Goal: Task Accomplishment & Management: Use online tool/utility

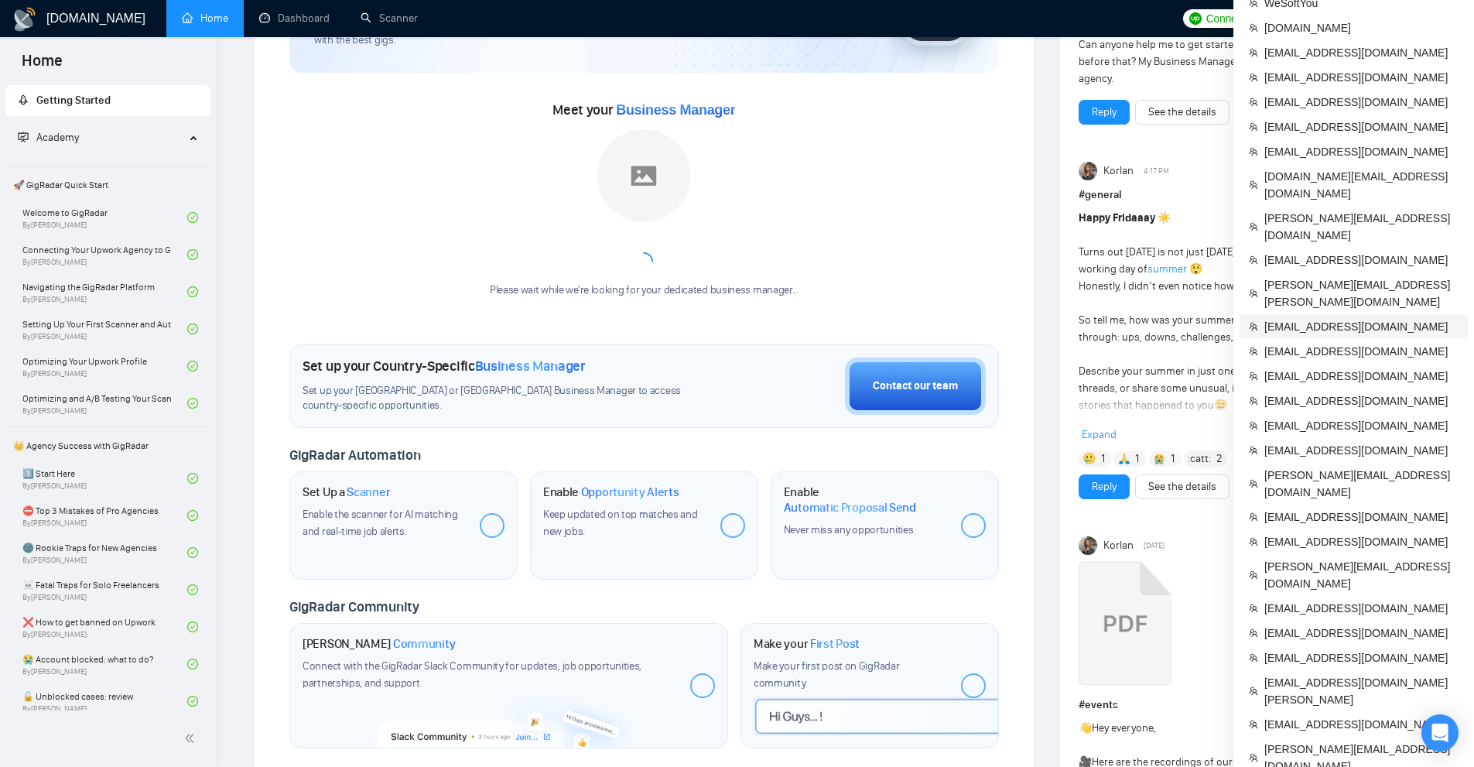
scroll to position [1658, 0]
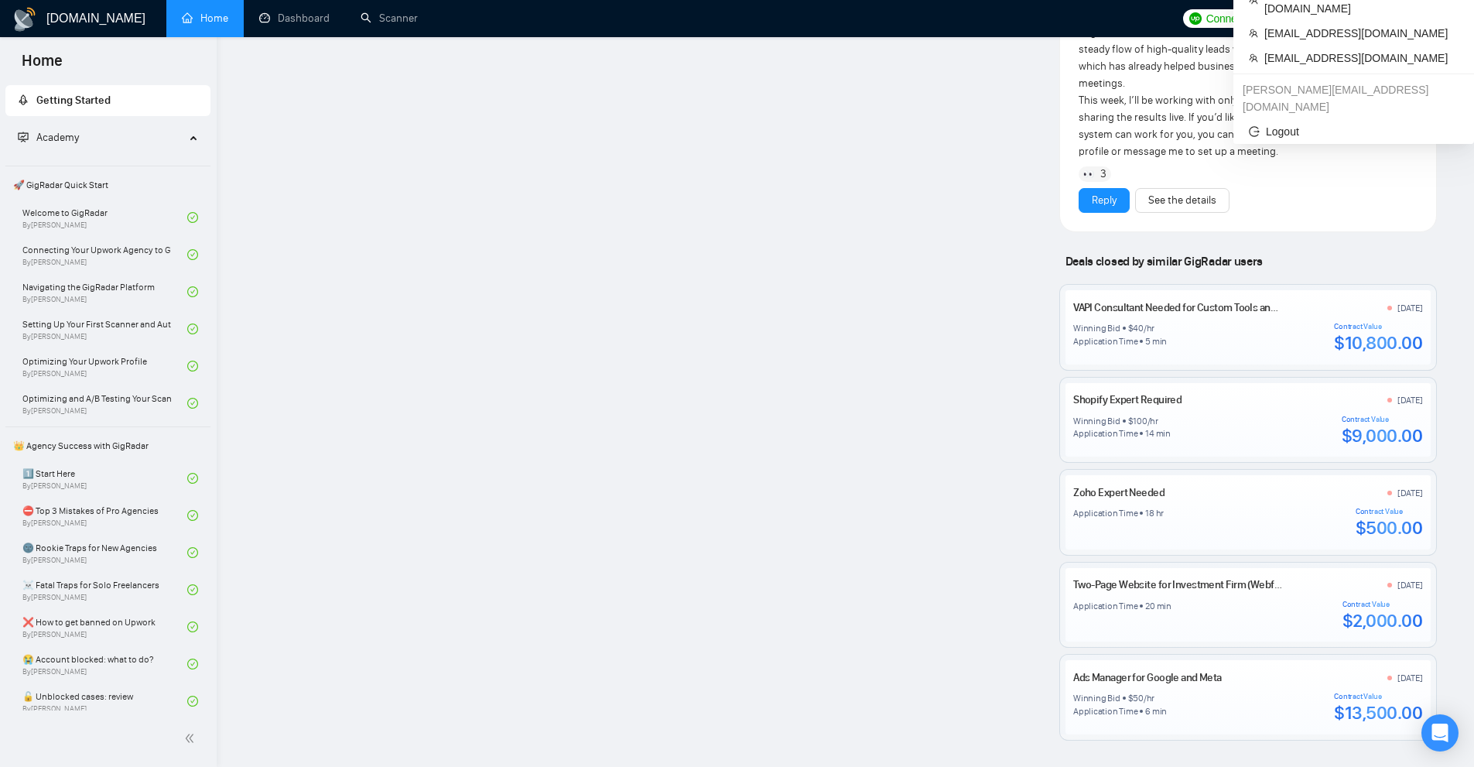
click at [1410, 9] on span "LeadRadar (Donor Agency)" at bounding box center [1355, 19] width 175 height 50
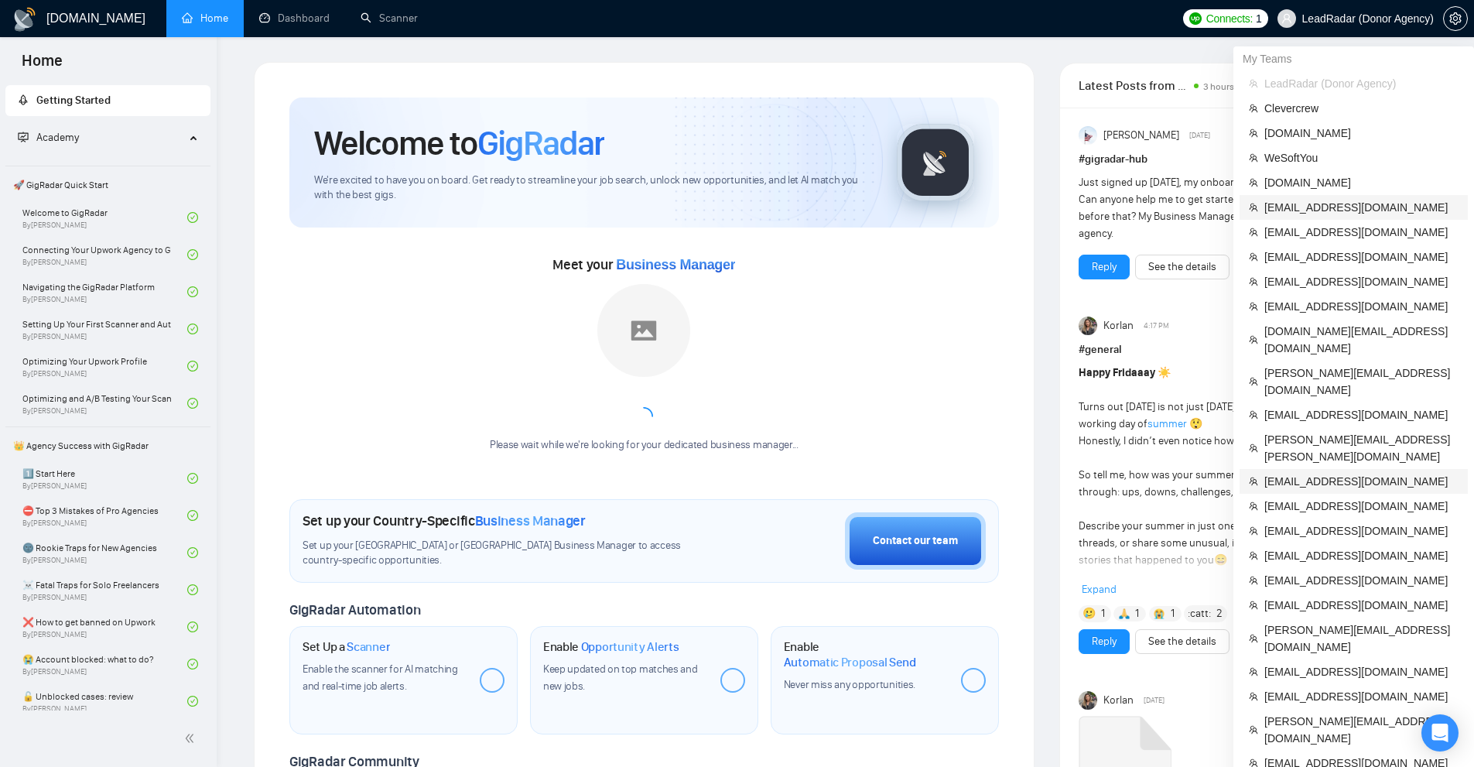
scroll to position [232, 0]
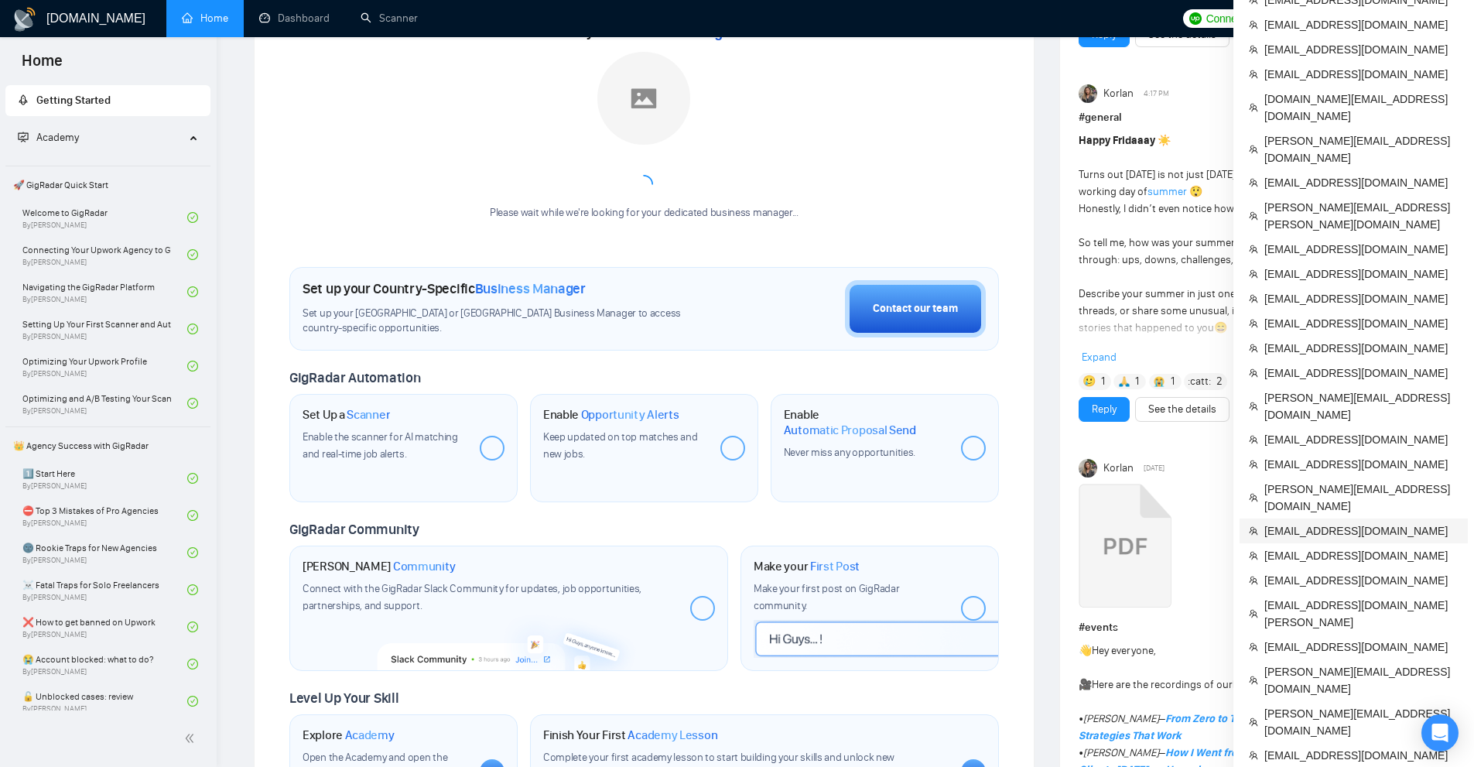
click at [1315, 522] on span "mykhailo.s@equinox.company" at bounding box center [1361, 530] width 194 height 17
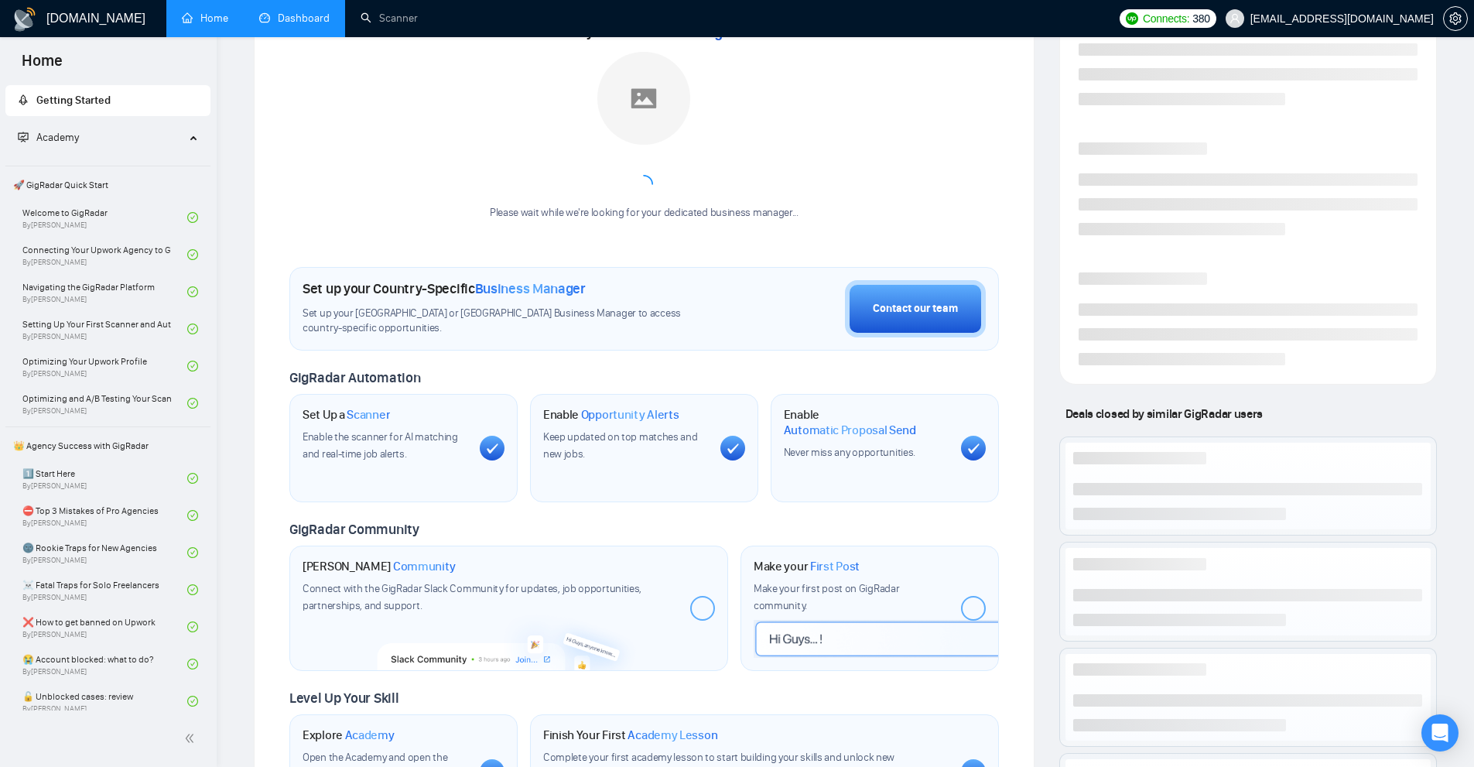
click at [296, 13] on link "Dashboard" at bounding box center [294, 18] width 70 height 13
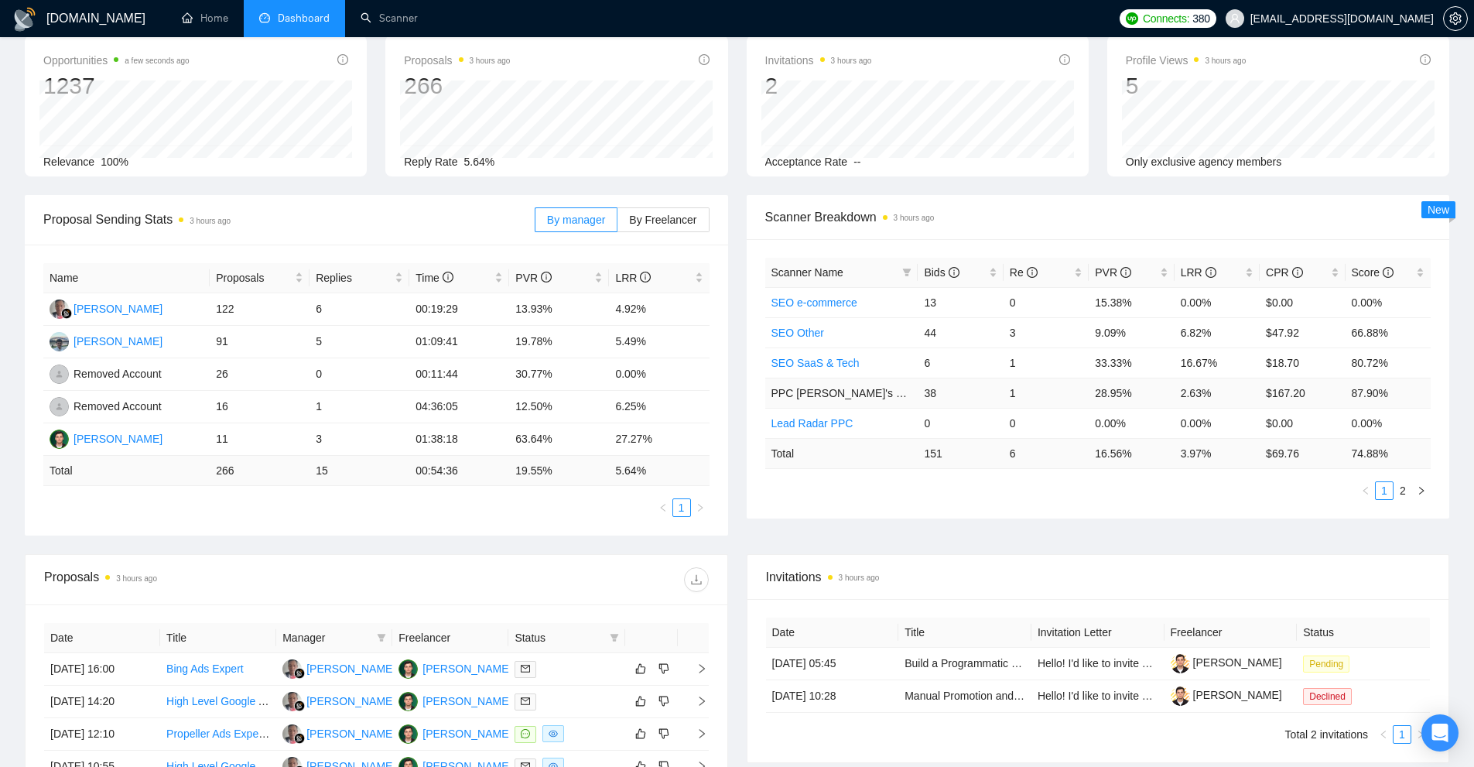
scroll to position [309, 0]
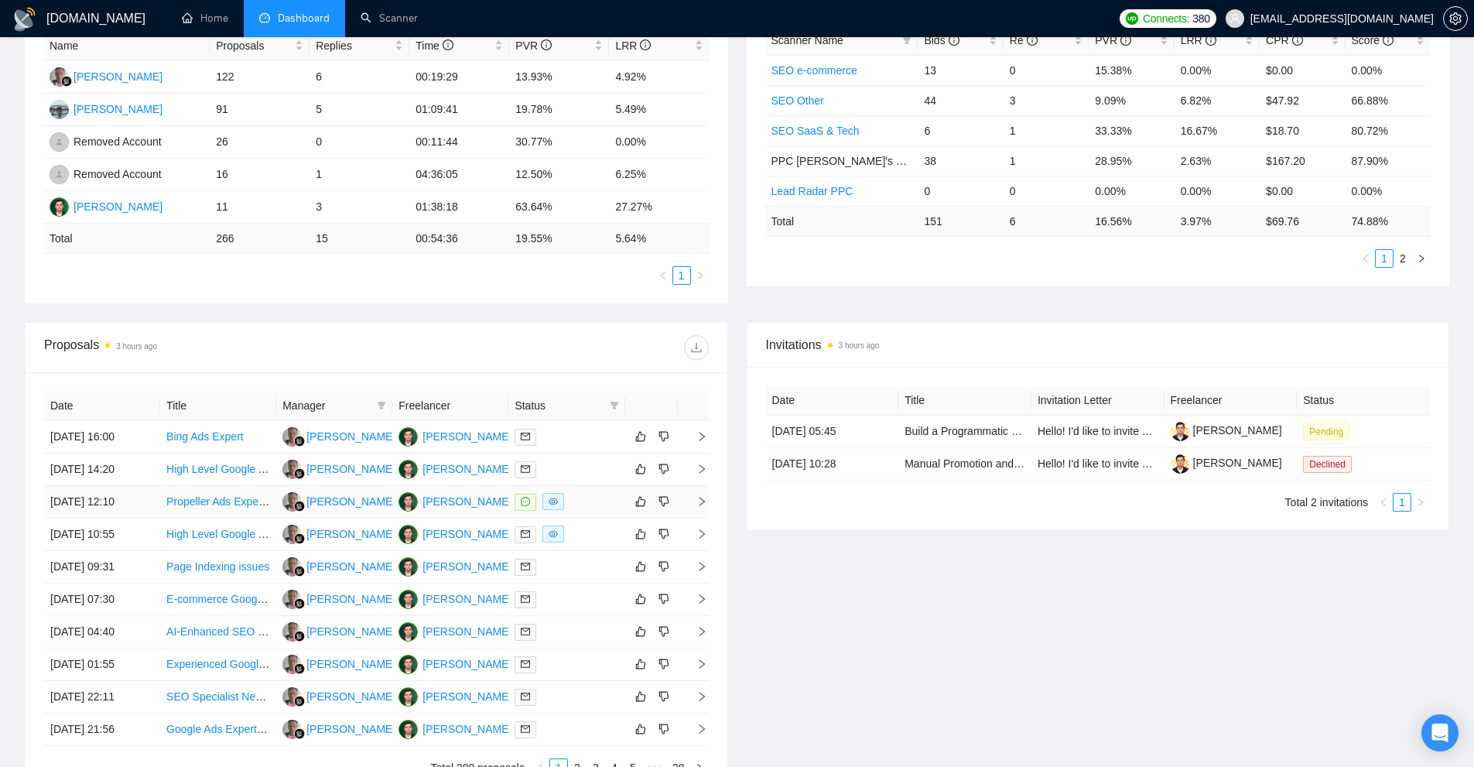
click at [566, 500] on div at bounding box center [566, 502] width 104 height 18
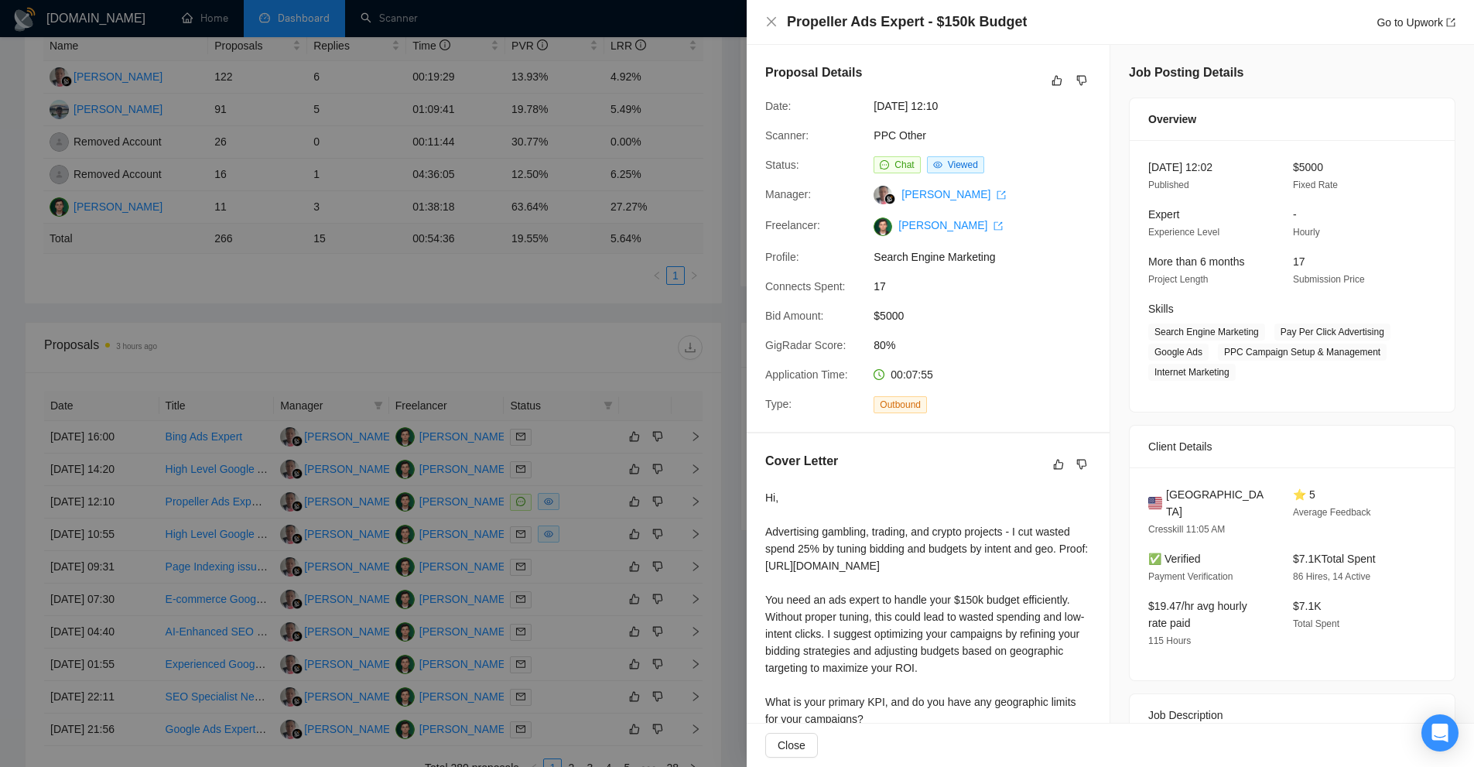
scroll to position [165, 0]
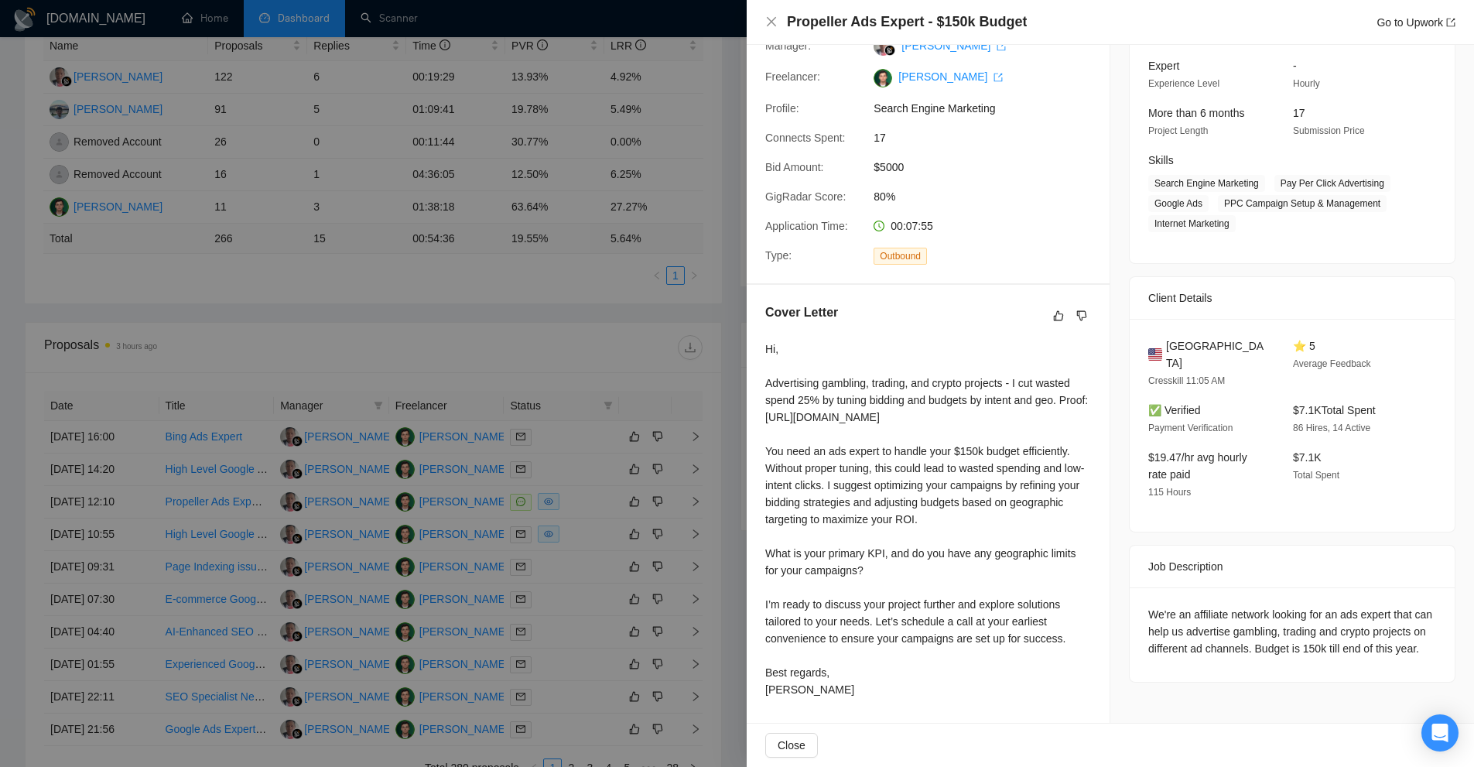
click at [737, 459] on div at bounding box center [737, 383] width 1474 height 767
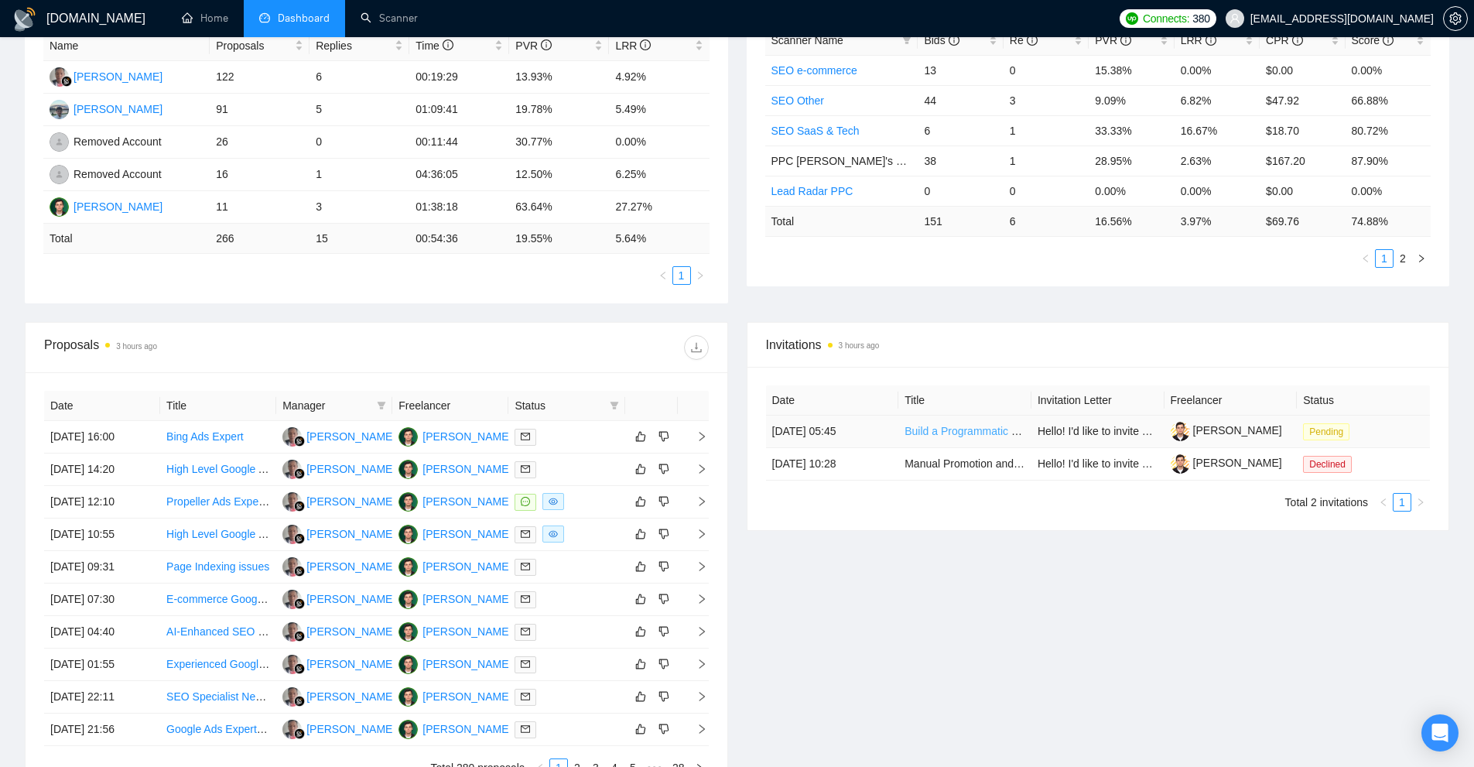
scroll to position [232, 0]
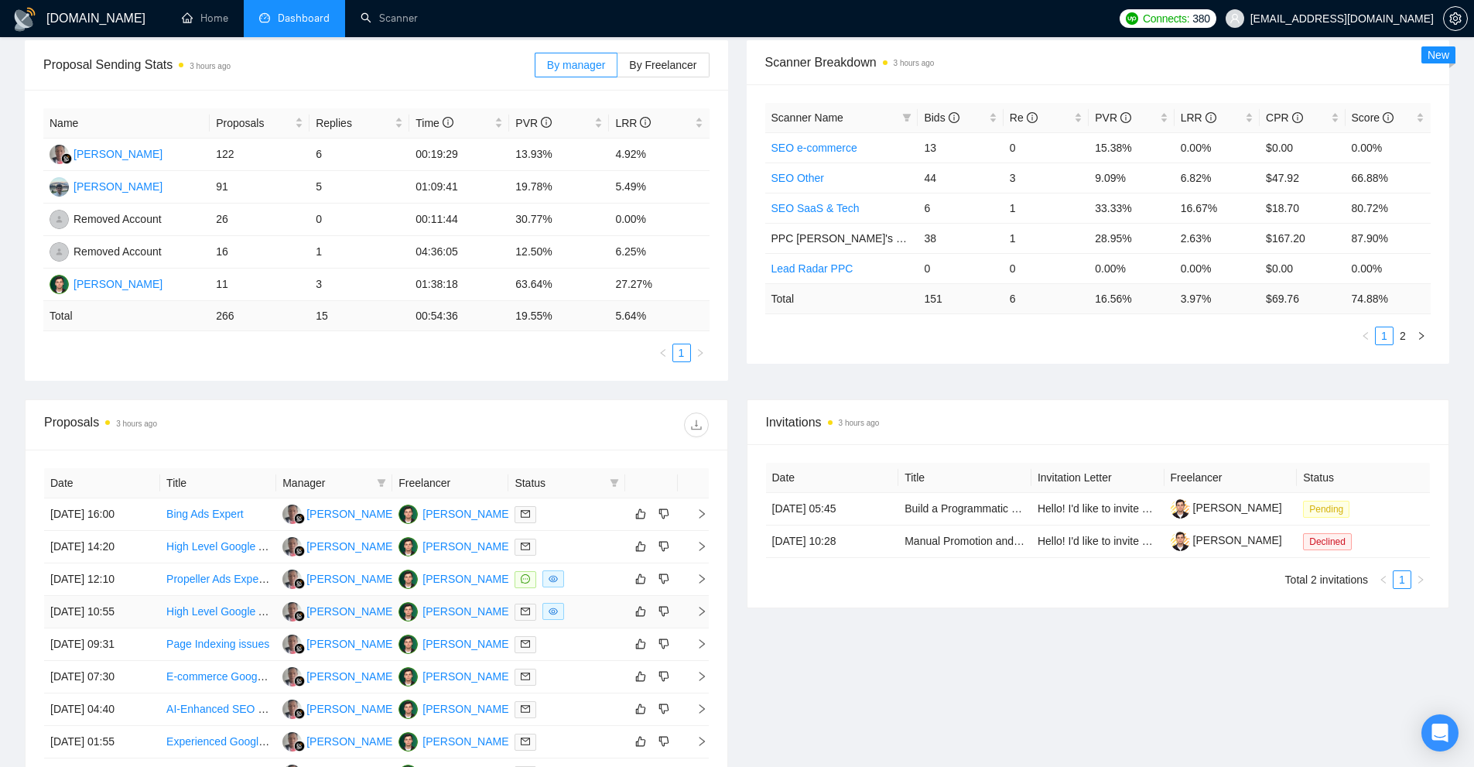
click at [583, 610] on div at bounding box center [566, 612] width 104 height 18
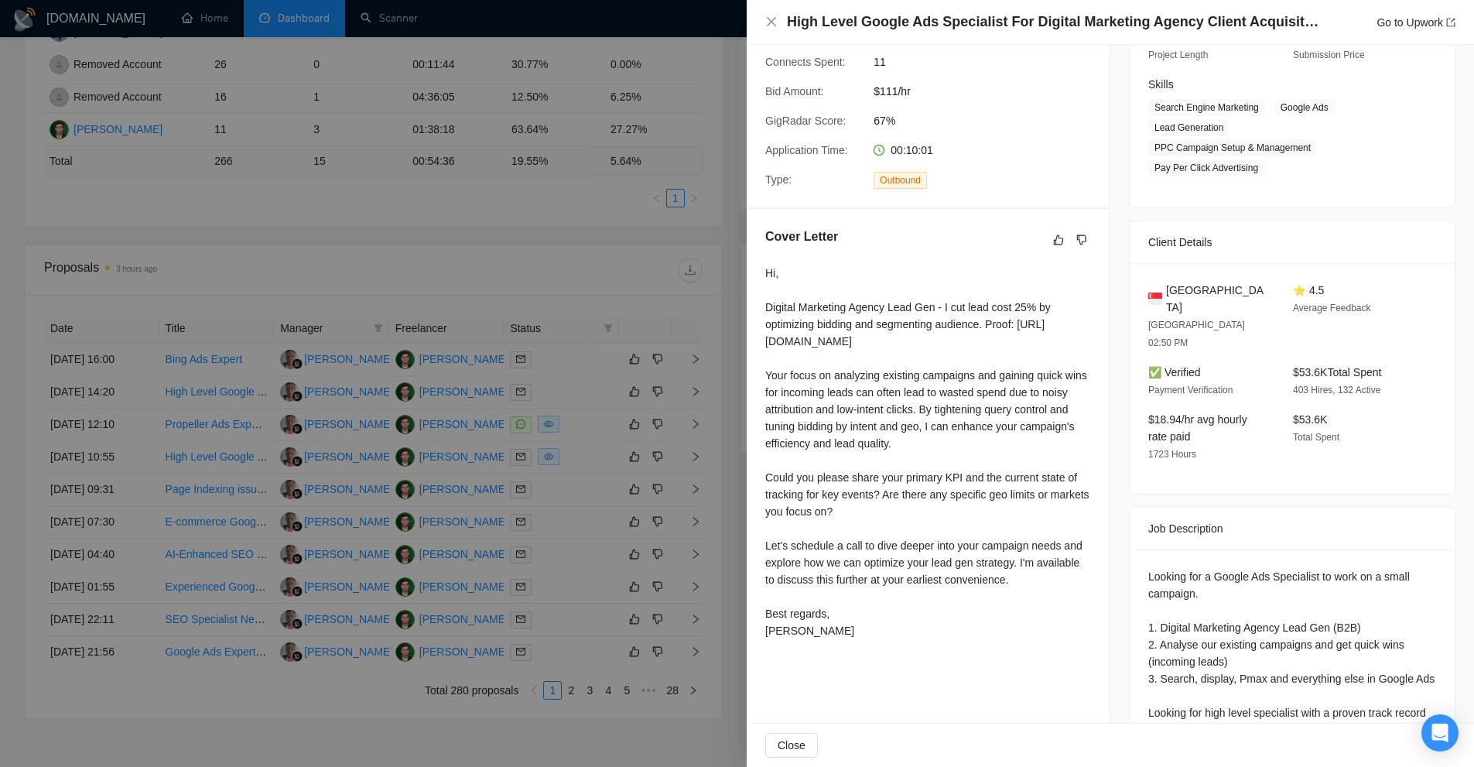
scroll to position [464, 0]
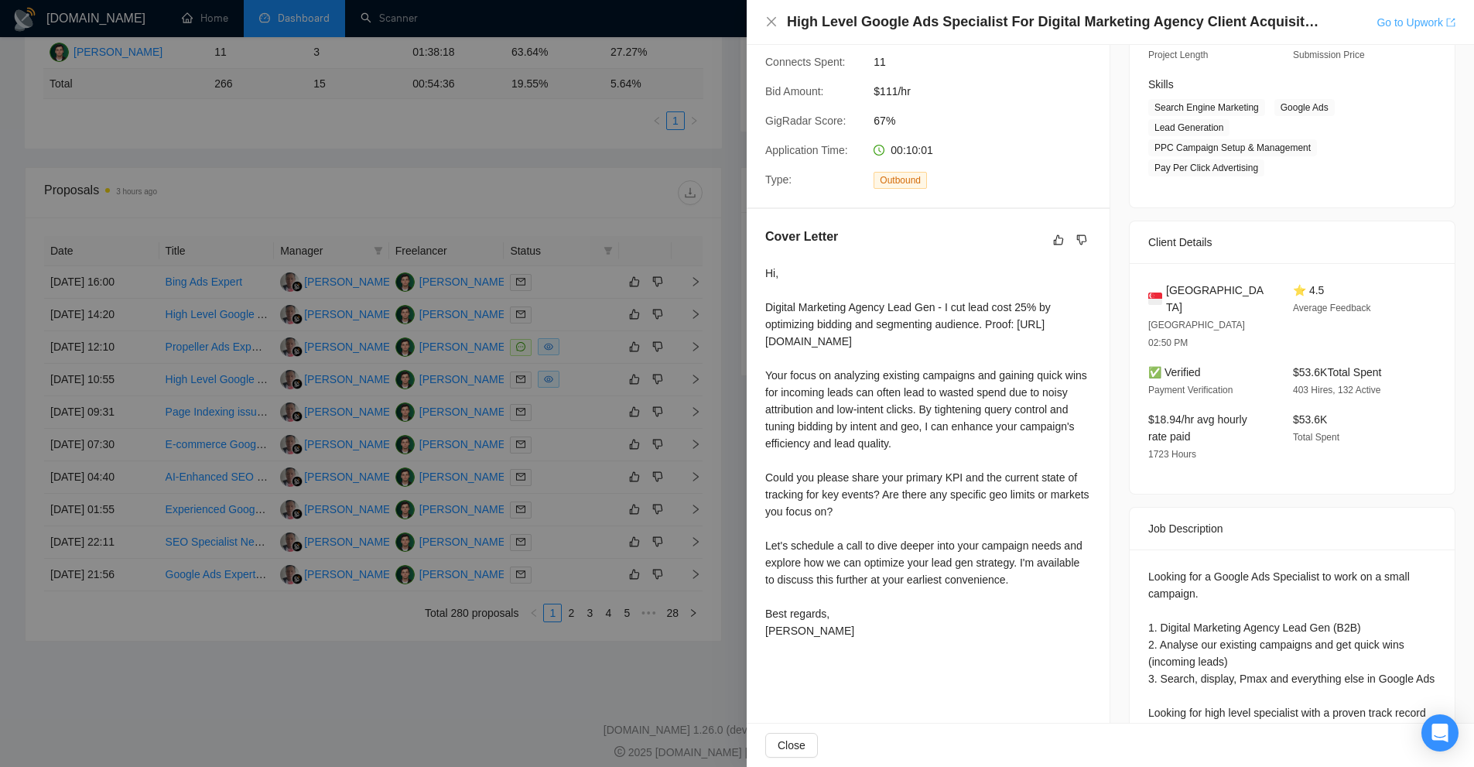
click at [1419, 17] on link "Go to Upwork" at bounding box center [1415, 22] width 79 height 12
drag, startPoint x: 418, startPoint y: 246, endPoint x: 427, endPoint y: 259, distance: 16.1
click at [422, 249] on div at bounding box center [737, 383] width 1474 height 767
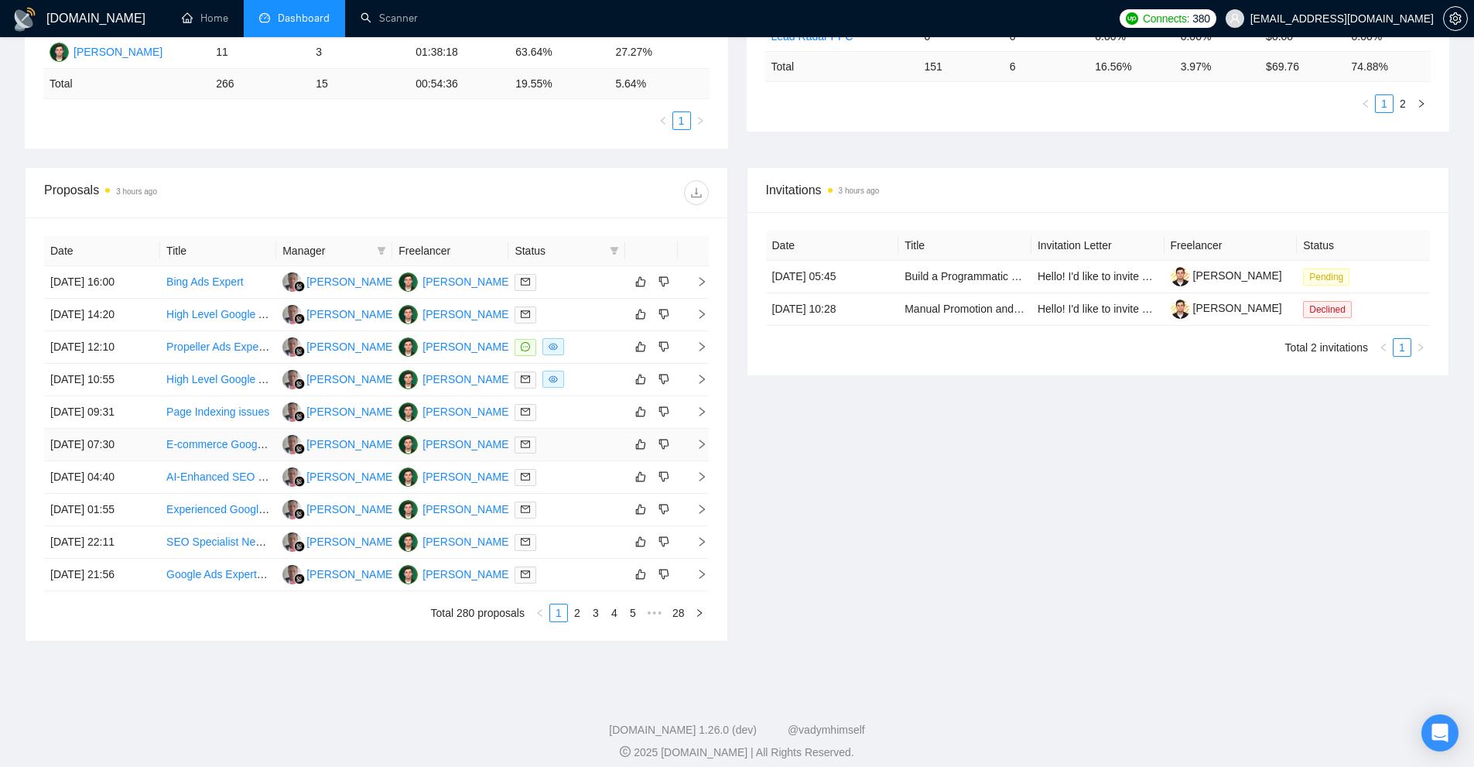
click at [555, 447] on div at bounding box center [566, 445] width 104 height 18
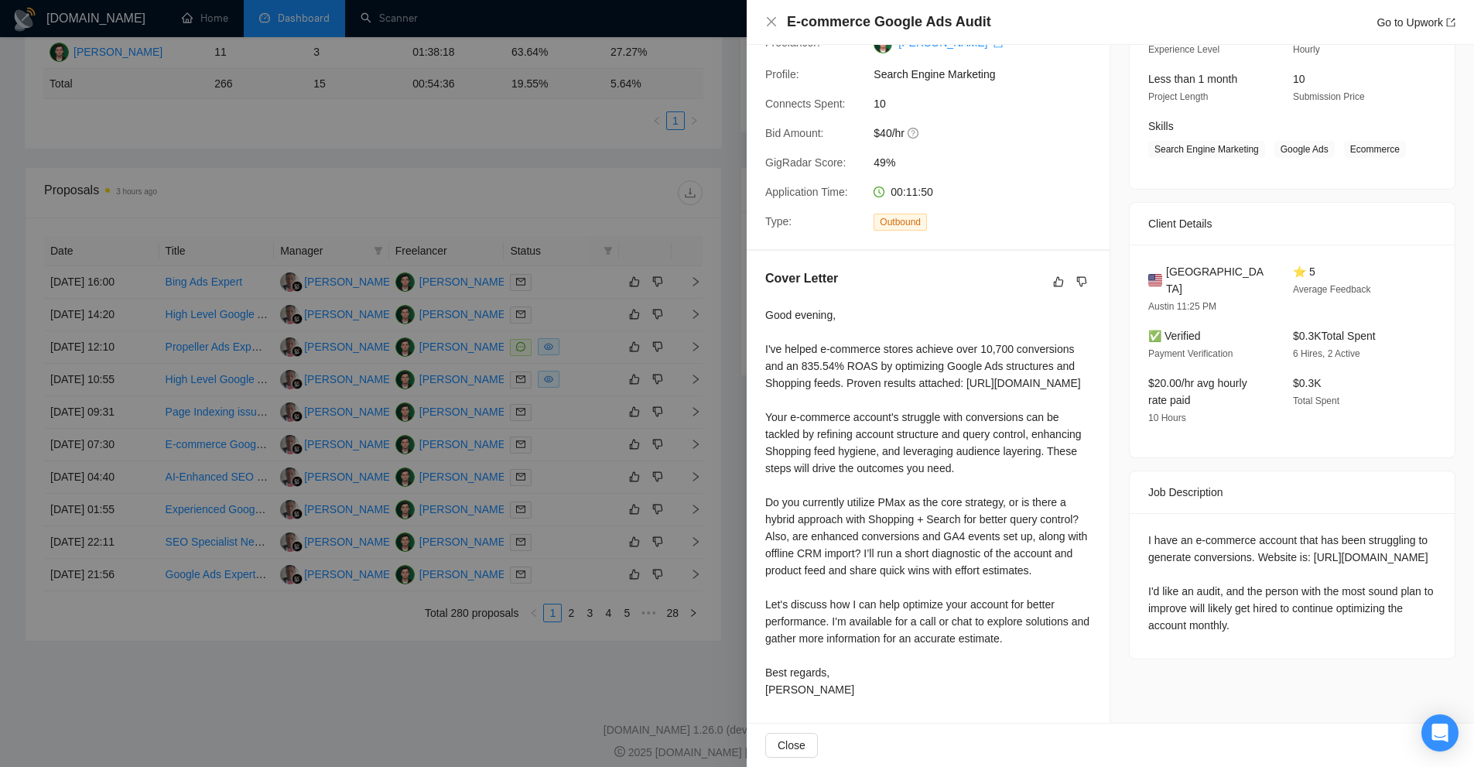
scroll to position [0, 0]
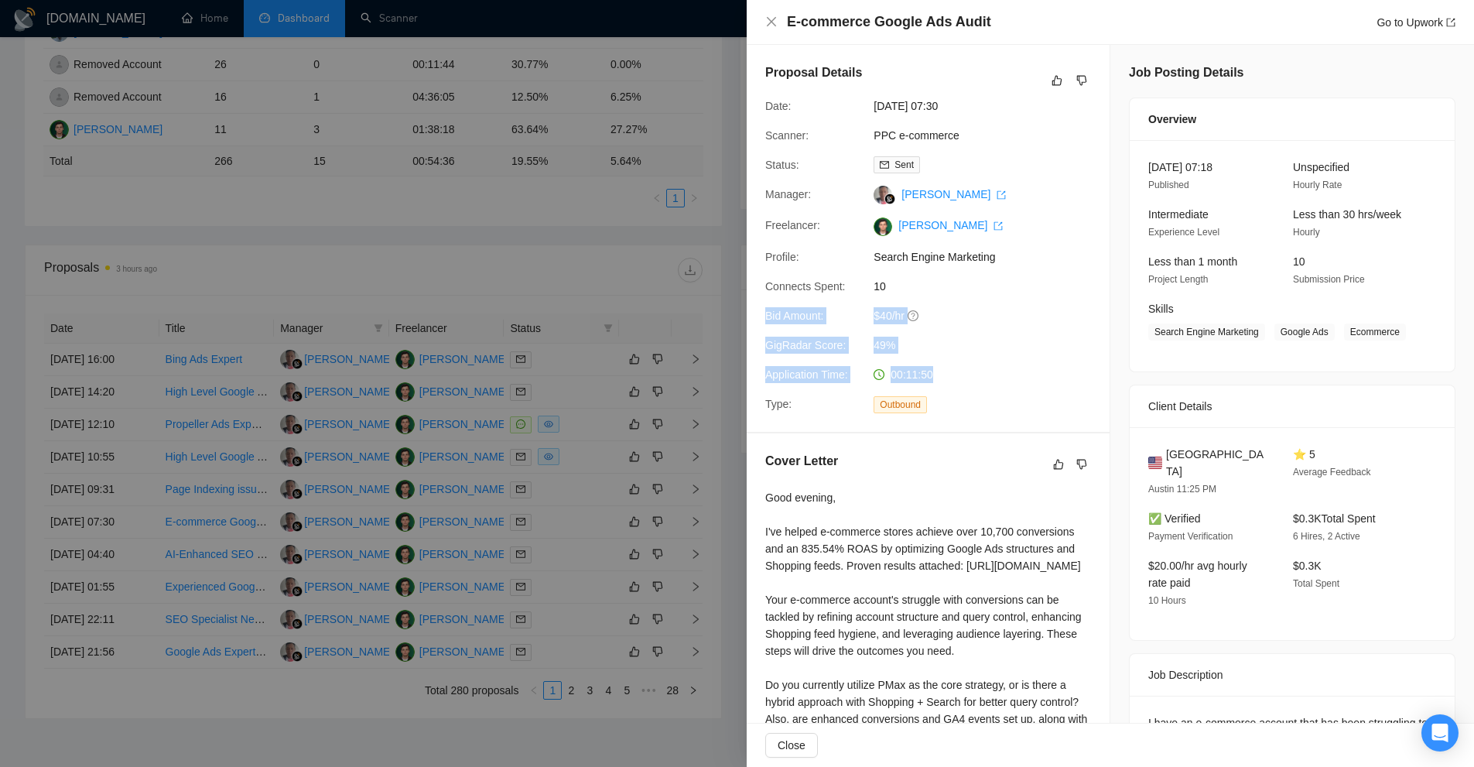
drag, startPoint x: 928, startPoint y: 374, endPoint x: 767, endPoint y: 306, distance: 175.0
click at [767, 306] on div "Proposal Details Date: 29 Aug, 2025 07:30 Scanner: PPC e-commerce Status: Sent …" at bounding box center [928, 238] width 363 height 387
drag, startPoint x: 767, startPoint y: 306, endPoint x: 978, endPoint y: 344, distance: 214.7
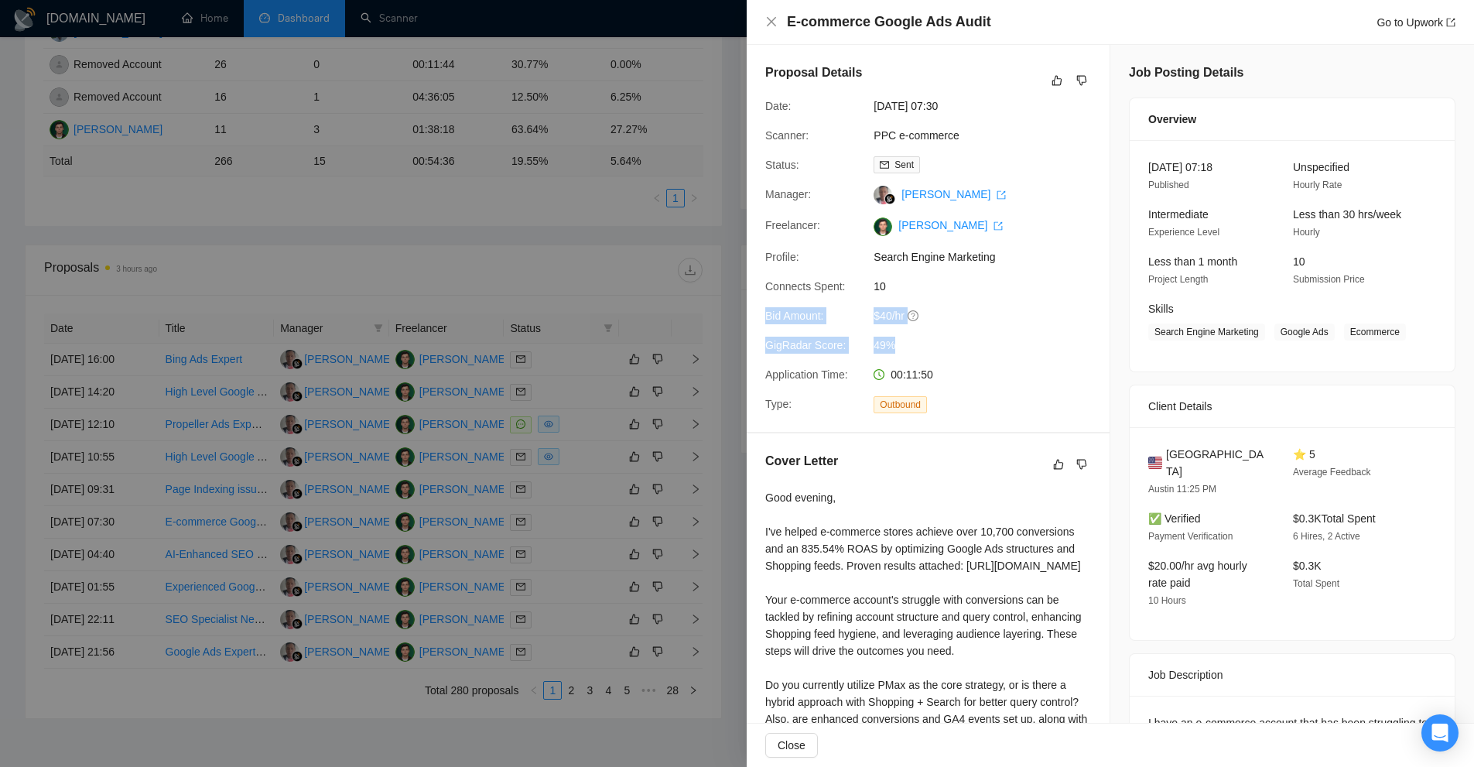
click at [978, 344] on div "Proposal Details Date: 29 Aug, 2025 07:30 Scanner: PPC e-commerce Status: Sent …" at bounding box center [928, 238] width 363 height 387
click at [965, 364] on div "Proposal Details Date: 29 Aug, 2025 07:30 Scanner: PPC e-commerce Status: Sent …" at bounding box center [928, 238] width 363 height 387
drag, startPoint x: 965, startPoint y: 364, endPoint x: 986, endPoint y: 304, distance: 63.4
click at [986, 304] on div "Proposal Details Date: 29 Aug, 2025 07:30 Scanner: PPC e-commerce Status: Sent …" at bounding box center [928, 238] width 363 height 387
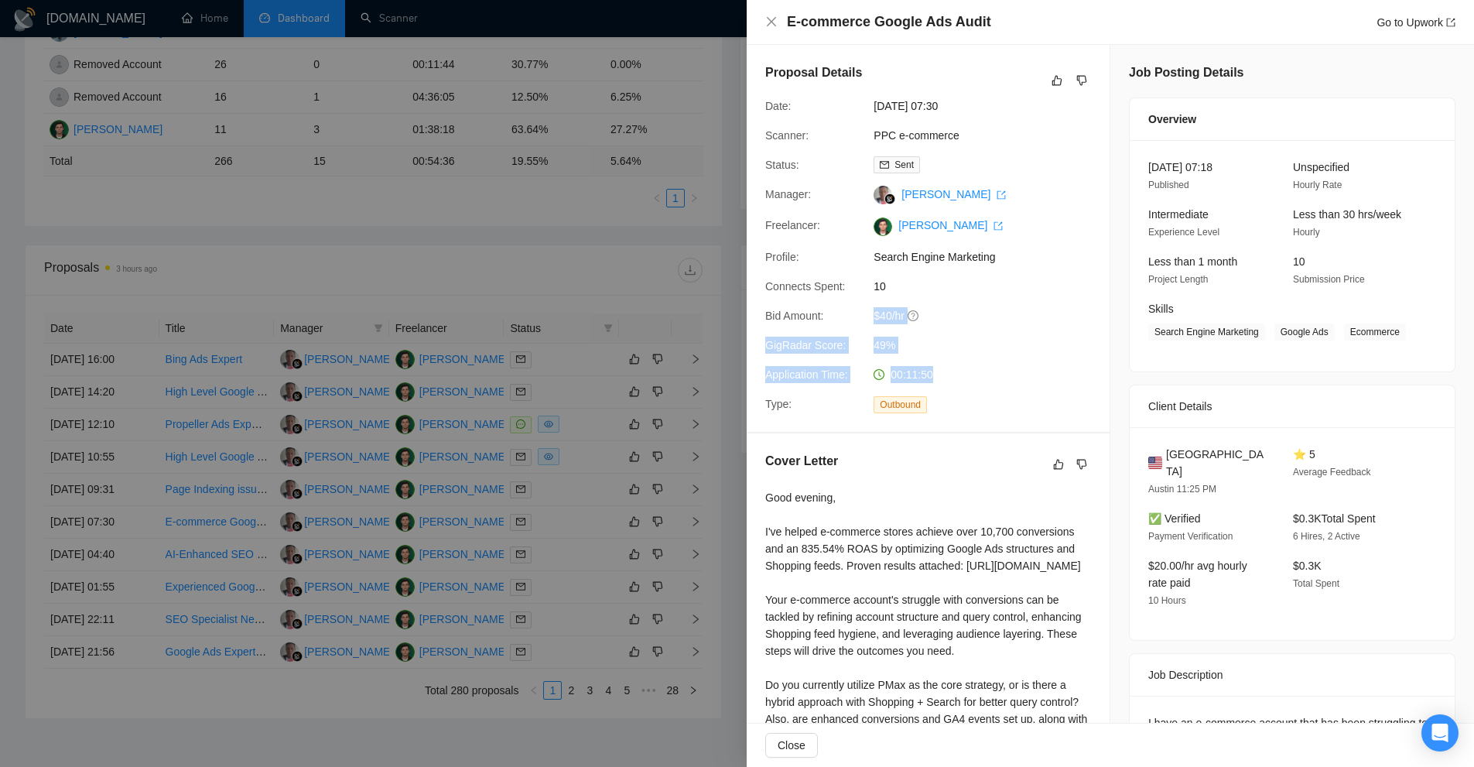
click at [986, 304] on div "Proposal Details Date: 29 Aug, 2025 07:30 Scanner: PPC e-commerce Status: Sent …" at bounding box center [928, 238] width 363 height 387
click at [1048, 160] on div "Status: Sent" at bounding box center [922, 164] width 326 height 17
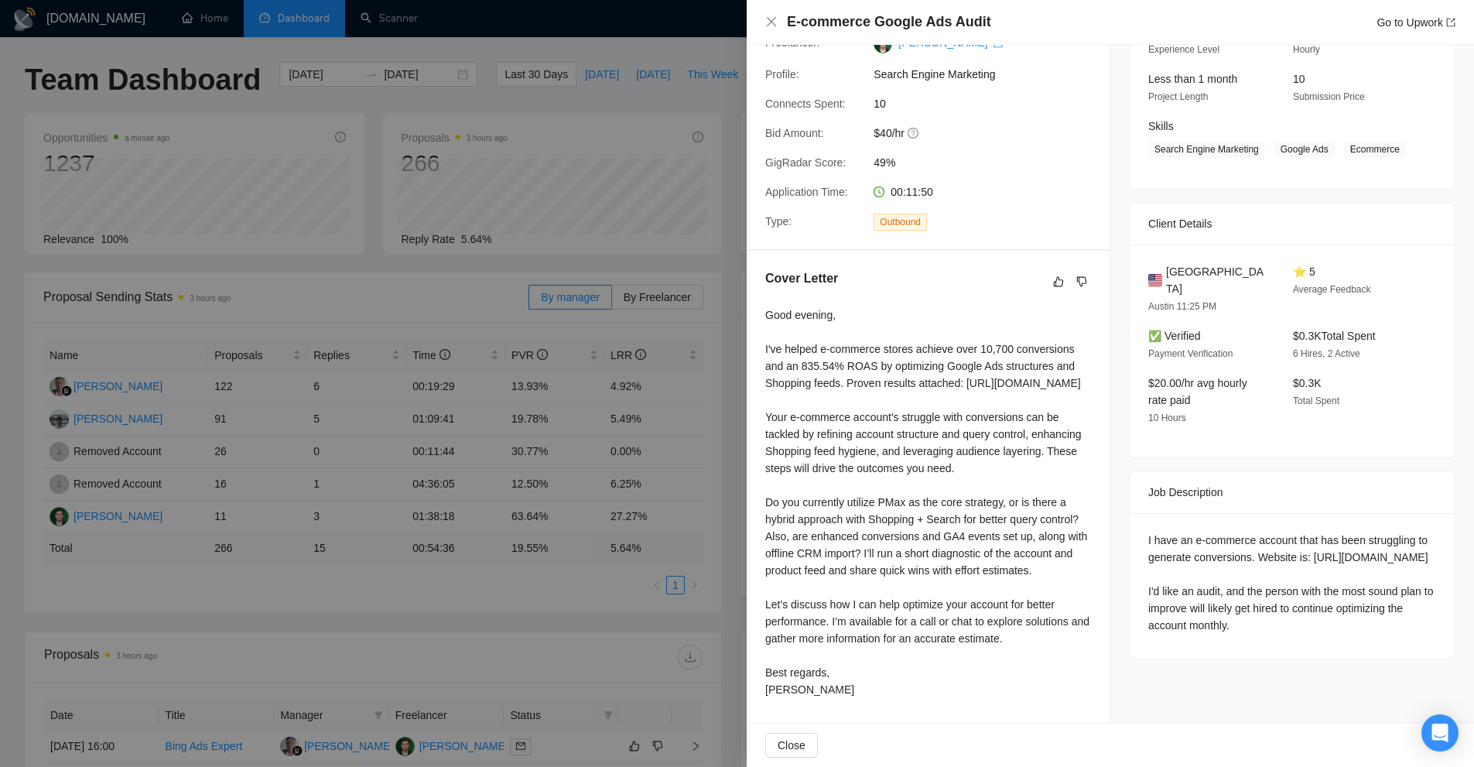
click at [463, 319] on div at bounding box center [737, 383] width 1474 height 767
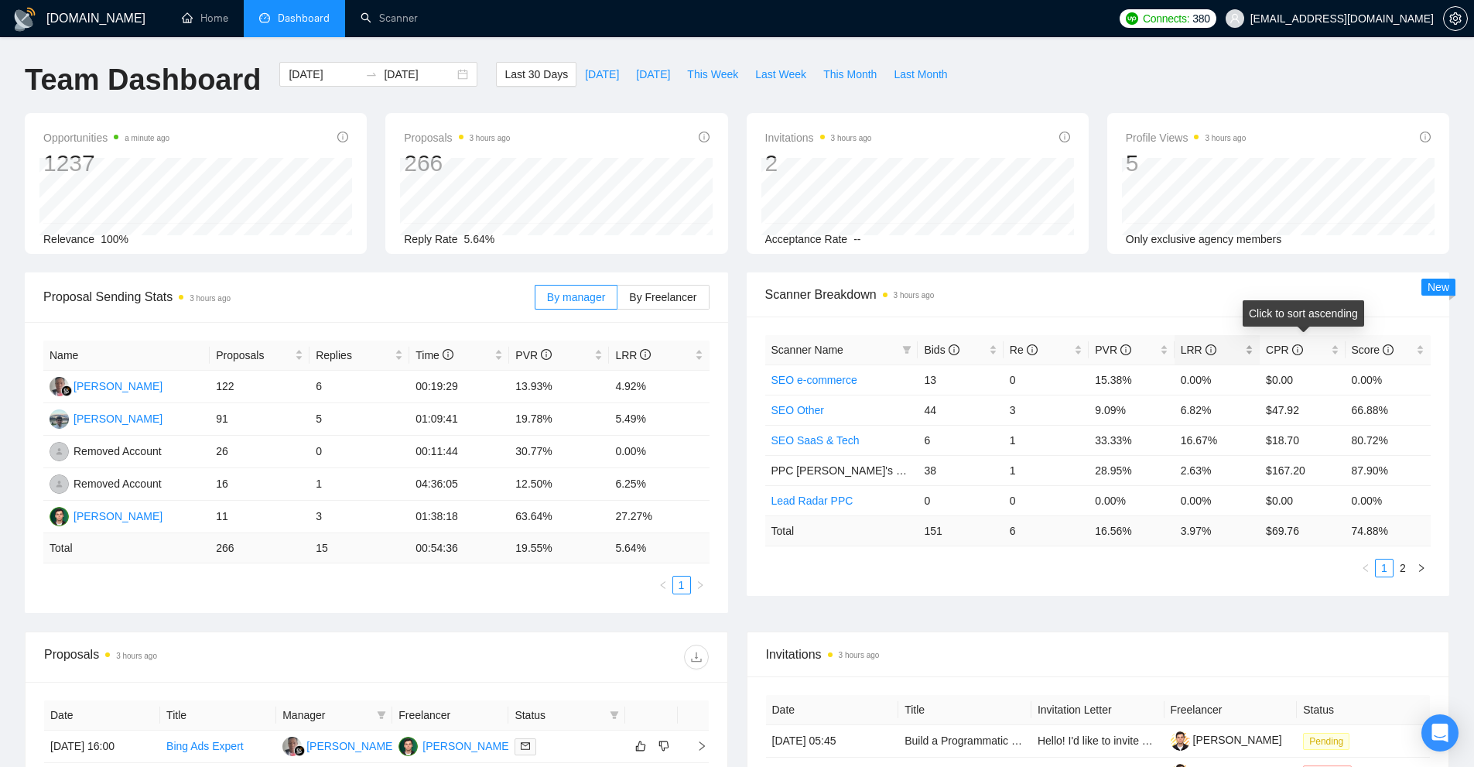
click at [1253, 344] on div "LRR" at bounding box center [1217, 349] width 73 height 17
click at [1250, 344] on div "LRR" at bounding box center [1217, 349] width 73 height 17
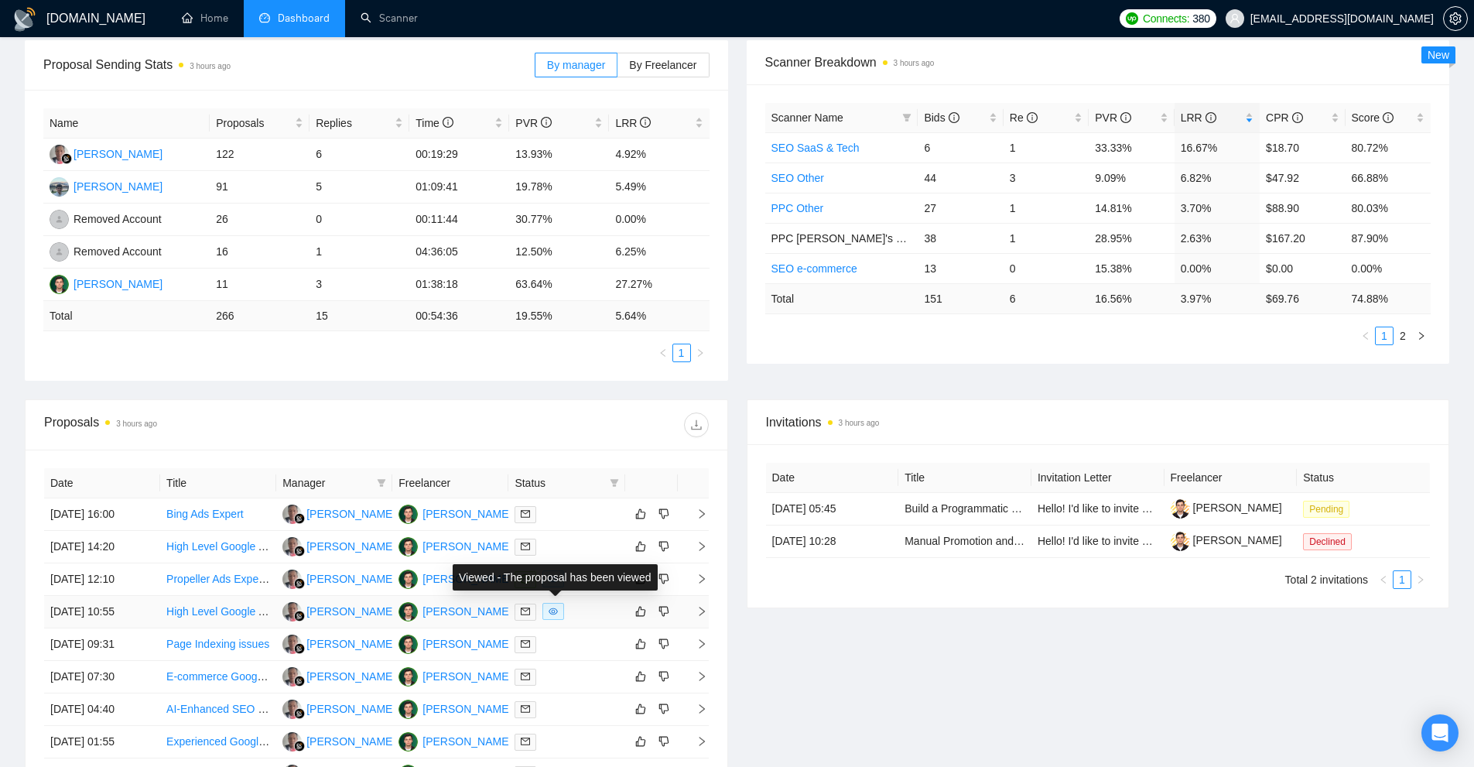
click at [588, 576] on div "Viewed - The proposal has been viewed" at bounding box center [555, 577] width 205 height 26
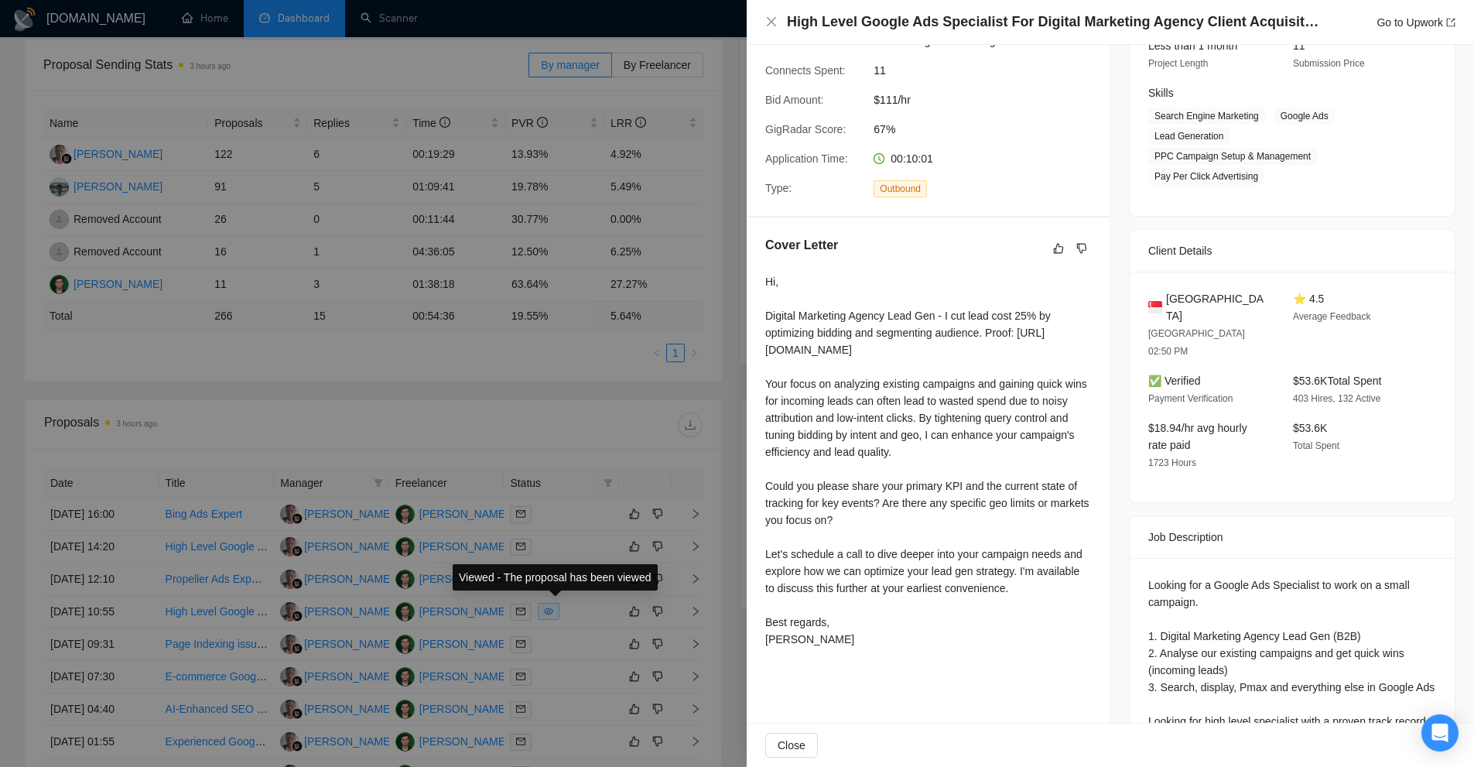
click at [593, 547] on div at bounding box center [737, 383] width 1474 height 767
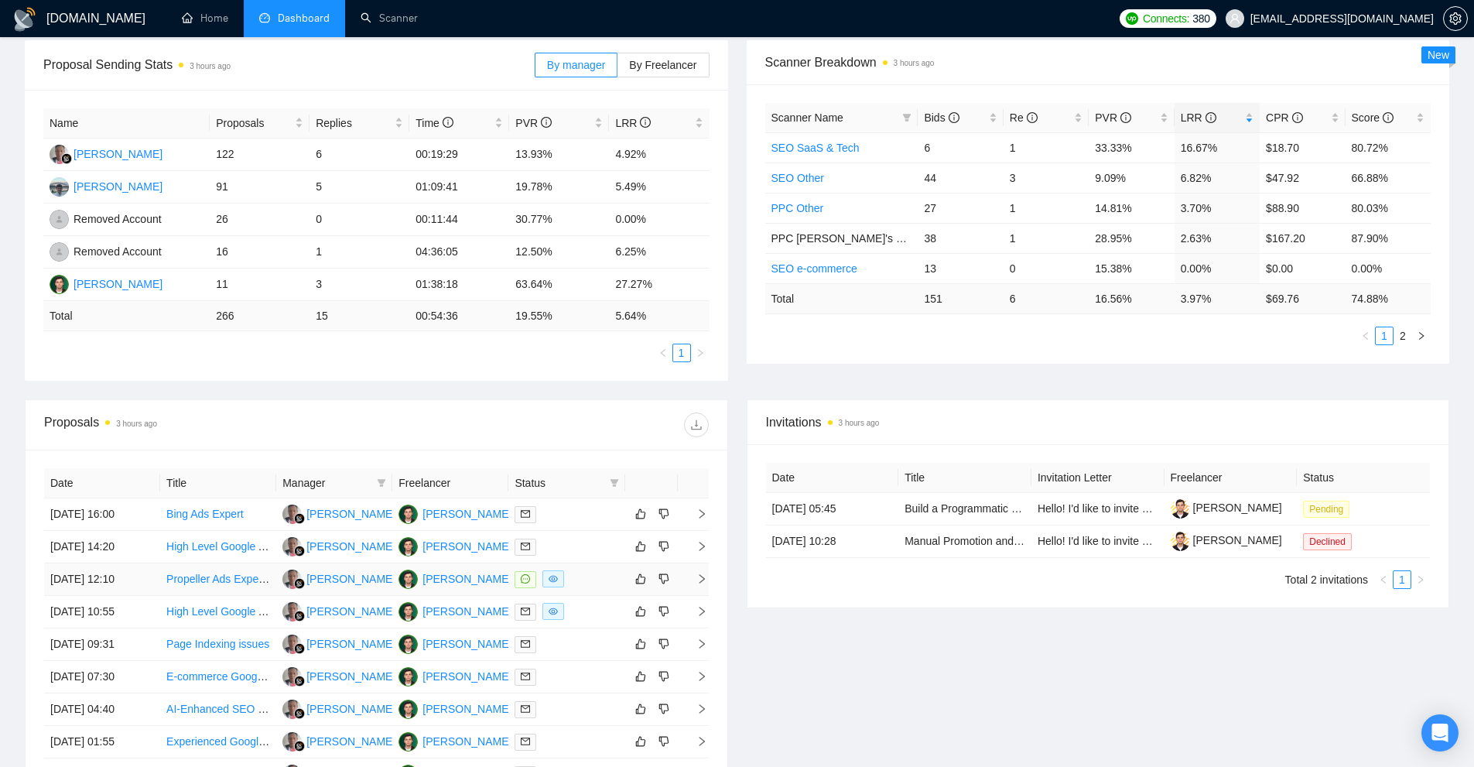
click at [583, 584] on div at bounding box center [566, 579] width 104 height 18
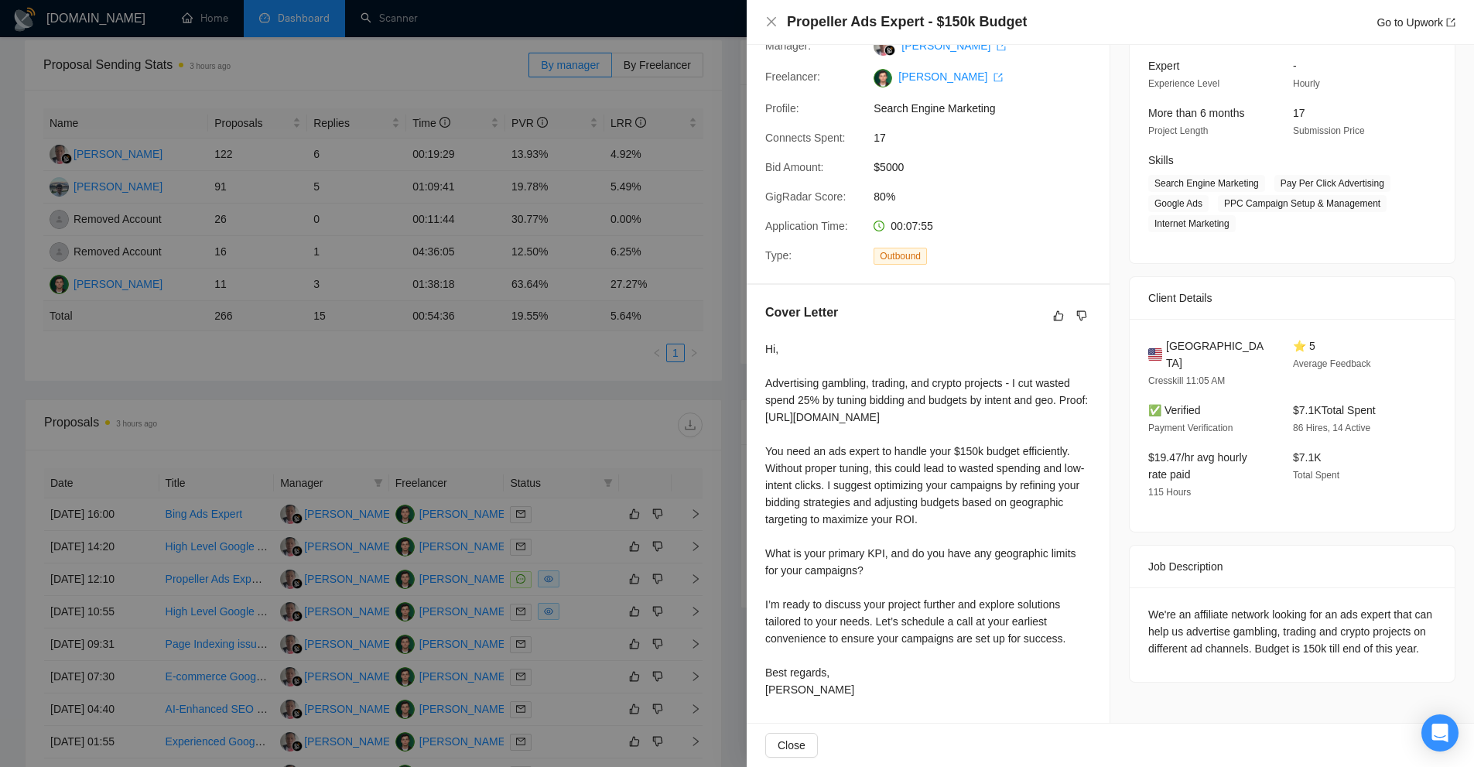
scroll to position [0, 0]
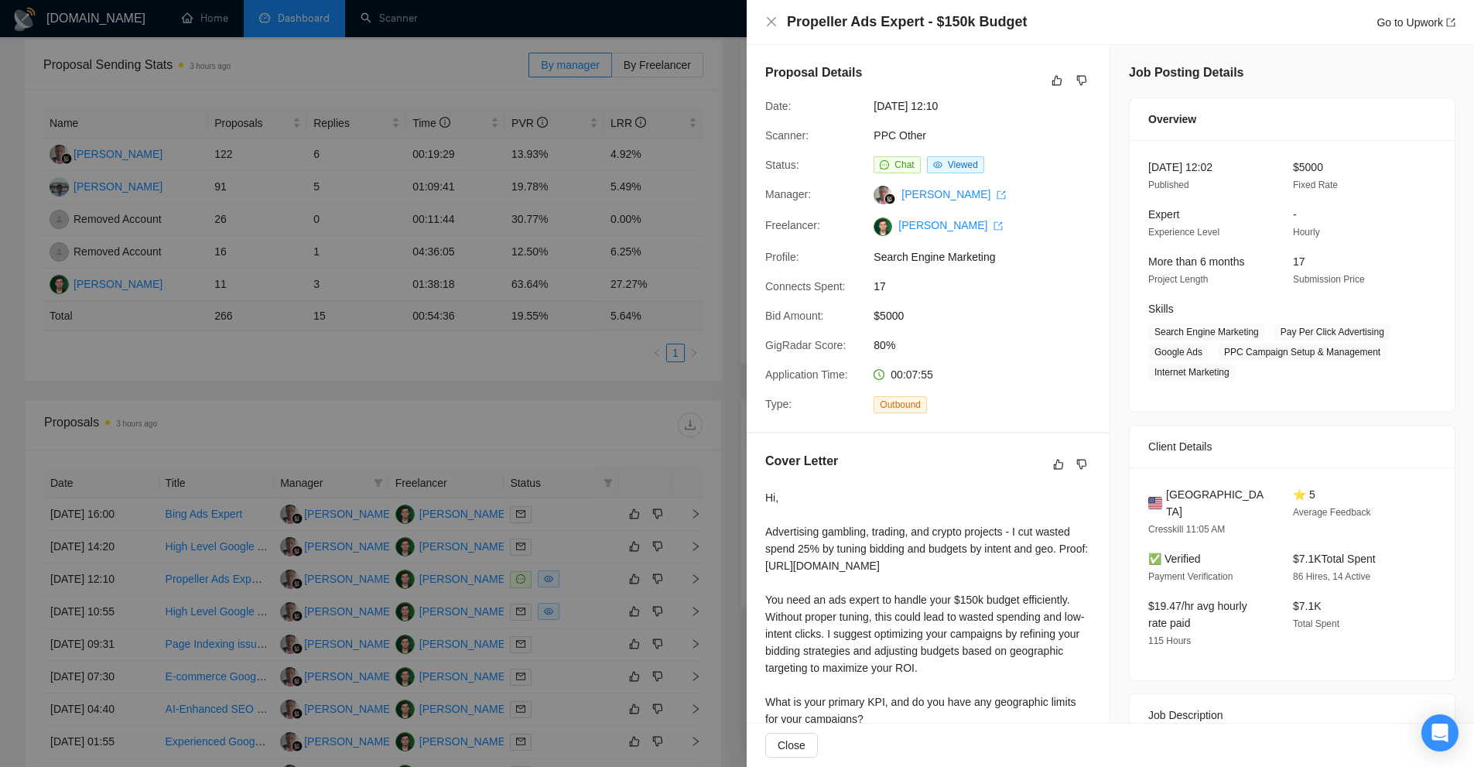
click at [570, 226] on div at bounding box center [737, 383] width 1474 height 767
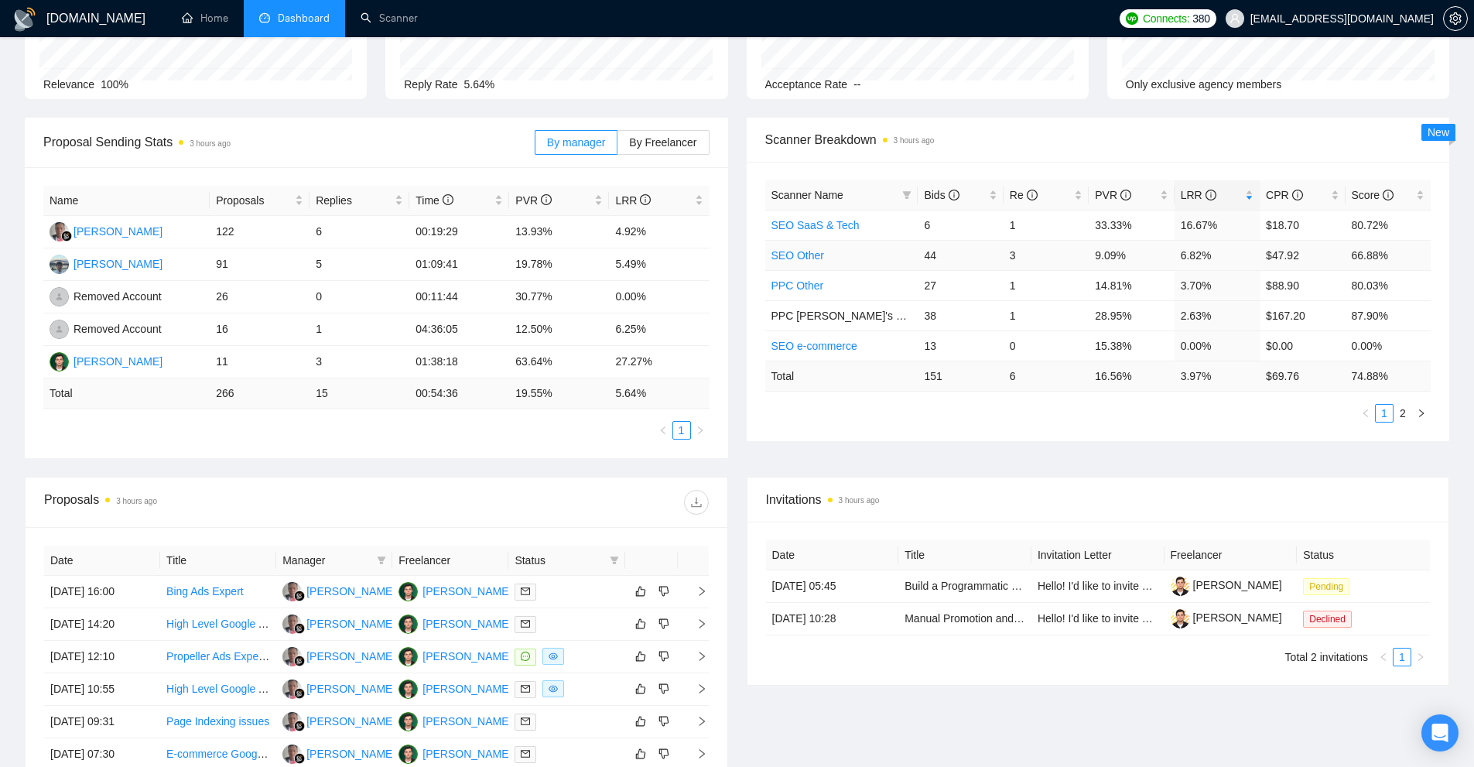
scroll to position [387, 0]
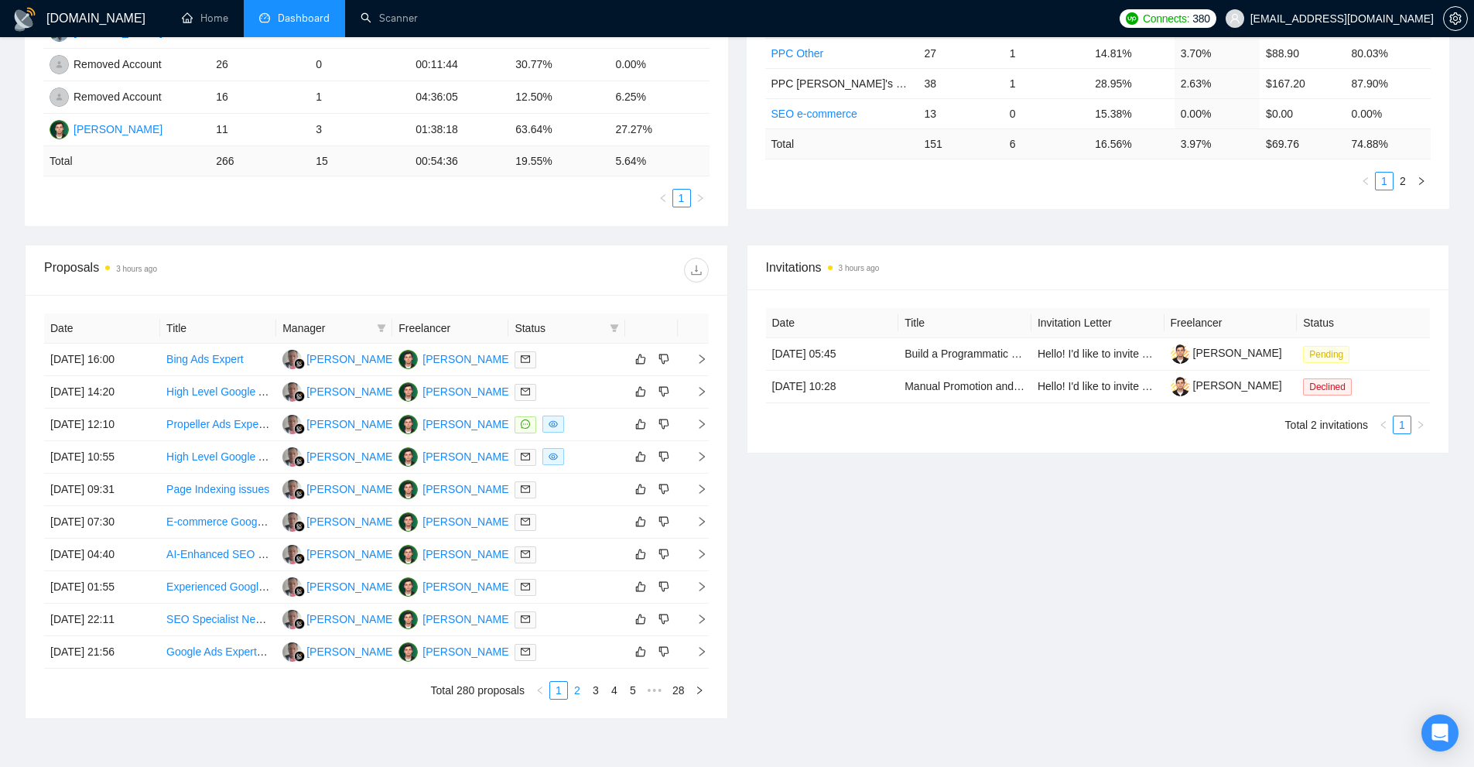
click at [576, 692] on link "2" at bounding box center [577, 690] width 17 height 17
click at [593, 689] on link "3" at bounding box center [595, 690] width 17 height 17
click at [559, 696] on link "1" at bounding box center [558, 690] width 17 height 17
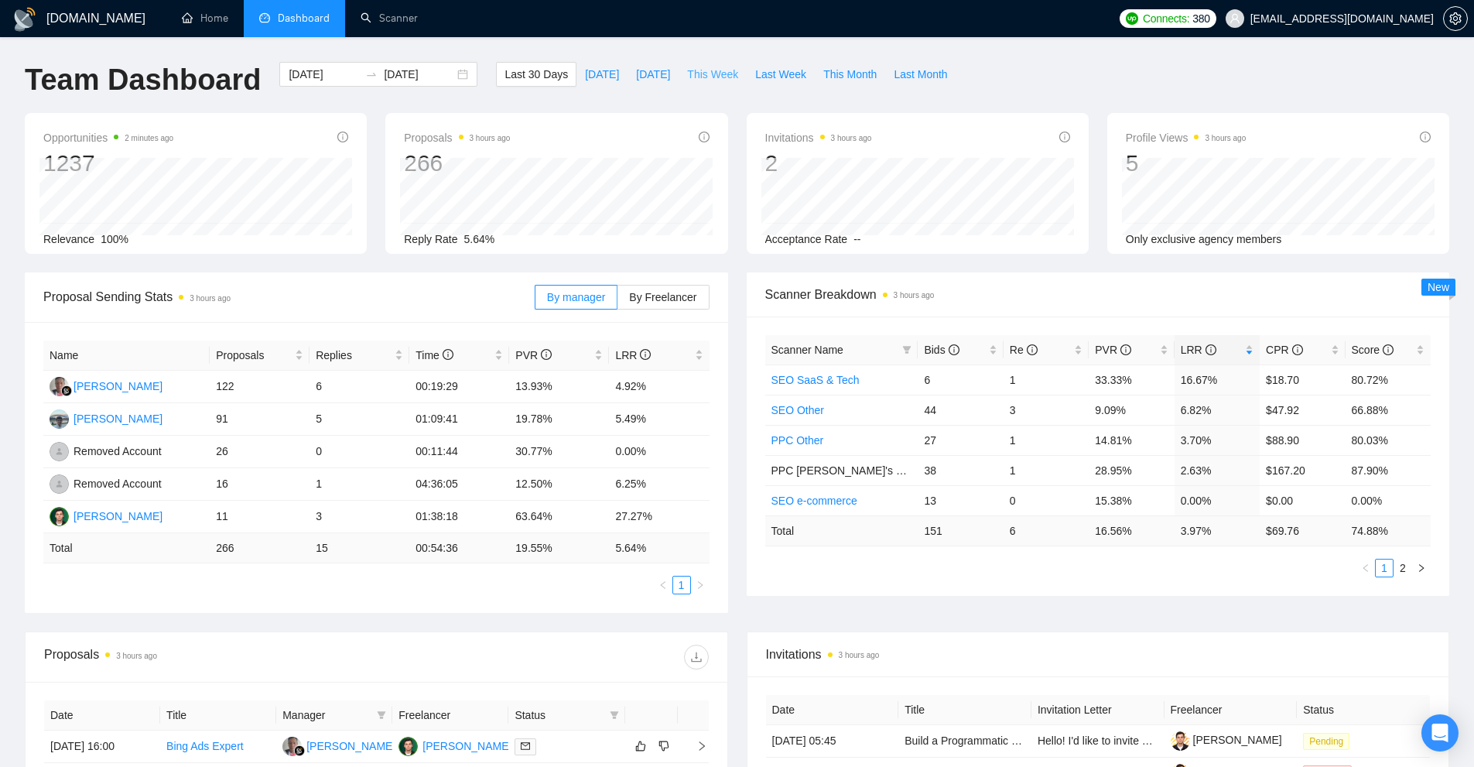
click at [709, 76] on span "This Week" at bounding box center [712, 74] width 51 height 17
type input "[DATE]"
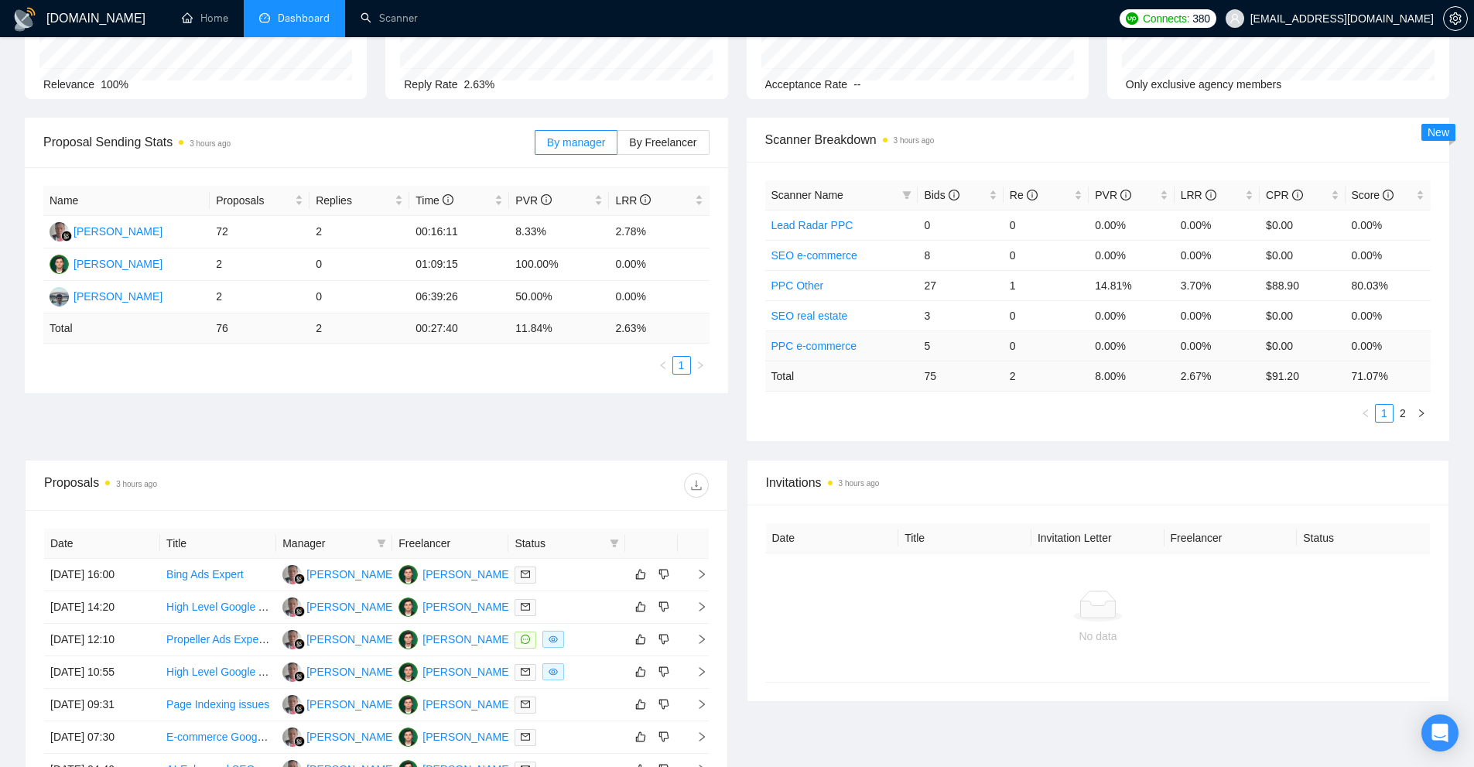
scroll to position [77, 0]
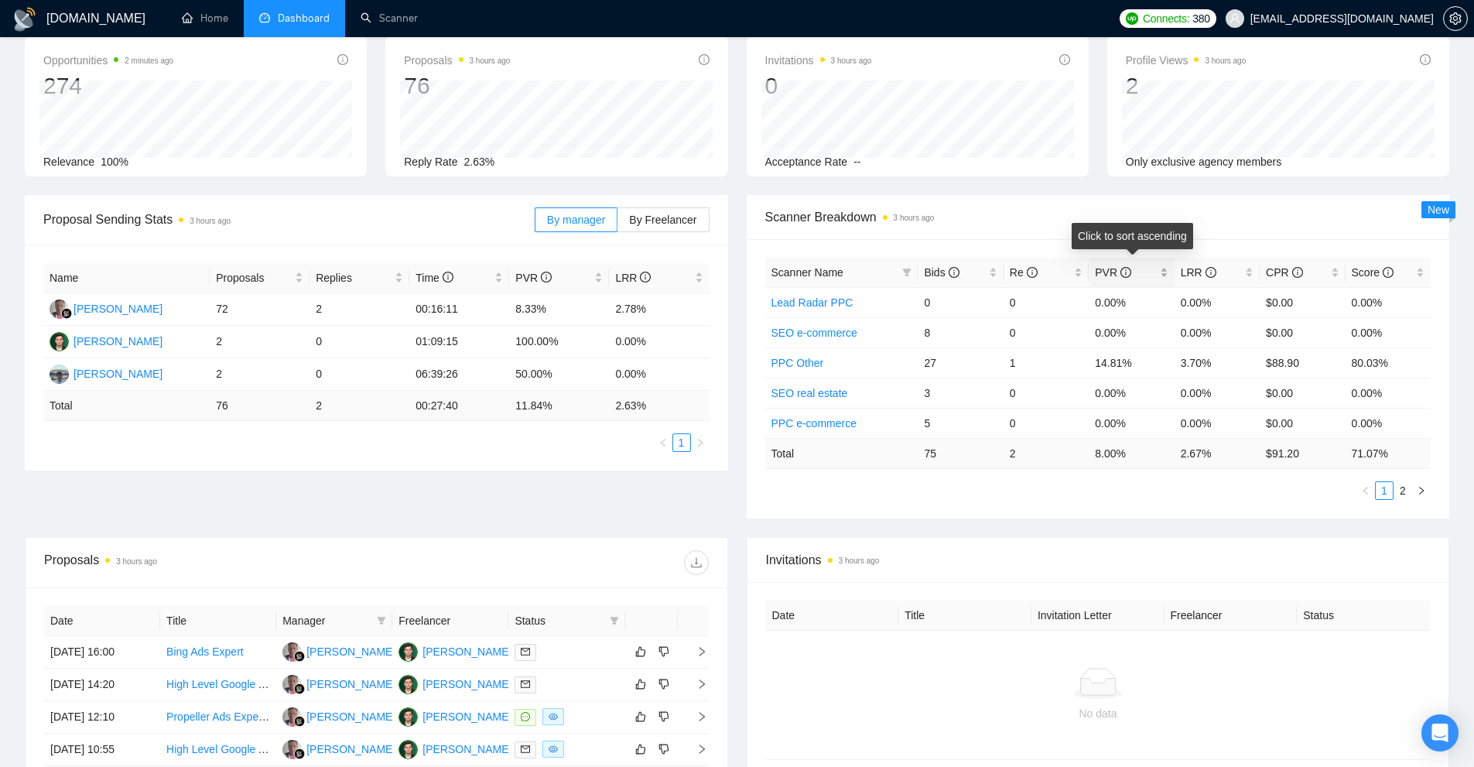
click at [1152, 279] on span "PVR" at bounding box center [1125, 272] width 61 height 17
click at [1160, 272] on div "PVR" at bounding box center [1131, 272] width 73 height 17
click at [790, 300] on link "PPC Other" at bounding box center [797, 302] width 53 height 12
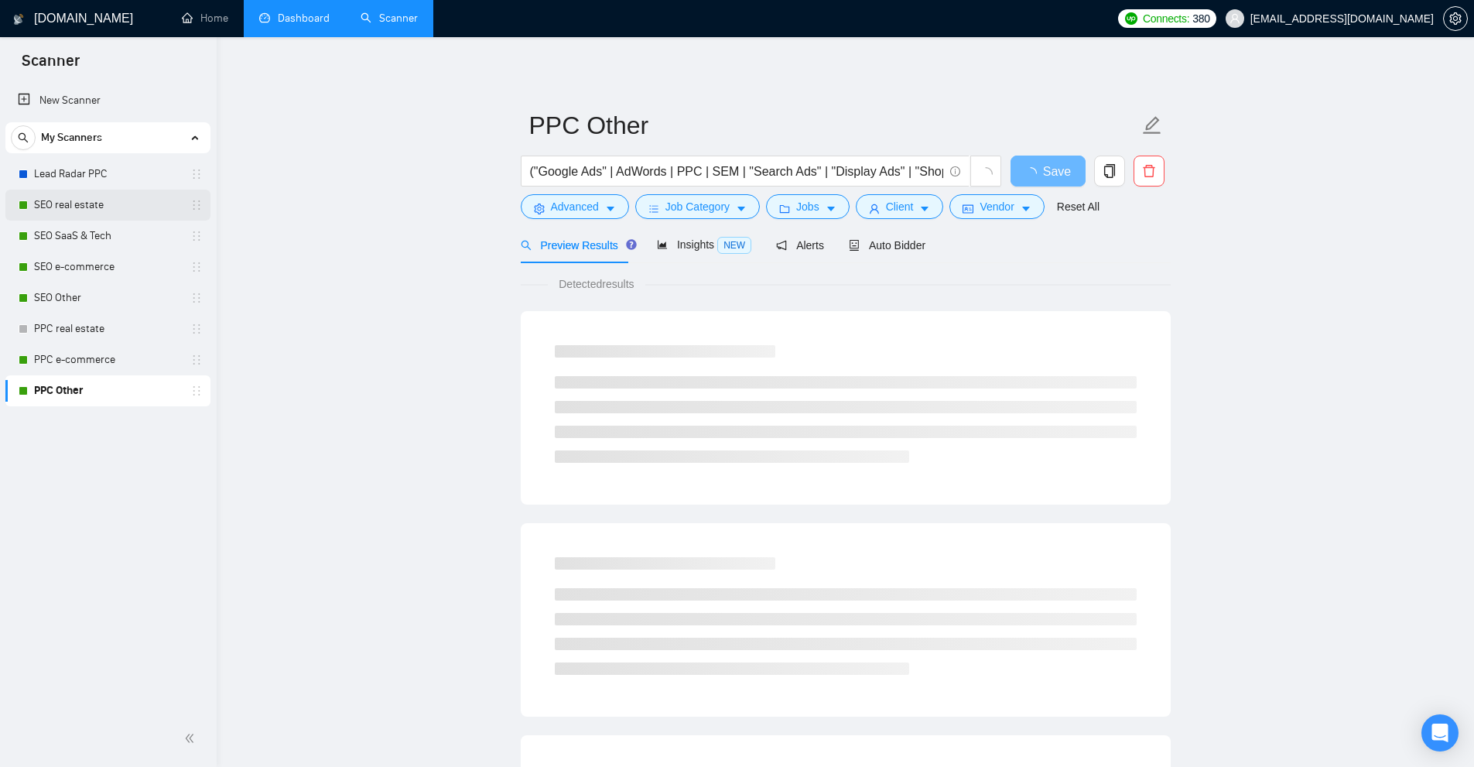
click at [75, 214] on link "SEO real estate" at bounding box center [107, 205] width 147 height 31
click at [876, 248] on span "Auto Bidder" at bounding box center [887, 245] width 77 height 12
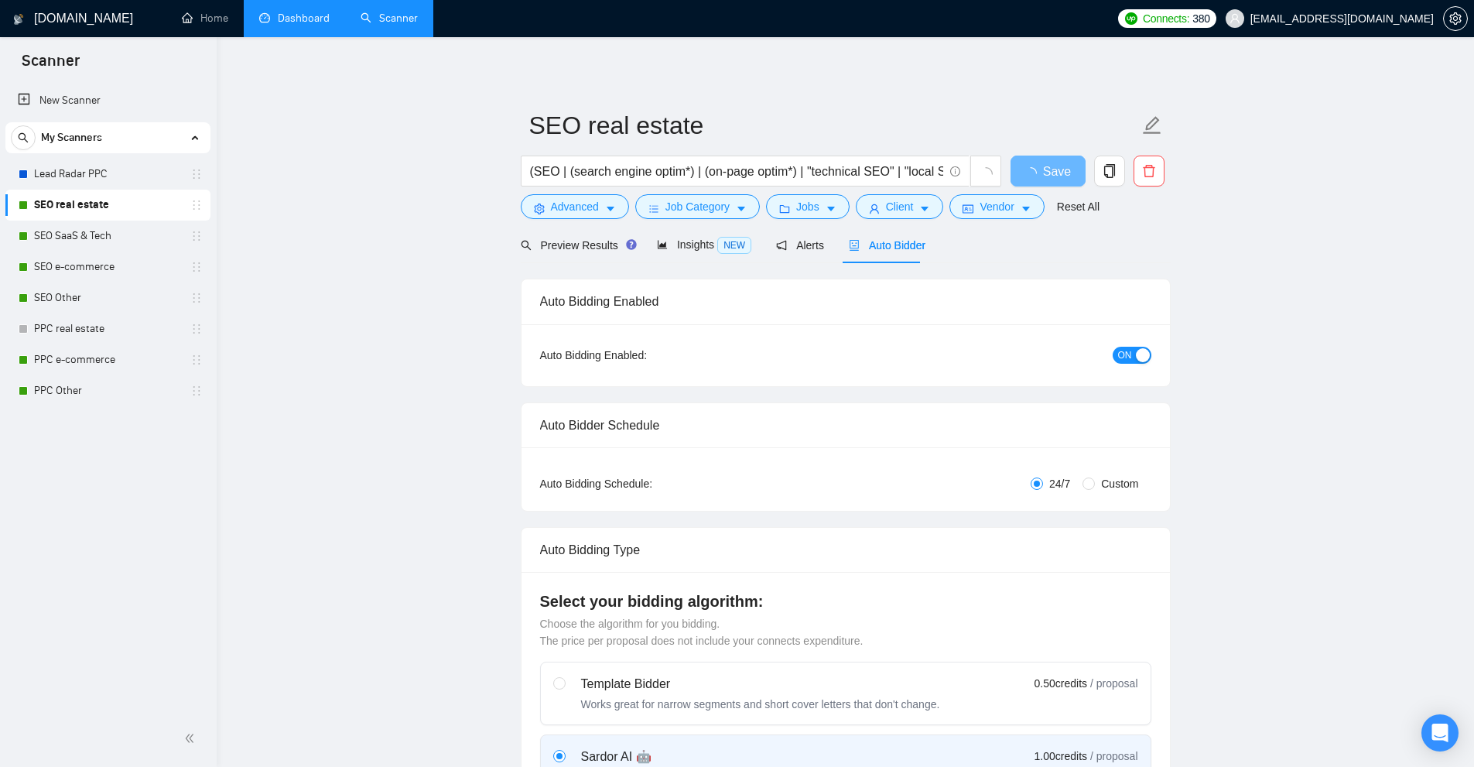
checkbox input "true"
click at [571, 259] on div "Preview Results" at bounding box center [576, 245] width 111 height 36
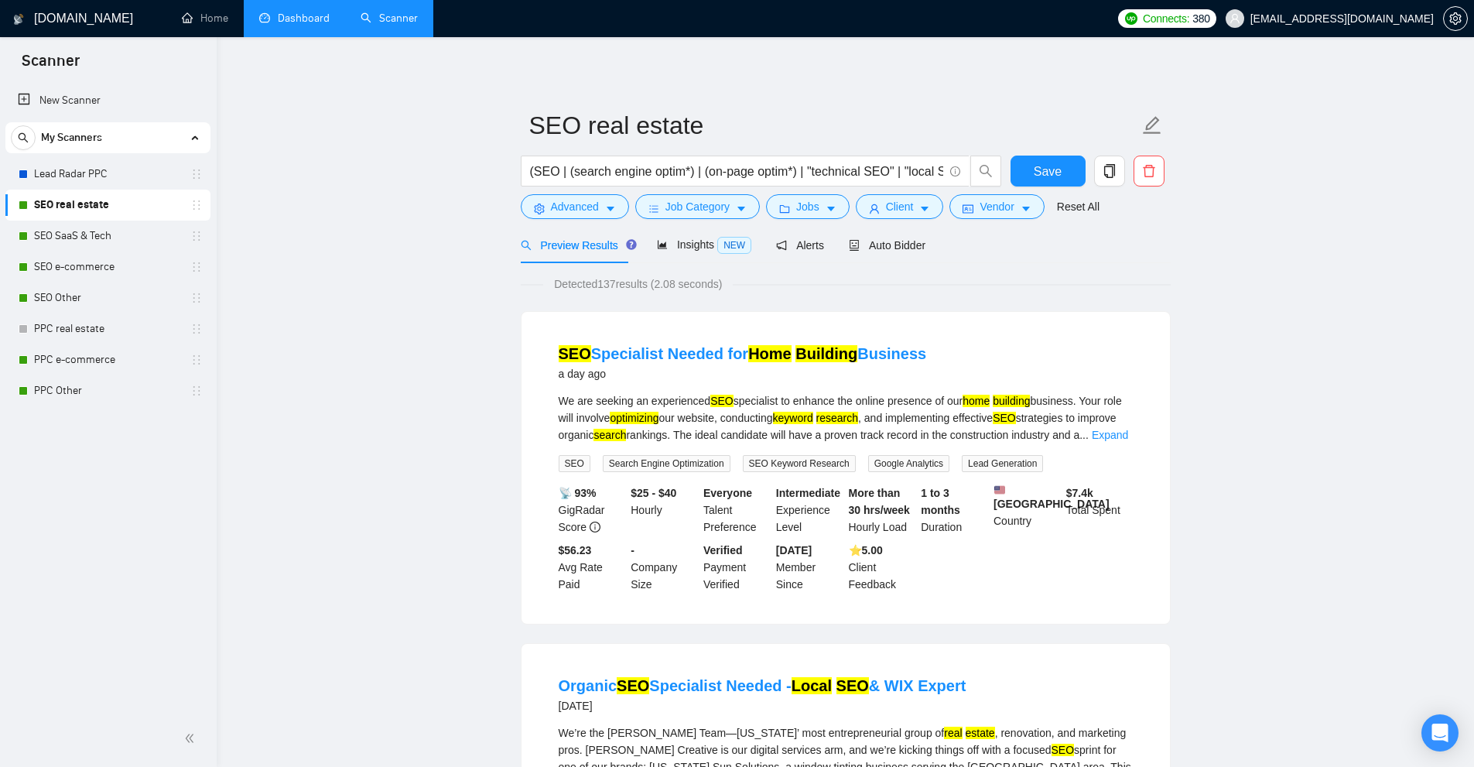
click at [324, 25] on link "Dashboard" at bounding box center [294, 18] width 70 height 13
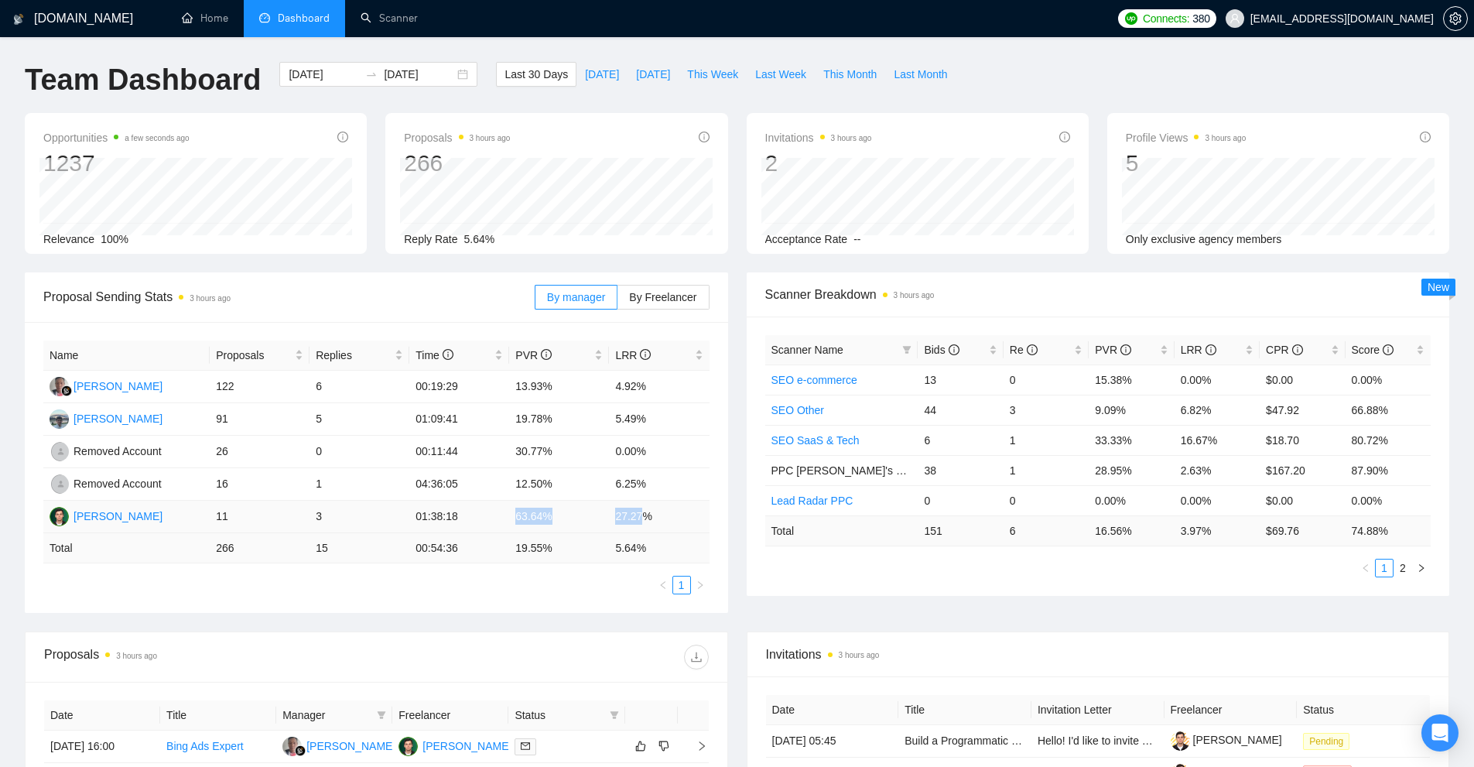
drag, startPoint x: 510, startPoint y: 522, endPoint x: 641, endPoint y: 510, distance: 132.1
click at [641, 510] on tr "Mykhailo Sytnyk 11 3 01:38:18 63.64% 27.27%" at bounding box center [376, 517] width 666 height 32
click at [658, 508] on td "27.27%" at bounding box center [659, 517] width 100 height 32
drag, startPoint x: 658, startPoint y: 508, endPoint x: 520, endPoint y: 517, distance: 138.0
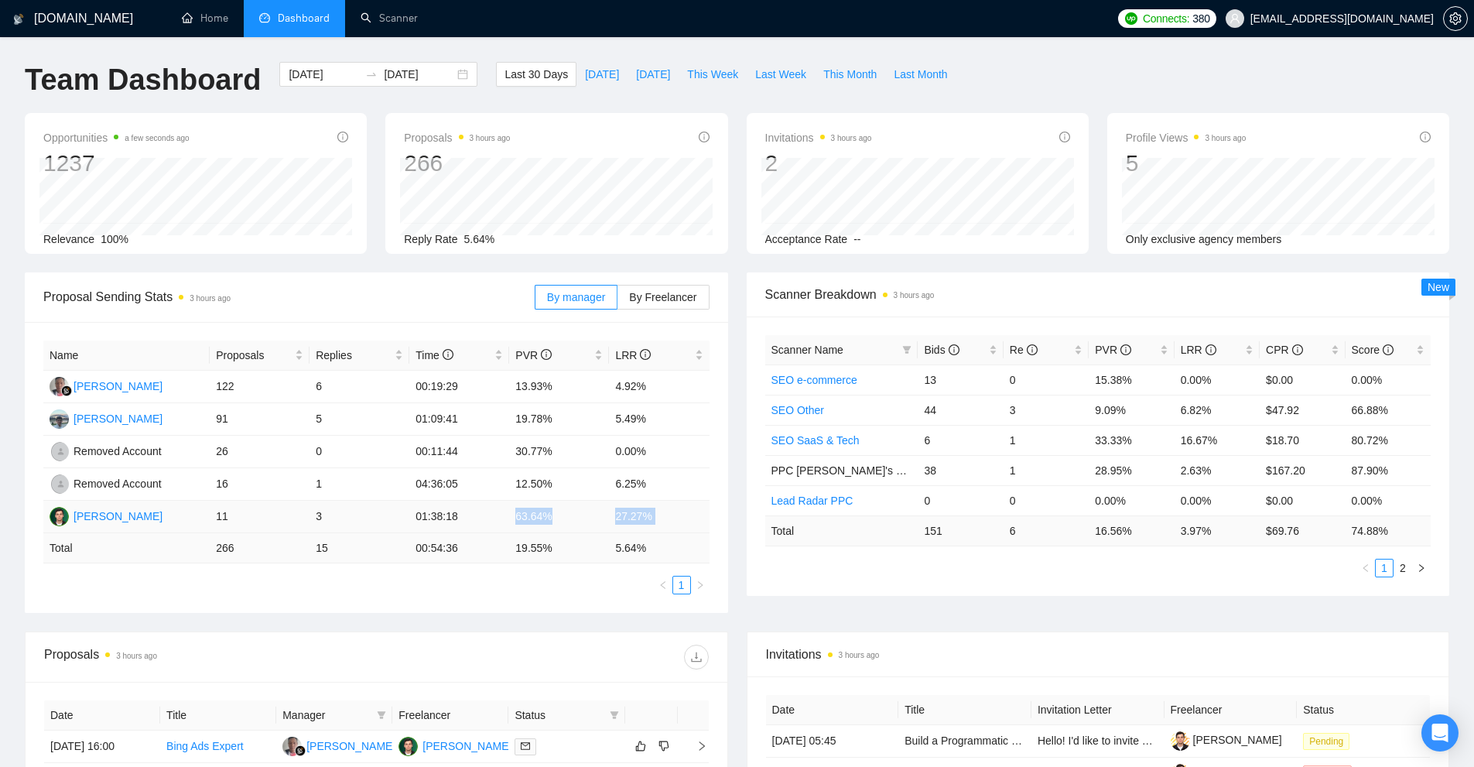
click at [520, 517] on tr "Mykhailo Sytnyk 11 3 01:38:18 63.64% 27.27%" at bounding box center [376, 517] width 666 height 32
click at [411, 502] on td "01:38:18" at bounding box center [459, 517] width 100 height 32
drag, startPoint x: 409, startPoint y: 519, endPoint x: 509, endPoint y: 524, distance: 99.9
click at [509, 524] on tr "Mykhailo Sytnyk 11 3 01:38:18 63.64% 27.27%" at bounding box center [376, 517] width 666 height 32
drag, startPoint x: 494, startPoint y: 405, endPoint x: 678, endPoint y: 412, distance: 183.5
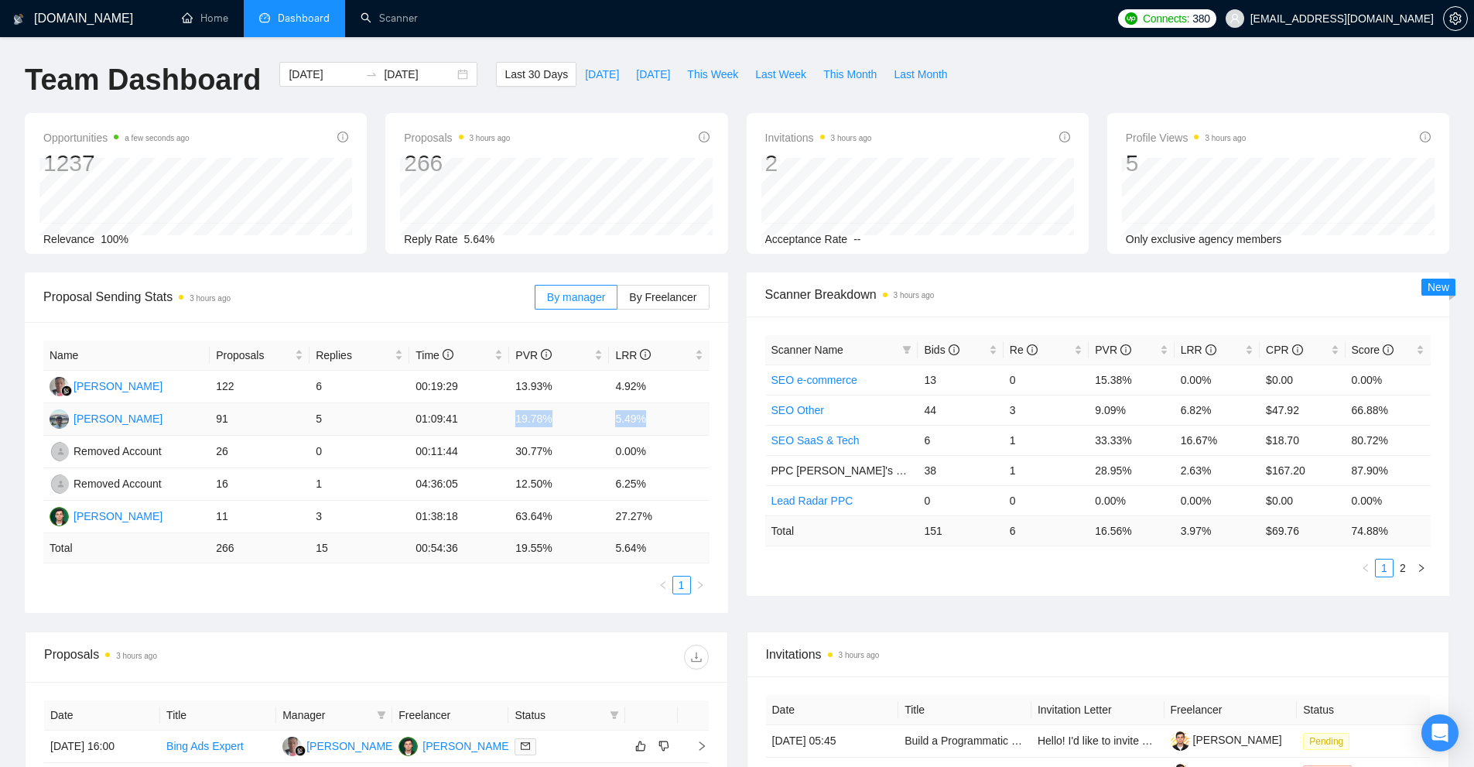
click at [678, 412] on tr "Yurii Medetskyi 91 5 01:09:41 19.78% 5.49%" at bounding box center [376, 419] width 666 height 32
click at [678, 412] on td "5.49%" at bounding box center [659, 419] width 100 height 32
drag, startPoint x: 678, startPoint y: 412, endPoint x: 466, endPoint y: 425, distance: 212.4
click at [466, 425] on tr "Yurii Medetskyi 91 5 01:09:41 19.78% 5.49%" at bounding box center [376, 419] width 666 height 32
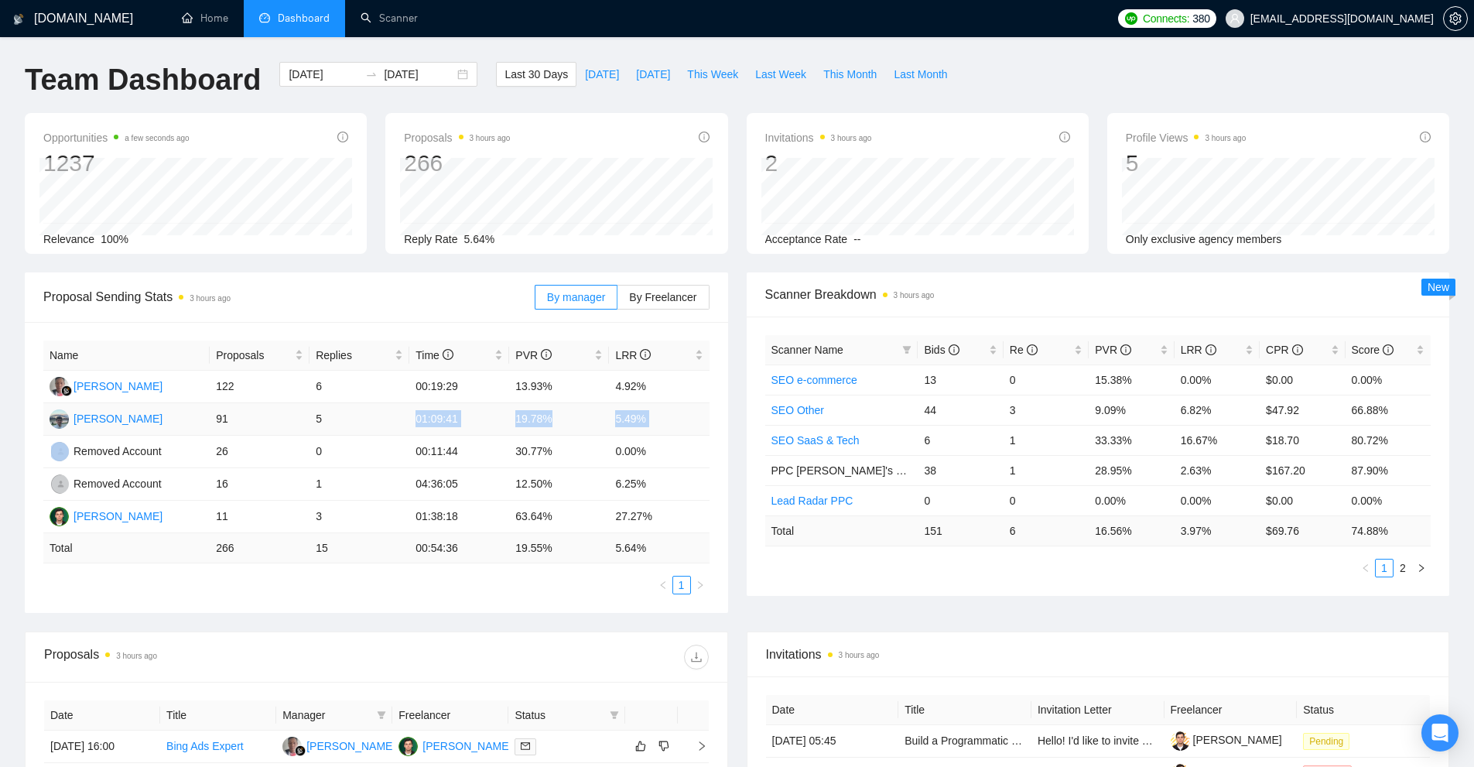
scroll to position [387, 0]
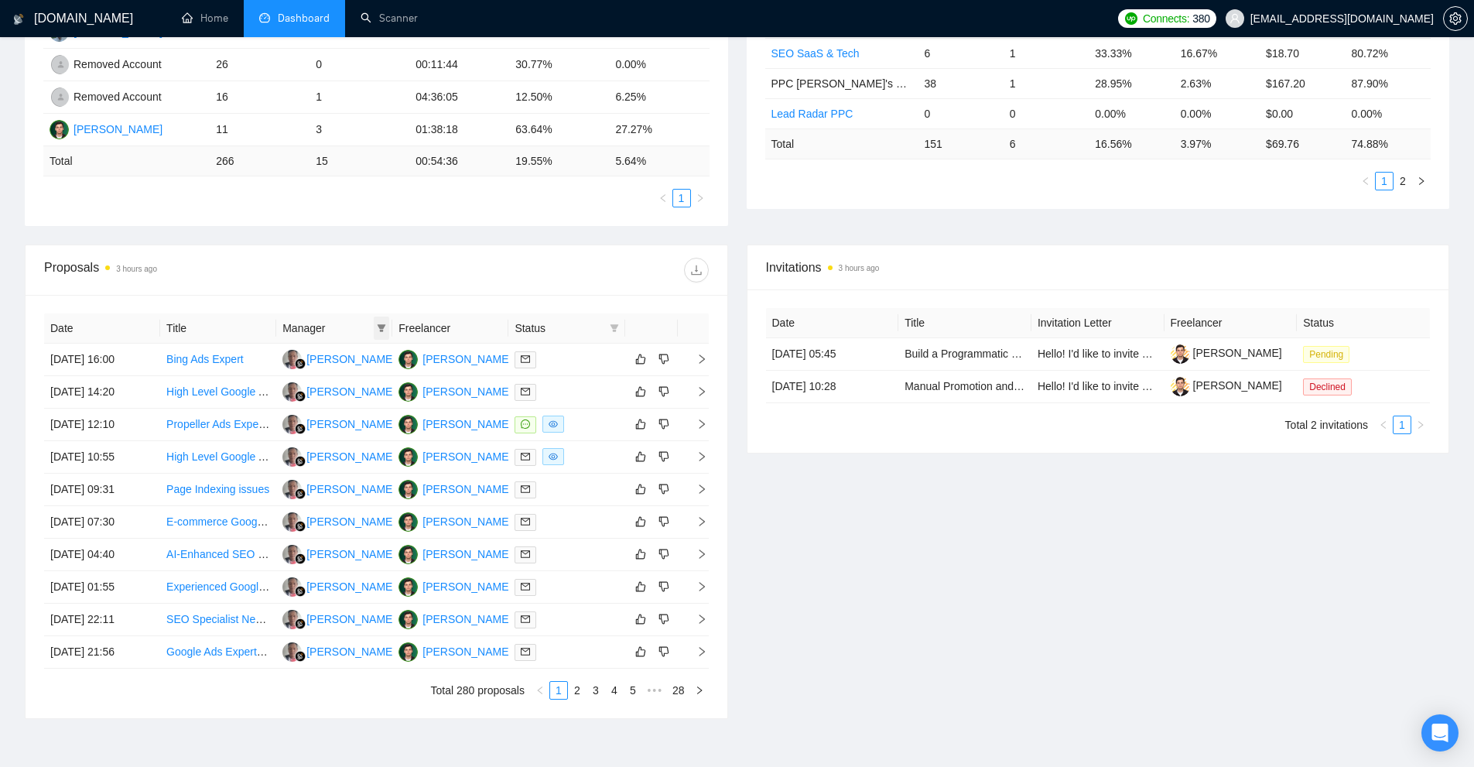
click at [385, 330] on icon "filter" at bounding box center [381, 327] width 9 height 9
click at [347, 385] on span "[PERSON_NAME]" at bounding box center [343, 382] width 89 height 12
checkbox input "true"
click at [364, 361] on span "[PERSON_NAME]" at bounding box center [343, 357] width 89 height 12
checkbox input "true"
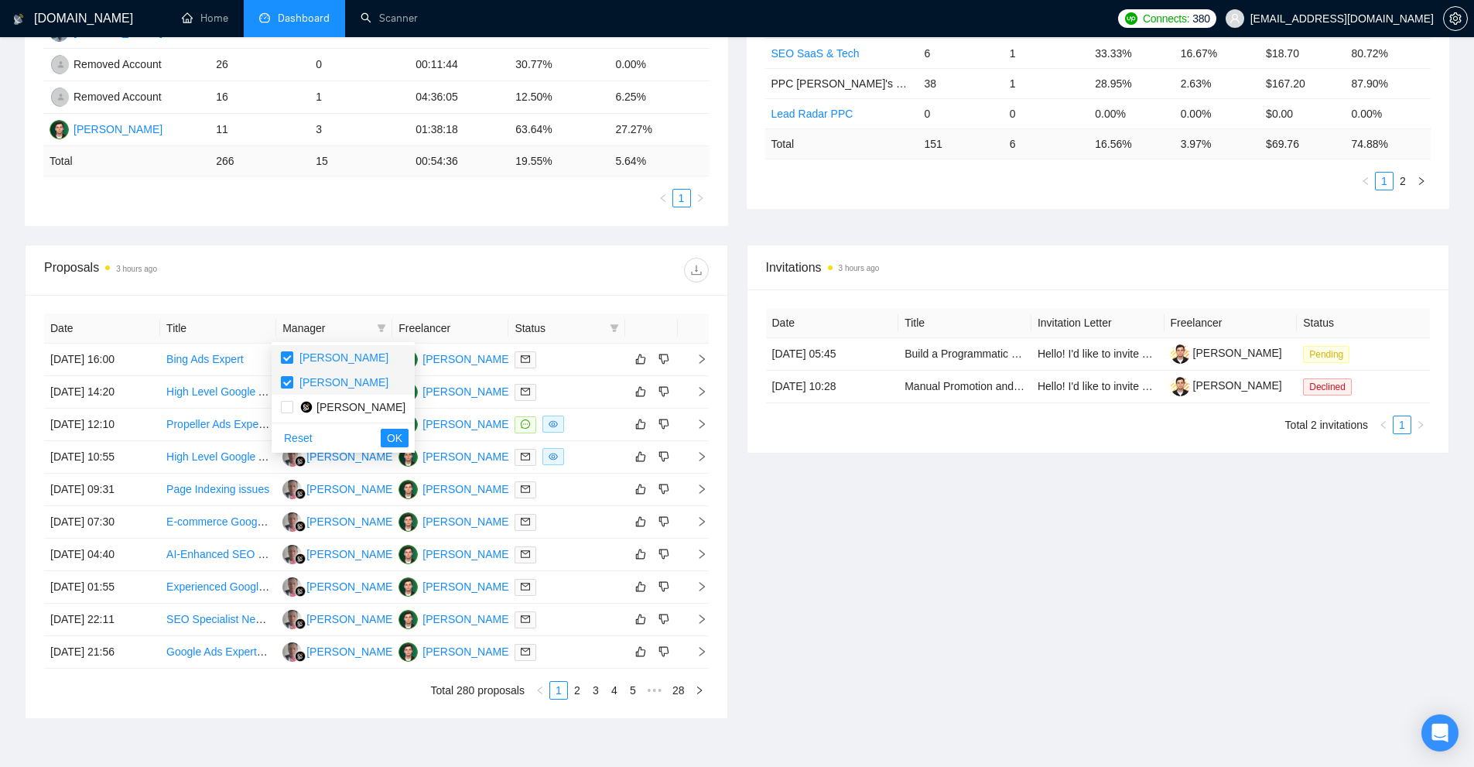
click at [353, 373] on li "[PERSON_NAME]" at bounding box center [343, 382] width 143 height 25
checkbox input "false"
click at [387, 438] on span "OK" at bounding box center [394, 437] width 15 height 17
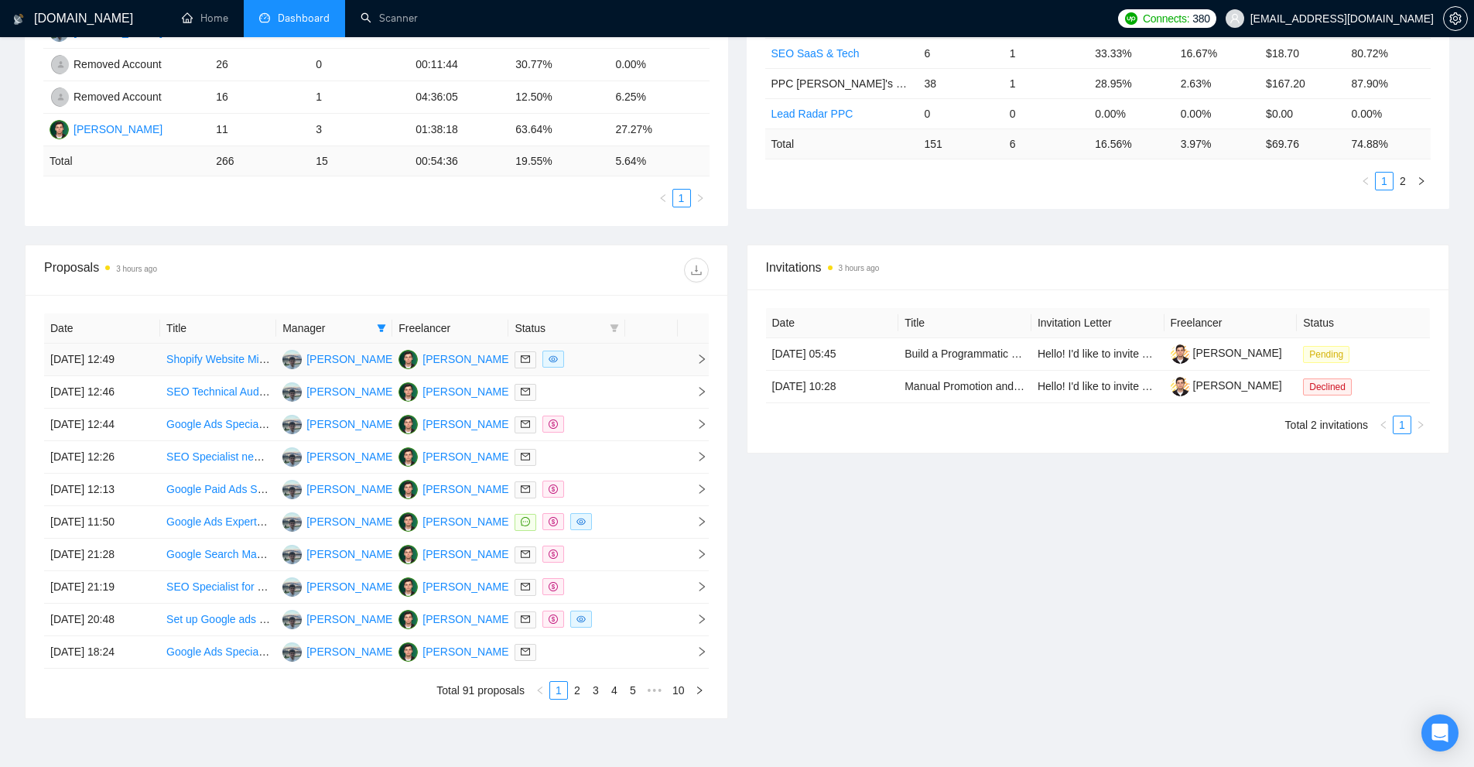
click at [580, 364] on div at bounding box center [566, 359] width 104 height 18
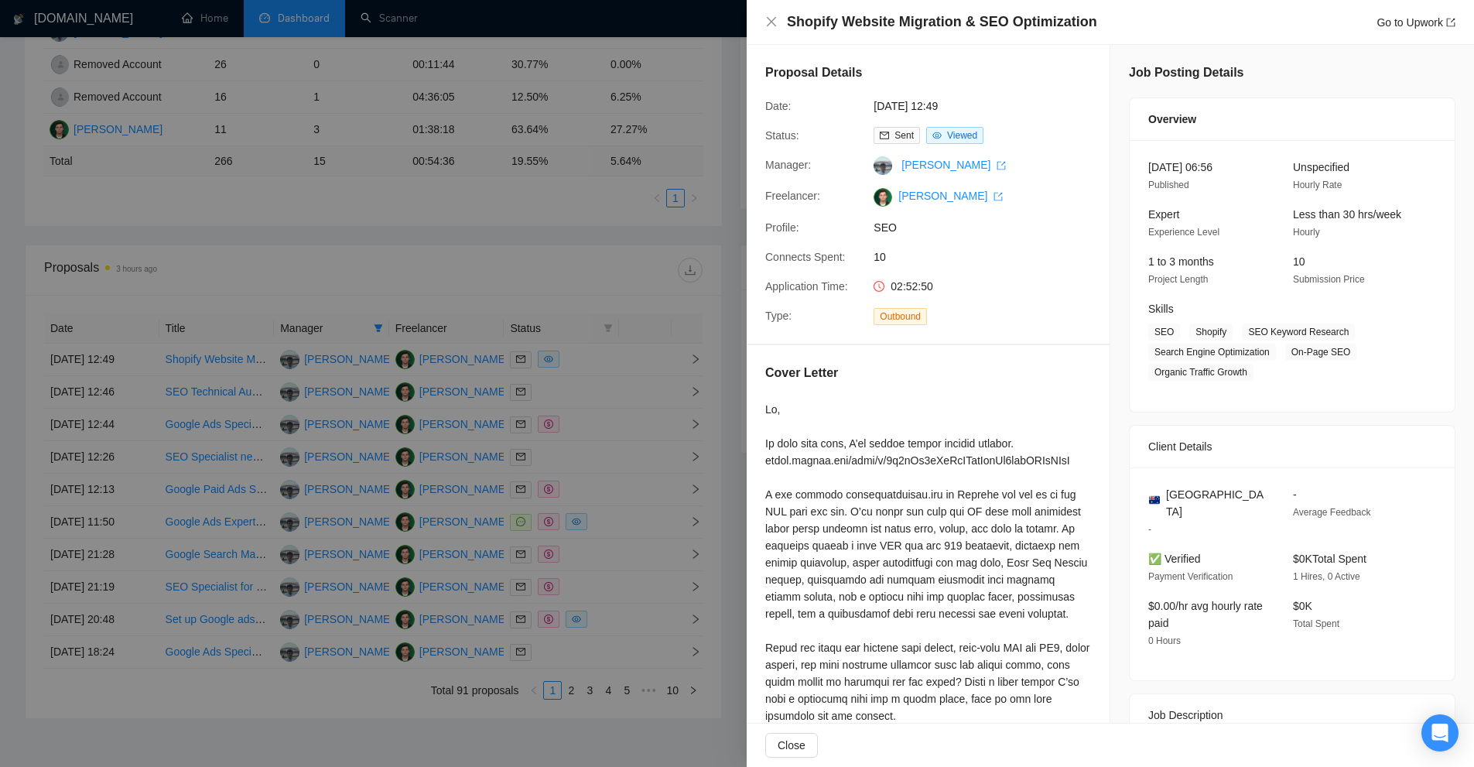
click at [625, 398] on div at bounding box center [737, 383] width 1474 height 767
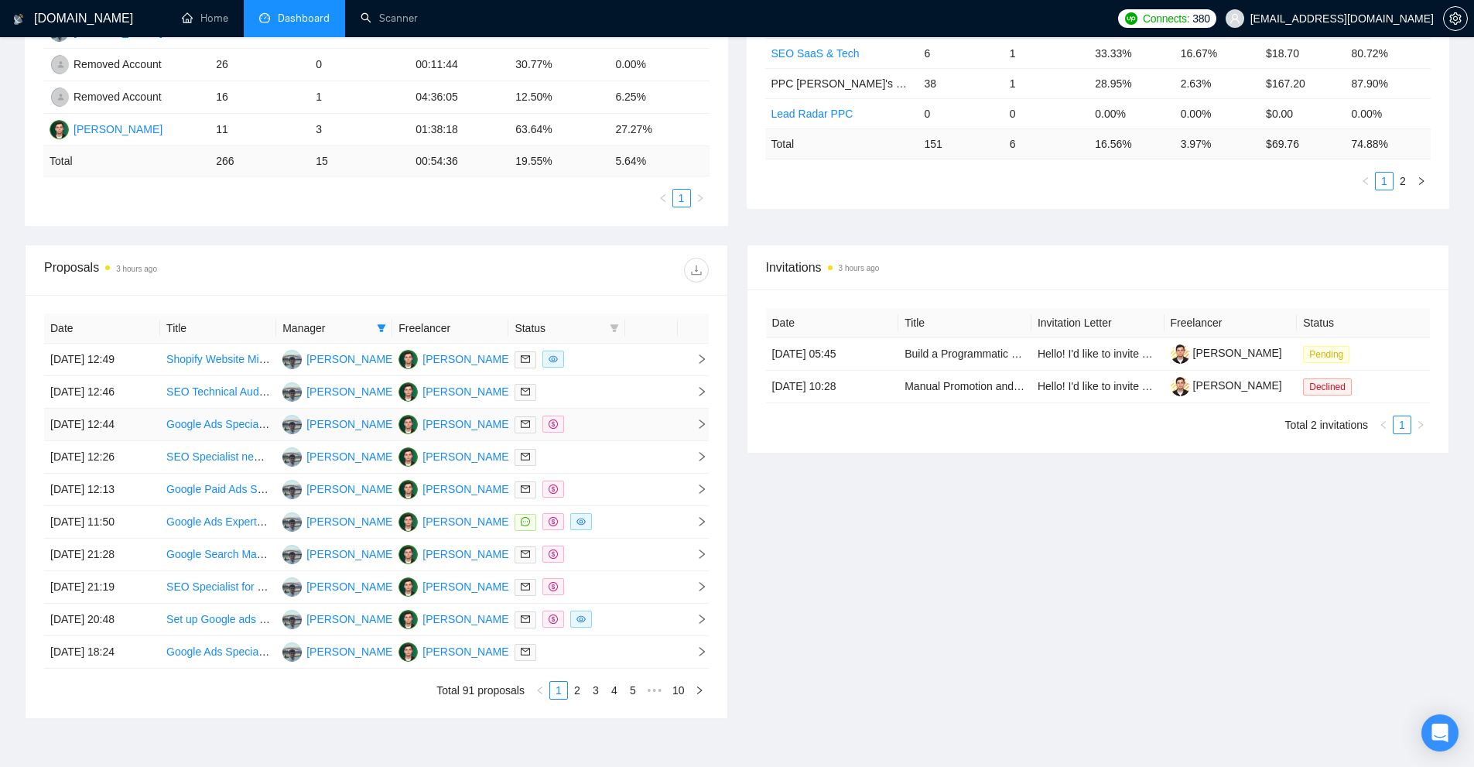
click at [575, 423] on div at bounding box center [566, 424] width 104 height 18
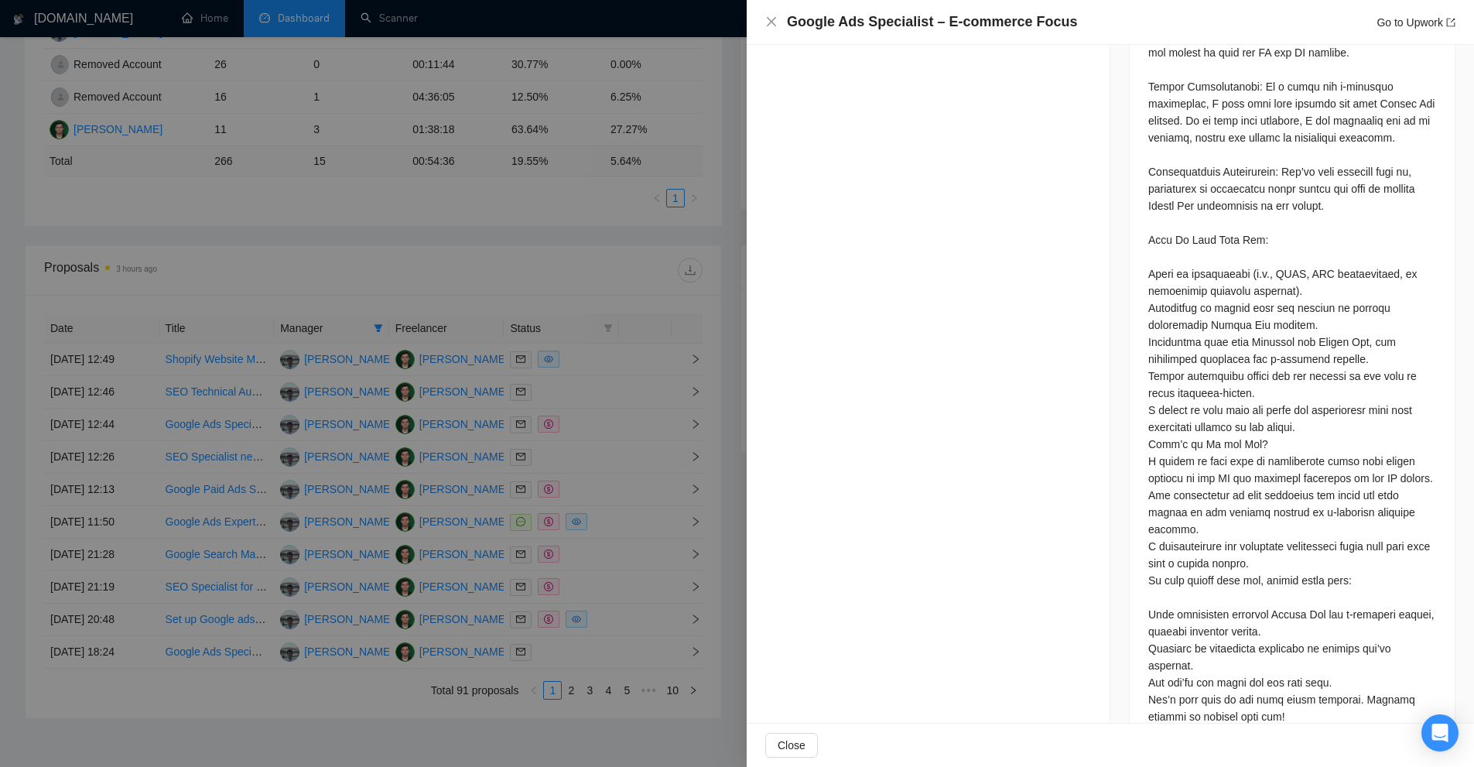
scroll to position [1580, 0]
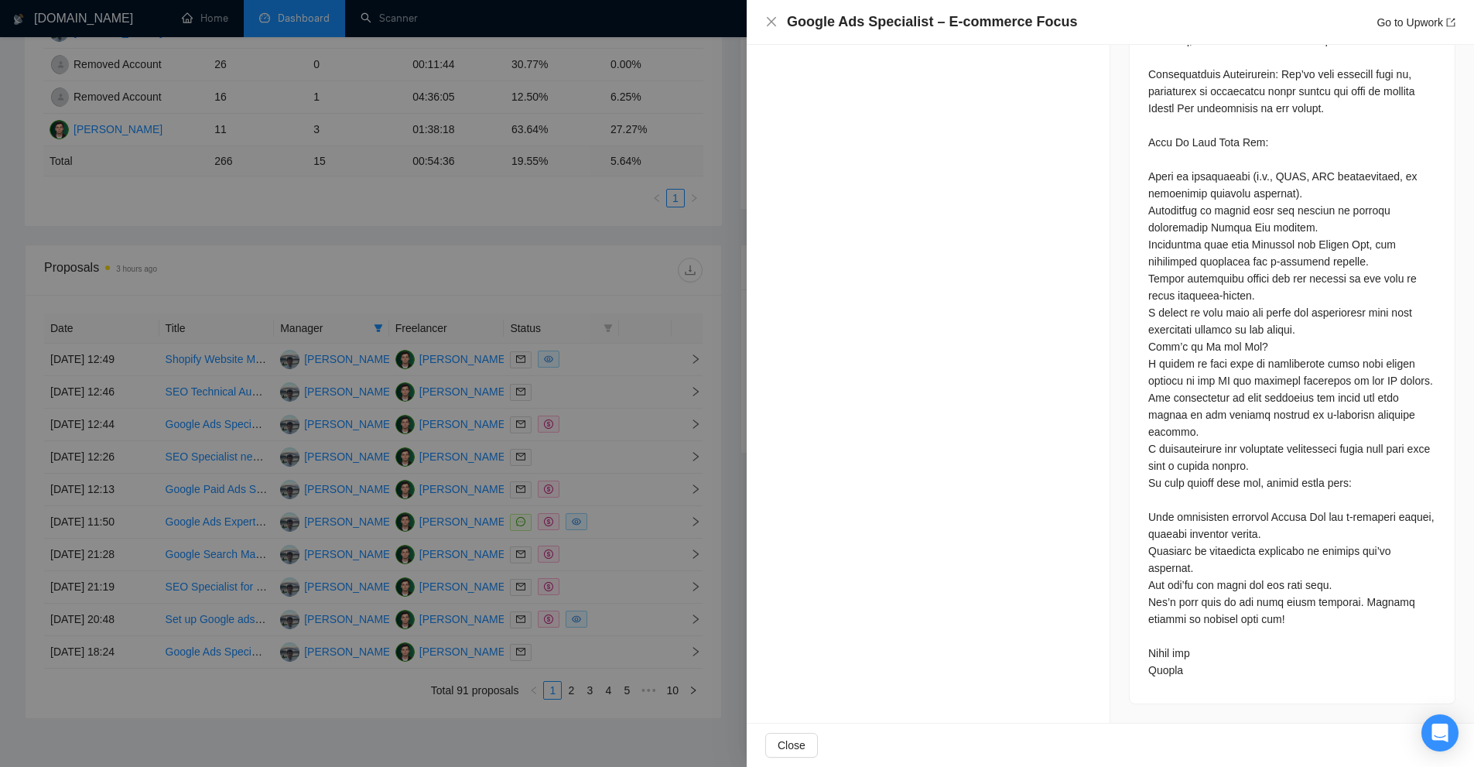
click at [545, 404] on div at bounding box center [737, 383] width 1474 height 767
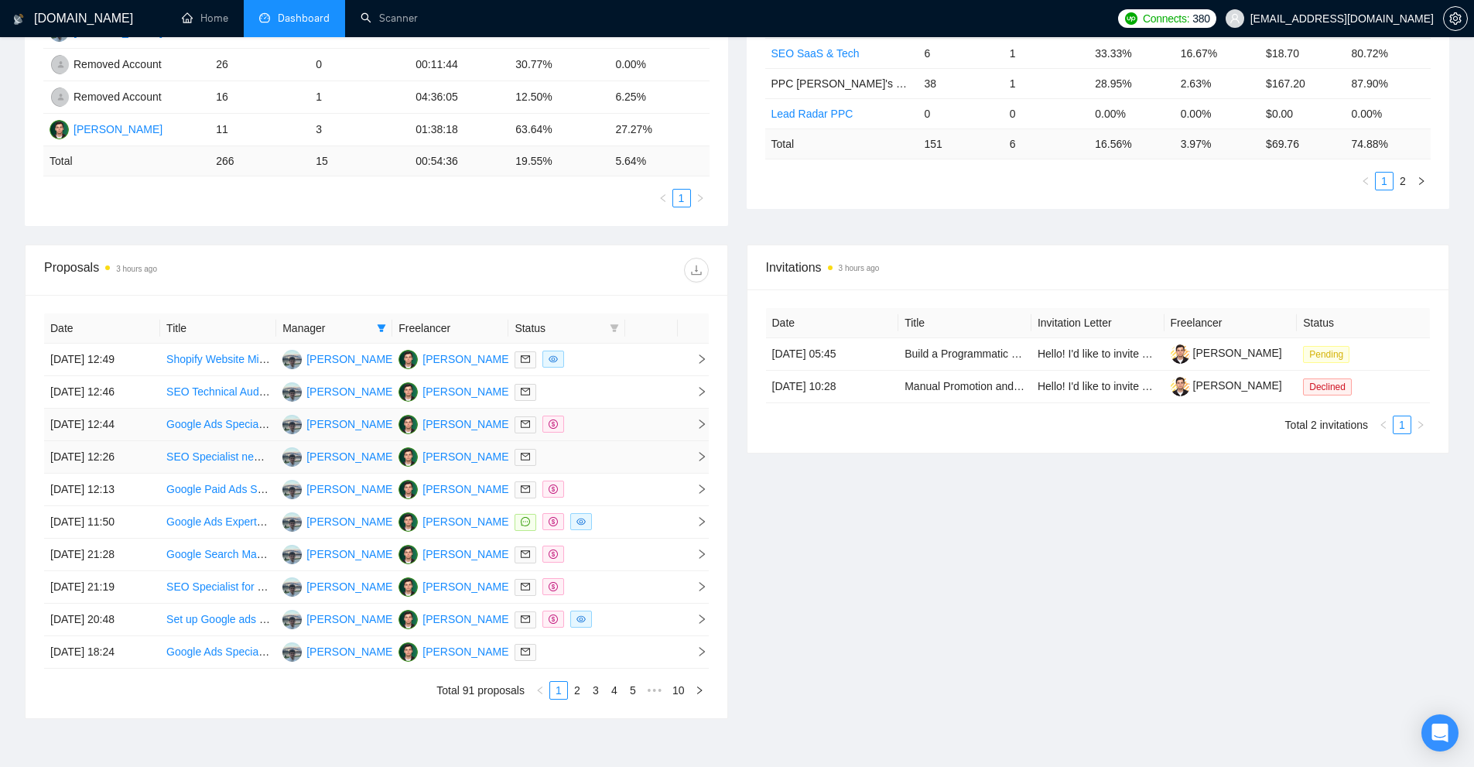
scroll to position [477, 0]
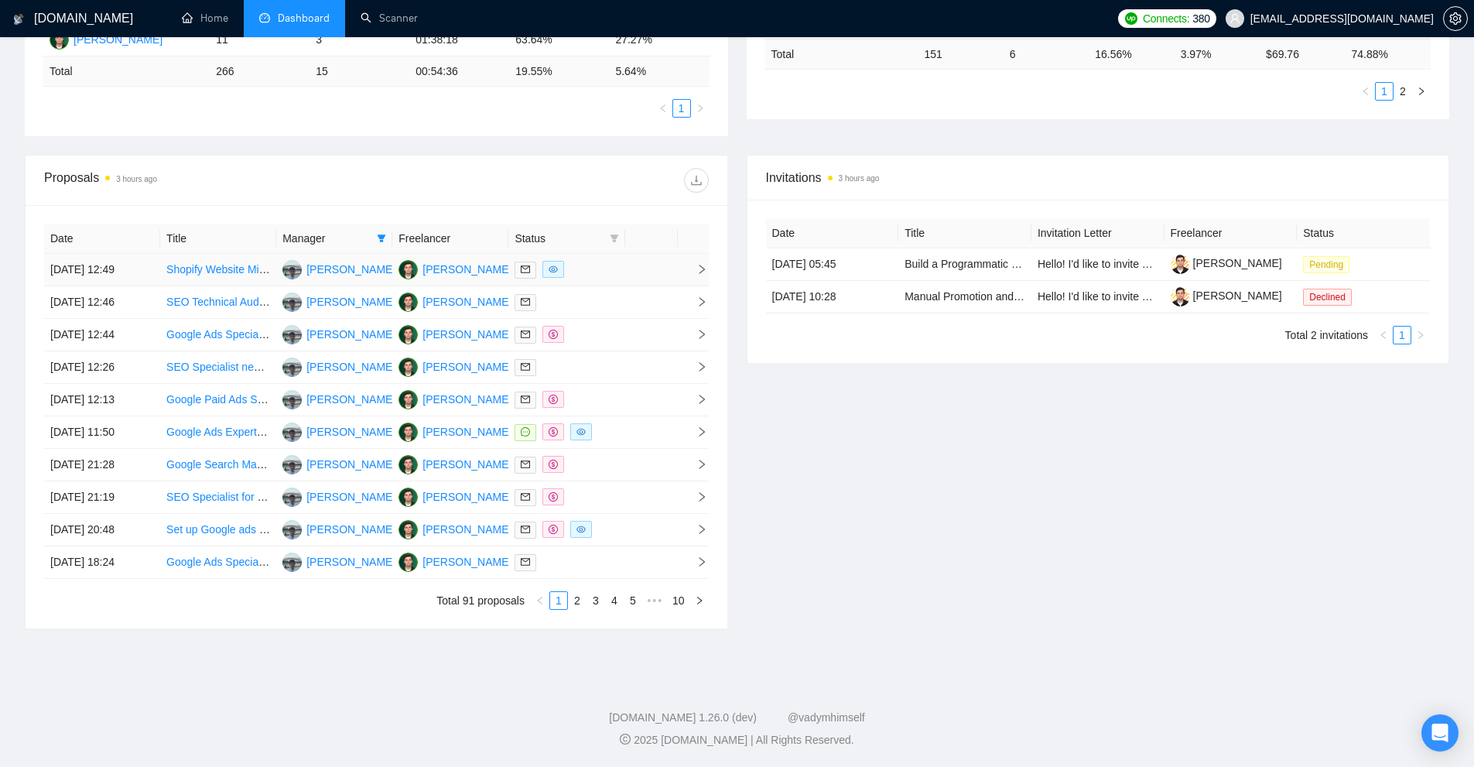
click at [595, 276] on div at bounding box center [566, 270] width 104 height 18
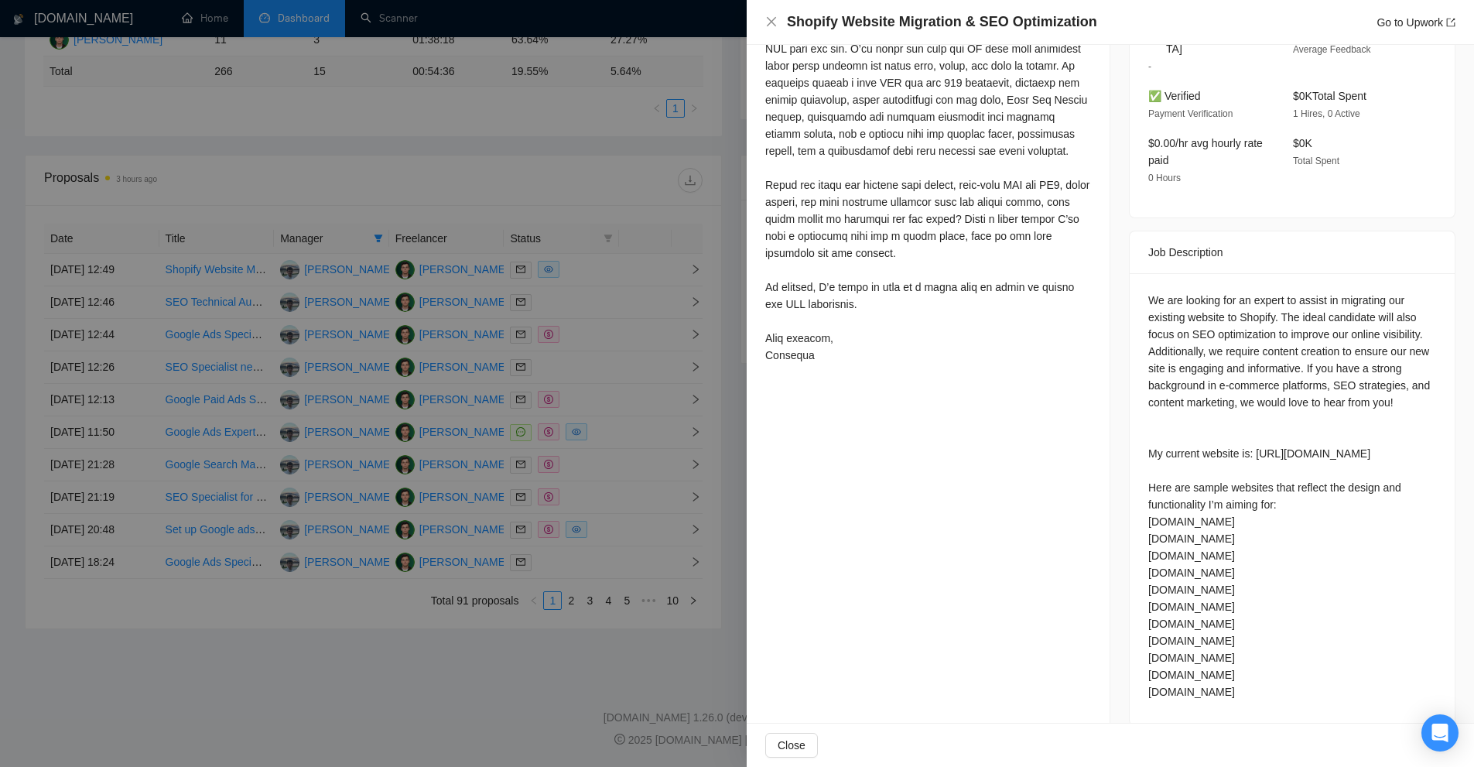
click at [586, 279] on div at bounding box center [737, 383] width 1474 height 767
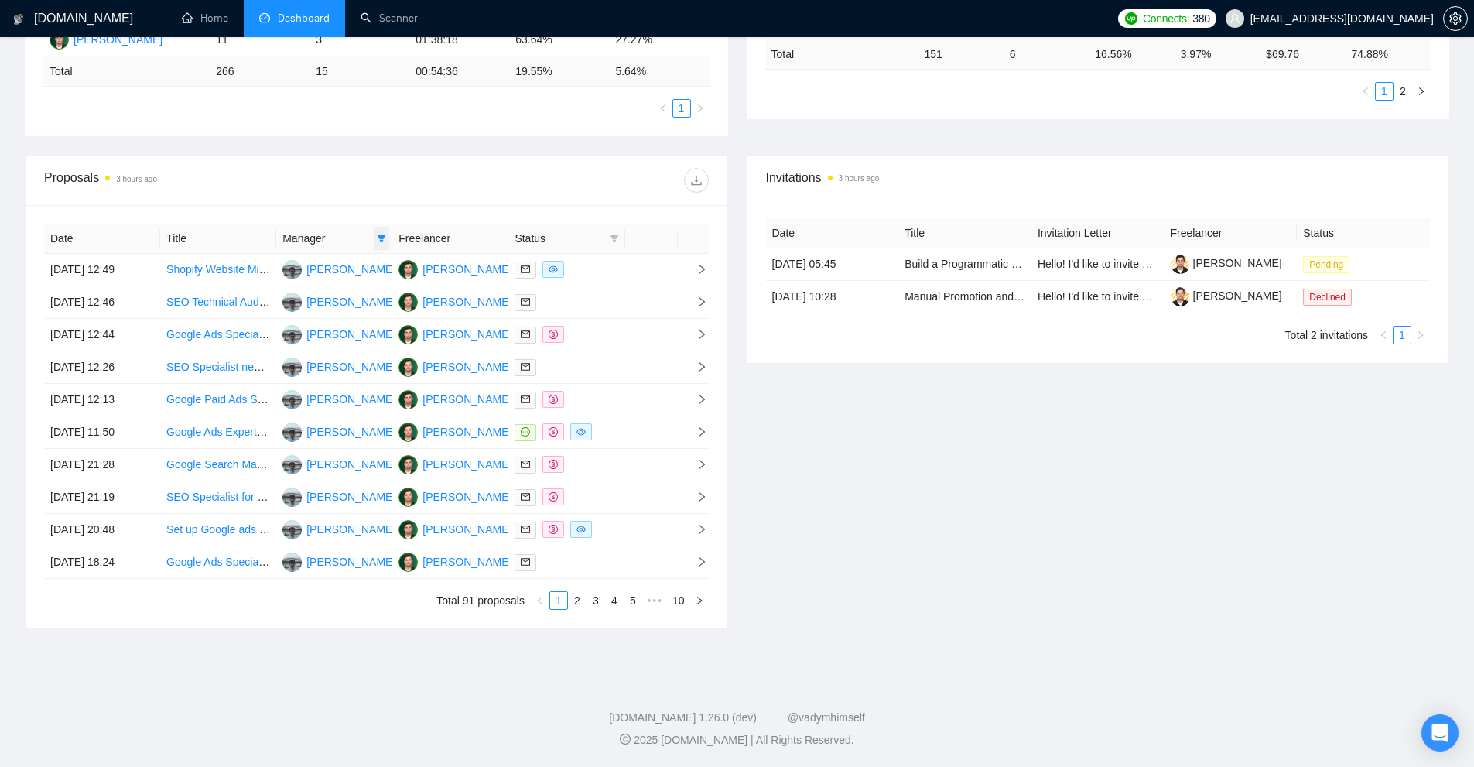
click at [382, 240] on icon "filter" at bounding box center [382, 238] width 9 height 8
click at [348, 292] on span "[PERSON_NAME]" at bounding box center [343, 292] width 89 height 12
checkbox input "false"
click at [346, 308] on li "[PERSON_NAME]" at bounding box center [343, 317] width 143 height 25
checkbox input "true"
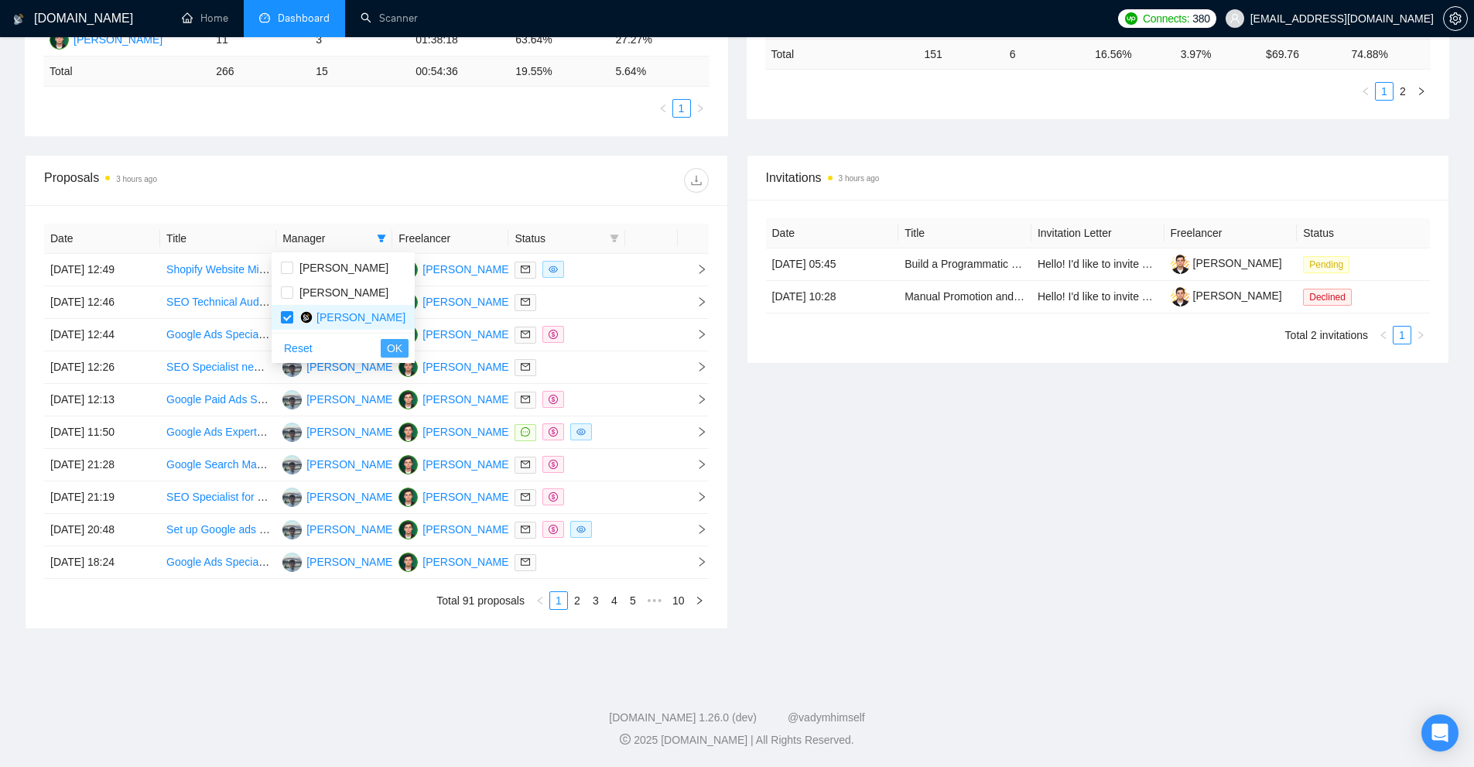
click at [387, 350] on span "OK" at bounding box center [394, 348] width 15 height 17
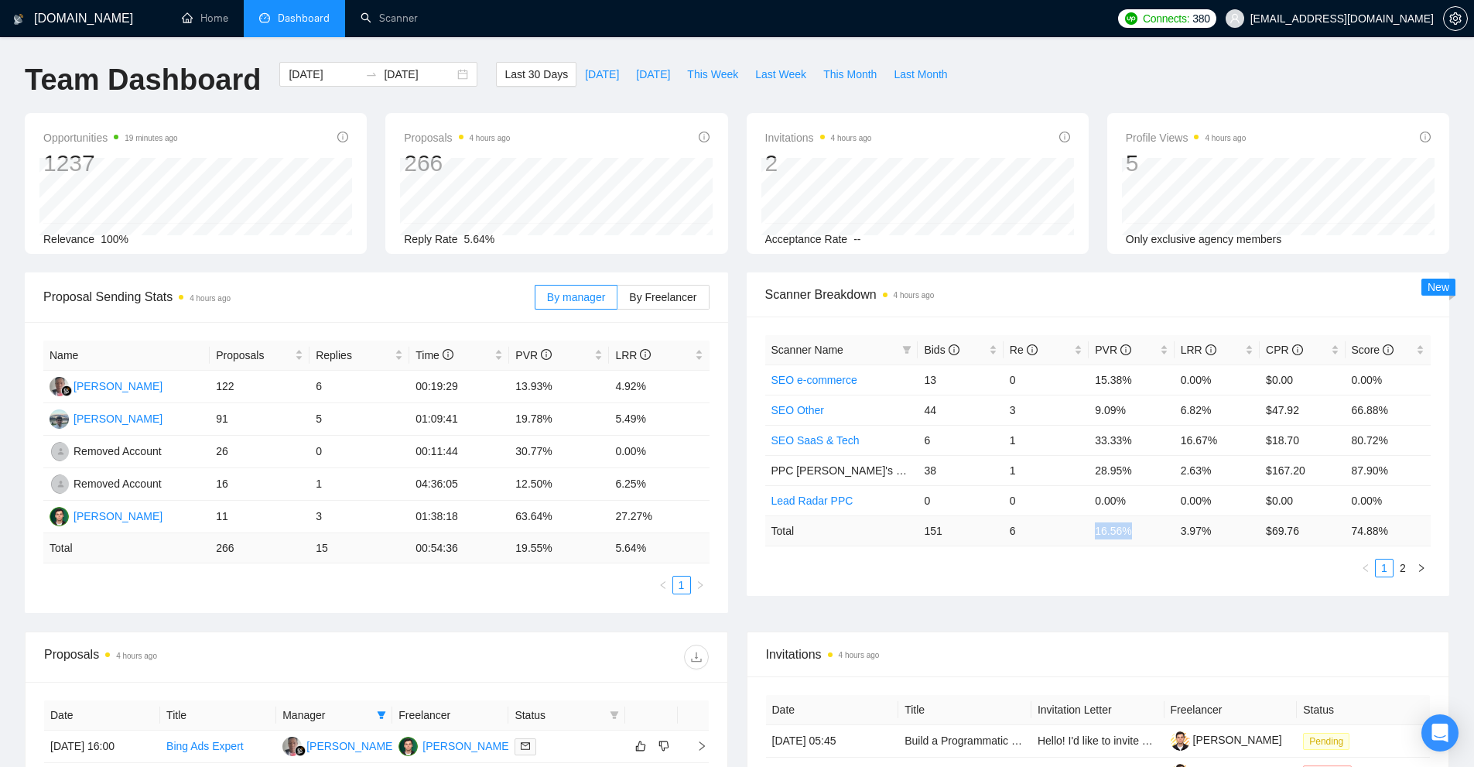
drag, startPoint x: 1090, startPoint y: 534, endPoint x: 1177, endPoint y: 549, distance: 88.0
click at [1177, 549] on div "Scanner Name Bids Re PVR LRR CPR Score SEO e-commerce 13 0 15.38% 0.00% $0.00 0…" at bounding box center [1098, 456] width 666 height 242
click at [396, 20] on link "Scanner" at bounding box center [389, 18] width 57 height 13
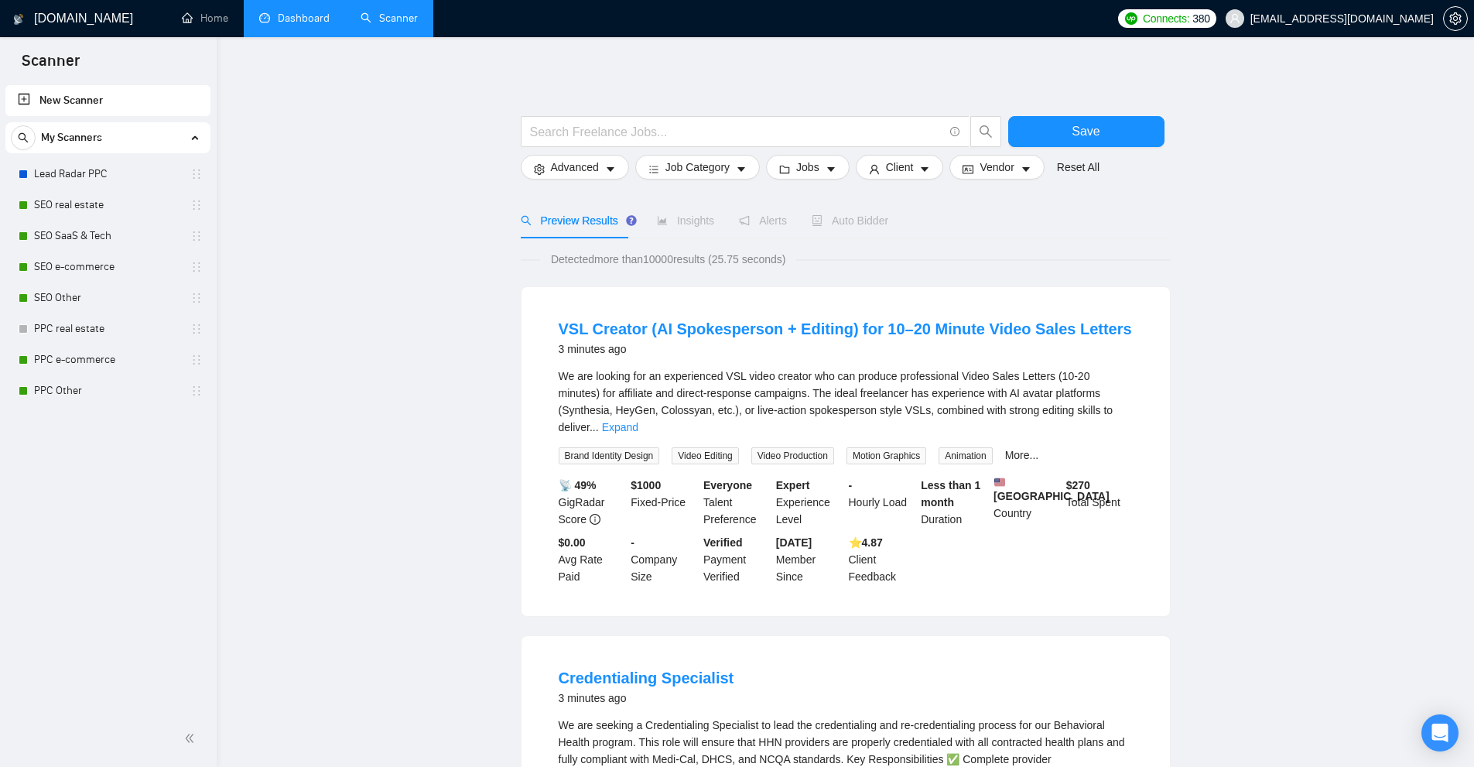
click at [285, 16] on link "Dashboard" at bounding box center [294, 18] width 70 height 13
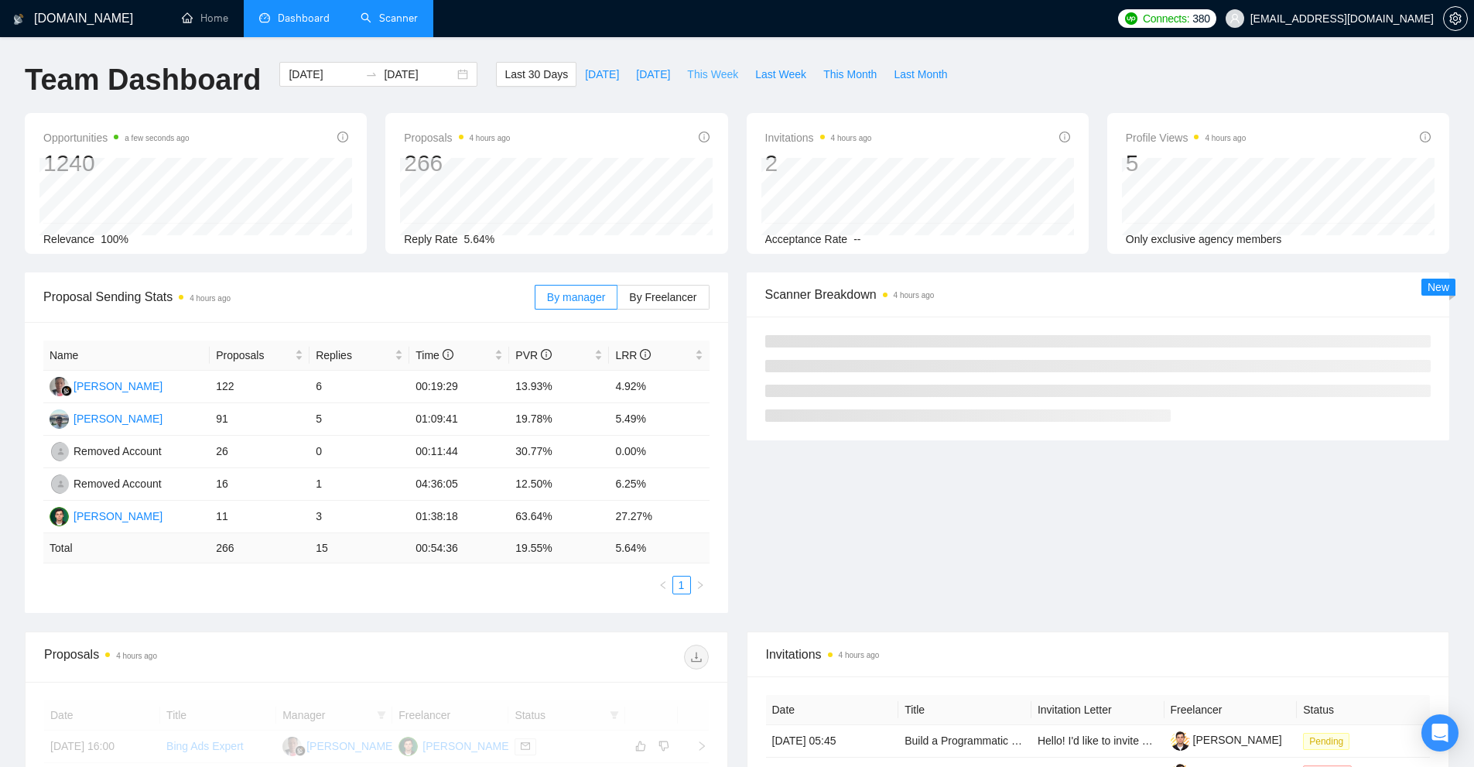
click at [699, 77] on span "This Week" at bounding box center [712, 74] width 51 height 17
type input "[DATE]"
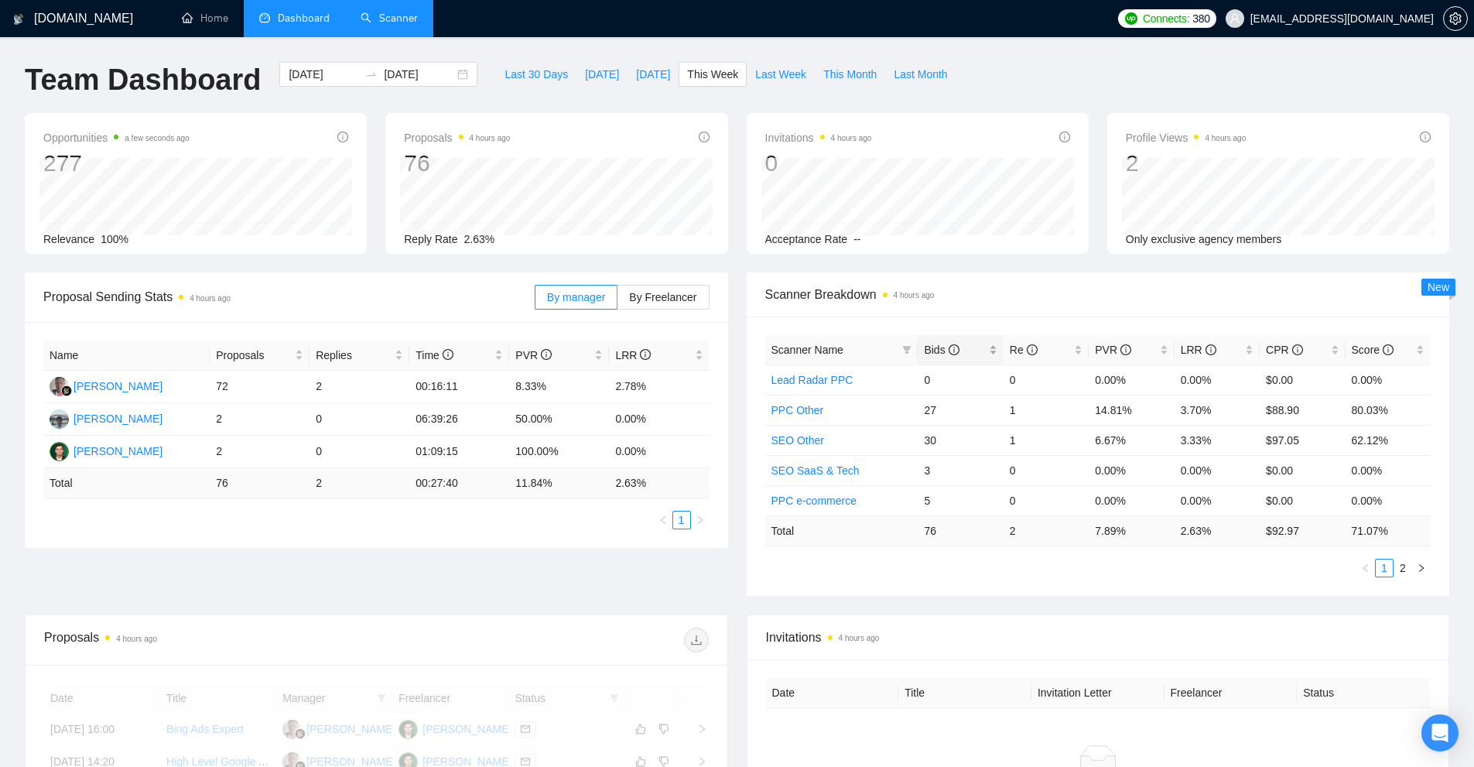
scroll to position [77, 0]
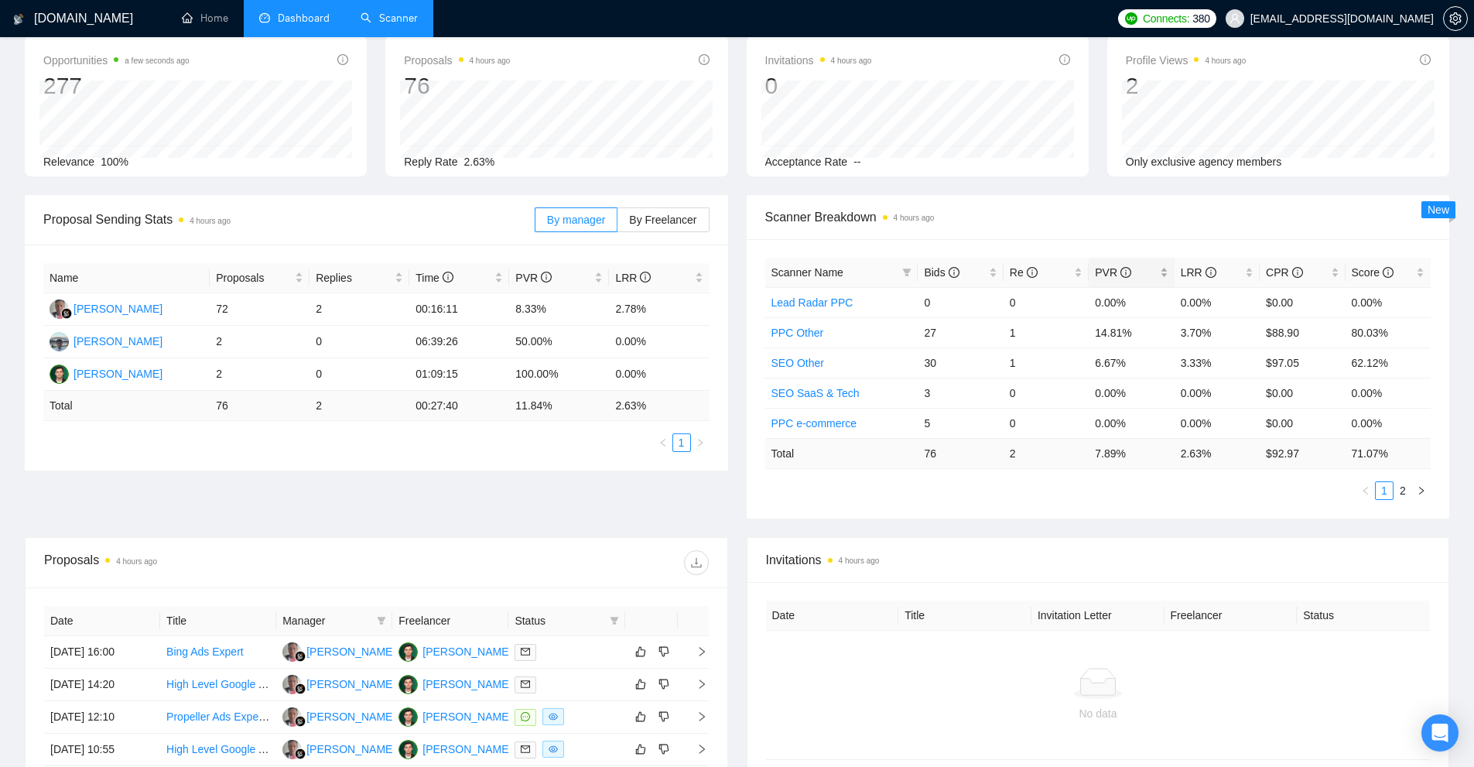
click at [1148, 269] on span "PVR" at bounding box center [1125, 272] width 61 height 17
click at [1161, 269] on div "PVR" at bounding box center [1131, 272] width 73 height 17
click at [1010, 264] on div "Re" at bounding box center [1046, 272] width 73 height 17
click at [988, 264] on div "Bids" at bounding box center [960, 272] width 73 height 17
click at [991, 269] on div "Bids" at bounding box center [960, 272] width 73 height 17
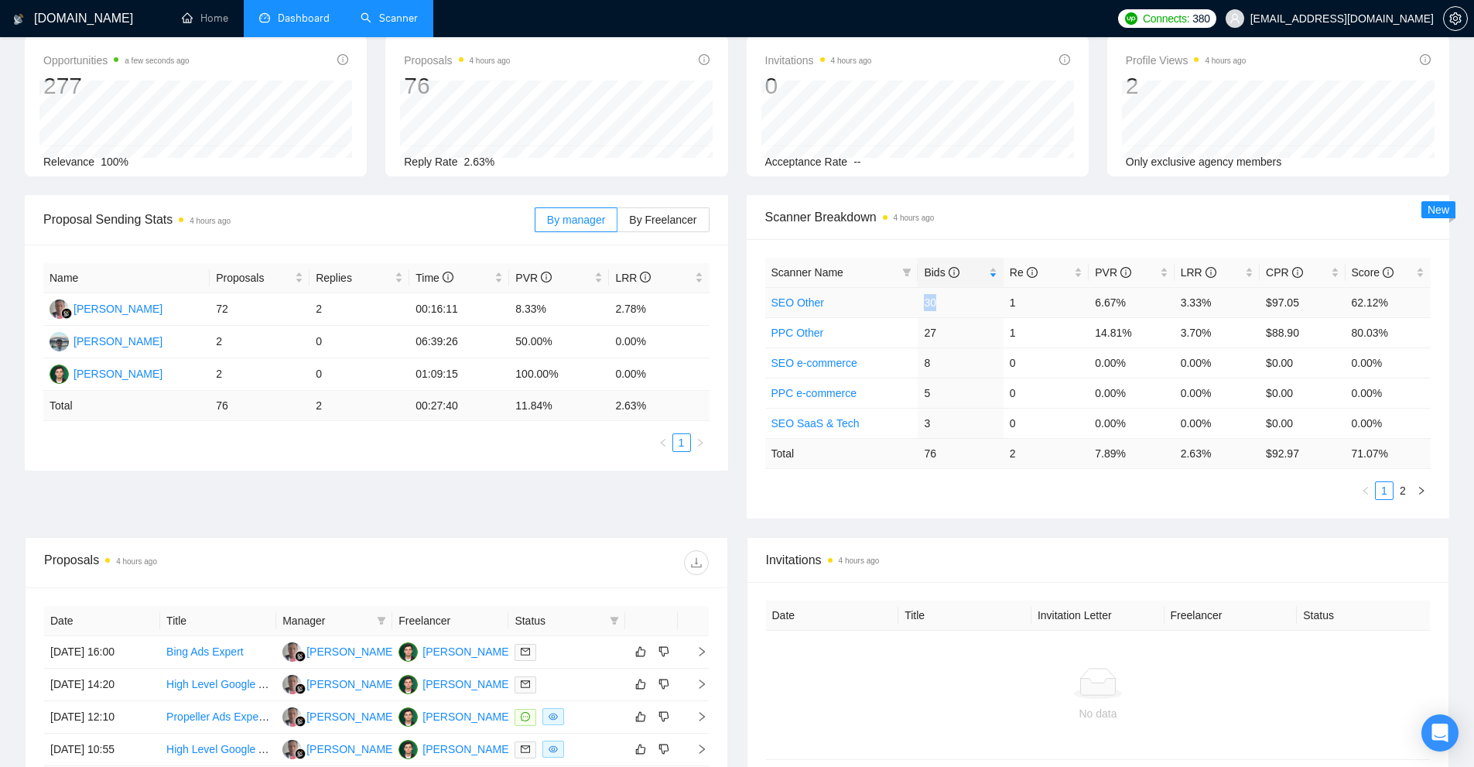
drag, startPoint x: 921, startPoint y: 302, endPoint x: 984, endPoint y: 303, distance: 63.5
click at [984, 303] on tr "SEO Other 30 1 6.67% 3.33% $97.05 62.12%" at bounding box center [1098, 302] width 666 height 30
click at [991, 389] on td "5" at bounding box center [960, 393] width 85 height 30
drag, startPoint x: 964, startPoint y: 301, endPoint x: 977, endPoint y: 301, distance: 13.2
click at [977, 301] on tr "SEO Other 30 1 6.67% 3.33% $97.05 62.12%" at bounding box center [1098, 302] width 666 height 30
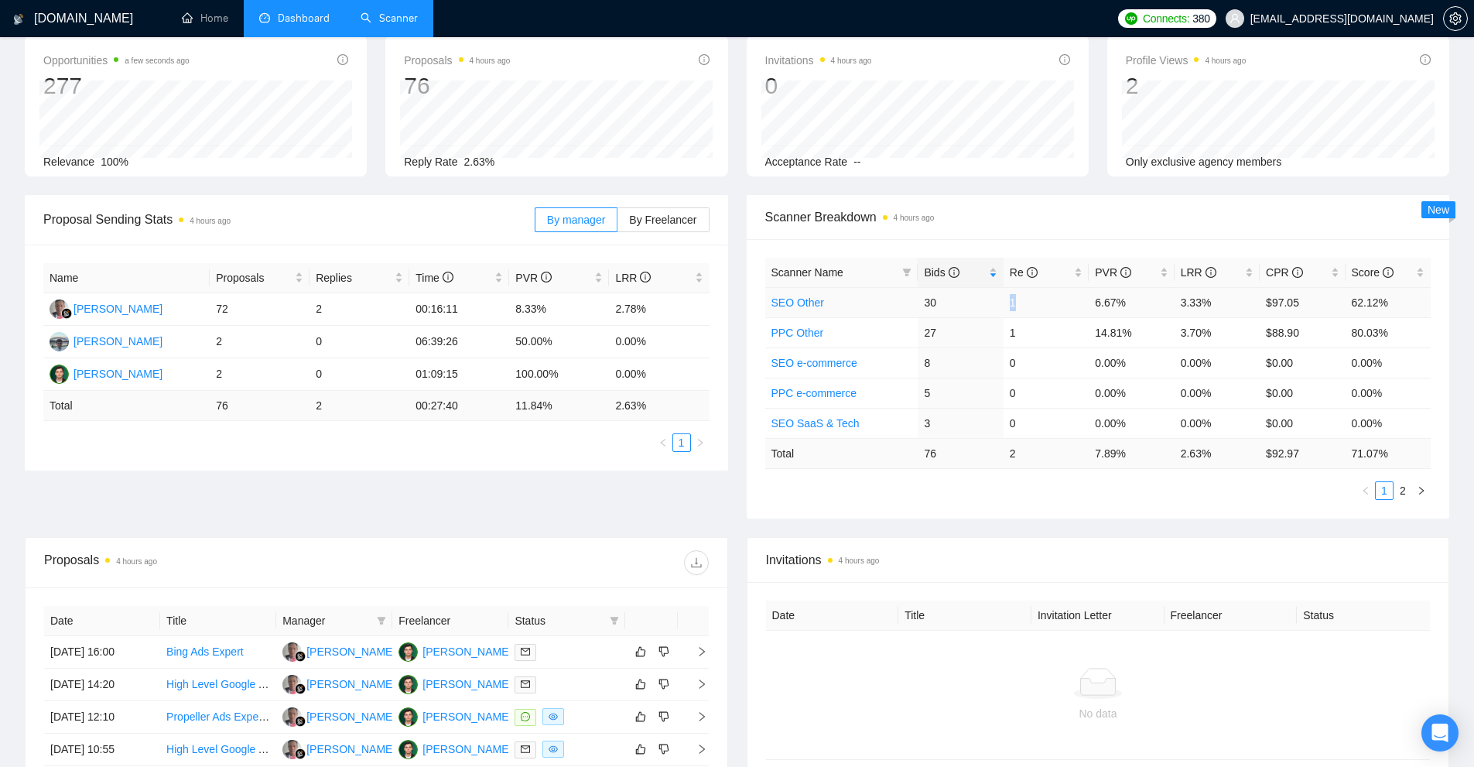
drag, startPoint x: 1047, startPoint y: 299, endPoint x: 935, endPoint y: 304, distance: 112.3
click at [935, 303] on tr "SEO Other 30 1 6.67% 3.33% $97.05 62.12%" at bounding box center [1098, 302] width 666 height 30
drag, startPoint x: 1211, startPoint y: 301, endPoint x: 1087, endPoint y: 302, distance: 123.8
click at [1087, 302] on tr "SEO Other 30 1 6.67% 3.33% $97.05 62.12%" at bounding box center [1098, 302] width 666 height 30
click at [1091, 303] on td "6.67%" at bounding box center [1131, 302] width 85 height 30
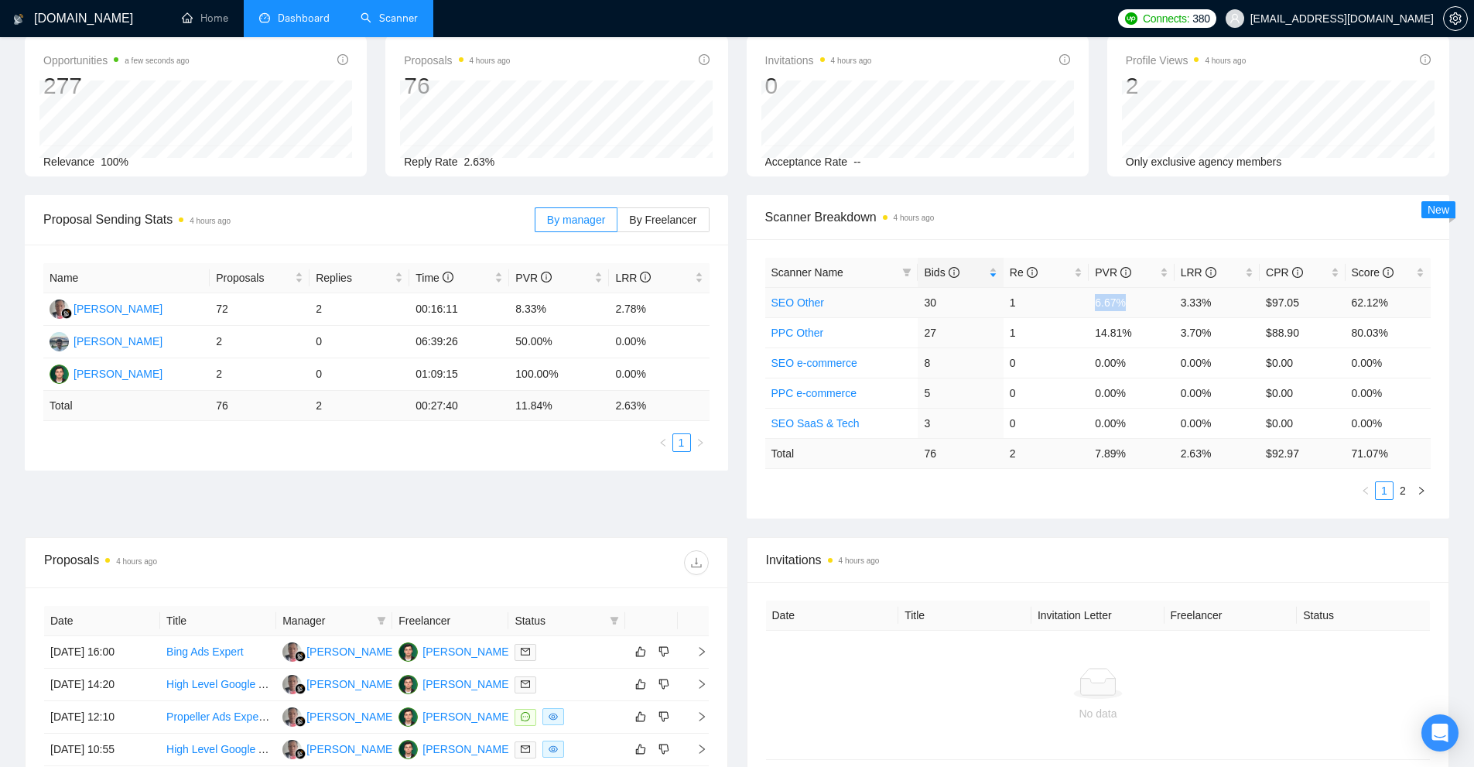
drag, startPoint x: 1091, startPoint y: 303, endPoint x: 1140, endPoint y: 303, distance: 48.7
click at [1140, 303] on td "6.67%" at bounding box center [1131, 302] width 85 height 30
click at [1146, 305] on td "6.67%" at bounding box center [1131, 302] width 85 height 30
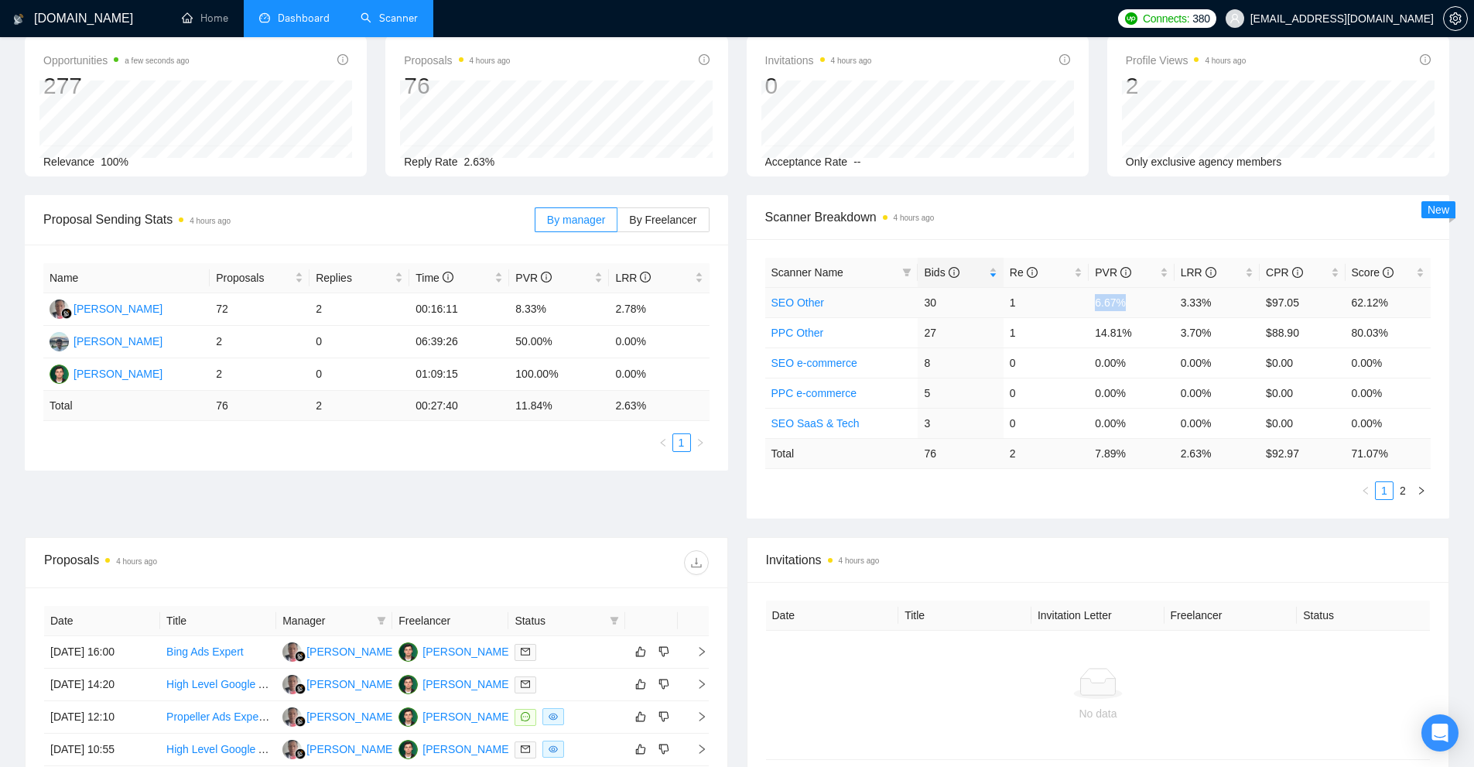
click at [1137, 305] on td "6.67%" at bounding box center [1131, 302] width 85 height 30
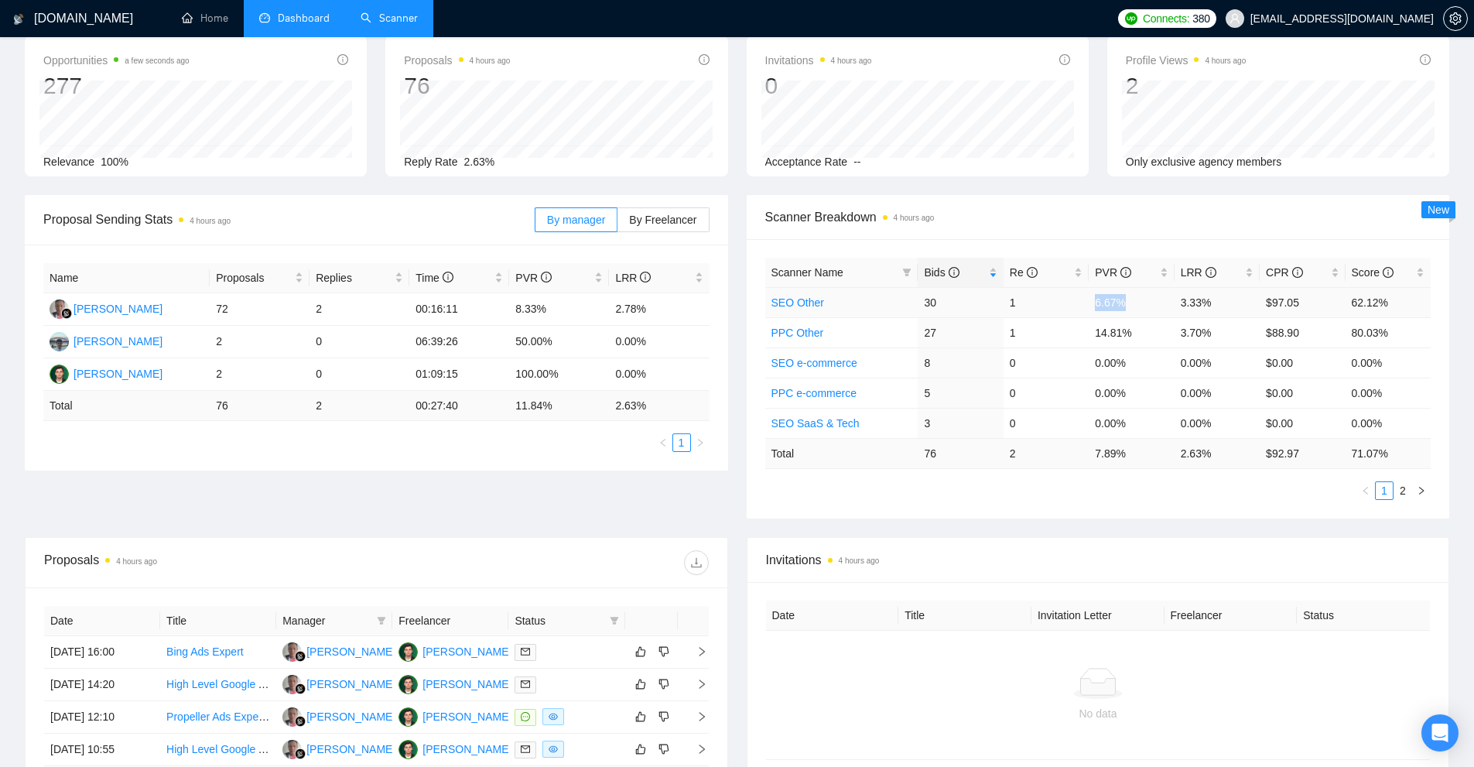
click at [1137, 305] on td "6.67%" at bounding box center [1131, 302] width 85 height 30
drag, startPoint x: 1214, startPoint y: 300, endPoint x: 1096, endPoint y: 303, distance: 118.4
click at [1096, 303] on tr "SEO Other 30 1 6.67% 3.33% $97.05 62.12%" at bounding box center [1098, 302] width 666 height 30
click at [1192, 306] on td "3.33%" at bounding box center [1216, 302] width 85 height 30
drag, startPoint x: 1227, startPoint y: 302, endPoint x: 1171, endPoint y: 303, distance: 56.5
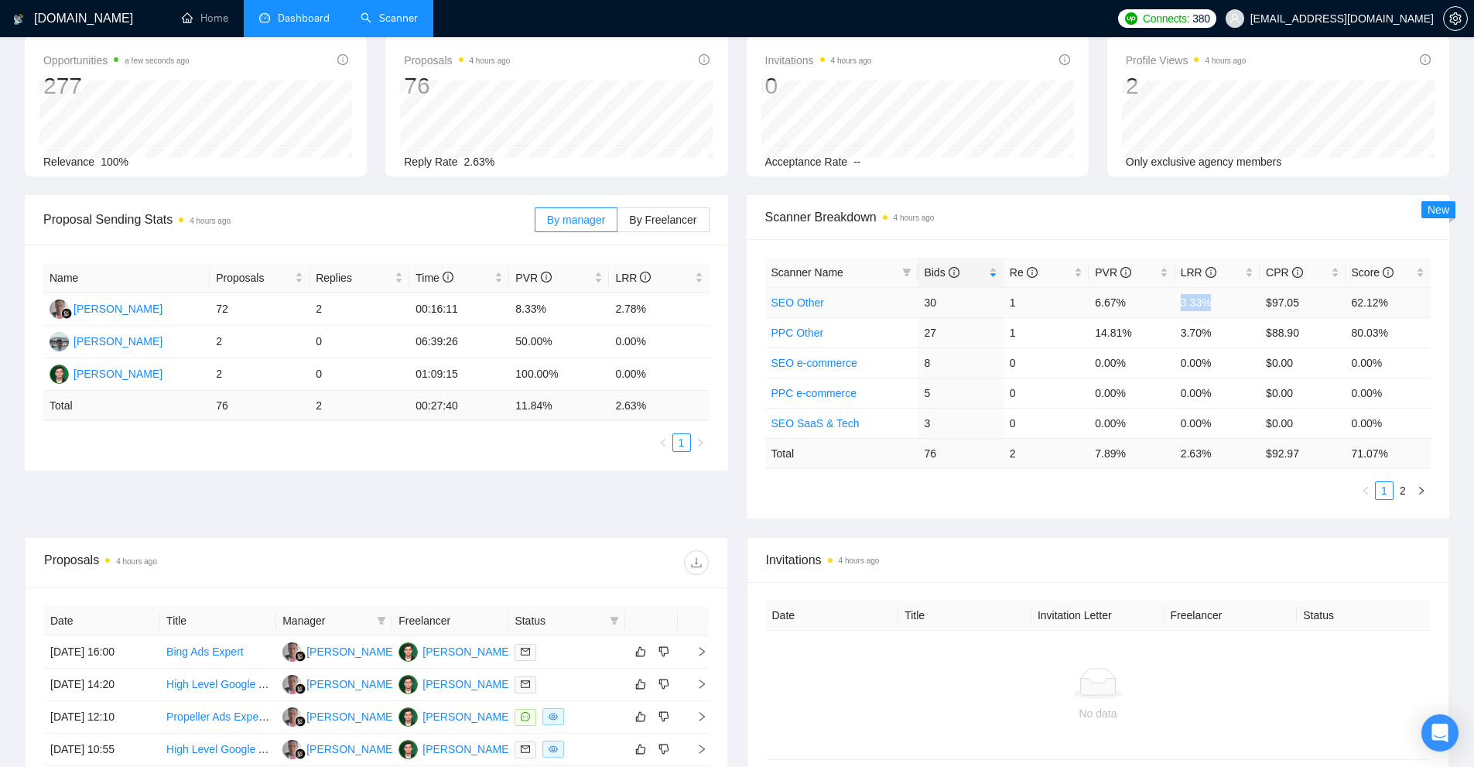
click at [1171, 303] on tr "SEO Other 30 1 6.67% 3.33% $97.05 62.12%" at bounding box center [1098, 302] width 666 height 30
drag, startPoint x: 1085, startPoint y: 299, endPoint x: 1218, endPoint y: 306, distance: 133.3
click at [1218, 306] on tr "SEO Other 30 1 6.67% 3.33% $97.05 62.12%" at bounding box center [1098, 302] width 666 height 30
click at [1088, 301] on td "1" at bounding box center [1045, 302] width 85 height 30
drag, startPoint x: 1088, startPoint y: 301, endPoint x: 1211, endPoint y: 302, distance: 123.0
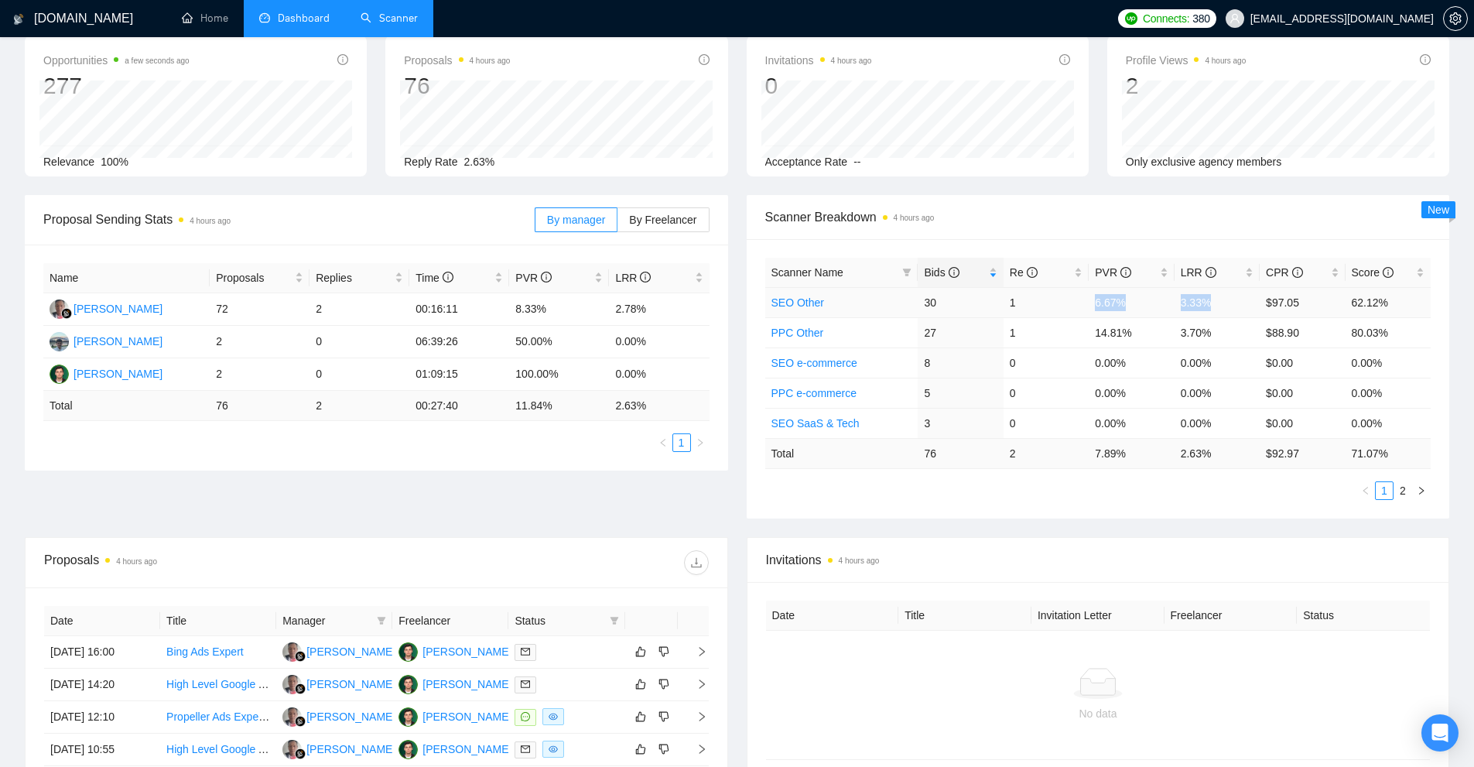
click at [1211, 302] on tr "SEO Other 30 1 6.67% 3.33% $97.05 62.12%" at bounding box center [1098, 302] width 666 height 30
click at [1211, 302] on td "3.33%" at bounding box center [1216, 302] width 85 height 30
drag, startPoint x: 1071, startPoint y: 303, endPoint x: 1089, endPoint y: 302, distance: 18.6
click at [1086, 303] on tr "SEO Other 30 1 6.67% 3.33% $97.05 62.12%" at bounding box center [1098, 302] width 666 height 30
click at [1089, 302] on td "6.67%" at bounding box center [1131, 302] width 85 height 30
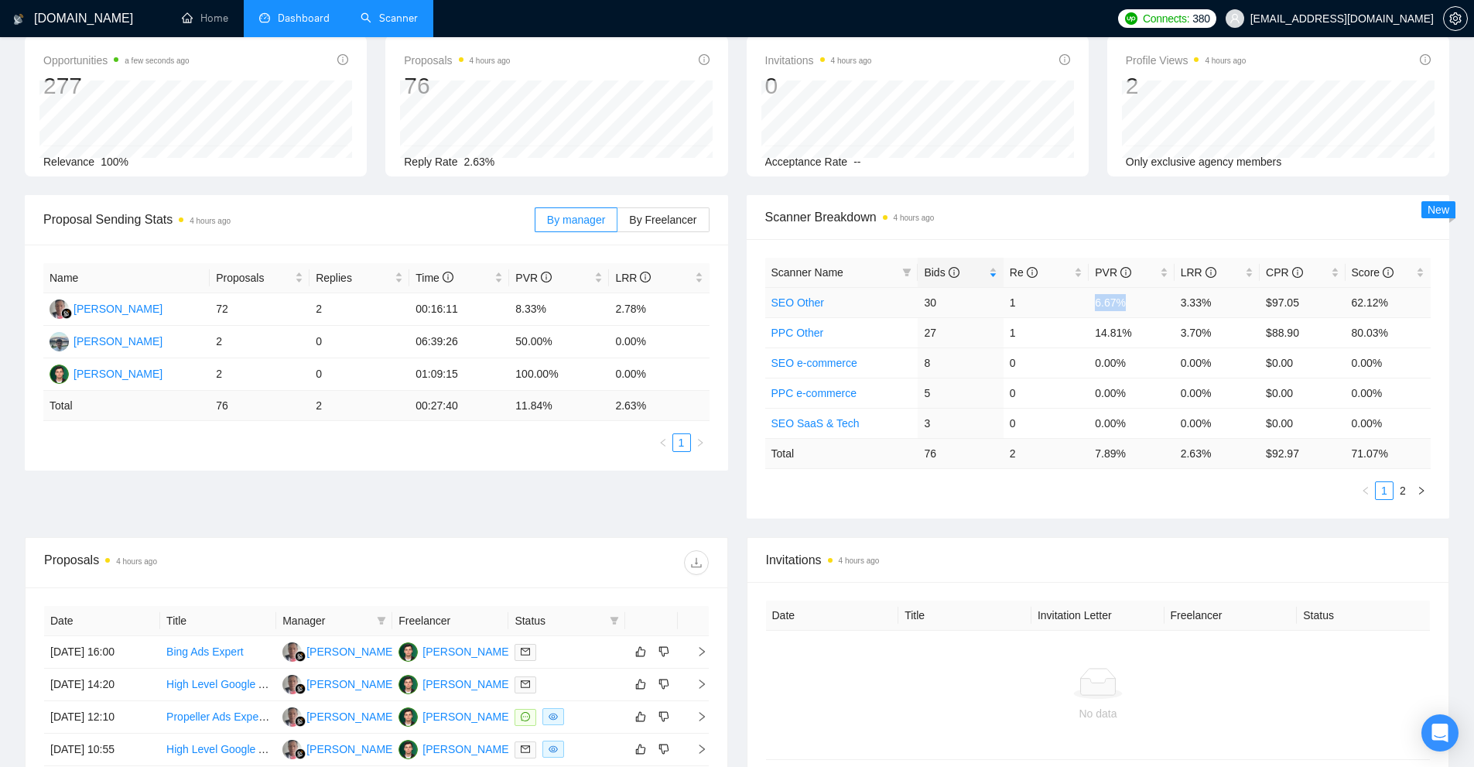
drag, startPoint x: 1089, startPoint y: 302, endPoint x: 1055, endPoint y: 310, distance: 35.8
click at [1088, 304] on tr "SEO Other 30 1 6.67% 3.33% $97.05 62.12%" at bounding box center [1098, 302] width 666 height 30
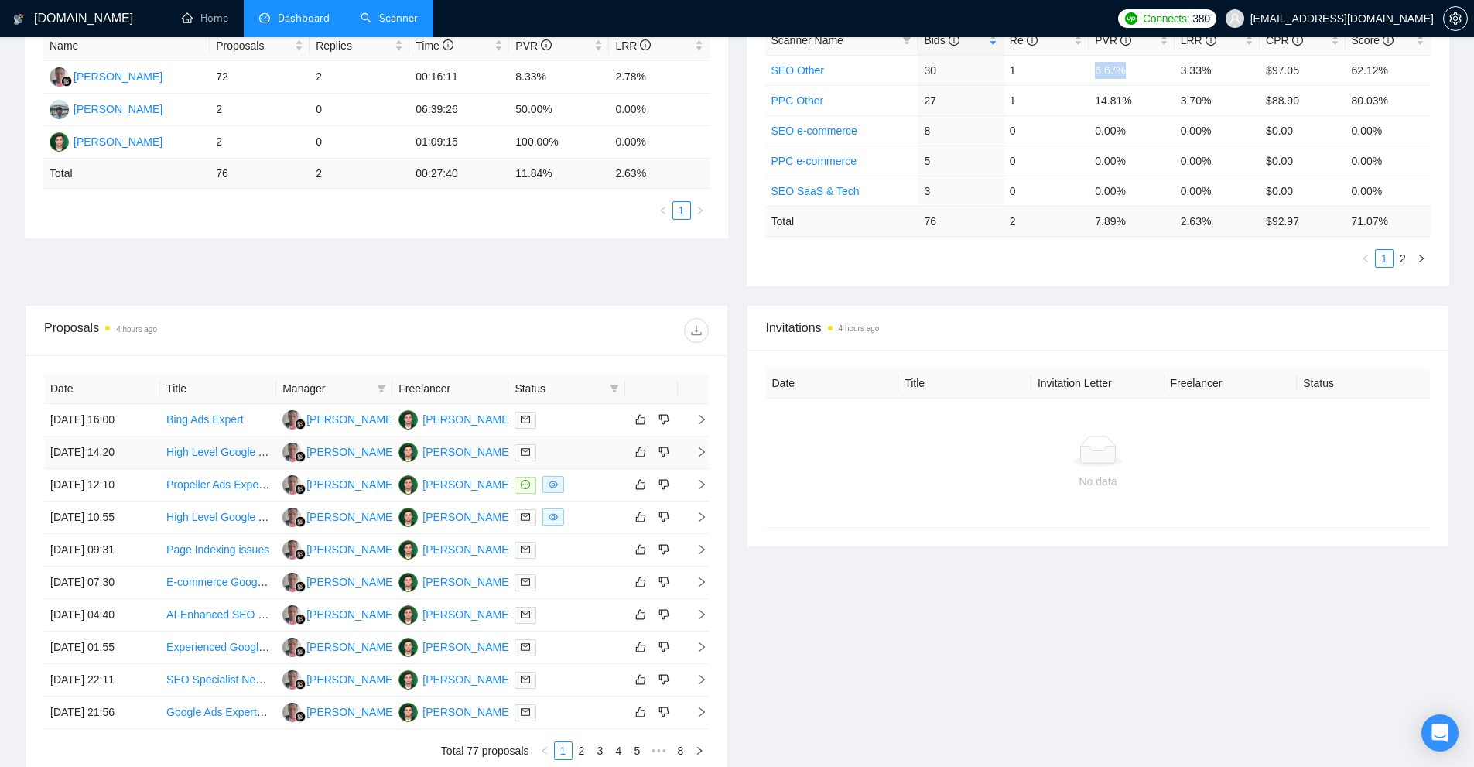
scroll to position [0, 0]
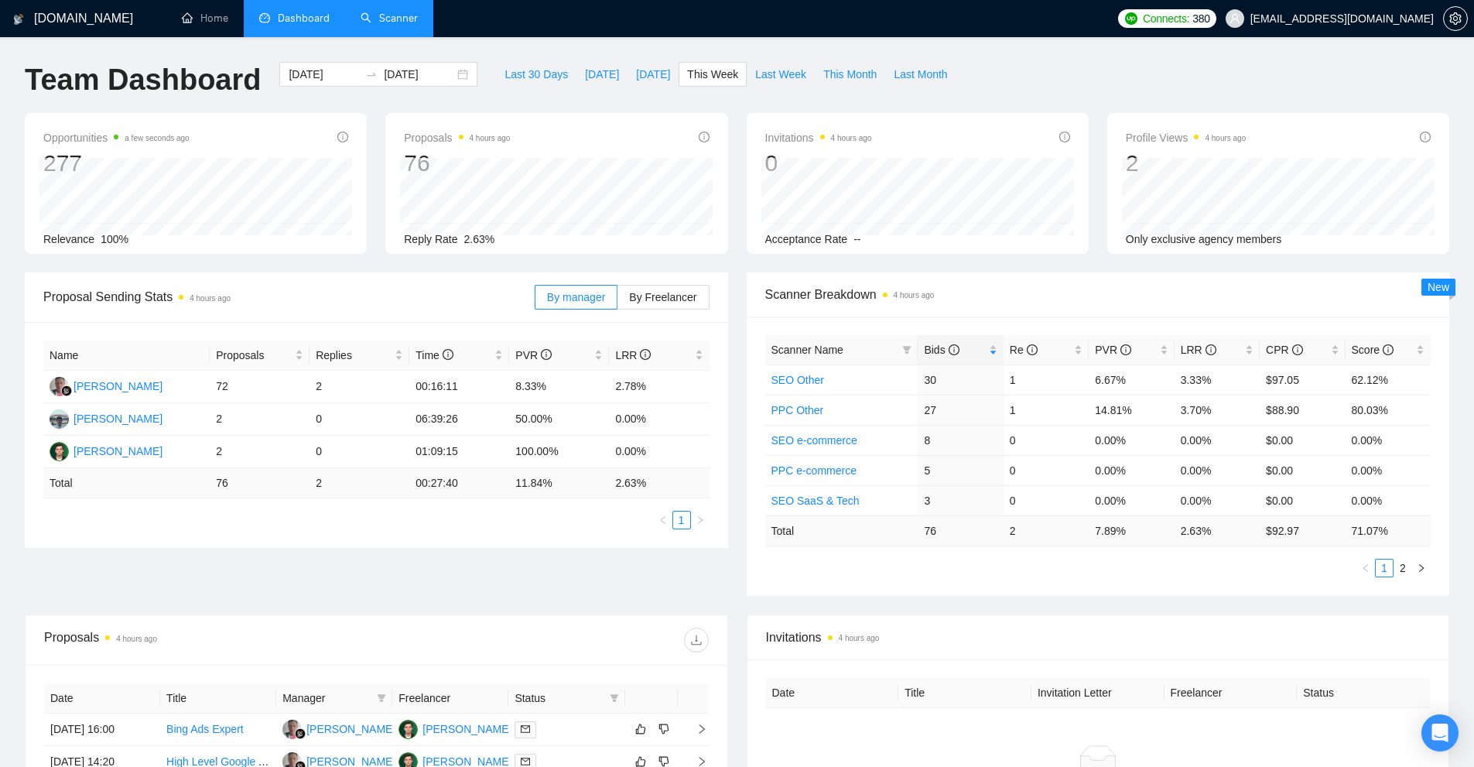
click at [959, 661] on div "Date Title Invitation Letter Freelancer Status No data" at bounding box center [1098, 757] width 702 height 197
click at [387, 23] on link "Scanner" at bounding box center [389, 18] width 57 height 13
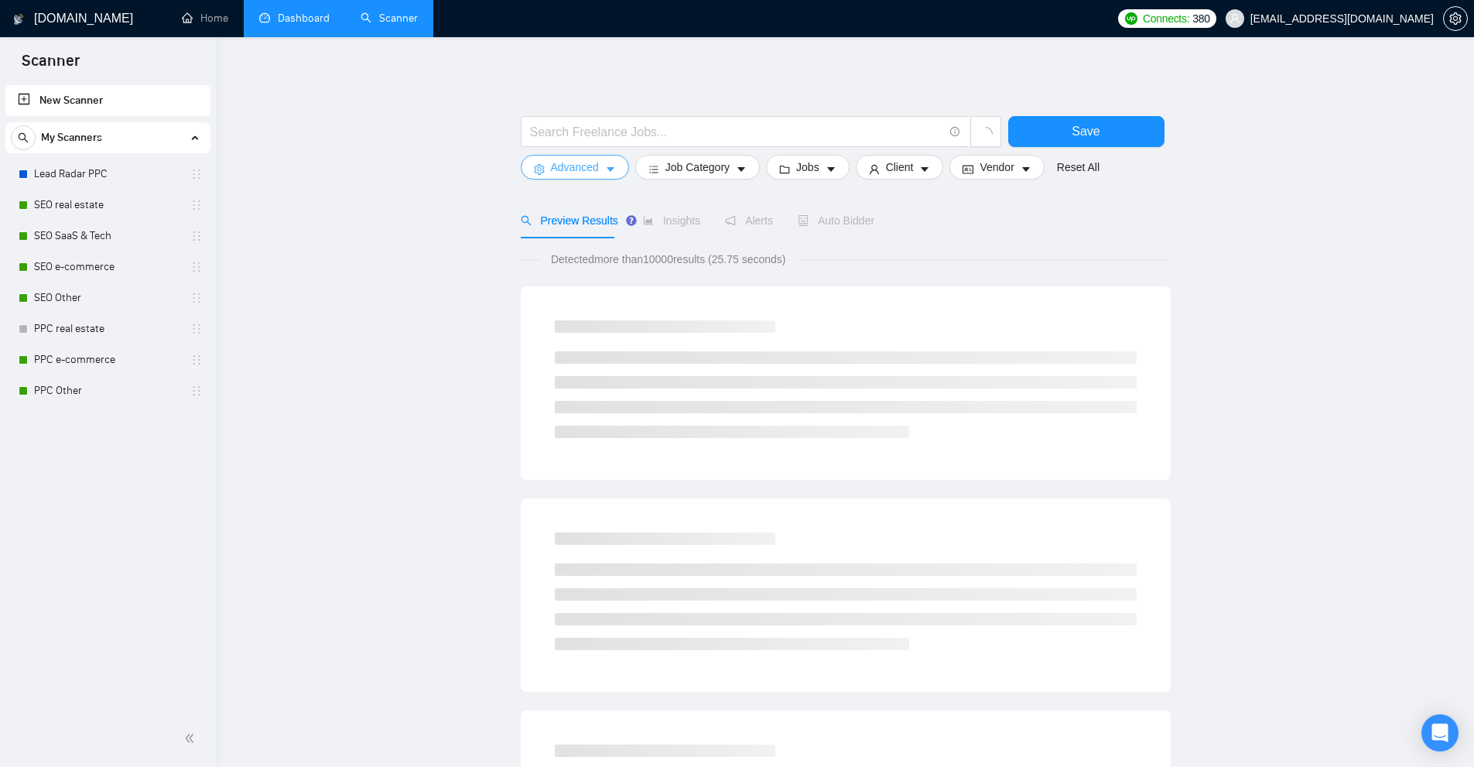
click at [567, 173] on span "Advanced" at bounding box center [575, 167] width 48 height 17
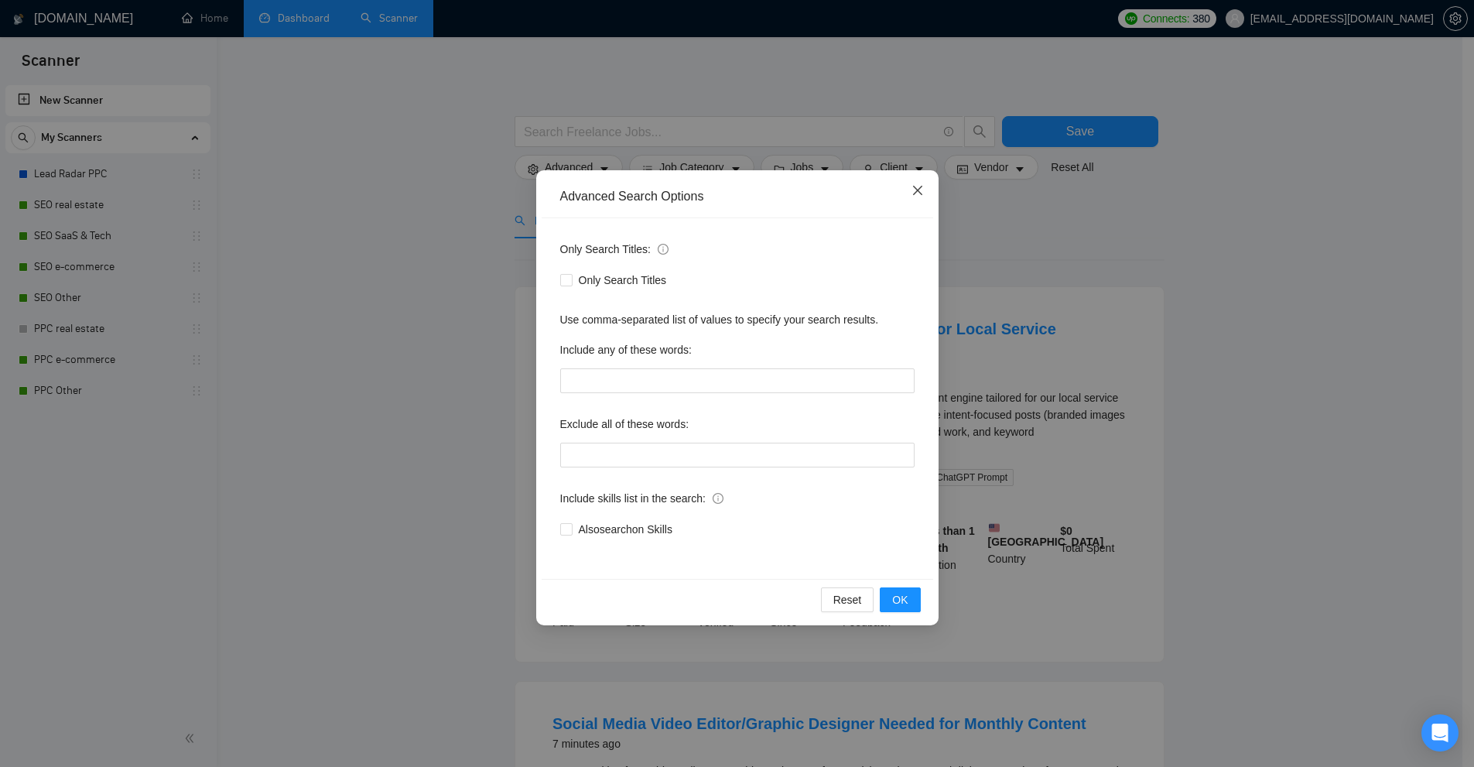
click at [920, 198] on span "Close" at bounding box center [918, 191] width 42 height 42
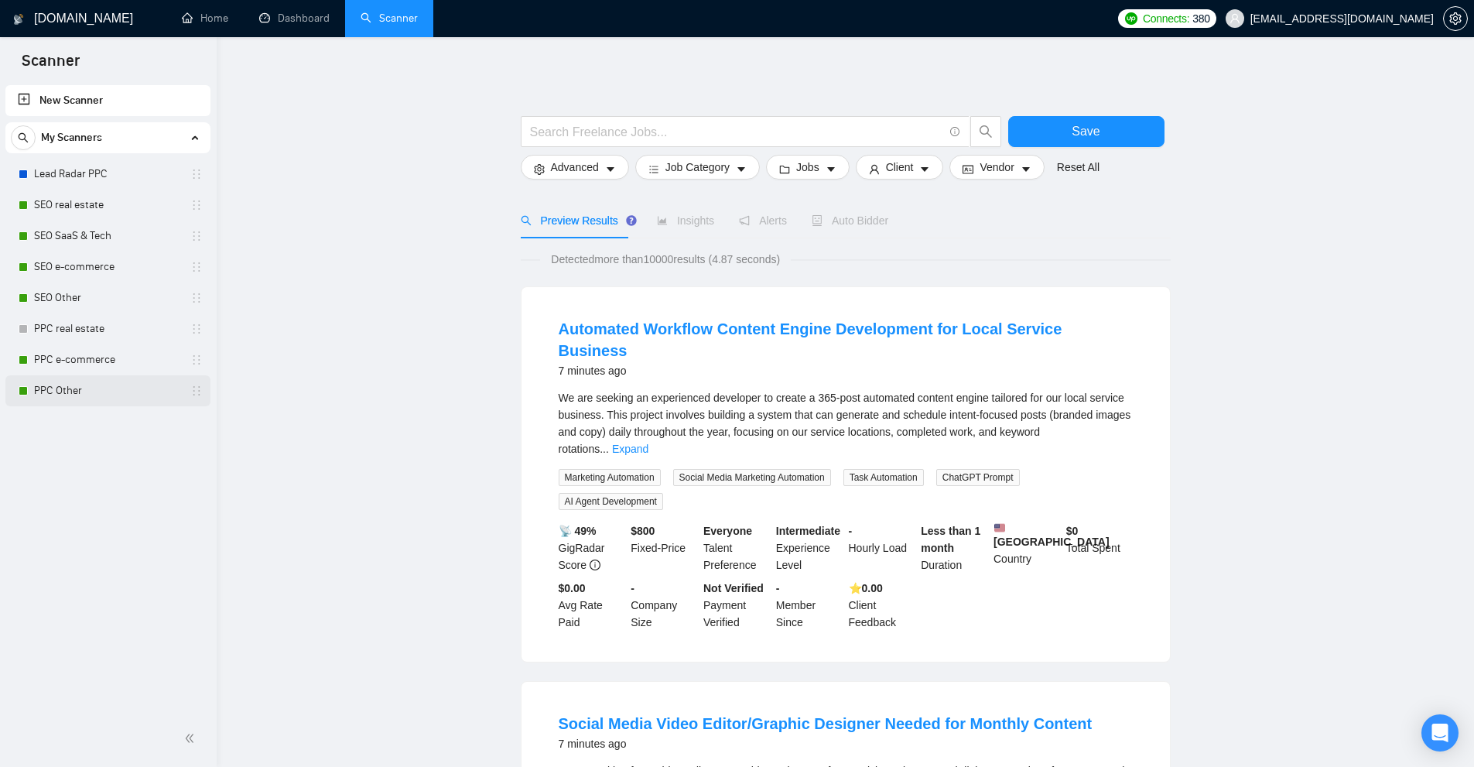
click at [61, 385] on link "PPC Other" at bounding box center [107, 390] width 147 height 31
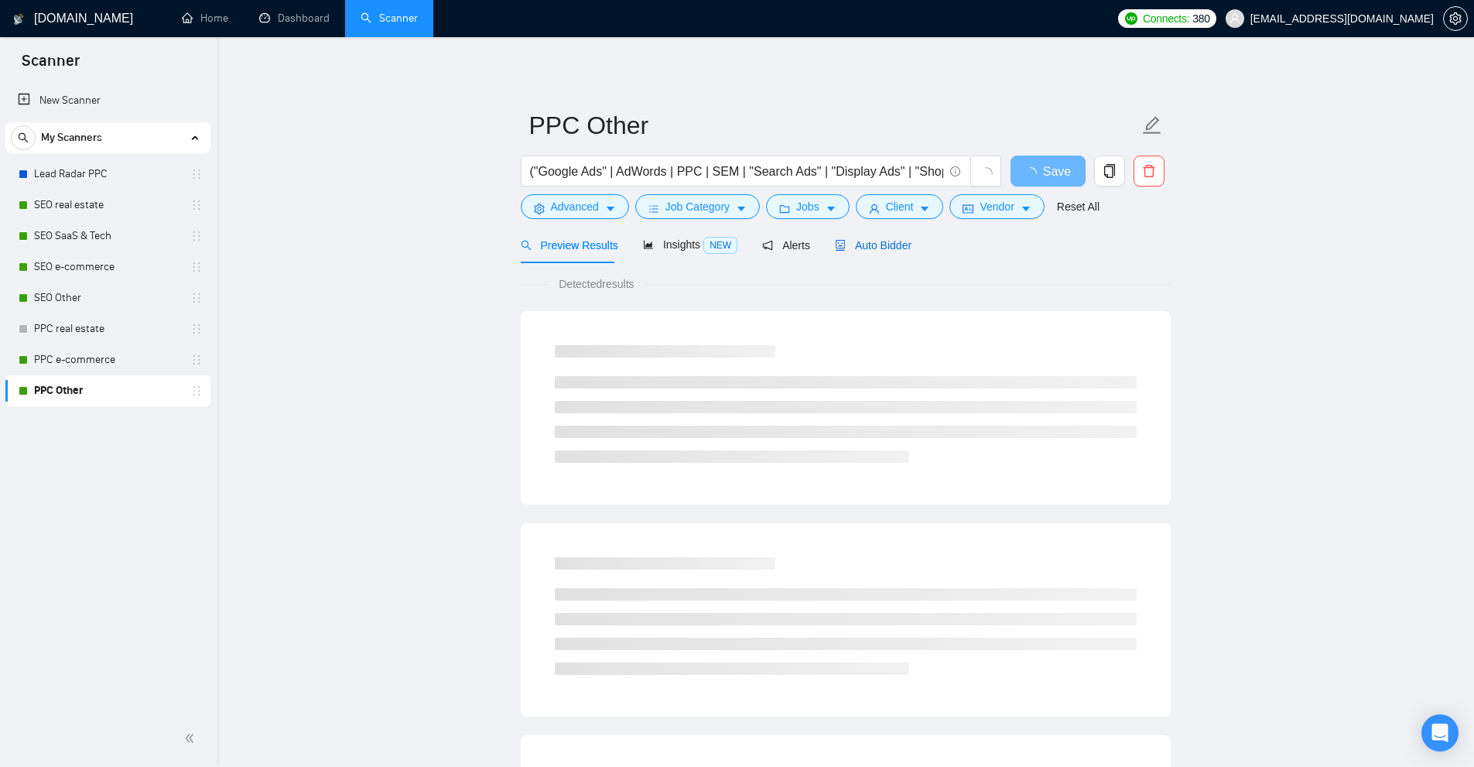
click at [904, 244] on span "Auto Bidder" at bounding box center [873, 245] width 77 height 12
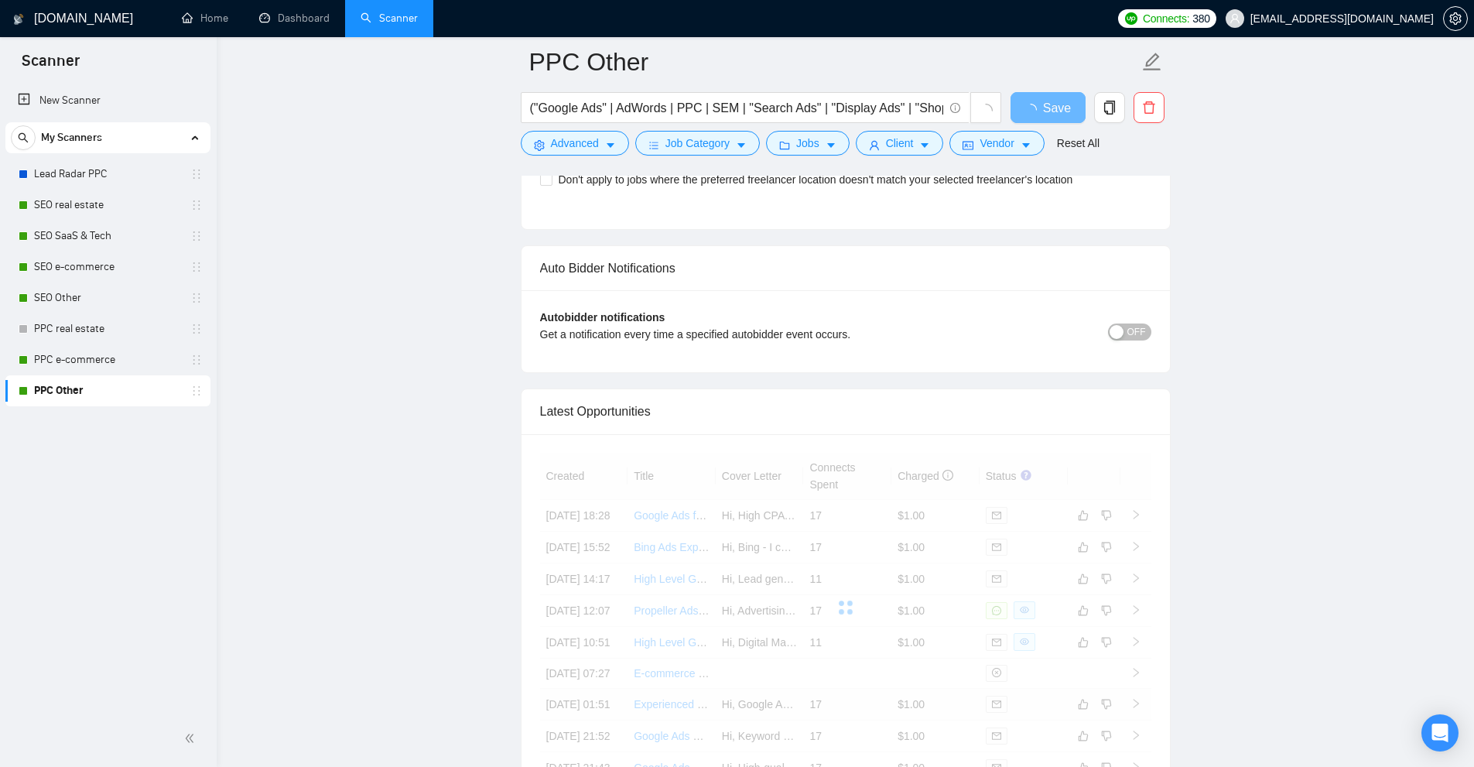
scroll to position [3830, 0]
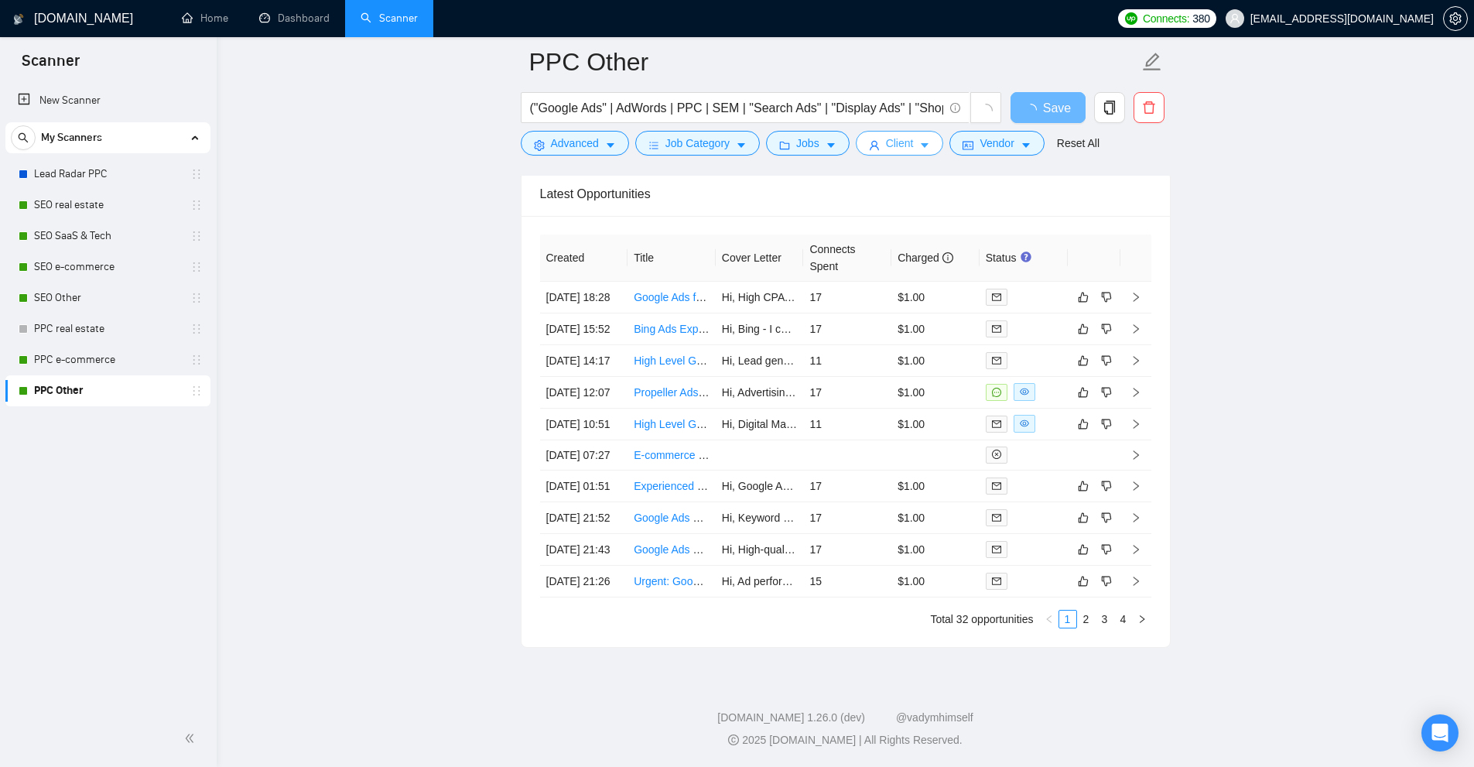
click at [906, 152] on span "Client" at bounding box center [900, 143] width 28 height 17
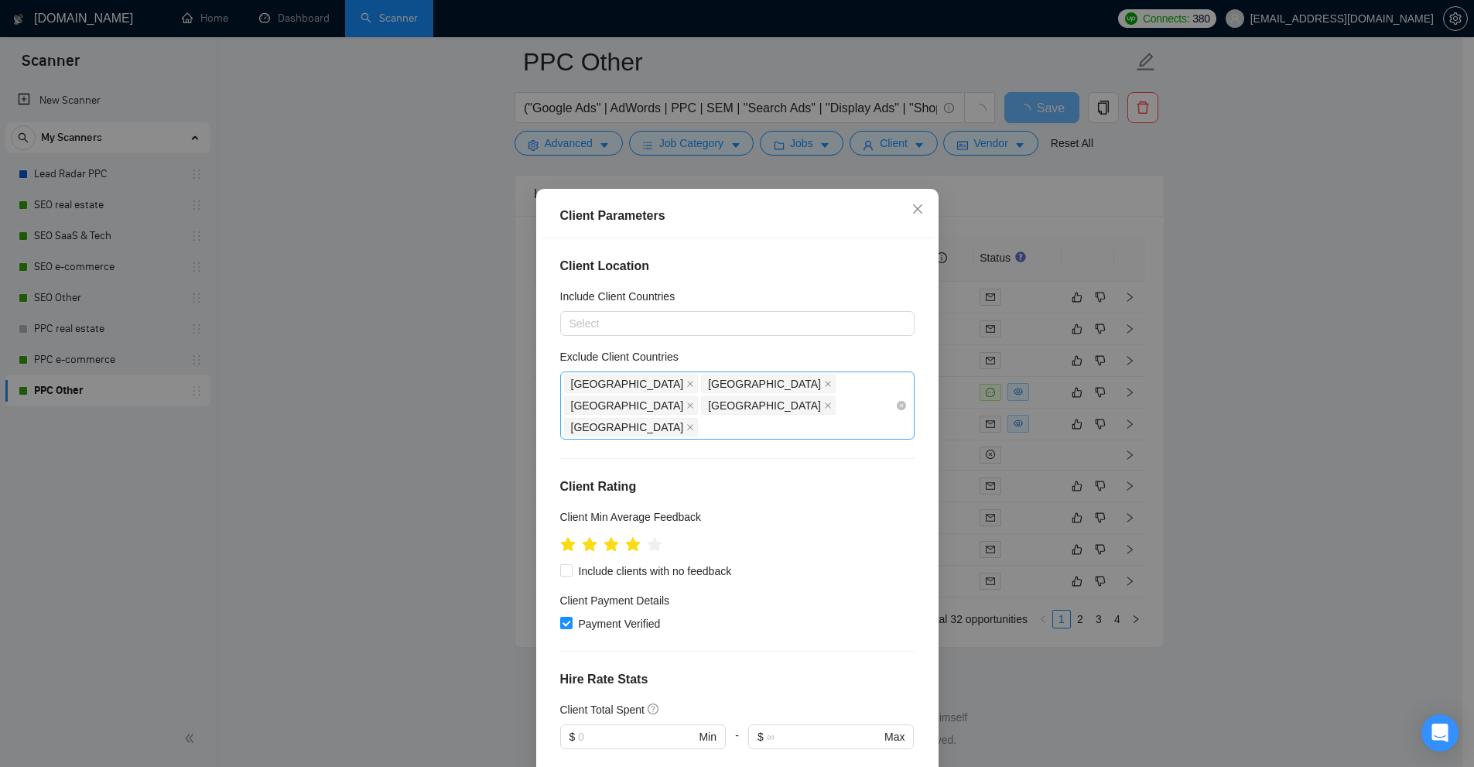
scroll to position [426, 0]
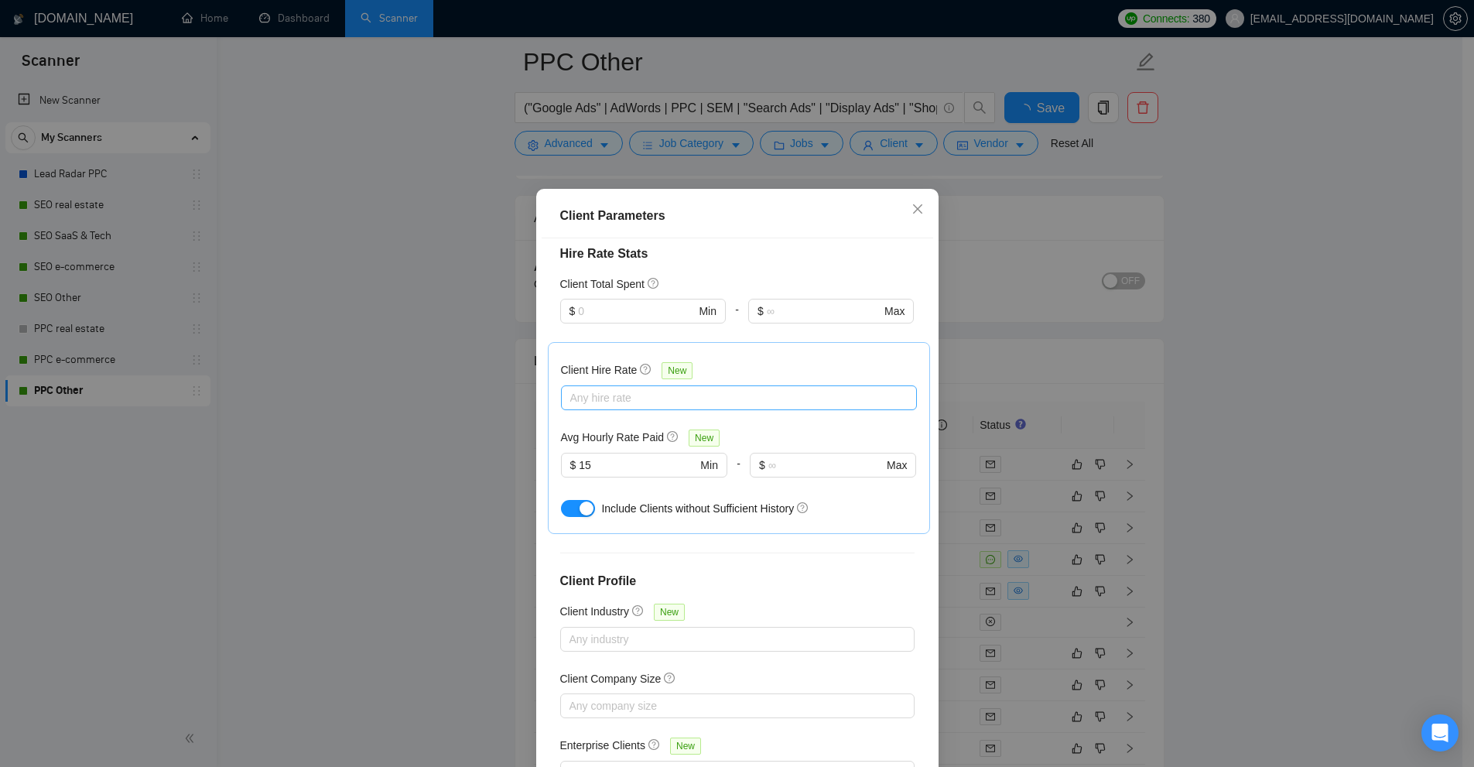
click at [611, 388] on div at bounding box center [731, 397] width 333 height 19
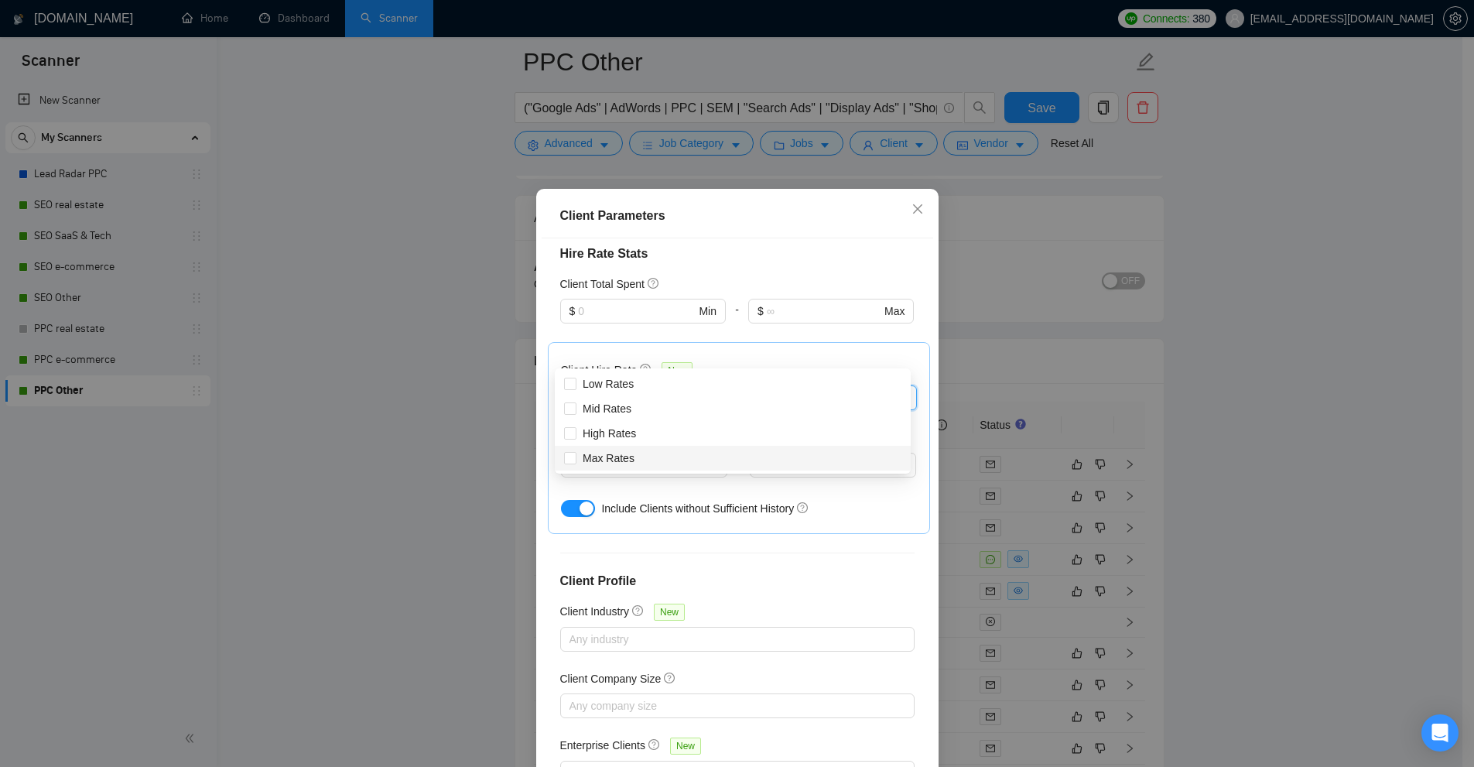
click at [823, 479] on div "Client Hire Rate New Any hire rate Avg Hourly Rate Paid New $ 15 Min - $ Max In…" at bounding box center [739, 438] width 382 height 192
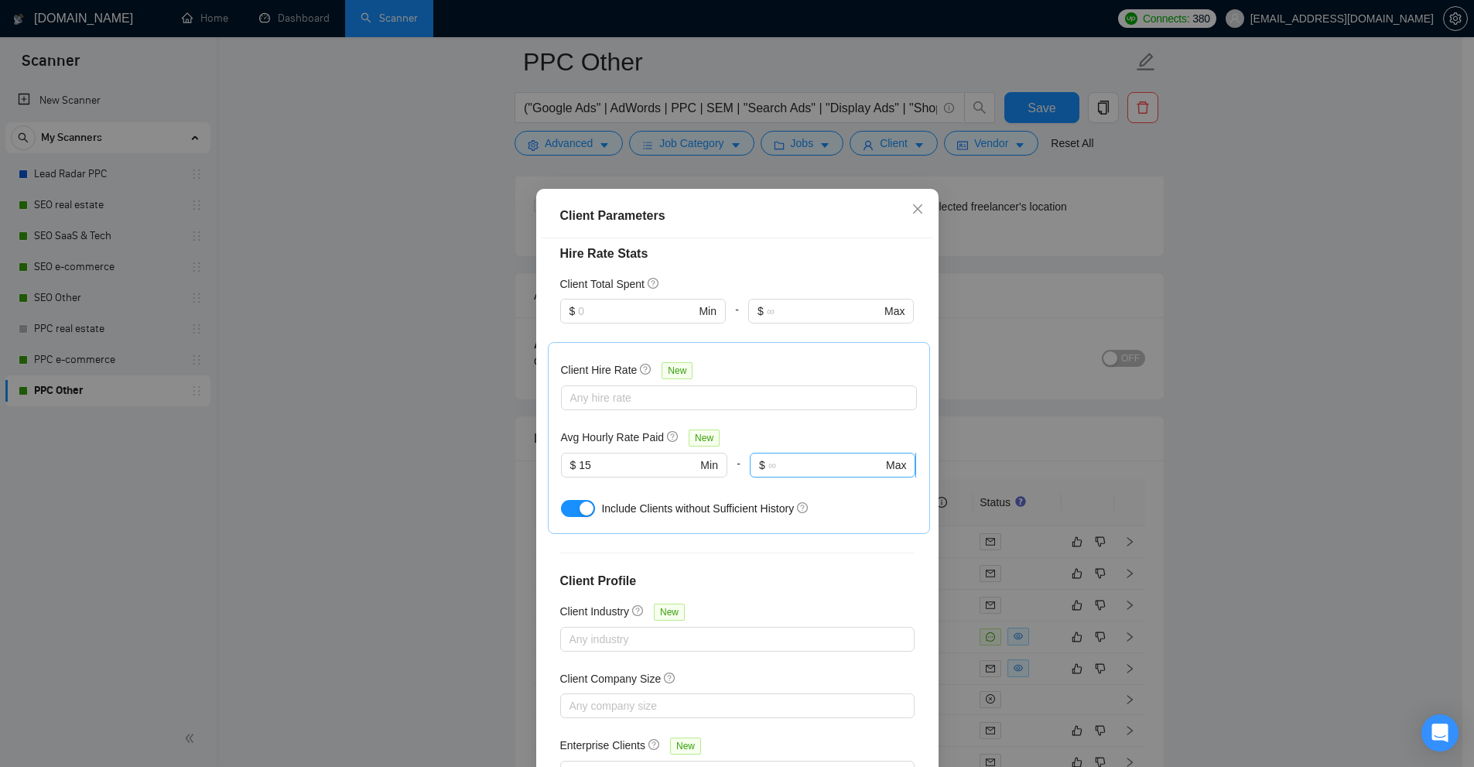
scroll to position [77, 0]
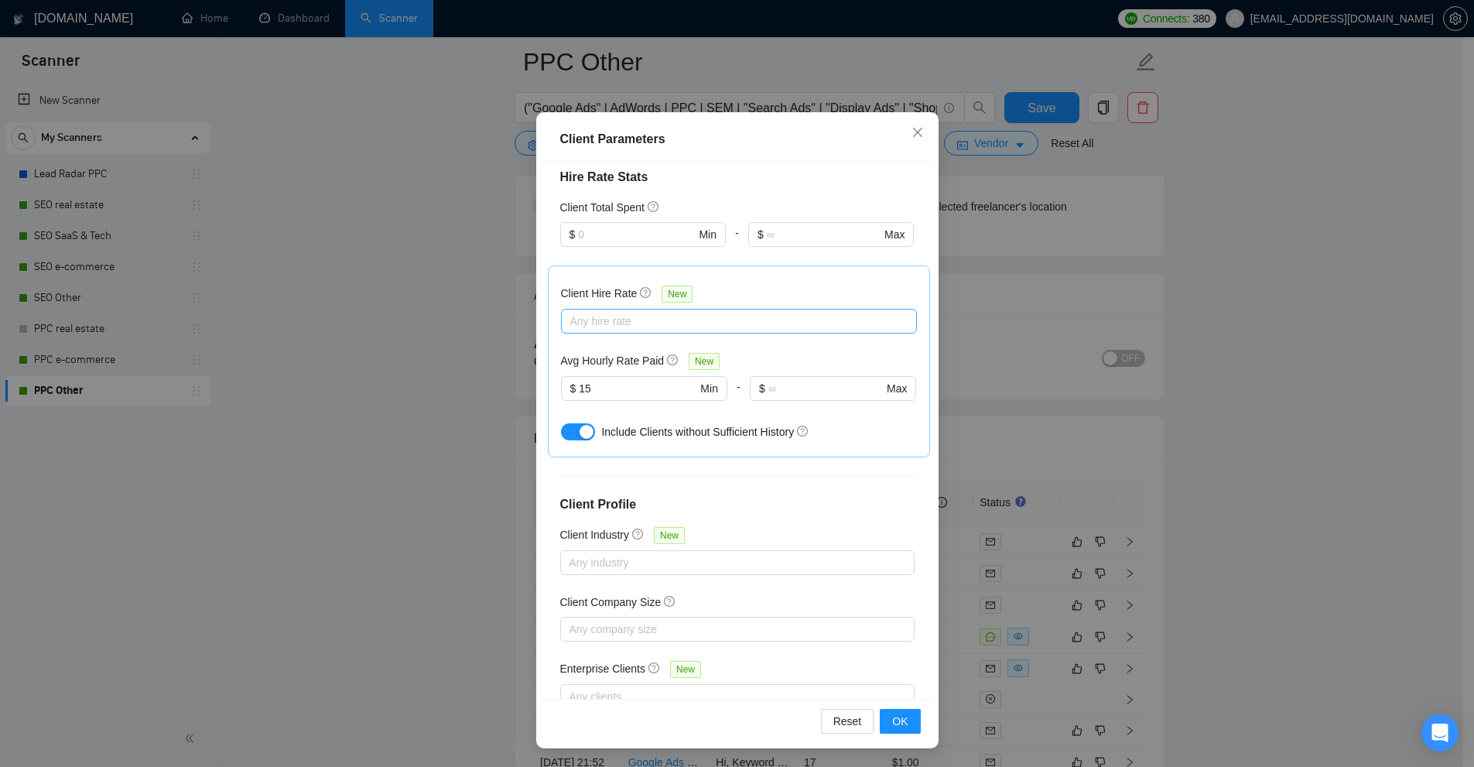
click at [610, 312] on div at bounding box center [731, 321] width 333 height 19
click at [696, 265] on div "Client Hire Rate New Any hire rate Avg Hourly Rate Paid New $ 15 Min - $ Max In…" at bounding box center [739, 361] width 382 height 192
click at [1249, 333] on div "Client Parameters Client Location Include Client Countries Select Exclude Clien…" at bounding box center [737, 383] width 1474 height 767
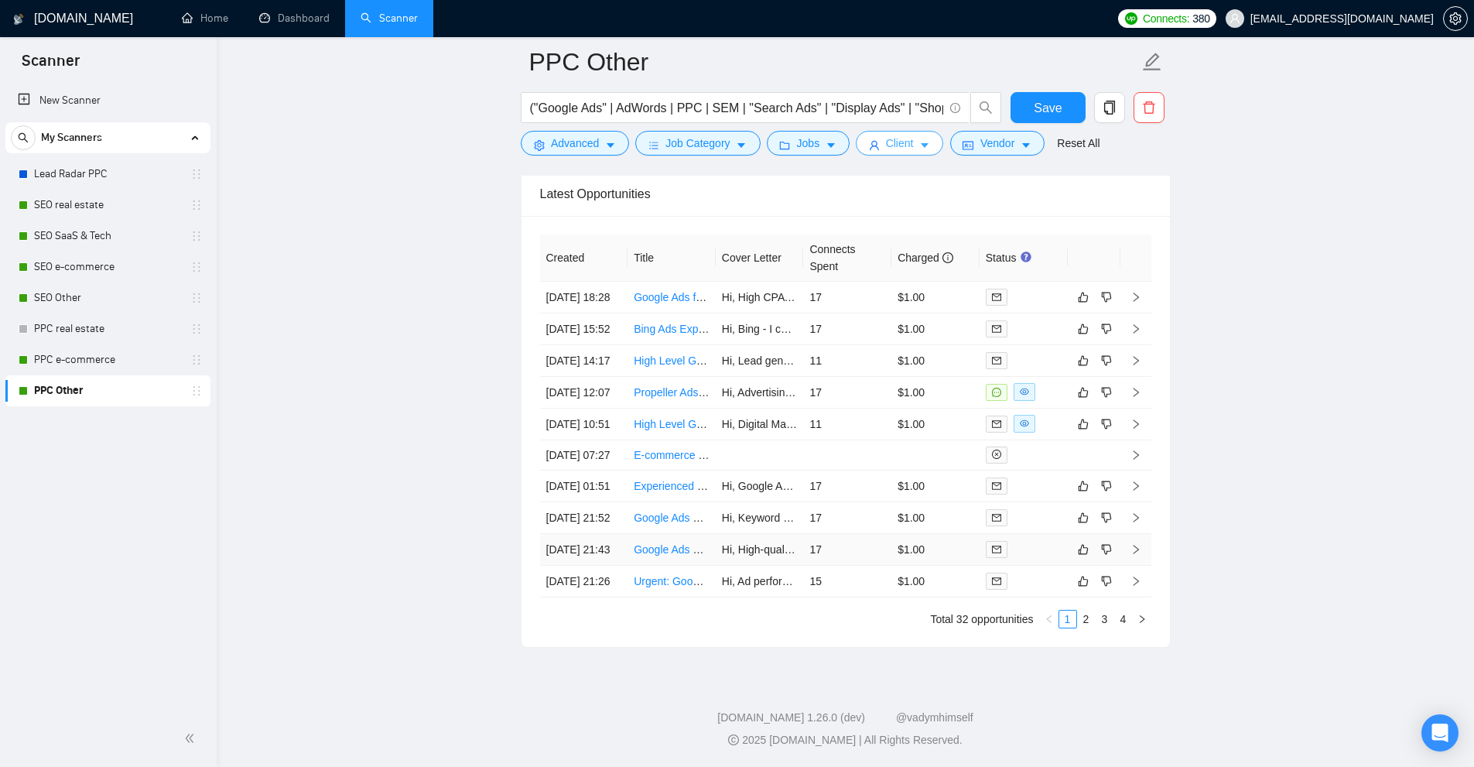
scroll to position [3920, 0]
click at [1051, 432] on div at bounding box center [1024, 424] width 76 height 18
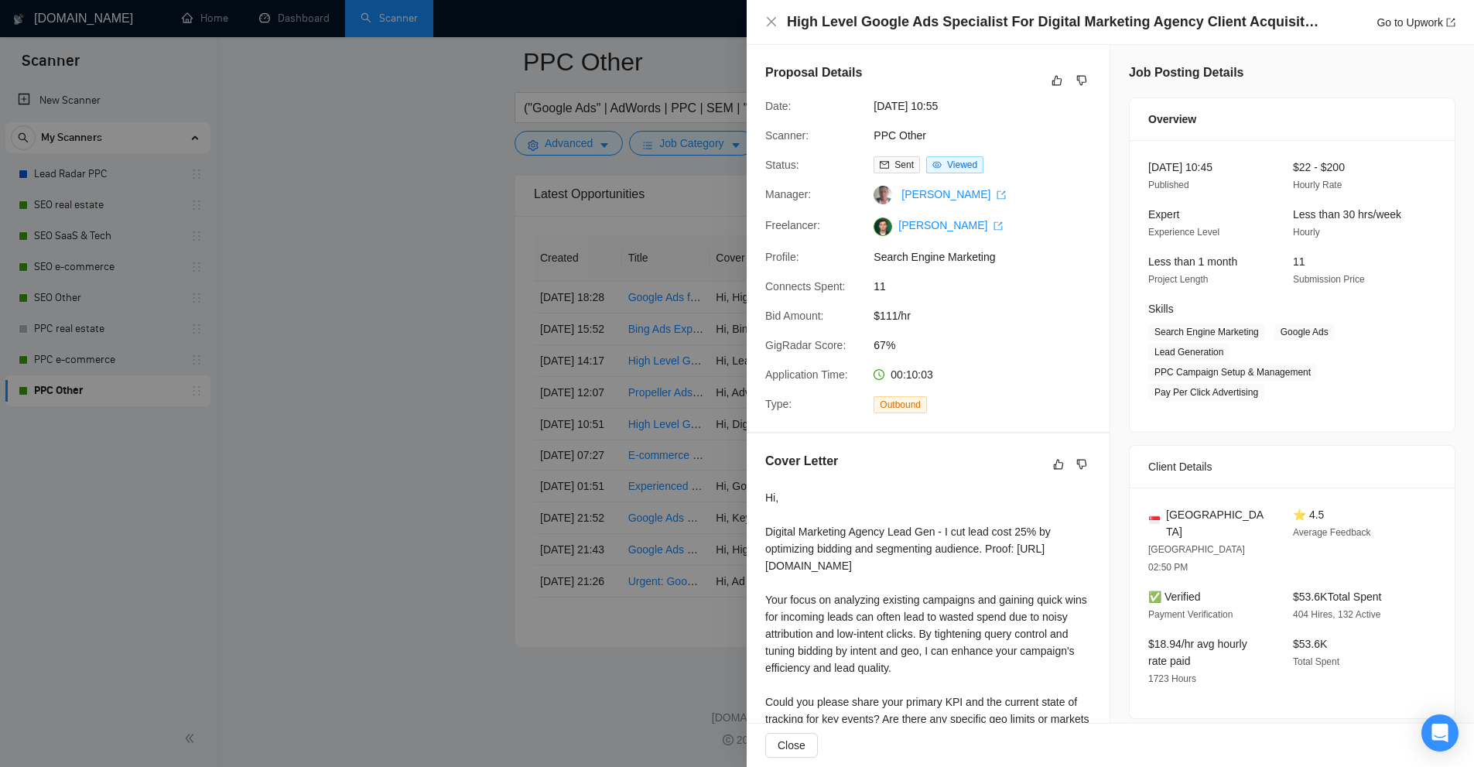
scroll to position [224, 0]
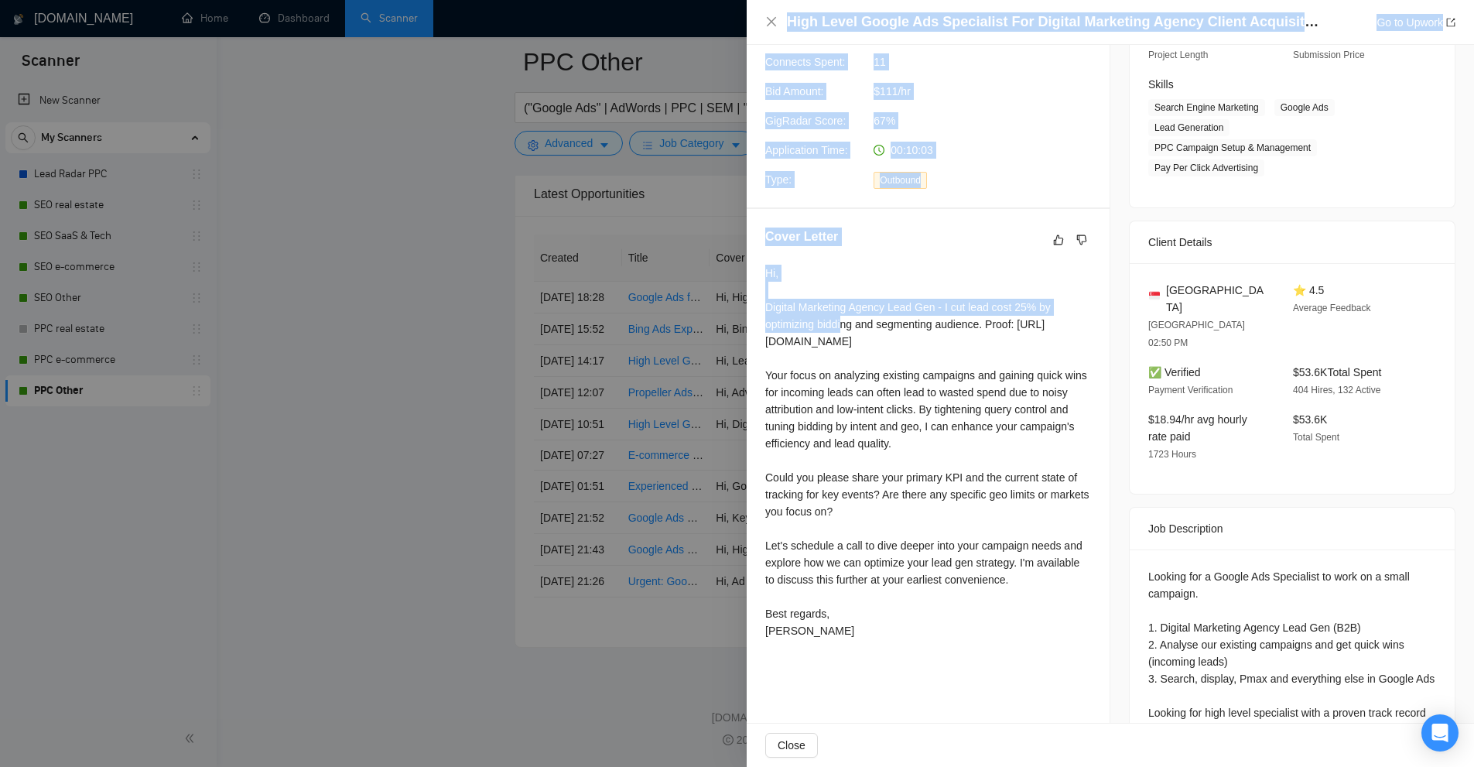
drag, startPoint x: 746, startPoint y: 292, endPoint x: 853, endPoint y: 330, distance: 113.0
click at [846, 328] on div "High Level Google Ads Specialist For Digital Marketing Agency Client Acquisitio…" at bounding box center [737, 383] width 1474 height 767
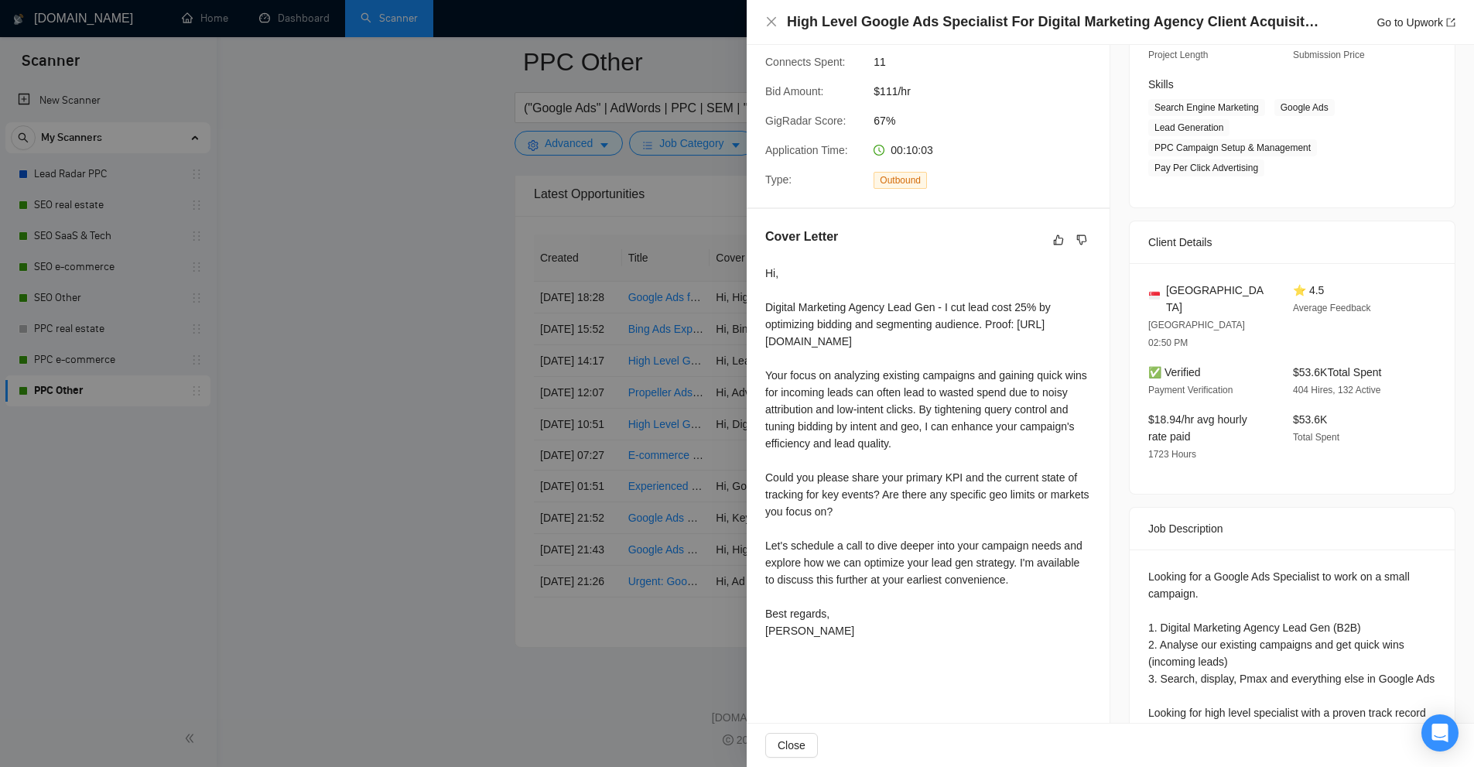
click at [854, 330] on div "Hi, Digital Marketing Agency Lead Gen - I cut lead cost 25% by optimizing biddi…" at bounding box center [928, 452] width 326 height 374
drag, startPoint x: 832, startPoint y: 378, endPoint x: 798, endPoint y: 392, distance: 36.8
click at [832, 379] on div "Hi, Digital Marketing Agency Lead Gen - I cut lead cost 25% by optimizing biddi…" at bounding box center [928, 452] width 326 height 374
click at [795, 377] on div "Hi, Digital Marketing Agency Lead Gen - I cut lead cost 25% by optimizing biddi…" at bounding box center [928, 452] width 326 height 374
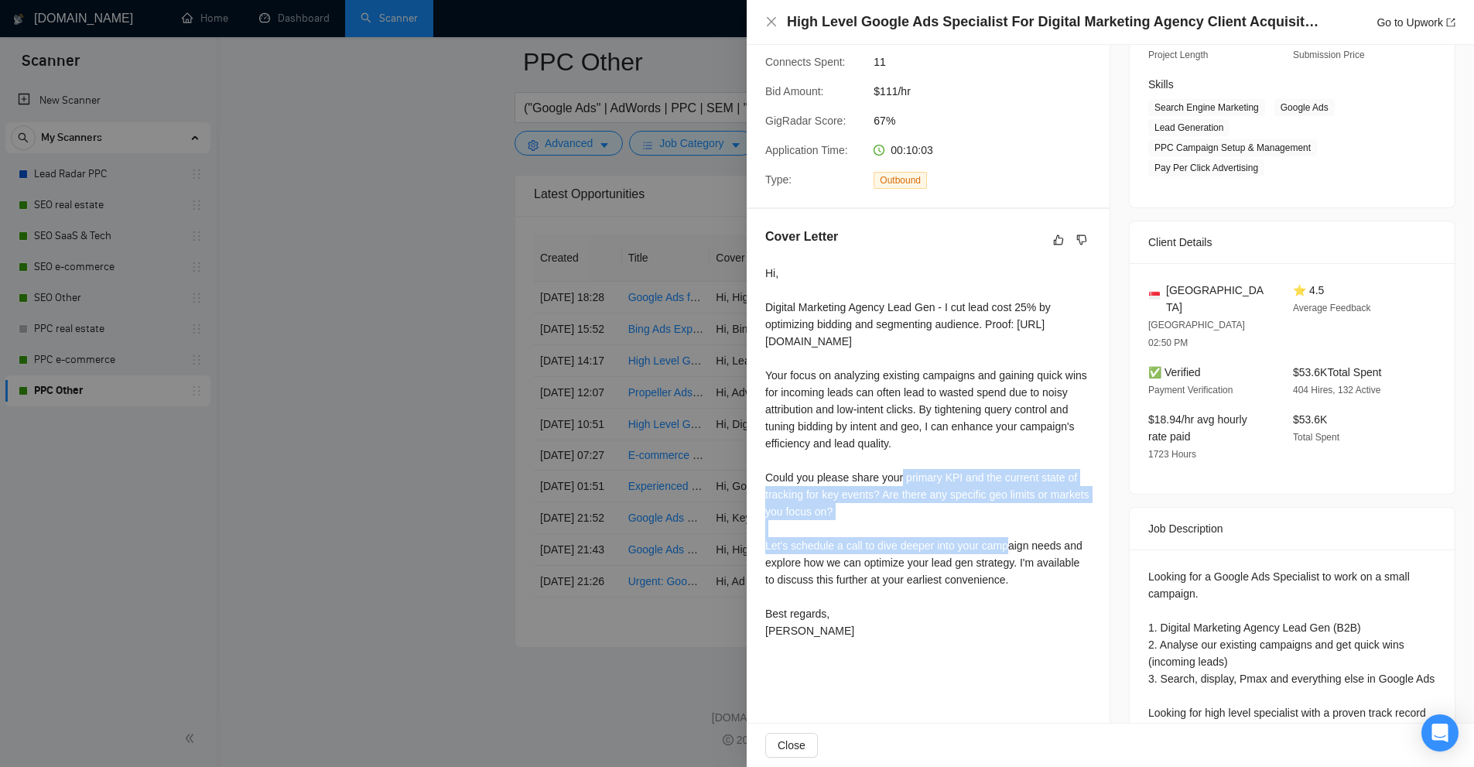
drag, startPoint x: 790, startPoint y: 460, endPoint x: 1003, endPoint y: 552, distance: 232.5
click at [1003, 552] on div "Hi, Digital Marketing Agency Lead Gen - I cut lead cost 25% by optimizing biddi…" at bounding box center [928, 452] width 326 height 374
click at [1011, 553] on div "Hi, Digital Marketing Agency Lead Gen - I cut lead cost 25% by optimizing biddi…" at bounding box center [928, 452] width 326 height 374
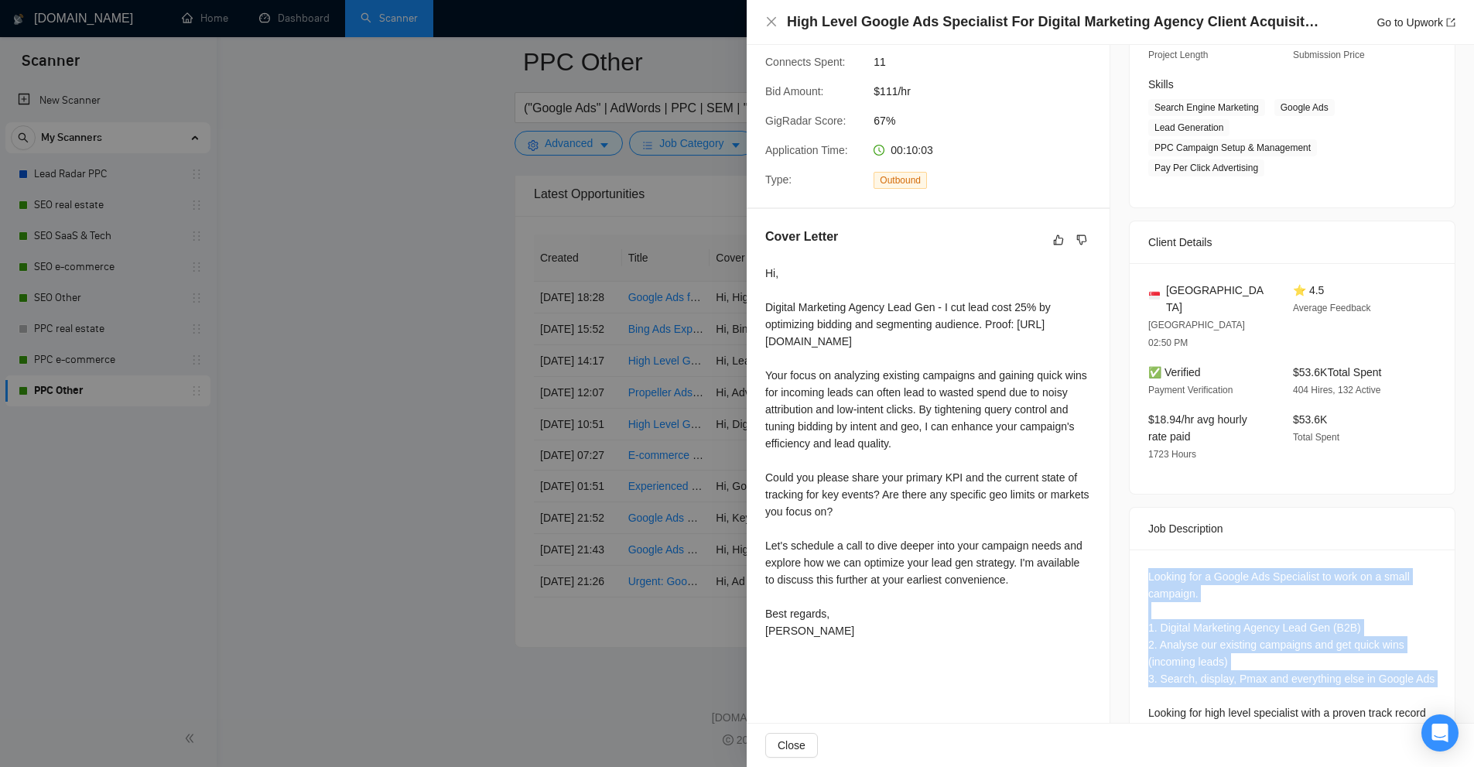
drag, startPoint x: 1143, startPoint y: 502, endPoint x: 1235, endPoint y: 641, distance: 166.9
click at [1235, 641] on div "Looking for a Google Ads Specialist to work on a small campaign. 1. Digital Mar…" at bounding box center [1292, 656] width 325 height 214
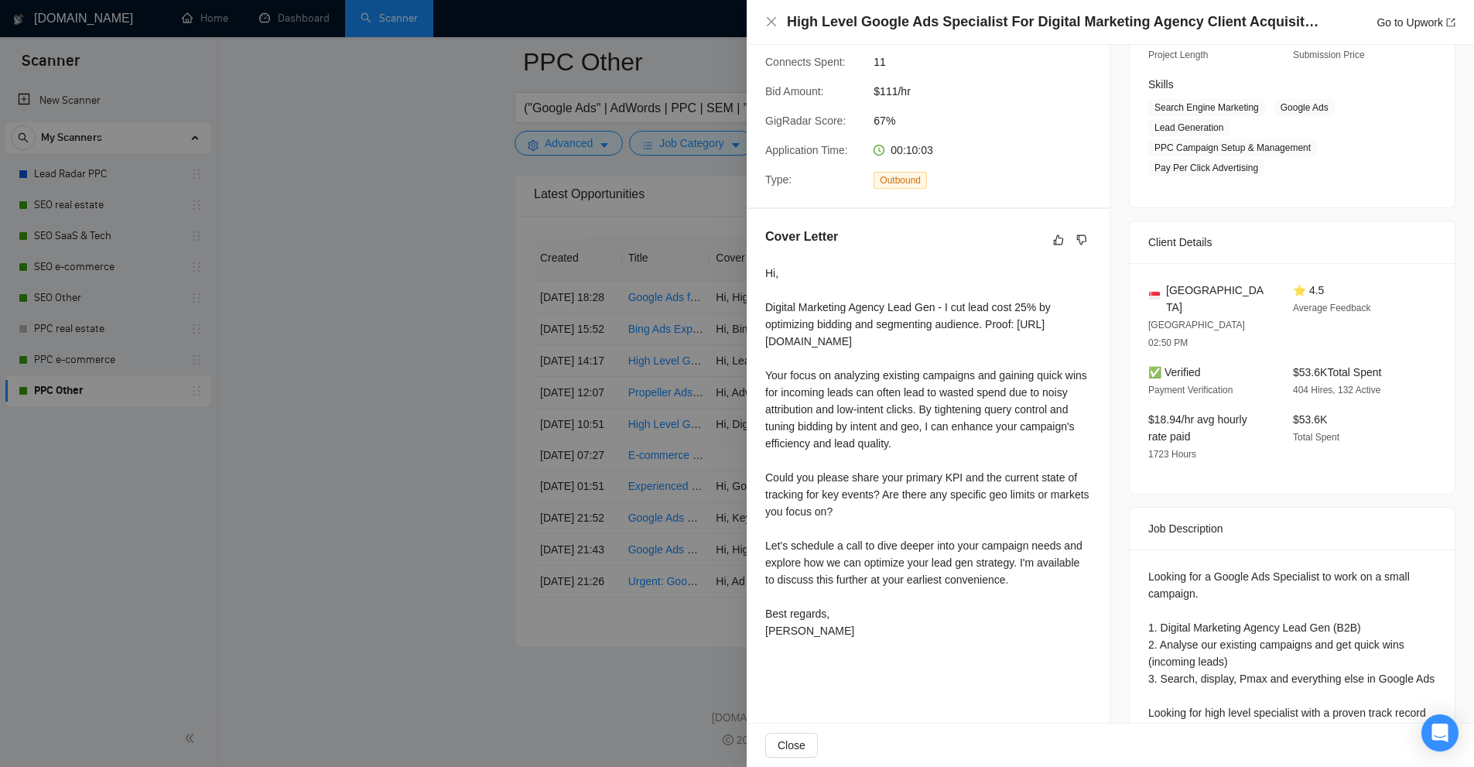
click at [1286, 653] on div "Looking for a Google Ads Specialist to work on a small campaign. 1. Digital Mar…" at bounding box center [1292, 653] width 288 height 170
drag, startPoint x: 766, startPoint y: 306, endPoint x: 892, endPoint y: 348, distance: 133.1
click at [884, 347] on div "Hi, Digital Marketing Agency Lead Gen - I cut lead cost 25% by optimizing biddi…" at bounding box center [928, 452] width 326 height 374
click at [892, 348] on div "Hi, Digital Marketing Agency Lead Gen - I cut lead cost 25% by optimizing biddi…" at bounding box center [928, 452] width 326 height 374
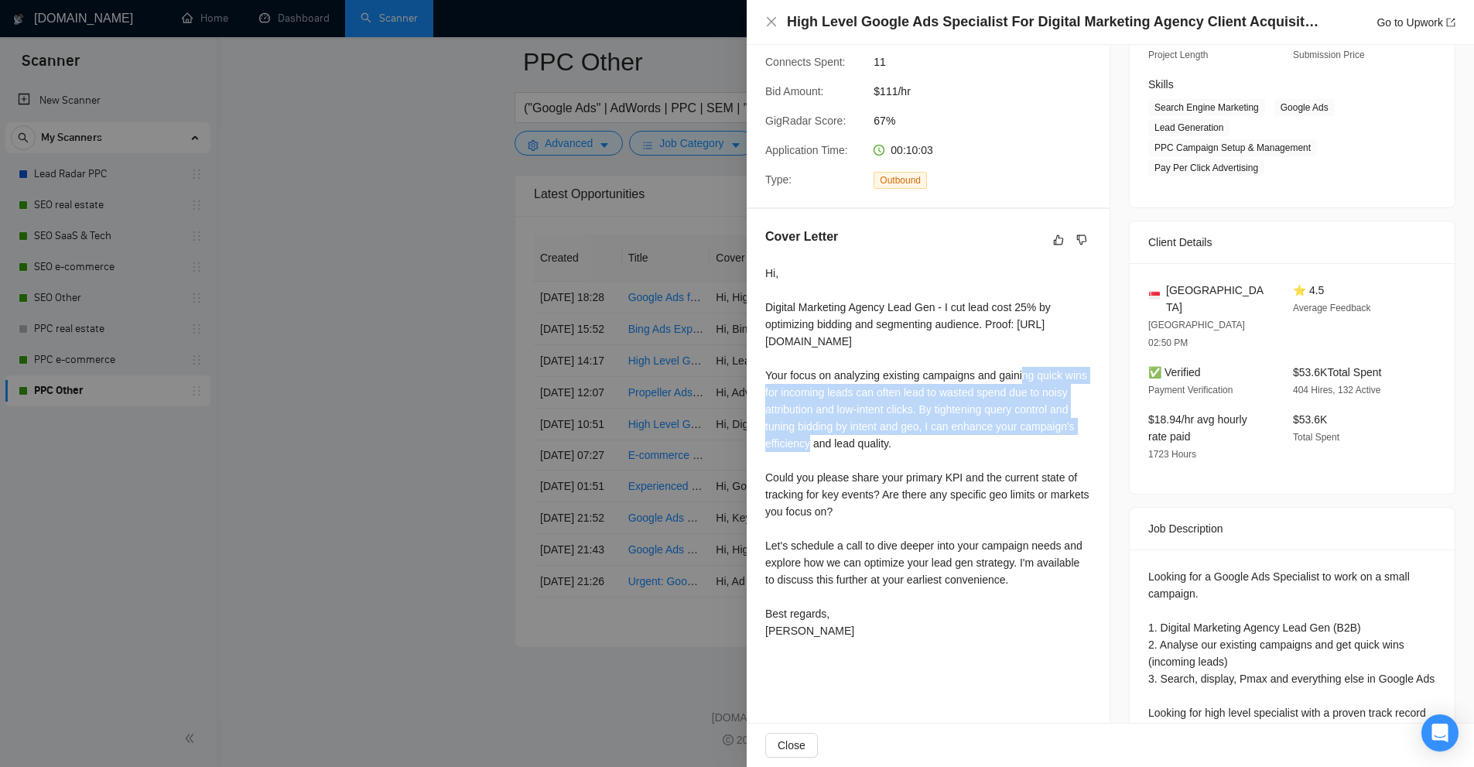
drag, startPoint x: 757, startPoint y: 388, endPoint x: 870, endPoint y: 438, distance: 123.3
click at [870, 438] on div "Cover Letter Hi, Digital Marketing Agency Lead Gen - I cut lead cost 25% by opt…" at bounding box center [928, 436] width 363 height 455
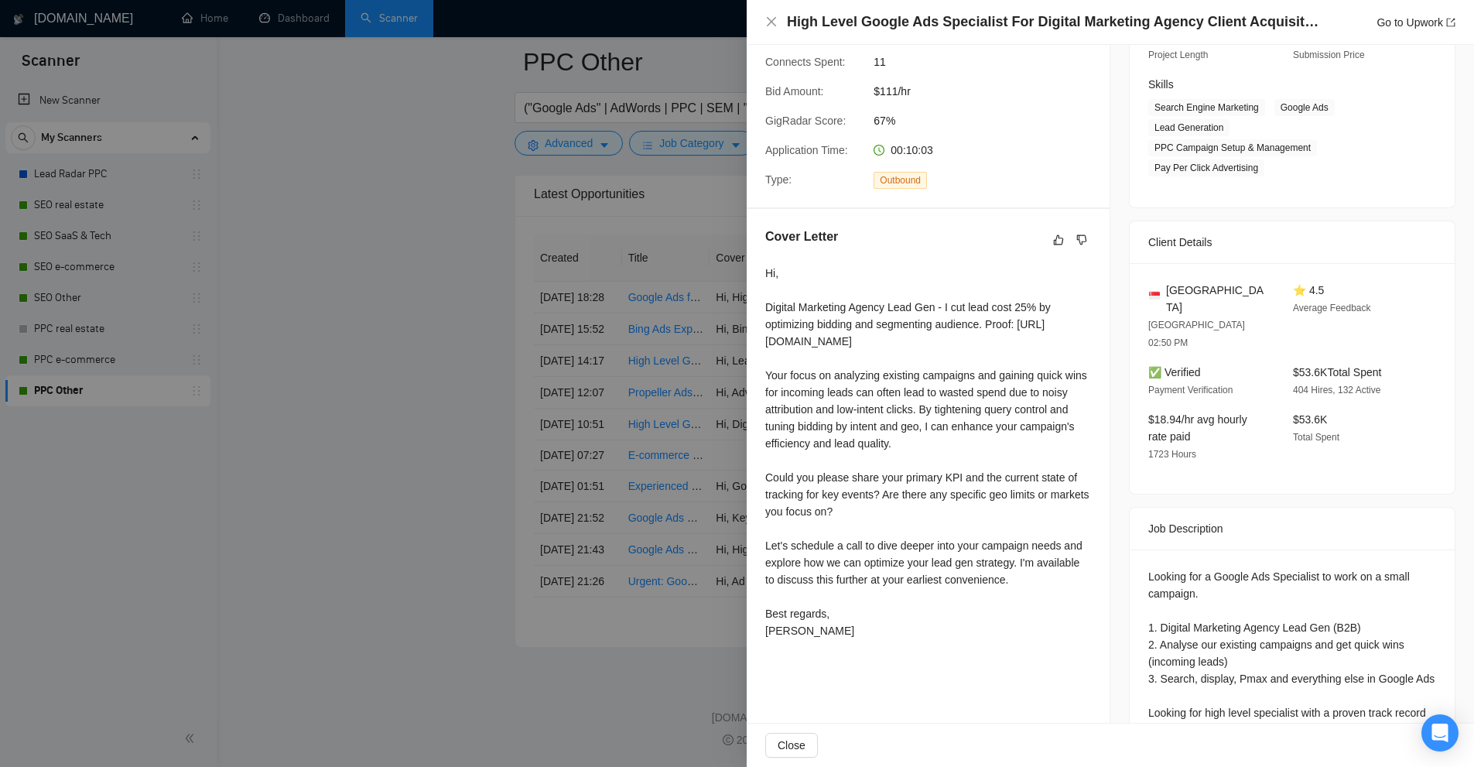
click at [922, 454] on div "Hi, Digital Marketing Agency Lead Gen - I cut lead cost 25% by optimizing biddi…" at bounding box center [928, 452] width 326 height 374
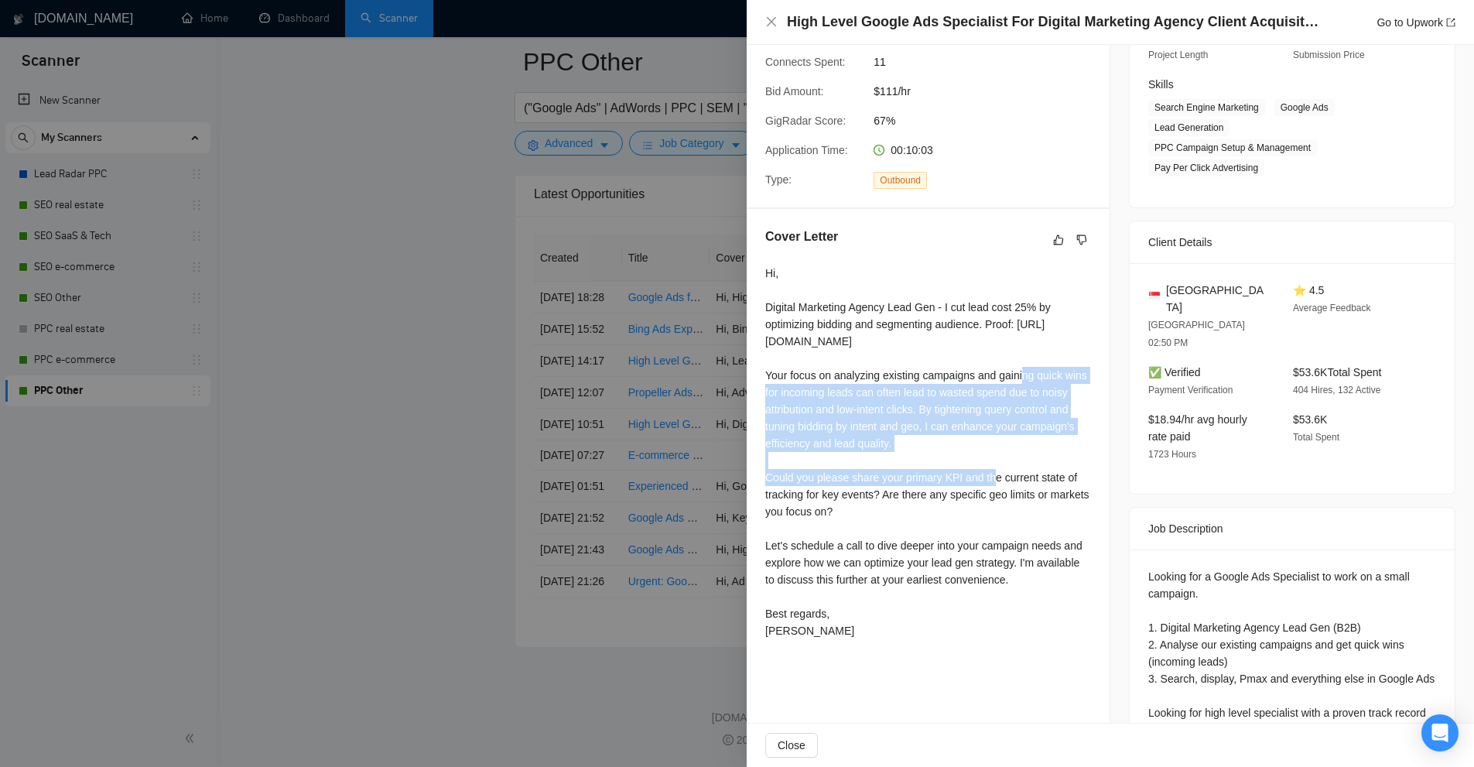
drag, startPoint x: 881, startPoint y: 467, endPoint x: 754, endPoint y: 385, distance: 150.7
click at [754, 385] on div "Cover Letter Hi, Digital Marketing Agency Lead Gen - I cut lead cost 25% by opt…" at bounding box center [928, 436] width 363 height 455
click at [770, 389] on div "Hi, Digital Marketing Agency Lead Gen - I cut lead cost 25% by optimizing biddi…" at bounding box center [928, 452] width 326 height 374
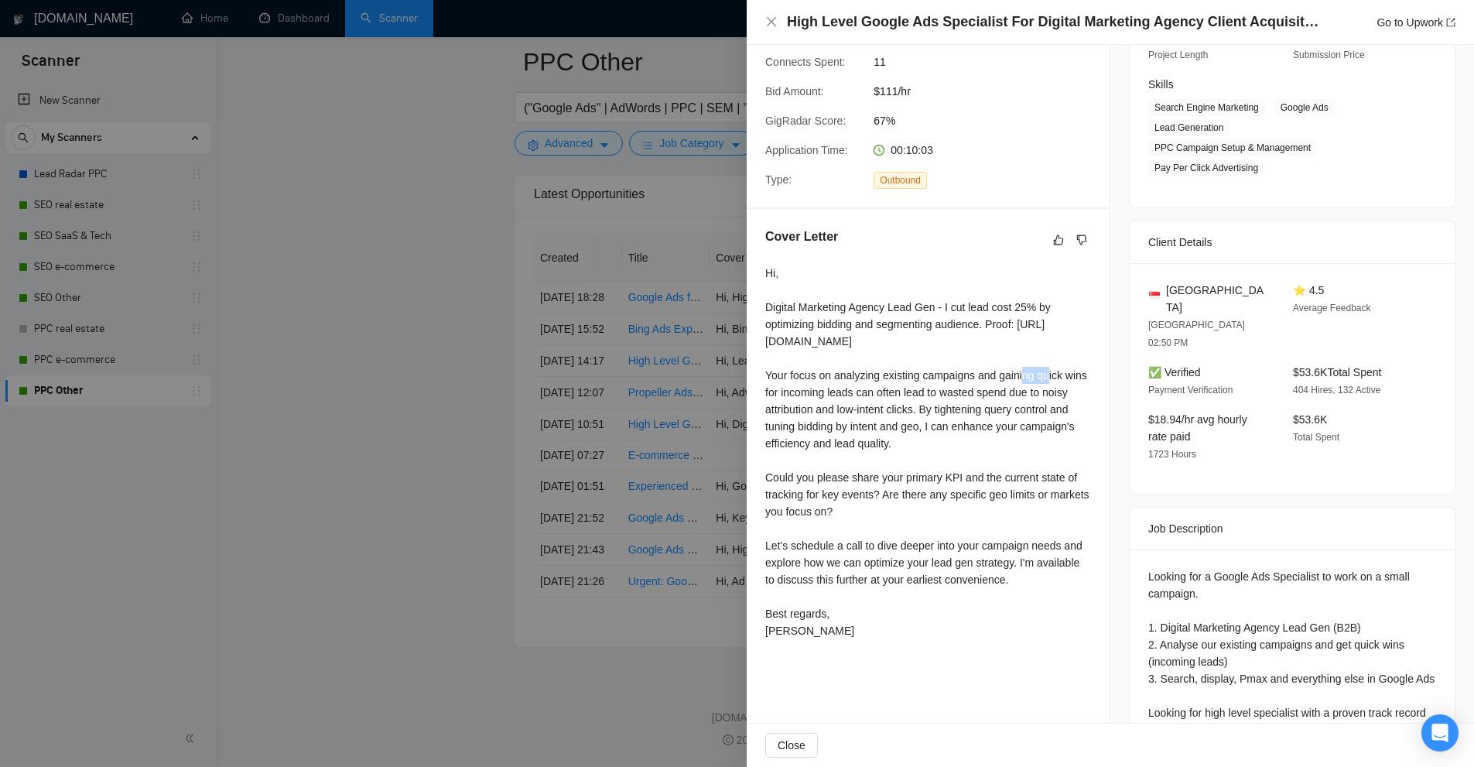
click at [770, 389] on div "Hi, Digital Marketing Agency Lead Gen - I cut lead cost 25% by optimizing biddi…" at bounding box center [928, 452] width 326 height 374
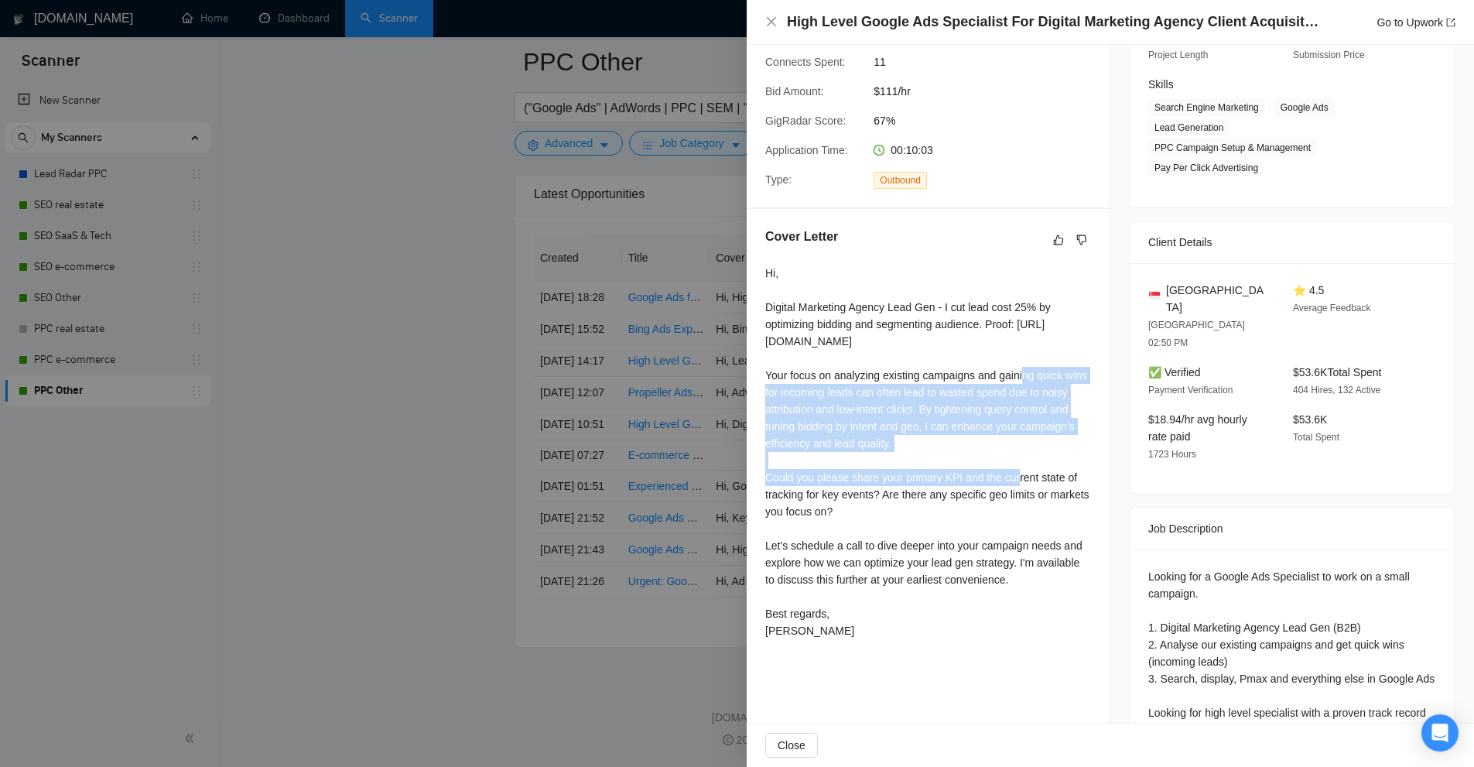
drag, startPoint x: 770, startPoint y: 389, endPoint x: 827, endPoint y: 431, distance: 70.9
click at [827, 431] on div "Hi, Digital Marketing Agency Lead Gen - I cut lead cost 25% by optimizing biddi…" at bounding box center [928, 452] width 326 height 374
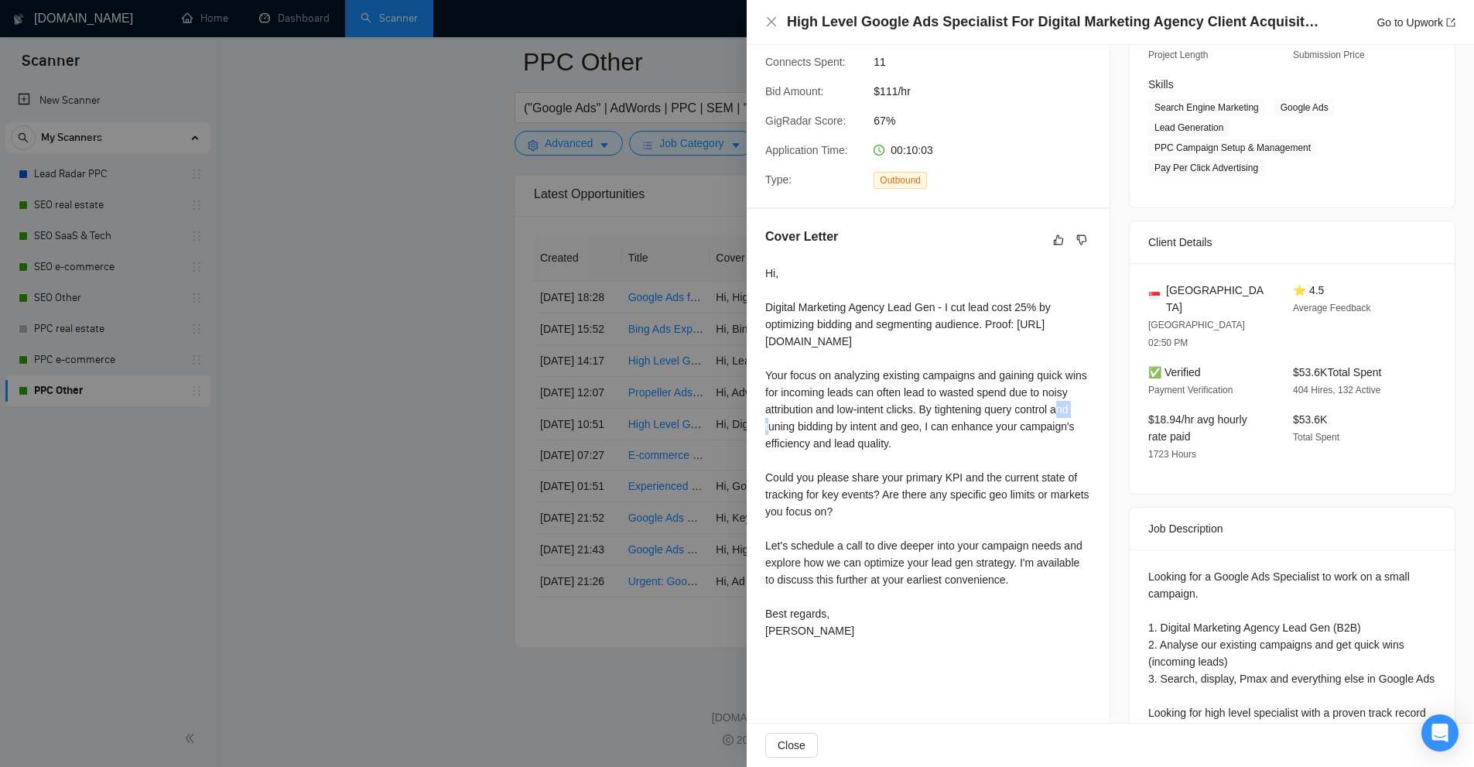
click at [827, 431] on div "Hi, Digital Marketing Agency Lead Gen - I cut lead cost 25% by optimizing biddi…" at bounding box center [928, 452] width 326 height 374
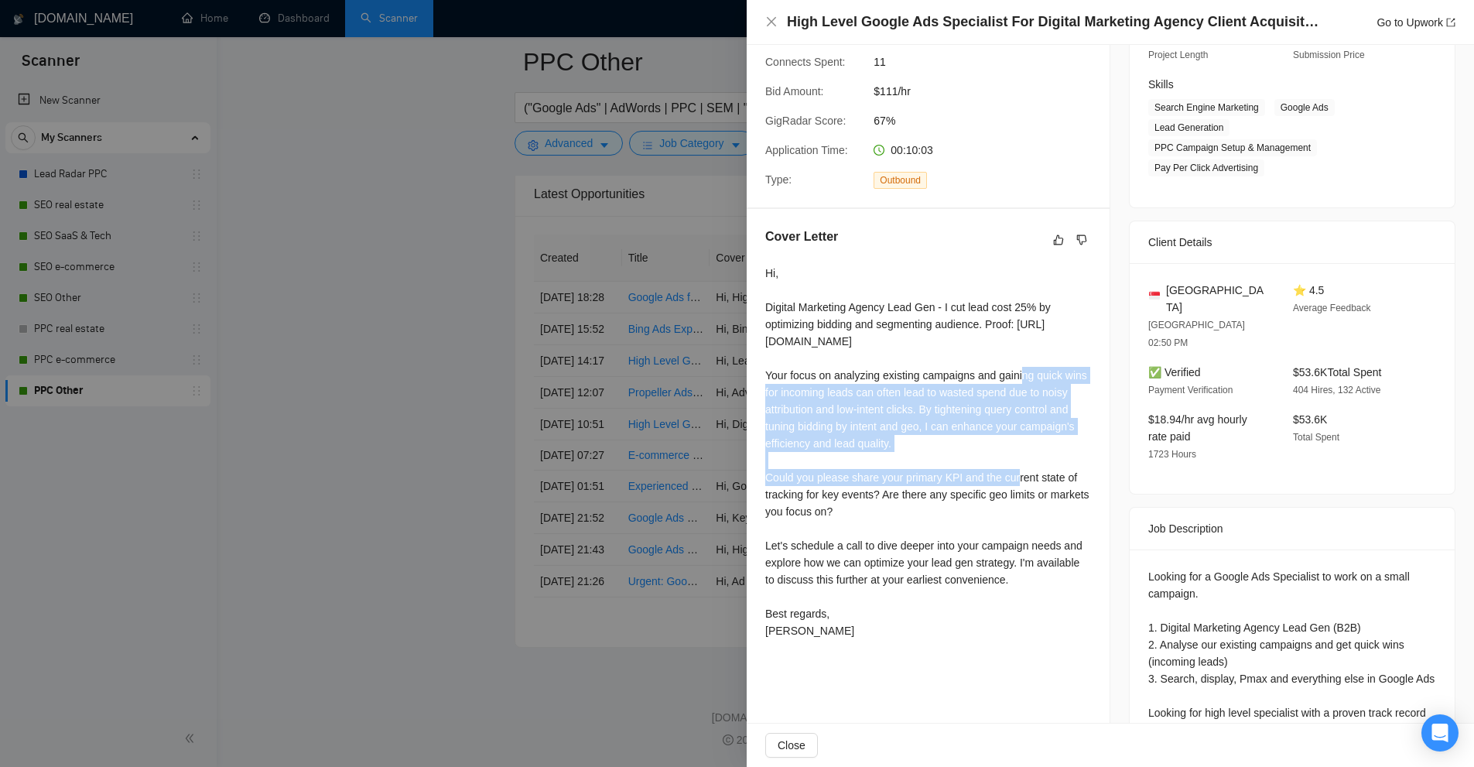
click at [827, 431] on div "Hi, Digital Marketing Agency Lead Gen - I cut lead cost 25% by optimizing biddi…" at bounding box center [928, 452] width 326 height 374
click at [936, 449] on div "Hi, Digital Marketing Agency Lead Gen - I cut lead cost 25% by optimizing biddi…" at bounding box center [928, 452] width 326 height 374
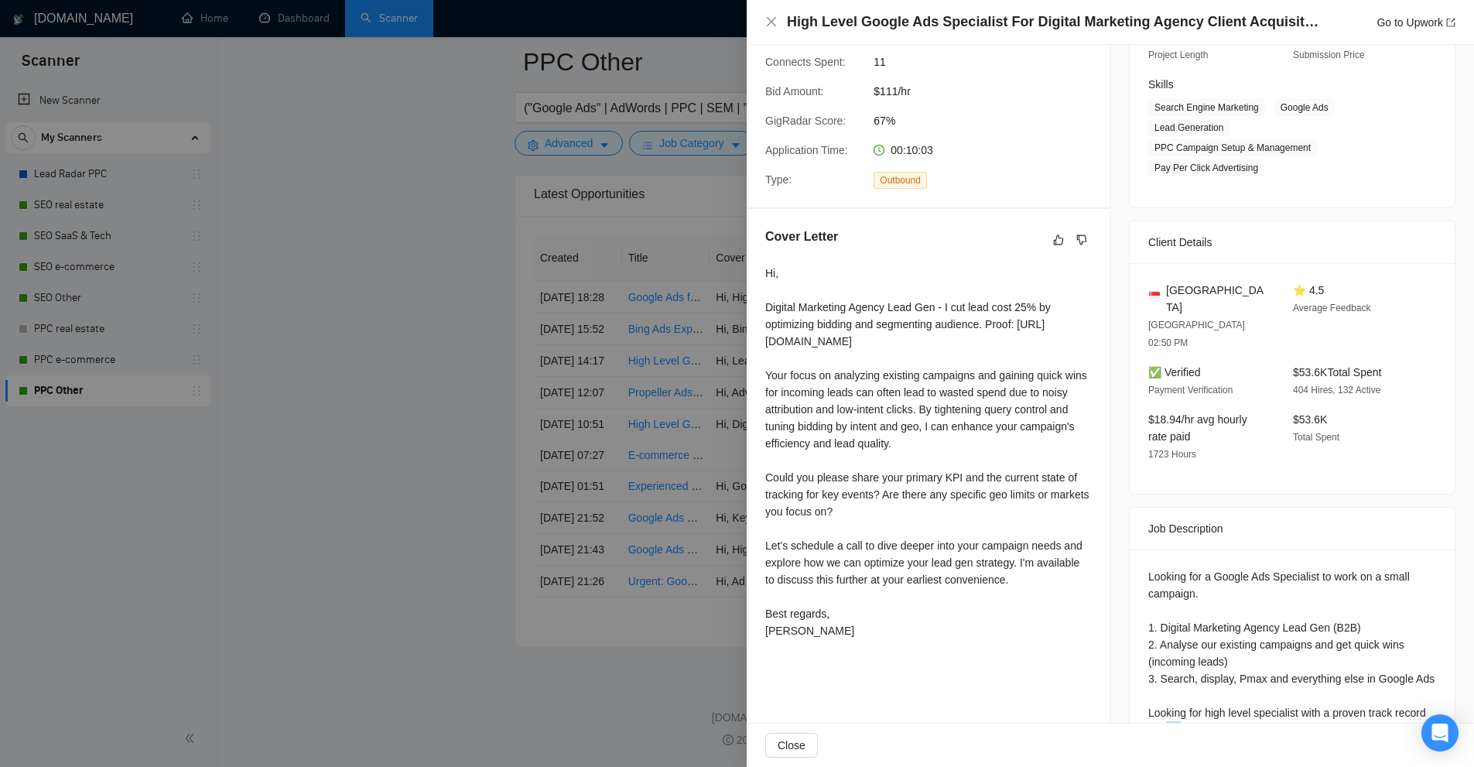
drag, startPoint x: 1157, startPoint y: 674, endPoint x: 1175, endPoint y: 673, distance: 17.8
click at [1175, 673] on div "Looking for a Google Ads Specialist to work on a small campaign. 1. Digital Mar…" at bounding box center [1292, 653] width 288 height 170
click at [1165, 669] on div "Looking for a Google Ads Specialist to work on a small campaign. 1. Digital Mar…" at bounding box center [1292, 653] width 288 height 170
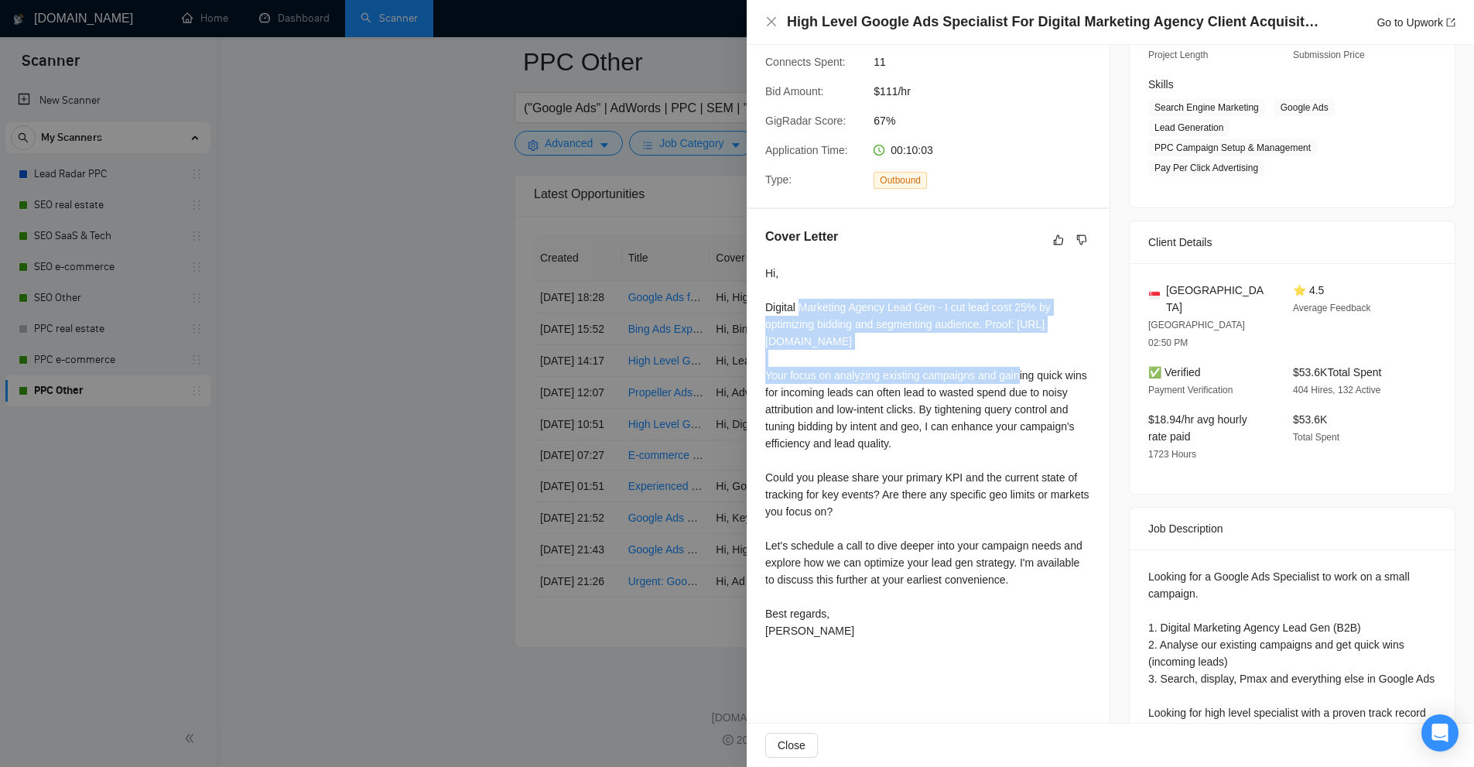
drag, startPoint x: 804, startPoint y: 299, endPoint x: 886, endPoint y: 369, distance: 107.6
click at [886, 369] on div "Hi, Digital Marketing Agency Lead Gen - I cut lead cost 25% by optimizing biddi…" at bounding box center [928, 452] width 326 height 374
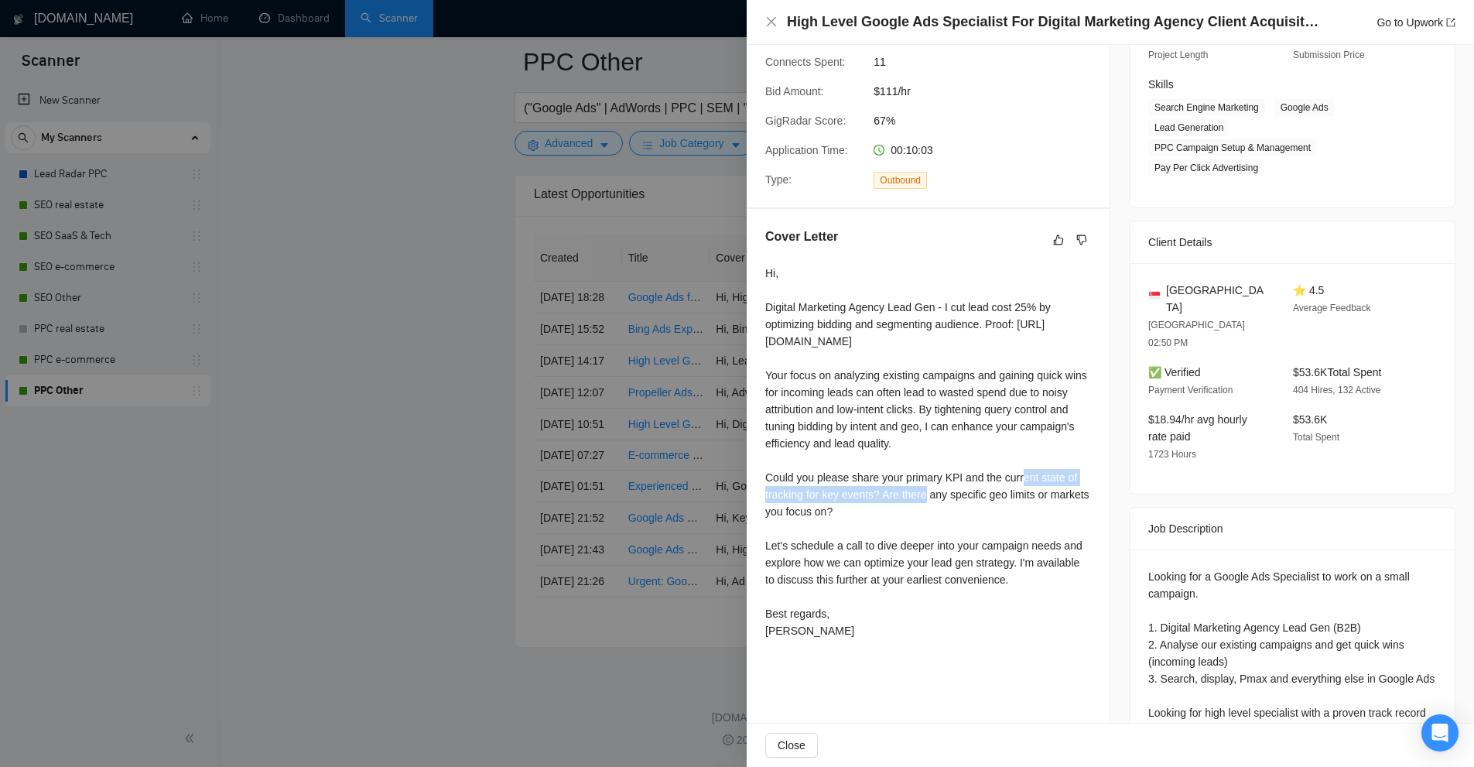
drag, startPoint x: 828, startPoint y: 499, endPoint x: 1019, endPoint y: 521, distance: 192.4
click at [1003, 503] on div "Cover Letter Hi, Digital Marketing Agency Lead Gen - I cut lead cost 25% by opt…" at bounding box center [928, 436] width 363 height 455
click at [1016, 549] on div "Hi, Digital Marketing Agency Lead Gen - I cut lead cost 25% by optimizing biddi…" at bounding box center [928, 452] width 326 height 374
drag, startPoint x: 772, startPoint y: 552, endPoint x: 1024, endPoint y: 606, distance: 258.0
click at [1024, 606] on div "Hi, Digital Marketing Agency Lead Gen - I cut lead cost 25% by optimizing biddi…" at bounding box center [928, 452] width 326 height 374
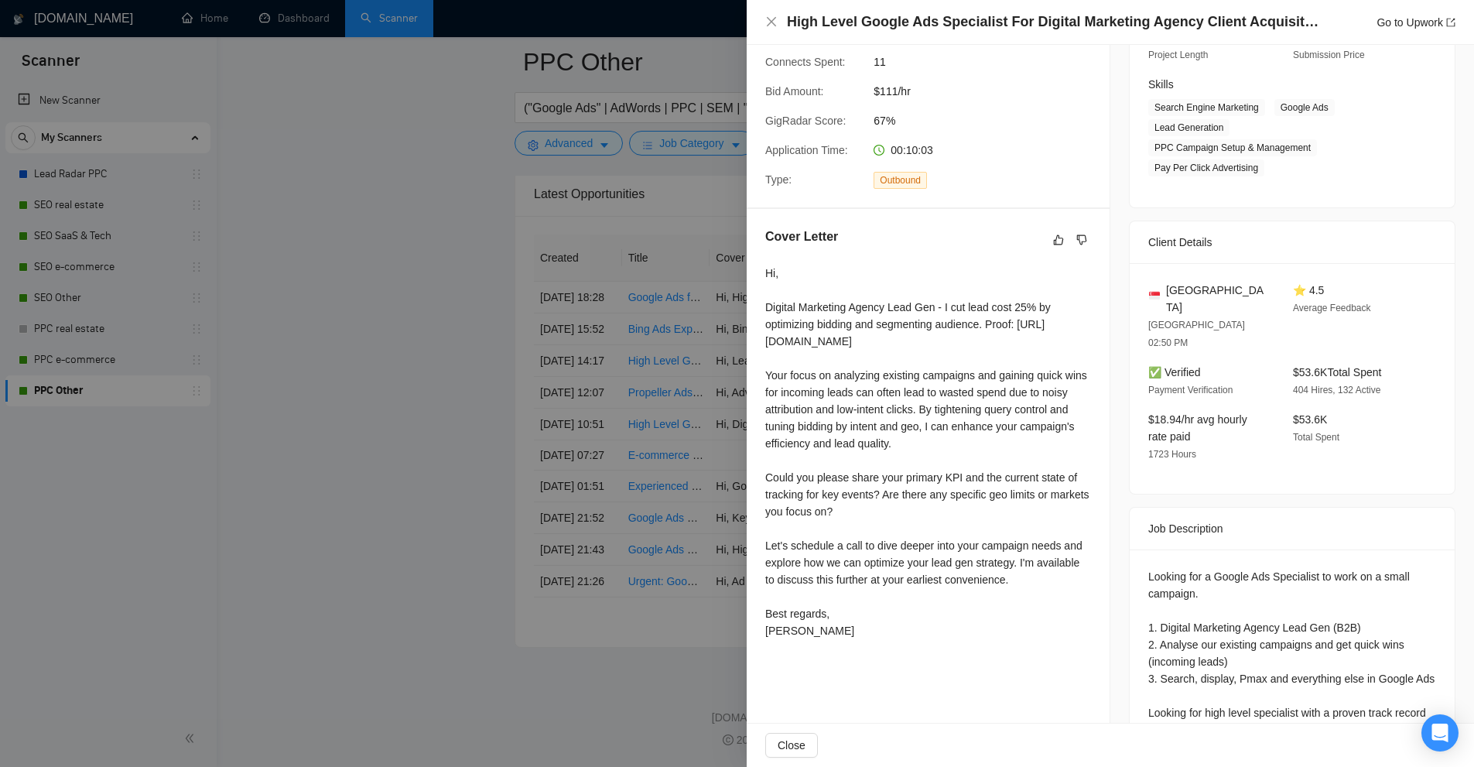
click at [1024, 606] on div "Hi, Digital Marketing Agency Lead Gen - I cut lead cost 25% by optimizing biddi…" at bounding box center [928, 452] width 326 height 374
click at [1024, 603] on div "Hi, Digital Marketing Agency Lead Gen - I cut lead cost 25% by optimizing biddi…" at bounding box center [928, 452] width 326 height 374
drag, startPoint x: 1024, startPoint y: 603, endPoint x: 768, endPoint y: 495, distance: 278.0
click at [768, 495] on div "Hi, Digital Marketing Agency Lead Gen - I cut lead cost 25% by optimizing biddi…" at bounding box center [928, 452] width 326 height 374
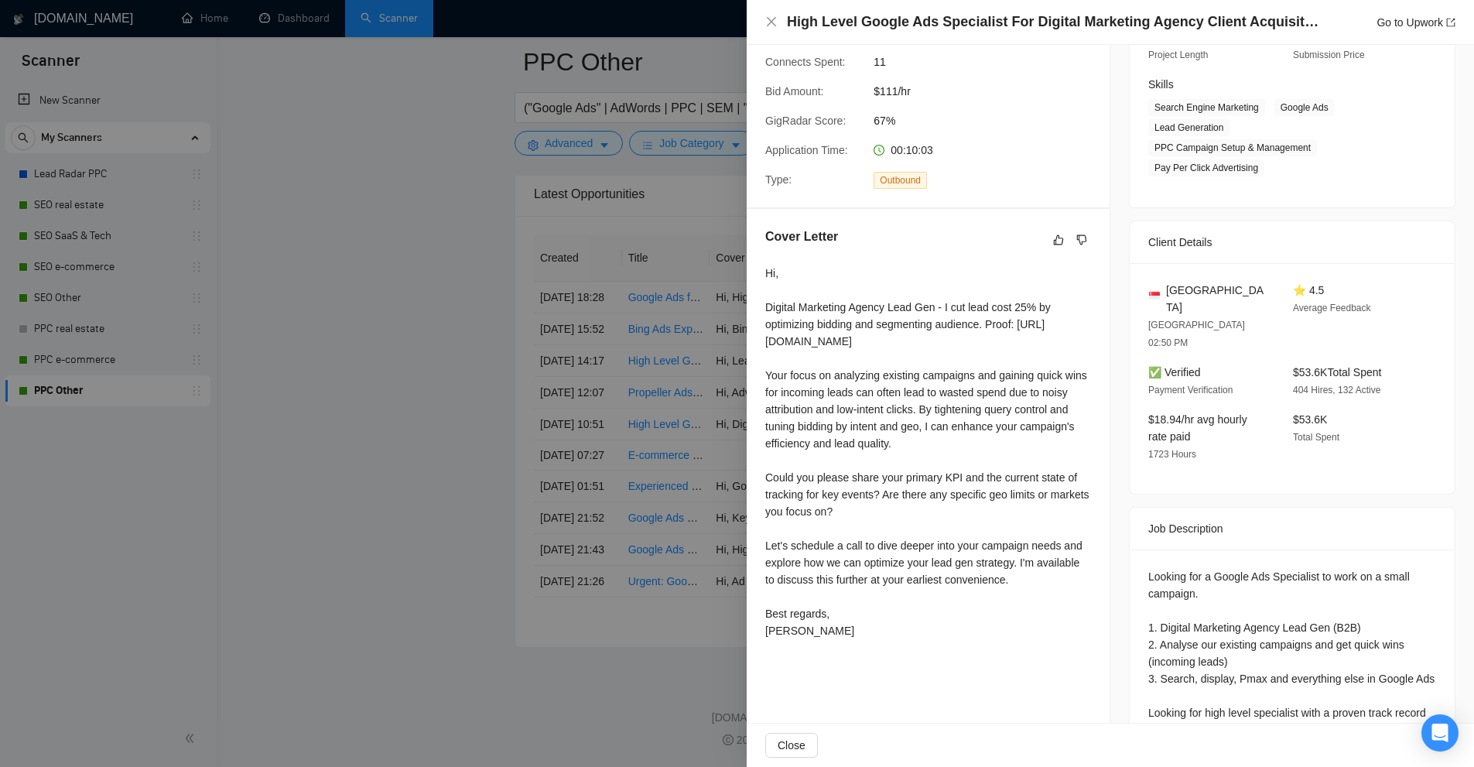
drag, startPoint x: 768, startPoint y: 495, endPoint x: 1039, endPoint y: 596, distance: 288.9
click at [1039, 596] on div "Hi, Digital Marketing Agency Lead Gen - I cut lead cost 25% by optimizing biddi…" at bounding box center [928, 452] width 326 height 374
drag, startPoint x: 877, startPoint y: 507, endPoint x: 760, endPoint y: 493, distance: 118.4
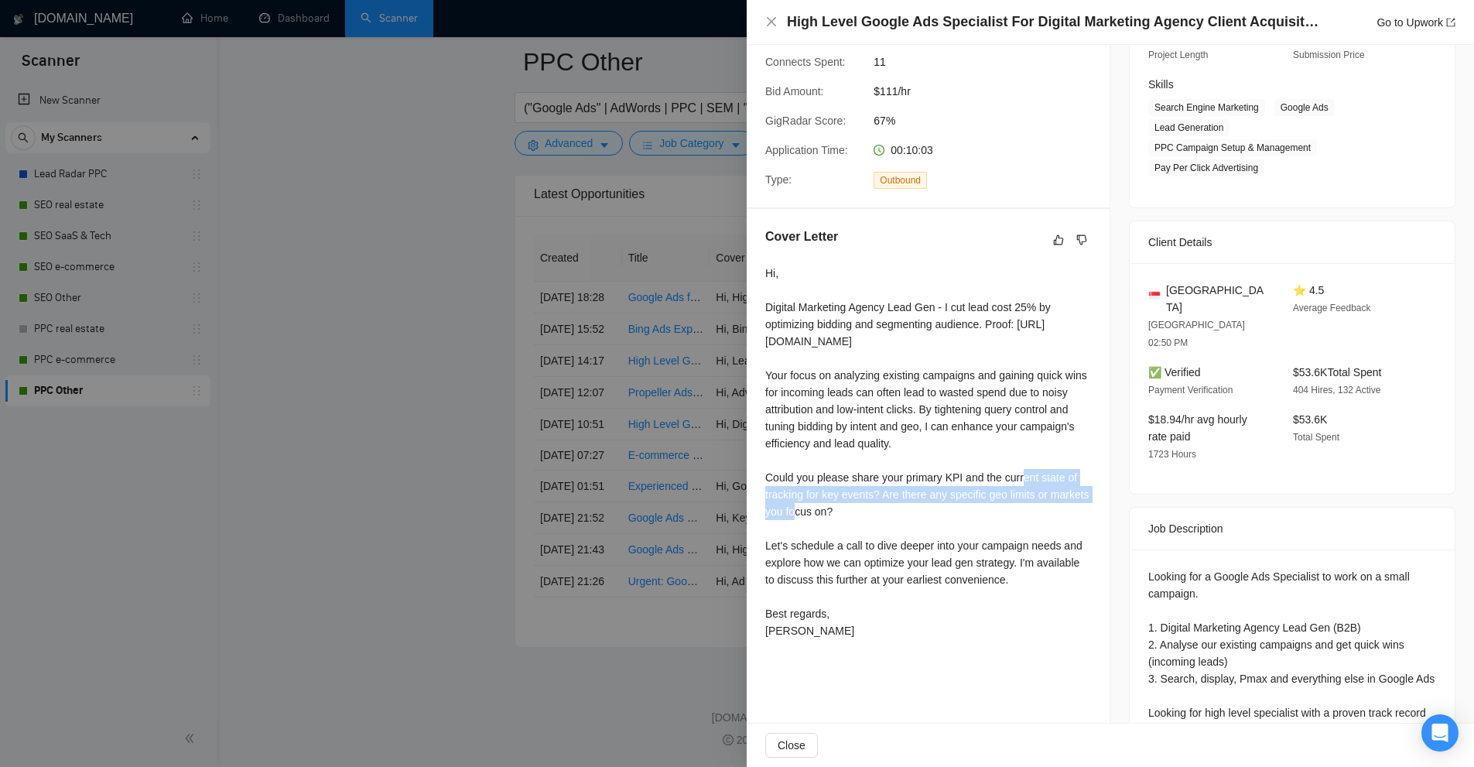
click at [760, 493] on div "Cover Letter Hi, Digital Marketing Agency Lead Gen - I cut lead cost 25% by opt…" at bounding box center [928, 436] width 363 height 455
click at [764, 485] on div "Cover Letter Hi, Digital Marketing Agency Lead Gen - I cut lead cost 25% by opt…" at bounding box center [928, 436] width 363 height 455
drag, startPoint x: 764, startPoint y: 487, endPoint x: 973, endPoint y: 531, distance: 213.5
click at [973, 531] on div "Cover Letter Hi, Digital Marketing Agency Lead Gen - I cut lead cost 25% by opt…" at bounding box center [928, 436] width 363 height 455
click at [973, 531] on div "Hi, Digital Marketing Agency Lead Gen - I cut lead cost 25% by optimizing biddi…" at bounding box center [928, 452] width 326 height 374
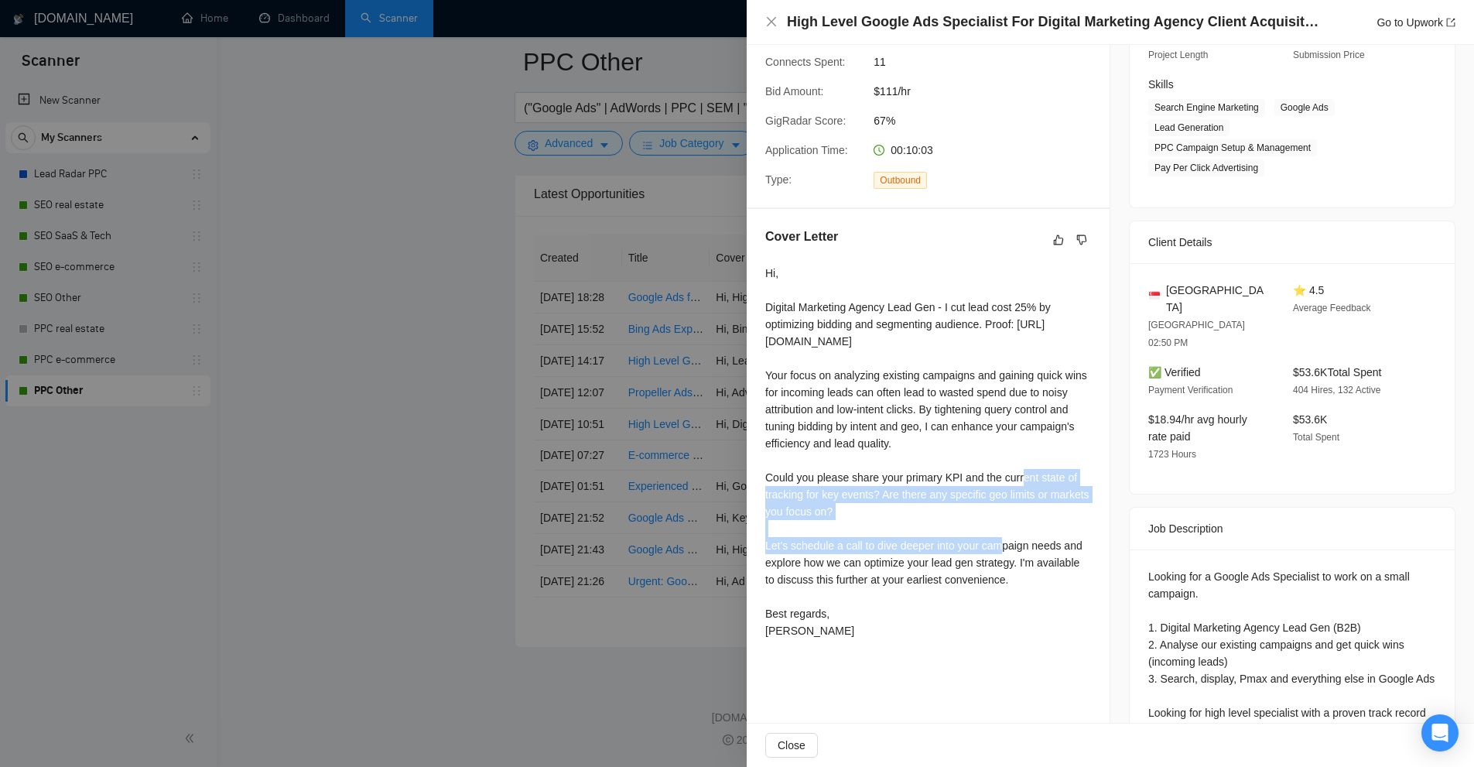
drag, startPoint x: 884, startPoint y: 529, endPoint x: 764, endPoint y: 490, distance: 126.2
click at [764, 490] on div "Cover Letter Hi, Digital Marketing Agency Lead Gen - I cut lead cost 25% by opt…" at bounding box center [928, 436] width 363 height 455
click at [900, 522] on div "Hi, Digital Marketing Agency Lead Gen - I cut lead cost 25% by optimizing biddi…" at bounding box center [928, 452] width 326 height 374
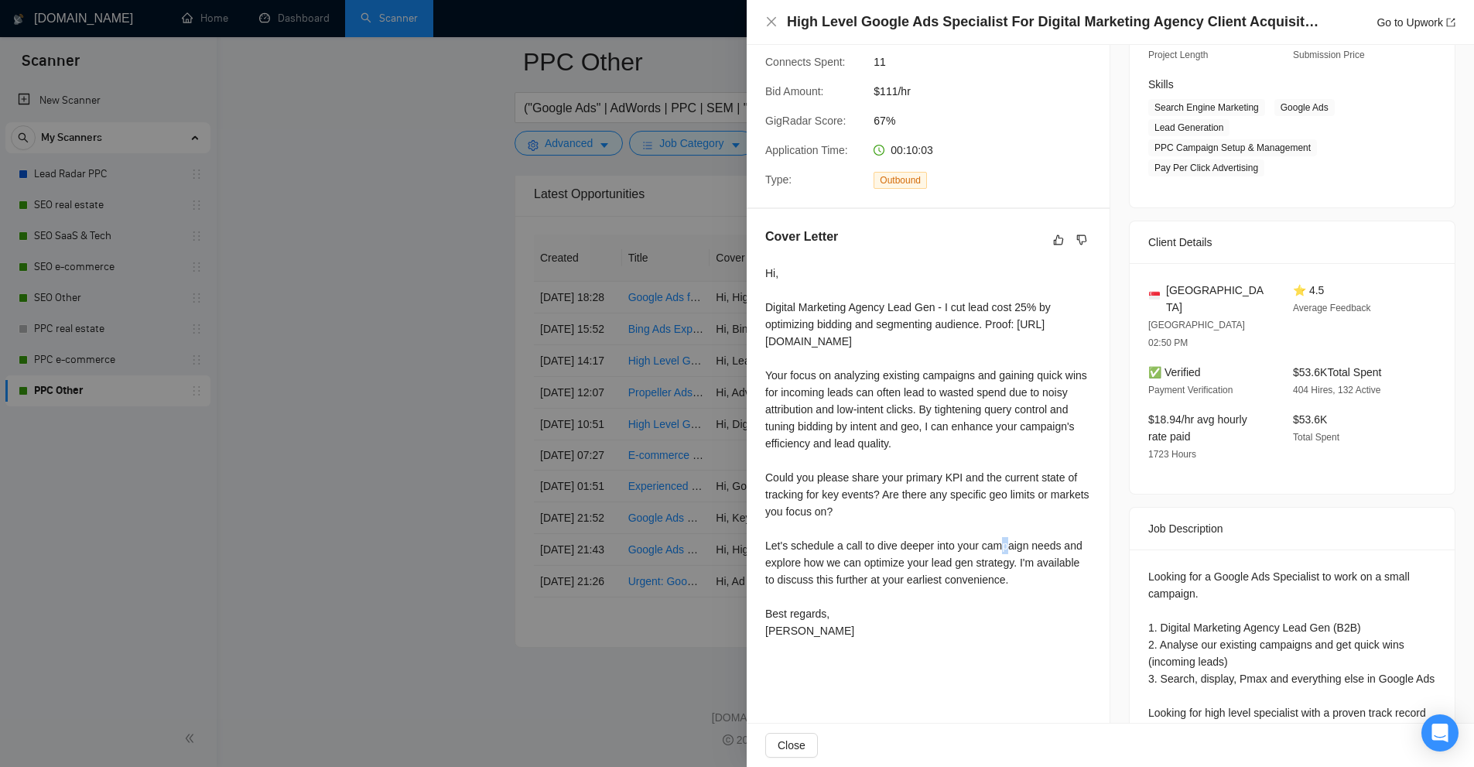
click at [900, 522] on div "Hi, Digital Marketing Agency Lead Gen - I cut lead cost 25% by optimizing biddi…" at bounding box center [928, 452] width 326 height 374
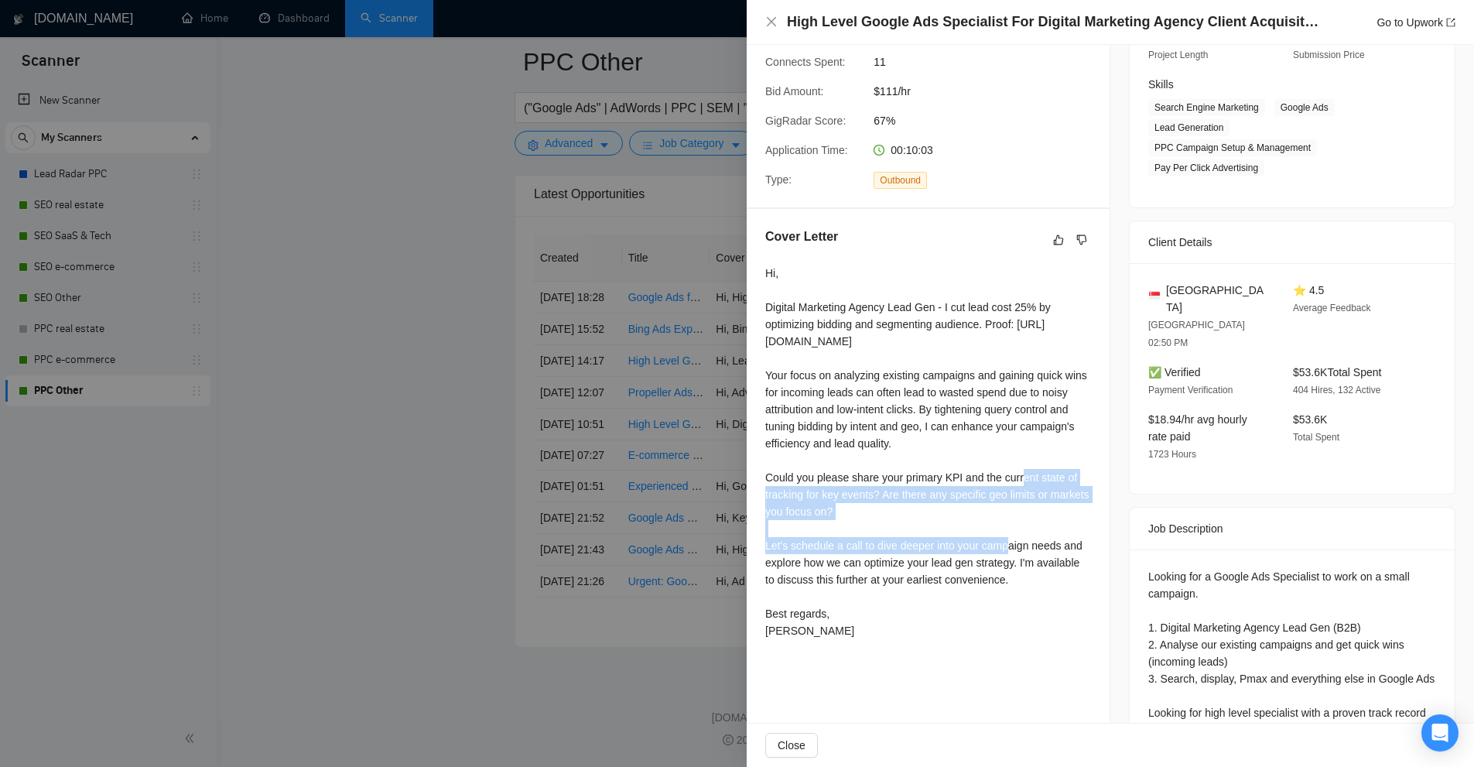
click at [900, 522] on div "Hi, Digital Marketing Agency Lead Gen - I cut lead cost 25% by optimizing biddi…" at bounding box center [928, 452] width 326 height 374
click at [897, 488] on div "Hi, Digital Marketing Agency Lead Gen - I cut lead cost 25% by optimizing biddi…" at bounding box center [928, 452] width 326 height 374
drag, startPoint x: 764, startPoint y: 483, endPoint x: 877, endPoint y: 514, distance: 117.1
click at [877, 514] on div "Cover Letter Hi, Digital Marketing Agency Lead Gen - I cut lead cost 25% by opt…" at bounding box center [928, 436] width 363 height 455
click at [879, 510] on div "Hi, Digital Marketing Agency Lead Gen - I cut lead cost 25% by optimizing biddi…" at bounding box center [928, 452] width 326 height 374
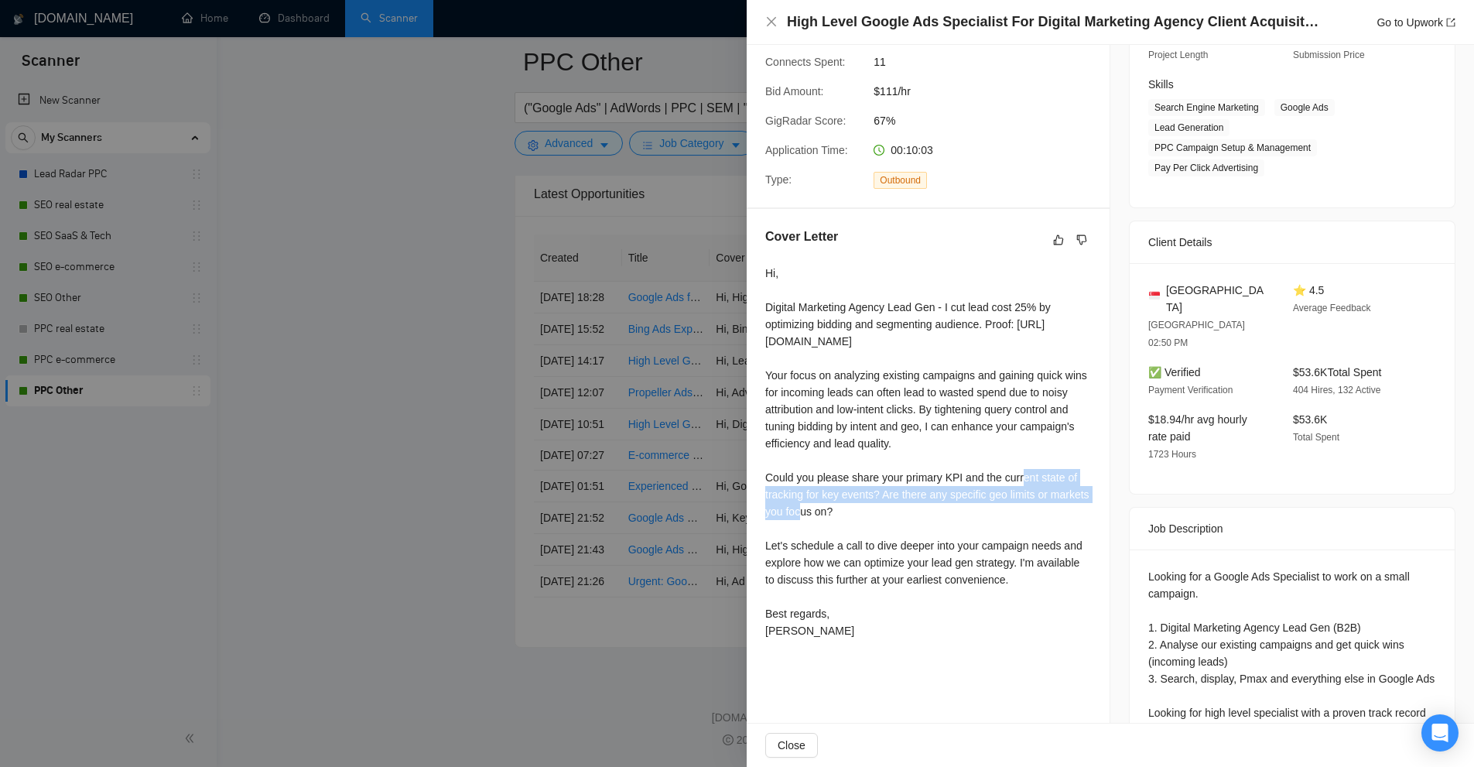
drag, startPoint x: 879, startPoint y: 510, endPoint x: 779, endPoint y: 491, distance: 101.5
click at [779, 491] on div "Hi, Digital Marketing Agency Lead Gen - I cut lead cost 25% by optimizing biddi…" at bounding box center [928, 452] width 326 height 374
click at [921, 532] on div "Hi, Digital Marketing Agency Lead Gen - I cut lead cost 25% by optimizing biddi…" at bounding box center [928, 452] width 326 height 374
drag, startPoint x: 757, startPoint y: 552, endPoint x: 1022, endPoint y: 568, distance: 265.9
click at [1021, 568] on div "Cover Letter Hi, Digital Marketing Agency Lead Gen - I cut lead cost 25% by opt…" at bounding box center [928, 436] width 363 height 455
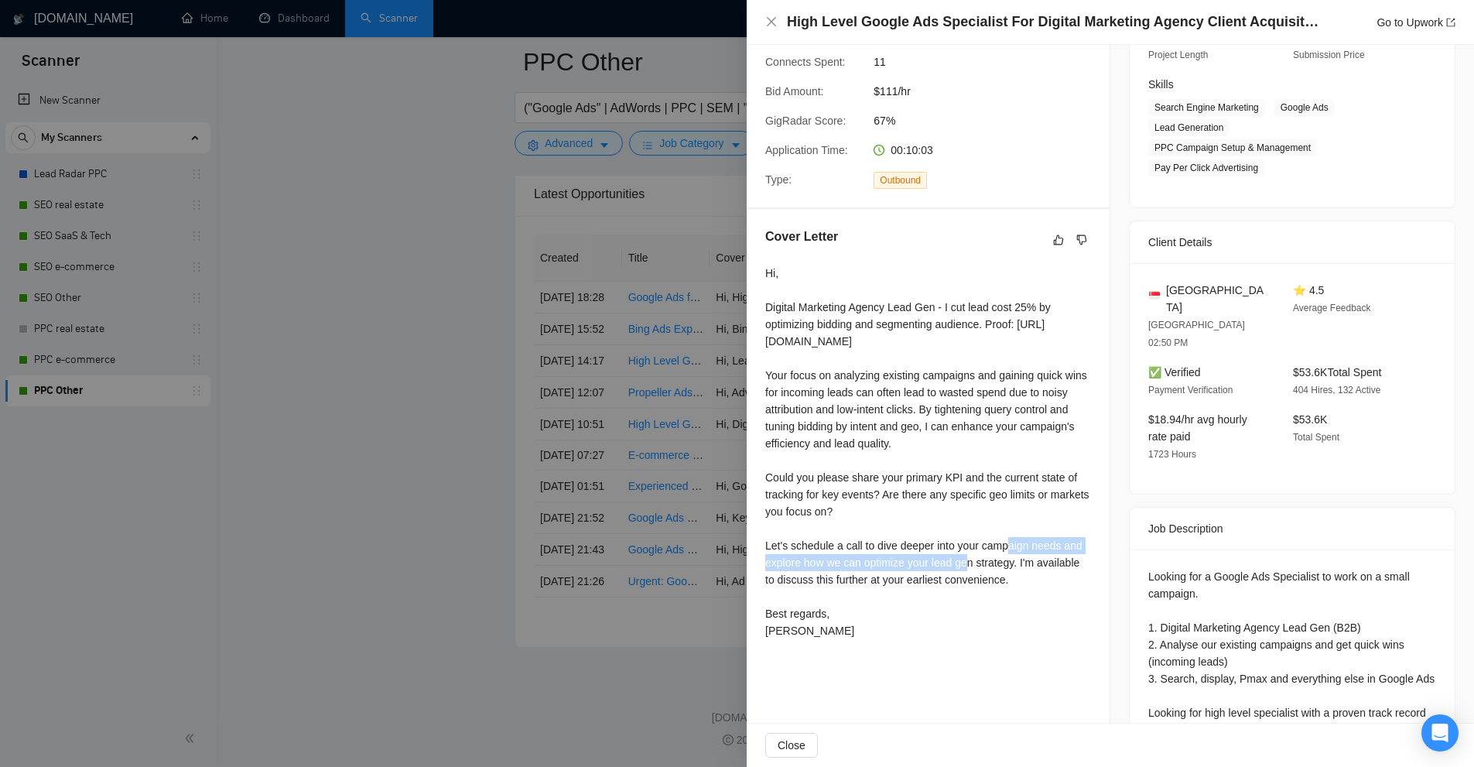
click at [1022, 568] on div "Hi, Digital Marketing Agency Lead Gen - I cut lead cost 25% by optimizing biddi…" at bounding box center [928, 452] width 326 height 374
click at [916, 528] on div "Hi, Digital Marketing Agency Lead Gen - I cut lead cost 25% by optimizing biddi…" at bounding box center [928, 452] width 326 height 374
click at [779, 497] on div "Hi, Digital Marketing Agency Lead Gen - I cut lead cost 25% by optimizing biddi…" at bounding box center [928, 452] width 326 height 374
drag, startPoint x: 779, startPoint y: 497, endPoint x: 978, endPoint y: 490, distance: 199.0
click at [978, 490] on div "Hi, Digital Marketing Agency Lead Gen - I cut lead cost 25% by optimizing biddi…" at bounding box center [928, 452] width 326 height 374
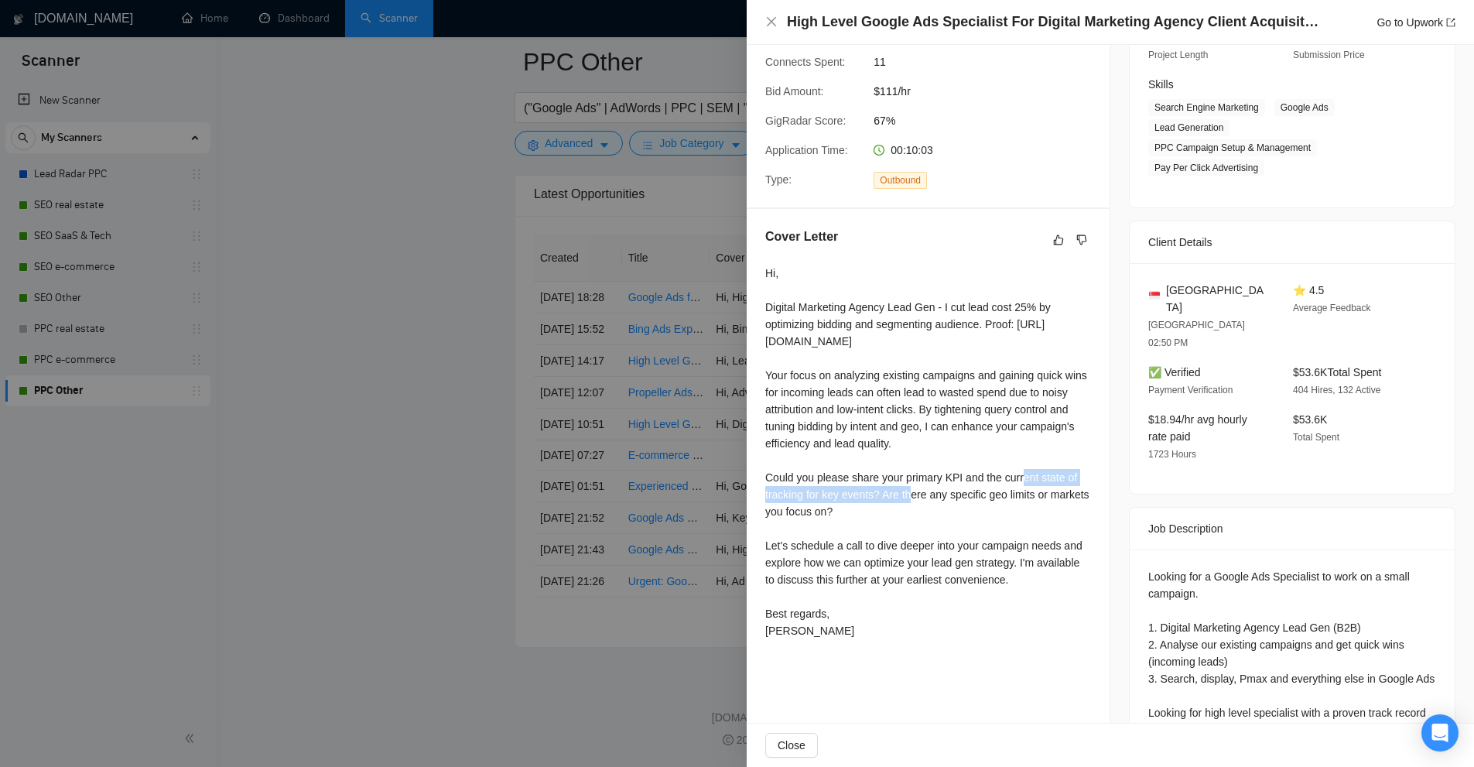
click at [959, 495] on div "Hi, Digital Marketing Agency Lead Gen - I cut lead cost 25% by optimizing biddi…" at bounding box center [928, 452] width 326 height 374
drag, startPoint x: 878, startPoint y: 510, endPoint x: 768, endPoint y: 497, distance: 110.6
click at [768, 497] on div "Hi, Digital Marketing Agency Lead Gen - I cut lead cost 25% by optimizing biddi…" at bounding box center [928, 452] width 326 height 374
click at [774, 495] on div "Hi, Digital Marketing Agency Lead Gen - I cut lead cost 25% by optimizing biddi…" at bounding box center [928, 452] width 326 height 374
drag, startPoint x: 774, startPoint y: 495, endPoint x: 880, endPoint y: 513, distance: 108.2
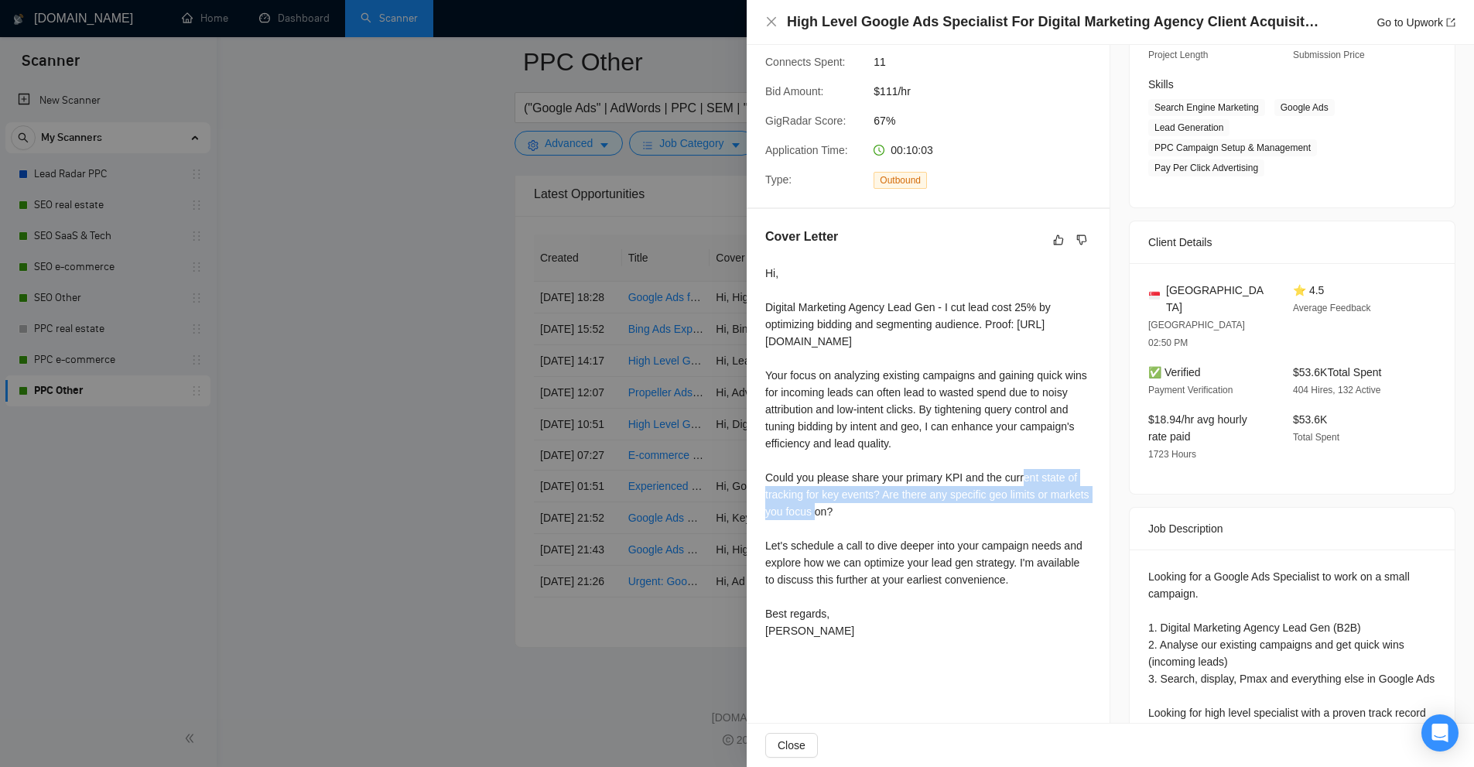
click at [880, 513] on div "Hi, Digital Marketing Agency Lead Gen - I cut lead cost 25% by optimizing biddi…" at bounding box center [928, 452] width 326 height 374
click at [930, 542] on div "Hi, Digital Marketing Agency Lead Gen - I cut lead cost 25% by optimizing biddi…" at bounding box center [928, 452] width 326 height 374
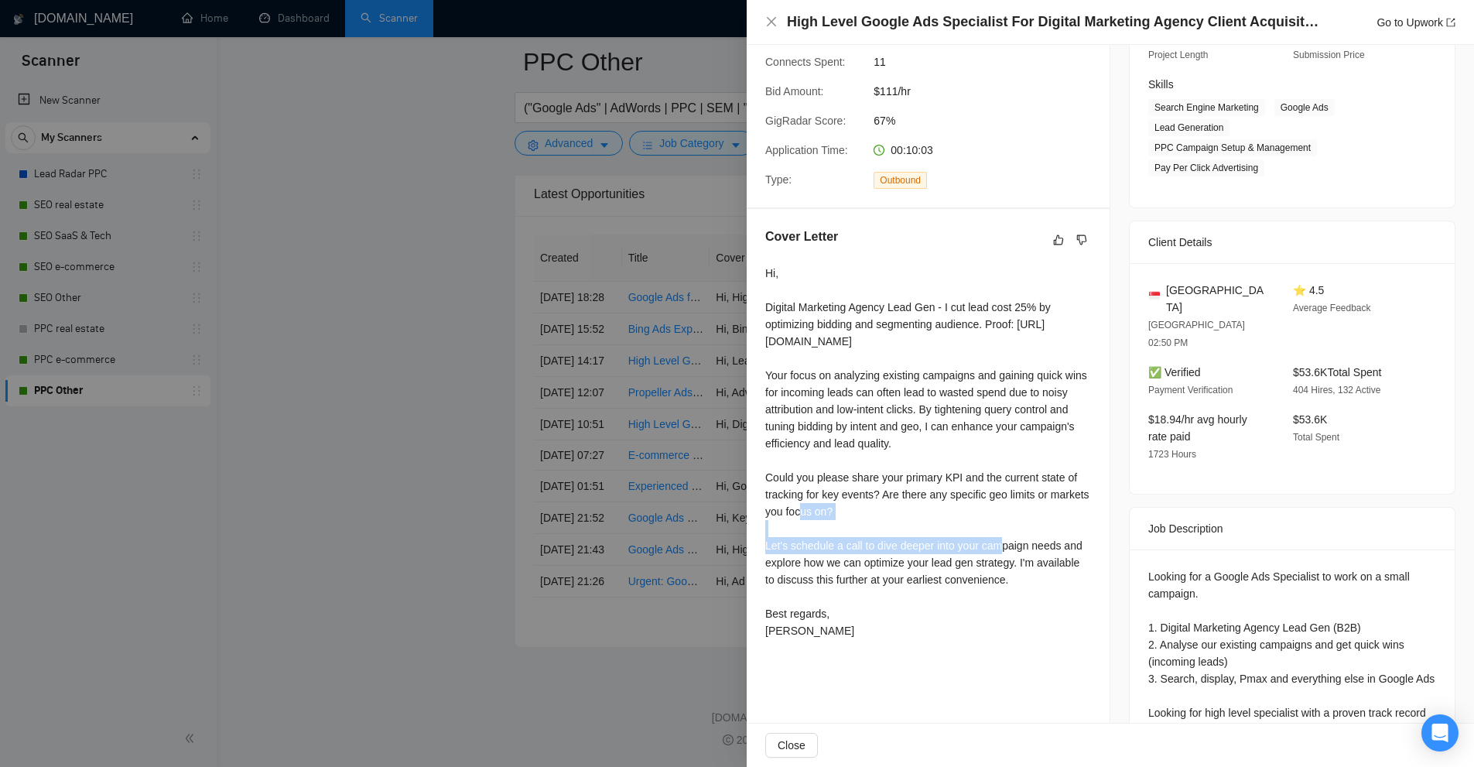
drag, startPoint x: 882, startPoint y: 508, endPoint x: 931, endPoint y: 538, distance: 57.7
click at [931, 538] on div "Hi, Digital Marketing Agency Lead Gen - I cut lead cost 25% by optimizing biddi…" at bounding box center [928, 452] width 326 height 374
drag, startPoint x: 903, startPoint y: 518, endPoint x: 1015, endPoint y: 525, distance: 112.4
click at [1015, 525] on div "Hi, Digital Marketing Agency Lead Gen - I cut lead cost 25% by optimizing biddi…" at bounding box center [928, 452] width 326 height 374
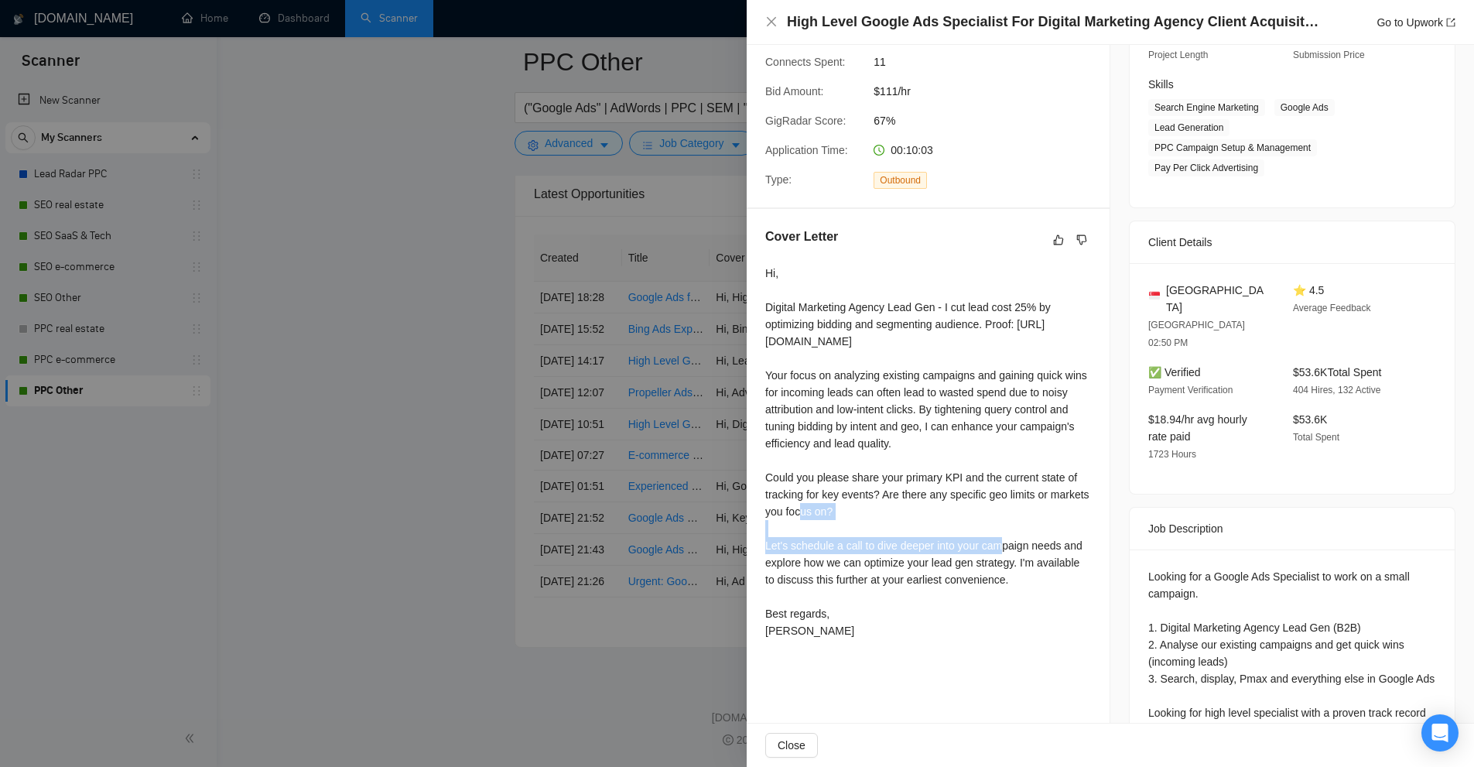
click at [1015, 525] on div "Hi, Digital Marketing Agency Lead Gen - I cut lead cost 25% by optimizing biddi…" at bounding box center [928, 452] width 326 height 374
click at [968, 529] on div "Hi, Digital Marketing Agency Lead Gen - I cut lead cost 25% by optimizing biddi…" at bounding box center [928, 452] width 326 height 374
drag, startPoint x: 895, startPoint y: 532, endPoint x: 880, endPoint y: 514, distance: 22.5
click at [880, 514] on div "Hi, Digital Marketing Agency Lead Gen - I cut lead cost 25% by optimizing biddi…" at bounding box center [928, 452] width 326 height 374
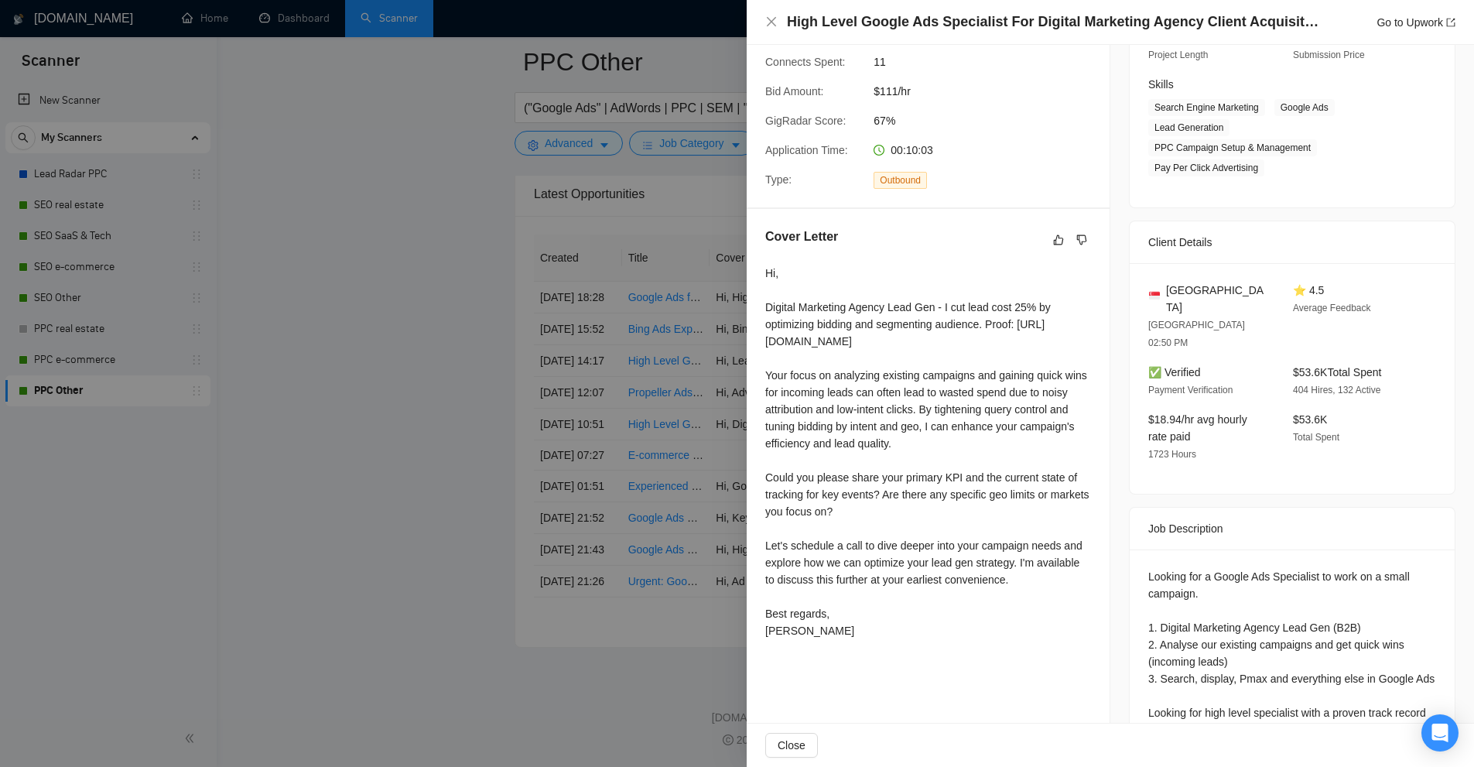
click at [874, 522] on div "Hi, Digital Marketing Agency Lead Gen - I cut lead cost 25% by optimizing biddi…" at bounding box center [928, 452] width 326 height 374
drag, startPoint x: 877, startPoint y: 527, endPoint x: 880, endPoint y: 513, distance: 14.3
click at [880, 513] on div "Hi, Digital Marketing Agency Lead Gen - I cut lead cost 25% by optimizing biddi…" at bounding box center [928, 452] width 326 height 374
drag, startPoint x: 873, startPoint y: 532, endPoint x: 882, endPoint y: 508, distance: 25.4
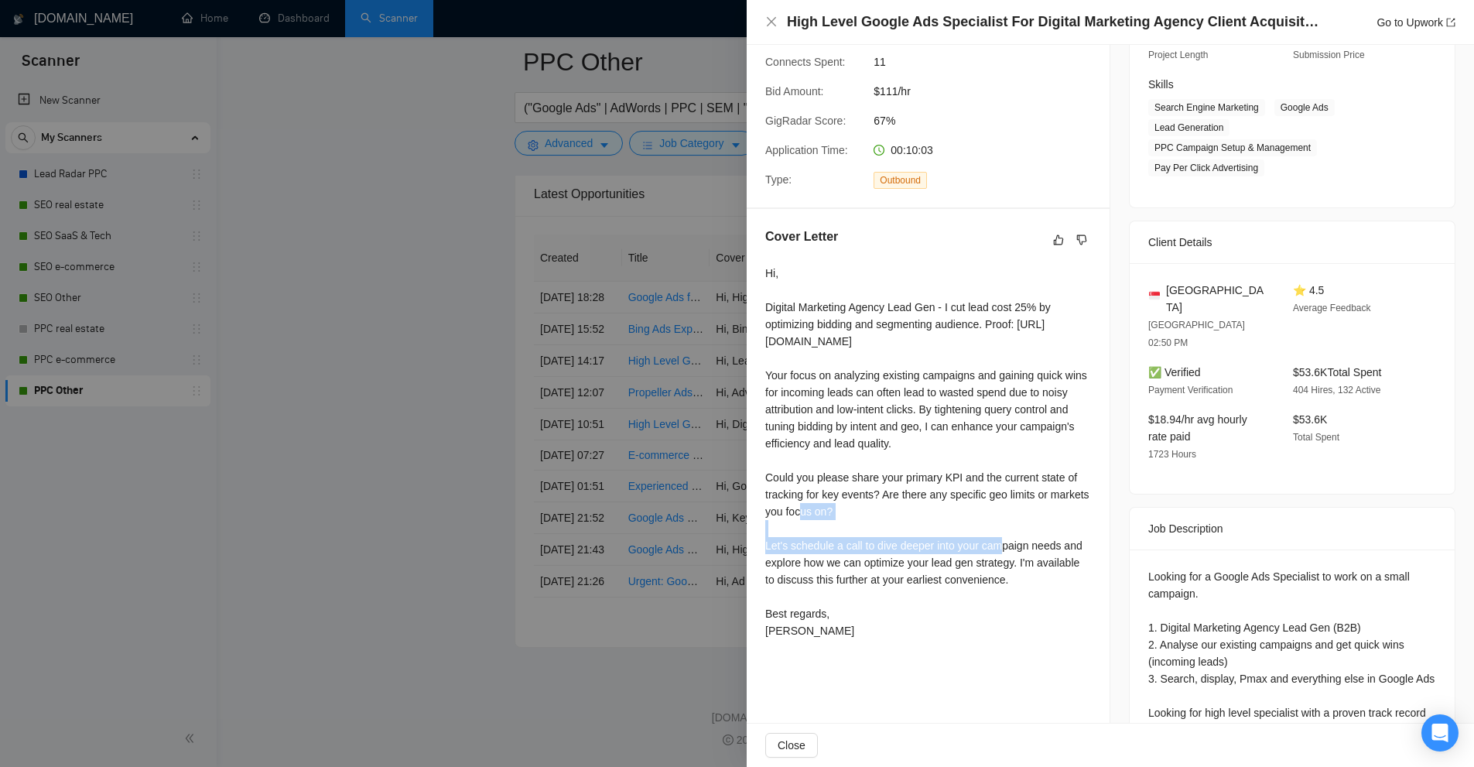
click at [882, 508] on div "Hi, Digital Marketing Agency Lead Gen - I cut lead cost 25% by optimizing biddi…" at bounding box center [928, 452] width 326 height 374
drag, startPoint x: 881, startPoint y: 510, endPoint x: 892, endPoint y: 531, distance: 23.5
click at [892, 531] on div "Hi, Digital Marketing Agency Lead Gen - I cut lead cost 25% by optimizing biddi…" at bounding box center [928, 452] width 326 height 374
click at [893, 529] on div "Hi, Digital Marketing Agency Lead Gen - I cut lead cost 25% by optimizing biddi…" at bounding box center [928, 452] width 326 height 374
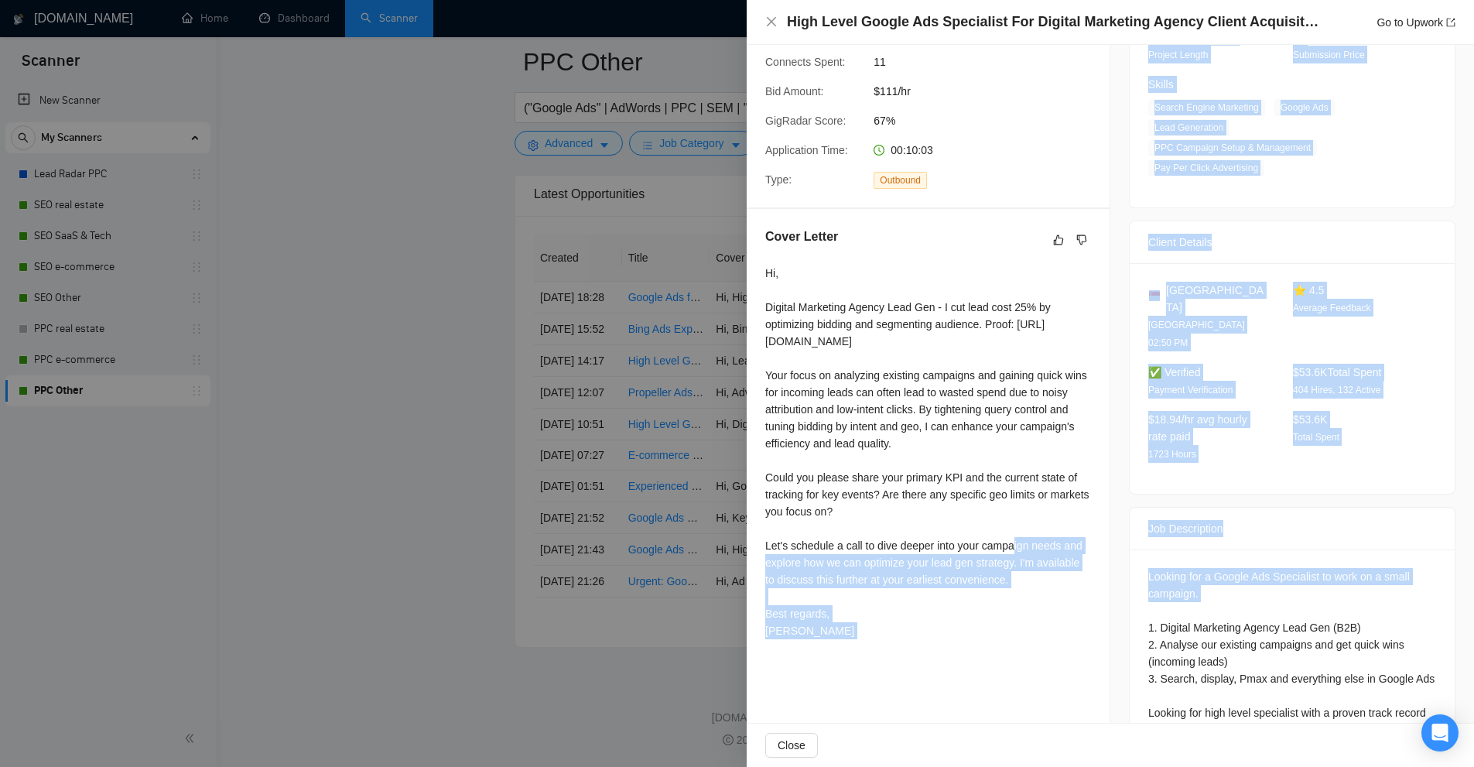
drag, startPoint x: 754, startPoint y: 562, endPoint x: 1098, endPoint y: 556, distance: 343.6
click at [1105, 555] on div "Proposal Details Date: 29 Aug, 2025 10:55 Scanner: PPC Other Status: Sent Viewe…" at bounding box center [1110, 302] width 727 height 962
click at [1098, 556] on div "Cover Letter Hi, Digital Marketing Agency Lead Gen - I cut lead cost 25% by opt…" at bounding box center [928, 436] width 363 height 455
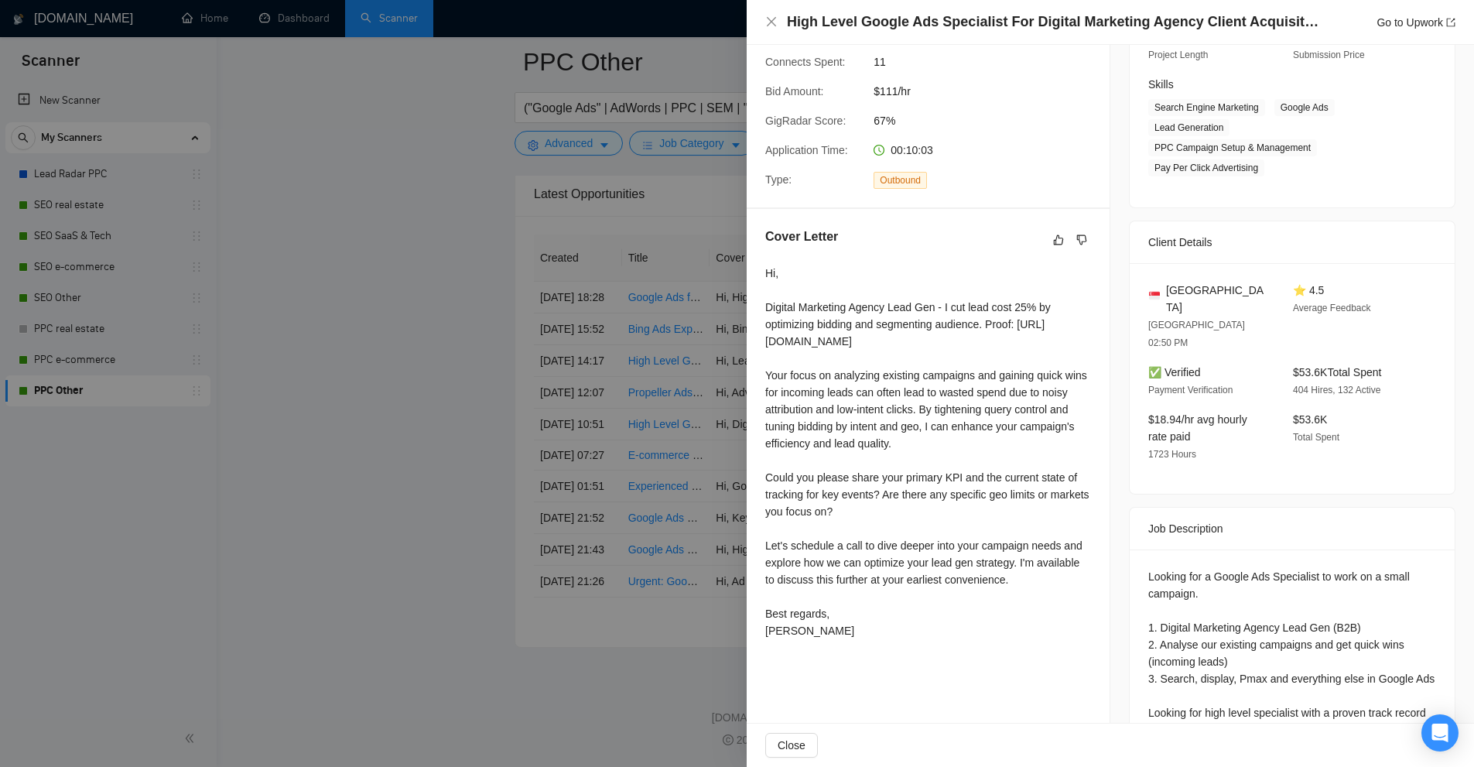
click at [909, 556] on div "Hi, Digital Marketing Agency Lead Gen - I cut lead cost 25% by optimizing biddi…" at bounding box center [928, 452] width 326 height 374
drag, startPoint x: 909, startPoint y: 556, endPoint x: 887, endPoint y: 563, distance: 23.5
click at [887, 563] on div "Hi, Digital Marketing Agency Lead Gen - I cut lead cost 25% by optimizing biddi…" at bounding box center [928, 452] width 326 height 374
drag, startPoint x: 887, startPoint y: 563, endPoint x: 919, endPoint y: 557, distance: 33.1
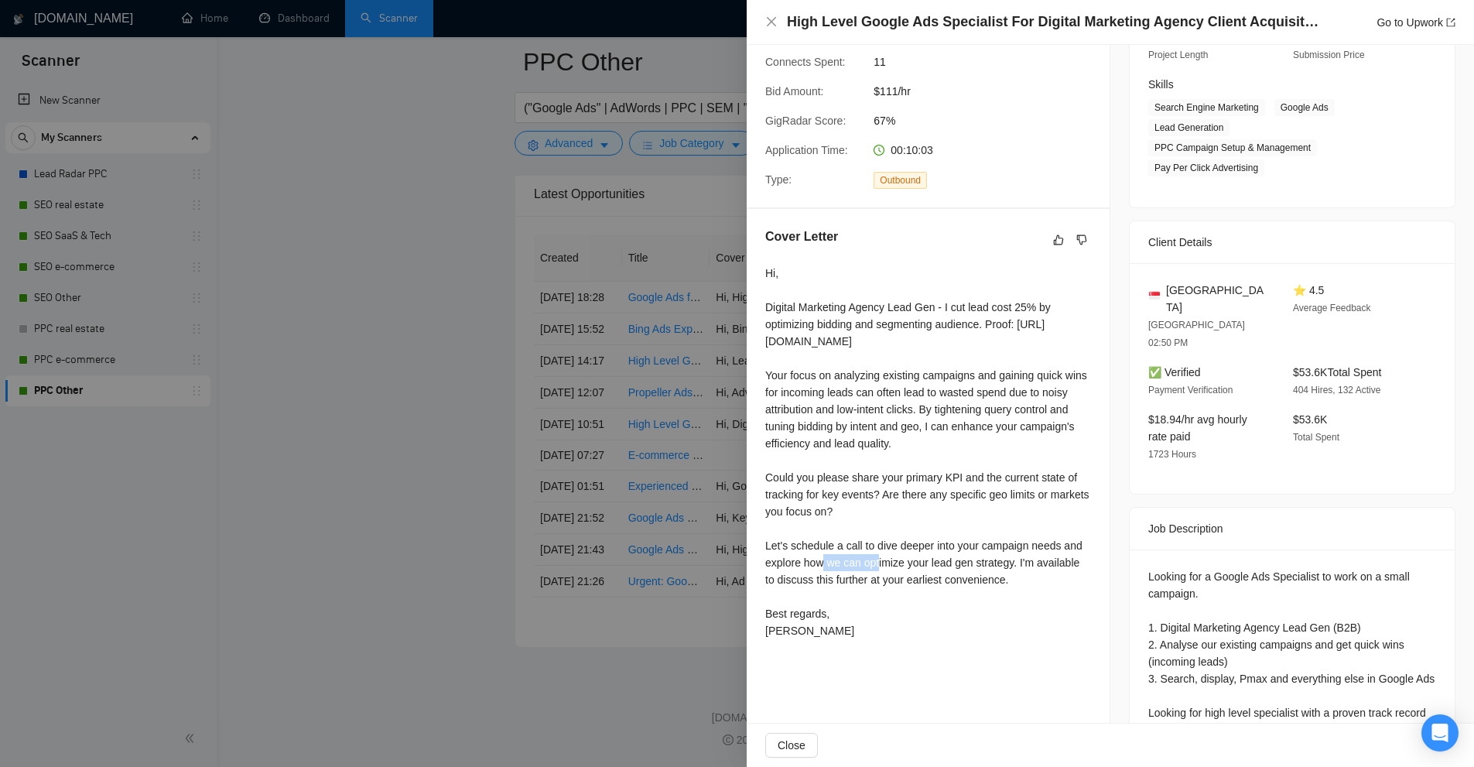
click at [919, 557] on div "Hi, Digital Marketing Agency Lead Gen - I cut lead cost 25% by optimizing biddi…" at bounding box center [928, 452] width 326 height 374
click at [914, 561] on div "Hi, Digital Marketing Agency Lead Gen - I cut lead cost 25% by optimizing biddi…" at bounding box center [928, 452] width 326 height 374
drag, startPoint x: 872, startPoint y: 558, endPoint x: 945, endPoint y: 577, distance: 75.3
click at [949, 556] on div "Hi, Digital Marketing Agency Lead Gen - I cut lead cost 25% by optimizing biddi…" at bounding box center [928, 452] width 326 height 374
click at [955, 617] on div "Hi, Digital Marketing Agency Lead Gen - I cut lead cost 25% by optimizing biddi…" at bounding box center [928, 452] width 326 height 374
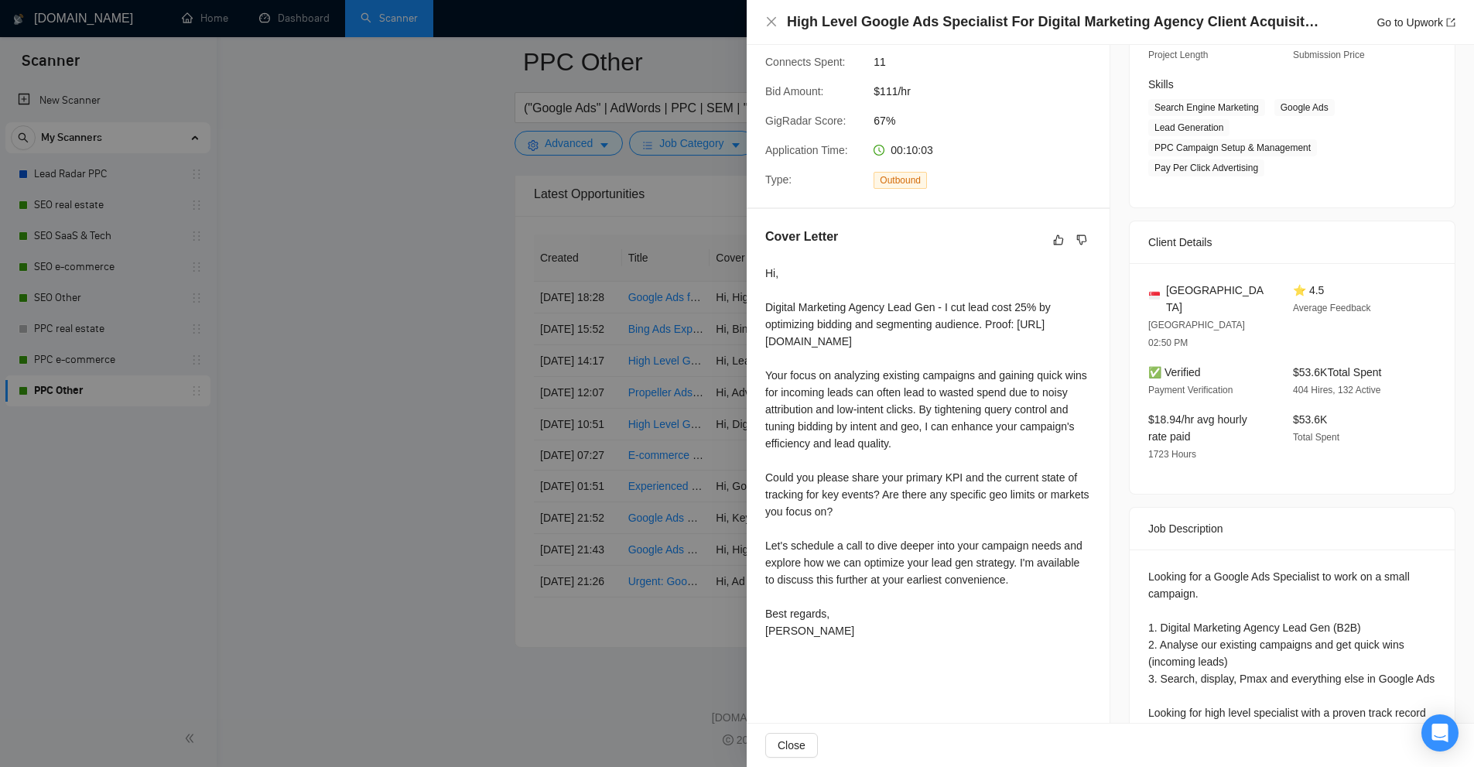
drag, startPoint x: 751, startPoint y: 552, endPoint x: 1076, endPoint y: 602, distance: 328.7
click at [1076, 602] on div "Cover Letter Hi, Digital Marketing Agency Lead Gen - I cut lead cost 25% by opt…" at bounding box center [928, 436] width 363 height 455
click at [1076, 602] on div "Hi, Digital Marketing Agency Lead Gen - I cut lead cost 25% by optimizing biddi…" at bounding box center [928, 452] width 326 height 374
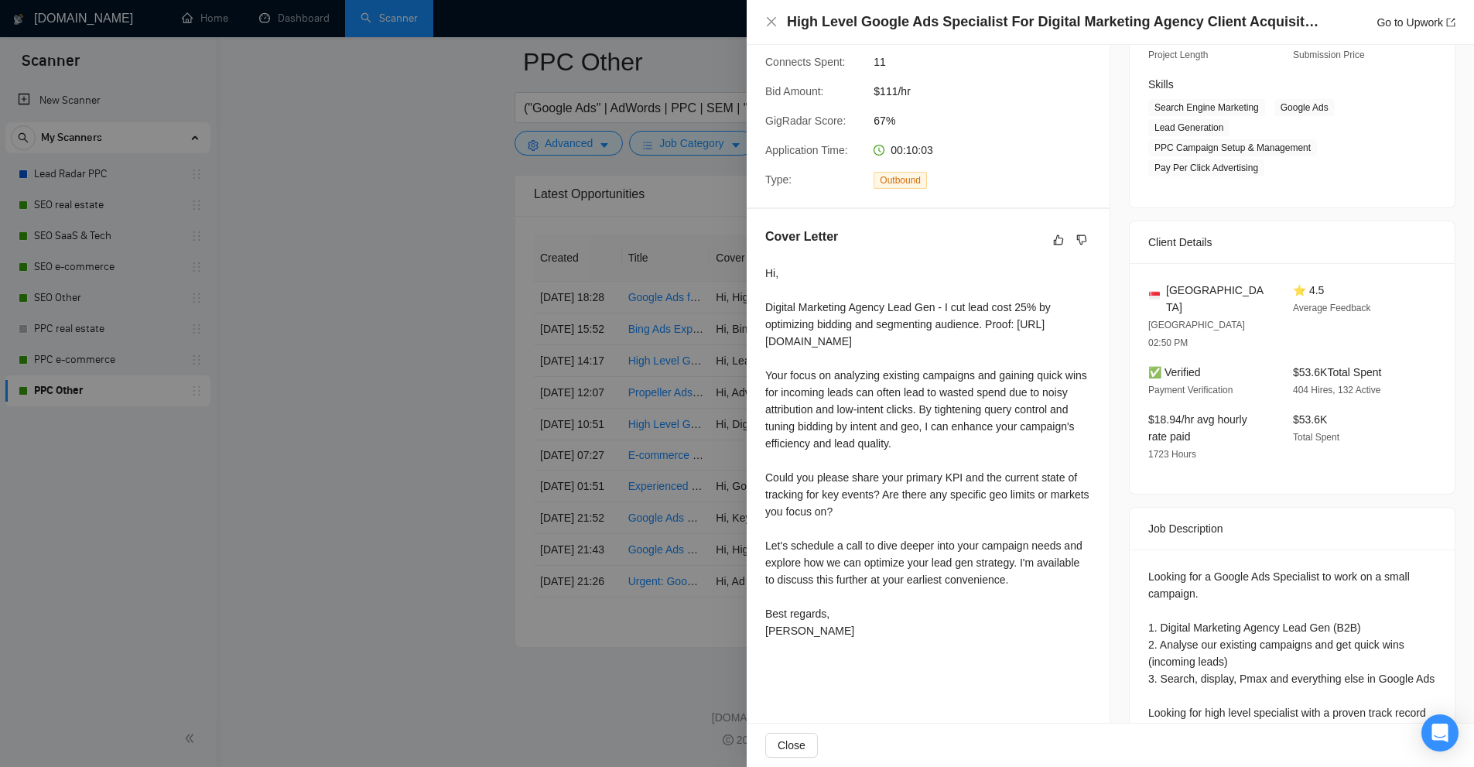
click at [917, 532] on div "Hi, Digital Marketing Agency Lead Gen - I cut lead cost 25% by optimizing biddi…" at bounding box center [928, 452] width 326 height 374
drag, startPoint x: 1017, startPoint y: 573, endPoint x: 1000, endPoint y: 604, distance: 35.7
click at [1000, 604] on div "Hi, Digital Marketing Agency Lead Gen - I cut lead cost 25% by optimizing biddi…" at bounding box center [928, 452] width 326 height 374
drag, startPoint x: 1000, startPoint y: 604, endPoint x: 761, endPoint y: 568, distance: 241.0
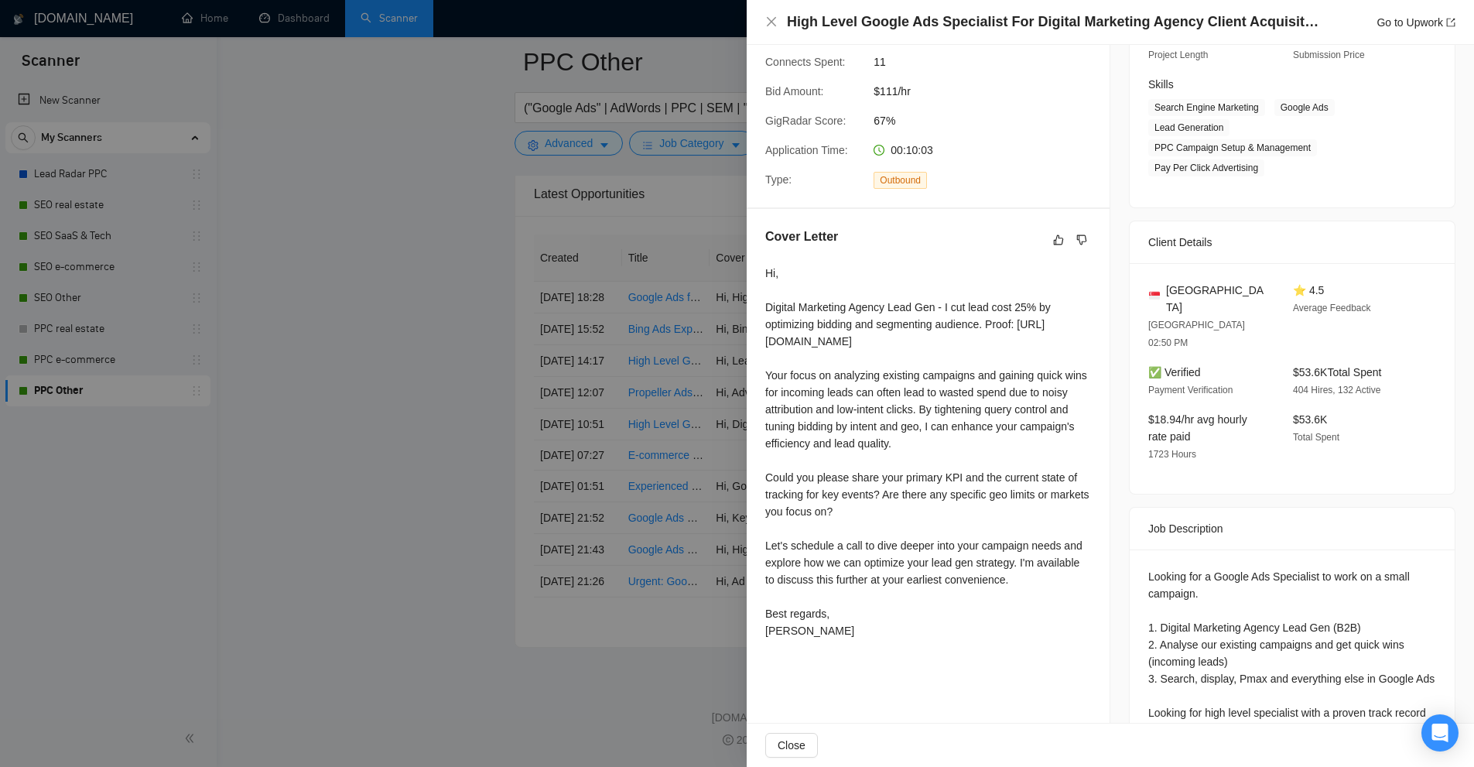
click at [761, 568] on div "Cover Letter Hi, Digital Marketing Agency Lead Gen - I cut lead cost 25% by opt…" at bounding box center [928, 436] width 363 height 455
drag, startPoint x: 761, startPoint y: 568, endPoint x: 966, endPoint y: 587, distance: 205.2
click at [966, 587] on div "Cover Letter Hi, Digital Marketing Agency Lead Gen - I cut lead cost 25% by opt…" at bounding box center [928, 436] width 363 height 455
click at [980, 586] on div "Hi, Digital Marketing Agency Lead Gen - I cut lead cost 25% by optimizing biddi…" at bounding box center [928, 452] width 326 height 374
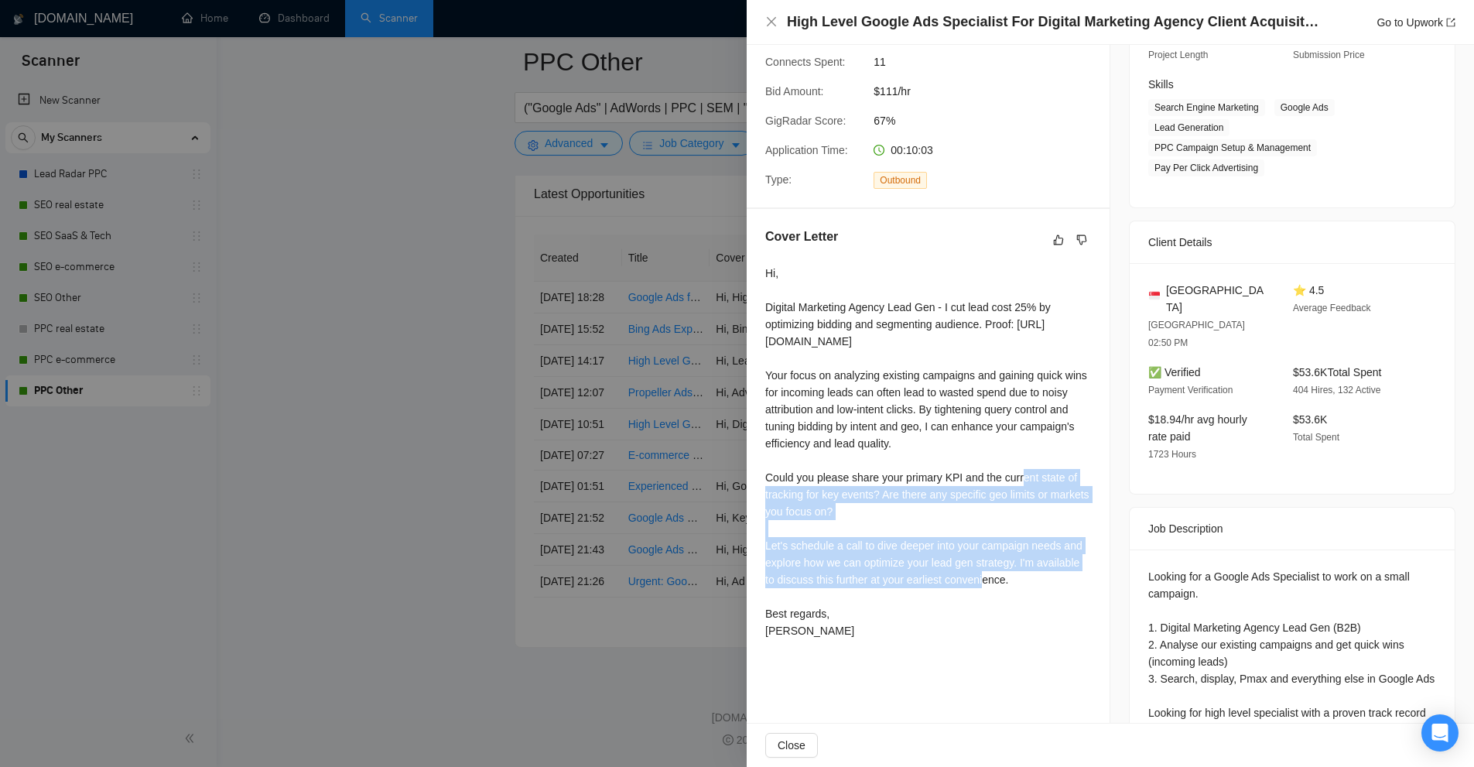
drag, startPoint x: 761, startPoint y: 491, endPoint x: 1066, endPoint y: 600, distance: 323.8
click at [1065, 584] on div "Cover Letter Hi, Digital Marketing Agency Lead Gen - I cut lead cost 25% by opt…" at bounding box center [928, 436] width 363 height 455
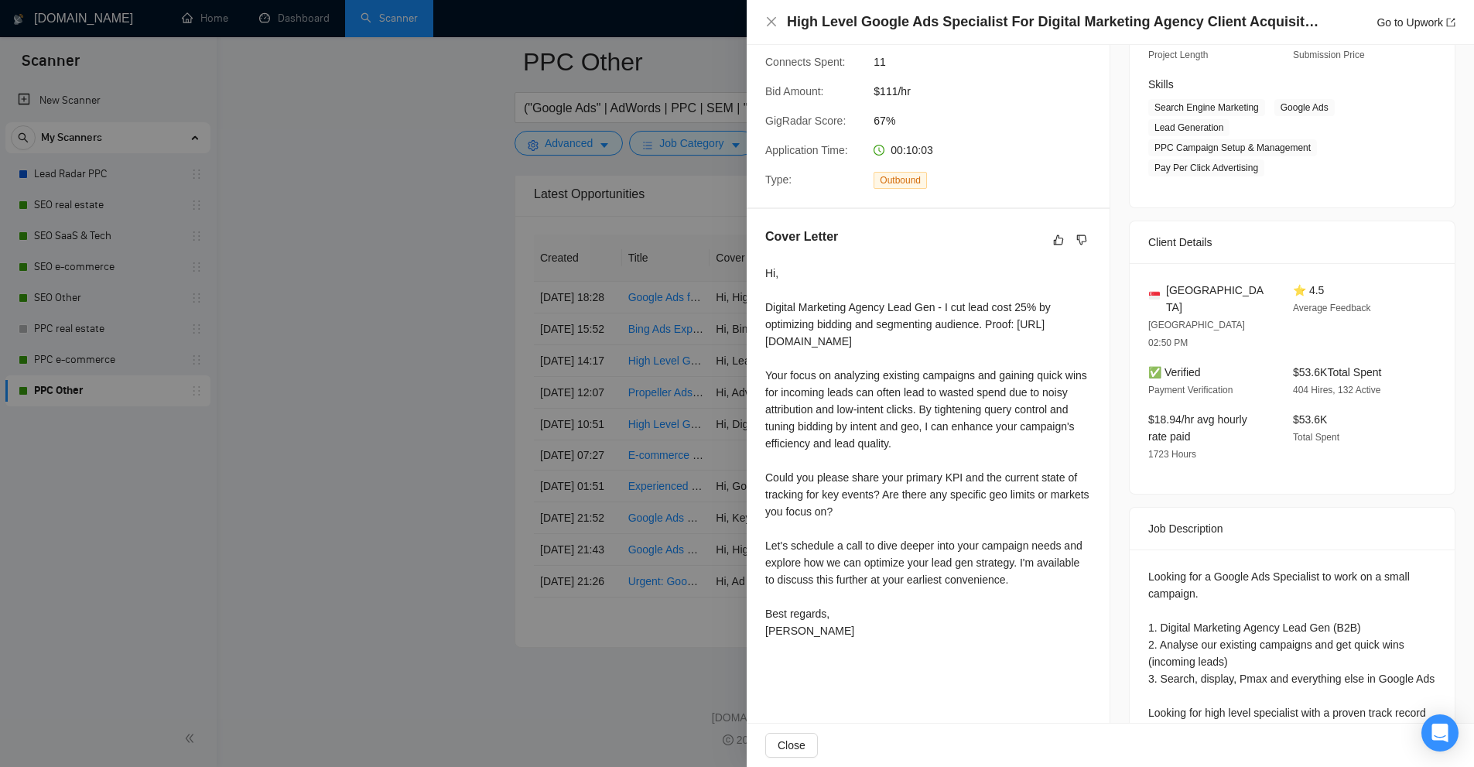
click at [1066, 600] on div "Hi, Digital Marketing Agency Lead Gen - I cut lead cost 25% by optimizing biddi…" at bounding box center [928, 452] width 326 height 374
drag, startPoint x: 772, startPoint y: 631, endPoint x: 848, endPoint y: 659, distance: 80.8
click at [848, 645] on div "Hi, Digital Marketing Agency Lead Gen - I cut lead cost 25% by optimizing biddi…" at bounding box center [928, 455] width 326 height 381
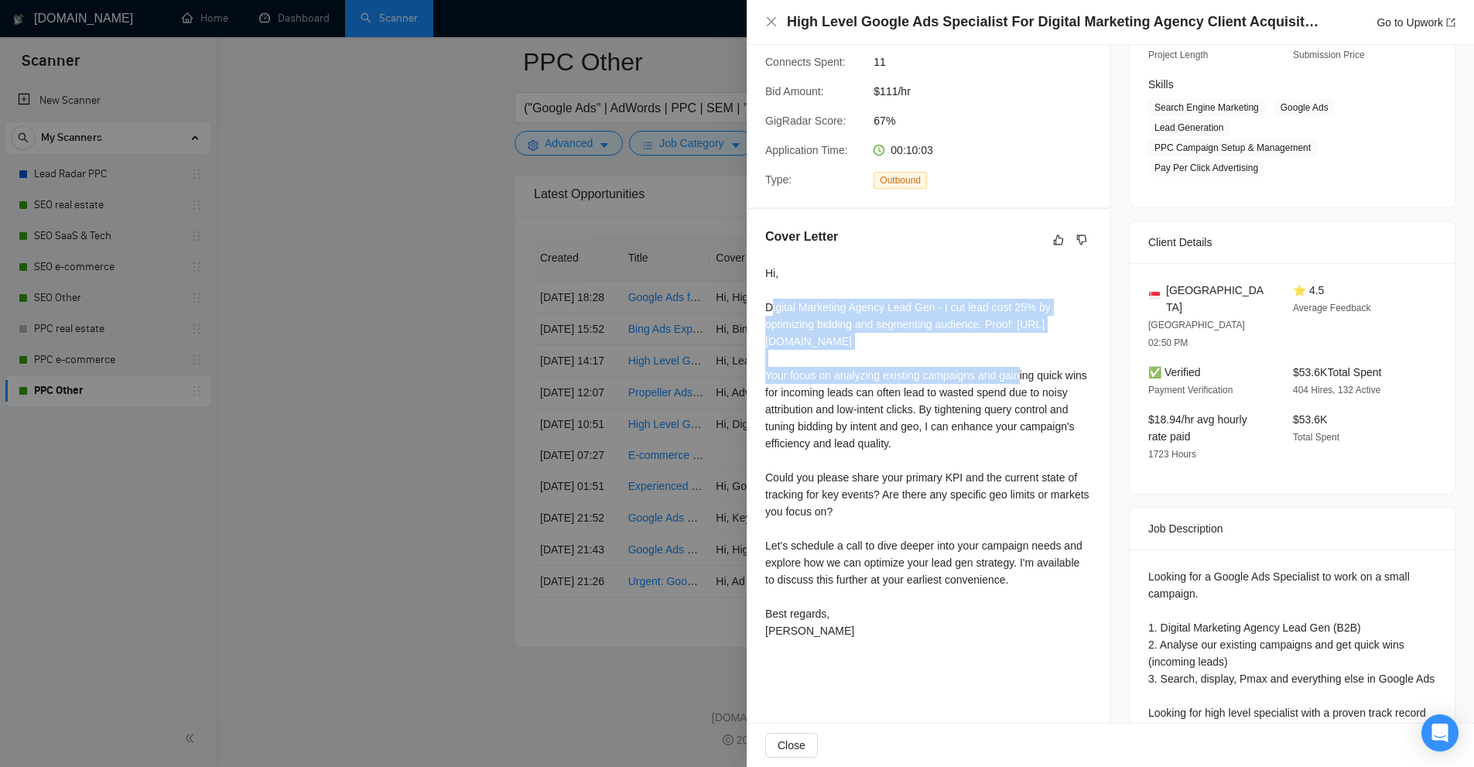
drag, startPoint x: 769, startPoint y: 307, endPoint x: 917, endPoint y: 380, distance: 164.7
click at [917, 380] on div "Hi, Digital Marketing Agency Lead Gen - I cut lead cost 25% by optimizing biddi…" at bounding box center [928, 452] width 326 height 374
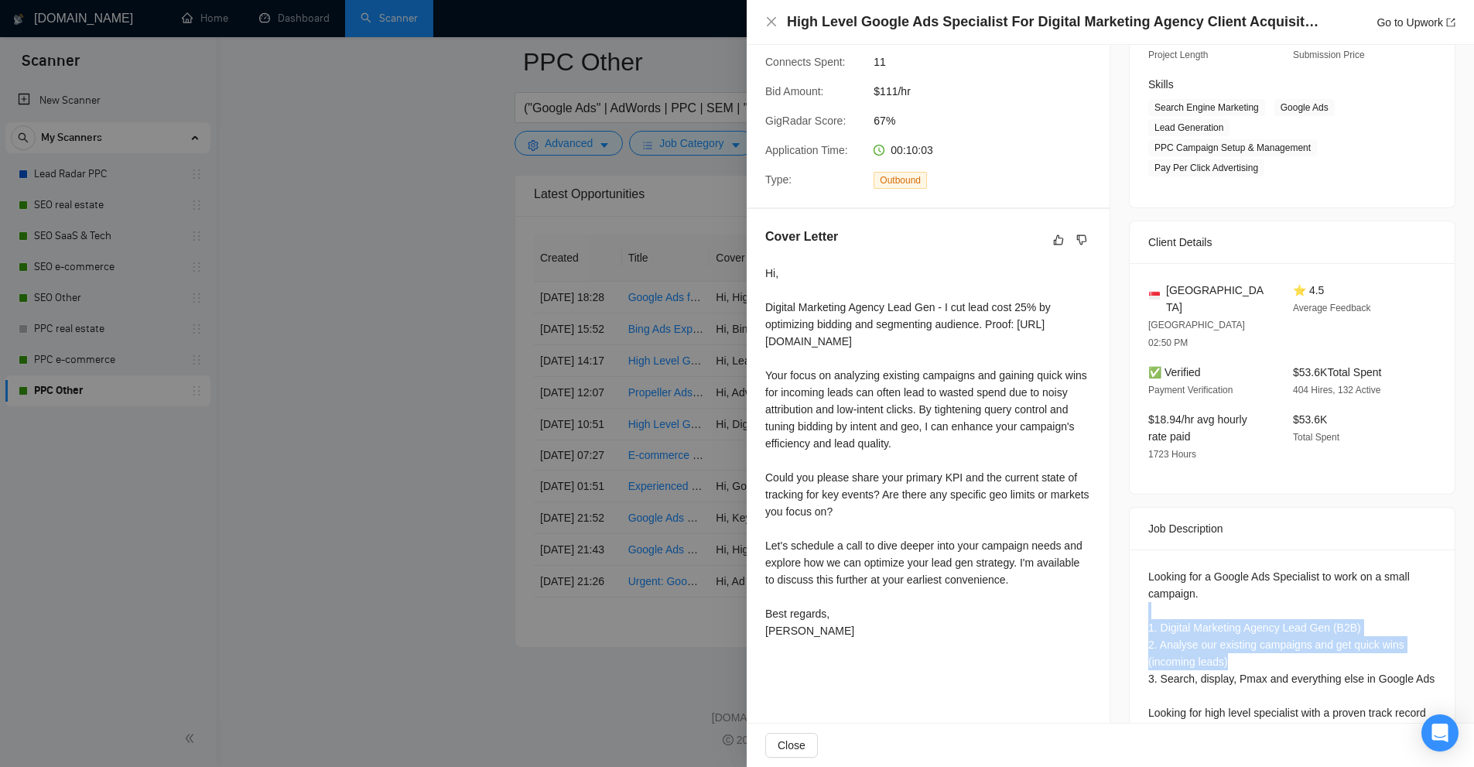
drag, startPoint x: 1161, startPoint y: 546, endPoint x: 1331, endPoint y: 579, distance: 172.7
click at [1327, 594] on div "Looking for a Google Ads Specialist to work on a small campaign. 1. Digital Mar…" at bounding box center [1292, 653] width 288 height 170
click at [1340, 568] on div "Looking for a Google Ads Specialist to work on a small campaign. 1. Digital Mar…" at bounding box center [1292, 653] width 288 height 170
drag, startPoint x: 1140, startPoint y: 566, endPoint x: 1386, endPoint y: 574, distance: 246.9
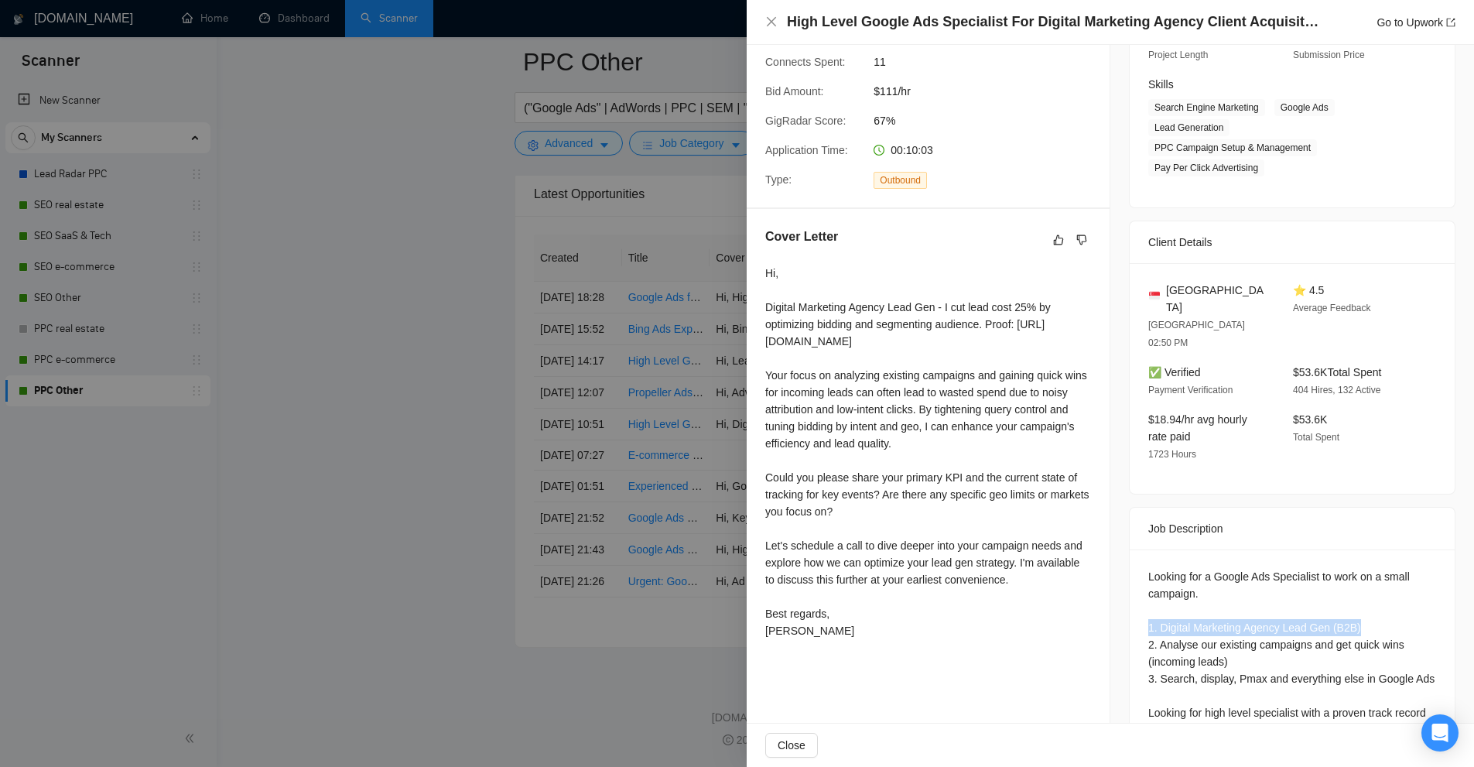
click at [1386, 574] on div "Looking for a Google Ads Specialist to work on a small campaign. 1. Digital Mar…" at bounding box center [1292, 656] width 325 height 214
click at [1386, 574] on div "Looking for a Google Ads Specialist to work on a small campaign. 1. Digital Mar…" at bounding box center [1292, 653] width 288 height 170
click at [1252, 607] on div "Looking for a Google Ads Specialist to work on a small campaign. 1. Digital Mar…" at bounding box center [1292, 653] width 288 height 170
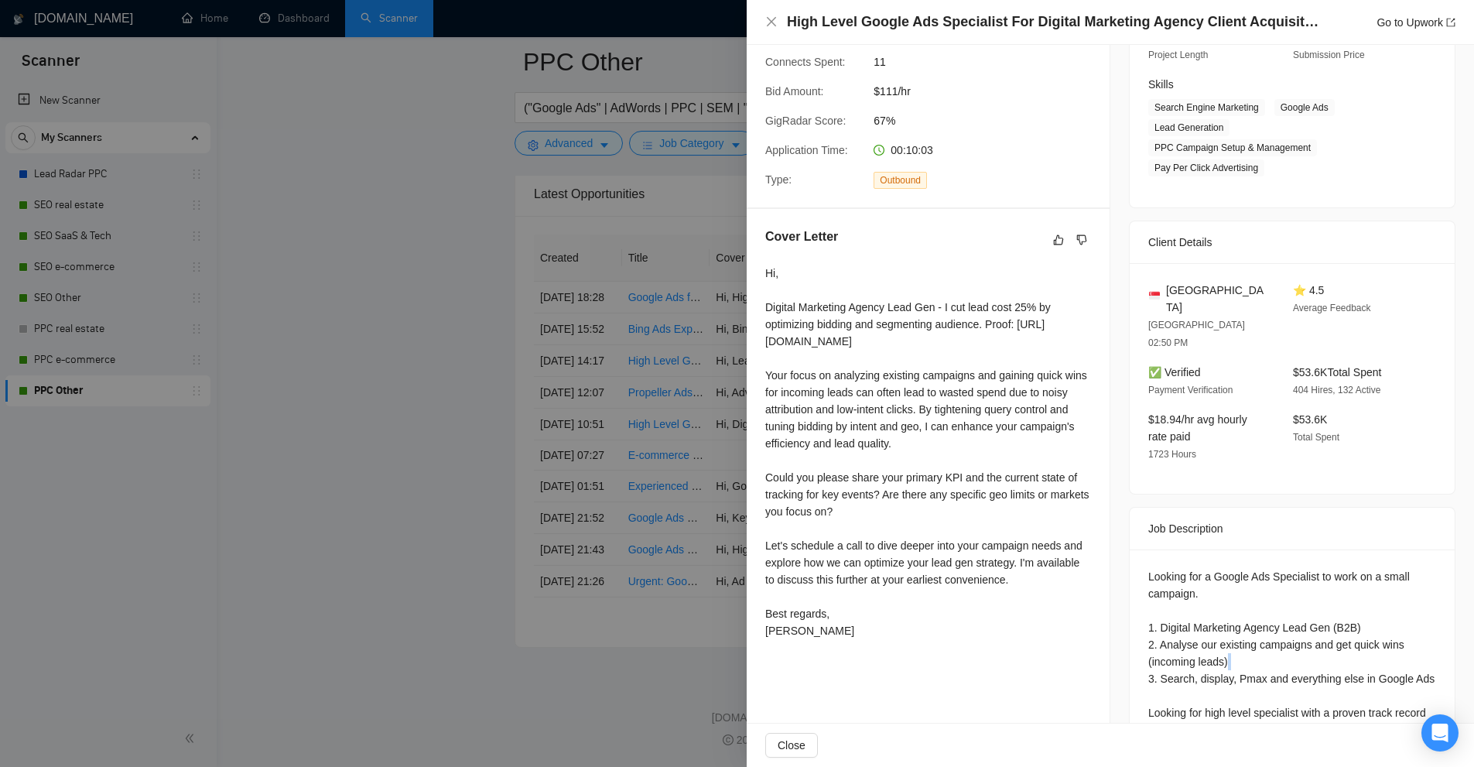
click at [1252, 607] on div "Looking for a Google Ads Specialist to work on a small campaign. 1. Digital Mar…" at bounding box center [1292, 653] width 288 height 170
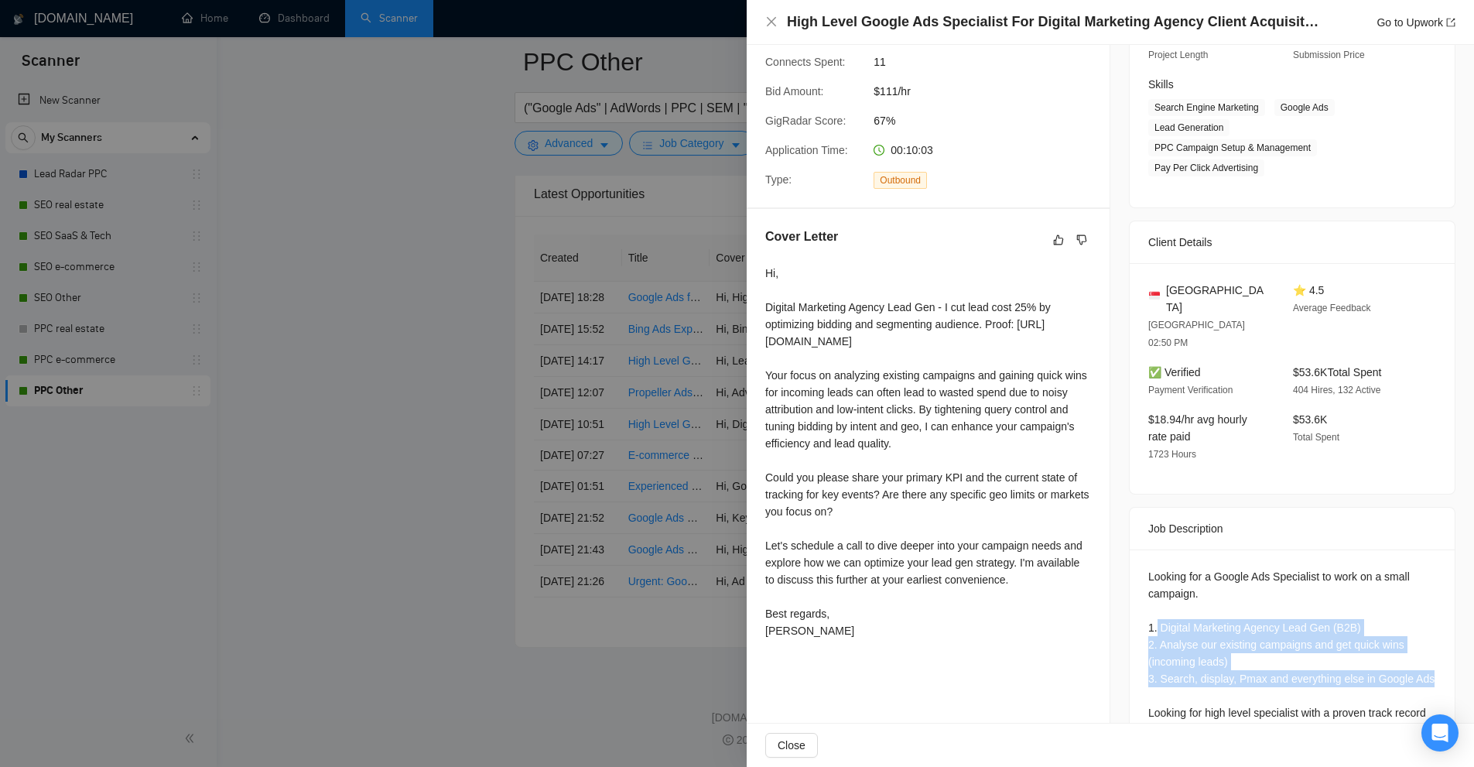
drag, startPoint x: 1428, startPoint y: 617, endPoint x: 1147, endPoint y: 566, distance: 286.3
click at [1147, 566] on div "Looking for a Google Ads Specialist to work on a small campaign. 1. Digital Mar…" at bounding box center [1292, 656] width 325 height 214
click at [1148, 568] on div "Looking for a Google Ads Specialist to work on a small campaign. 1. Digital Mar…" at bounding box center [1292, 653] width 288 height 170
drag, startPoint x: 1147, startPoint y: 566, endPoint x: 1340, endPoint y: 628, distance: 203.3
click at [1354, 590] on div "Looking for a Google Ads Specialist to work on a small campaign. 1. Digital Mar…" at bounding box center [1292, 653] width 288 height 170
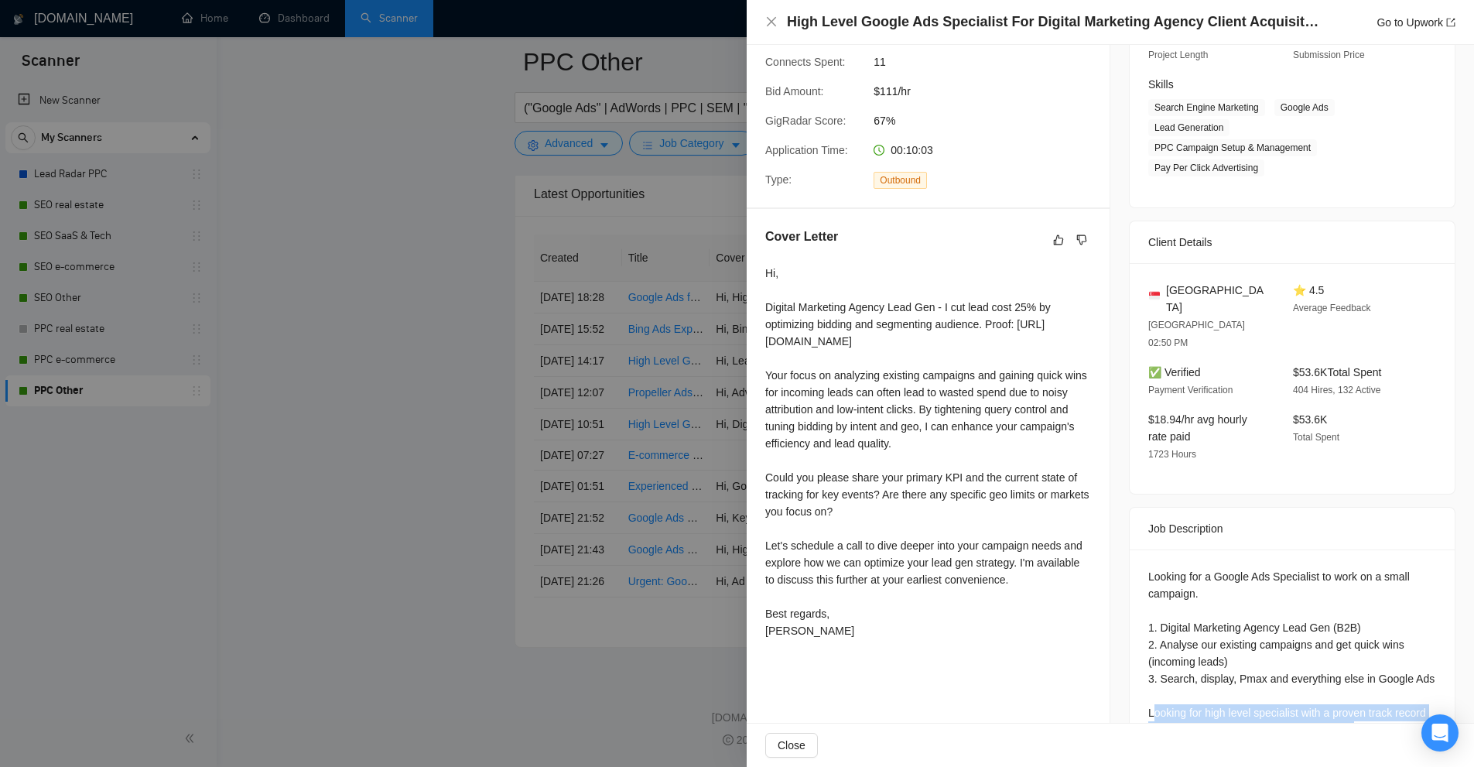
drag, startPoint x: 1149, startPoint y: 649, endPoint x: 1352, endPoint y: 669, distance: 203.7
click at [1345, 670] on div "Looking for a Google Ads Specialist to work on a small campaign. 1. Digital Mar…" at bounding box center [1292, 653] width 288 height 170
click at [1363, 668] on div "Looking for a Google Ads Specialist to work on a small campaign. 1. Digital Mar…" at bounding box center [1292, 653] width 288 height 170
drag, startPoint x: 1294, startPoint y: 689, endPoint x: 1125, endPoint y: 652, distance: 172.5
click at [1130, 652] on div "Looking for a Google Ads Specialist to work on a small campaign. 1. Digital Mar…" at bounding box center [1292, 656] width 325 height 214
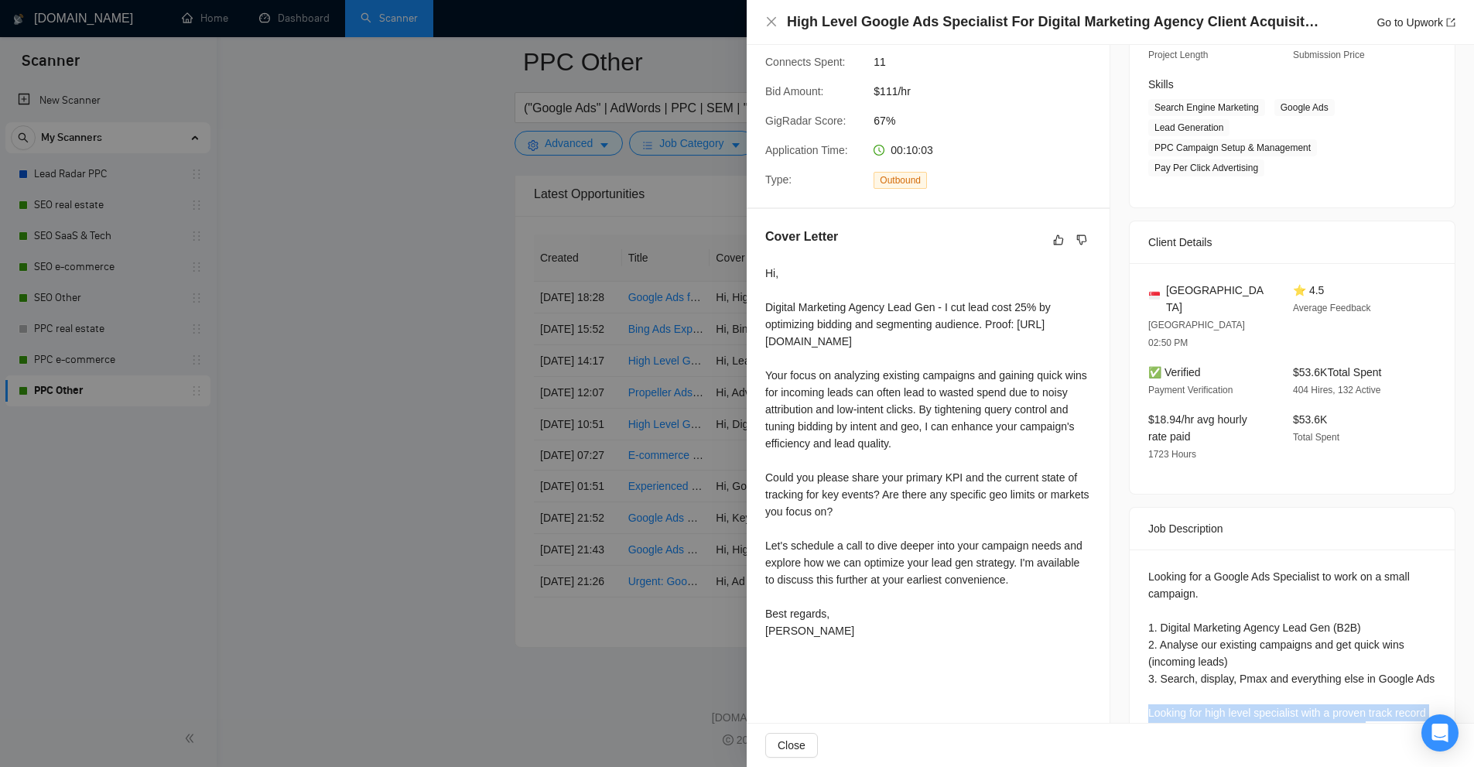
click at [1150, 656] on div "Looking for a Google Ads Specialist to work on a small campaign. 1. Digital Mar…" at bounding box center [1292, 653] width 288 height 170
drag, startPoint x: 1320, startPoint y: 651, endPoint x: 1133, endPoint y: 661, distance: 187.5
click at [1182, 668] on div "Looking for a Google Ads Specialist to work on a small campaign. 1. Digital Mar…" at bounding box center [1292, 653] width 288 height 170
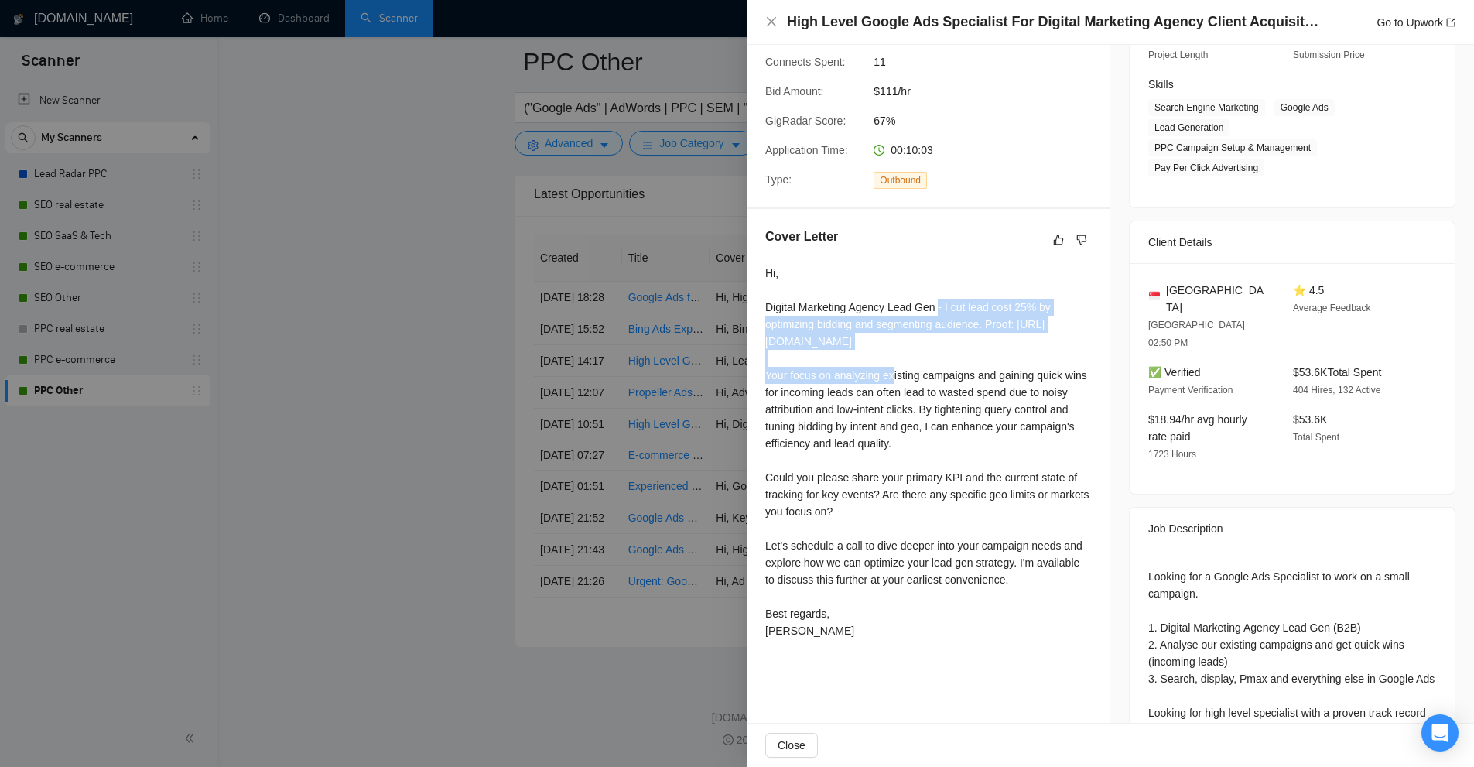
drag, startPoint x: 947, startPoint y: 309, endPoint x: 996, endPoint y: 336, distance: 55.8
click at [996, 336] on div "Hi, Digital Marketing Agency Lead Gen - I cut lead cost 25% by optimizing biddi…" at bounding box center [928, 452] width 326 height 374
click at [988, 341] on div "Hi, Digital Marketing Agency Lead Gen - I cut lead cost 25% by optimizing biddi…" at bounding box center [928, 452] width 326 height 374
drag, startPoint x: 839, startPoint y: 360, endPoint x: 781, endPoint y: 342, distance: 61.4
click at [780, 342] on div "Hi, Digital Marketing Agency Lead Gen - I cut lead cost 25% by optimizing biddi…" at bounding box center [928, 452] width 326 height 374
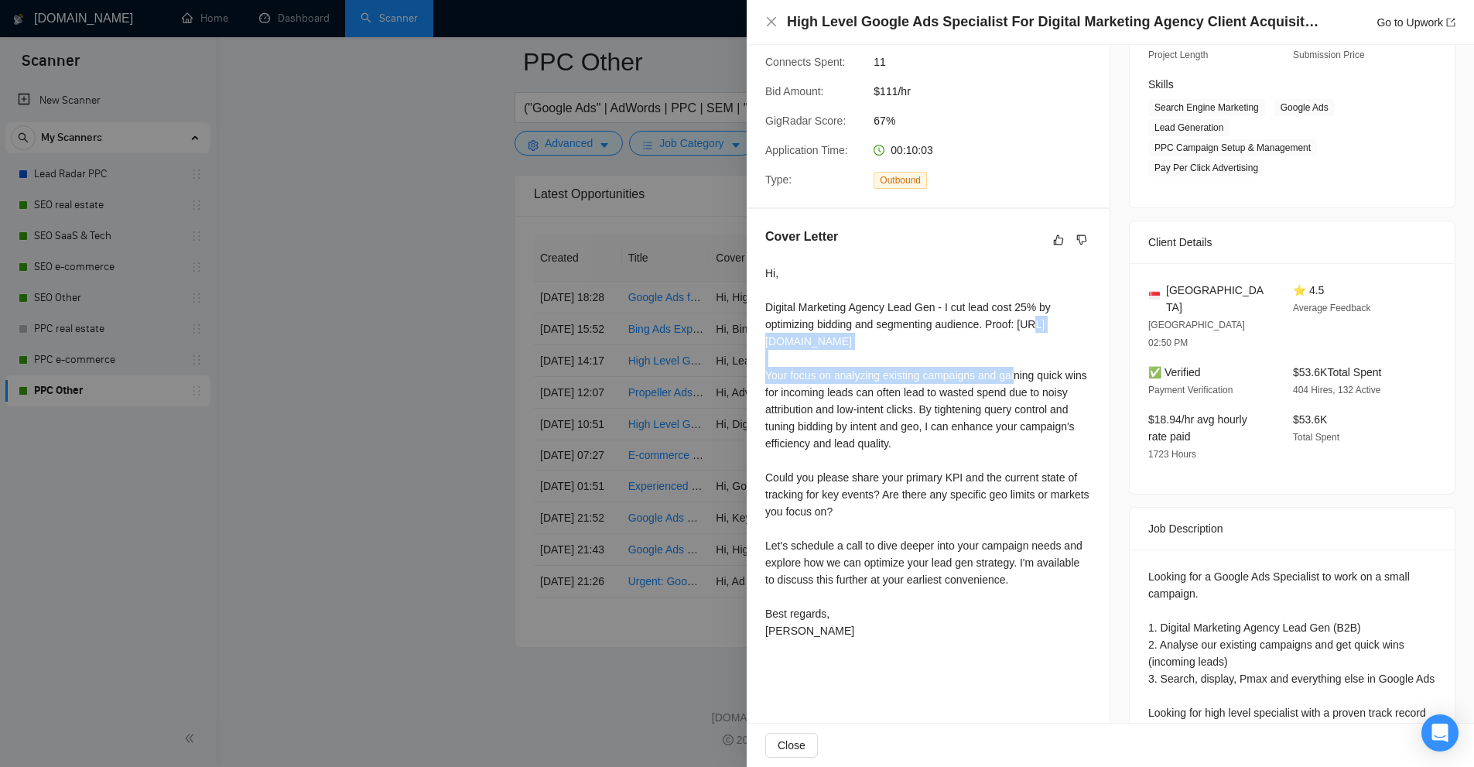
click at [784, 340] on div "Hi, Digital Marketing Agency Lead Gen - I cut lead cost 25% by optimizing biddi…" at bounding box center [928, 452] width 326 height 374
click at [809, 359] on div "Hi, Digital Marketing Agency Lead Gen - I cut lead cost 25% by optimizing biddi…" at bounding box center [928, 452] width 326 height 374
drag, startPoint x: 807, startPoint y: 354, endPoint x: 768, endPoint y: 340, distance: 41.4
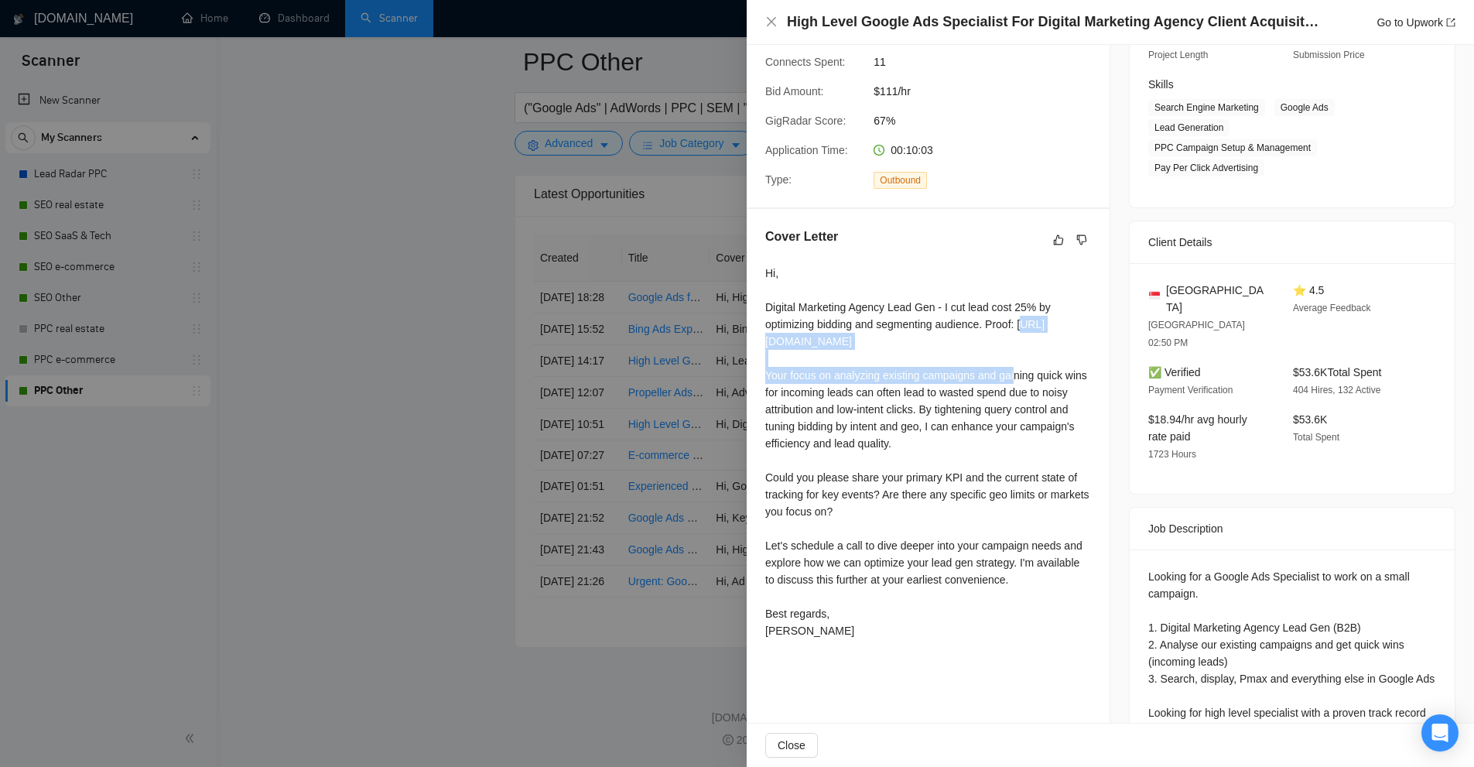
click at [768, 340] on div "Hi, Digital Marketing Agency Lead Gen - I cut lead cost 25% by optimizing biddi…" at bounding box center [928, 452] width 326 height 374
drag, startPoint x: 765, startPoint y: 341, endPoint x: 821, endPoint y: 357, distance: 58.0
click at [821, 357] on div "Hi, Digital Marketing Agency Lead Gen - I cut lead cost 25% by optimizing biddi…" at bounding box center [928, 452] width 326 height 374
click at [894, 347] on div "Hi, Digital Marketing Agency Lead Gen - I cut lead cost 25% by optimizing biddi…" at bounding box center [928, 452] width 326 height 374
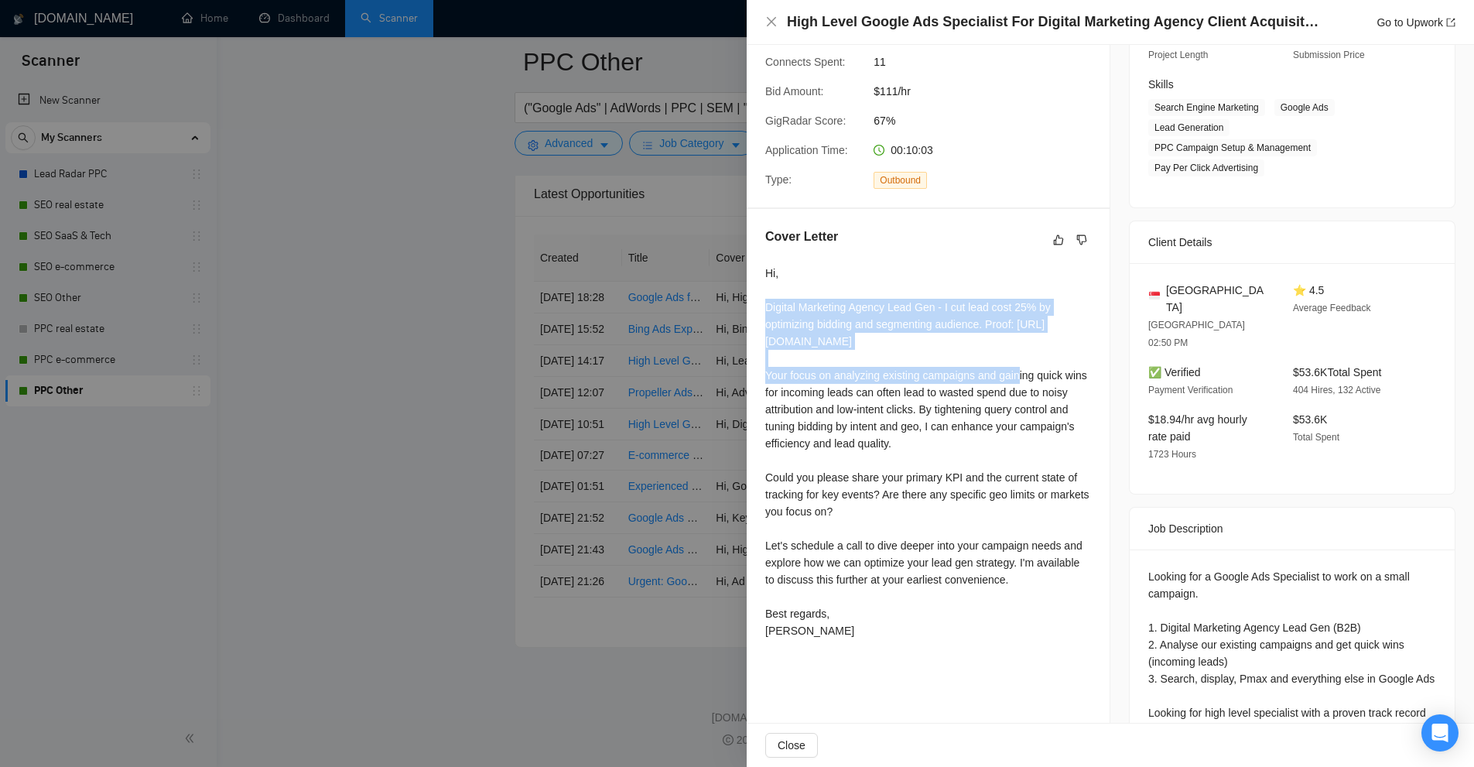
click at [894, 347] on div "Hi, Digital Marketing Agency Lead Gen - I cut lead cost 25% by optimizing biddi…" at bounding box center [928, 452] width 326 height 374
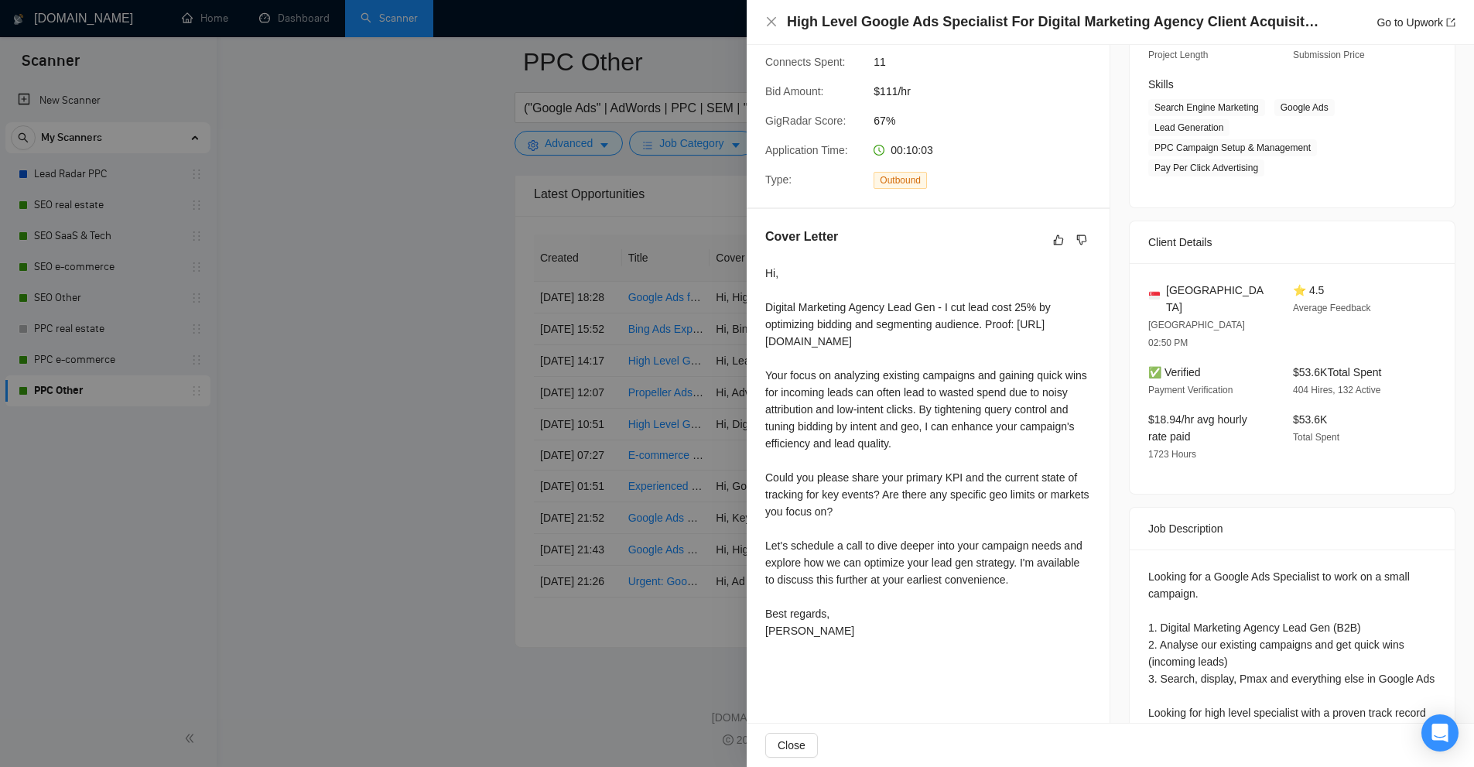
click at [893, 395] on div "Hi, Digital Marketing Agency Lead Gen - I cut lead cost 25% by optimizing biddi…" at bounding box center [928, 452] width 326 height 374
click at [890, 360] on div "Hi, Digital Marketing Agency Lead Gen - I cut lead cost 25% by optimizing biddi…" at bounding box center [928, 452] width 326 height 374
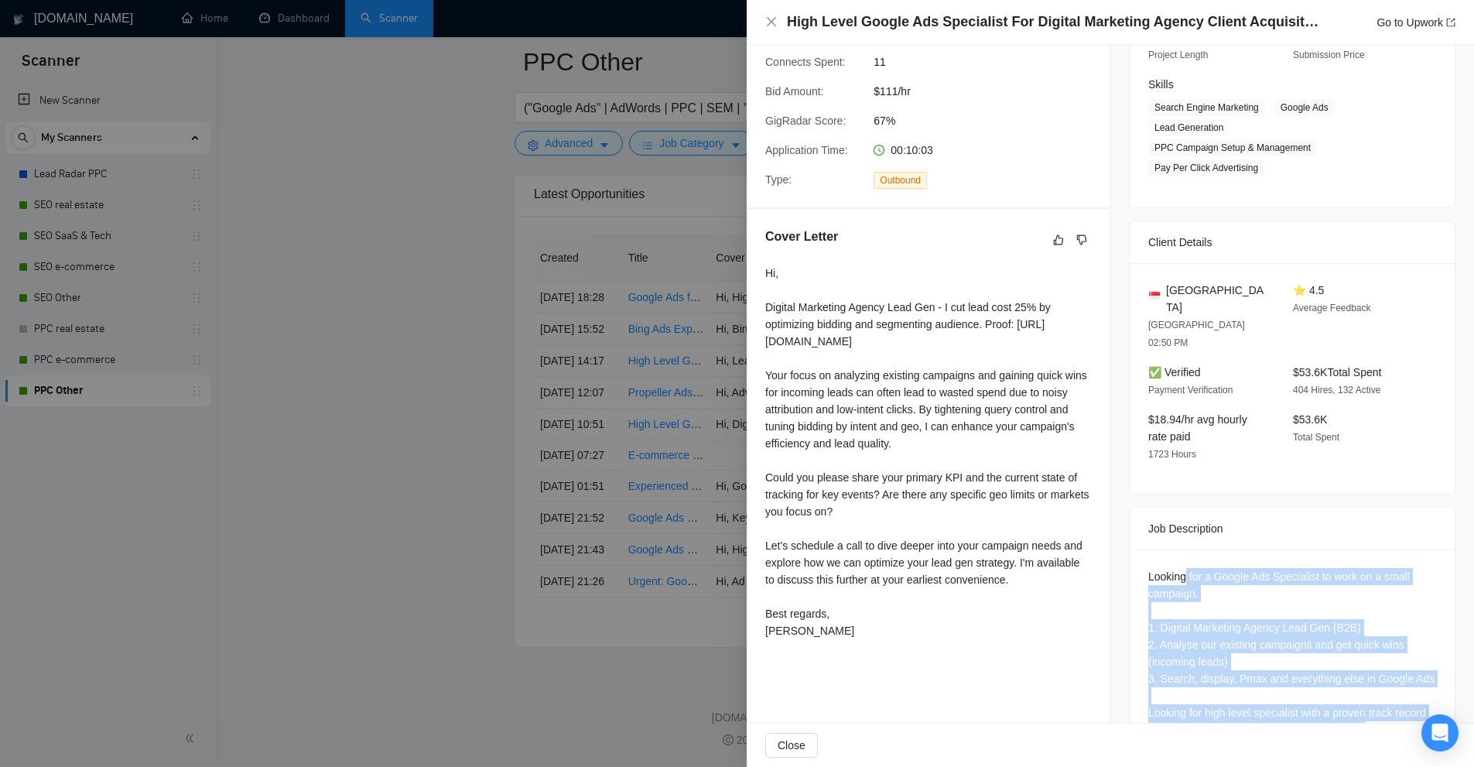
drag, startPoint x: 1218, startPoint y: 552, endPoint x: 1391, endPoint y: 641, distance: 194.5
click at [1427, 663] on div "Looking for a Google Ads Specialist to work on a small campaign. 1. Digital Mar…" at bounding box center [1292, 656] width 325 height 214
click at [1391, 641] on div "Looking for a Google Ads Specialist to work on a small campaign. 1. Digital Mar…" at bounding box center [1292, 653] width 288 height 170
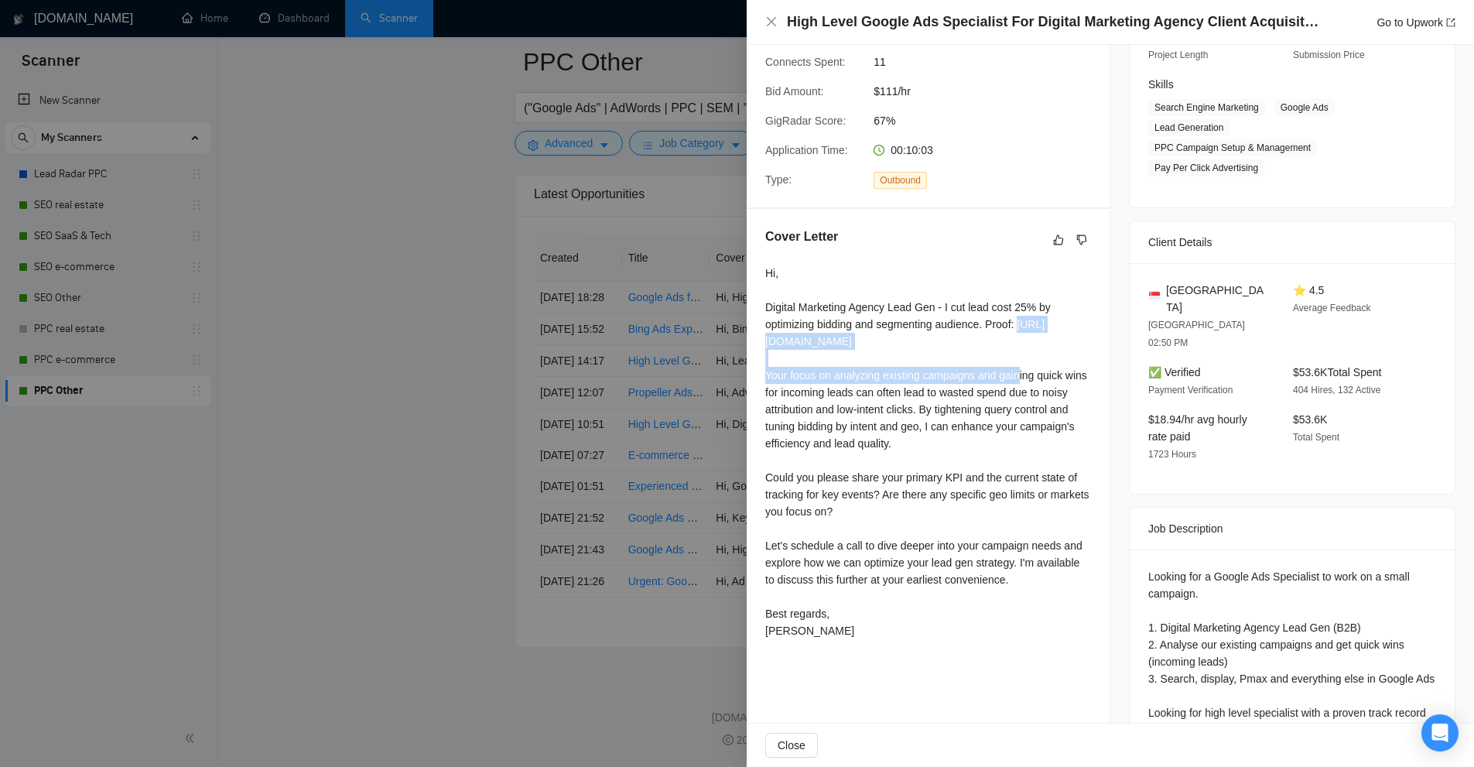
drag, startPoint x: 823, startPoint y: 360, endPoint x: 759, endPoint y: 342, distance: 66.6
click at [759, 342] on div "Cover Letter Hi, Digital Marketing Agency Lead Gen - I cut lead cost 25% by opt…" at bounding box center [928, 436] width 363 height 455
click at [984, 350] on div "Hi, Digital Marketing Agency Lead Gen - I cut lead cost 25% by optimizing biddi…" at bounding box center [928, 452] width 326 height 374
click at [546, 370] on div at bounding box center [737, 383] width 1474 height 767
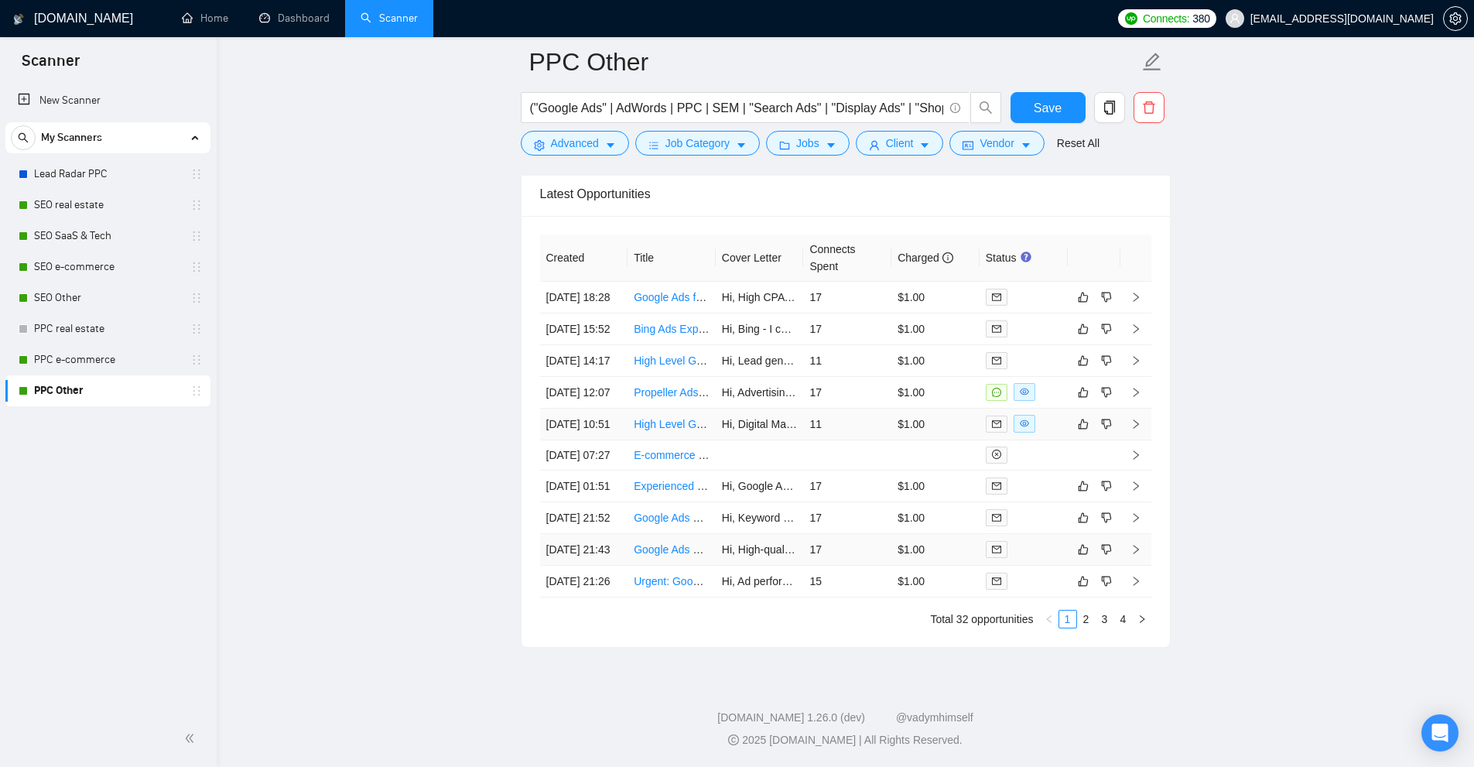
scroll to position [4075, 0]
click at [1028, 477] on div at bounding box center [1024, 486] width 76 height 18
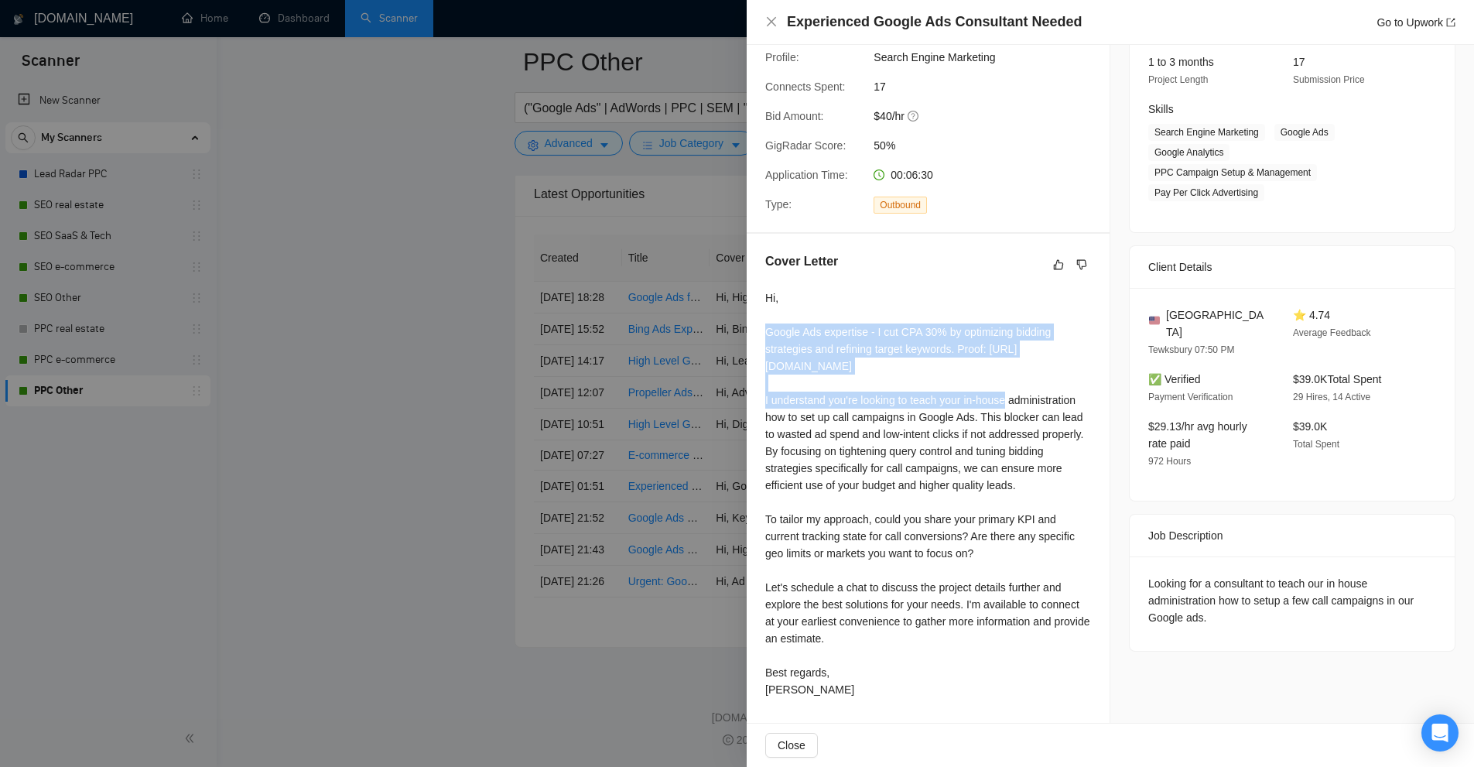
drag, startPoint x: 831, startPoint y: 337, endPoint x: 926, endPoint y: 359, distance: 97.6
click at [926, 359] on div "Cover Letter Hi, Google Ads expertise - I cut CPA 30% by optimizing bidding str…" at bounding box center [928, 478] width 363 height 489
click at [926, 359] on div "Hi, Google Ads expertise - I cut CPA 30% by optimizing bidding strategies and r…" at bounding box center [928, 493] width 326 height 408
drag, startPoint x: 926, startPoint y: 359, endPoint x: 765, endPoint y: 301, distance: 171.1
click at [765, 301] on div "Hi, Google Ads expertise - I cut CPA 30% by optimizing bidding strategies and r…" at bounding box center [928, 493] width 326 height 408
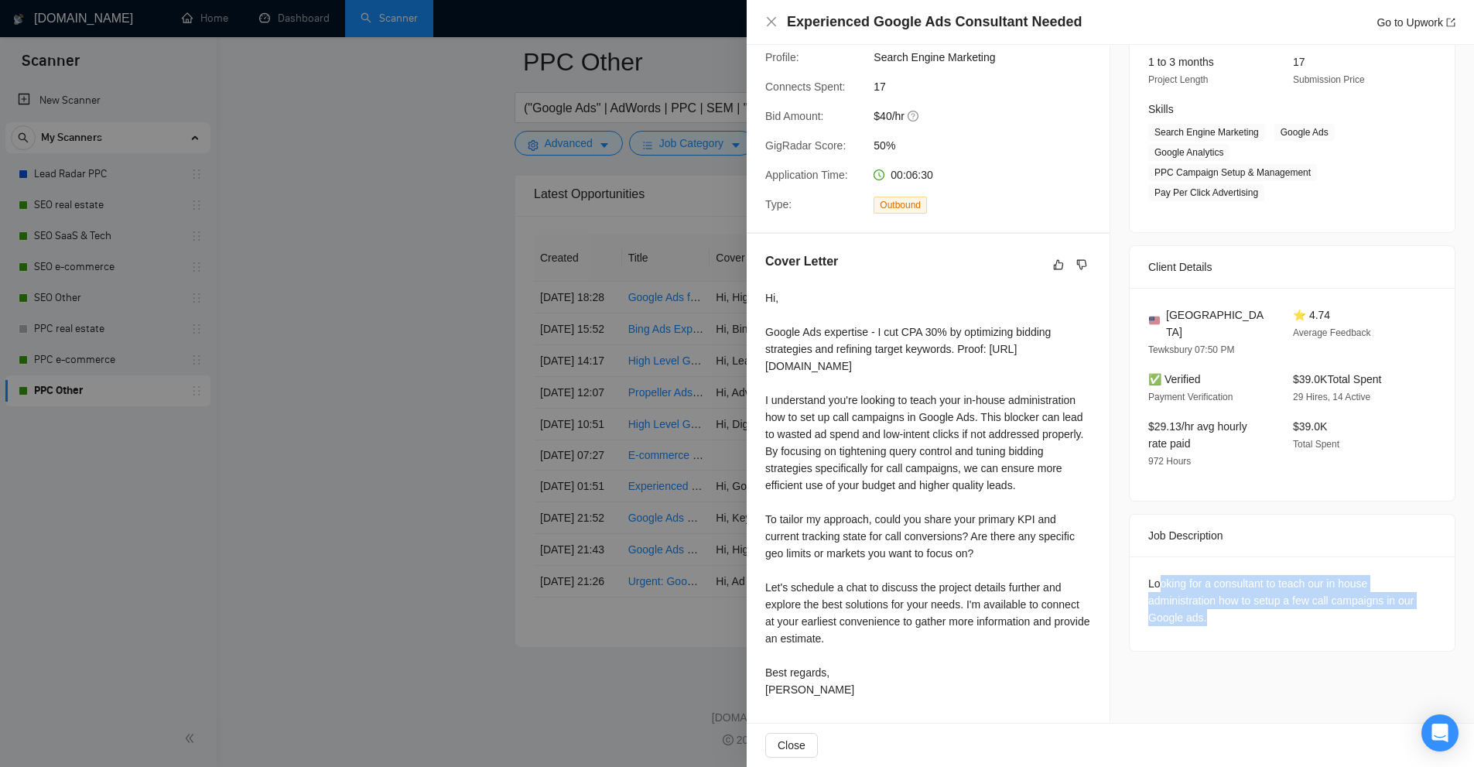
drag, startPoint x: 1153, startPoint y: 521, endPoint x: 1301, endPoint y: 571, distance: 156.8
click at [1301, 571] on div "Looking for a consultant to teach our in house administration how to setup a fe…" at bounding box center [1292, 603] width 325 height 94
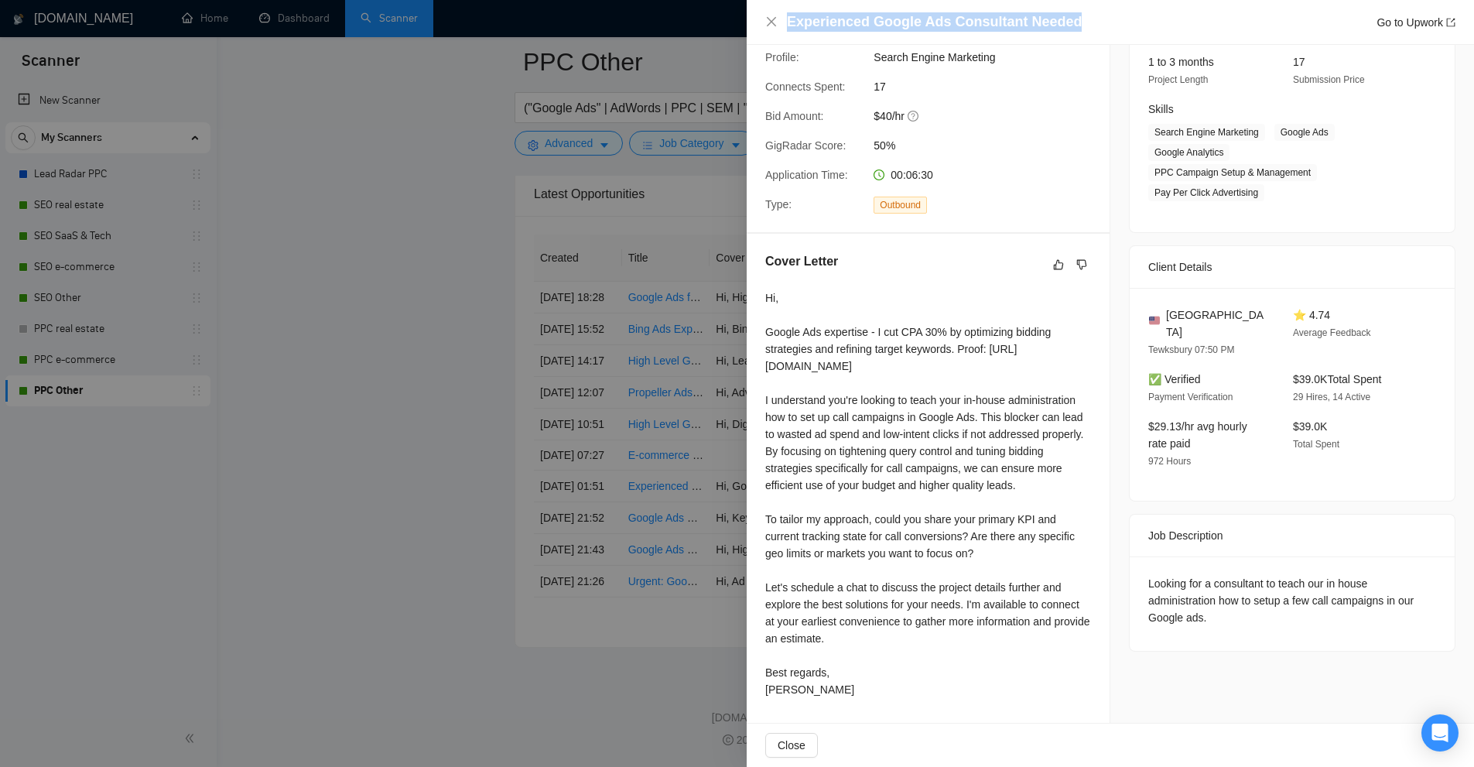
drag, startPoint x: 830, startPoint y: 12, endPoint x: 1123, endPoint y: 27, distance: 293.6
click at [1123, 27] on div "Experienced Google Ads Consultant Needed Go to Upwork" at bounding box center [1110, 22] width 727 height 45
click at [1123, 27] on div "Experienced Google Ads Consultant Needed Go to Upwork" at bounding box center [1121, 21] width 668 height 19
drag, startPoint x: 1271, startPoint y: 523, endPoint x: 1318, endPoint y: 526, distance: 46.5
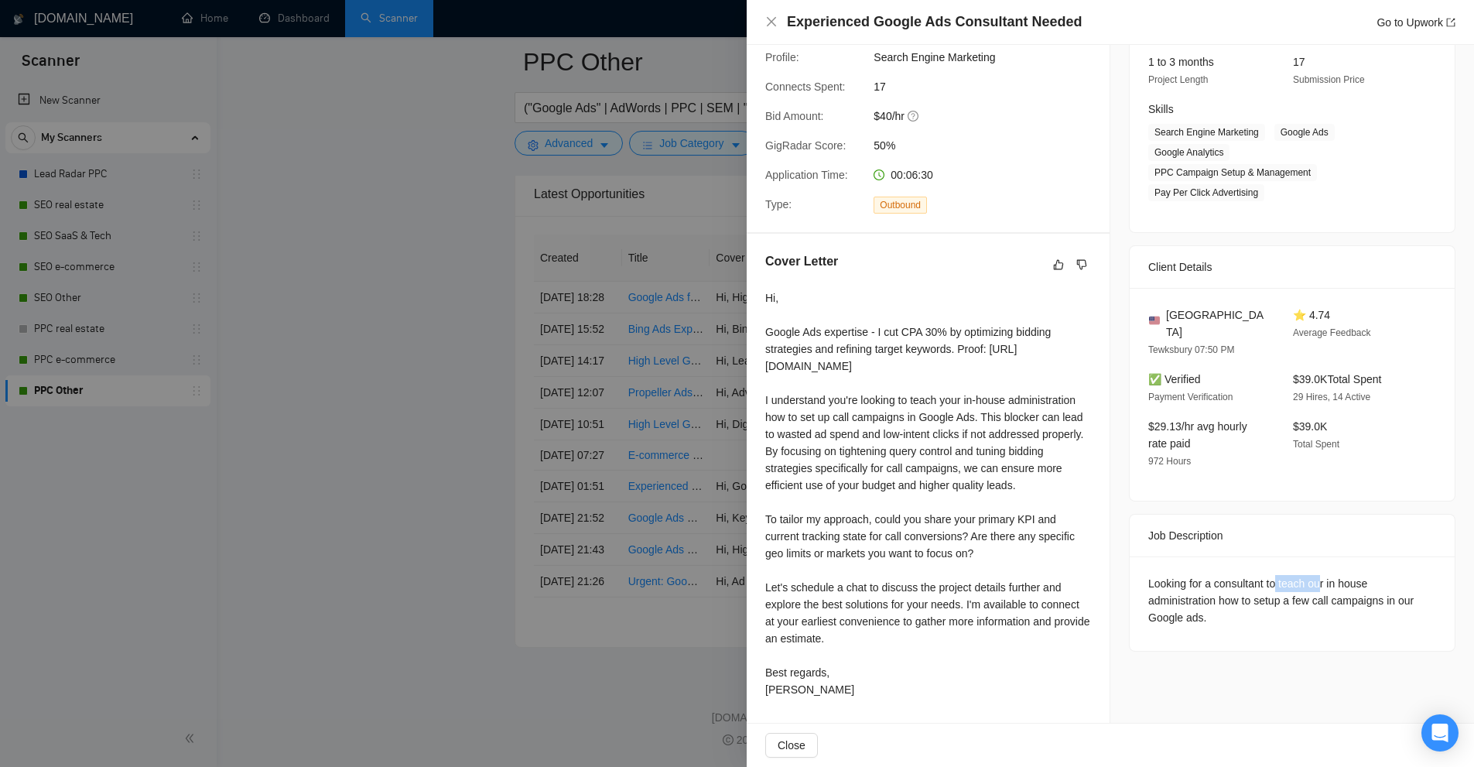
click at [1318, 575] on div "Looking for a consultant to teach our in house administration how to setup a fe…" at bounding box center [1292, 600] width 288 height 51
click at [1275, 575] on div "Looking for a consultant to teach our in house administration how to setup a fe…" at bounding box center [1292, 600] width 288 height 51
drag, startPoint x: 1275, startPoint y: 520, endPoint x: 1321, endPoint y: 523, distance: 45.8
click at [1321, 575] on div "Looking for a consultant to teach our in house administration how to setup a fe…" at bounding box center [1292, 600] width 288 height 51
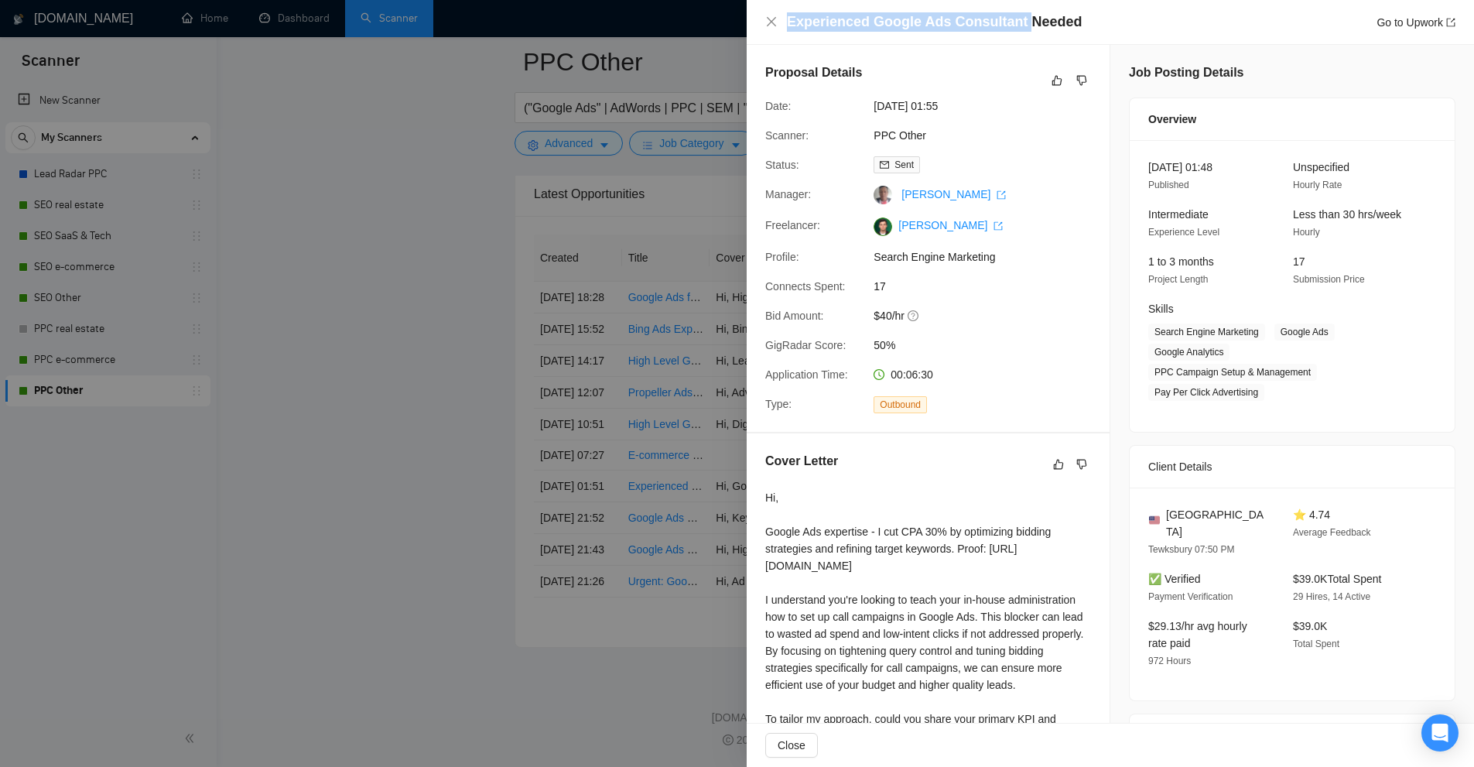
drag, startPoint x: 922, startPoint y: 9, endPoint x: 1021, endPoint y: 21, distance: 99.8
click at [1021, 21] on div "Experienced Google Ads Consultant Needed Go to Upwork" at bounding box center [1110, 22] width 727 height 45
click at [1006, 21] on h4 "Experienced Google Ads Consultant Needed" at bounding box center [934, 21] width 295 height 19
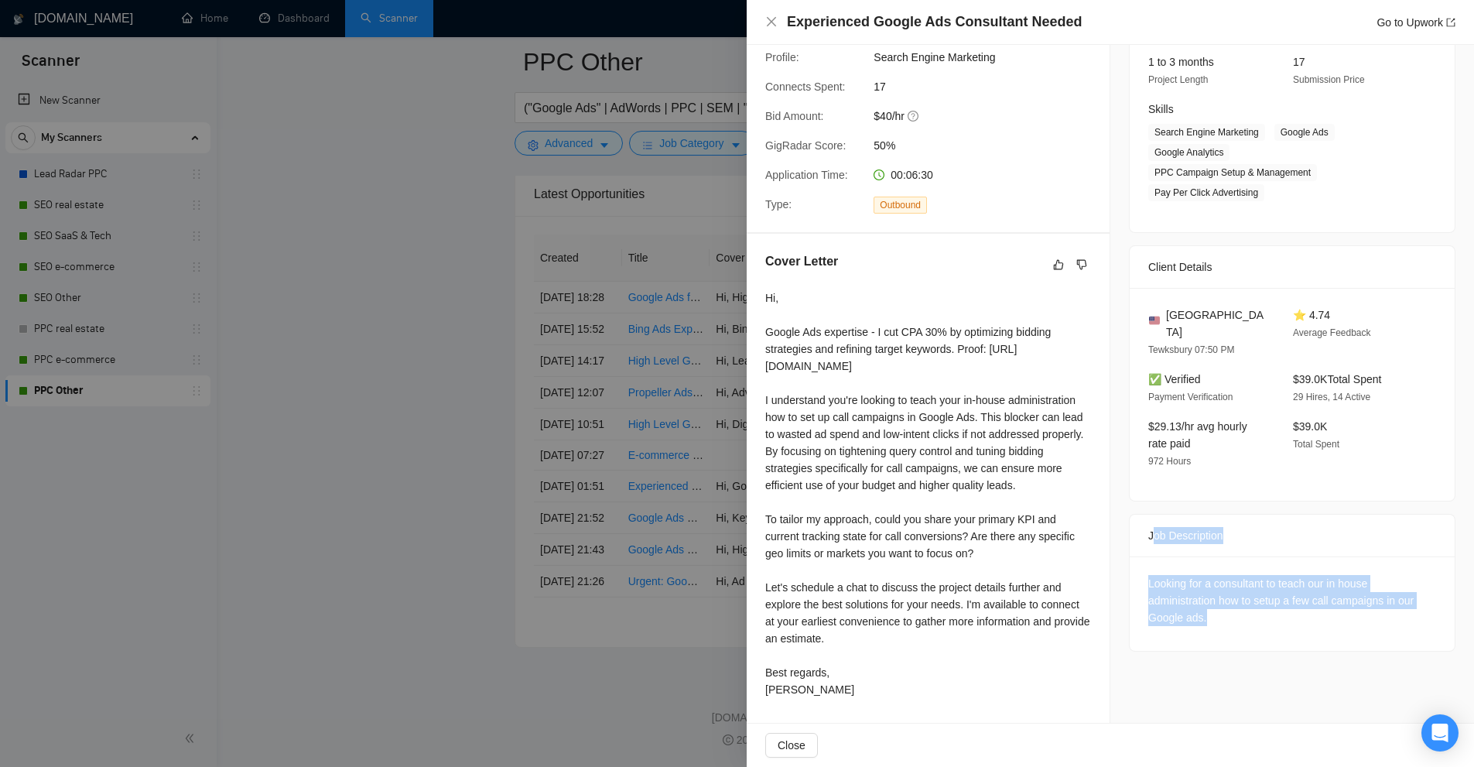
drag, startPoint x: 1280, startPoint y: 564, endPoint x: 1149, endPoint y: 498, distance: 146.4
click at [1149, 514] on div "Job Description Looking for a consultant to teach our in house administration h…" at bounding box center [1292, 583] width 326 height 138
click at [1225, 556] on div "Looking for a consultant to teach our in house administration how to setup a fe…" at bounding box center [1292, 603] width 325 height 94
drag, startPoint x: 1225, startPoint y: 509, endPoint x: 1257, endPoint y: 531, distance: 38.4
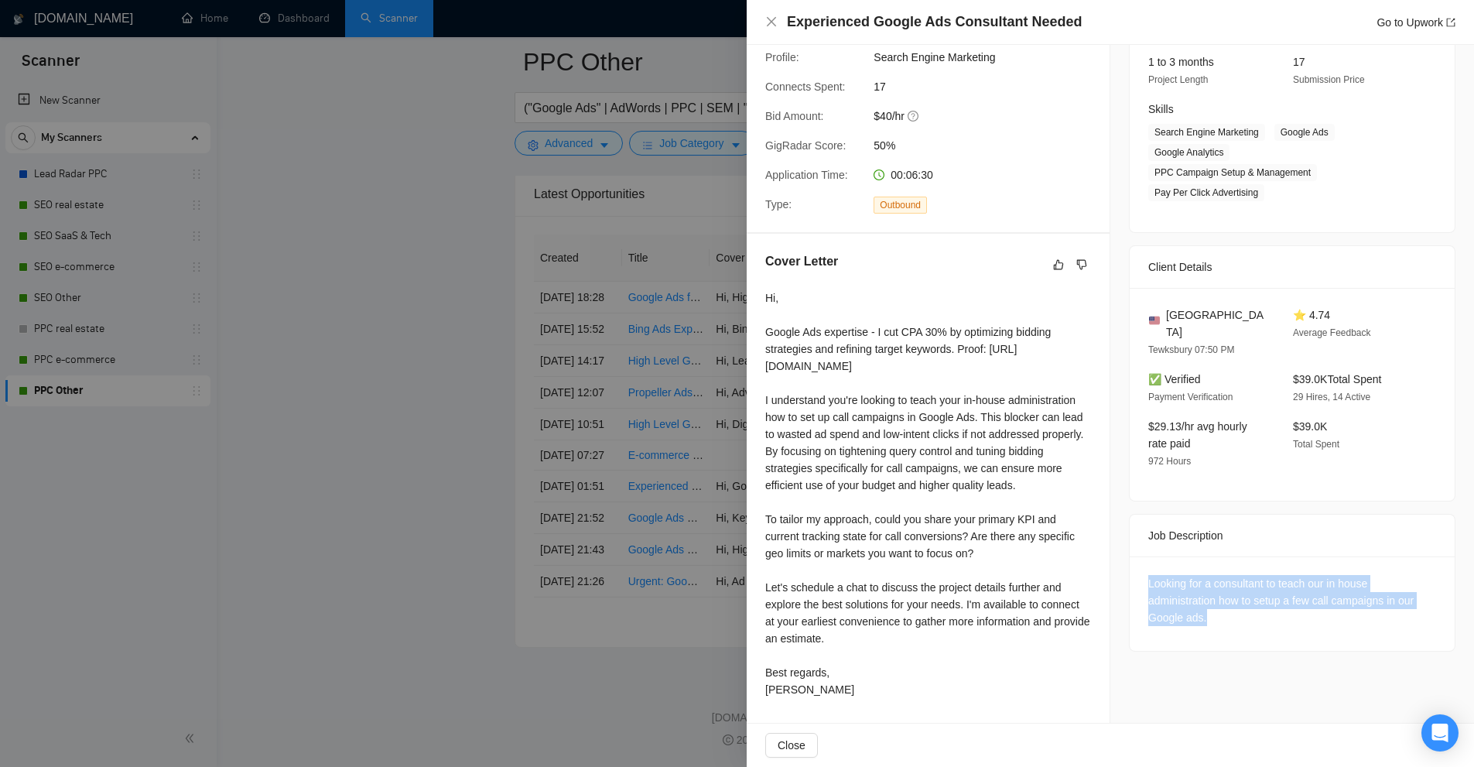
click at [1257, 556] on div "Looking for a consultant to teach our in house administration how to setup a fe…" at bounding box center [1292, 603] width 325 height 94
click at [1257, 575] on div "Looking for a consultant to teach our in house administration how to setup a fe…" at bounding box center [1292, 600] width 288 height 51
click at [1232, 575] on div "Looking for a consultant to teach our in house administration how to setup a fe…" at bounding box center [1292, 600] width 288 height 51
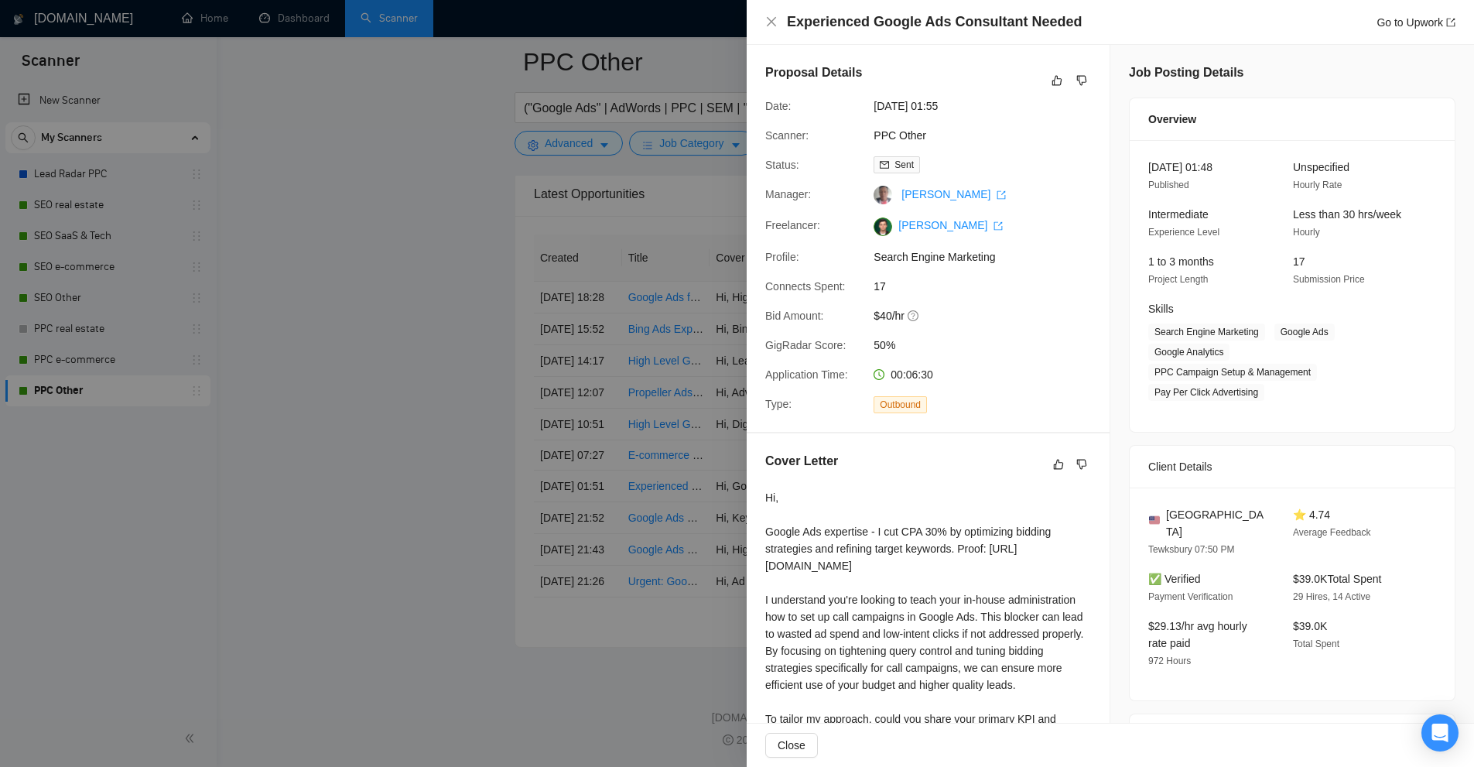
scroll to position [3998, 0]
click at [712, 367] on div at bounding box center [737, 383] width 1474 height 767
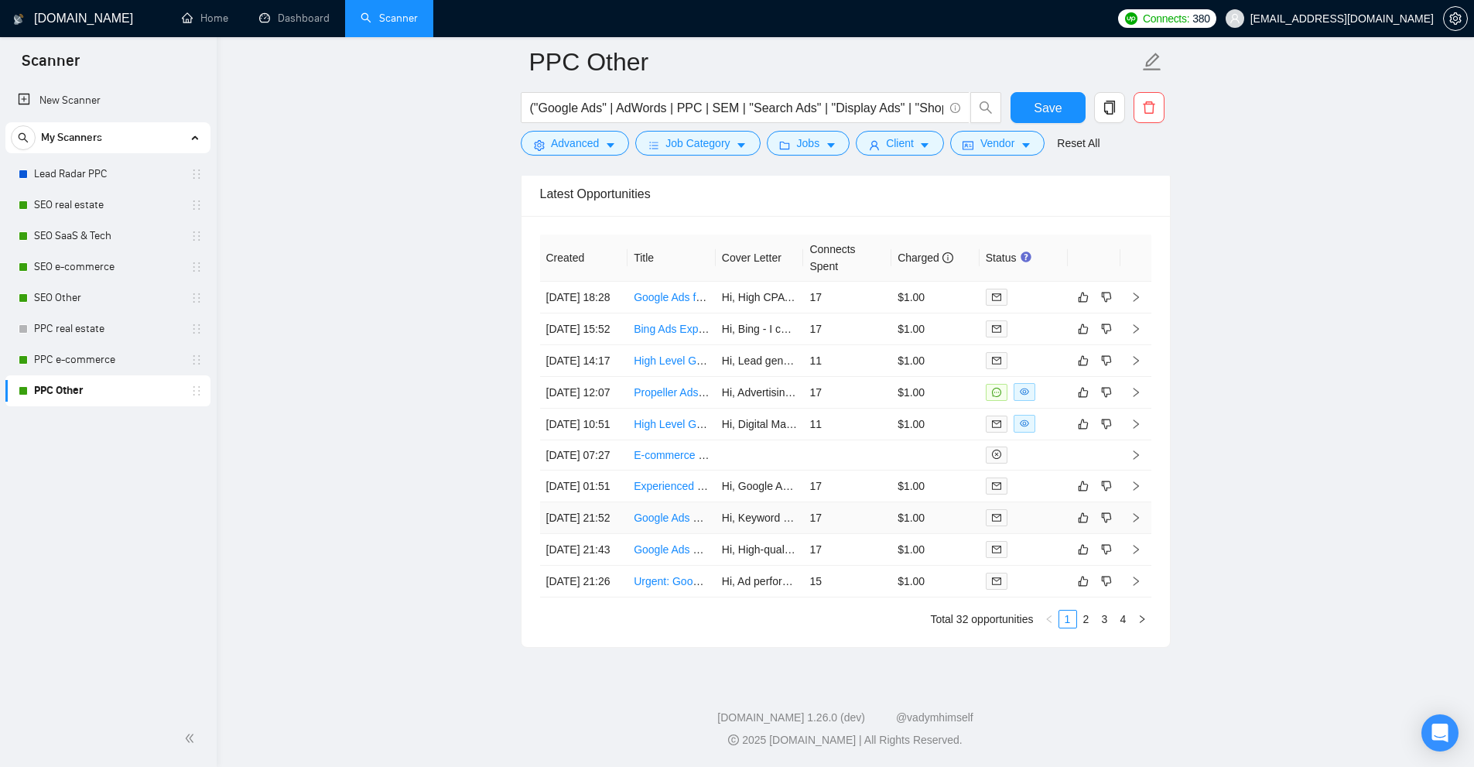
scroll to position [4075, 0]
click at [902, 408] on td "$1.00" at bounding box center [935, 424] width 88 height 32
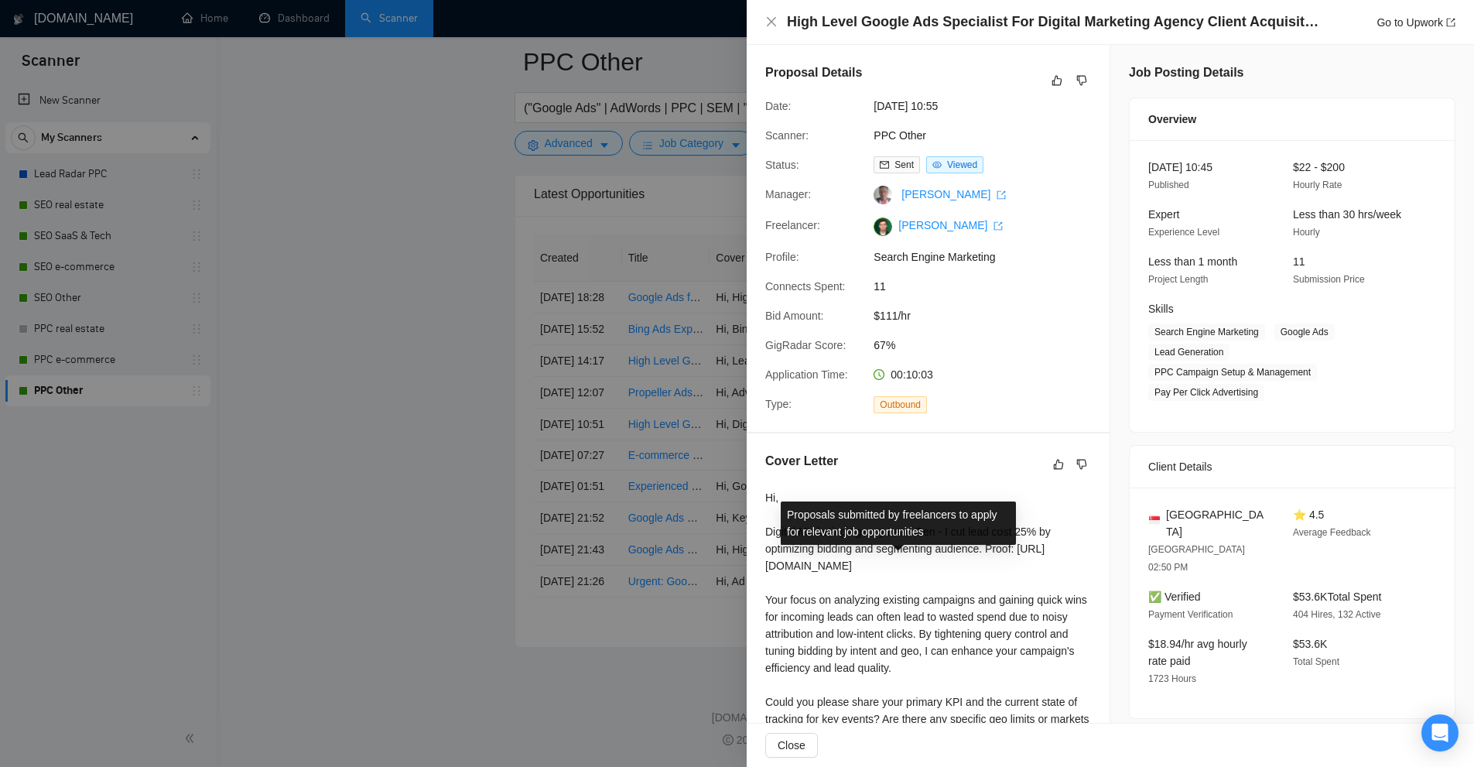
click at [691, 385] on div at bounding box center [737, 383] width 1474 height 767
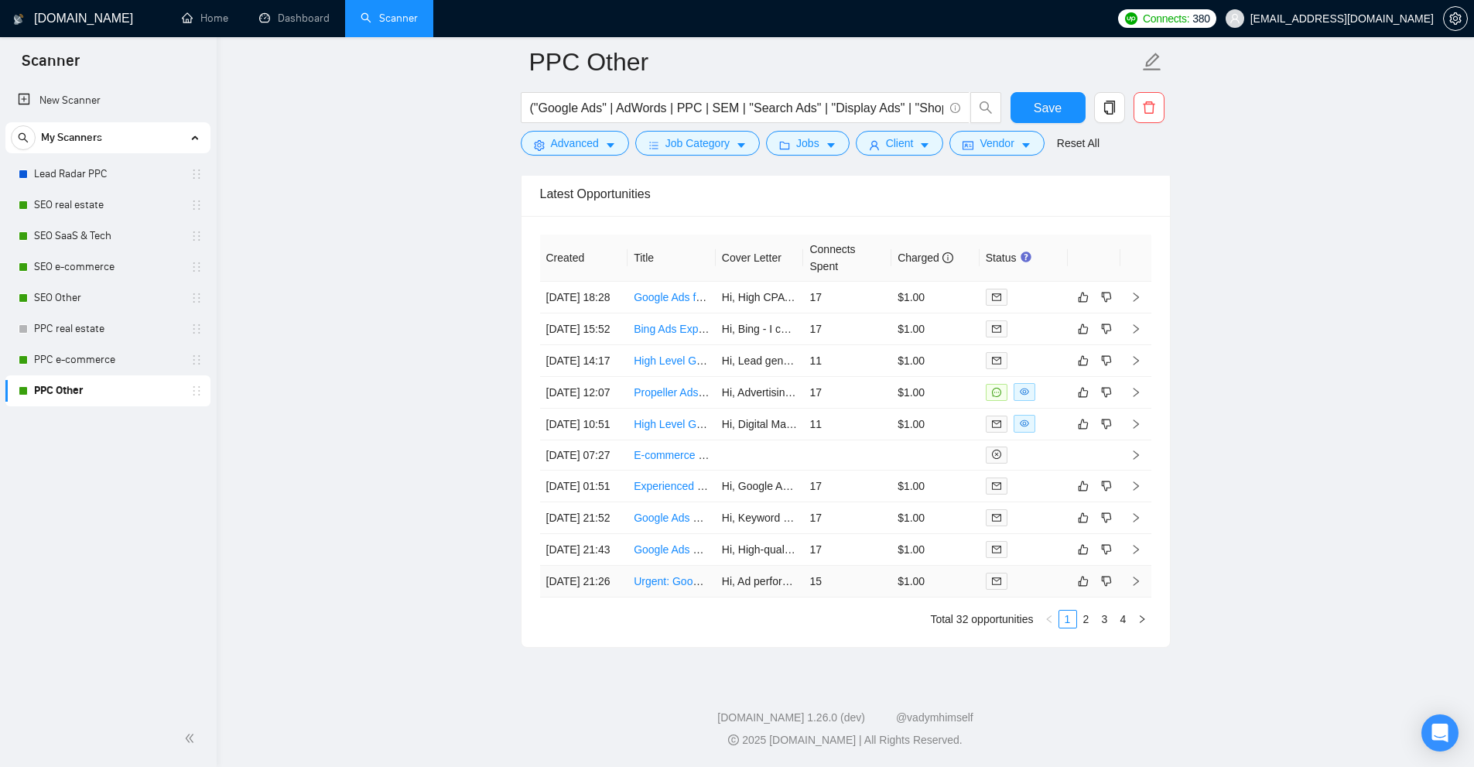
click at [1037, 583] on td at bounding box center [1023, 582] width 88 height 32
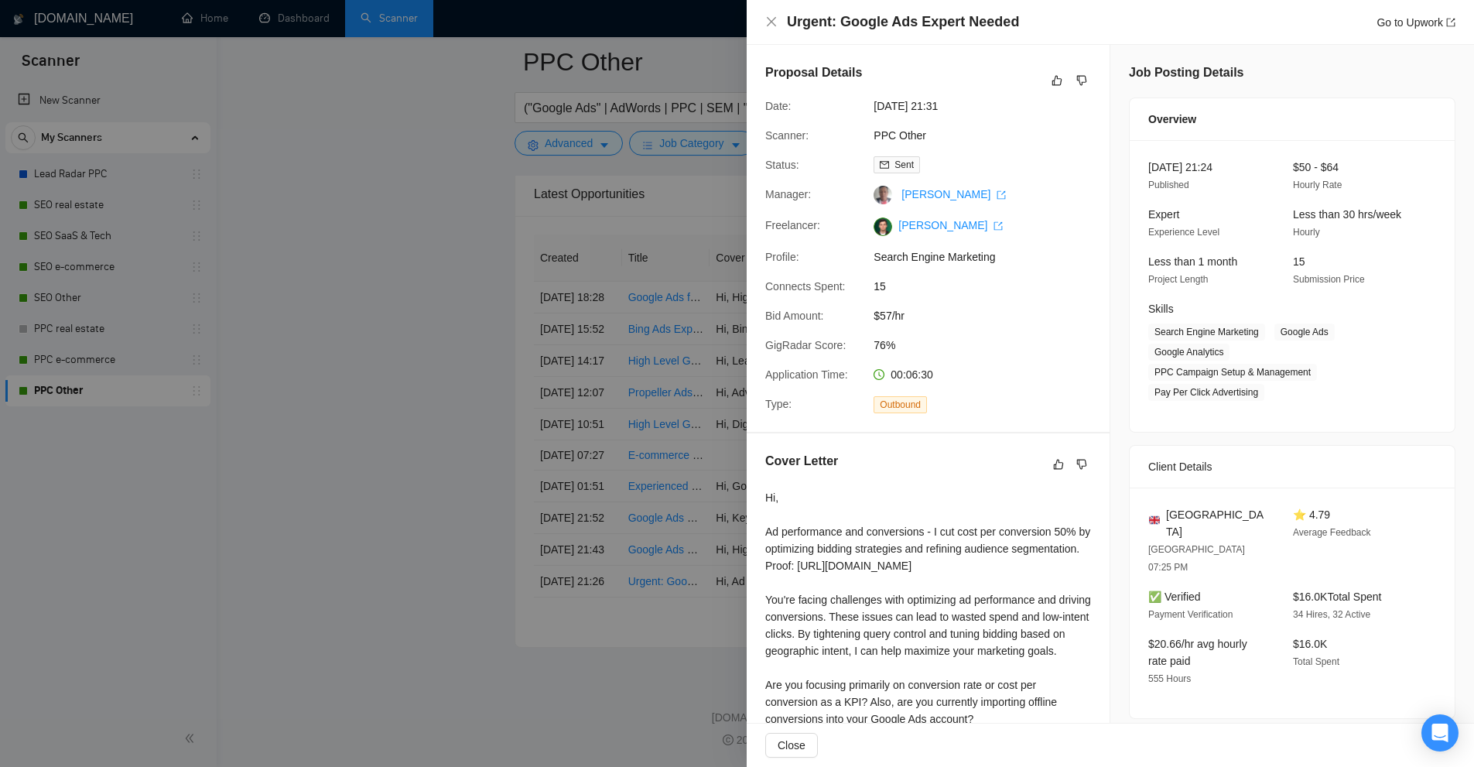
scroll to position [3533, 0]
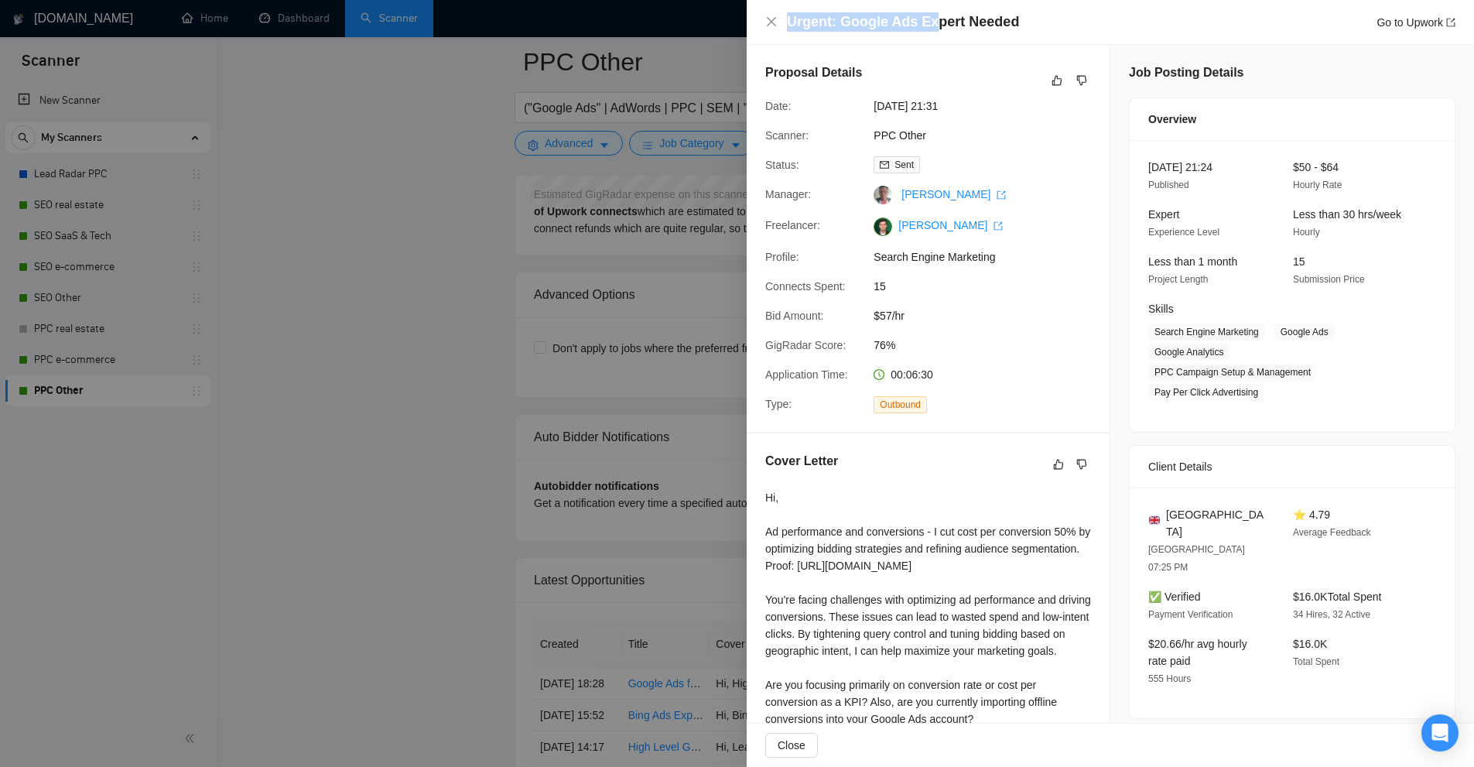
drag, startPoint x: 790, startPoint y: 25, endPoint x: 956, endPoint y: 34, distance: 166.6
click at [935, 26] on h4 "Urgent: Google Ads Expert Needed" at bounding box center [903, 21] width 232 height 19
click at [956, 34] on div "Urgent: Google Ads Expert Needed Go to Upwork" at bounding box center [1110, 22] width 727 height 45
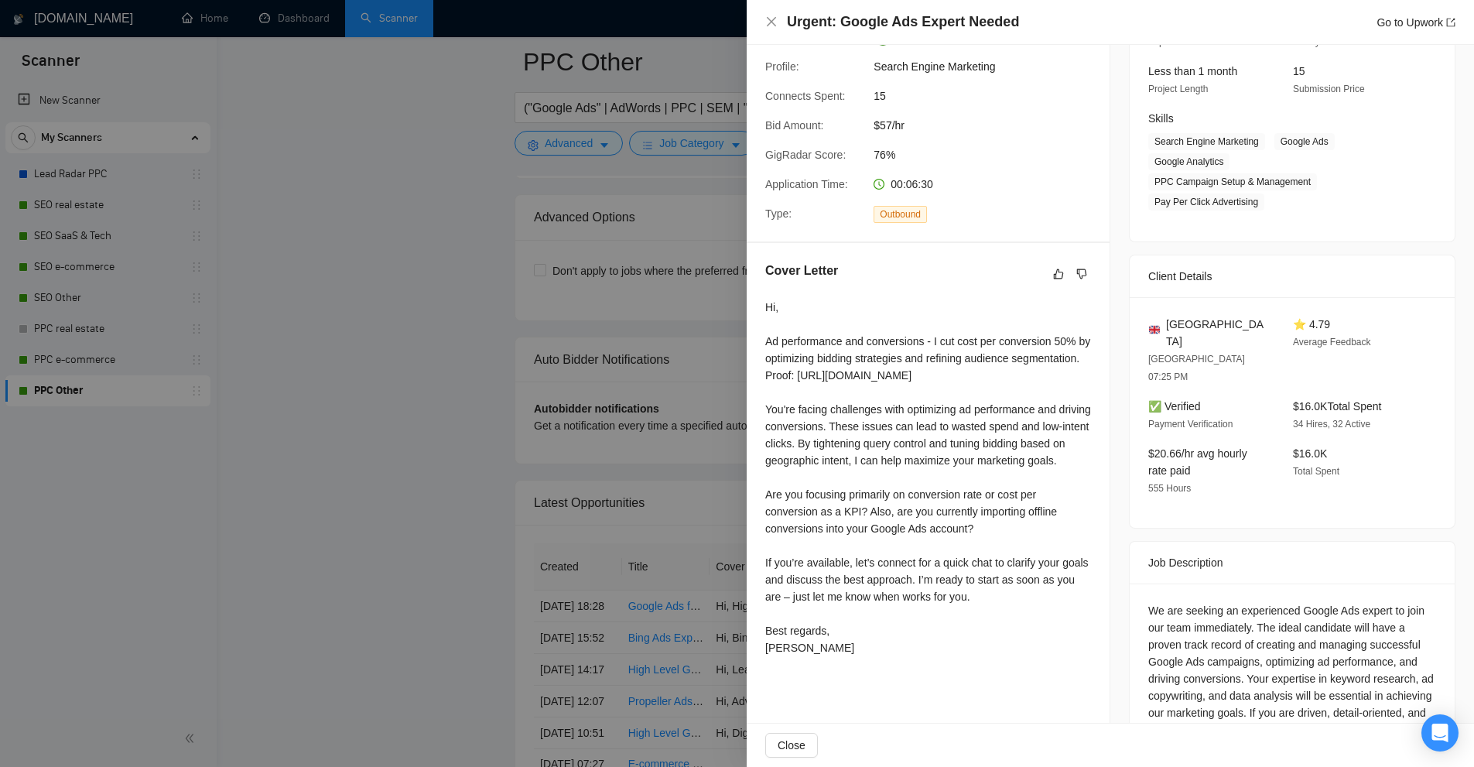
scroll to position [3765, 0]
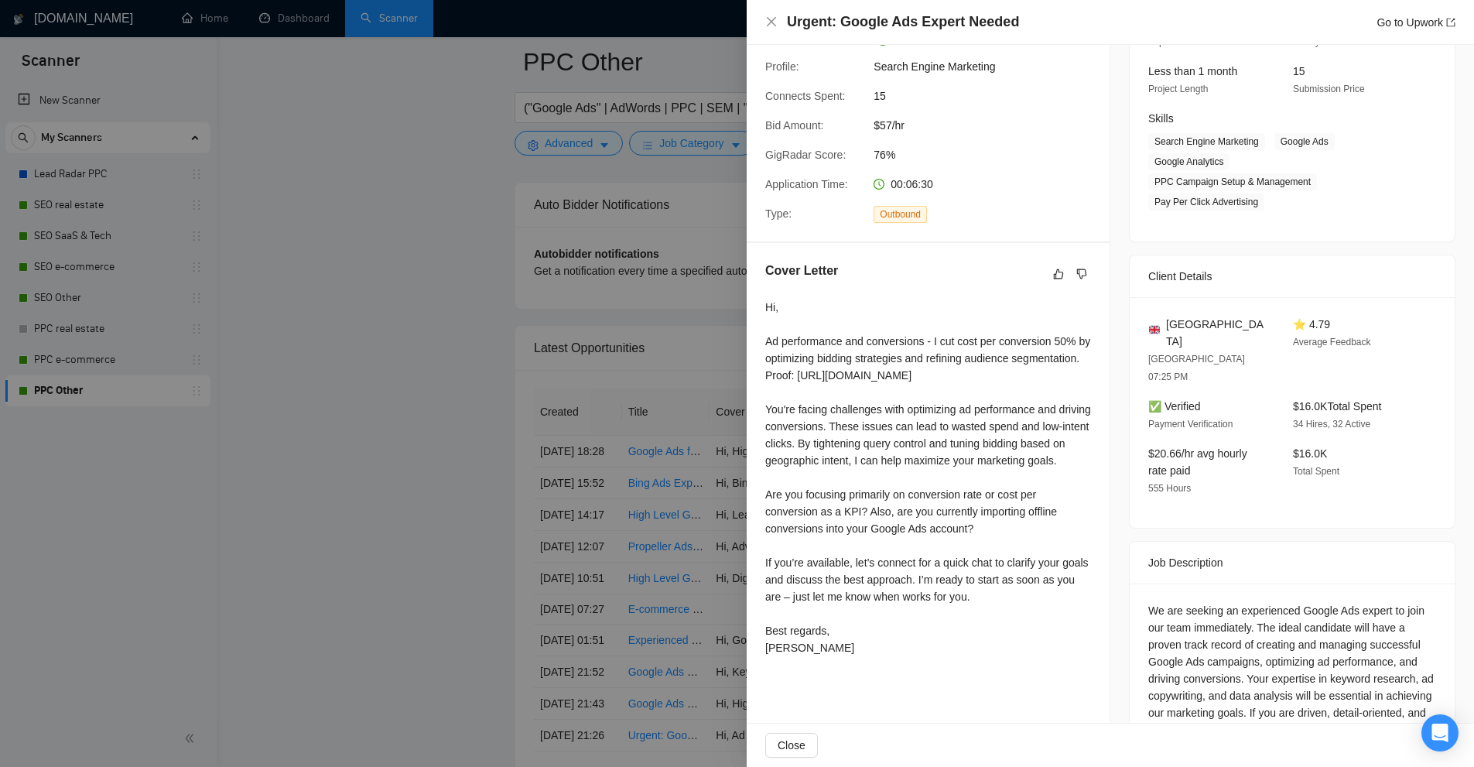
drag, startPoint x: 780, startPoint y: 320, endPoint x: 958, endPoint y: 318, distance: 178.0
click at [956, 318] on div "Hi, Ad performance and conversions - I cut cost per conversion 50% by optimizin…" at bounding box center [928, 477] width 326 height 357
click at [1089, 460] on div "Cover Letter Hi, Ad performance and conversions - I cut cost per conversion 50%…" at bounding box center [928, 462] width 363 height 438
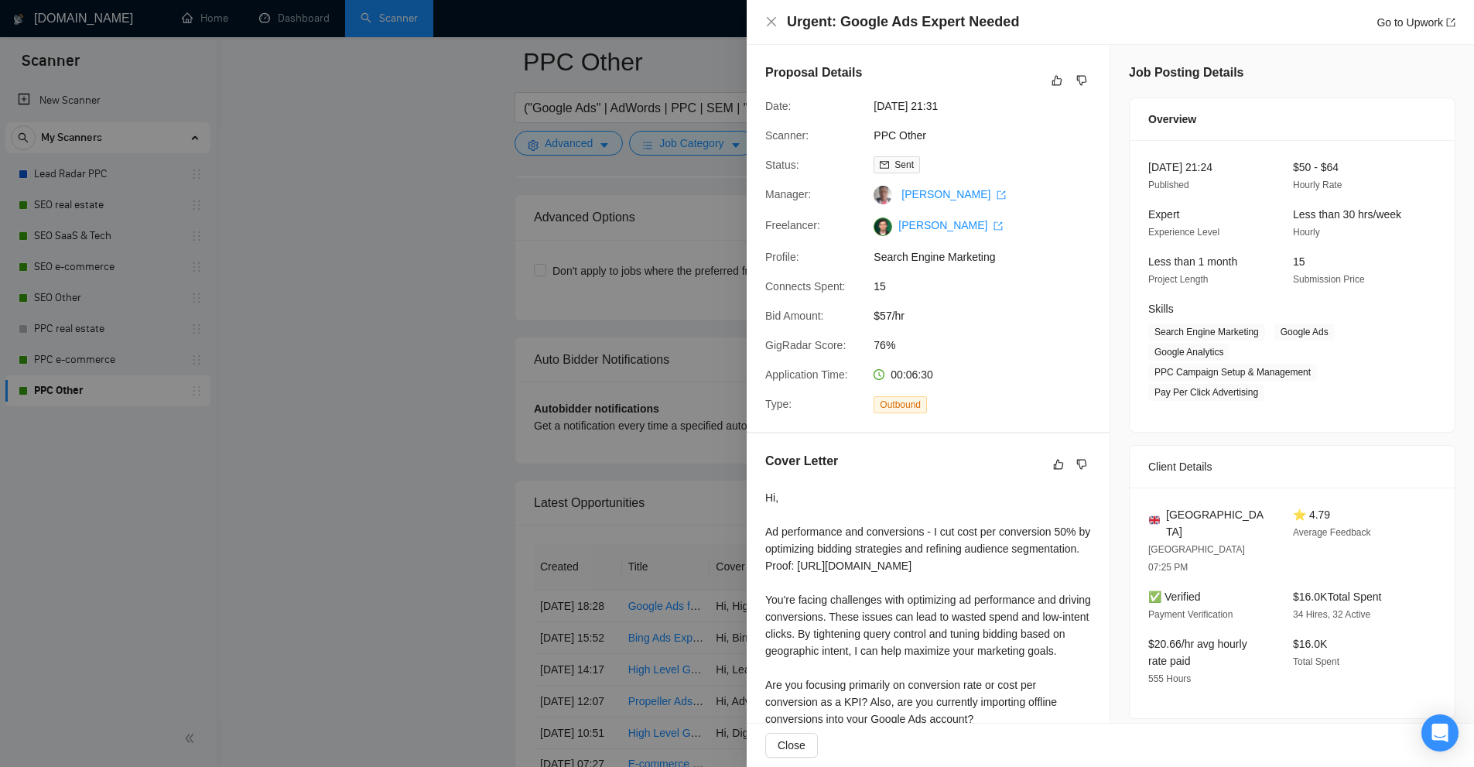
click at [822, 25] on h4 "Urgent: Google Ads Expert Needed" at bounding box center [903, 21] width 232 height 19
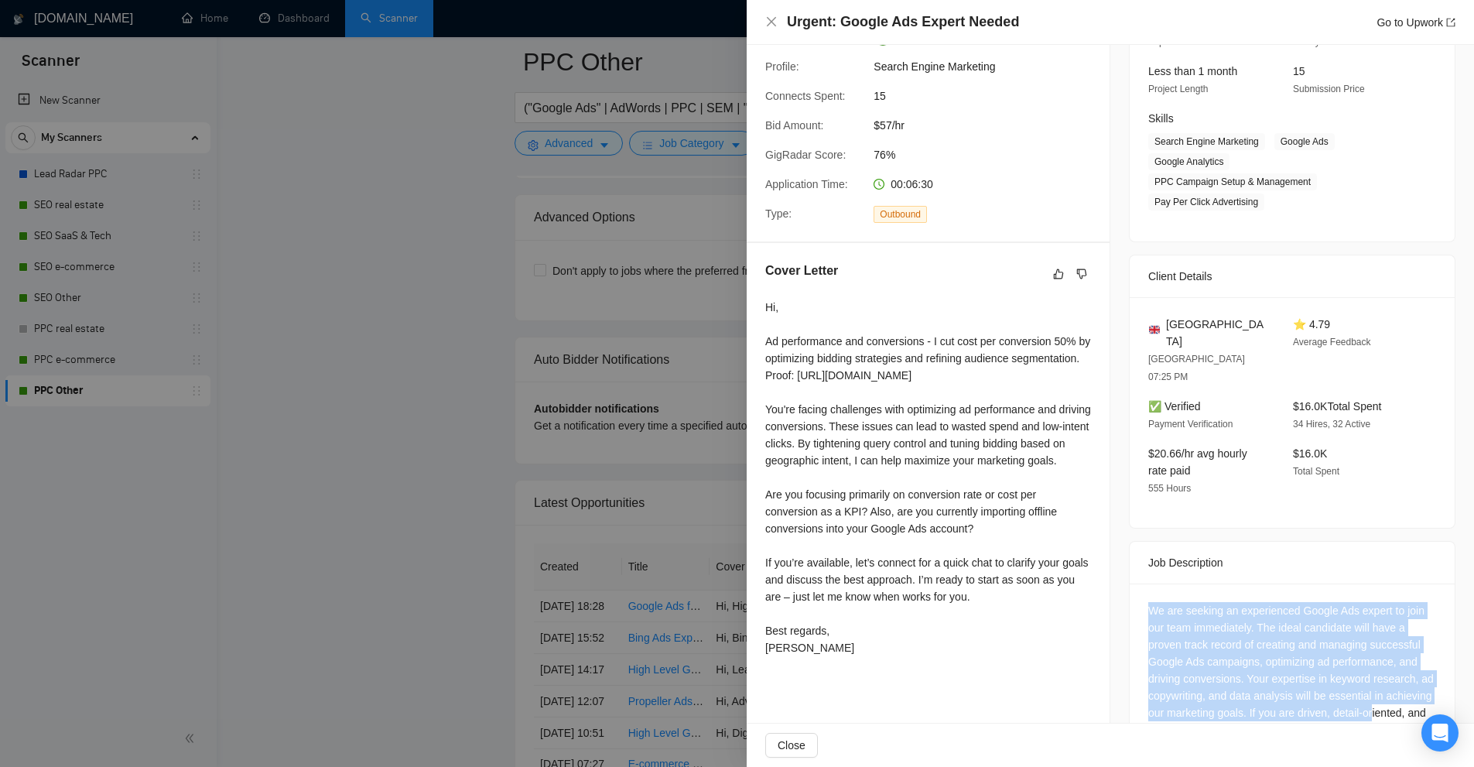
drag, startPoint x: 1141, startPoint y: 535, endPoint x: 1368, endPoint y: 660, distance: 258.7
click at [1368, 660] on div "We are seeking an experienced Google Ads expert to join our team immediately. T…" at bounding box center [1292, 672] width 325 height 179
drag, startPoint x: 1378, startPoint y: 664, endPoint x: 1203, endPoint y: 588, distance: 190.6
click at [1203, 602] on div "We are seeking an experienced Google Ads expert to join our team immediately. T…" at bounding box center [1292, 670] width 288 height 136
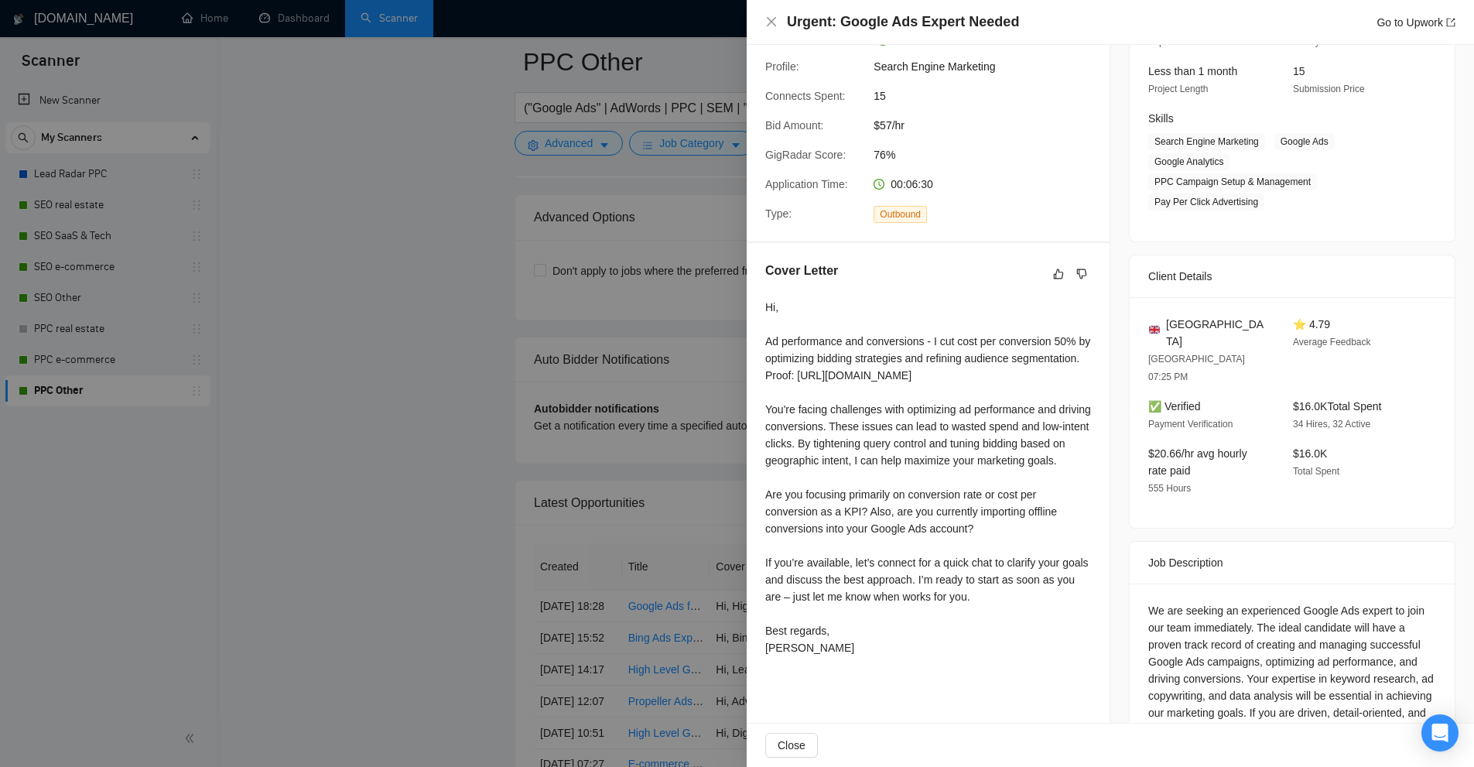
click at [1201, 602] on div "We are seeking an experienced Google Ads expert to join our team immediately. T…" at bounding box center [1292, 670] width 288 height 136
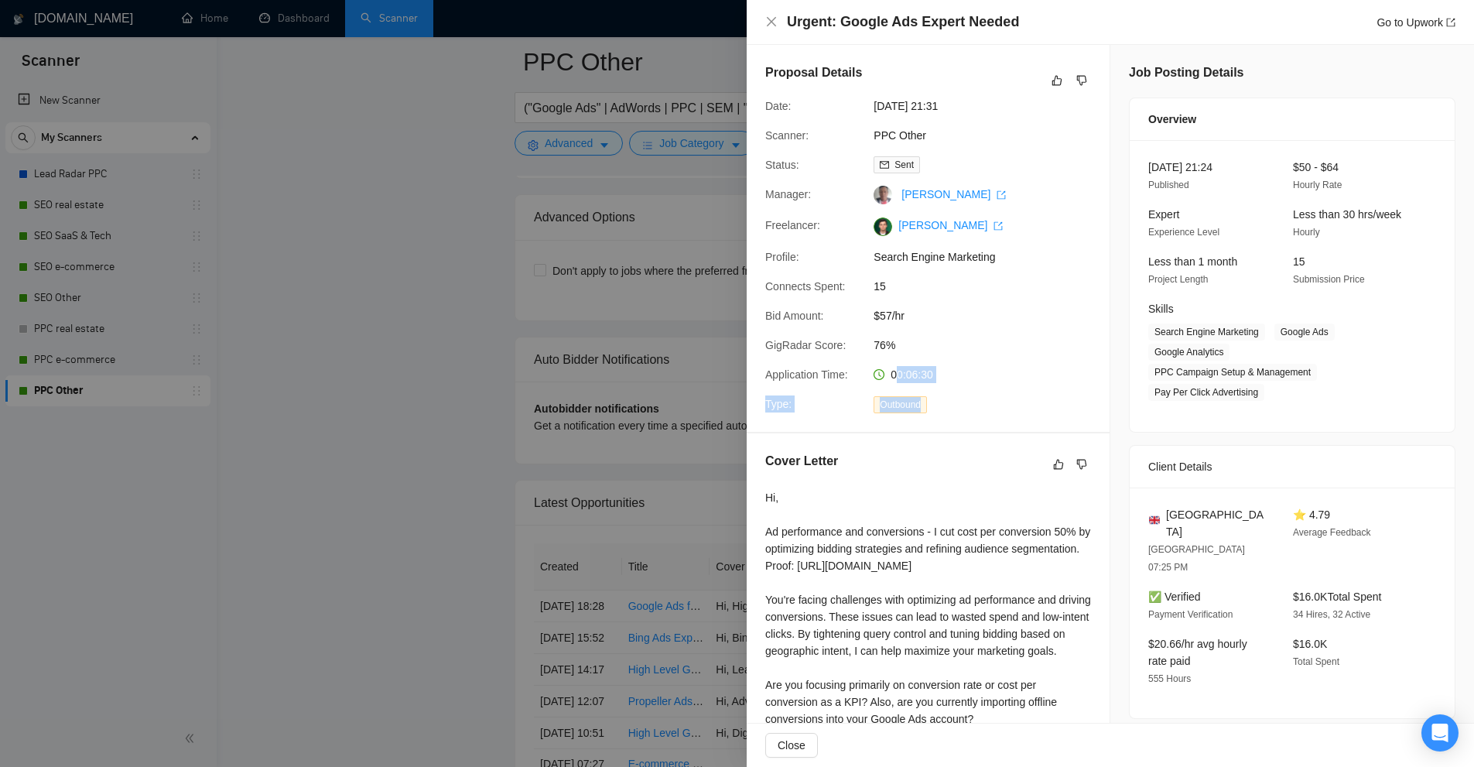
drag, startPoint x: 895, startPoint y: 378, endPoint x: 1055, endPoint y: 385, distance: 160.3
click at [1055, 385] on div "Proposal Details Date: 28 Aug, 2025 21:31 Scanner: PPC Other Status: Sent Manag…" at bounding box center [928, 238] width 363 height 387
click at [981, 385] on div "Proposal Details Date: 28 Aug, 2025 21:31 Scanner: PPC Other Status: Sent Manag…" at bounding box center [928, 238] width 363 height 387
drag, startPoint x: 902, startPoint y: 366, endPoint x: 972, endPoint y: 368, distance: 69.7
click at [972, 368] on div "00:06:30" at bounding box center [948, 374] width 163 height 17
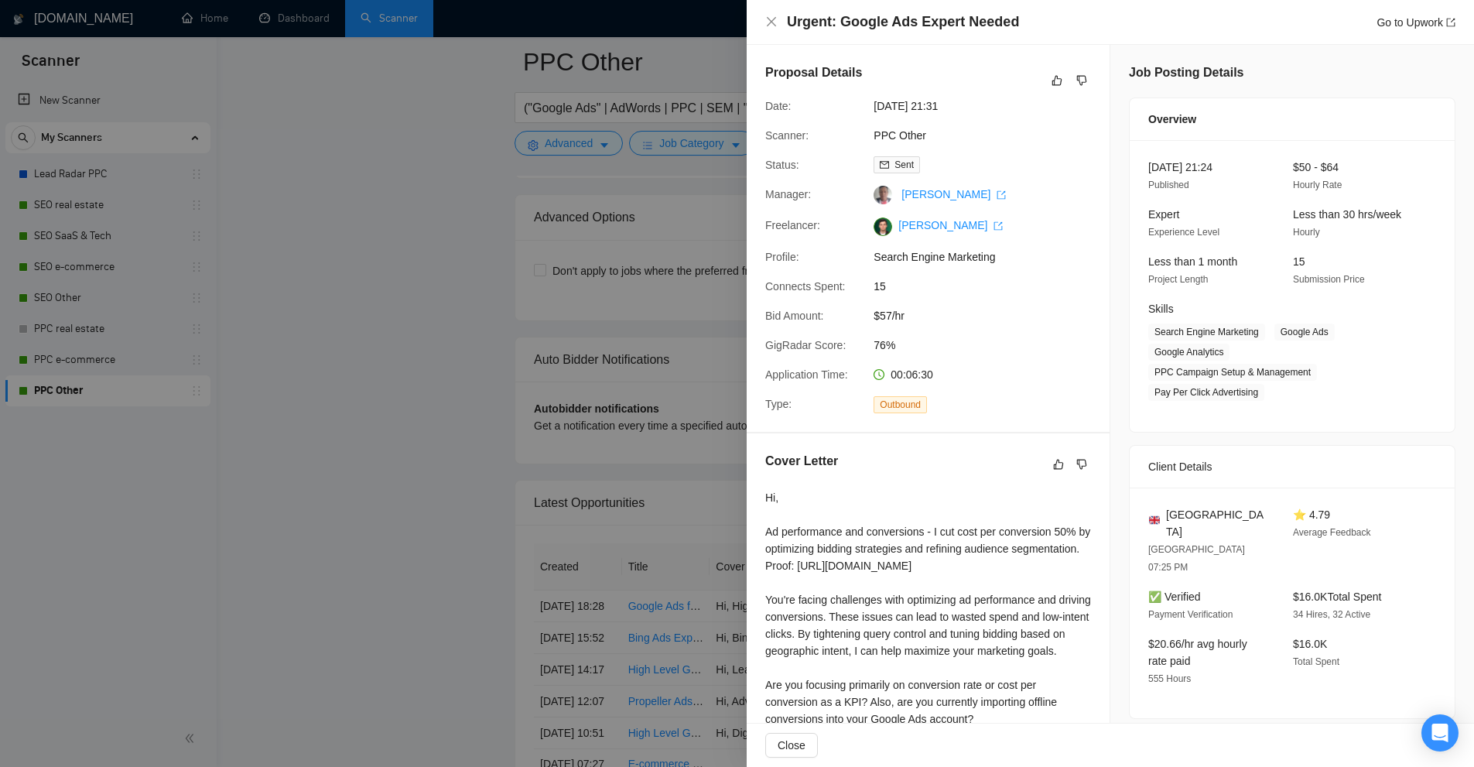
click at [972, 368] on div "00:06:30" at bounding box center [948, 374] width 163 height 17
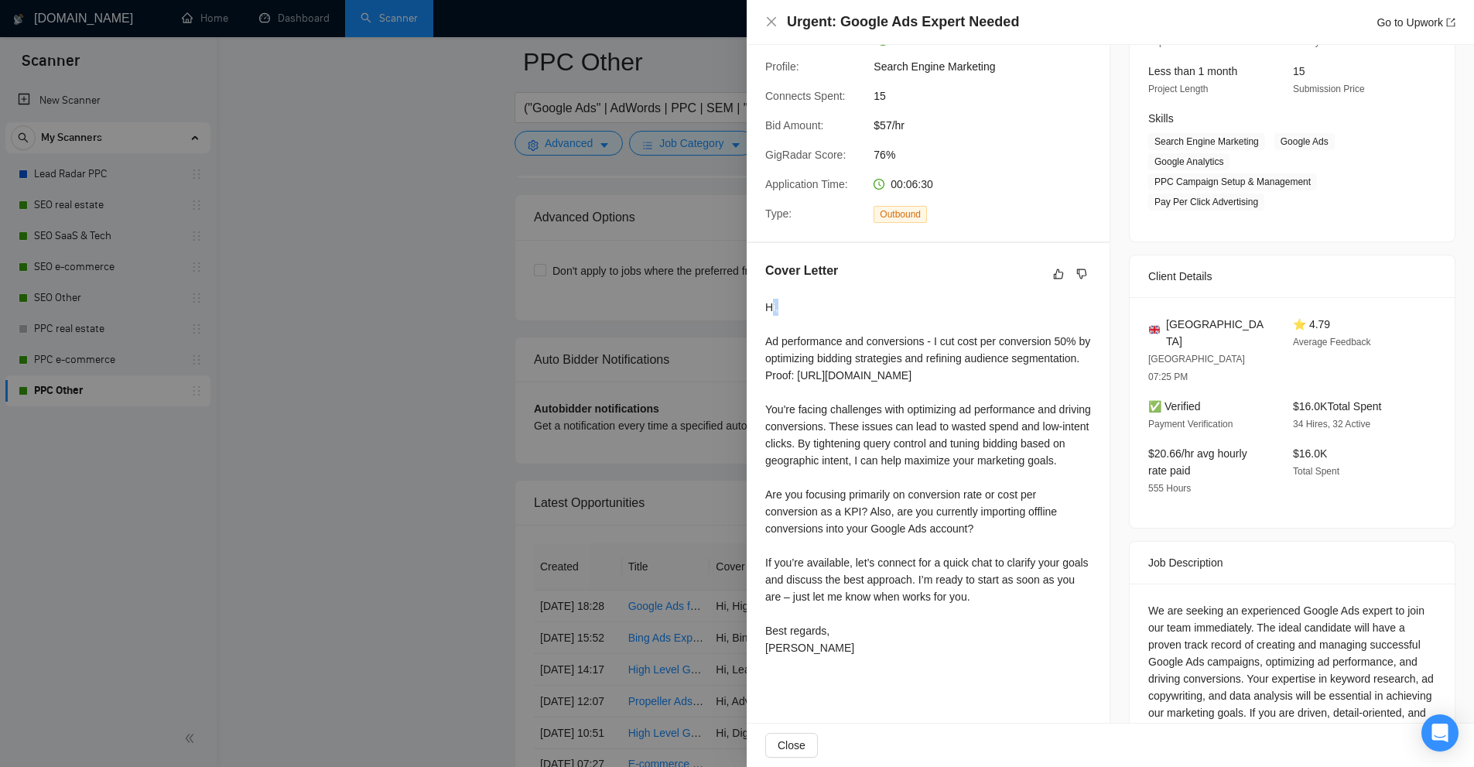
drag, startPoint x: 770, startPoint y: 296, endPoint x: 882, endPoint y: 305, distance: 112.6
click at [882, 305] on div "Cover Letter Hi, Ad performance and conversions - I cut cost per conversion 50%…" at bounding box center [928, 462] width 363 height 438
click at [881, 305] on div "Hi, Ad performance and conversions - I cut cost per conversion 50% by optimizin…" at bounding box center [928, 477] width 326 height 357
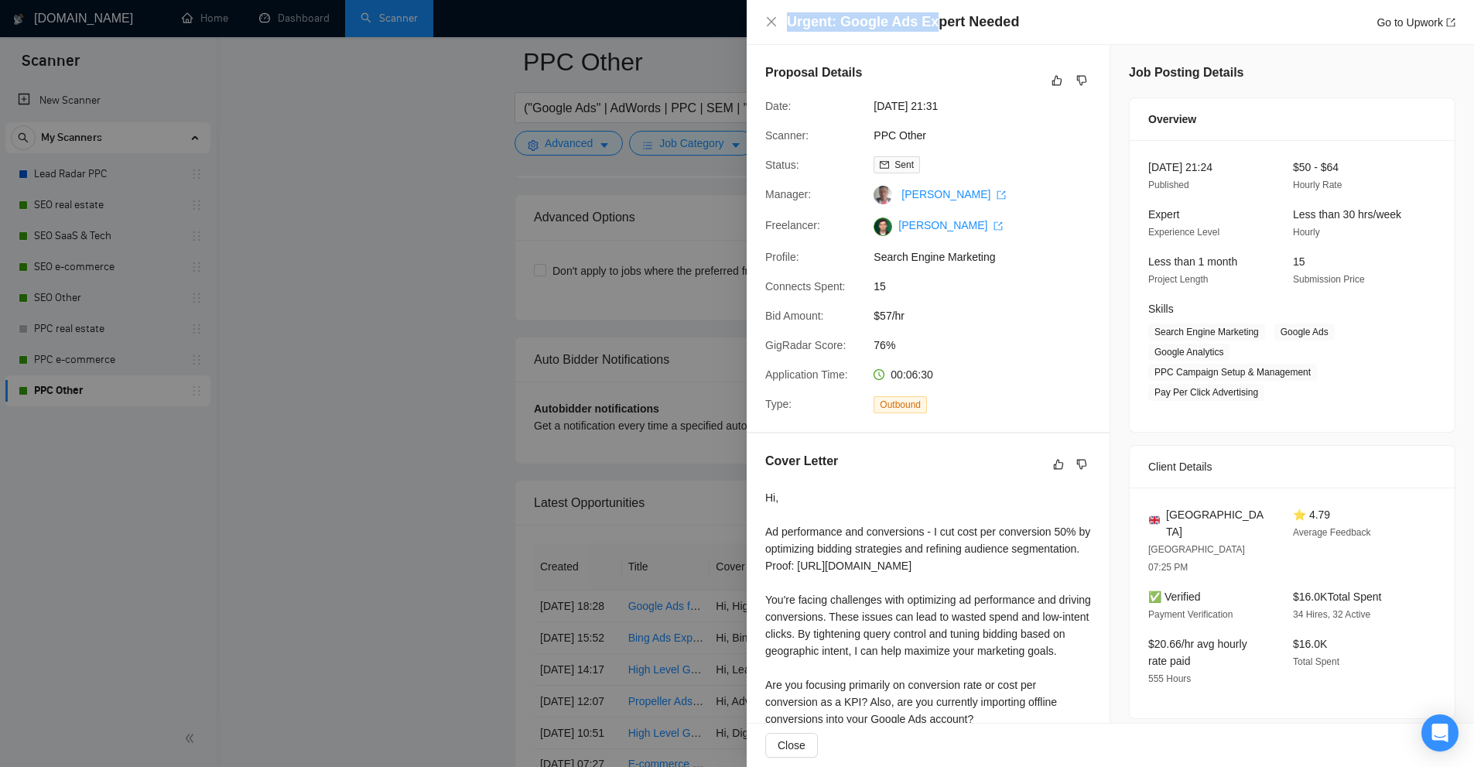
drag, startPoint x: 783, startPoint y: 25, endPoint x: 963, endPoint y: 70, distance: 186.0
click at [930, 32] on div "Urgent: Google Ads Expert Needed Go to Upwork" at bounding box center [1110, 22] width 727 height 45
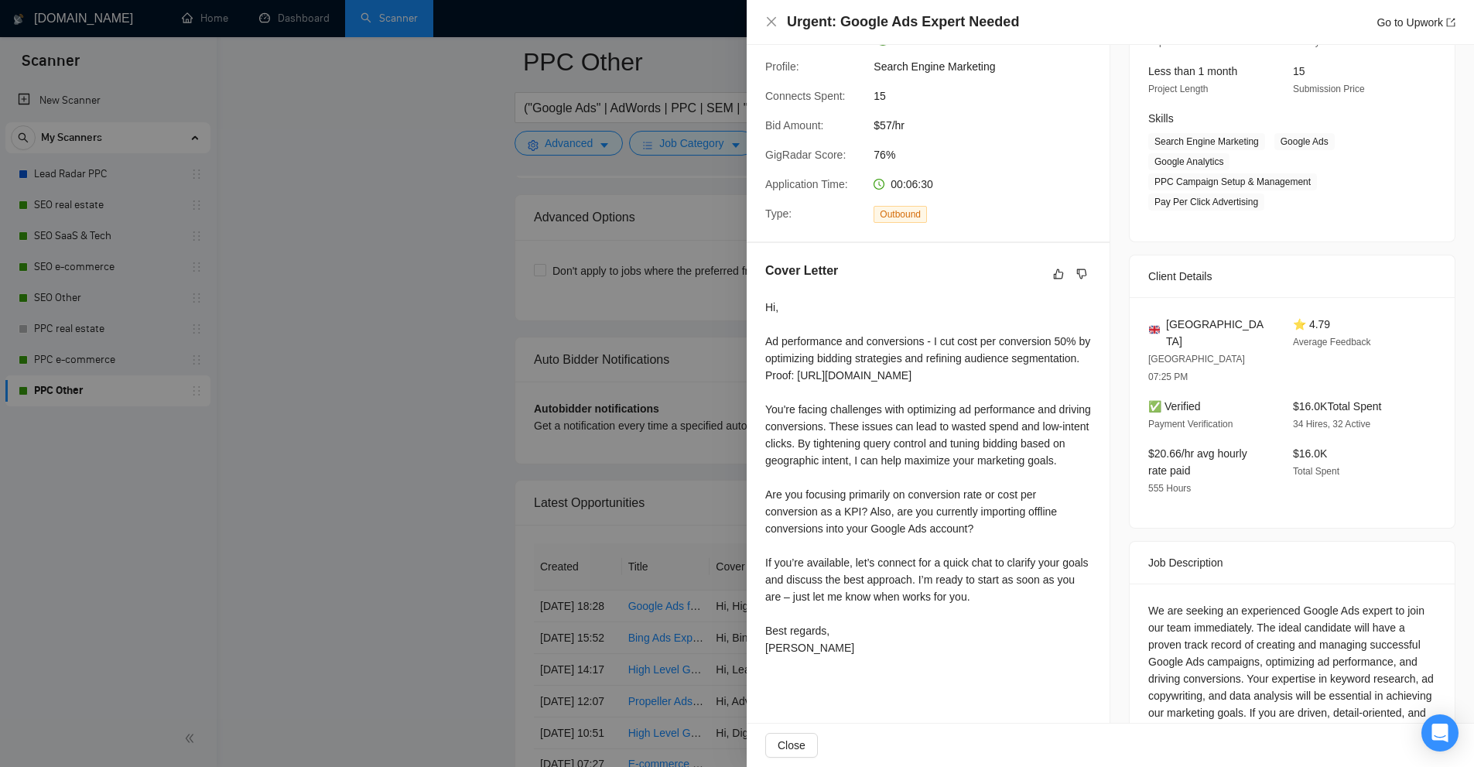
click at [603, 323] on div at bounding box center [737, 383] width 1474 height 767
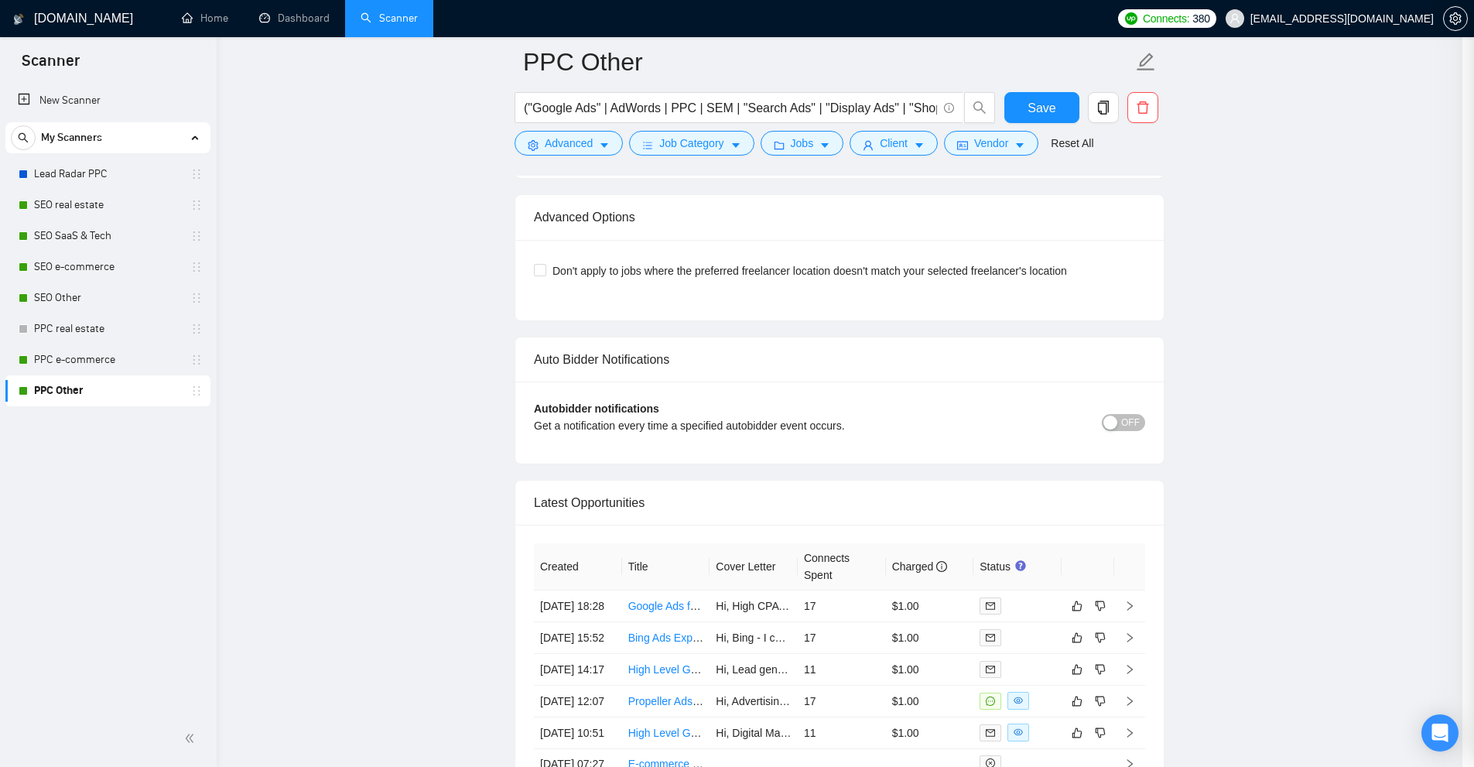
scroll to position [4075, 0]
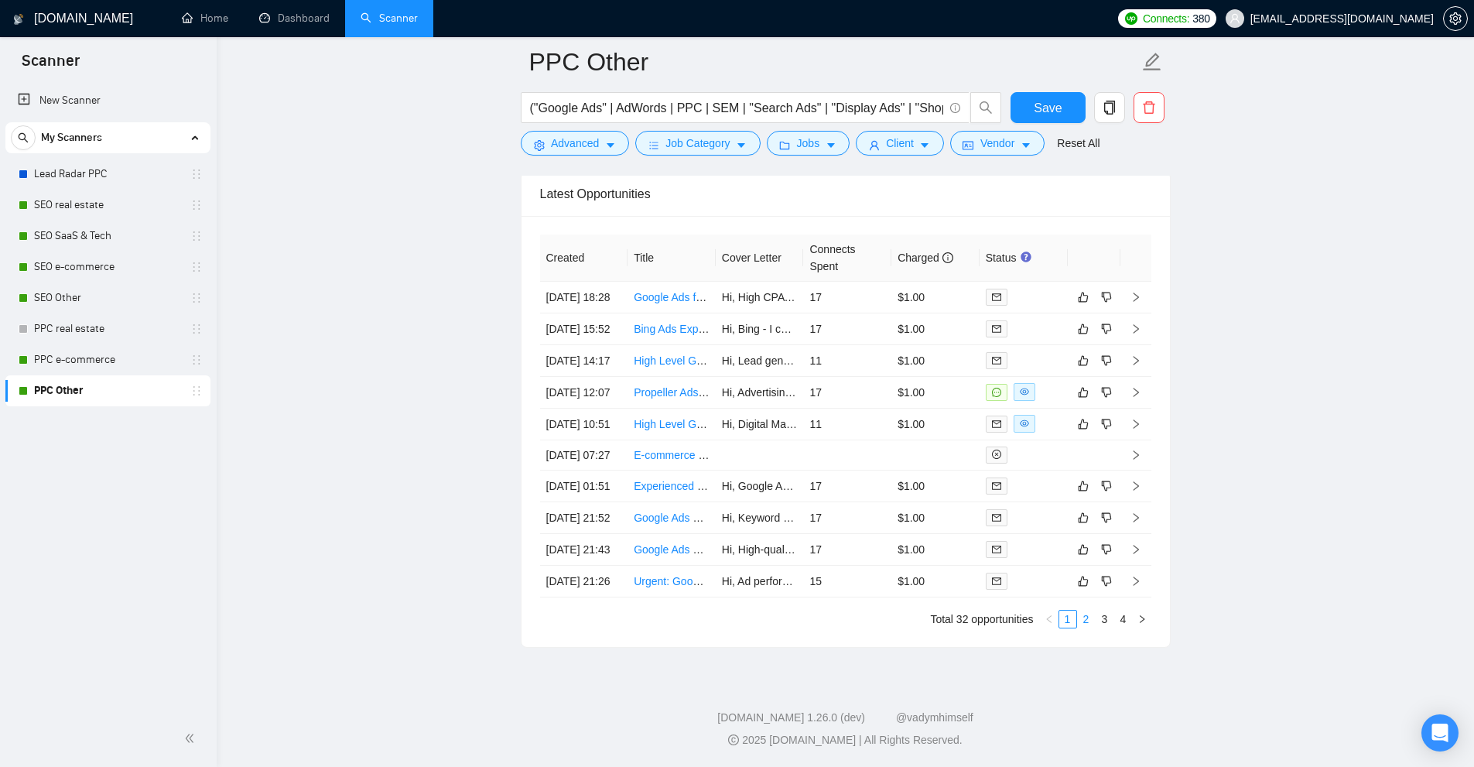
click at [1083, 619] on link "2" at bounding box center [1086, 618] width 17 height 17
click at [1048, 477] on div at bounding box center [1024, 486] width 76 height 18
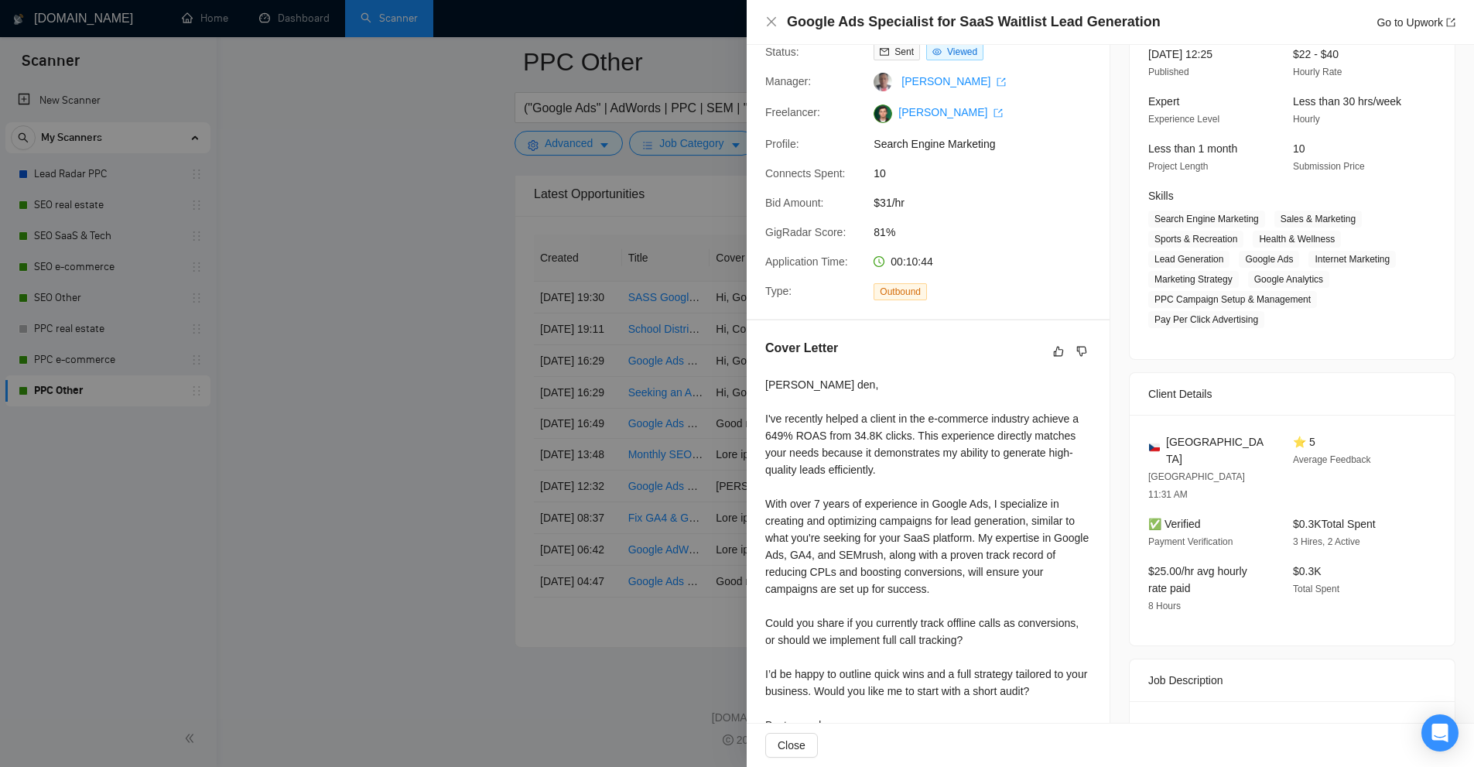
scroll to position [345, 0]
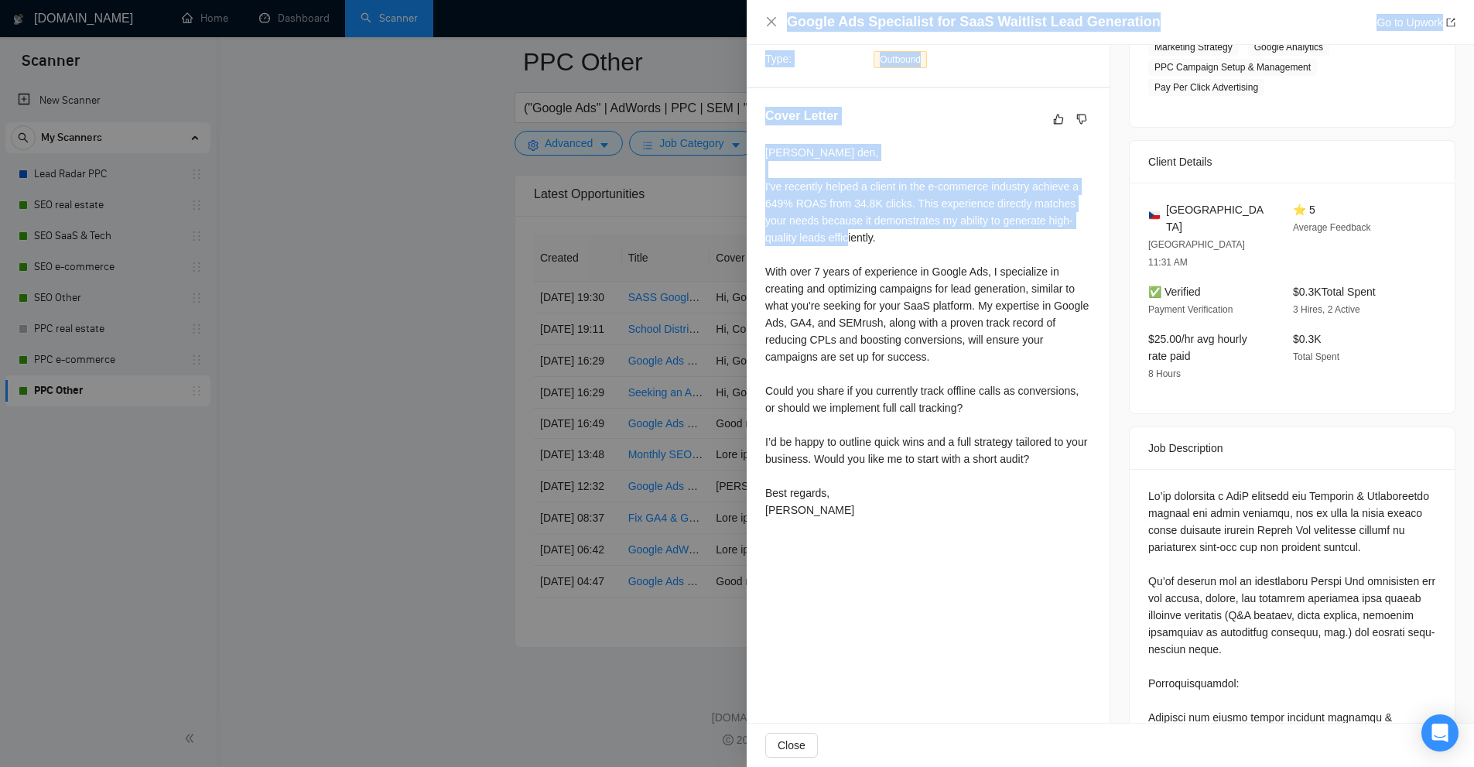
drag, startPoint x: 743, startPoint y: 179, endPoint x: 884, endPoint y: 255, distance: 159.6
click at [884, 255] on div "Google Ads Specialist for SaaS Waitlist Lead Generation Go to Upwork Proposal D…" at bounding box center [737, 383] width 1474 height 767
click at [884, 255] on div "Dobrý den, I've recently helped a client in the e-commerce industry achieve a 6…" at bounding box center [928, 331] width 326 height 374
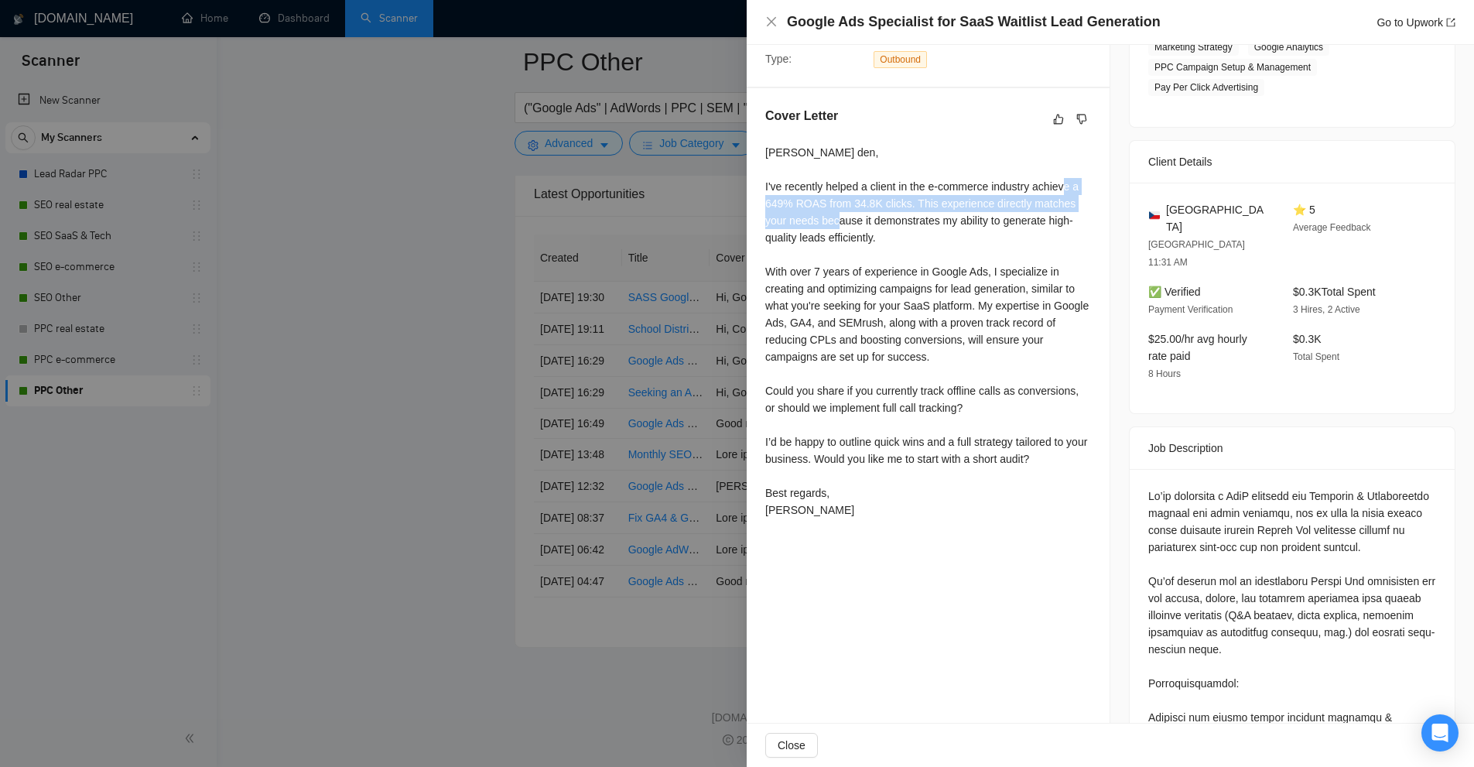
drag, startPoint x: 811, startPoint y: 212, endPoint x: 789, endPoint y: 200, distance: 25.0
click at [789, 200] on div "Dobrý den, I've recently helped a client in the e-commerce industry achieve a 6…" at bounding box center [928, 331] width 326 height 374
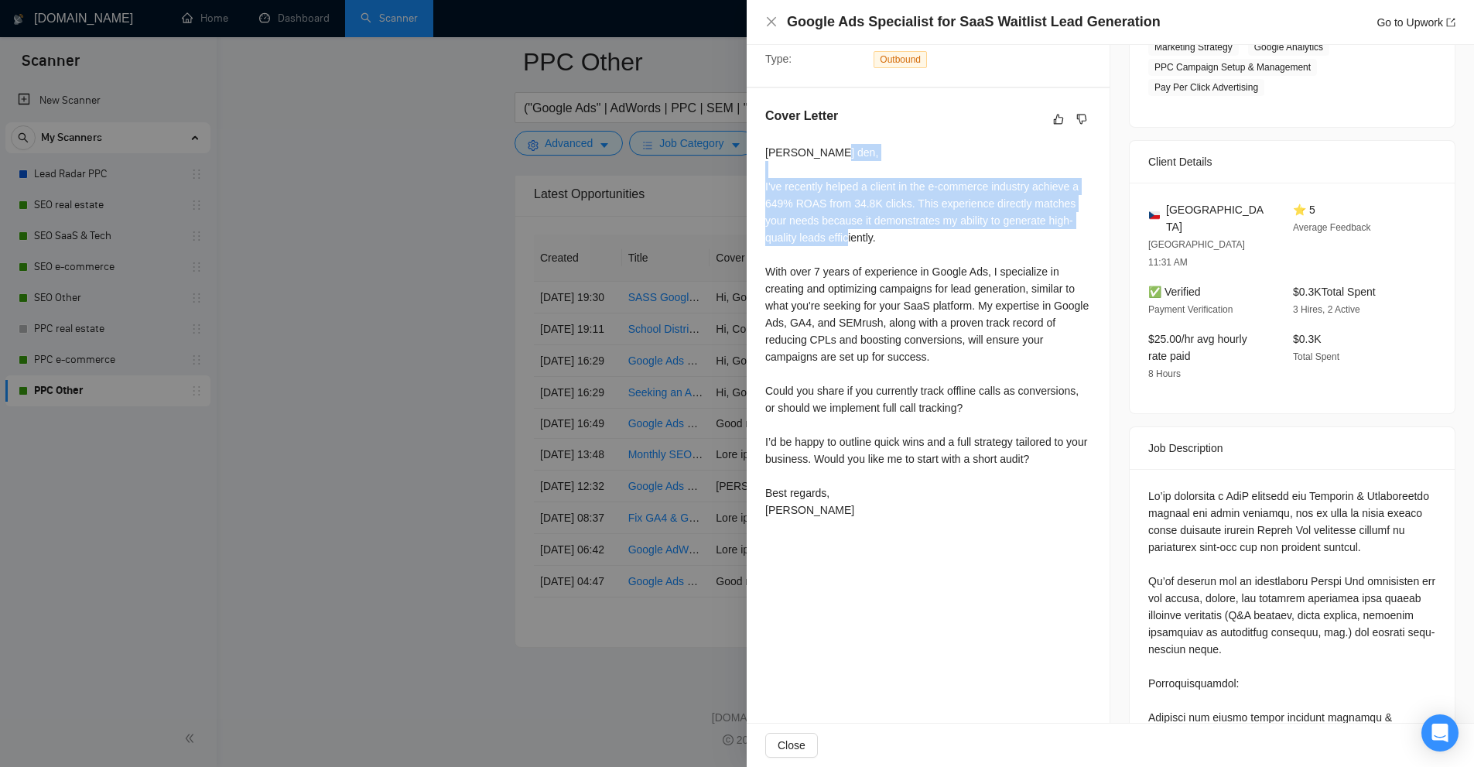
click at [789, 200] on div "Dobrý den, I've recently helped a client in the e-commerce industry achieve a 6…" at bounding box center [928, 331] width 326 height 374
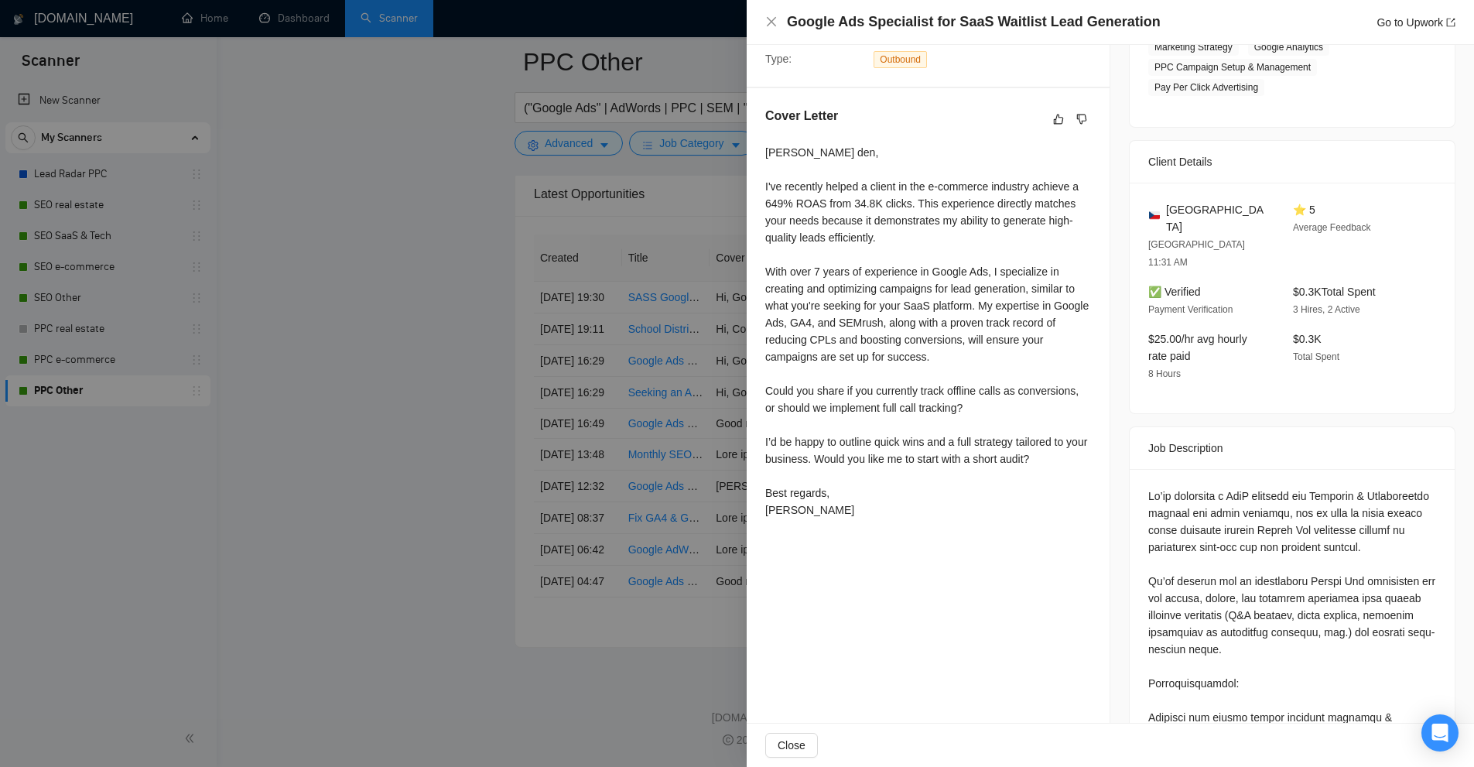
click at [890, 303] on div "Dobrý den, I've recently helped a client in the e-commerce industry achieve a 6…" at bounding box center [928, 331] width 326 height 374
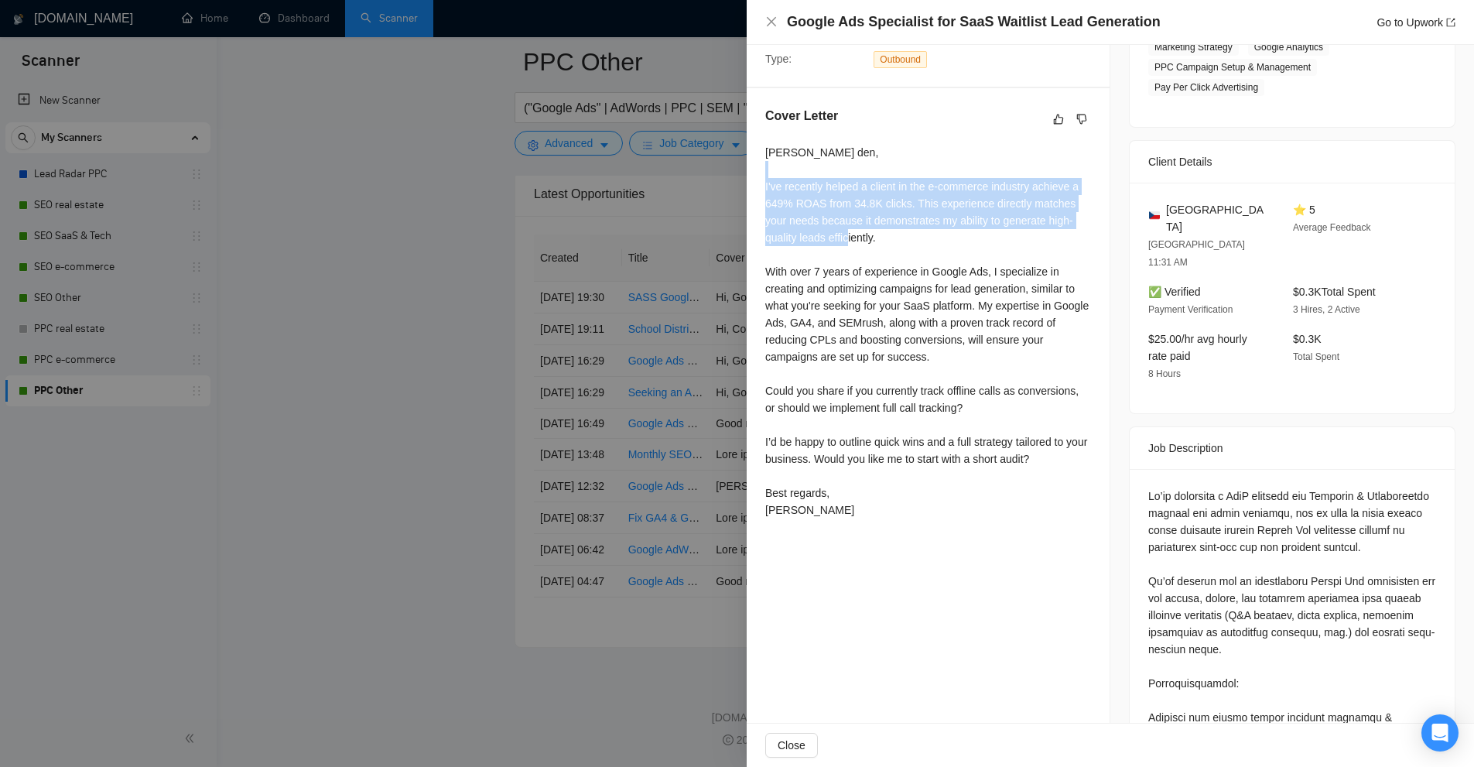
drag, startPoint x: 908, startPoint y: 248, endPoint x: 795, endPoint y: 190, distance: 126.7
click at [795, 190] on div "Dobrý den, I've recently helped a client in the e-commerce industry achieve a 6…" at bounding box center [928, 331] width 326 height 374
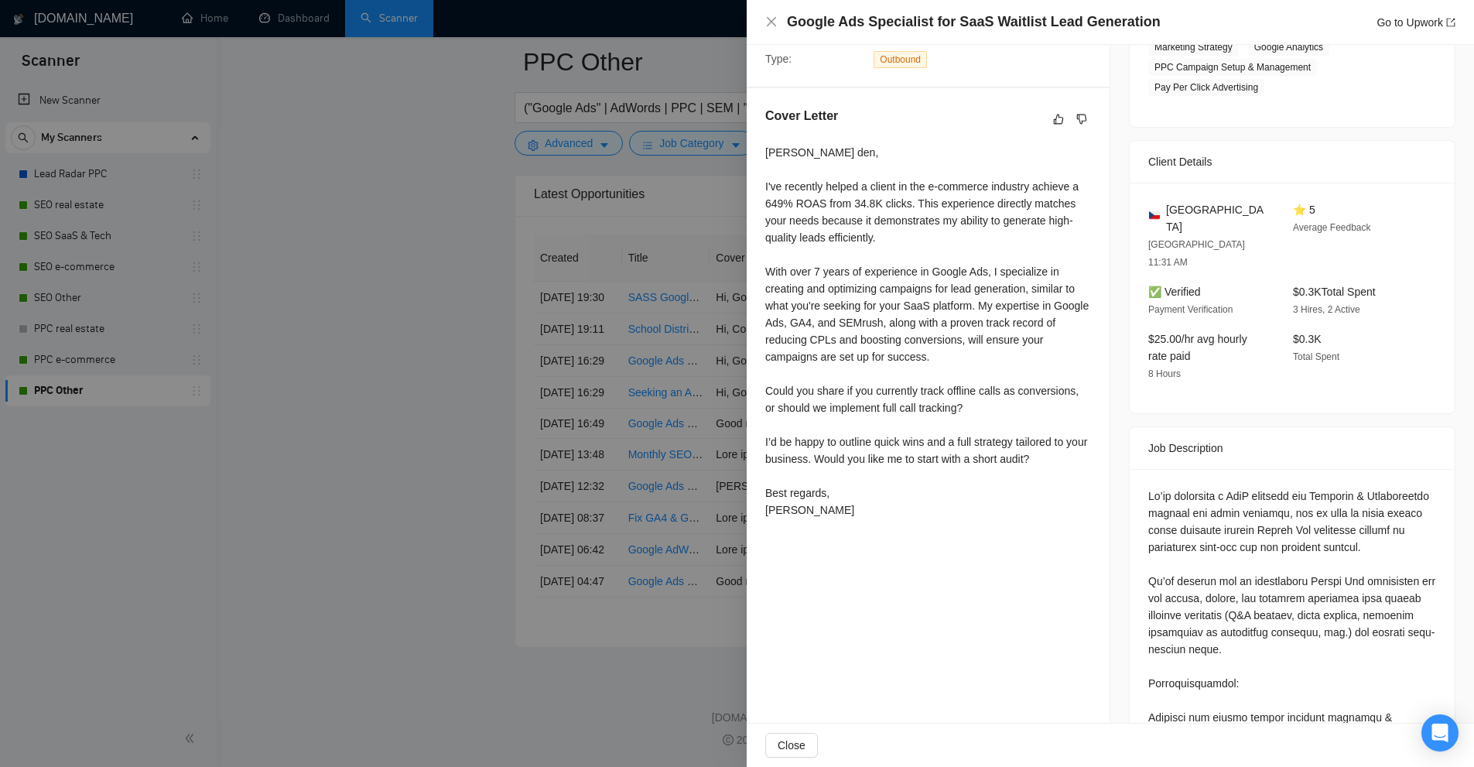
click at [795, 190] on div "Dobrý den, I've recently helped a client in the e-commerce industry achieve a 6…" at bounding box center [928, 331] width 326 height 374
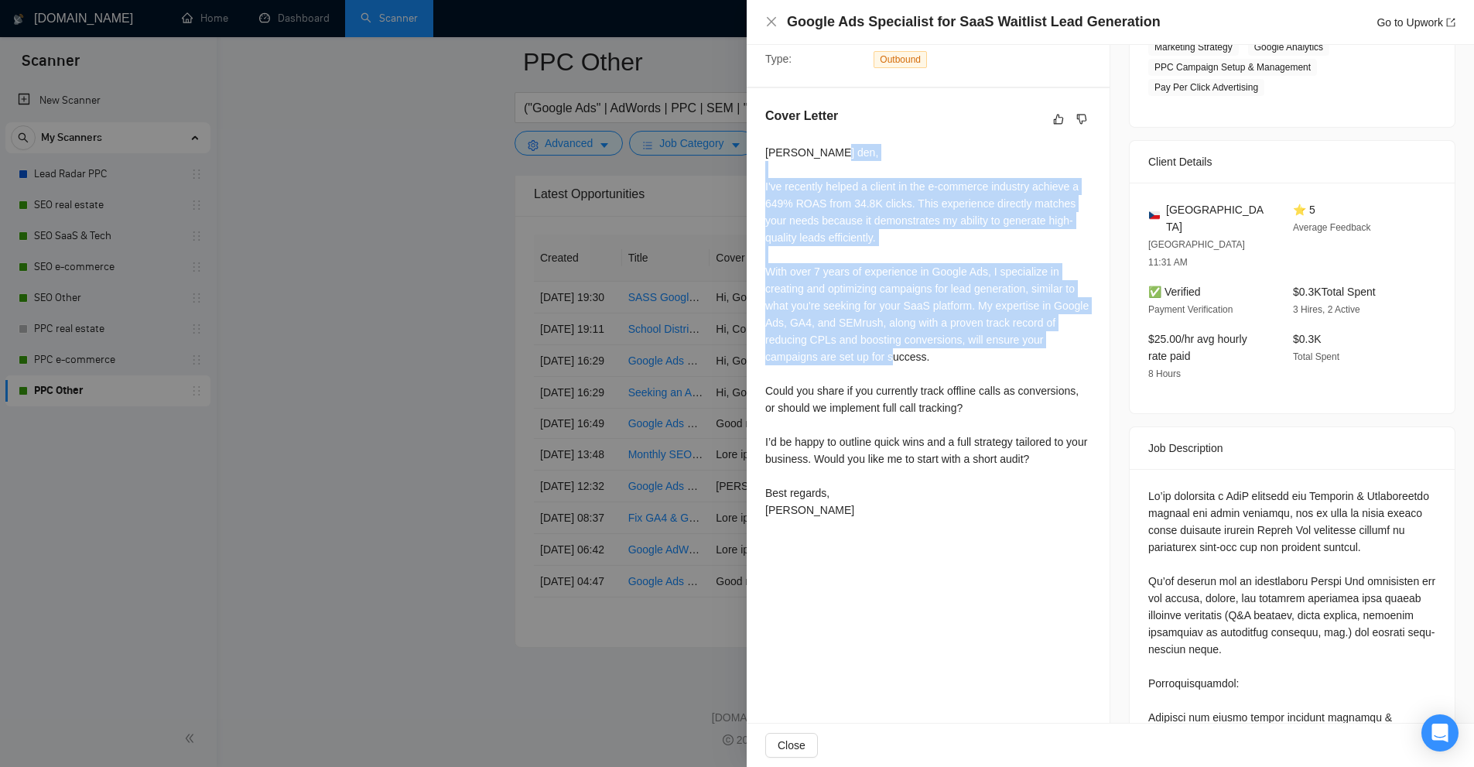
drag, startPoint x: 795, startPoint y: 190, endPoint x: 919, endPoint y: 347, distance: 200.6
click at [919, 347] on div "Dobrý den, I've recently helped a client in the e-commerce industry achieve a 6…" at bounding box center [928, 331] width 326 height 374
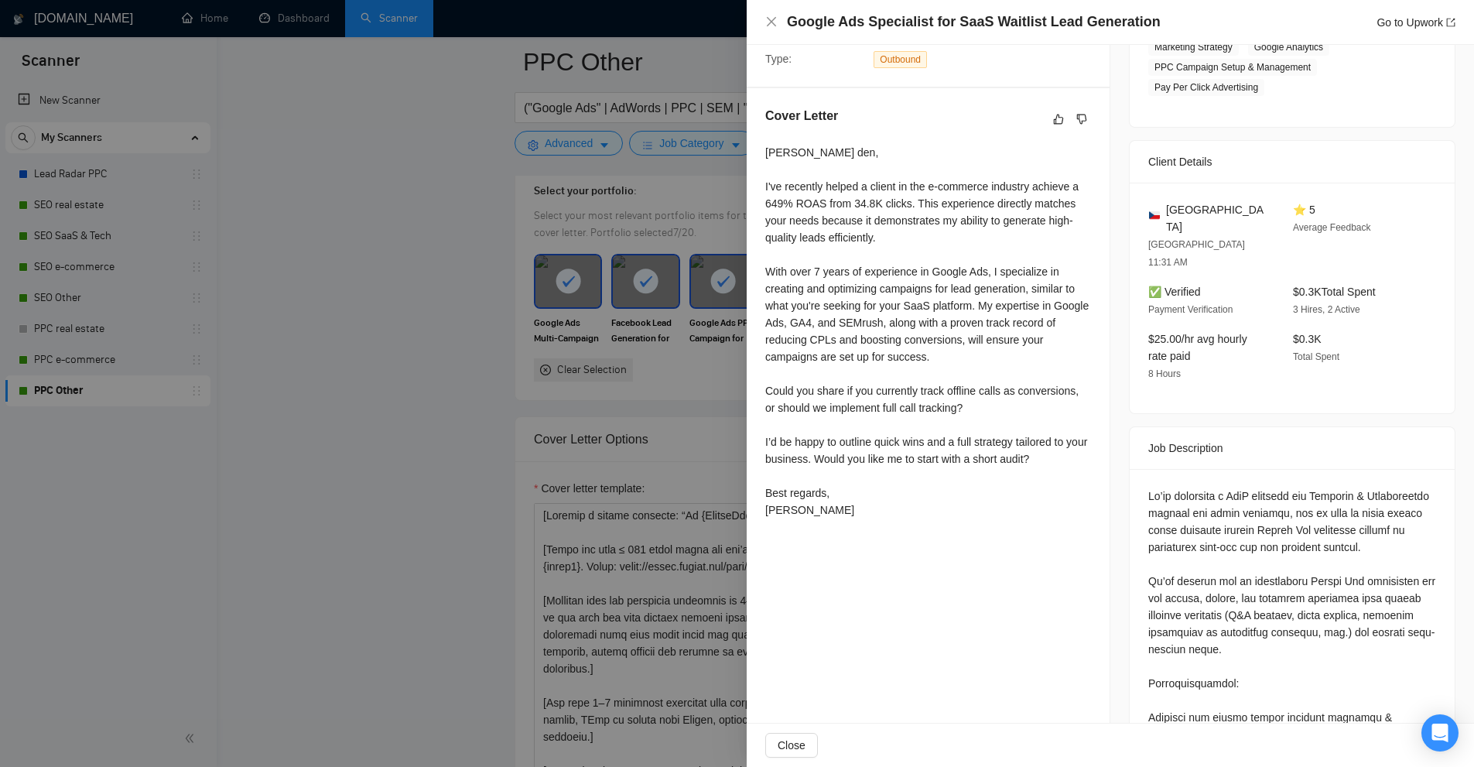
scroll to position [1677, 0]
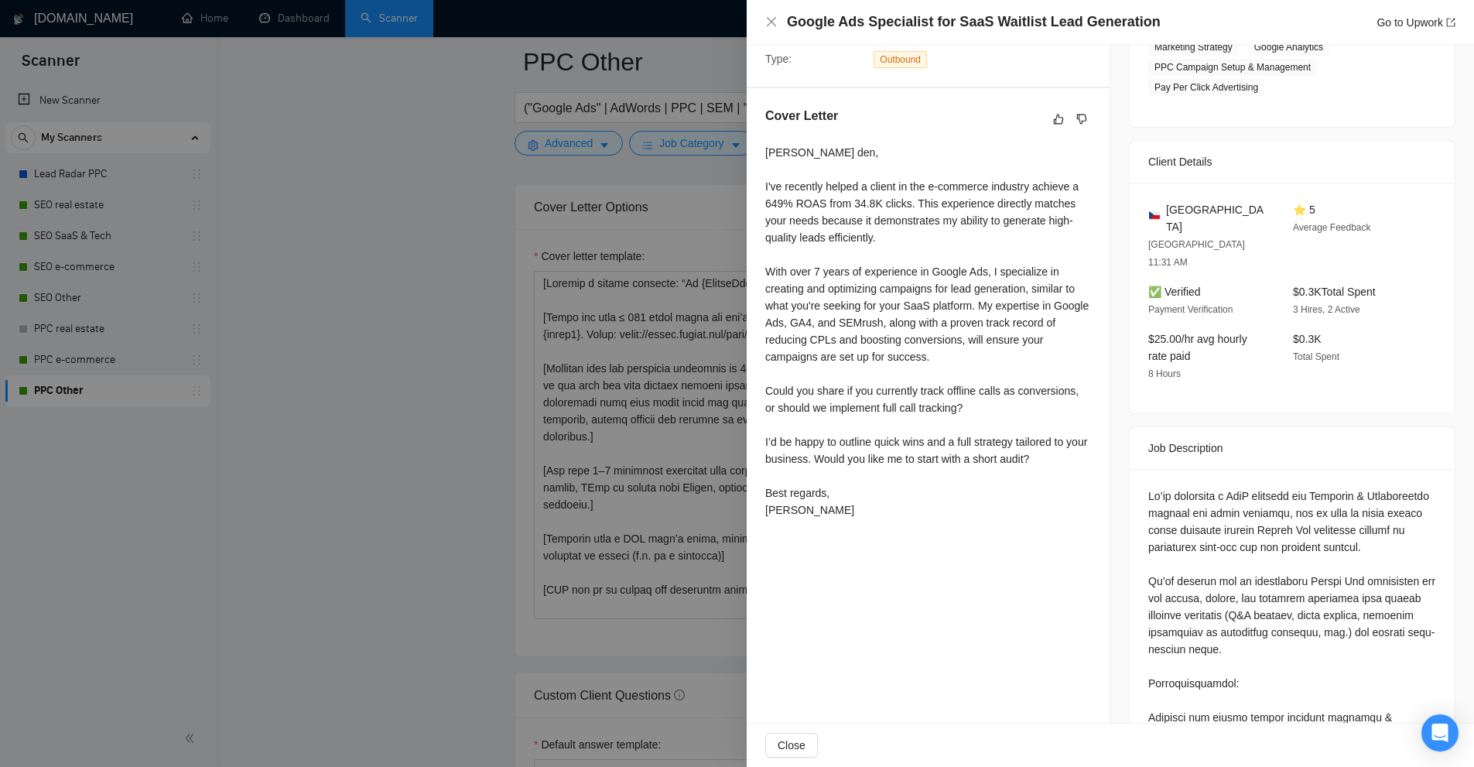
click at [638, 337] on div at bounding box center [737, 383] width 1474 height 767
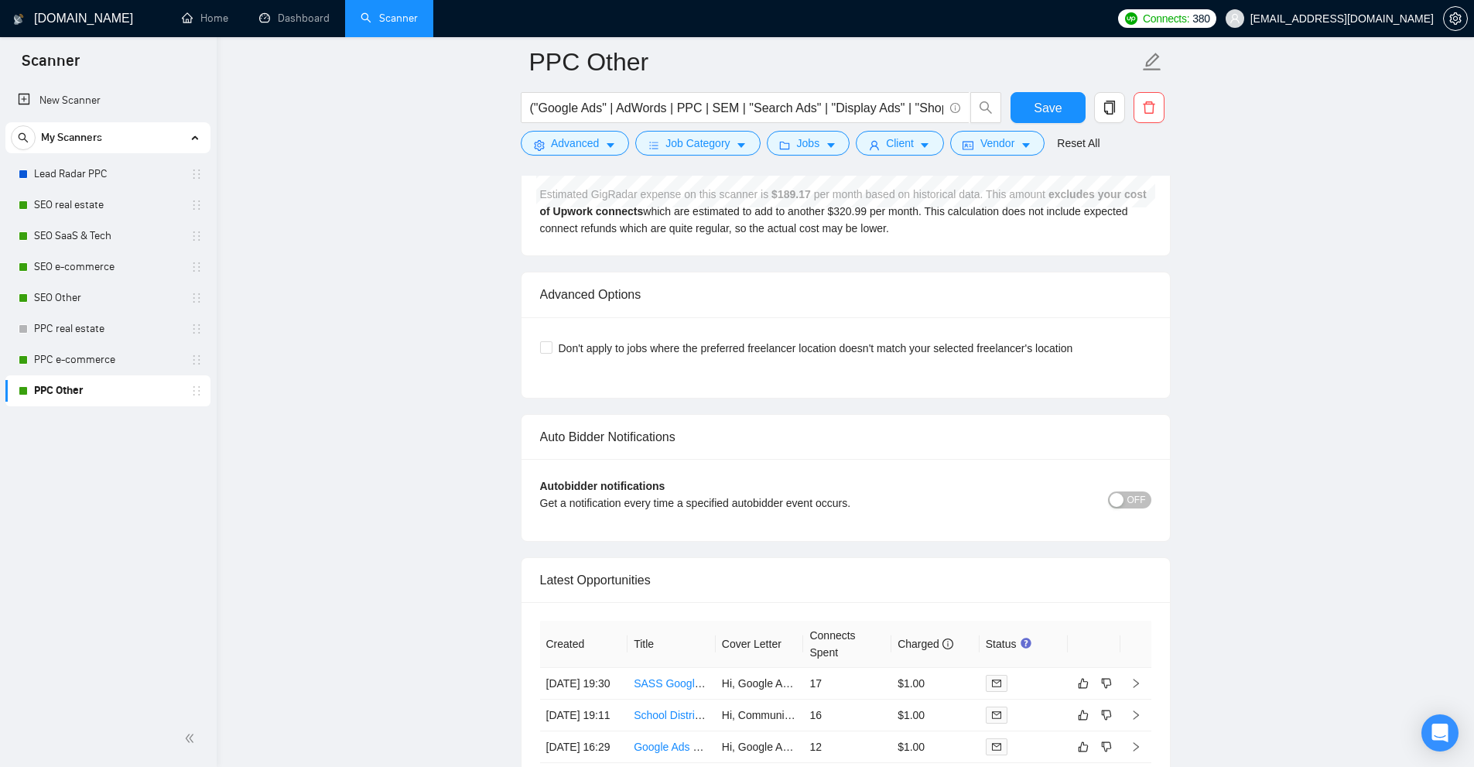
scroll to position [4075, 0]
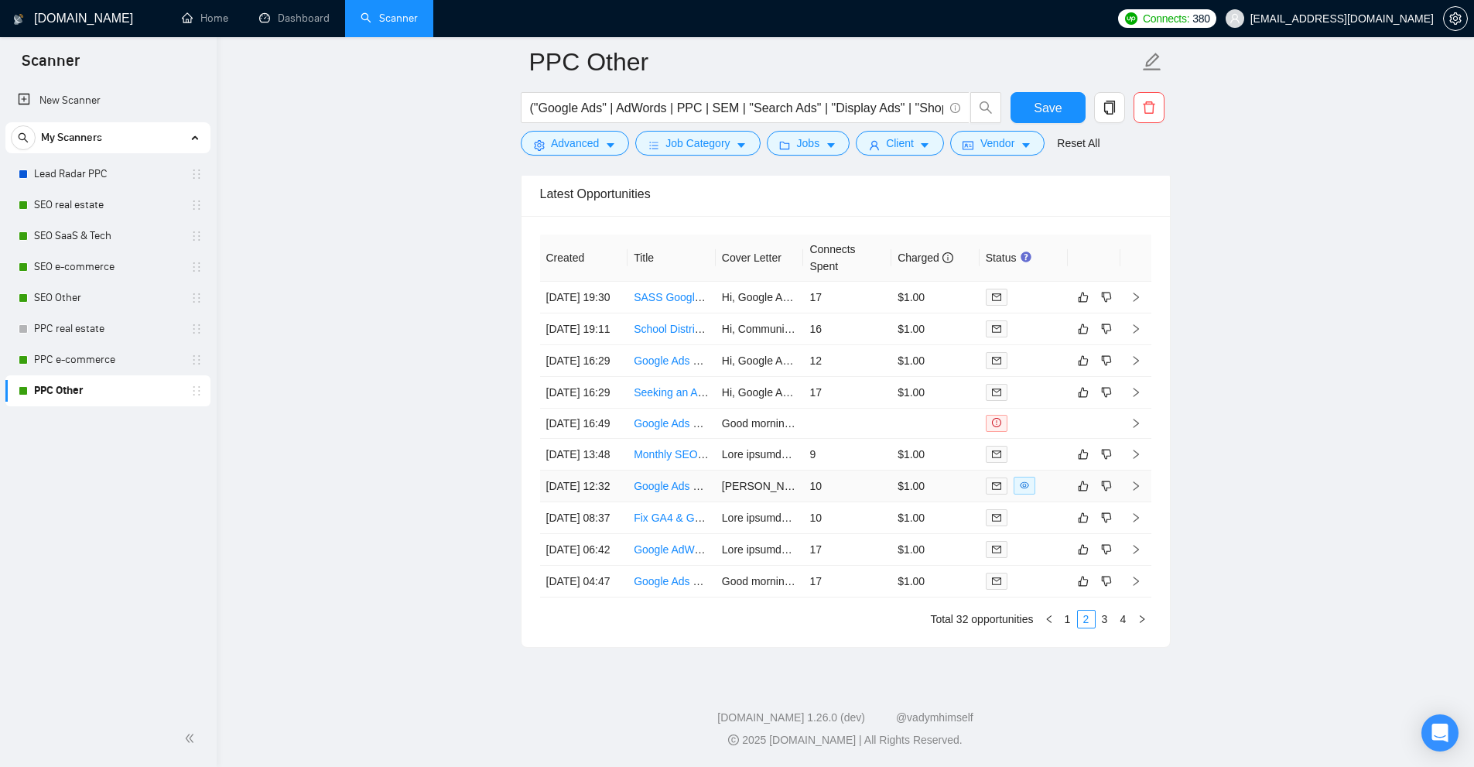
click at [918, 470] on td "$1.00" at bounding box center [935, 486] width 88 height 32
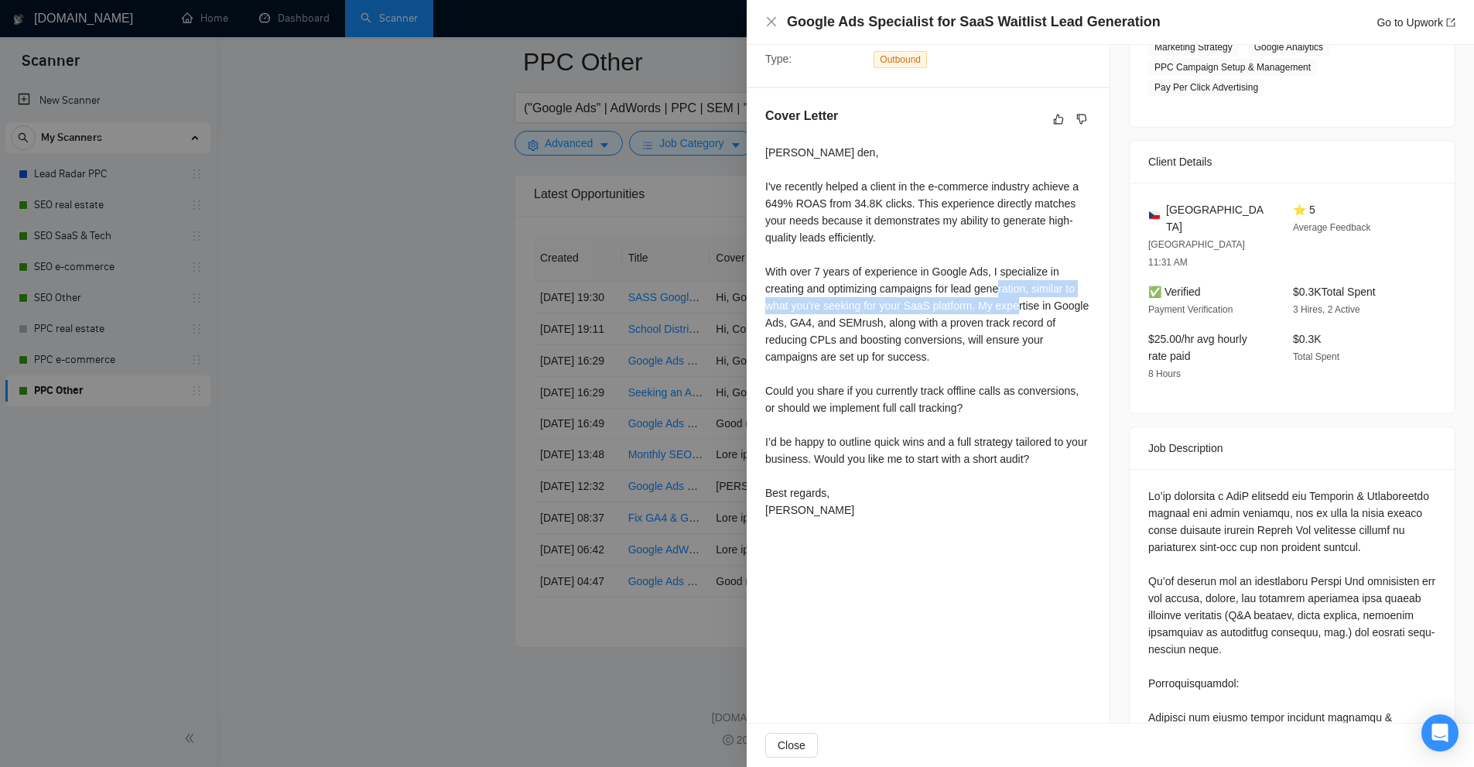
drag, startPoint x: 1043, startPoint y: 295, endPoint x: 1040, endPoint y: 303, distance: 8.3
click at [1048, 302] on div "Dobrý den, I've recently helped a client in the e-commerce industry achieve a 6…" at bounding box center [928, 331] width 326 height 374
click at [1027, 303] on div "Dobrý den, I've recently helped a client in the e-commerce industry achieve a 6…" at bounding box center [928, 331] width 326 height 374
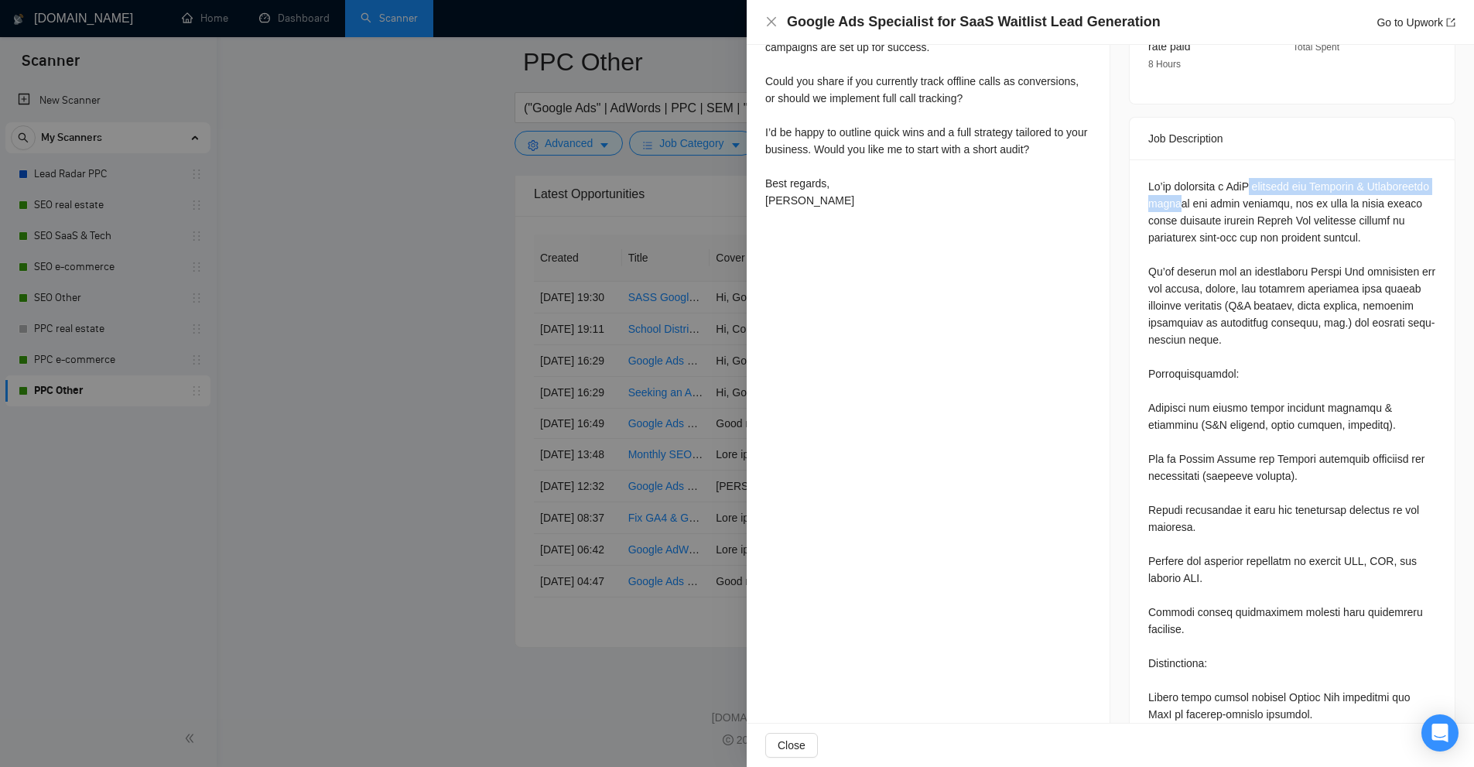
drag, startPoint x: 1248, startPoint y: 155, endPoint x: 1293, endPoint y: 179, distance: 51.2
click at [1284, 178] on div at bounding box center [1292, 671] width 288 height 987
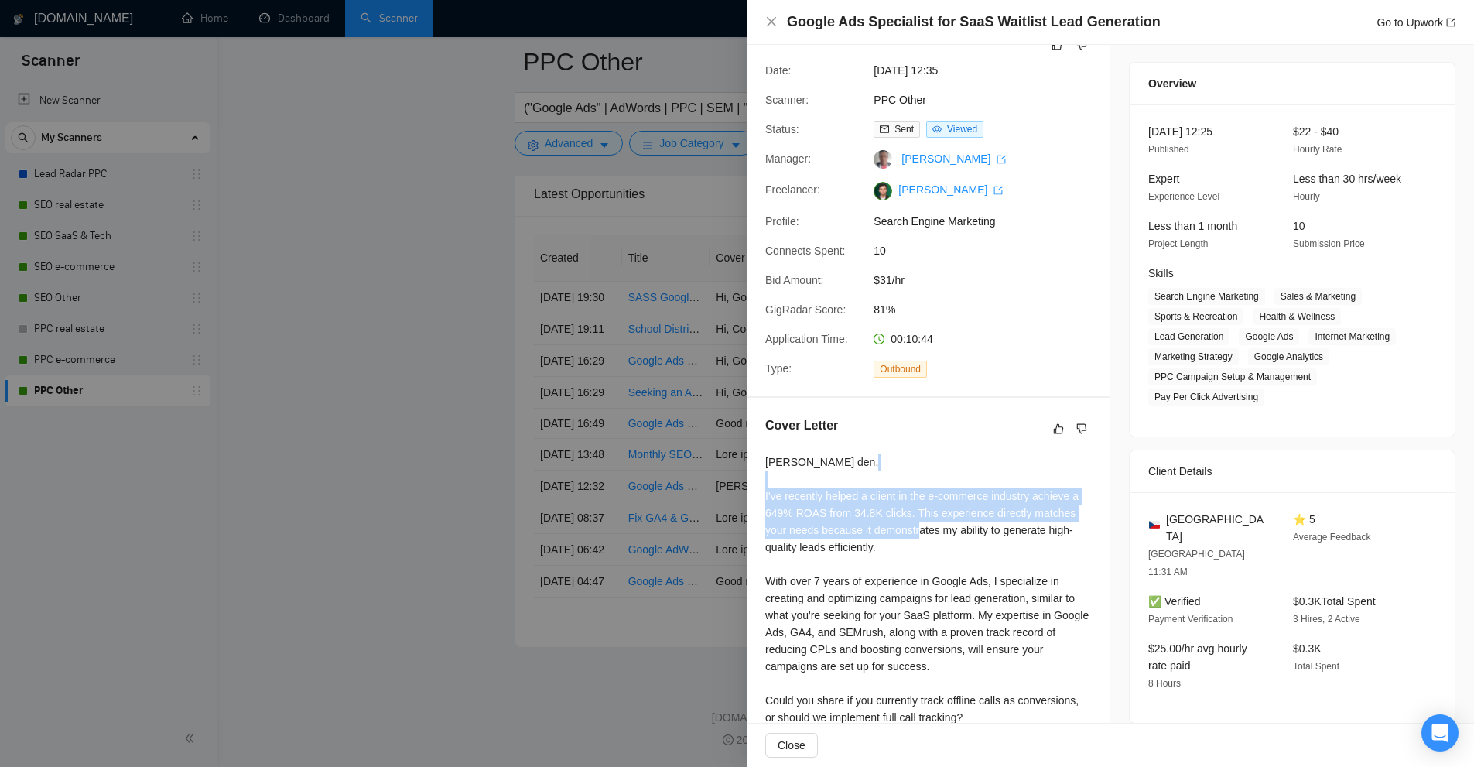
drag, startPoint x: 788, startPoint y: 494, endPoint x: 959, endPoint y: 534, distance: 176.4
click at [959, 534] on div "Dobrý den, I've recently helped a client in the e-commerce industry achieve a 6…" at bounding box center [928, 640] width 326 height 374
drag, startPoint x: 805, startPoint y: 484, endPoint x: 790, endPoint y: 494, distance: 18.5
click at [790, 494] on div "Dobrý den, I've recently helped a client in the e-commerce industry achieve a 6…" at bounding box center [928, 640] width 326 height 374
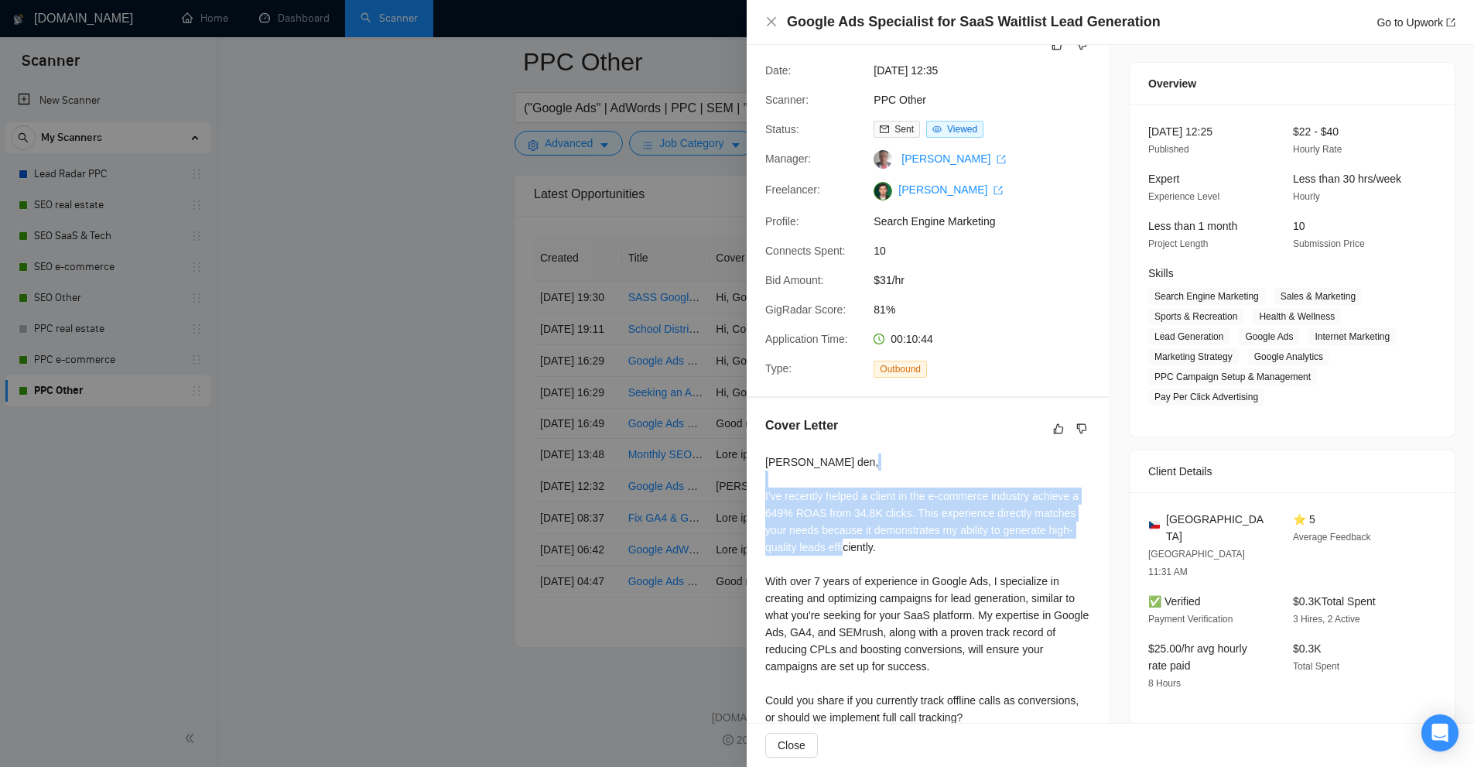
click at [808, 494] on div "Dobrý den, I've recently helped a client in the e-commerce industry achieve a 6…" at bounding box center [928, 640] width 326 height 374
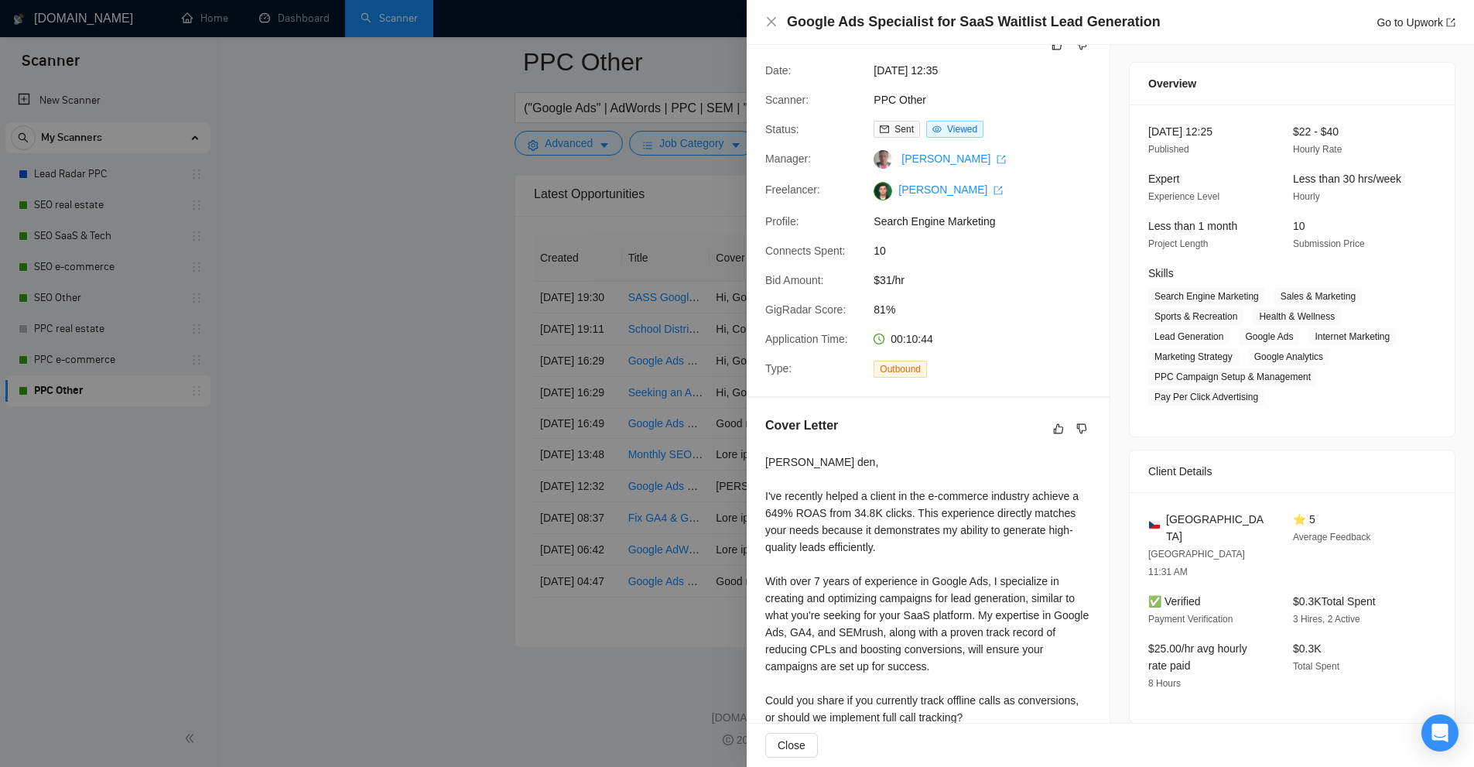
scroll to position [268, 0]
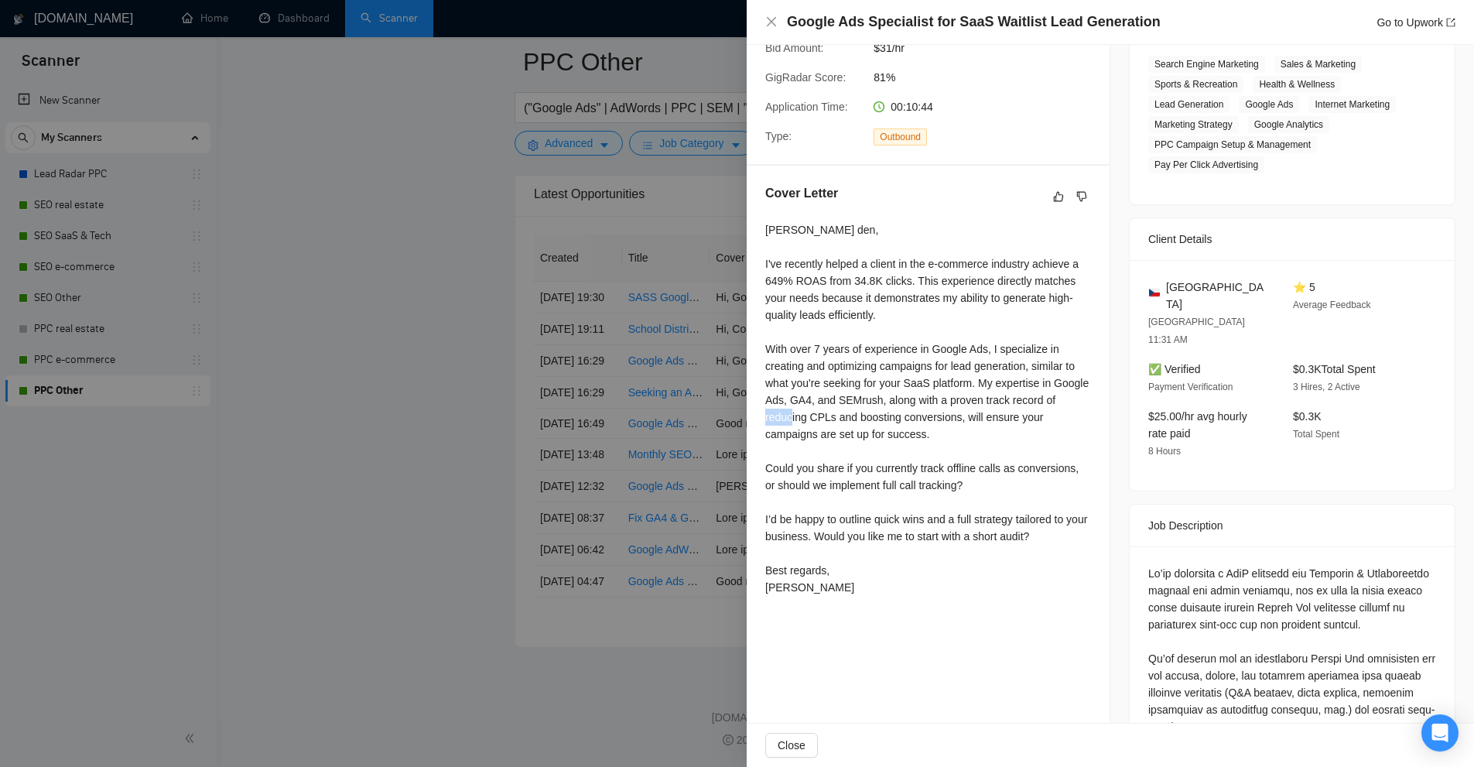
drag, startPoint x: 820, startPoint y: 414, endPoint x: 843, endPoint y: 416, distance: 23.3
click at [843, 416] on div "Dobrý den, I've recently helped a client in the e-commerce industry achieve a 6…" at bounding box center [928, 408] width 326 height 374
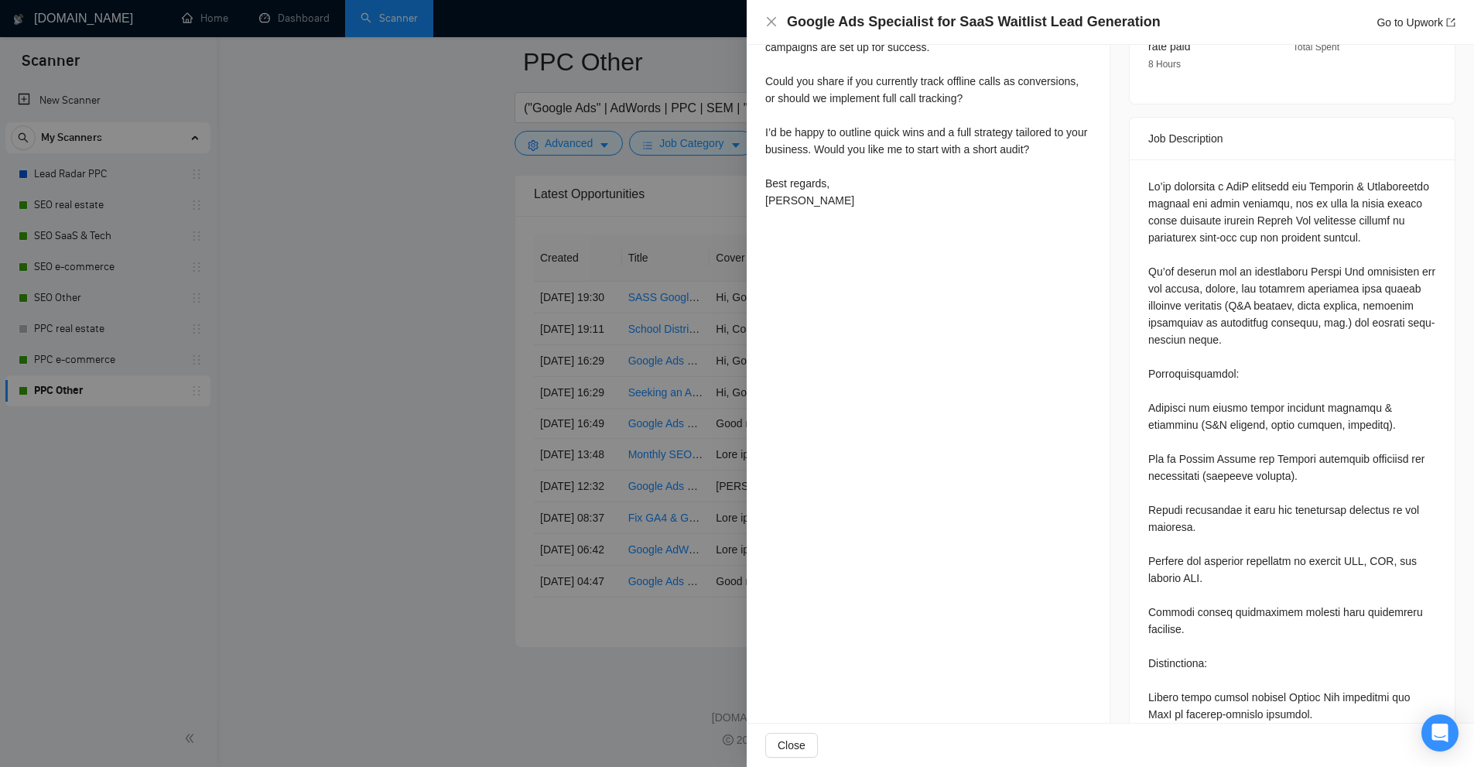
scroll to position [809, 0]
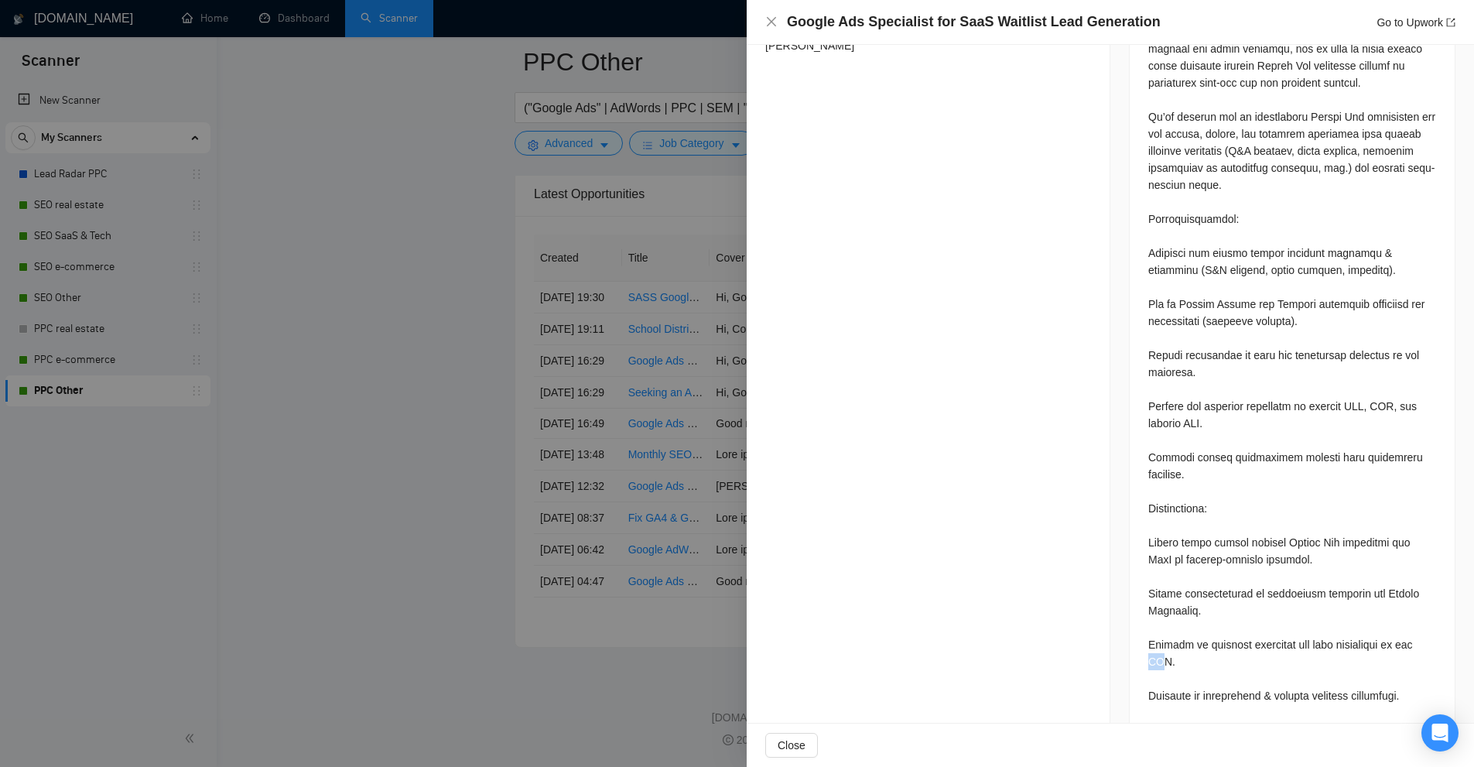
click at [1176, 627] on div at bounding box center [1292, 516] width 288 height 987
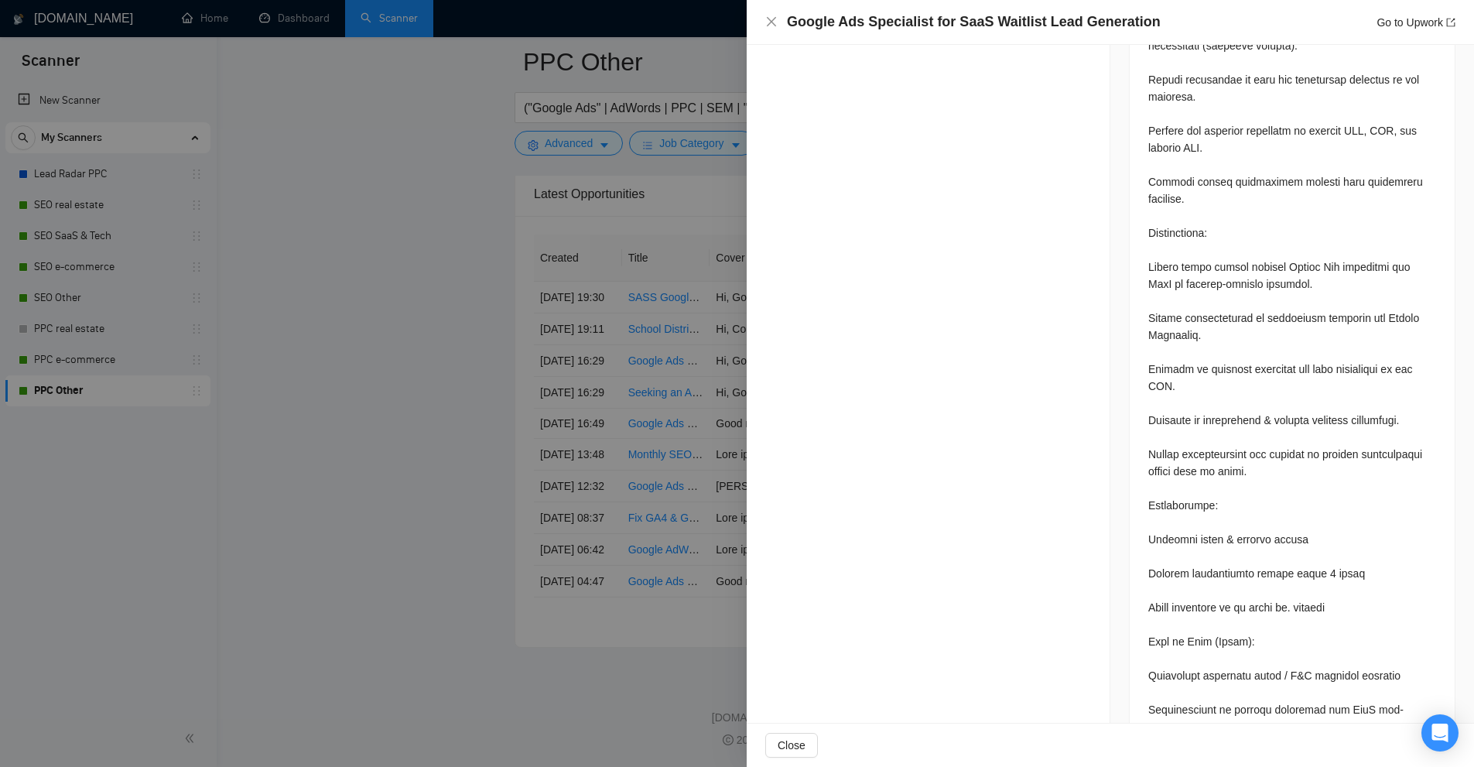
click at [615, 300] on div at bounding box center [737, 383] width 1474 height 767
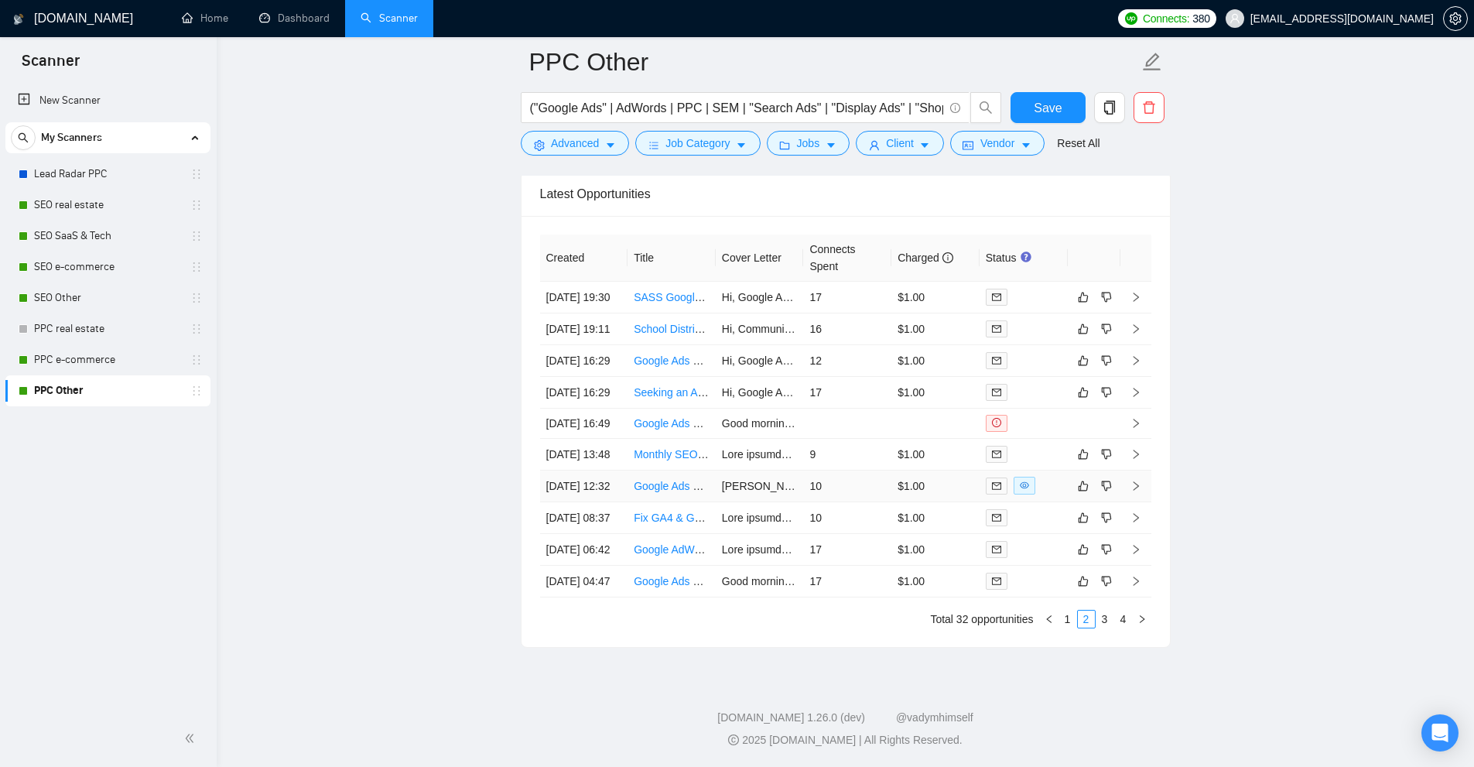
click at [951, 470] on td "$1.00" at bounding box center [935, 486] width 88 height 32
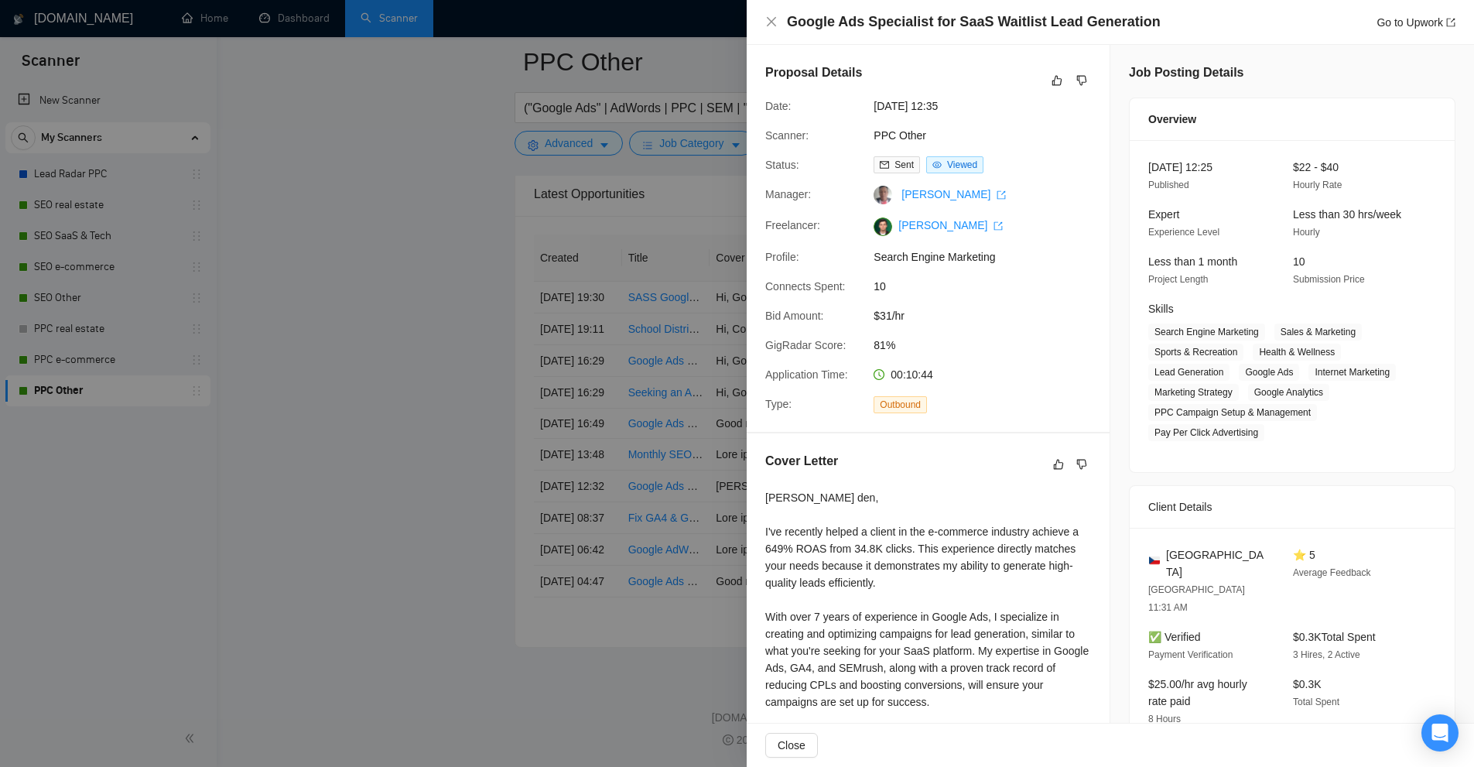
scroll to position [387, 0]
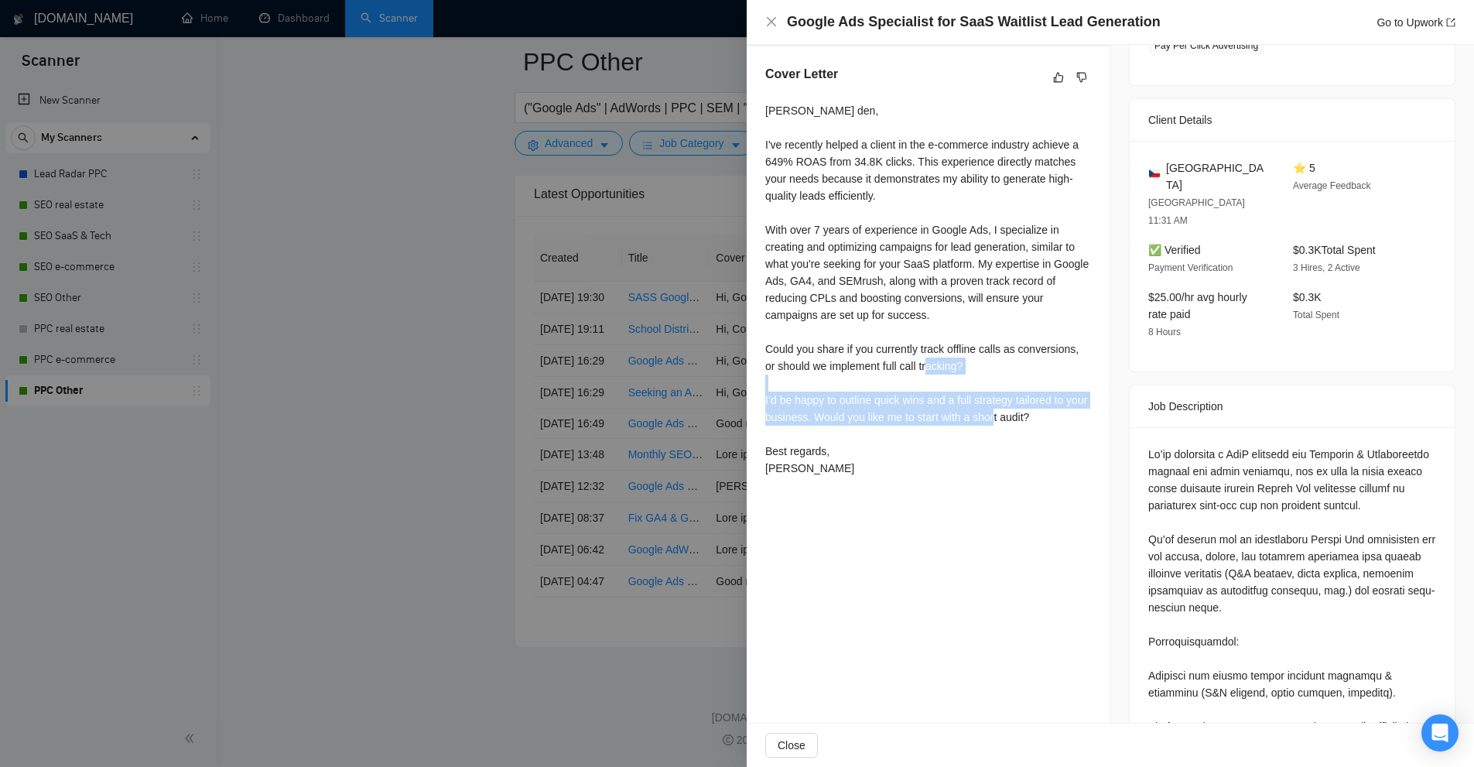
drag, startPoint x: 768, startPoint y: 389, endPoint x: 1066, endPoint y: 416, distance: 299.1
click at [1065, 416] on div "Dobrý den, I've recently helped a client in the e-commerce industry achieve a 6…" at bounding box center [928, 289] width 326 height 374
click at [1068, 416] on div "Dobrý den, I've recently helped a client in the e-commerce industry achieve a 6…" at bounding box center [928, 289] width 326 height 374
drag, startPoint x: 884, startPoint y: 422, endPoint x: 1057, endPoint y: 420, distance: 172.5
click at [1057, 420] on div "Dobrý den, I've recently helped a client in the e-commerce industry achieve a 6…" at bounding box center [928, 289] width 326 height 374
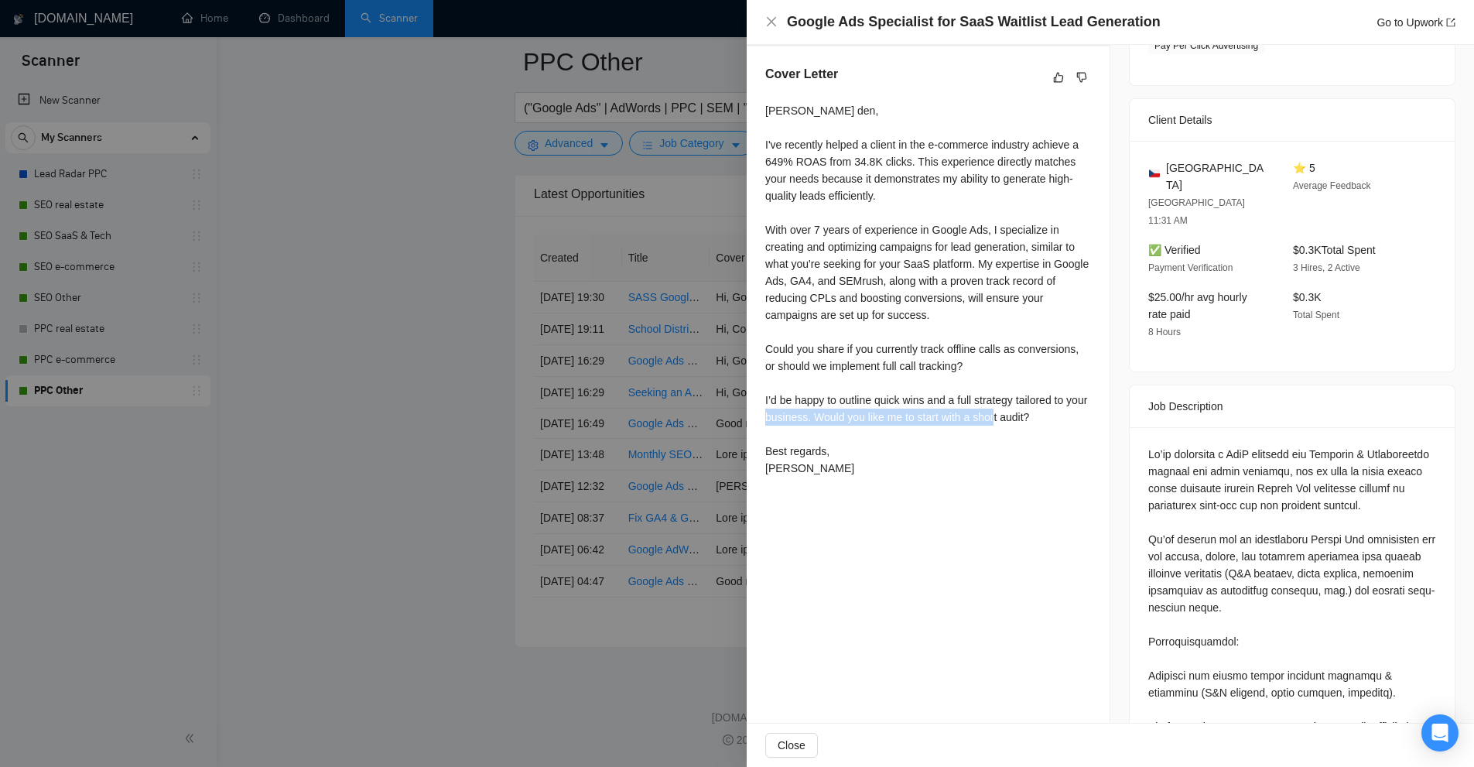
click at [1060, 420] on div "Dobrý den, I've recently helped a client in the e-commerce industry achieve a 6…" at bounding box center [928, 289] width 326 height 374
drag, startPoint x: 1060, startPoint y: 420, endPoint x: 764, endPoint y: 396, distance: 297.3
click at [764, 396] on div "Cover Letter Dobrý den, I've recently helped a client in the e-commerce industr…" at bounding box center [928, 273] width 363 height 455
drag, startPoint x: 764, startPoint y: 396, endPoint x: 1068, endPoint y: 422, distance: 305.9
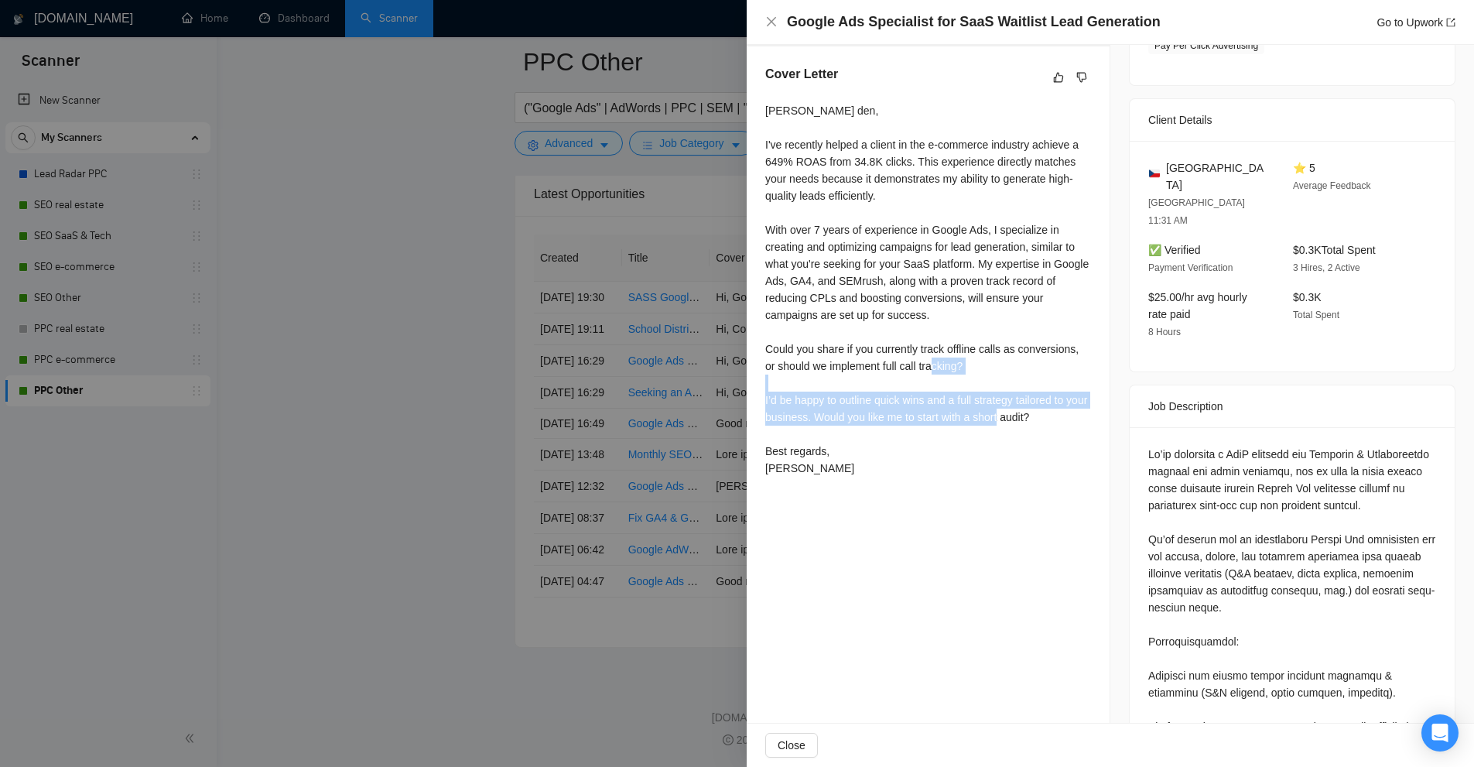
click at [1068, 422] on div "Cover Letter Dobrý den, I've recently helped a client in the e-commerce industr…" at bounding box center [928, 273] width 363 height 455
click at [1068, 422] on div "Dobrý den, I've recently helped a client in the e-commerce industry achieve a 6…" at bounding box center [928, 289] width 326 height 374
drag, startPoint x: 1068, startPoint y: 422, endPoint x: 796, endPoint y: 380, distance: 275.5
click at [796, 380] on div "Dobrý den, I've recently helped a client in the e-commerce industry achieve a 6…" at bounding box center [928, 289] width 326 height 374
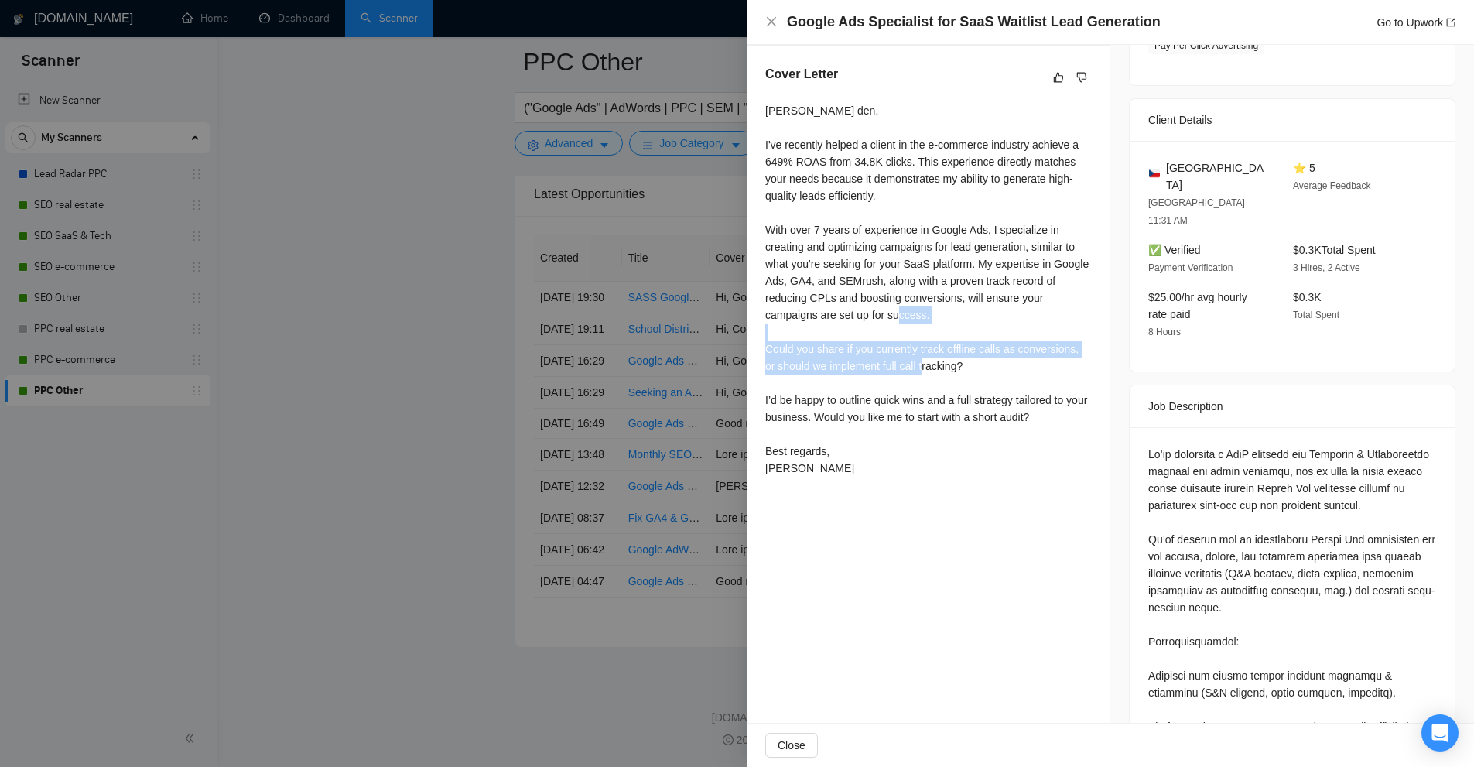
drag, startPoint x: 767, startPoint y: 347, endPoint x: 1007, endPoint y: 370, distance: 241.0
click at [1007, 370] on div "Dobrý den, I've recently helped a client in the e-commerce industry achieve a 6…" at bounding box center [928, 289] width 326 height 374
drag, startPoint x: 1052, startPoint y: 424, endPoint x: 772, endPoint y: 352, distance: 289.2
click at [772, 352] on div "Dobrý den, I've recently helped a client in the e-commerce industry achieve a 6…" at bounding box center [928, 289] width 326 height 374
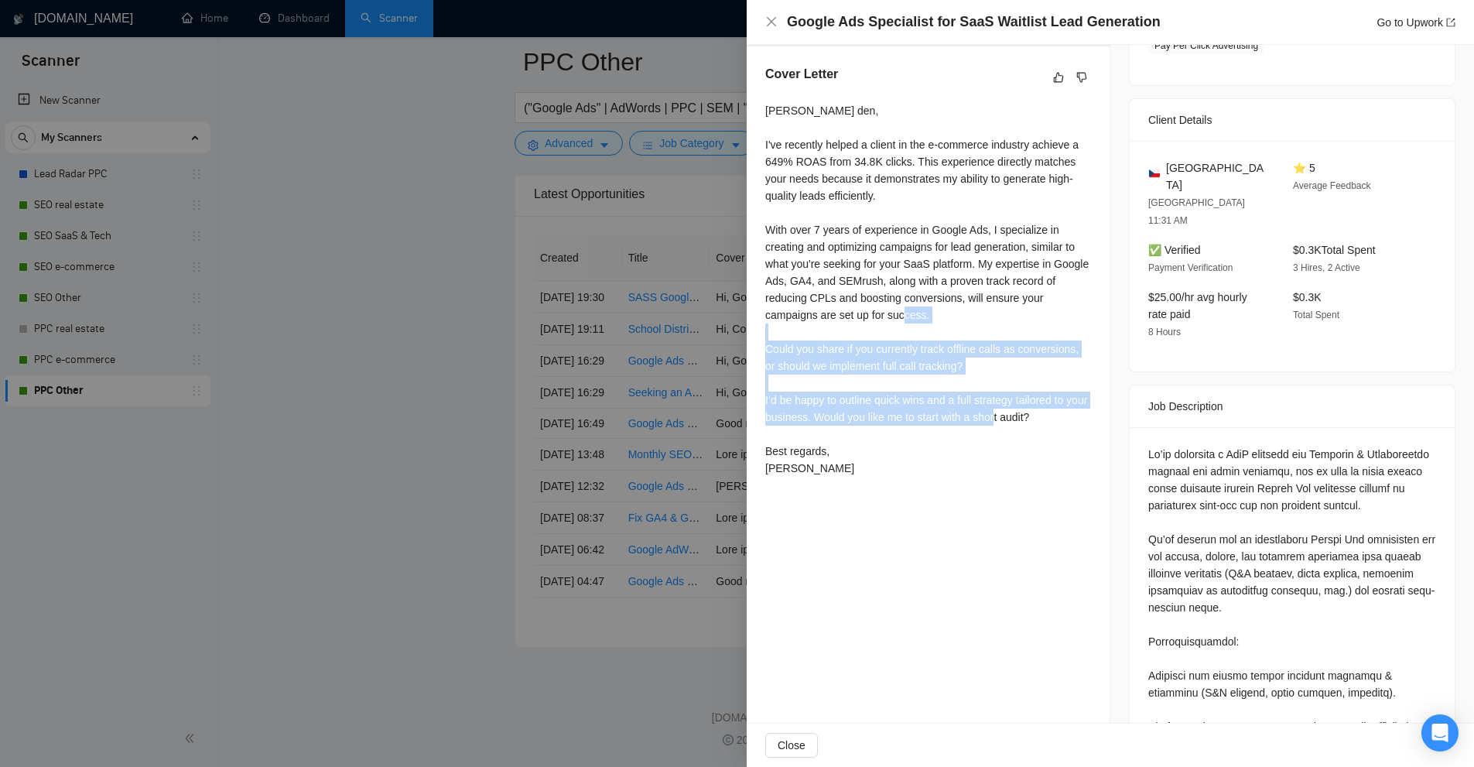
click at [772, 352] on div "Dobrý den, I've recently helped a client in the e-commerce industry achieve a 6…" at bounding box center [928, 289] width 326 height 374
drag, startPoint x: 992, startPoint y: 380, endPoint x: 767, endPoint y: 349, distance: 226.5
click at [767, 349] on div "Dobrý den, I've recently helped a client in the e-commerce industry achieve a 6…" at bounding box center [928, 289] width 326 height 374
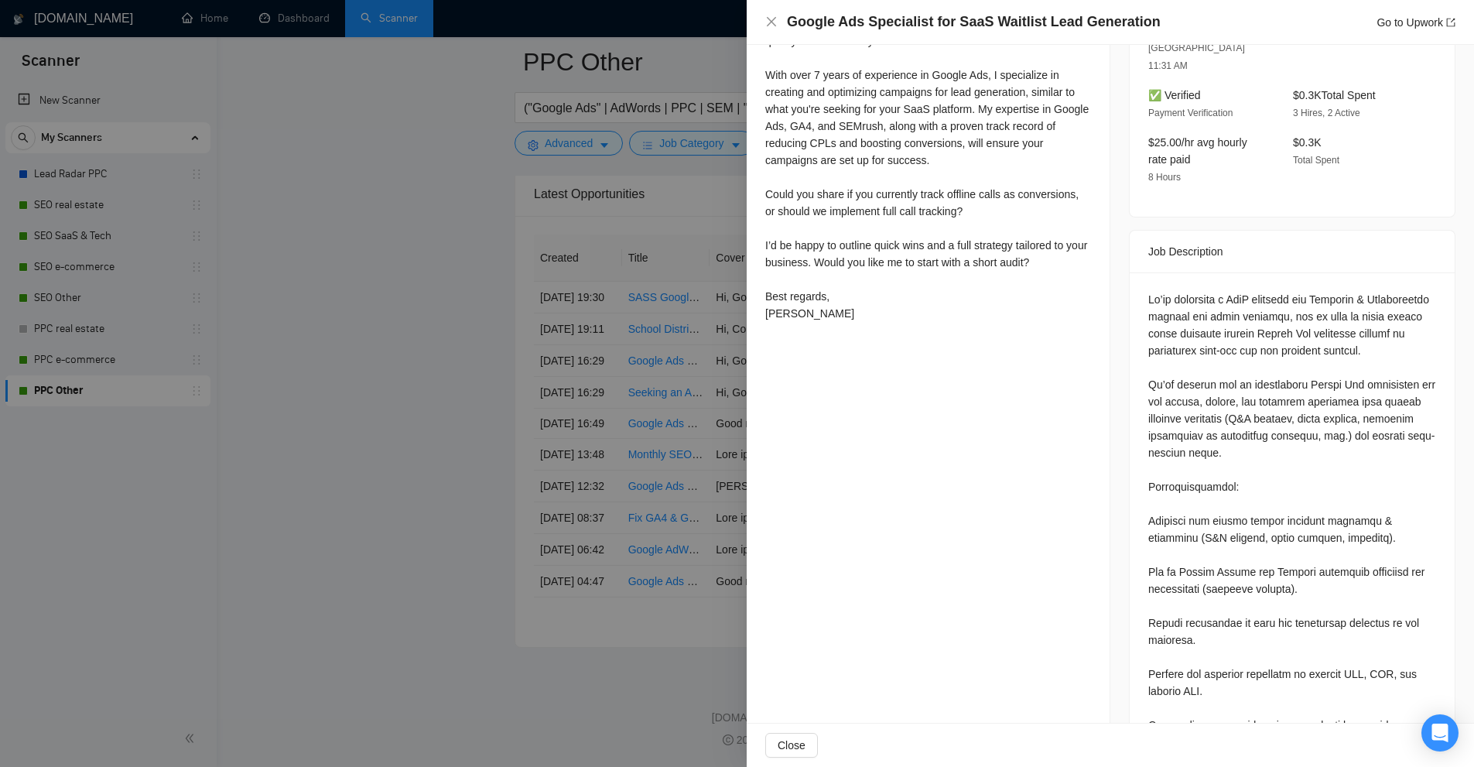
scroll to position [464, 0]
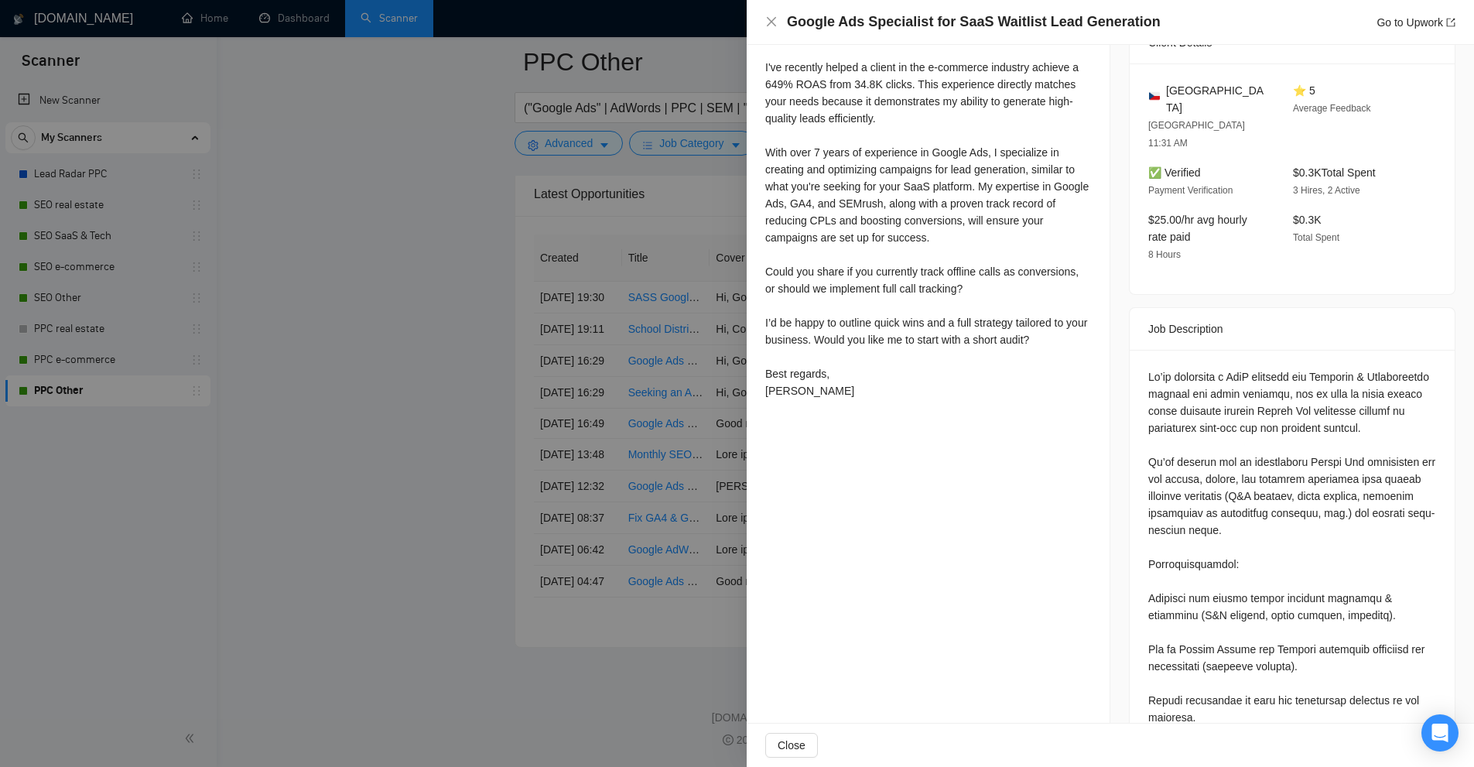
click at [952, 272] on div "Dobrý den, I've recently helped a client in the e-commerce industry achieve a 6…" at bounding box center [928, 212] width 326 height 374
click at [989, 271] on div "Dobrý den, I've recently helped a client in the e-commerce industry achieve a 6…" at bounding box center [928, 212] width 326 height 374
copy div "calls"
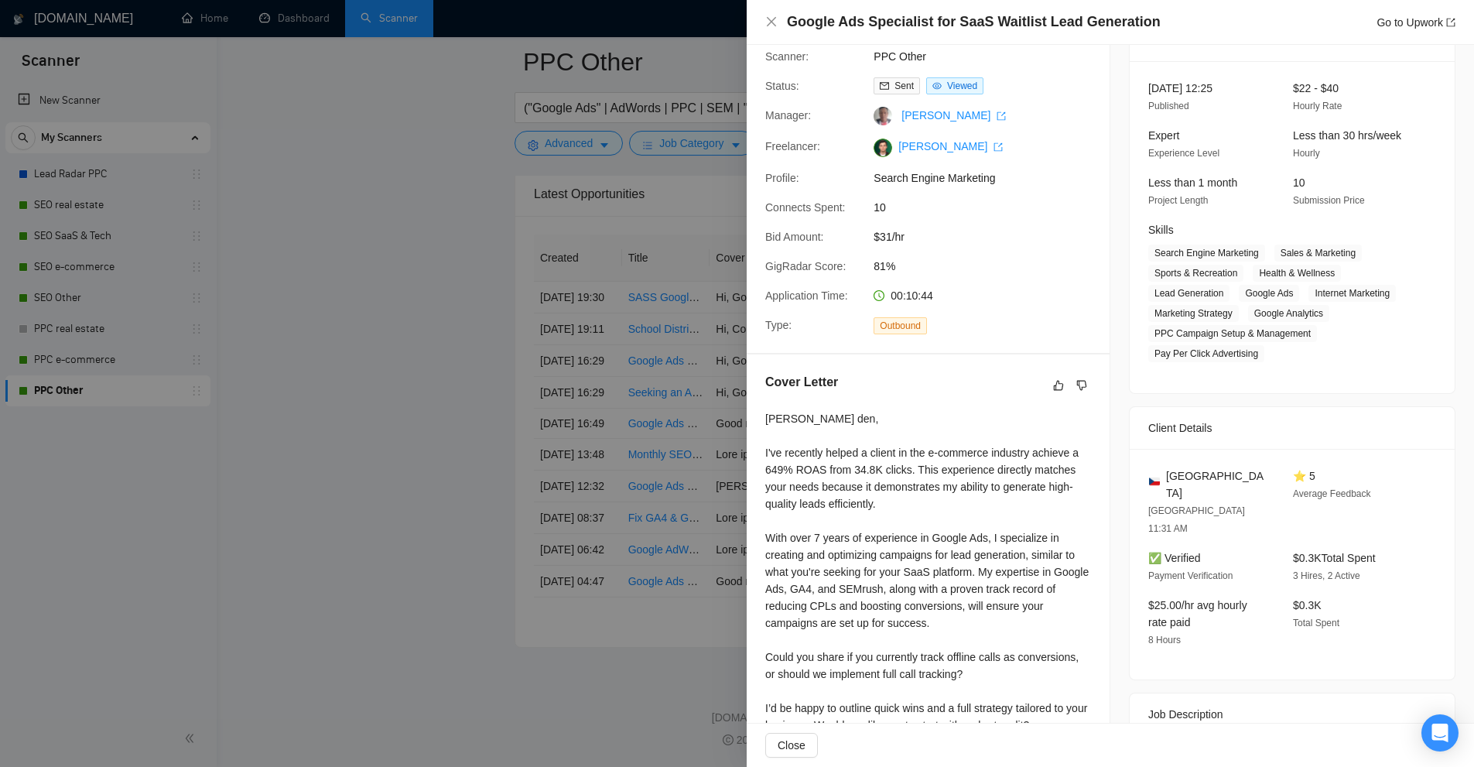
scroll to position [2, 0]
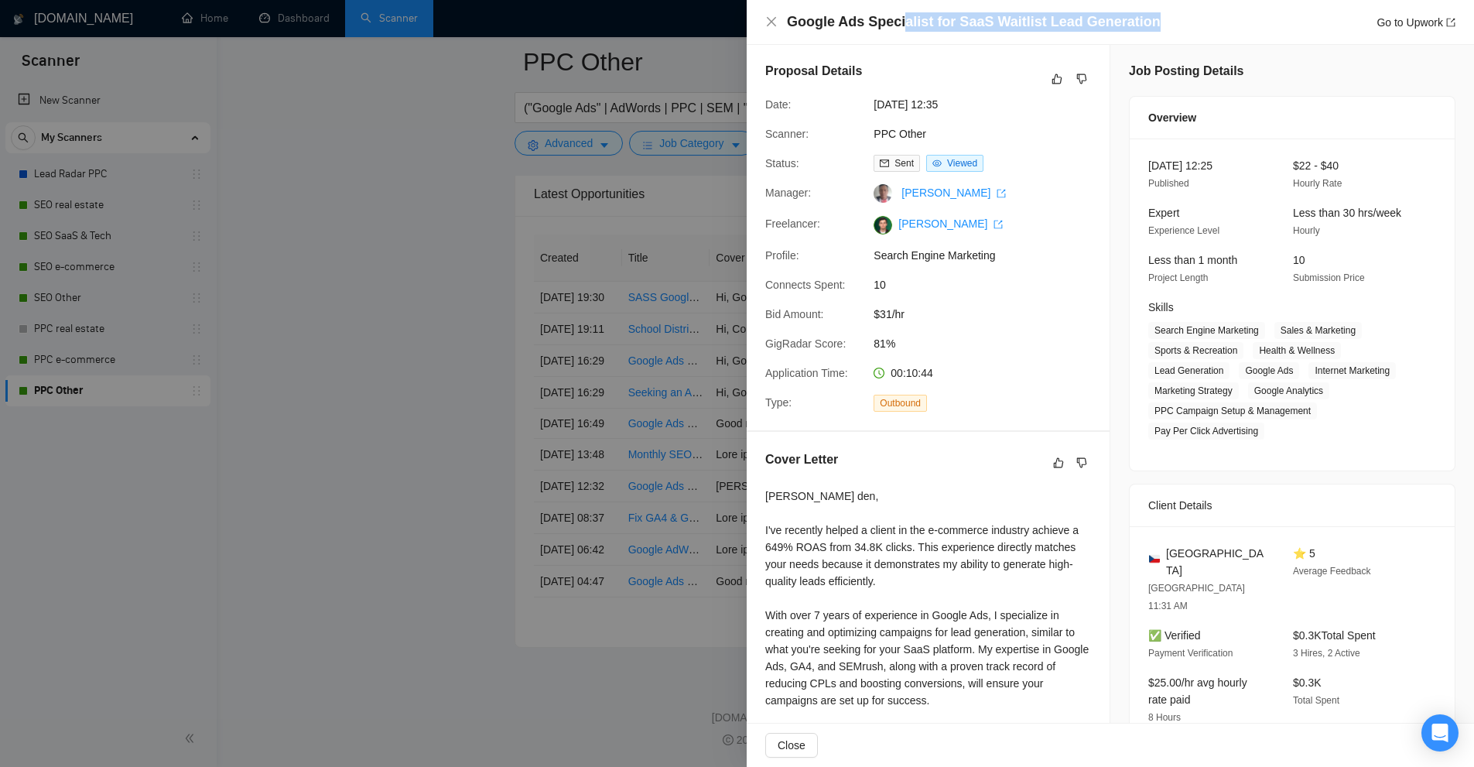
drag, startPoint x: 1069, startPoint y: 26, endPoint x: 891, endPoint y: 30, distance: 178.0
click at [890, 30] on div "Google Ads Specialist for SaaS Waitlist Lead Generation Go to Upwork" at bounding box center [1121, 21] width 668 height 19
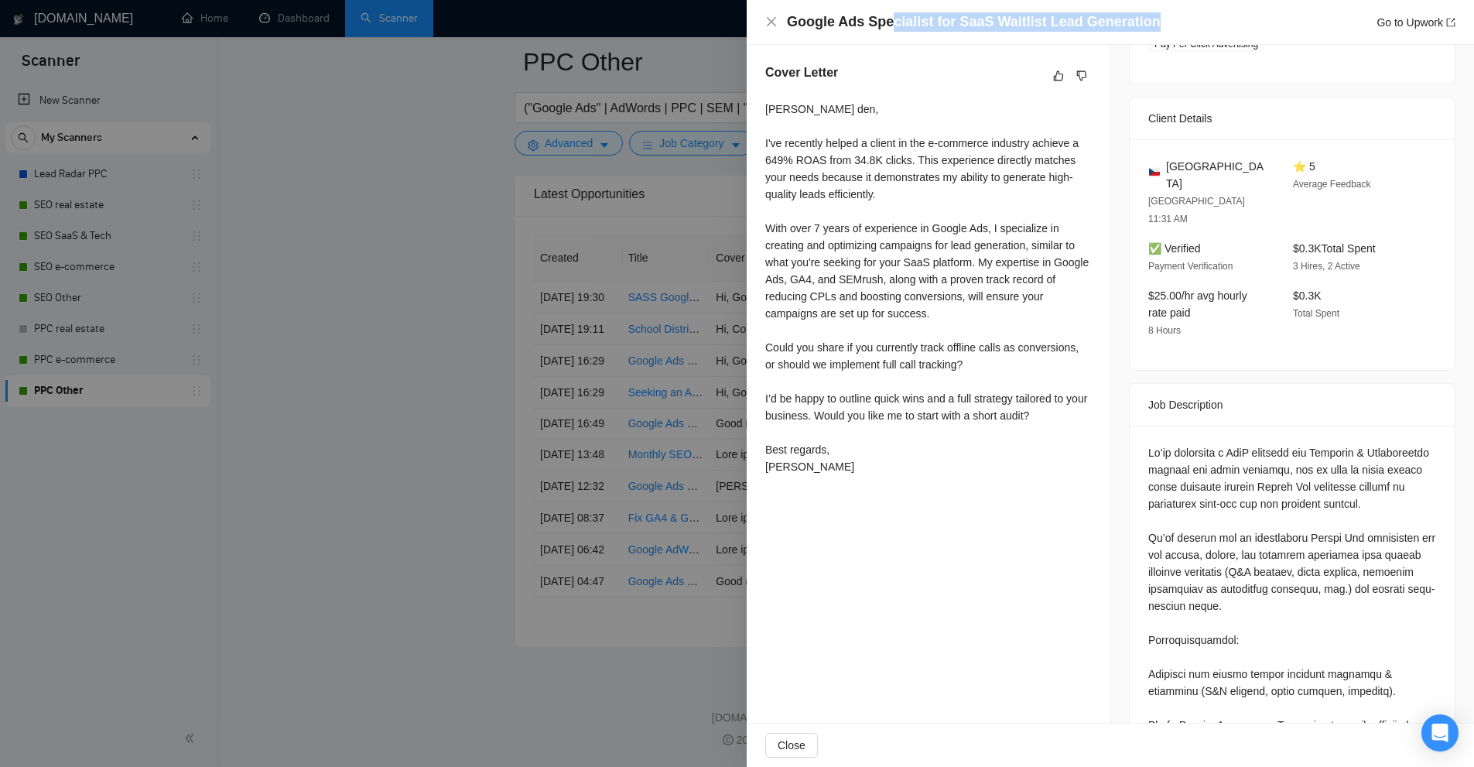
scroll to position [620, 0]
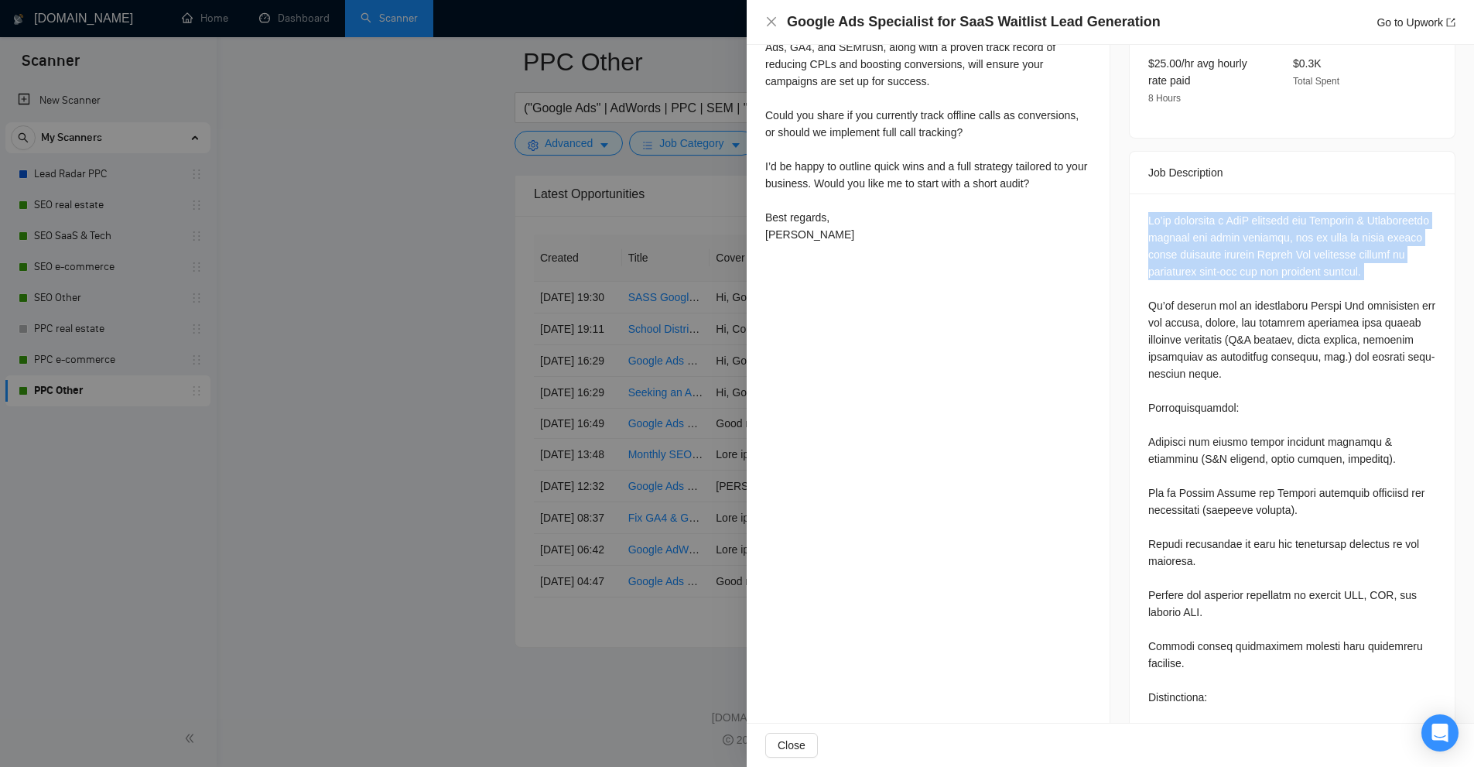
drag, startPoint x: 1137, startPoint y: 173, endPoint x: 1325, endPoint y: 248, distance: 203.1
click at [1325, 248] on div at bounding box center [1292, 708] width 325 height 1031
click at [1287, 212] on div at bounding box center [1292, 705] width 288 height 987
drag, startPoint x: 1253, startPoint y: 196, endPoint x: 1274, endPoint y: 227, distance: 38.4
click at [1274, 227] on div at bounding box center [1292, 705] width 288 height 987
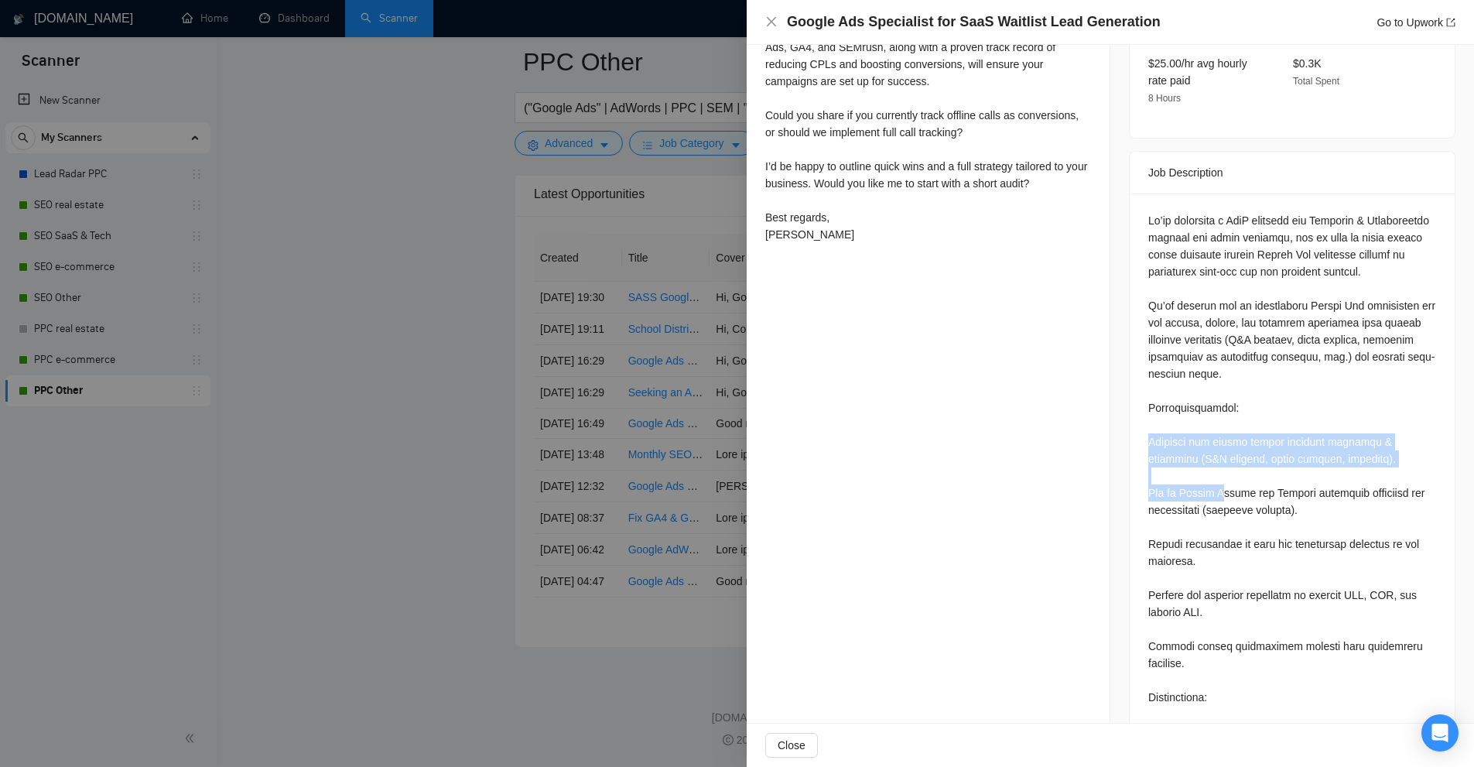
drag, startPoint x: 1146, startPoint y: 404, endPoint x: 1222, endPoint y: 453, distance: 90.1
click at [1220, 446] on div at bounding box center [1292, 705] width 288 height 987
click at [1239, 480] on div at bounding box center [1292, 705] width 288 height 987
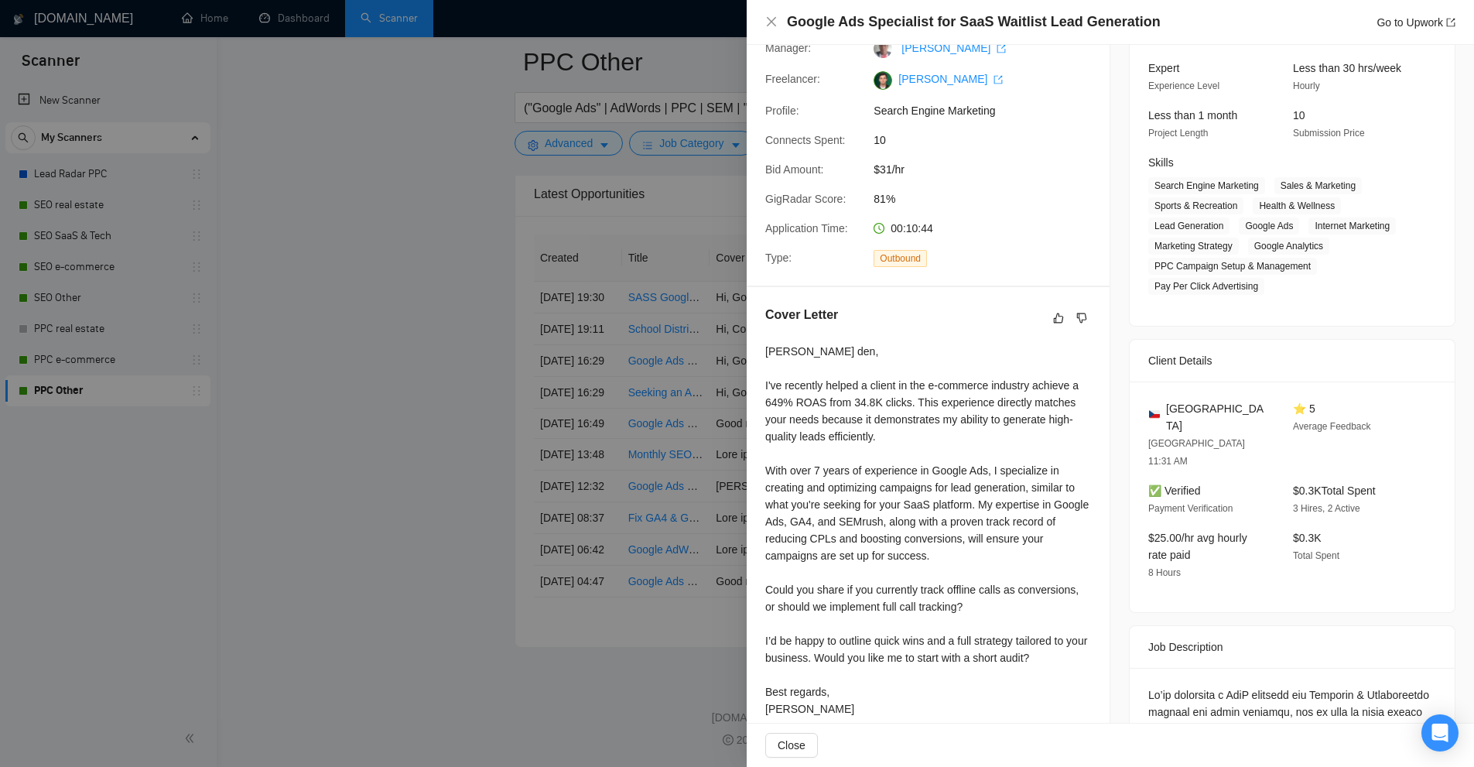
scroll to position [128, 0]
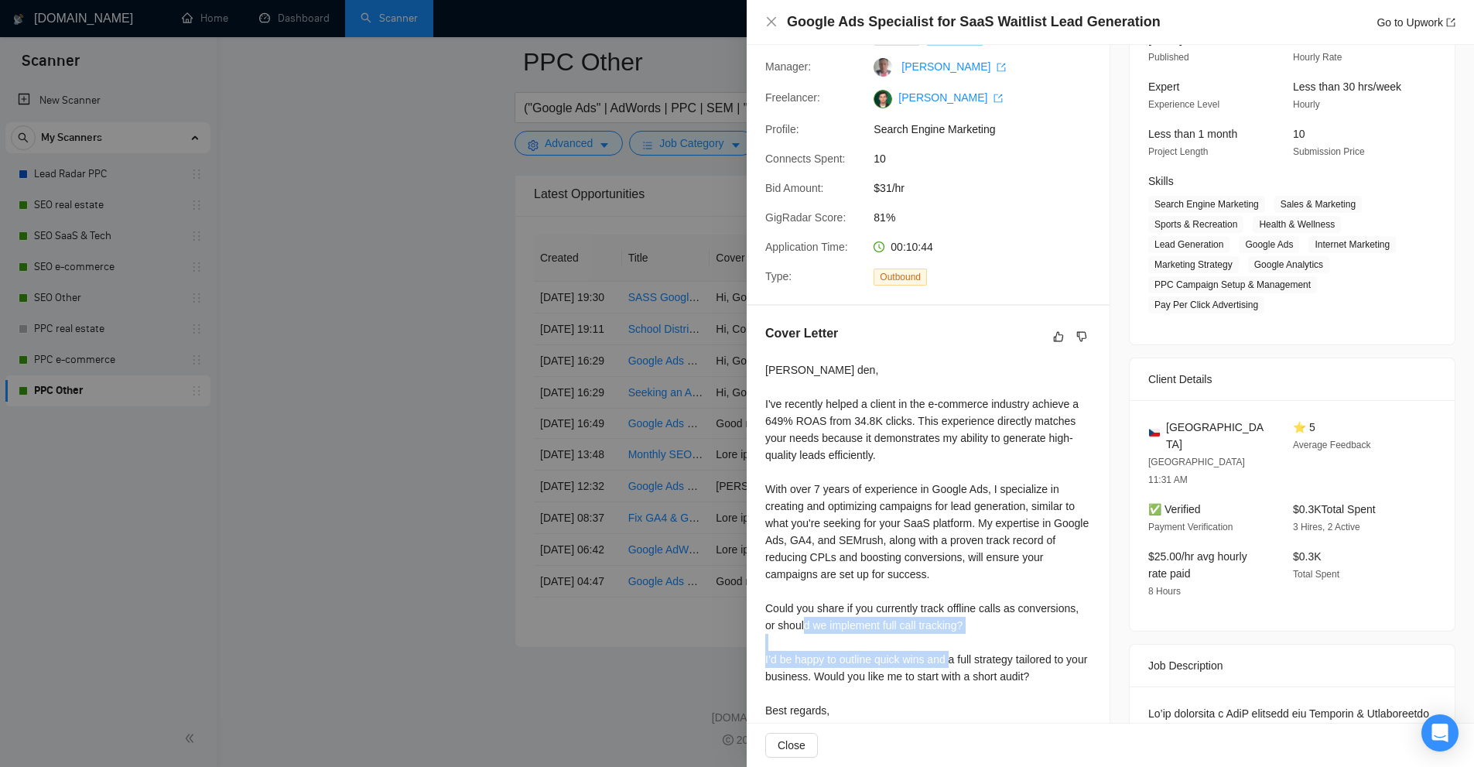
drag, startPoint x: 979, startPoint y: 651, endPoint x: 850, endPoint y: 620, distance: 132.9
click at [848, 624] on div "Dobrý den, I've recently helped a client in the e-commerce industry achieve a 6…" at bounding box center [928, 548] width 326 height 374
click at [859, 592] on div "Dobrý den, I've recently helped a client in the e-commerce industry achieve a 6…" at bounding box center [928, 548] width 326 height 374
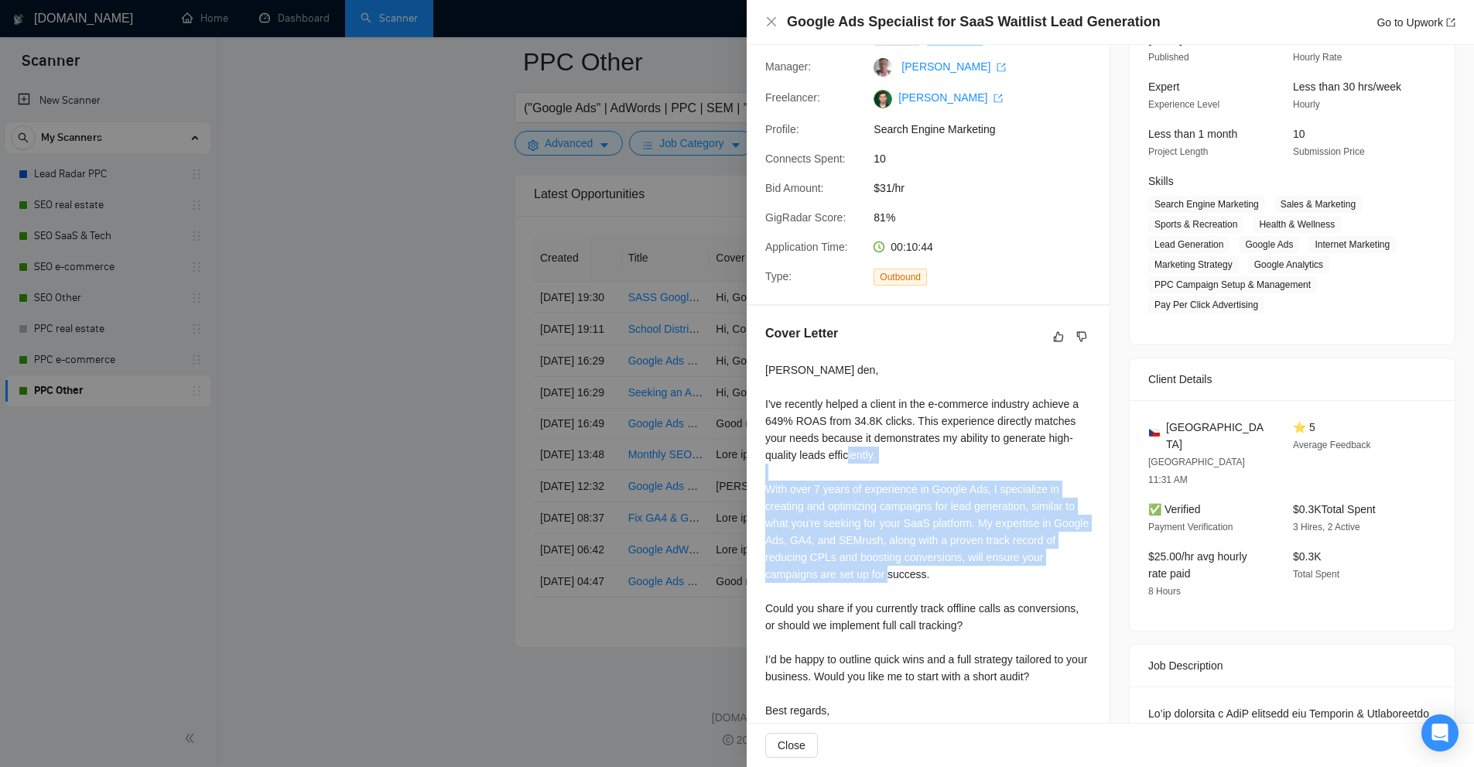
drag, startPoint x: 778, startPoint y: 475, endPoint x: 968, endPoint y: 566, distance: 210.8
click at [968, 566] on div "Dobrý den, I've recently helped a client in the e-commerce industry achieve a 6…" at bounding box center [928, 548] width 326 height 374
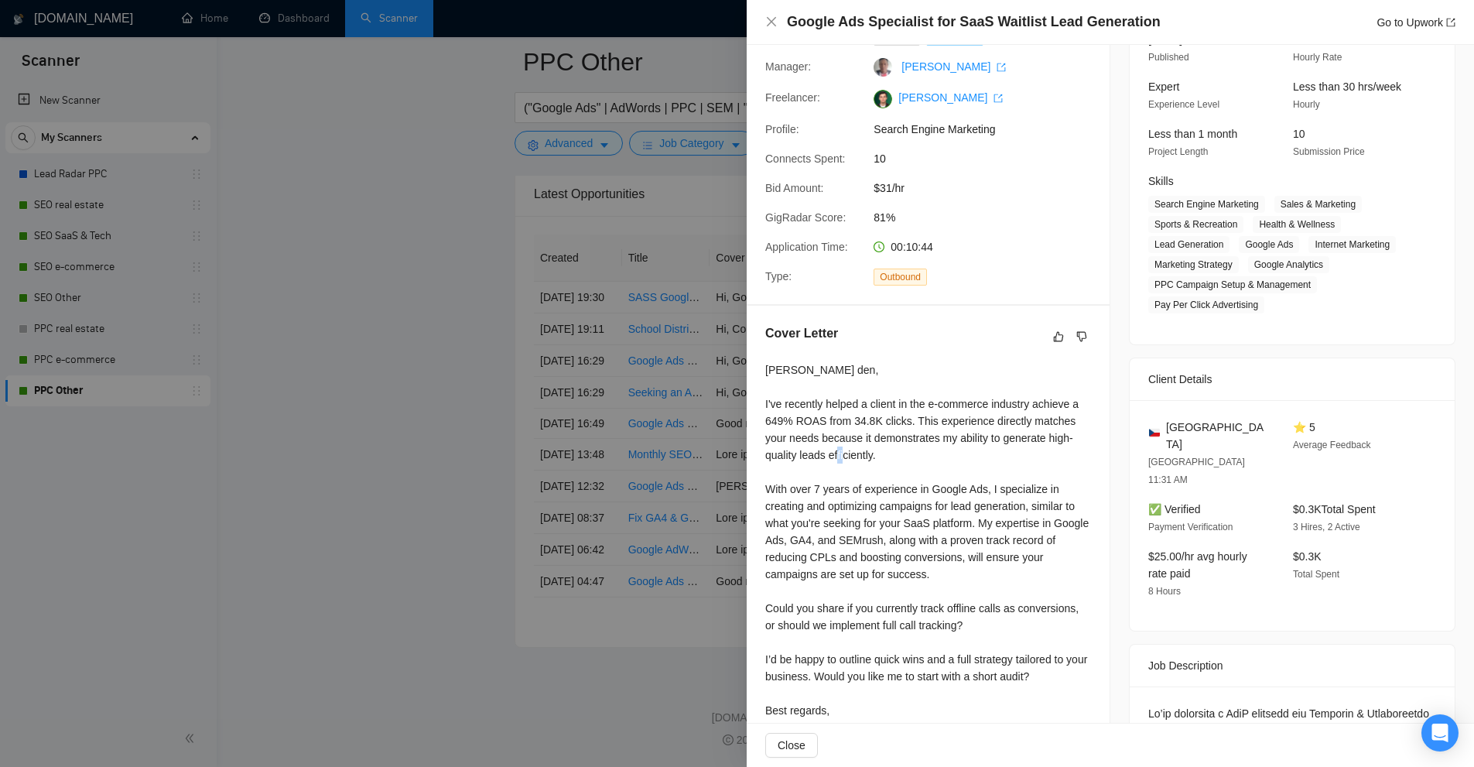
drag, startPoint x: 868, startPoint y: 446, endPoint x: 931, endPoint y: 415, distance: 70.6
click at [956, 447] on div "Dobrý den, I've recently helped a client in the e-commerce industry achieve a 6…" at bounding box center [928, 548] width 326 height 374
click at [928, 418] on div "Dobrý den, I've recently helped a client in the e-commerce industry achieve a 6…" at bounding box center [928, 548] width 326 height 374
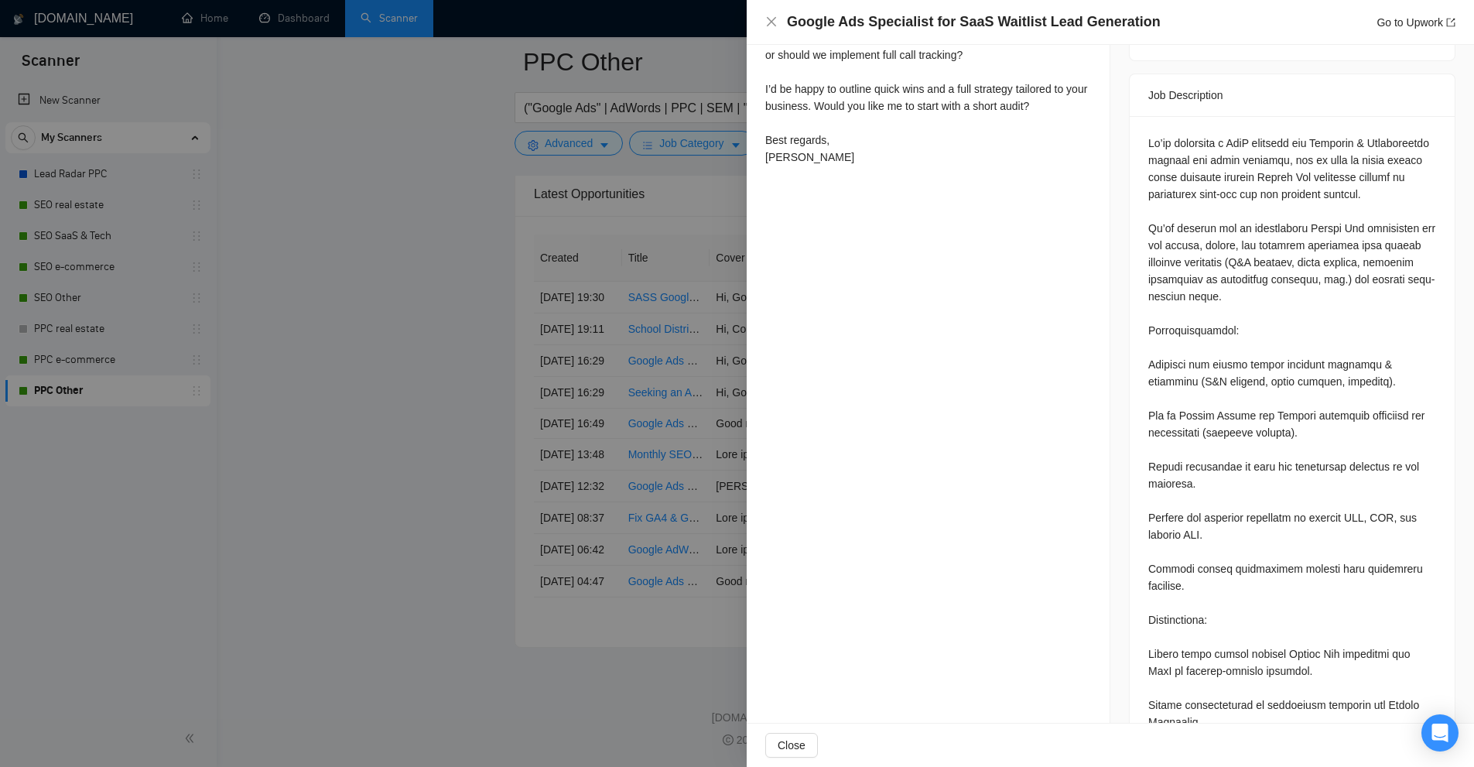
scroll to position [3998, 0]
click at [566, 253] on div at bounding box center [737, 383] width 1474 height 767
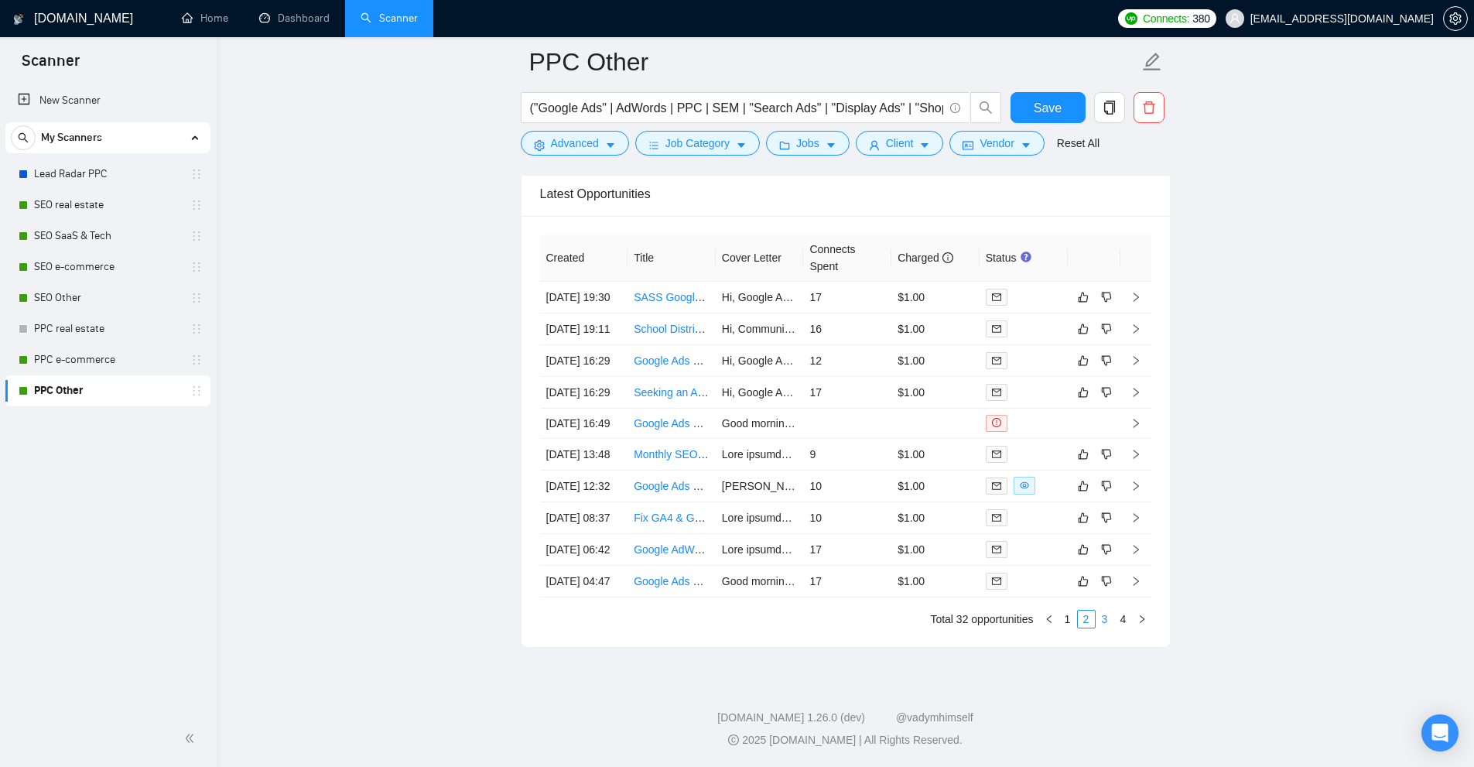
click at [1113, 627] on link "3" at bounding box center [1104, 618] width 17 height 17
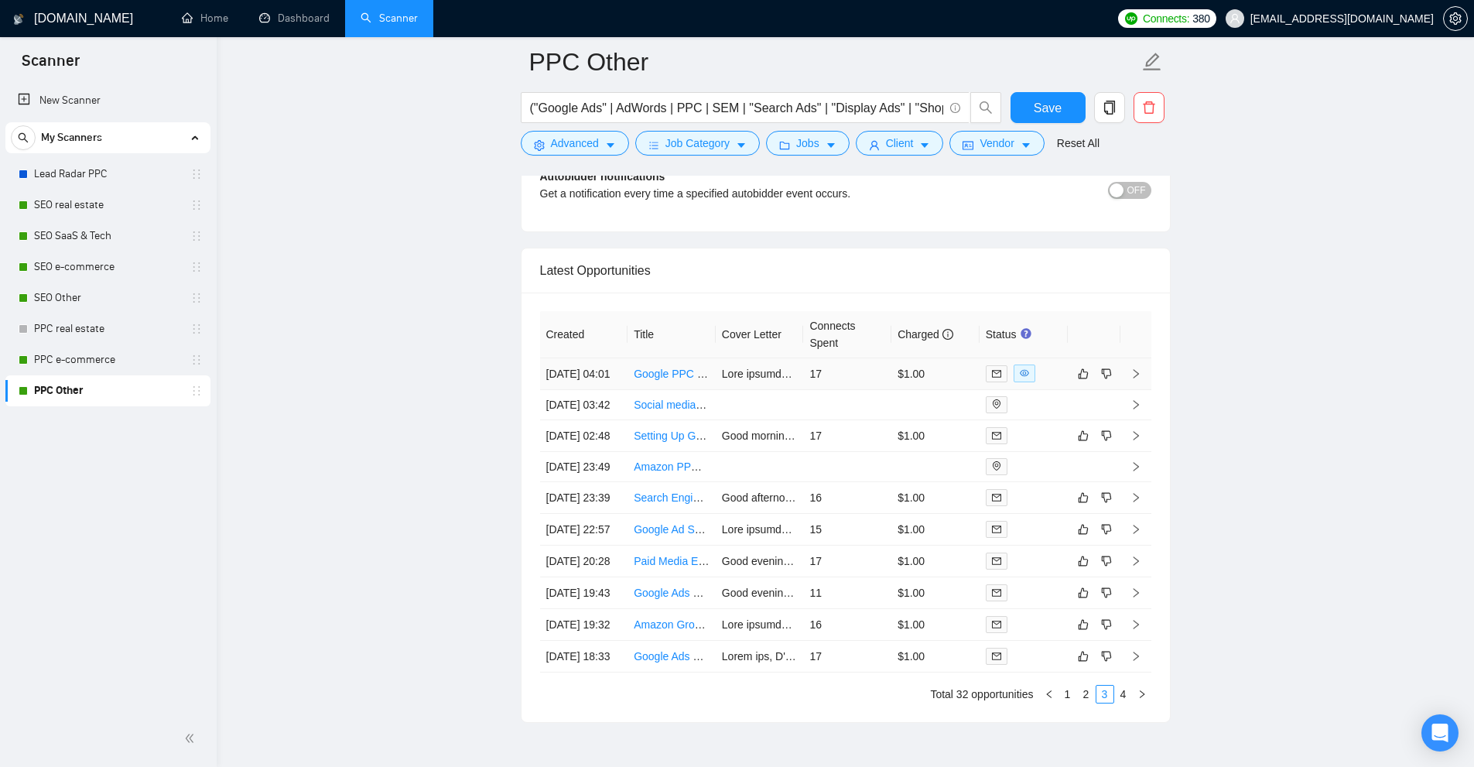
click at [921, 378] on td "$1.00" at bounding box center [935, 374] width 88 height 32
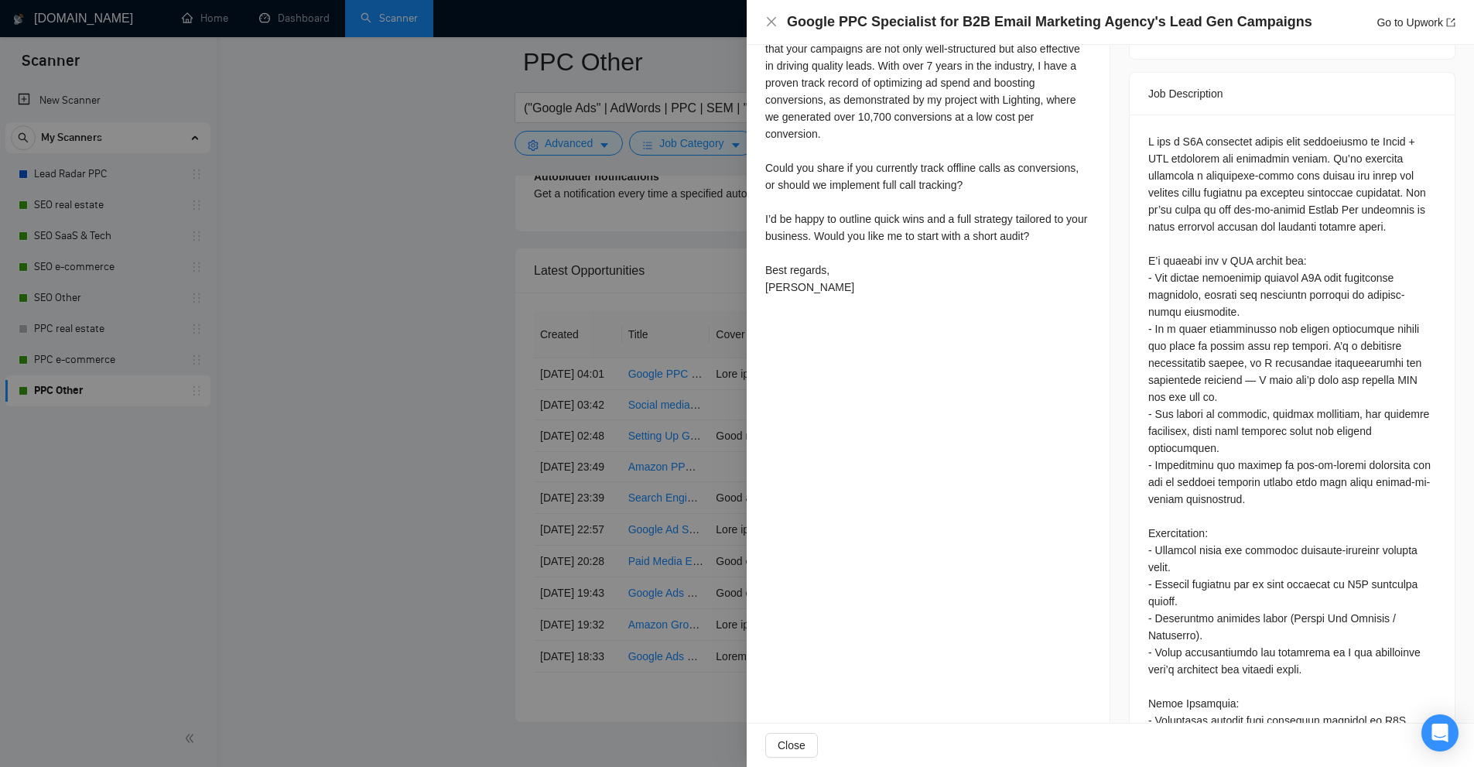
scroll to position [936, 0]
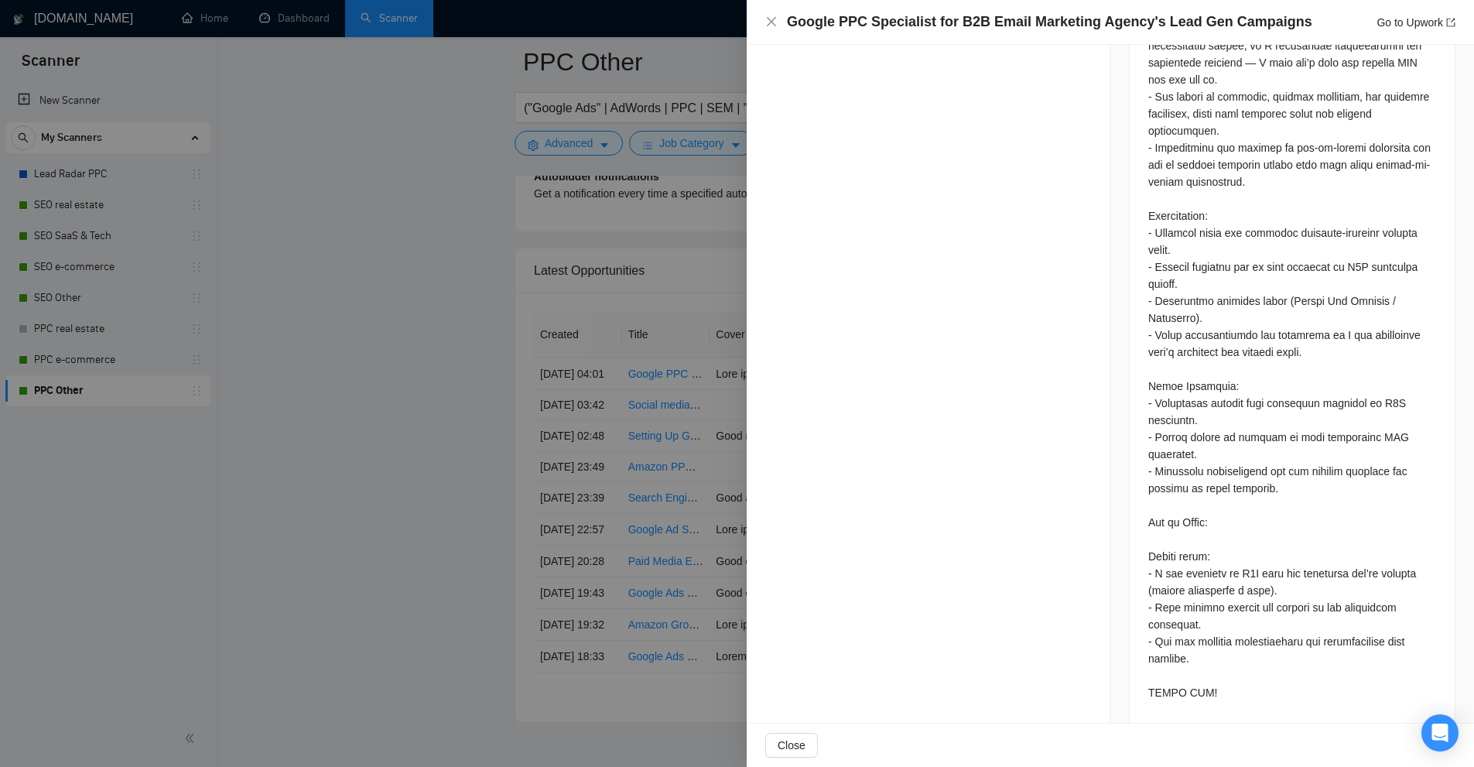
click at [597, 286] on div at bounding box center [737, 383] width 1474 height 767
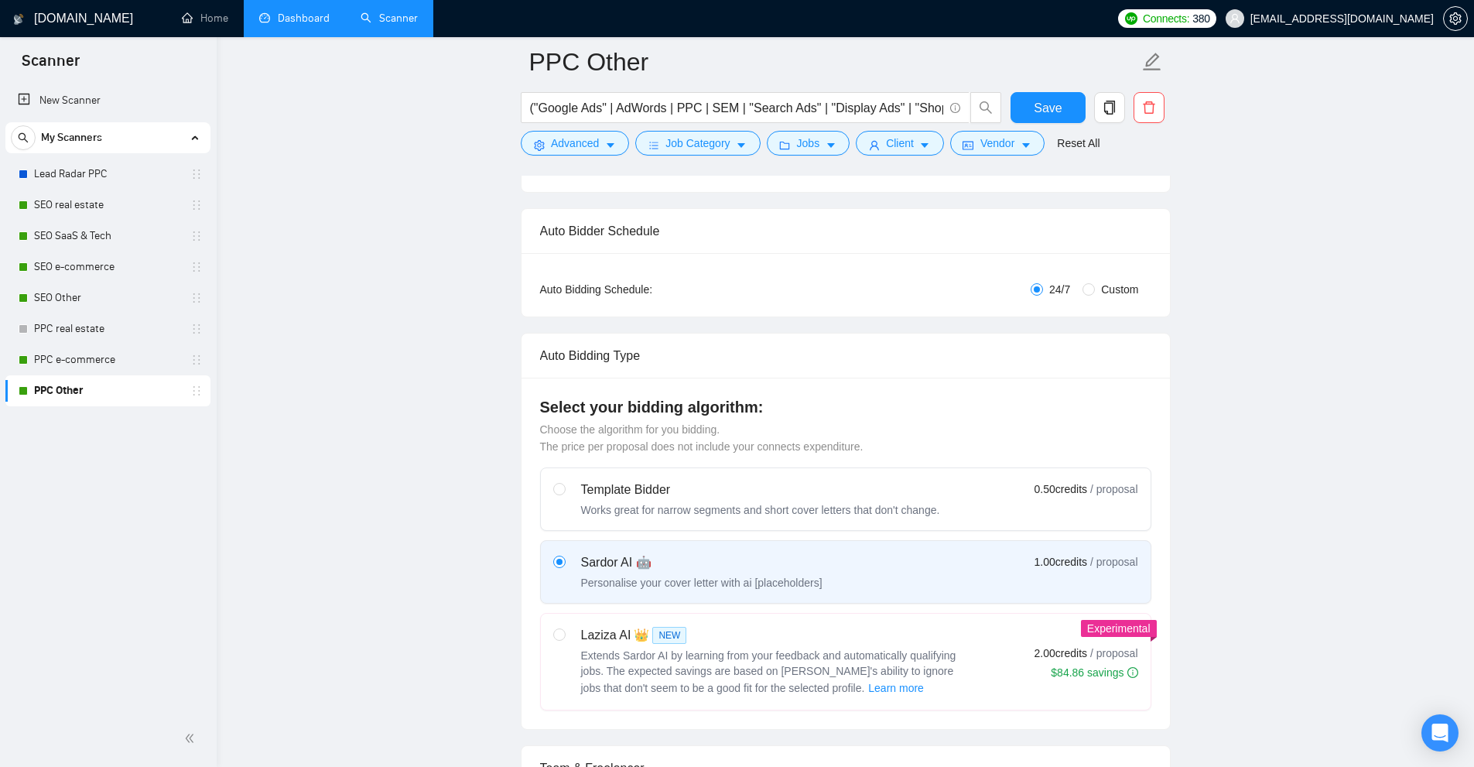
click at [289, 22] on link "Dashboard" at bounding box center [294, 18] width 70 height 13
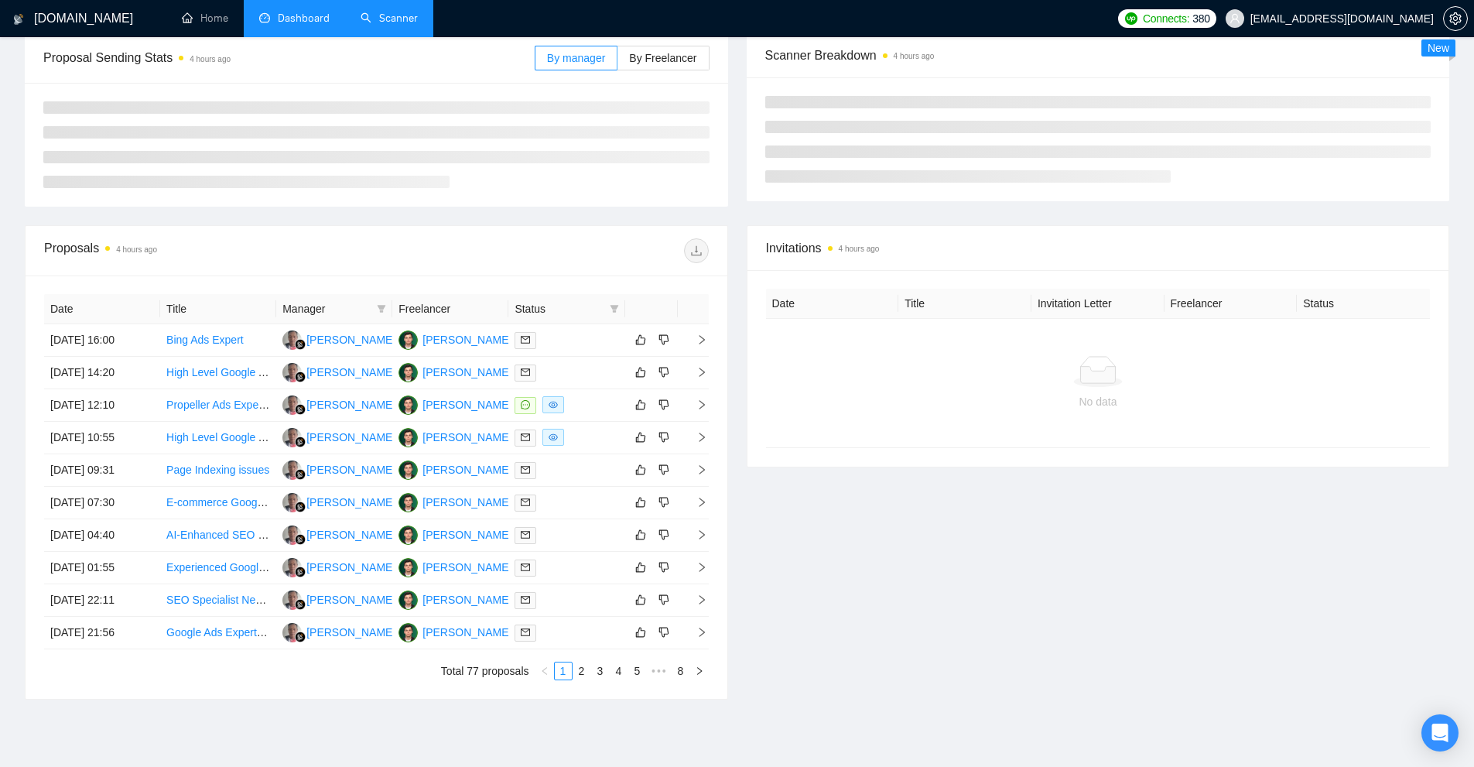
scroll to position [160, 0]
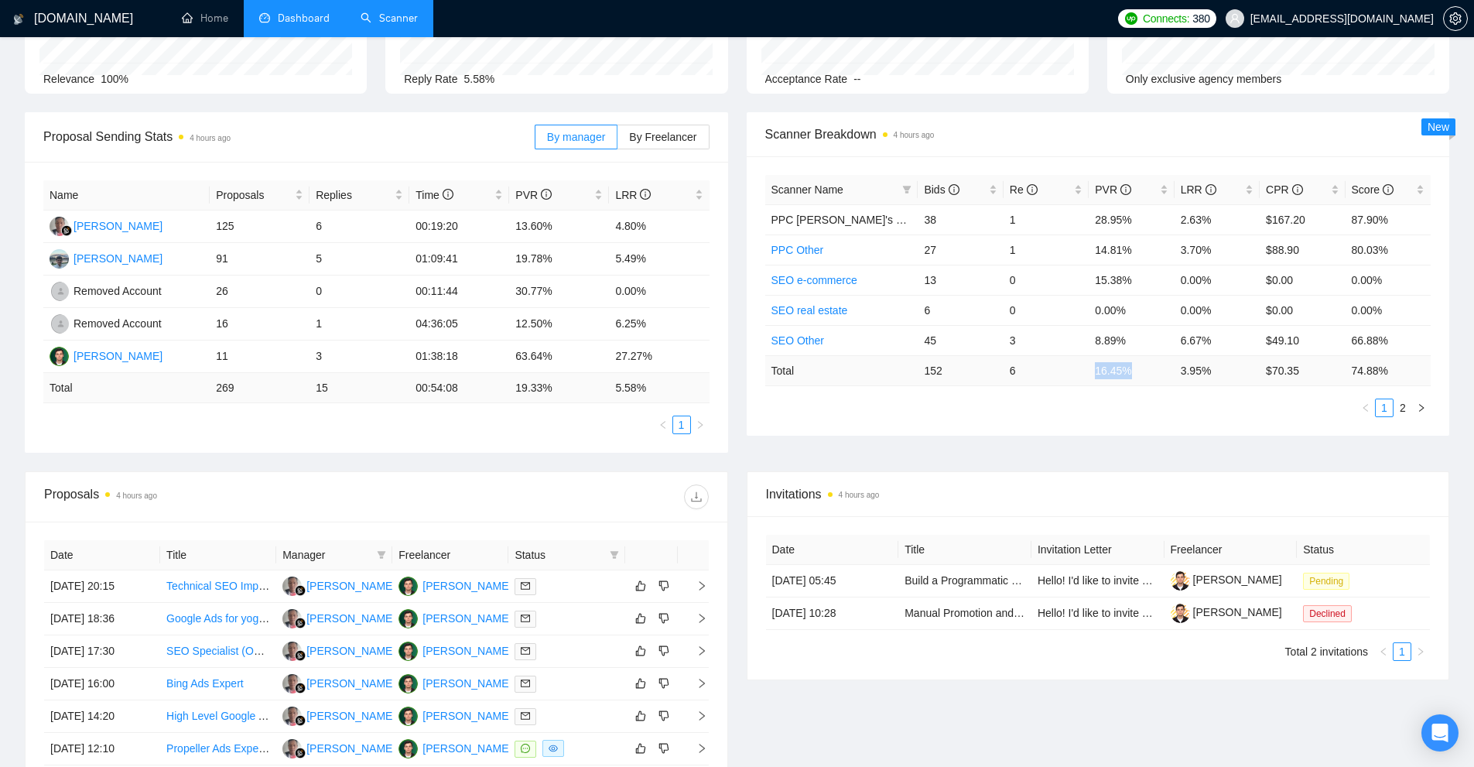
drag, startPoint x: 1083, startPoint y: 369, endPoint x: 1135, endPoint y: 374, distance: 52.1
click at [1135, 374] on tr "Total 152 6 16.45 % 3.95 % $ 70.35 74.88 %" at bounding box center [1098, 370] width 666 height 30
click at [1135, 374] on td "16.45 %" at bounding box center [1131, 370] width 85 height 30
drag, startPoint x: 1135, startPoint y: 374, endPoint x: 1096, endPoint y: 374, distance: 39.5
click at [1096, 374] on td "16.45 %" at bounding box center [1131, 370] width 85 height 30
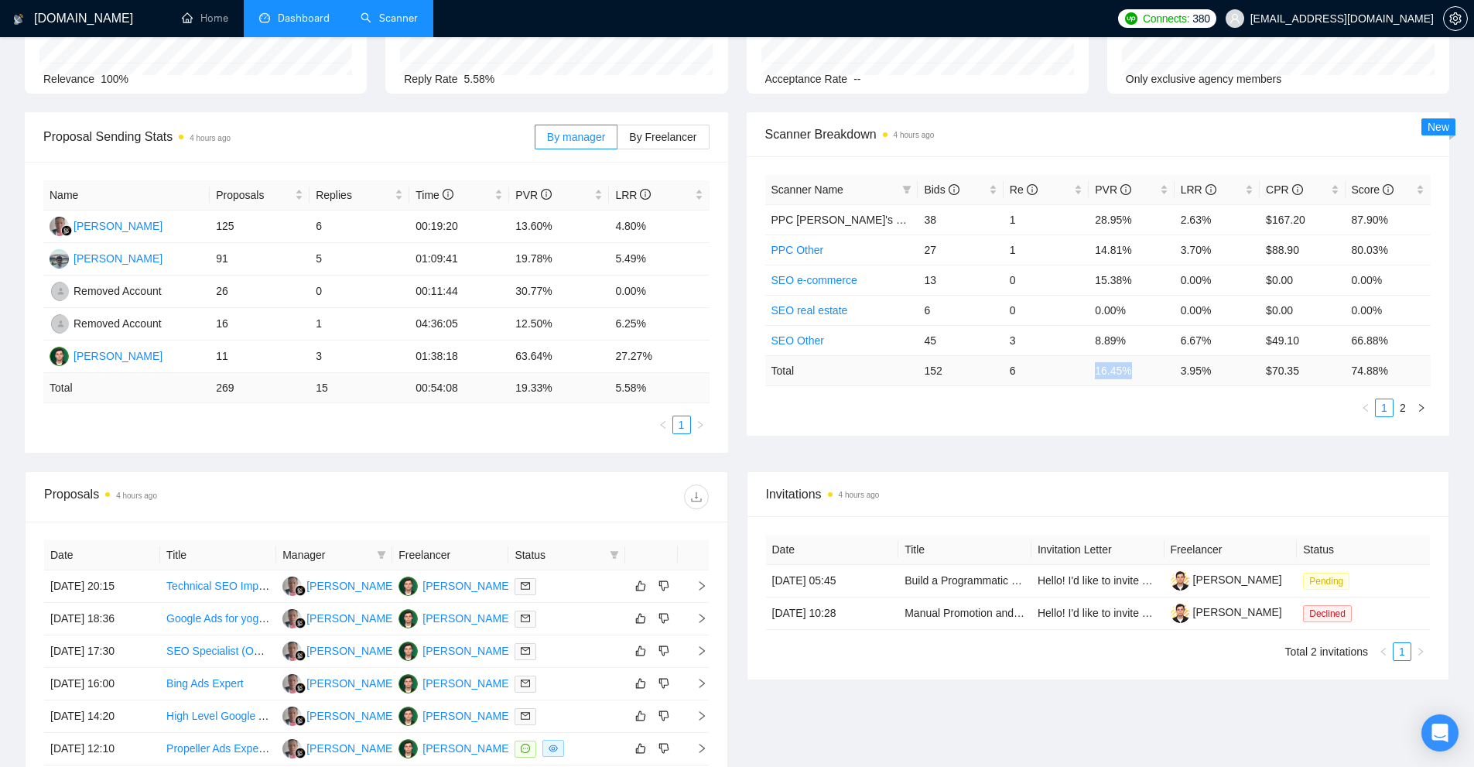
click at [1096, 374] on td "16.45 %" at bounding box center [1131, 370] width 85 height 30
drag, startPoint x: 1090, startPoint y: 210, endPoint x: 1132, endPoint y: 280, distance: 81.9
click at [1113, 255] on tbody "PPС Misha's Set up 38 1 28.95% 2.63% $167.20 87.90% PPC Other 27 1 14.81% 3.70%…" at bounding box center [1098, 279] width 666 height 151
click at [1138, 289] on td "15.38%" at bounding box center [1131, 280] width 85 height 30
drag, startPoint x: 1132, startPoint y: 316, endPoint x: 1093, endPoint y: 324, distance: 39.4
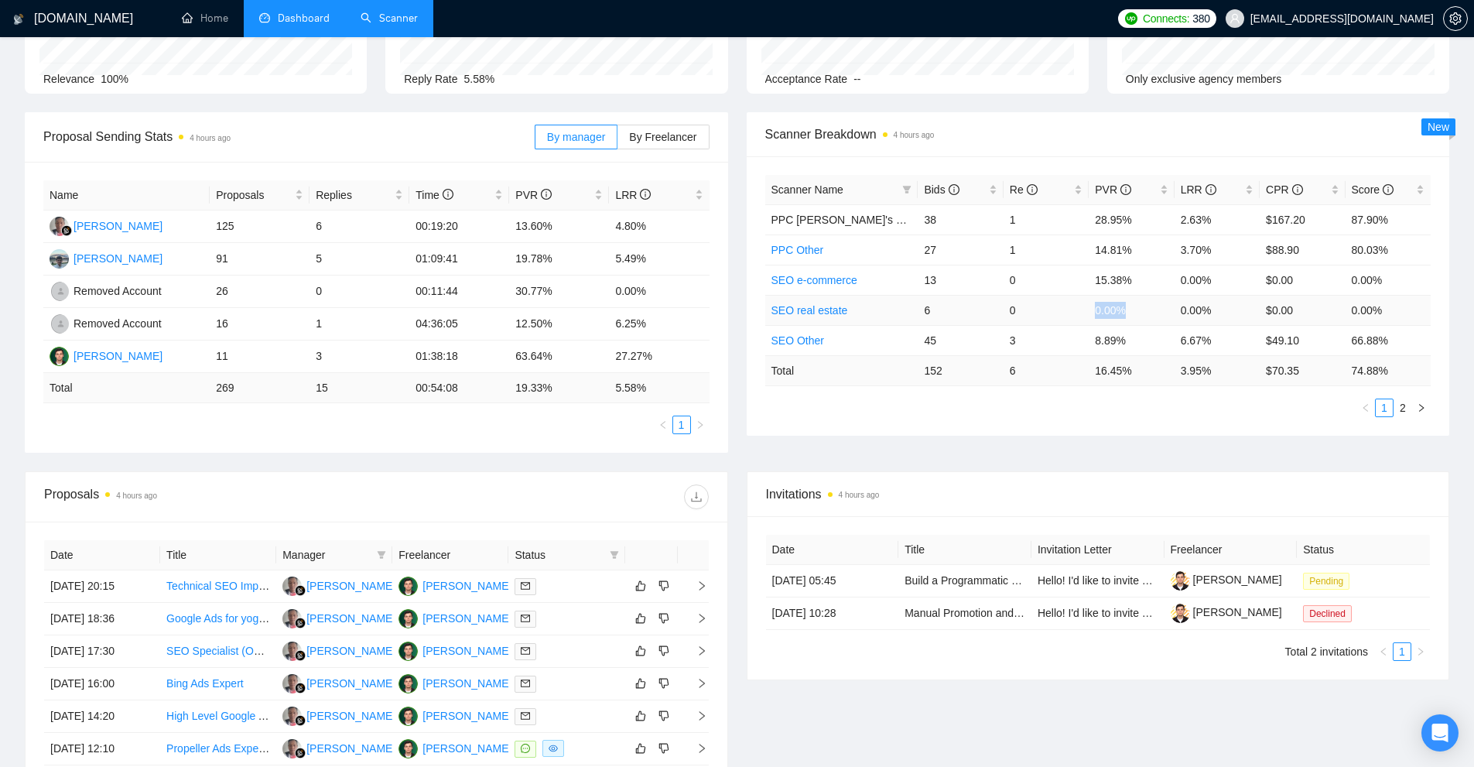
click at [1092, 317] on td "0.00%" at bounding box center [1131, 310] width 85 height 30
drag, startPoint x: 1092, startPoint y: 333, endPoint x: 1150, endPoint y: 345, distance: 58.4
click at [1150, 345] on td "8.89%" at bounding box center [1131, 340] width 85 height 30
drag, startPoint x: 1082, startPoint y: 337, endPoint x: 1249, endPoint y: 339, distance: 166.3
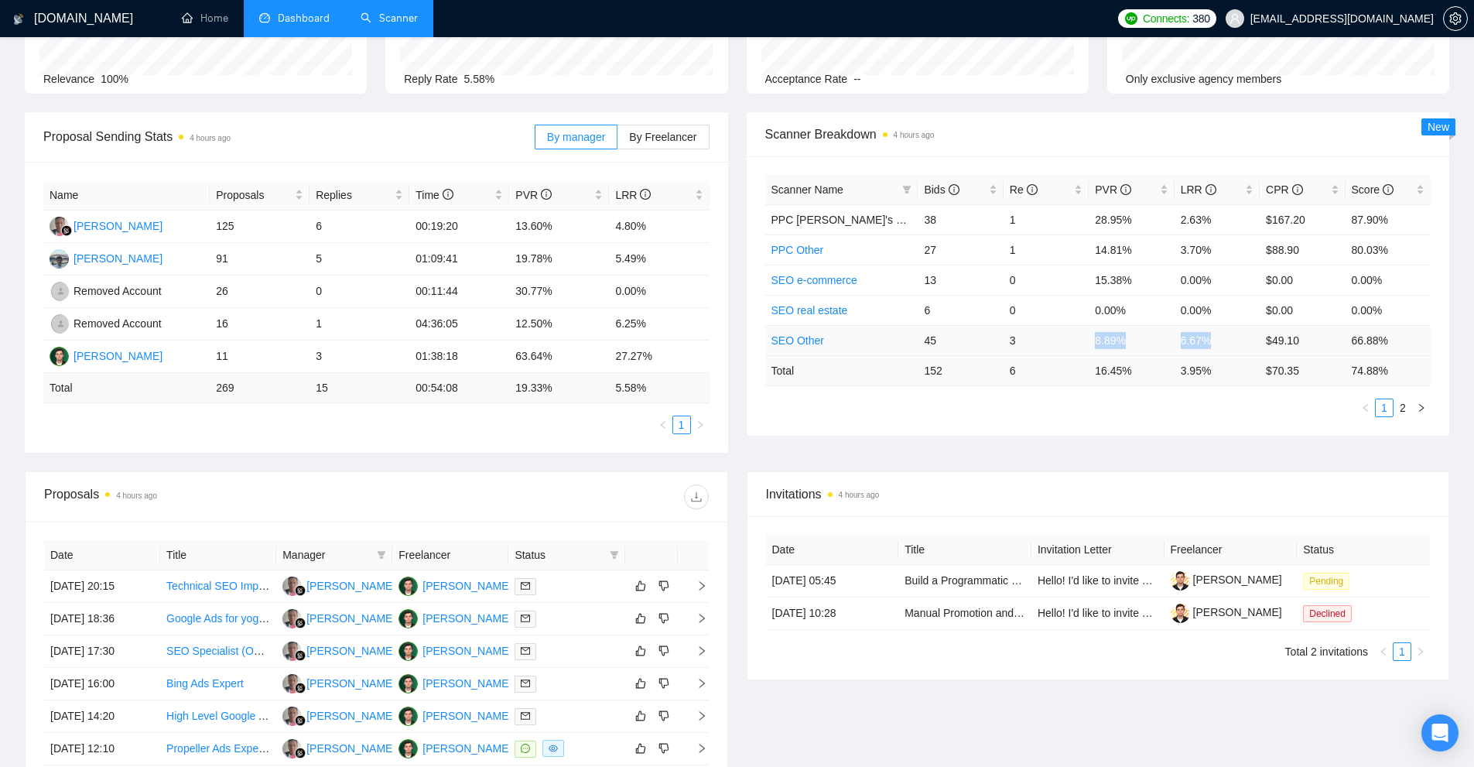
click at [1249, 339] on tr "SEO Other 45 3 8.89% 6.67% $49.10 66.88%" at bounding box center [1098, 340] width 666 height 30
drag, startPoint x: 846, startPoint y: 346, endPoint x: 775, endPoint y: 344, distance: 71.2
click at [772, 344] on td "SEO Other" at bounding box center [841, 340] width 153 height 30
drag, startPoint x: 1222, startPoint y: 342, endPoint x: 1088, endPoint y: 341, distance: 133.8
click at [1088, 341] on tr "SEO Other 45 3 8.89% 6.67% $49.10 66.88%" at bounding box center [1098, 340] width 666 height 30
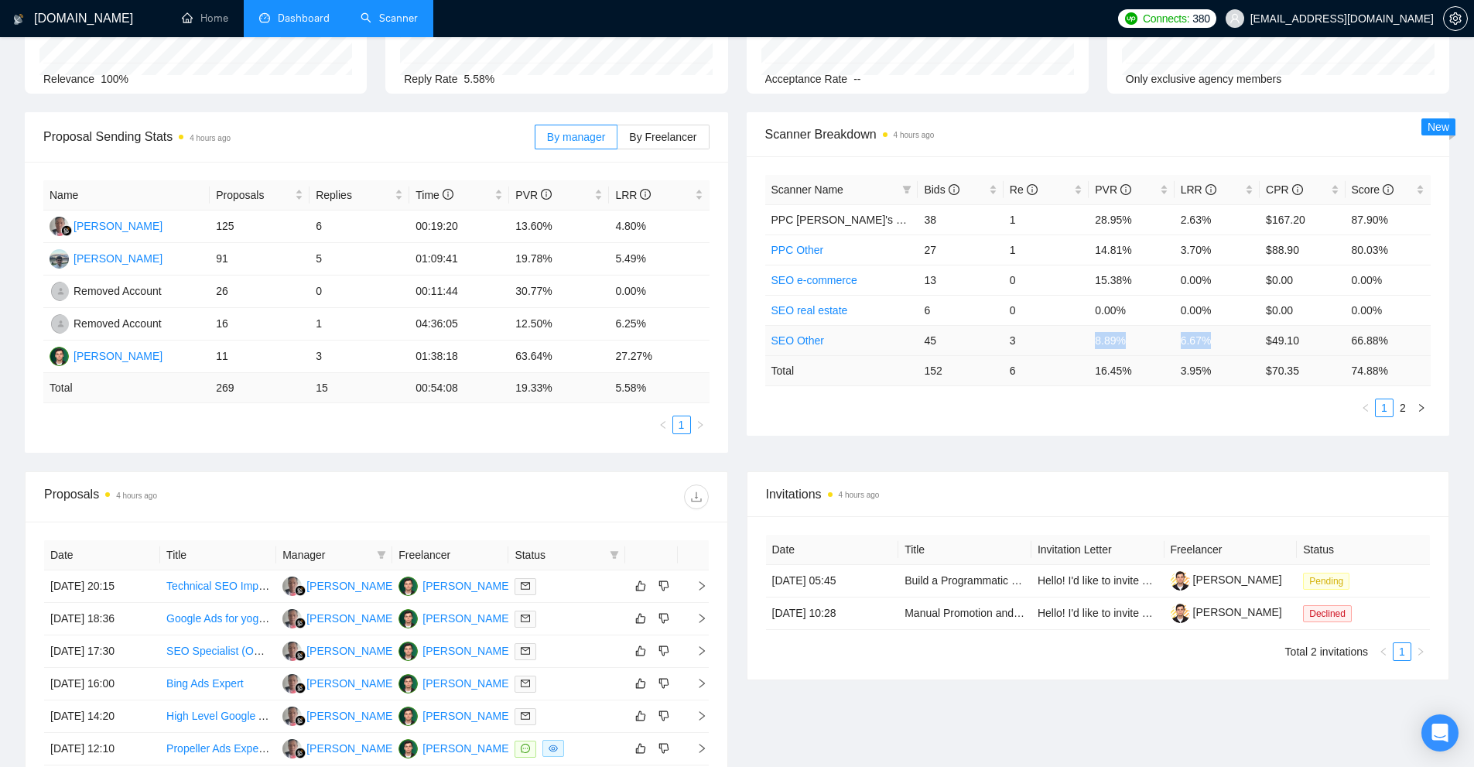
click at [1088, 341] on td "3" at bounding box center [1045, 340] width 85 height 30
drag, startPoint x: 1088, startPoint y: 341, endPoint x: 1203, endPoint y: 343, distance: 115.3
click at [1203, 343] on tr "SEO Other 45 3 8.89% 6.67% $49.10 66.88%" at bounding box center [1098, 340] width 666 height 30
click at [1218, 342] on td "6.67%" at bounding box center [1216, 340] width 85 height 30
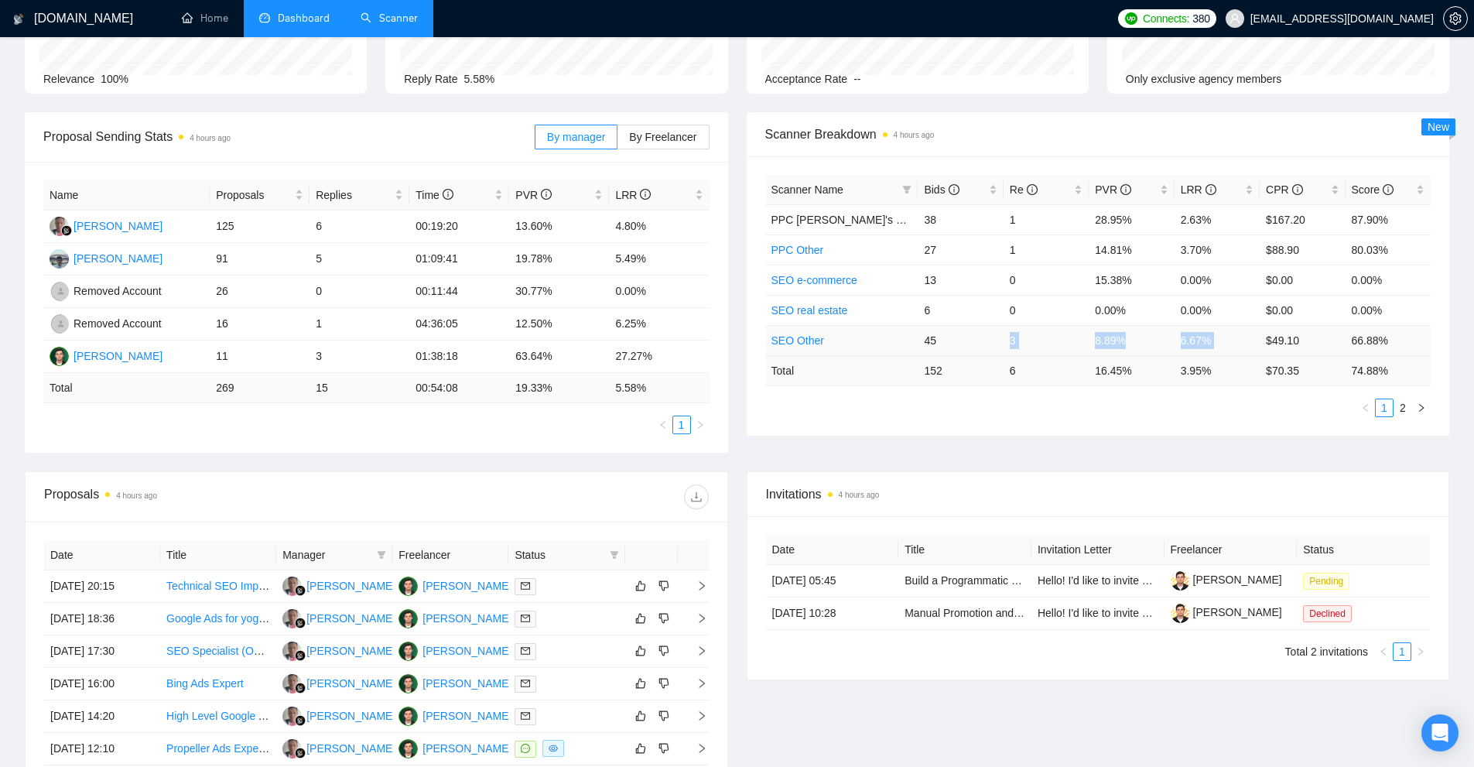
drag, startPoint x: 1218, startPoint y: 342, endPoint x: 1120, endPoint y: 339, distance: 98.3
click at [1099, 340] on tr "SEO Other 45 3 8.89% 6.67% $49.10 66.88%" at bounding box center [1098, 340] width 666 height 30
click at [1239, 323] on td "0.00%" at bounding box center [1216, 310] width 85 height 30
drag, startPoint x: 1219, startPoint y: 336, endPoint x: 1072, endPoint y: 347, distance: 148.2
click at [1072, 347] on tr "SEO Other 45 3 8.89% 6.67% $49.10 66.88%" at bounding box center [1098, 340] width 666 height 30
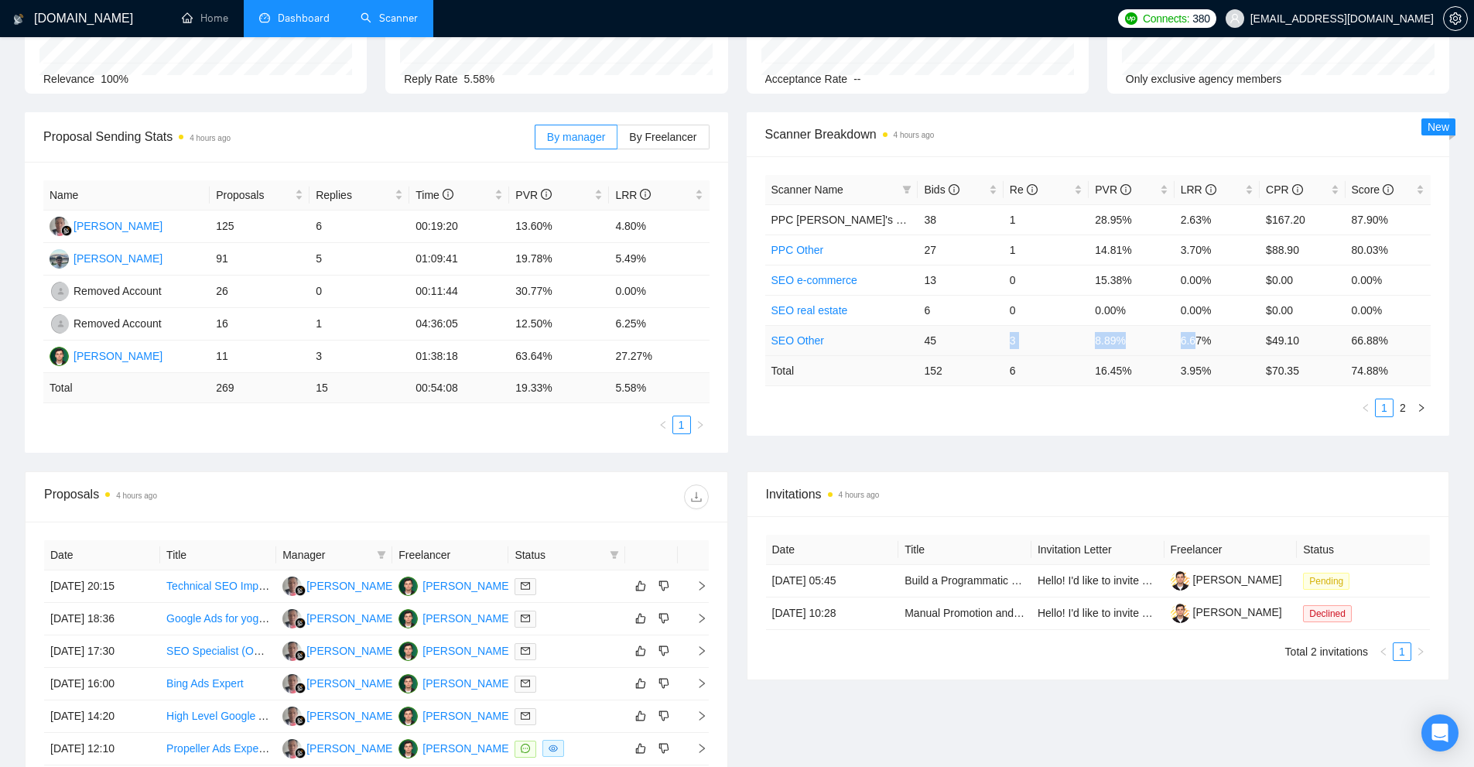
drag, startPoint x: 978, startPoint y: 340, endPoint x: 1196, endPoint y: 350, distance: 218.4
click at [1196, 350] on tr "SEO Other 45 3 8.89% 6.67% $49.10 66.88%" at bounding box center [1098, 340] width 666 height 30
click at [1196, 350] on td "6.67%" at bounding box center [1216, 340] width 85 height 30
drag, startPoint x: 1219, startPoint y: 347, endPoint x: 1096, endPoint y: 340, distance: 123.2
click at [1096, 340] on tr "SEO Other 45 3 8.89% 6.67% $49.10 66.88%" at bounding box center [1098, 340] width 666 height 30
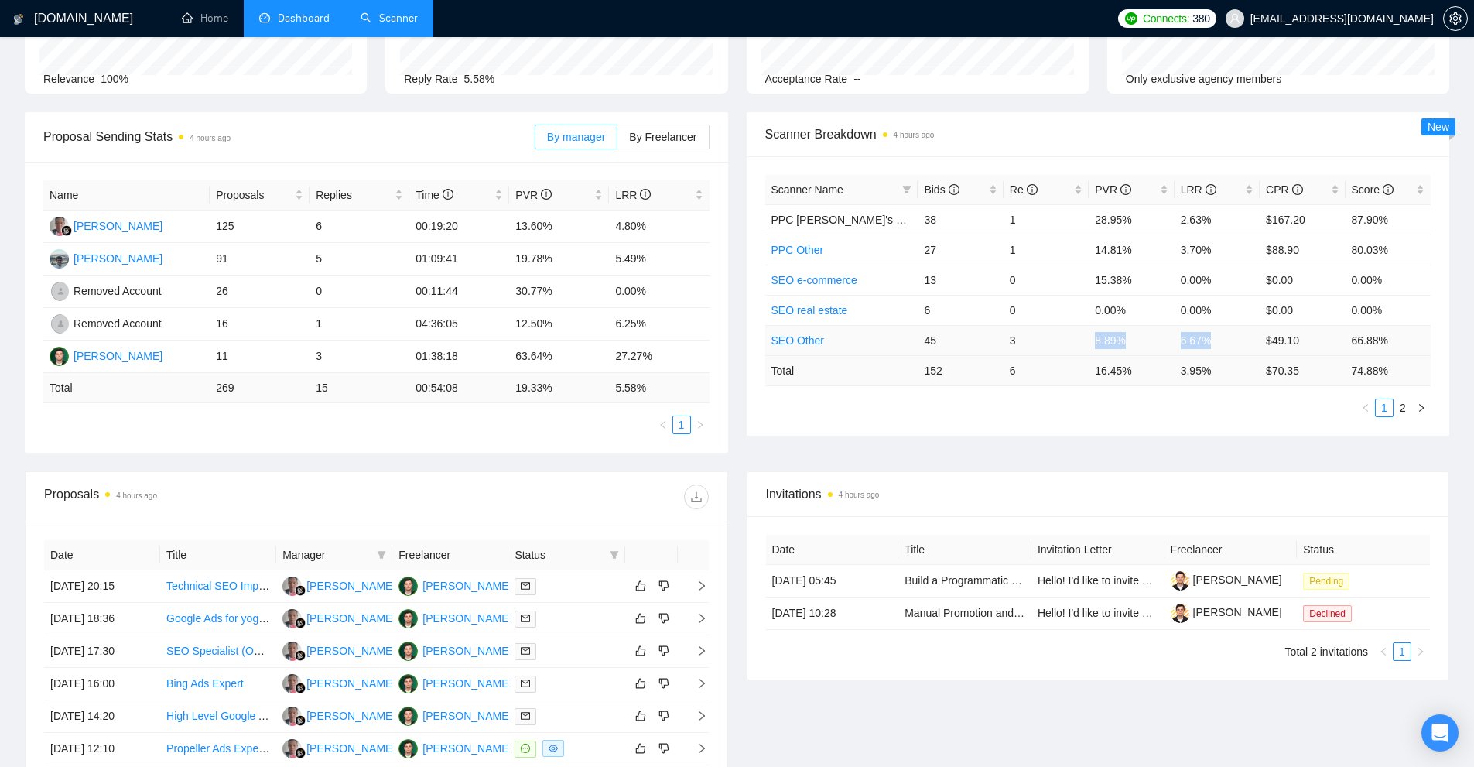
click at [1091, 340] on td "8.89%" at bounding box center [1131, 340] width 85 height 30
drag, startPoint x: 1091, startPoint y: 340, endPoint x: 1227, endPoint y: 340, distance: 136.2
click at [1227, 340] on tr "SEO Other 45 3 8.89% 6.67% $49.10 66.88%" at bounding box center [1098, 340] width 666 height 30
click at [1227, 340] on td "6.67%" at bounding box center [1216, 340] width 85 height 30
drag, startPoint x: 1051, startPoint y: 338, endPoint x: 1162, endPoint y: 340, distance: 110.7
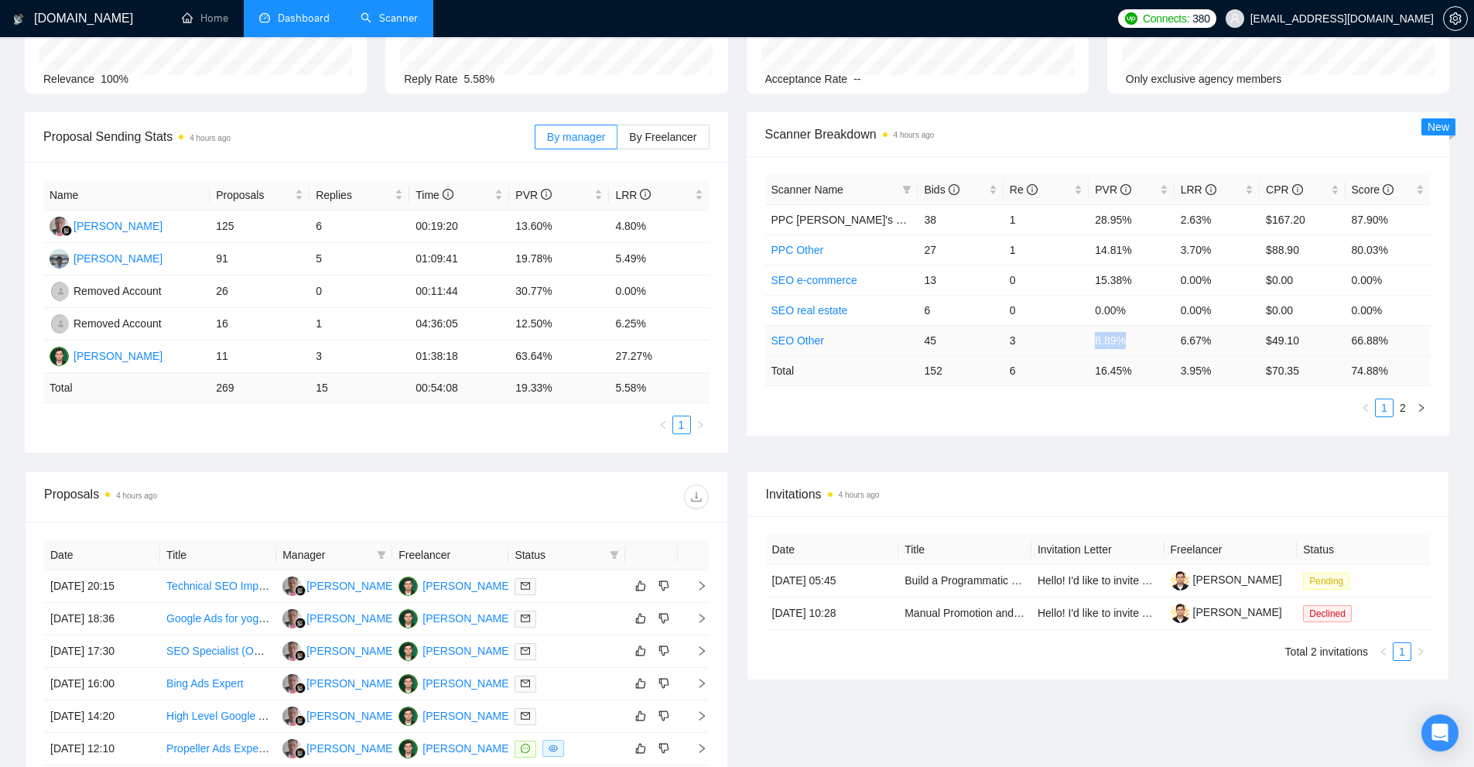
click at [1140, 338] on tr "SEO Other 45 3 8.89% 6.67% $49.10 66.88%" at bounding box center [1098, 340] width 666 height 30
click at [1074, 333] on td "3" at bounding box center [1045, 340] width 85 height 30
click at [1219, 339] on td "6.67%" at bounding box center [1216, 340] width 85 height 30
drag, startPoint x: 995, startPoint y: 333, endPoint x: 1032, endPoint y: 332, distance: 37.1
click at [1027, 332] on tr "SEO Other 45 3 8.89% 6.67% $49.10 66.88%" at bounding box center [1098, 340] width 666 height 30
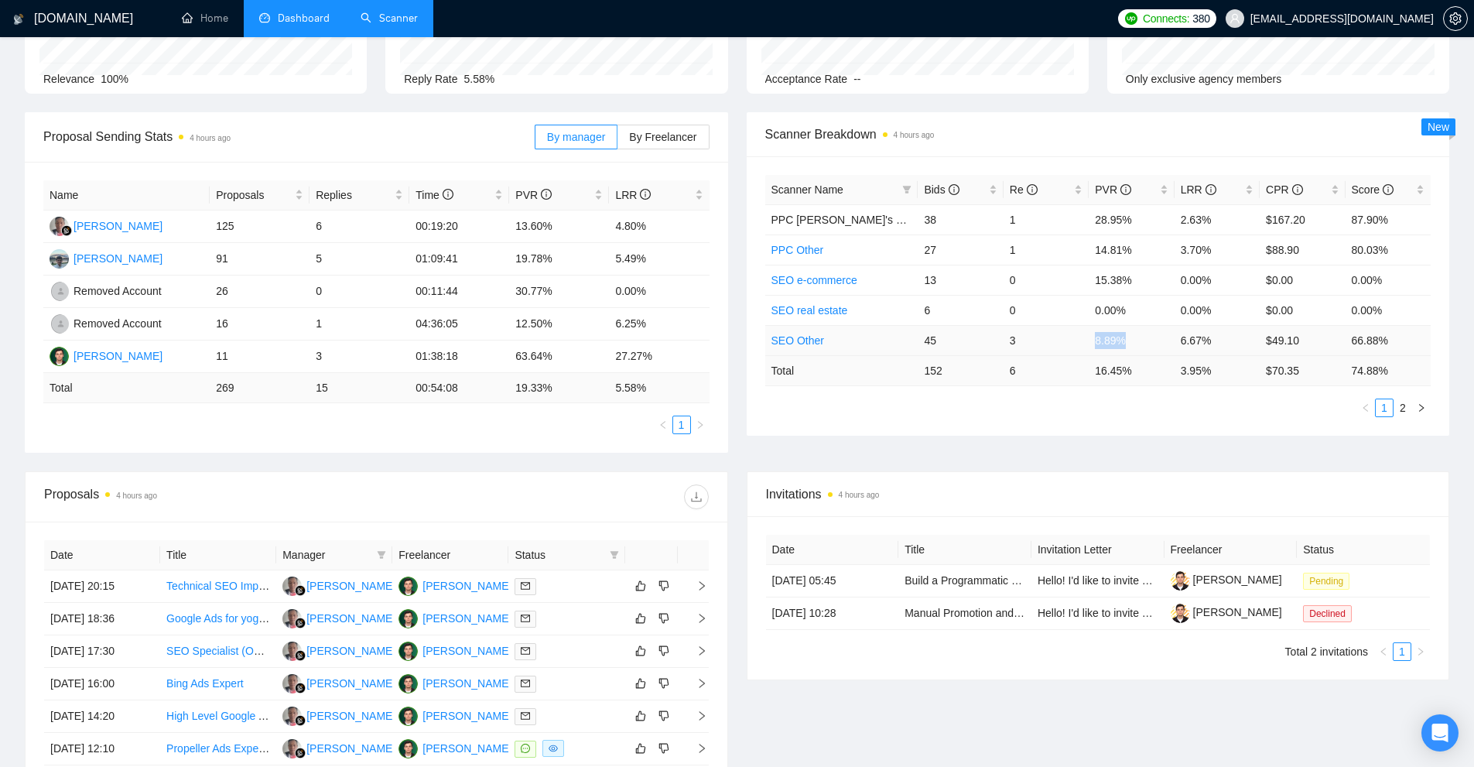
drag, startPoint x: 1095, startPoint y: 338, endPoint x: 1212, endPoint y: 344, distance: 117.8
click at [1212, 344] on tr "SEO Other 45 3 8.89% 6.67% $49.10 66.88%" at bounding box center [1098, 340] width 666 height 30
click at [1205, 344] on td "6.67%" at bounding box center [1216, 340] width 85 height 30
drag, startPoint x: 1137, startPoint y: 343, endPoint x: 1055, endPoint y: 346, distance: 82.8
click at [1055, 346] on tr "SEO Other 45 3 8.89% 6.67% $49.10 66.88%" at bounding box center [1098, 340] width 666 height 30
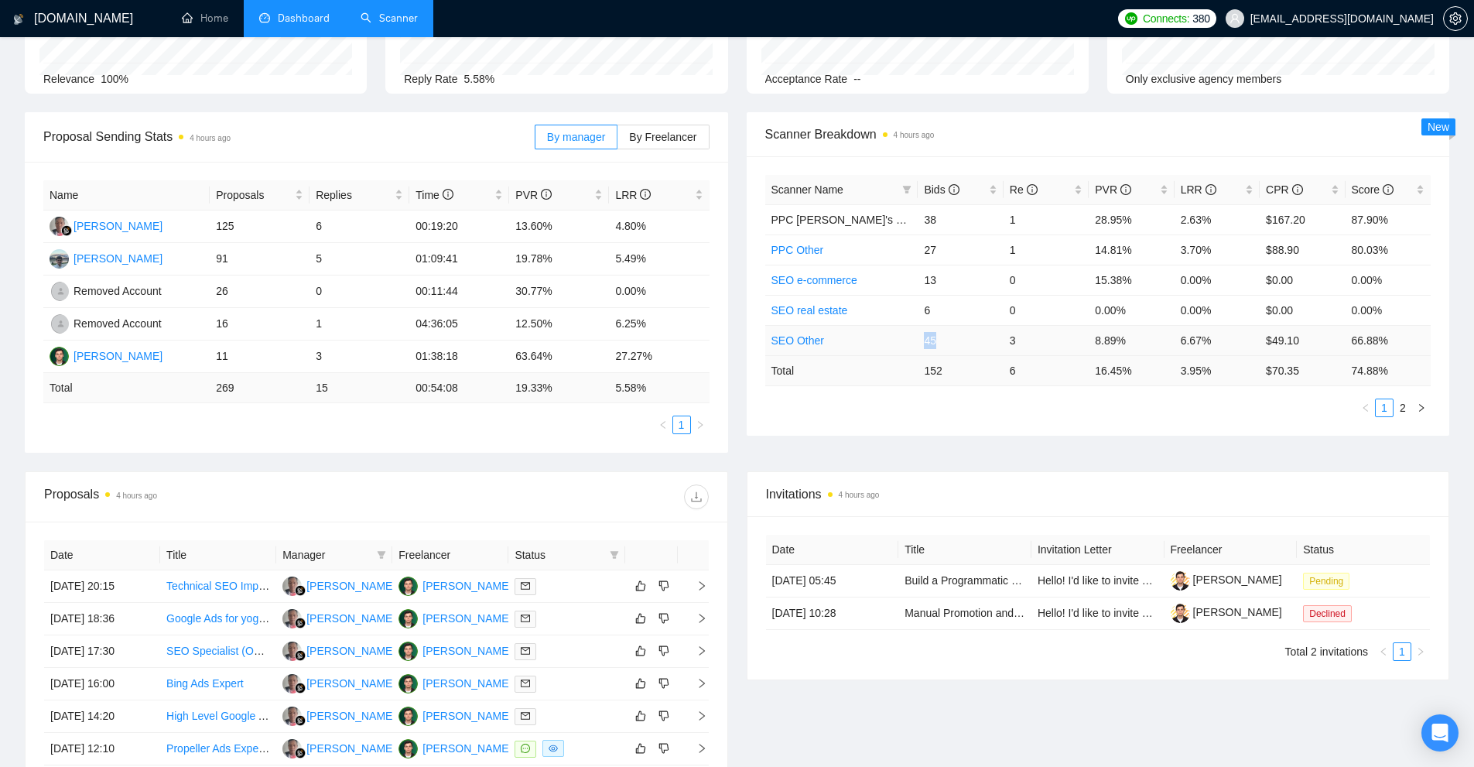
drag, startPoint x: 935, startPoint y: 344, endPoint x: 911, endPoint y: 343, distance: 24.0
click at [911, 343] on tr "SEO Other 45 3 8.89% 6.67% $49.10 66.88%" at bounding box center [1098, 340] width 666 height 30
drag, startPoint x: 1133, startPoint y: 336, endPoint x: 1082, endPoint y: 340, distance: 51.3
click at [1082, 340] on tr "SEO Other 45 3 8.89% 6.67% $49.10 66.88%" at bounding box center [1098, 340] width 666 height 30
drag, startPoint x: 1084, startPoint y: 212, endPoint x: 1134, endPoint y: 213, distance: 50.3
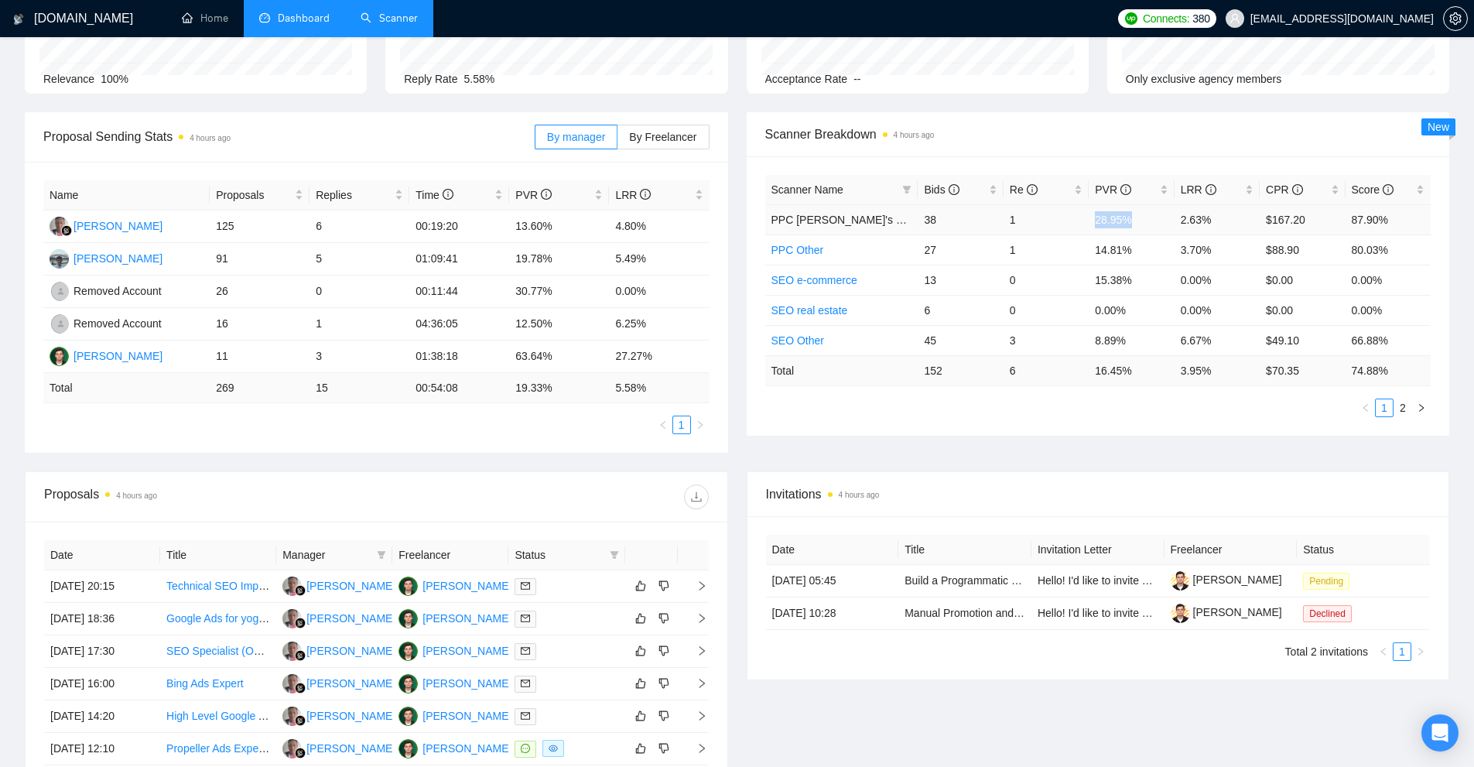
click at [1134, 213] on tr "PPС Misha's Set up 38 1 28.95% 2.63% $167.20 87.90%" at bounding box center [1098, 219] width 666 height 30
click at [1092, 223] on td "28.95%" at bounding box center [1131, 219] width 85 height 30
drag, startPoint x: 767, startPoint y: 225, endPoint x: 833, endPoint y: 224, distance: 66.6
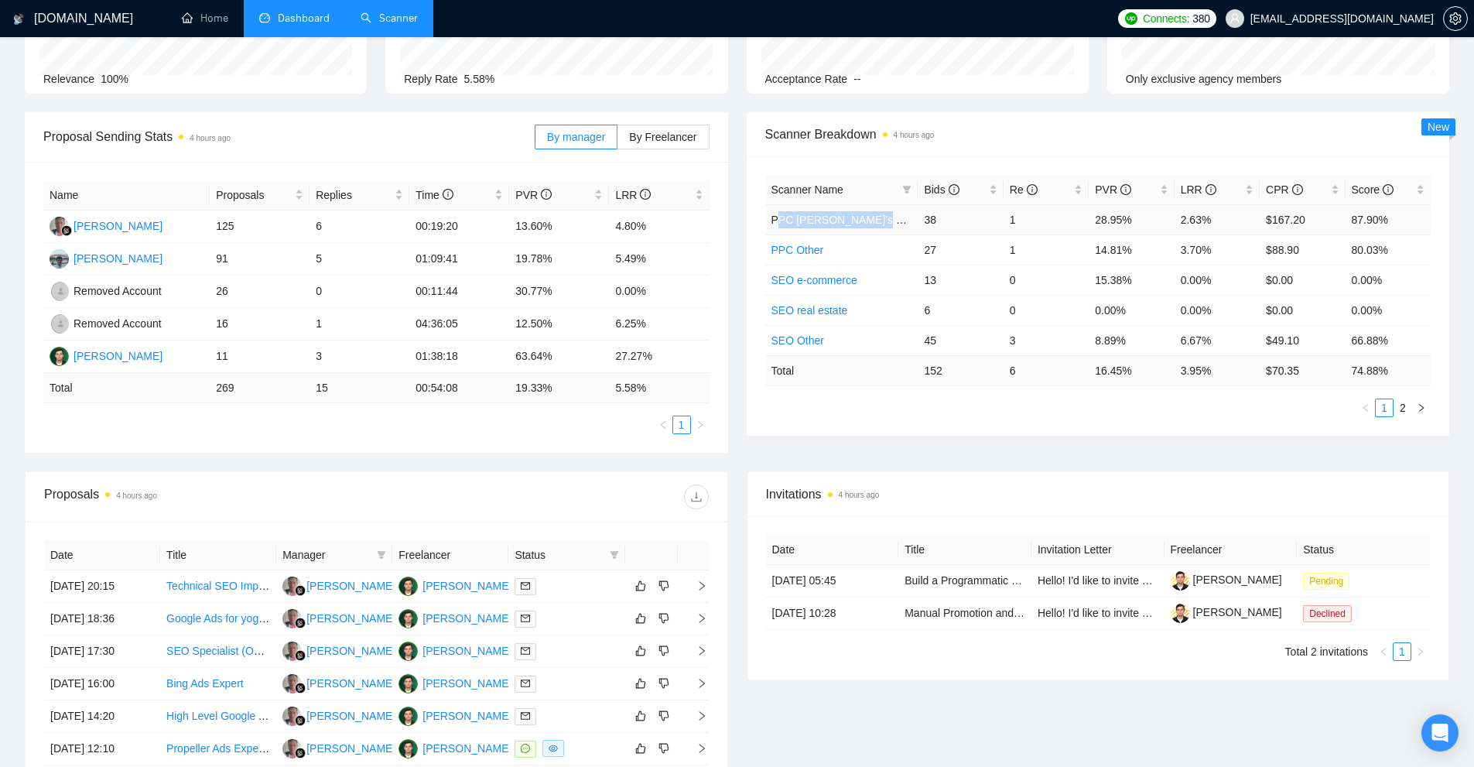
click at [860, 225] on td "PPС [PERSON_NAME]'s Set up" at bounding box center [841, 219] width 153 height 30
click at [833, 224] on span "PPС [PERSON_NAME]'s Set up" at bounding box center [849, 220] width 156 height 12
click at [877, 253] on td "PPC Other" at bounding box center [841, 249] width 153 height 30
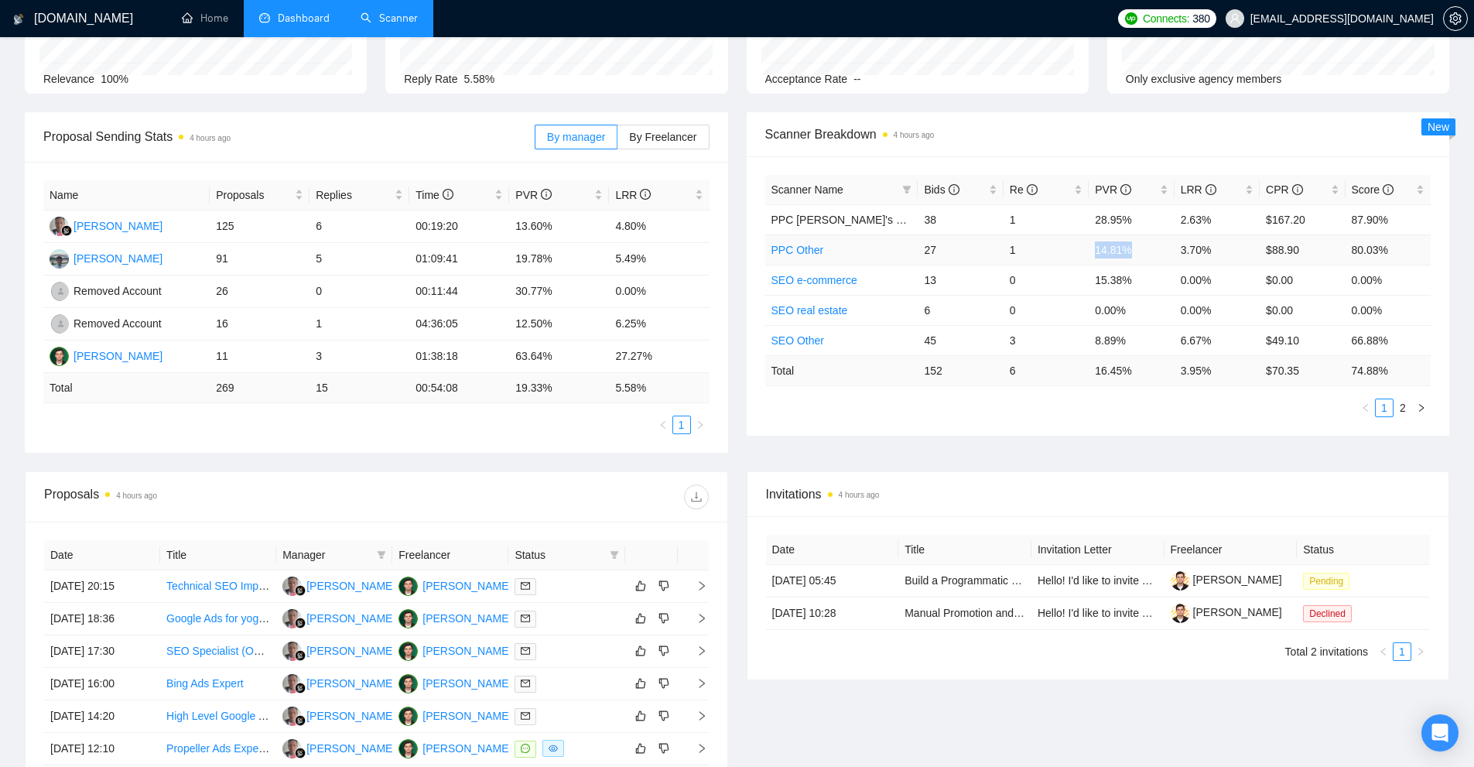
drag, startPoint x: 1094, startPoint y: 244, endPoint x: 1131, endPoint y: 244, distance: 37.1
click at [1131, 244] on td "14.81%" at bounding box center [1131, 249] width 85 height 30
click at [1146, 186] on span "PVR" at bounding box center [1125, 189] width 61 height 17
click at [1246, 188] on div "LRR" at bounding box center [1217, 189] width 73 height 17
click at [1266, 188] on div "CPR" at bounding box center [1302, 189] width 73 height 17
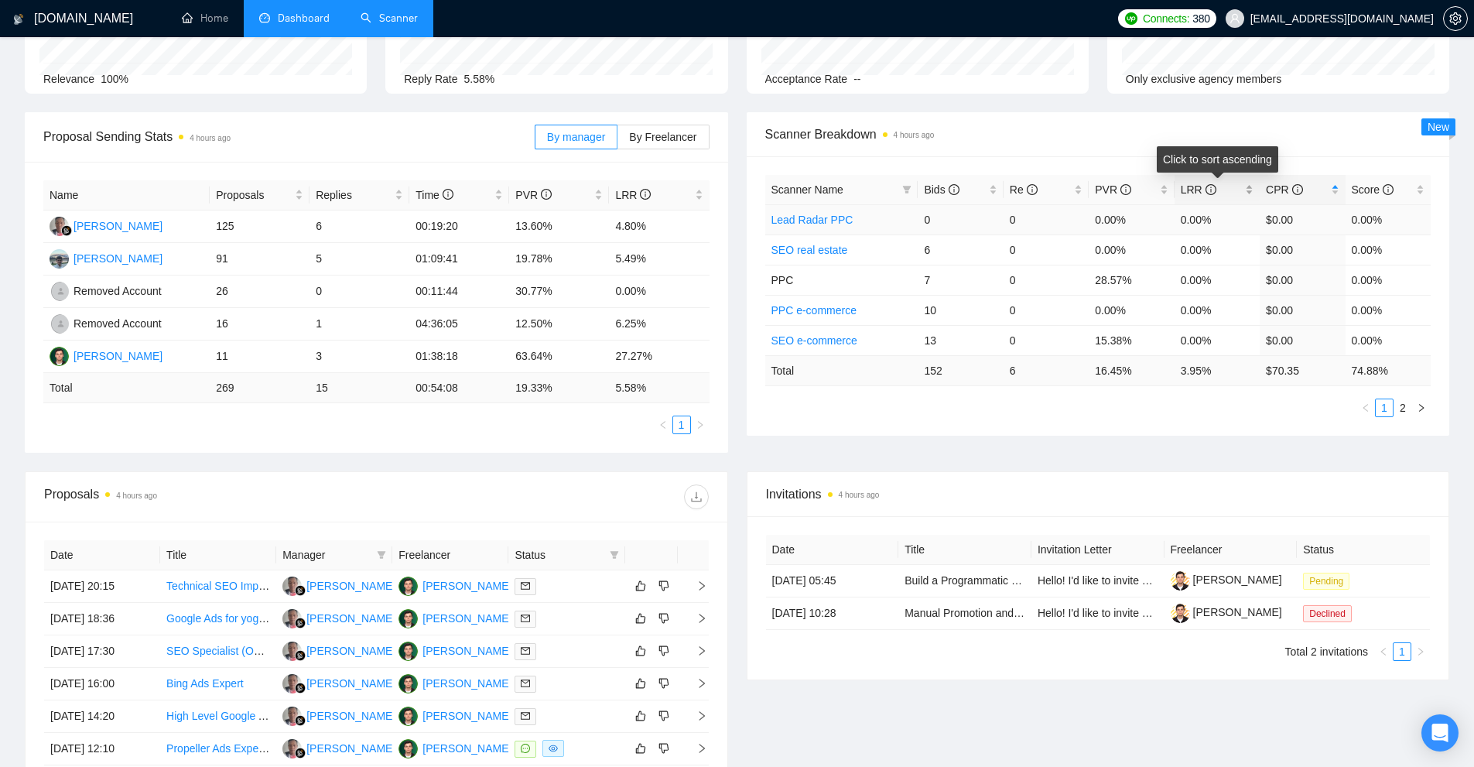
click at [1253, 186] on div "LRR" at bounding box center [1217, 189] width 73 height 17
drag, startPoint x: 1229, startPoint y: 219, endPoint x: 1103, endPoint y: 220, distance: 125.3
click at [1155, 216] on tr "SEO SaaS & Tech 6 1 33.33% 16.67% $18.70 80.72%" at bounding box center [1098, 219] width 666 height 30
drag, startPoint x: 865, startPoint y: 217, endPoint x: 777, endPoint y: 224, distance: 88.5
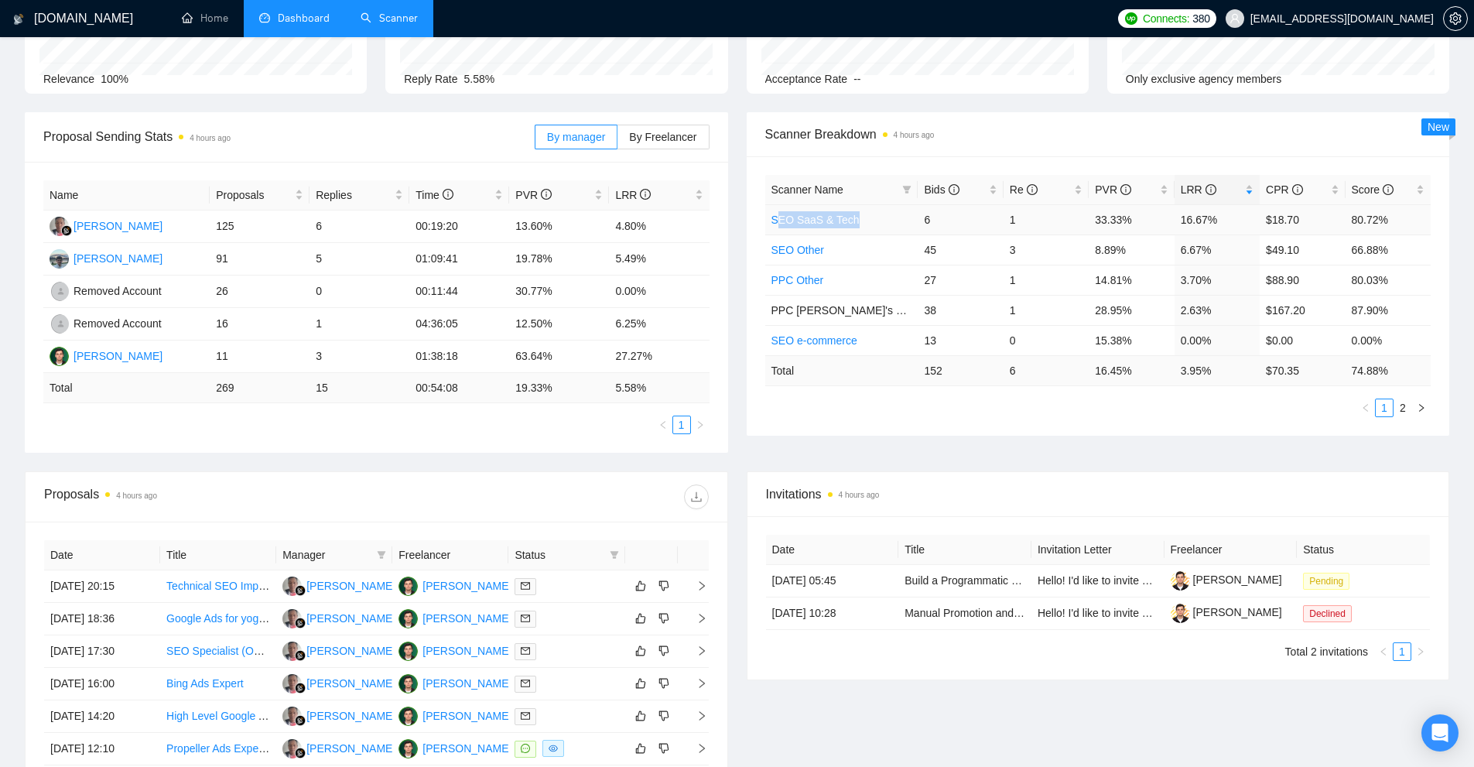
click at [777, 224] on td "SEO SaaS & Tech" at bounding box center [841, 219] width 153 height 30
drag, startPoint x: 921, startPoint y: 218, endPoint x: 1016, endPoint y: 217, distance: 95.2
click at [1015, 217] on tr "SEO SaaS & Tech 6 1 33.33% 16.67% $18.70 80.72%" at bounding box center [1098, 219] width 666 height 30
click at [919, 224] on td "6" at bounding box center [960, 219] width 85 height 30
drag, startPoint x: 1009, startPoint y: 222, endPoint x: 1031, endPoint y: 217, distance: 23.1
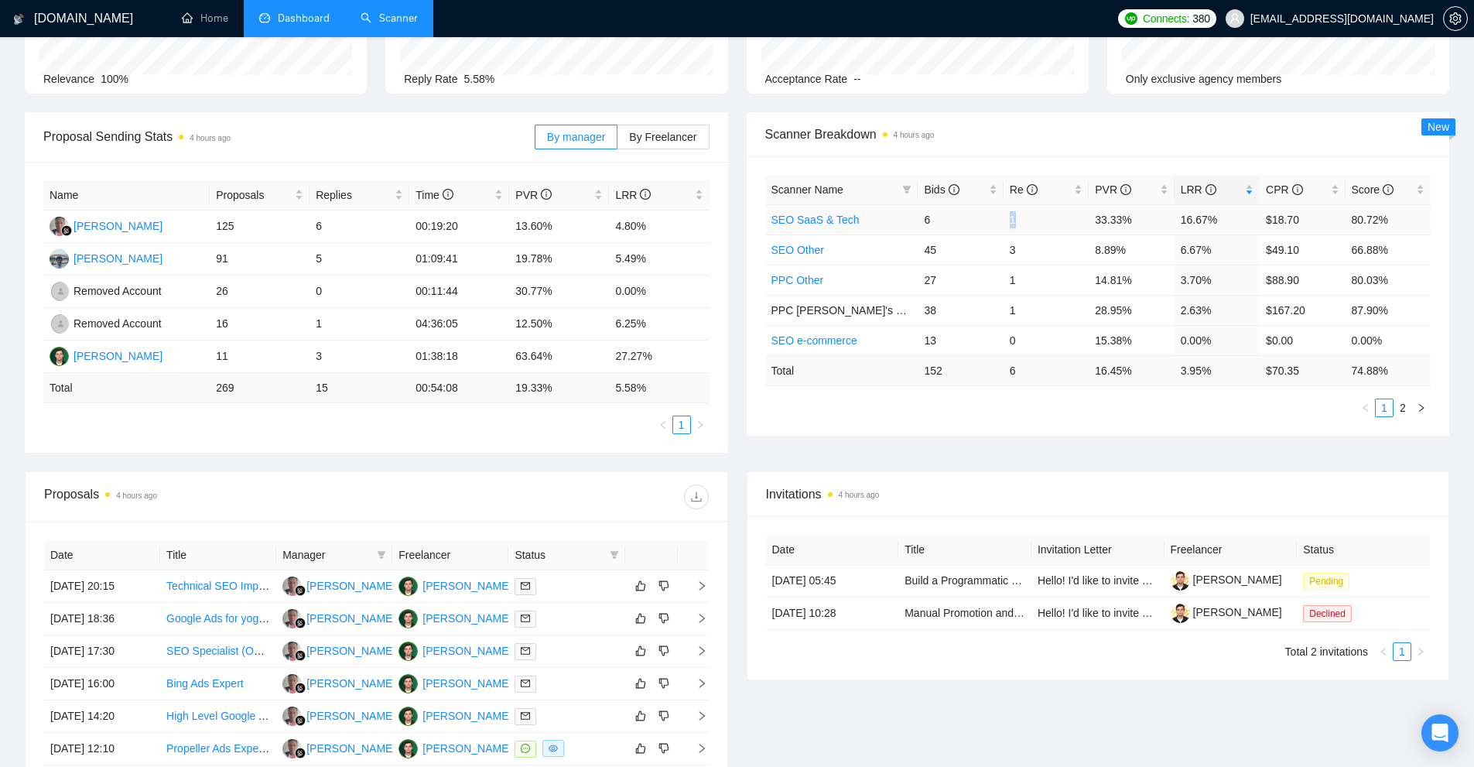
click at [1031, 217] on td "1" at bounding box center [1045, 219] width 85 height 30
drag, startPoint x: 921, startPoint y: 225, endPoint x: 955, endPoint y: 219, distance: 34.6
click at [955, 219] on td "6" at bounding box center [960, 219] width 85 height 30
drag, startPoint x: 1010, startPoint y: 211, endPoint x: 1069, endPoint y: 223, distance: 60.7
click at [1069, 223] on td "1" at bounding box center [1045, 219] width 85 height 30
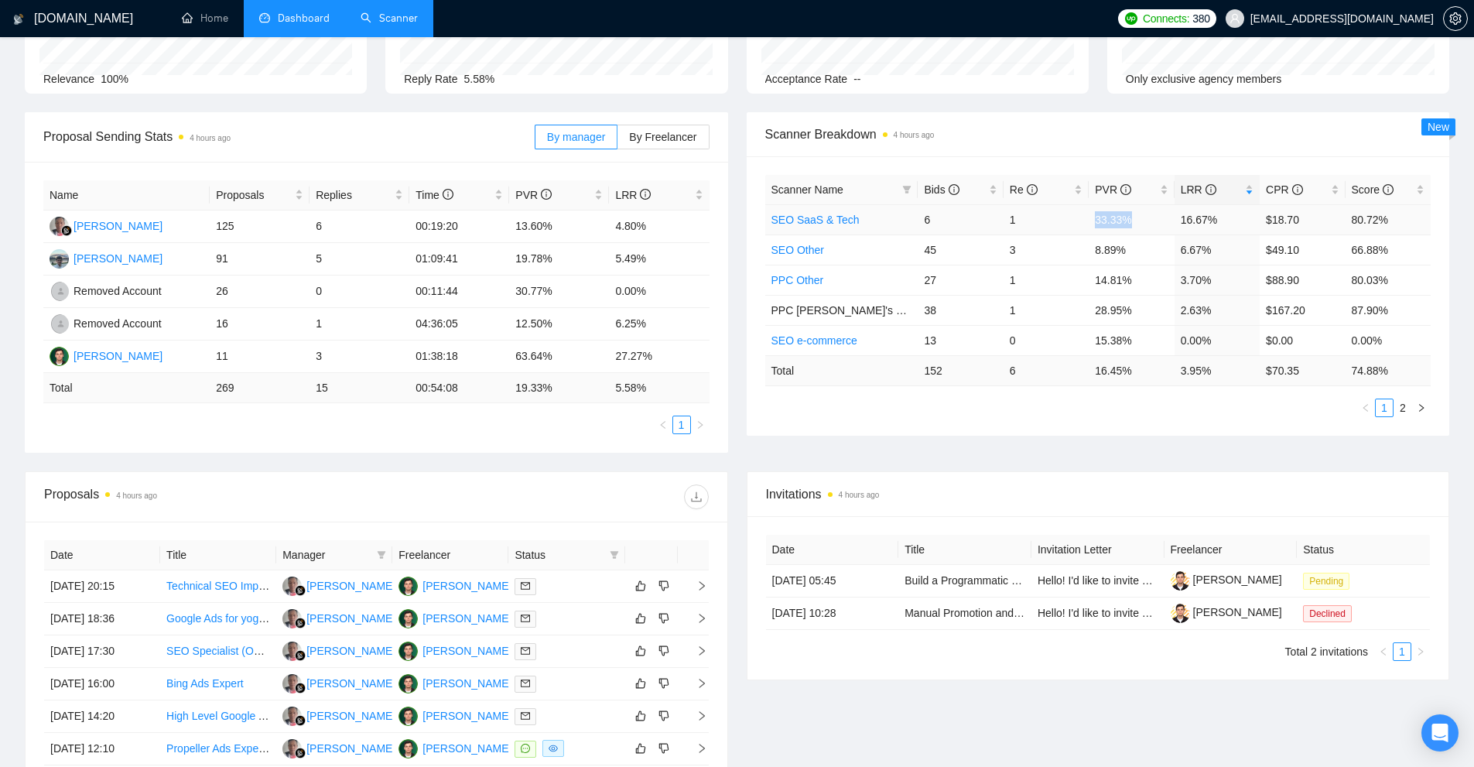
drag, startPoint x: 1093, startPoint y: 216, endPoint x: 1150, endPoint y: 216, distance: 57.3
click at [1150, 216] on td "33.33%" at bounding box center [1131, 219] width 85 height 30
drag
click at [1152, 225] on tr "SEO SaaS & Tech 6 1 33.33% 16.67% $18.70 80.72%" at bounding box center [1098, 219] width 666 height 30
click at [1034, 220] on tr "SEO SaaS & Tech 6 1 33.33% 16.67% $18.70 80.72%" at bounding box center [1098, 219] width 666 height 30
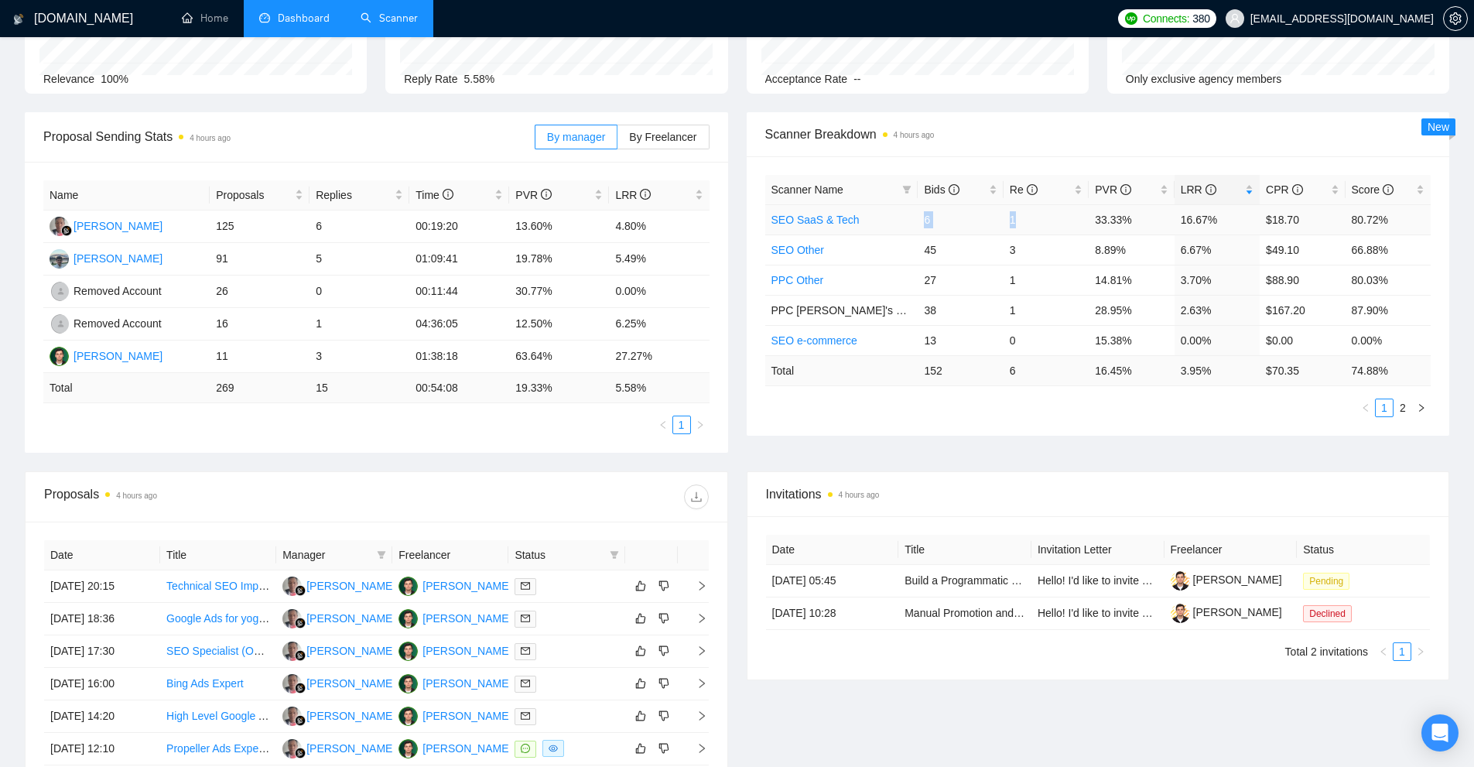
click at [950, 229] on td "6" at bounding box center [960, 219] width 85 height 30
click at [1225, 255] on tr "SEO Other 45 3 8.89% 6.67% $49.10 66.88%" at bounding box center [1098, 249] width 666 height 30
click at [1223, 255] on td "6.67%" at bounding box center [1216, 249] width 85 height 30
click at [1055, 246] on tr "SEO Other 45 3 8.89% 6.67% $49.10 66.88%" at bounding box center [1098, 249] width 666 height 30
click at [1080, 250] on td "3" at bounding box center [1045, 249] width 85 height 30
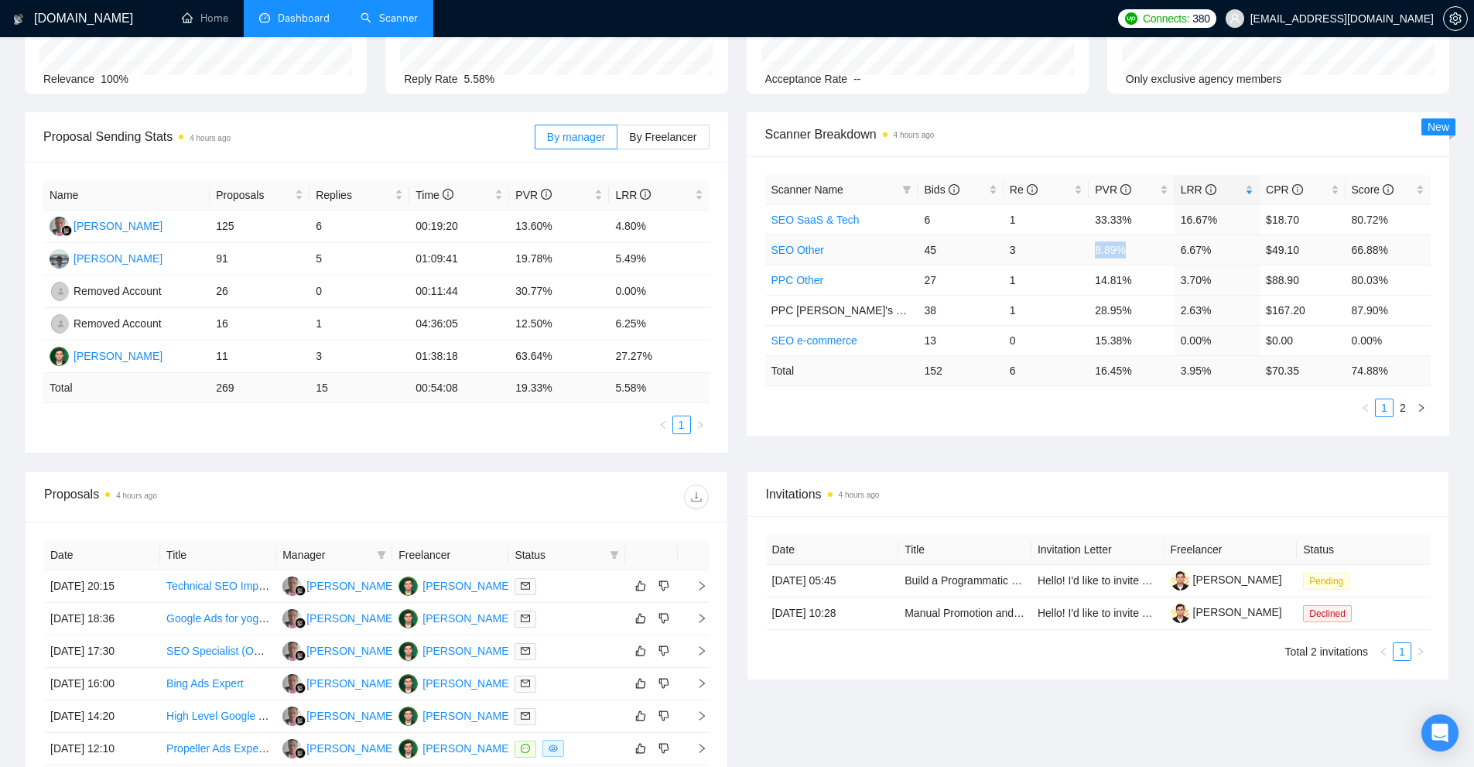
click at [1136, 249] on tr "SEO Other 45 3 8.89% 6.67% $49.10 66.88%" at bounding box center [1098, 249] width 666 height 30
click at [1108, 275] on tr "PPC Other 27 1 14.81% 3.70% $88.90 80.03%" at bounding box center [1098, 280] width 666 height 30
click at [1092, 282] on td "14.81%" at bounding box center [1131, 280] width 85 height 30
click at [1219, 285] on tr "PPC Other 27 1 14.81% 3.70% $88.90 80.03%" at bounding box center [1098, 280] width 666 height 30
click at [1219, 285] on td "3.70%" at bounding box center [1216, 280] width 85 height 30
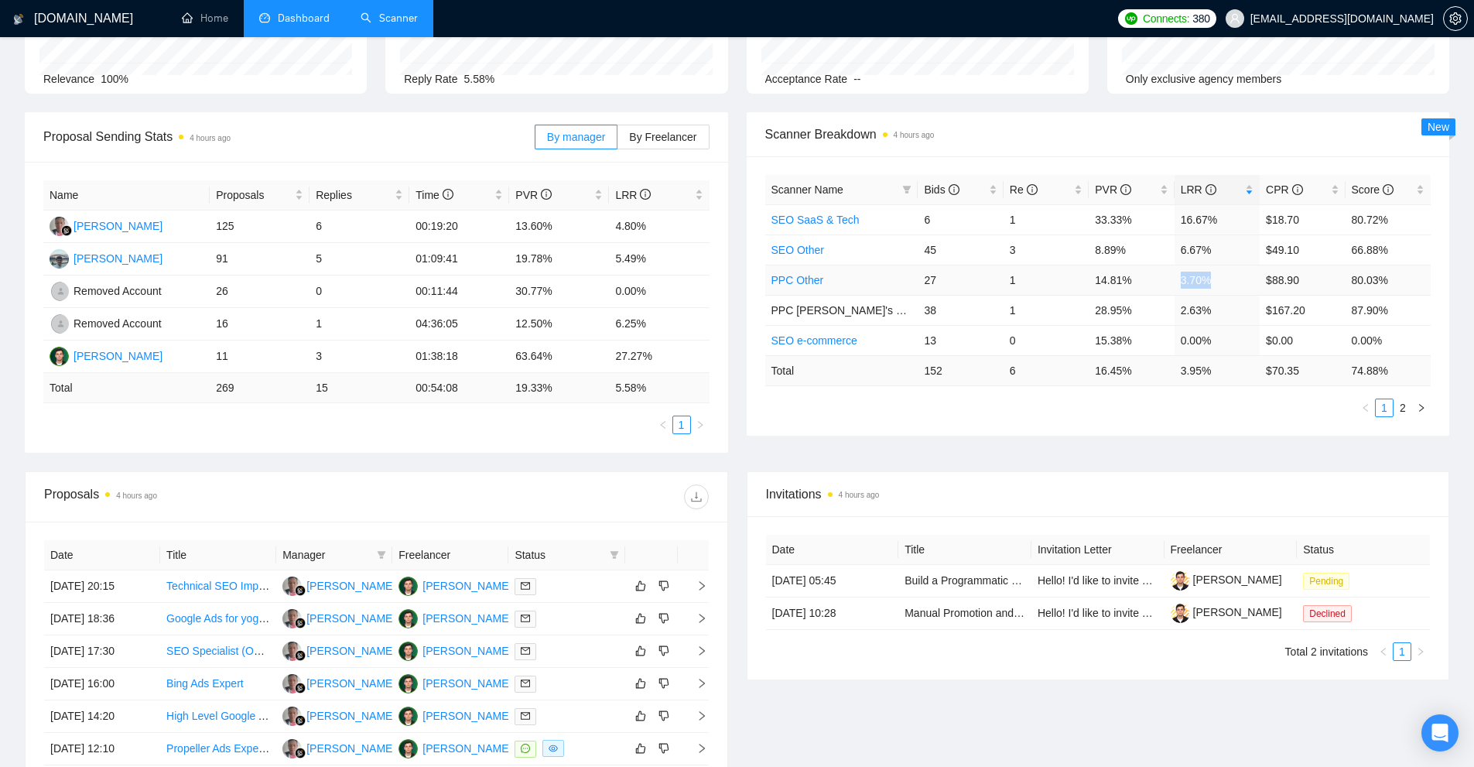
click at [1171, 282] on tr "PPC Other 27 1 14.81% 3.70% $88.90 80.03%" at bounding box center [1098, 280] width 666 height 30
click at [1205, 278] on td "3.70%" at bounding box center [1216, 280] width 85 height 30
click at [1144, 345] on td "15.38%" at bounding box center [1131, 340] width 85 height 30
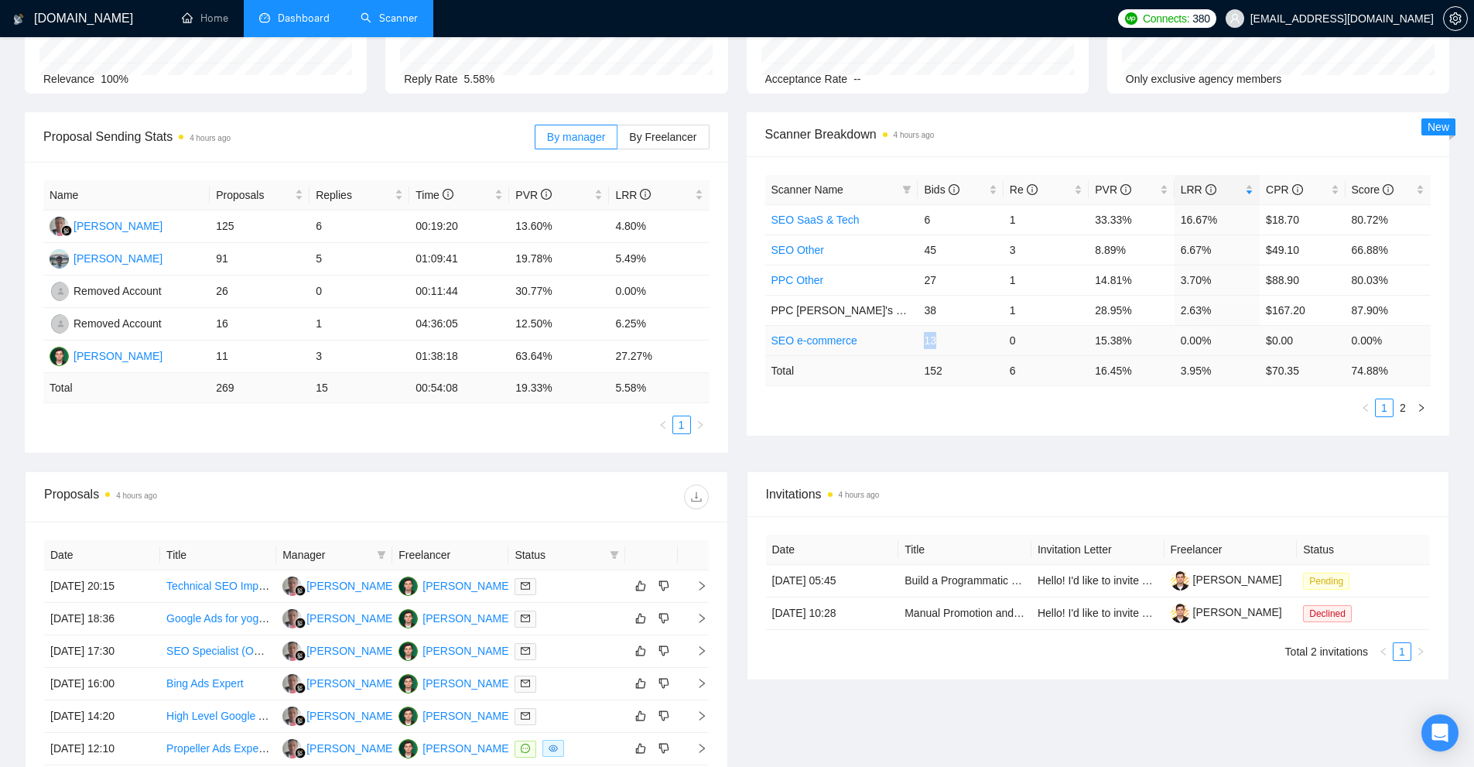
click at [948, 340] on td "13" at bounding box center [960, 340] width 85 height 30
click at [1157, 337] on td "15.38%" at bounding box center [1131, 340] width 85 height 30
click at [1094, 352] on td "15.38%" at bounding box center [1131, 340] width 85 height 30
drag, startPoint x: 1092, startPoint y: 345, endPoint x: 1153, endPoint y: 344, distance: 60.4
click at [1153, 344] on td "15.38%" at bounding box center [1131, 340] width 85 height 30
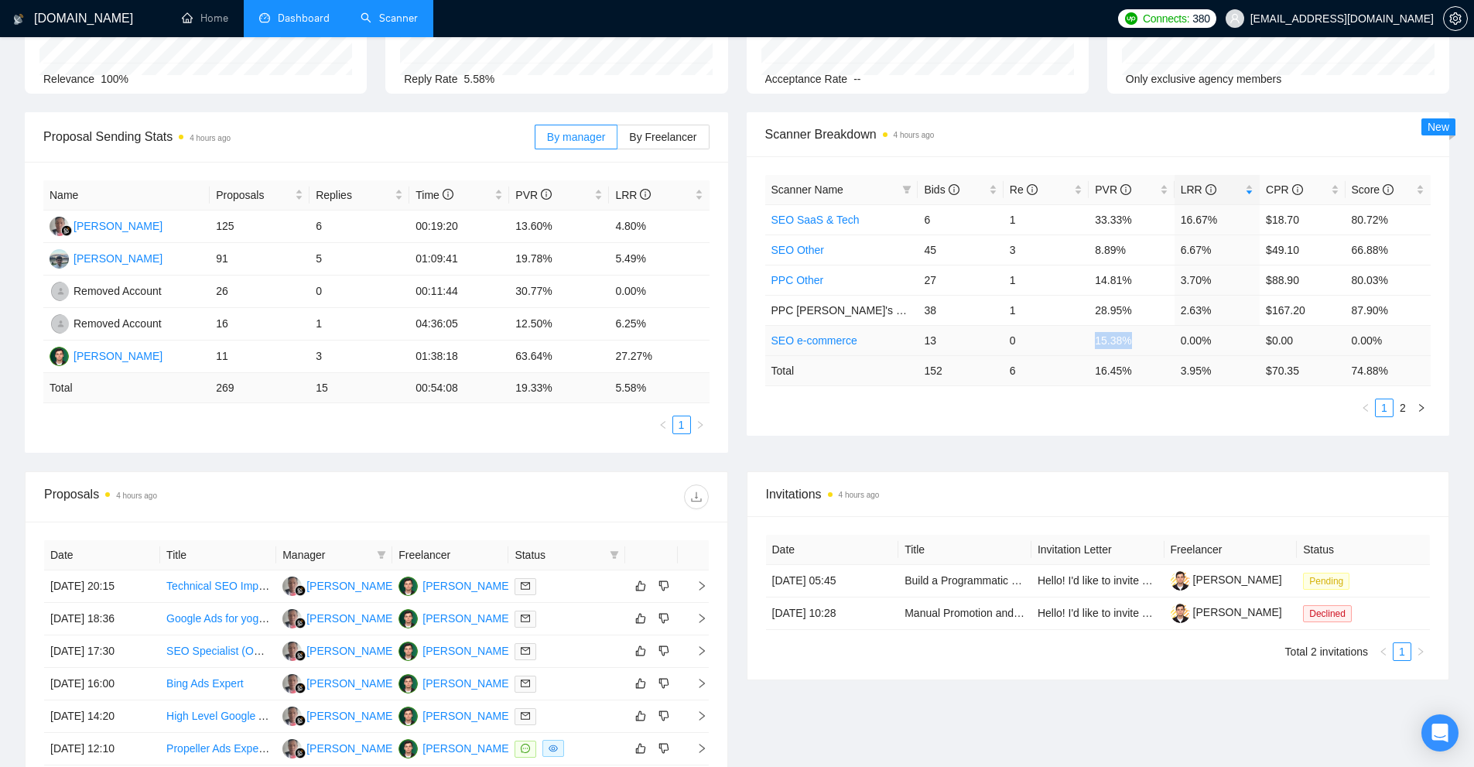
click at [1153, 344] on td "15.38%" at bounding box center [1131, 340] width 85 height 30
drag, startPoint x: 1180, startPoint y: 344, endPoint x: 1237, endPoint y: 343, distance: 57.3
click at [1256, 343] on td "0.00%" at bounding box center [1216, 340] width 85 height 30
click at [795, 347] on td "SEO e-commerce" at bounding box center [841, 340] width 153 height 30
click at [808, 340] on link "SEO e-commerce" at bounding box center [814, 340] width 86 height 12
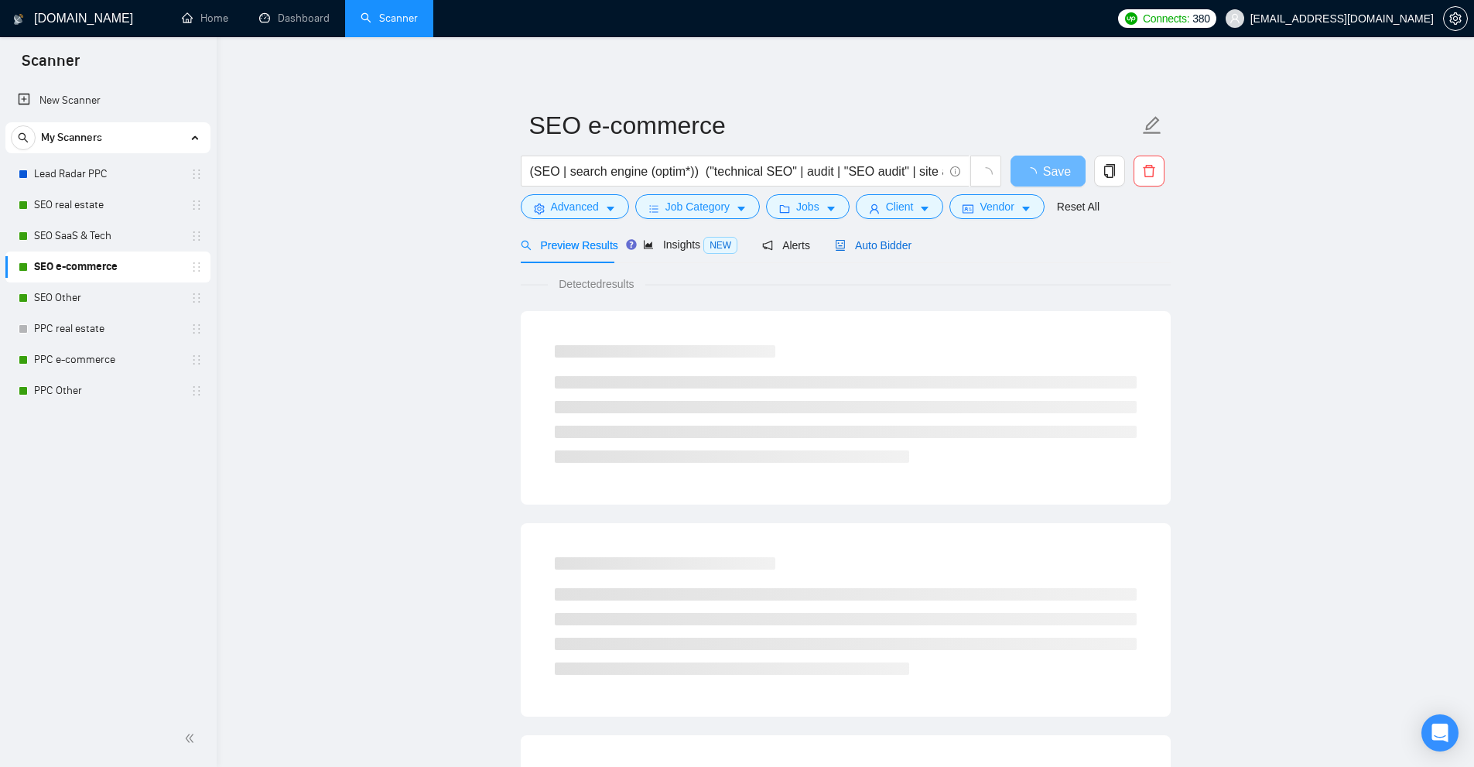
click at [870, 244] on span "Auto Bidder" at bounding box center [873, 245] width 77 height 12
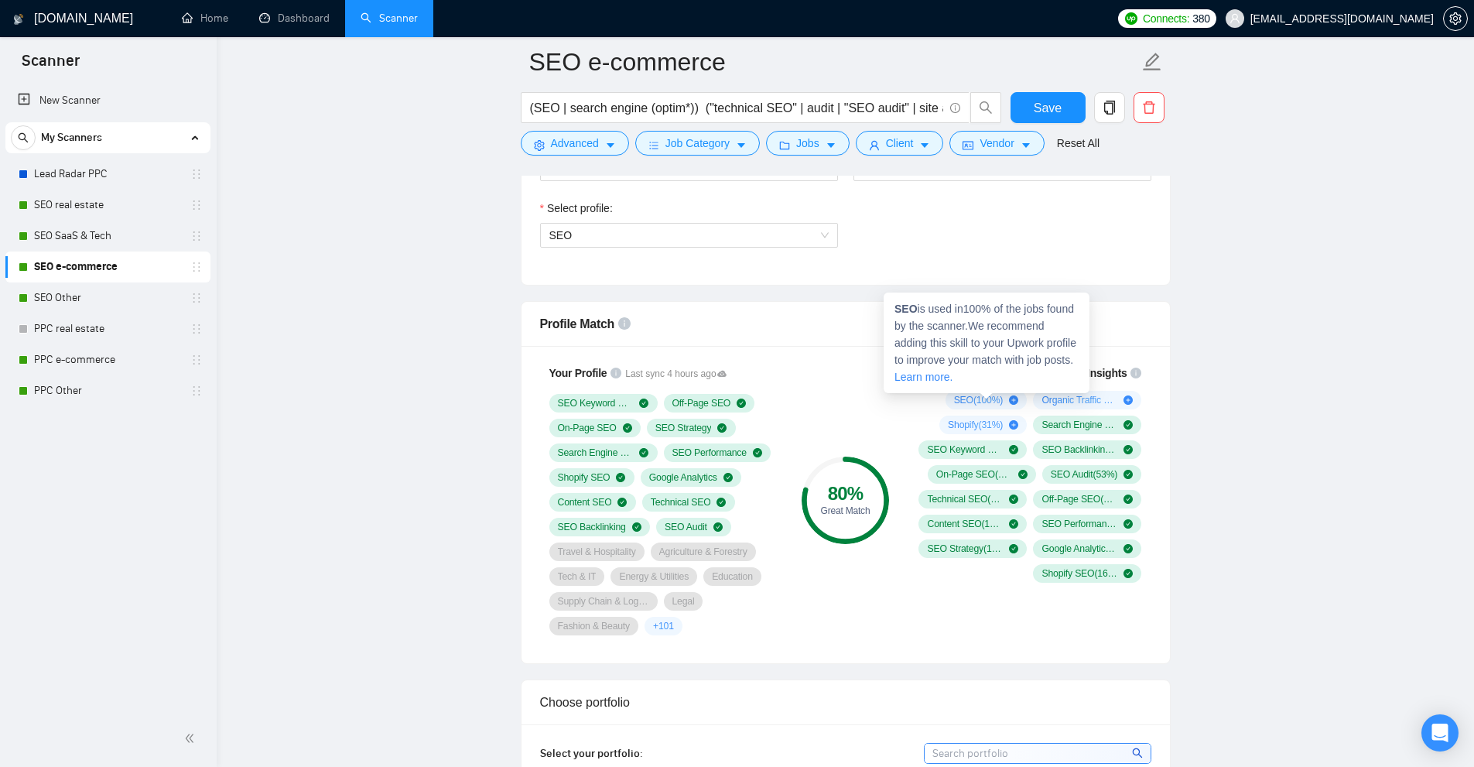
scroll to position [959, 0]
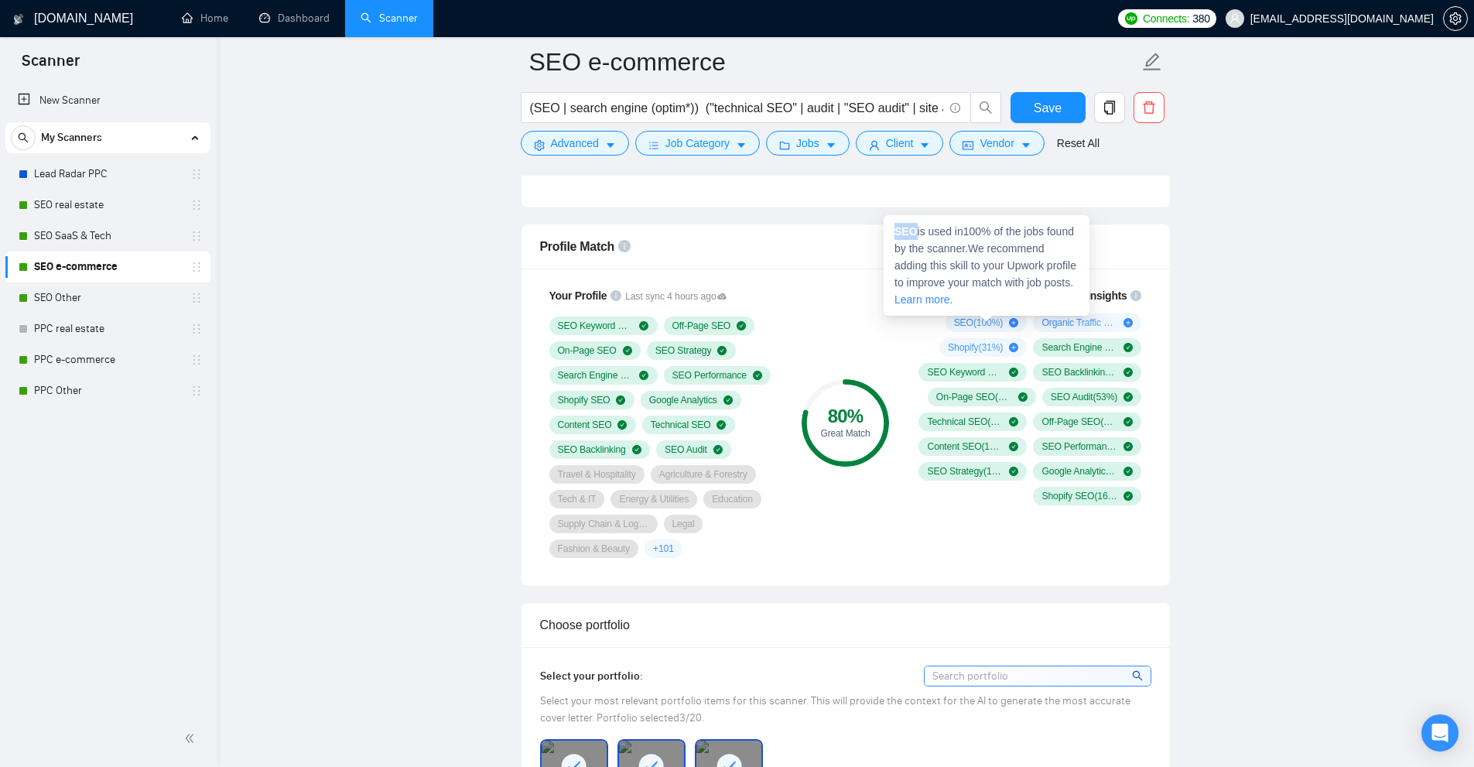
drag, startPoint x: 932, startPoint y: 233, endPoint x: 914, endPoint y: 237, distance: 18.2
click at [914, 237] on span "SEO is used in 100 % of the jobs found by the scanner. We recommend adding this…" at bounding box center [985, 265] width 182 height 80
click at [904, 240] on div "SEO is used in 100 % of the jobs found by the scanner. We recommend adding this…" at bounding box center [987, 265] width 206 height 101
click at [908, 234] on strong "SEO" at bounding box center [905, 231] width 23 height 12
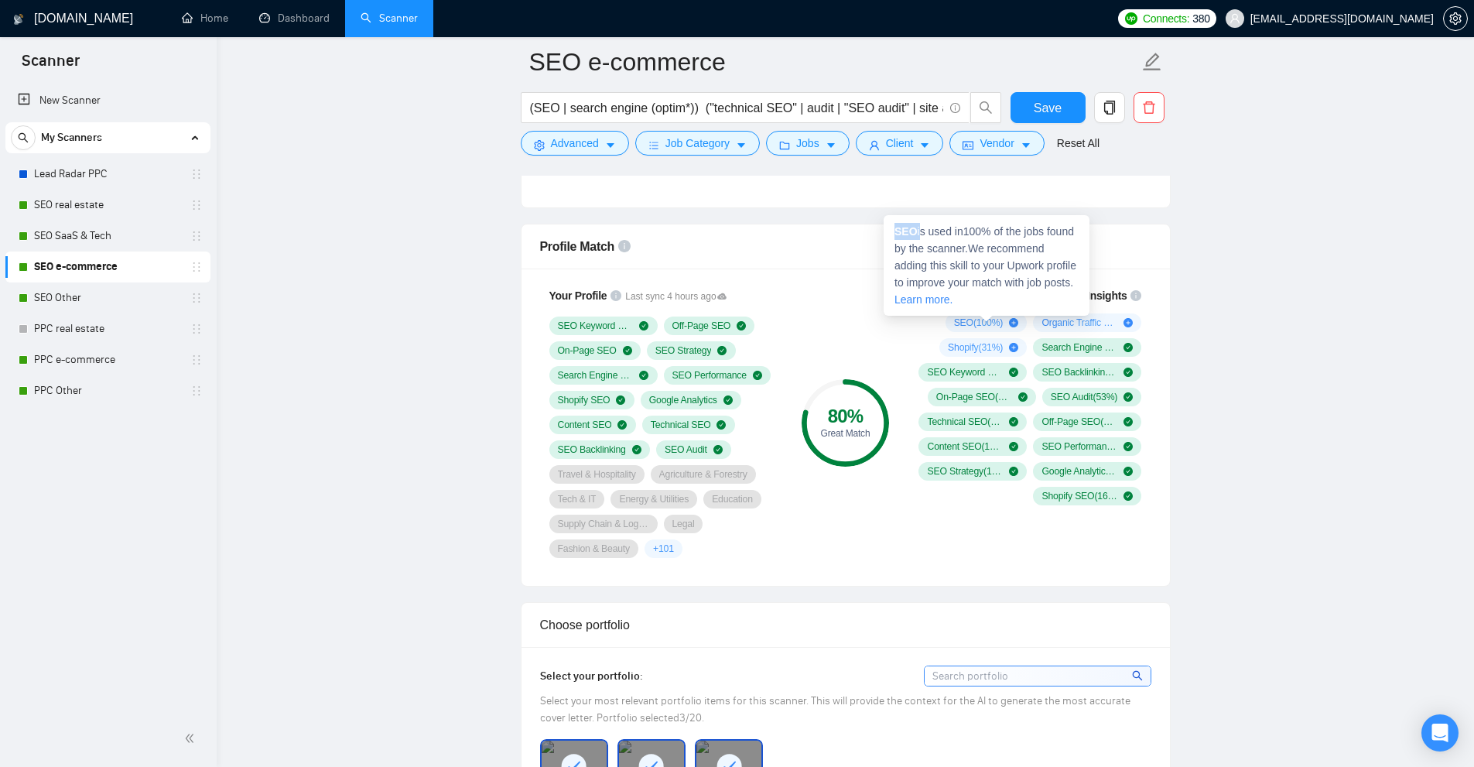
click at [908, 234] on strong "SEO" at bounding box center [905, 231] width 23 height 12
click at [909, 234] on strong "SEO" at bounding box center [905, 231] width 23 height 12
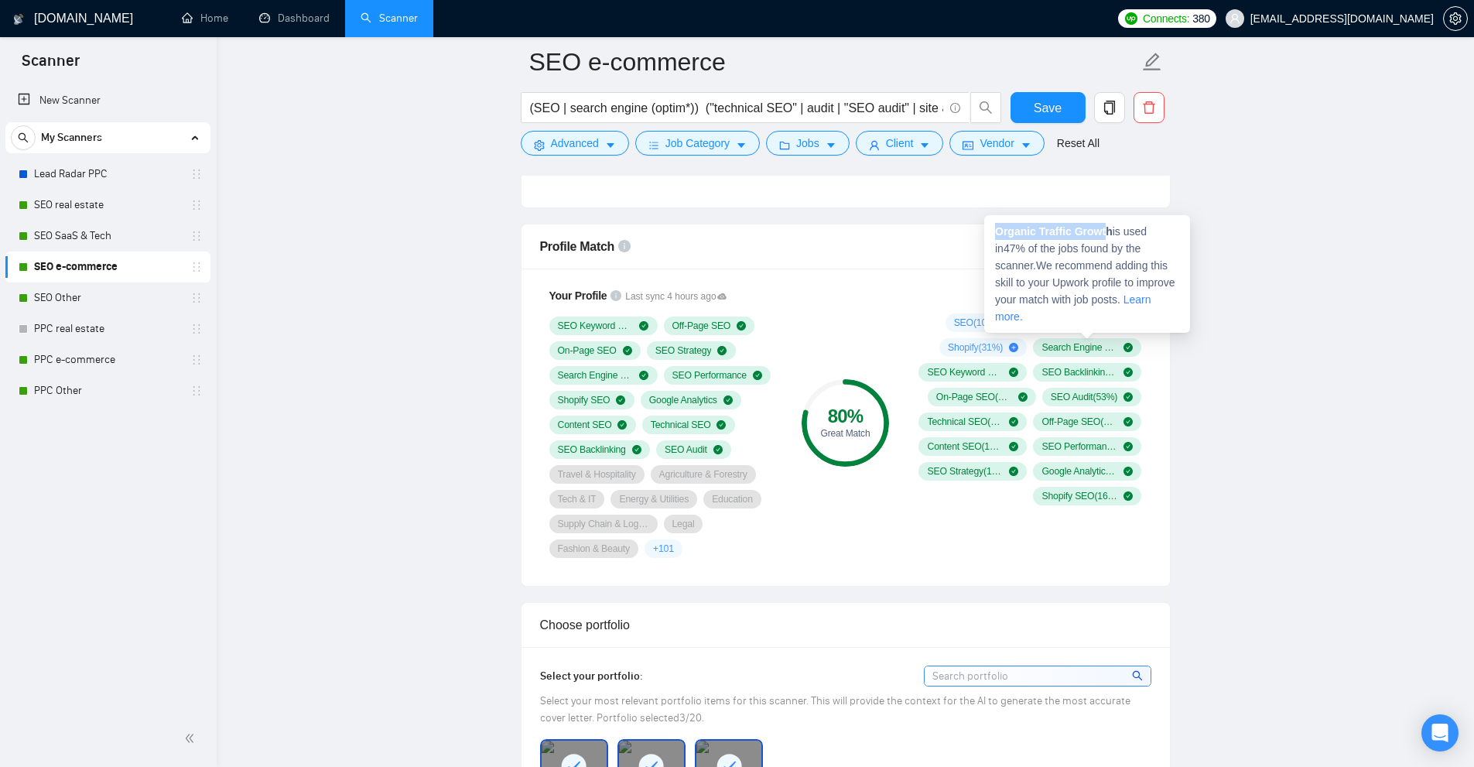
drag, startPoint x: 1045, startPoint y: 227, endPoint x: 1102, endPoint y: 230, distance: 57.3
click at [1102, 230] on div "Organic Traffic Growth is used in 47 % of the jobs found by the scanner. We rec…" at bounding box center [1087, 274] width 206 height 118
click at [1103, 230] on strong "Organic Traffic Growth" at bounding box center [1054, 231] width 118 height 12
drag, startPoint x: 1106, startPoint y: 230, endPoint x: 1018, endPoint y: 232, distance: 88.2
click at [1018, 232] on strong "Organic Traffic Growth" at bounding box center [1054, 231] width 118 height 12
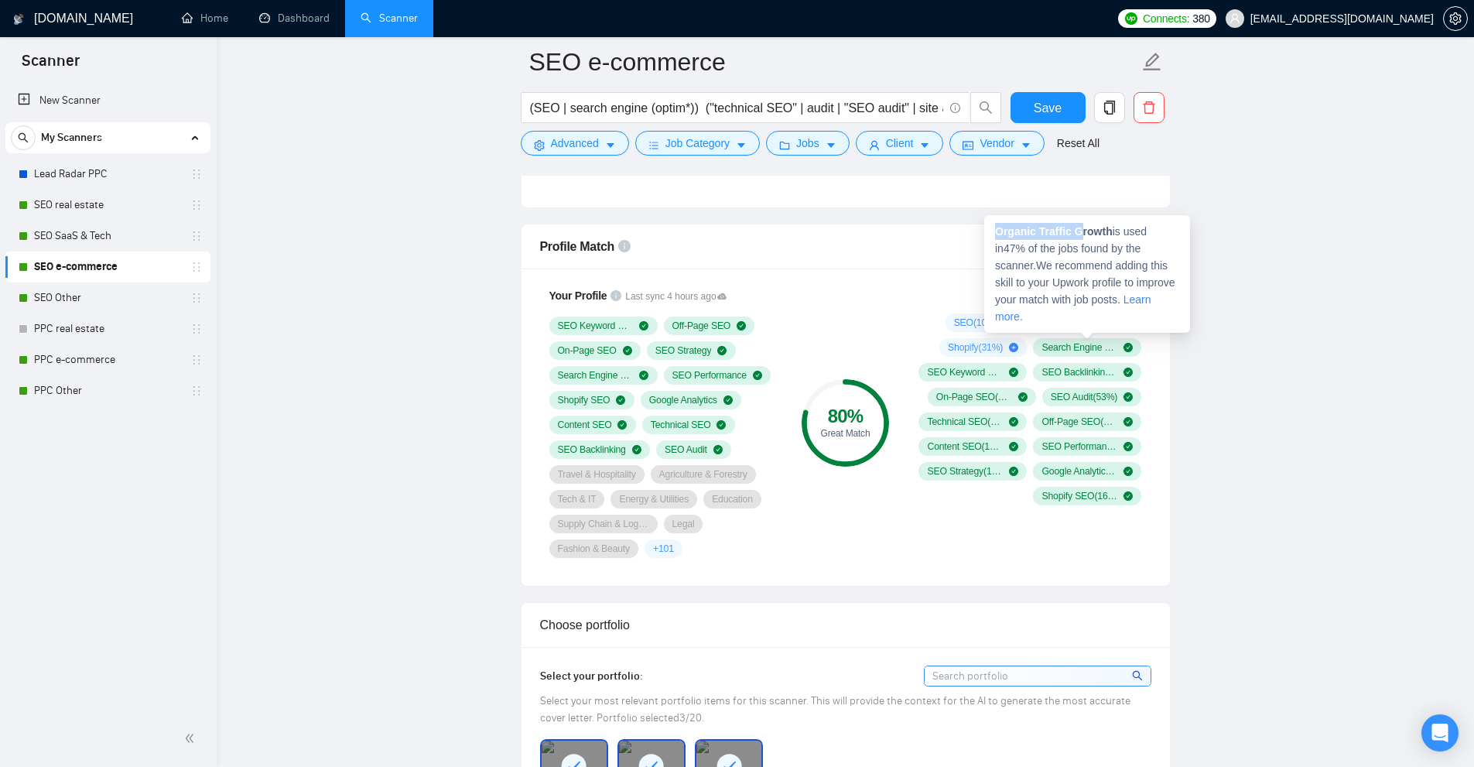
drag, startPoint x: 998, startPoint y: 231, endPoint x: 1086, endPoint y: 230, distance: 88.2
click at [1085, 230] on strong "Organic Traffic Growth" at bounding box center [1054, 231] width 118 height 12
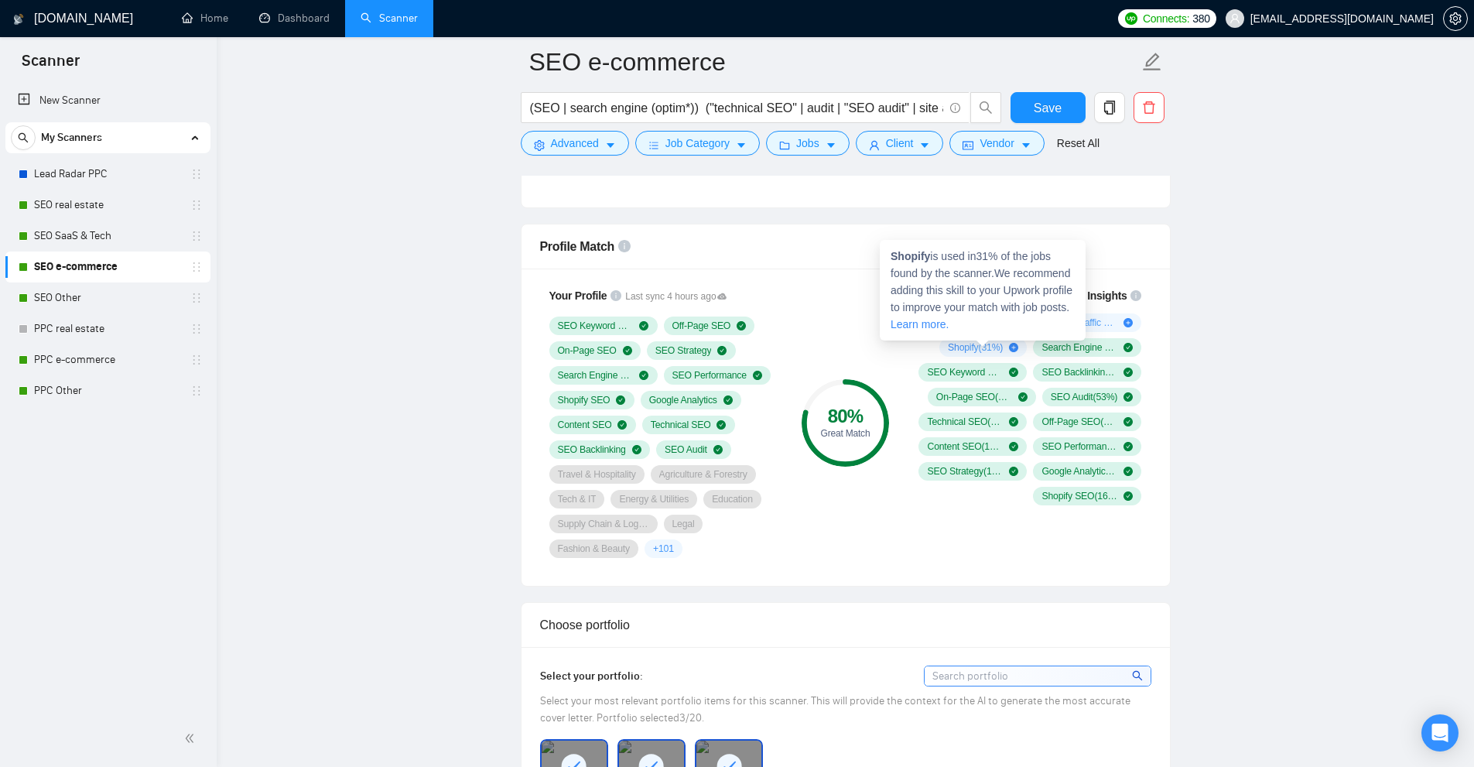
drag, startPoint x: 978, startPoint y: 250, endPoint x: 998, endPoint y: 258, distance: 21.8
click at [998, 258] on span "Shopify is used in 31 % of the jobs found by the scanner. We recommend adding t…" at bounding box center [981, 290] width 182 height 80
click at [1004, 270] on span "Shopify is used in 31 % of the jobs found by the scanner. We recommend adding t…" at bounding box center [981, 290] width 182 height 80
drag, startPoint x: 996, startPoint y: 258, endPoint x: 989, endPoint y: 268, distance: 13.3
click at [968, 255] on span "Shopify is used in 31 % of the jobs found by the scanner. We recommend adding t…" at bounding box center [981, 290] width 182 height 80
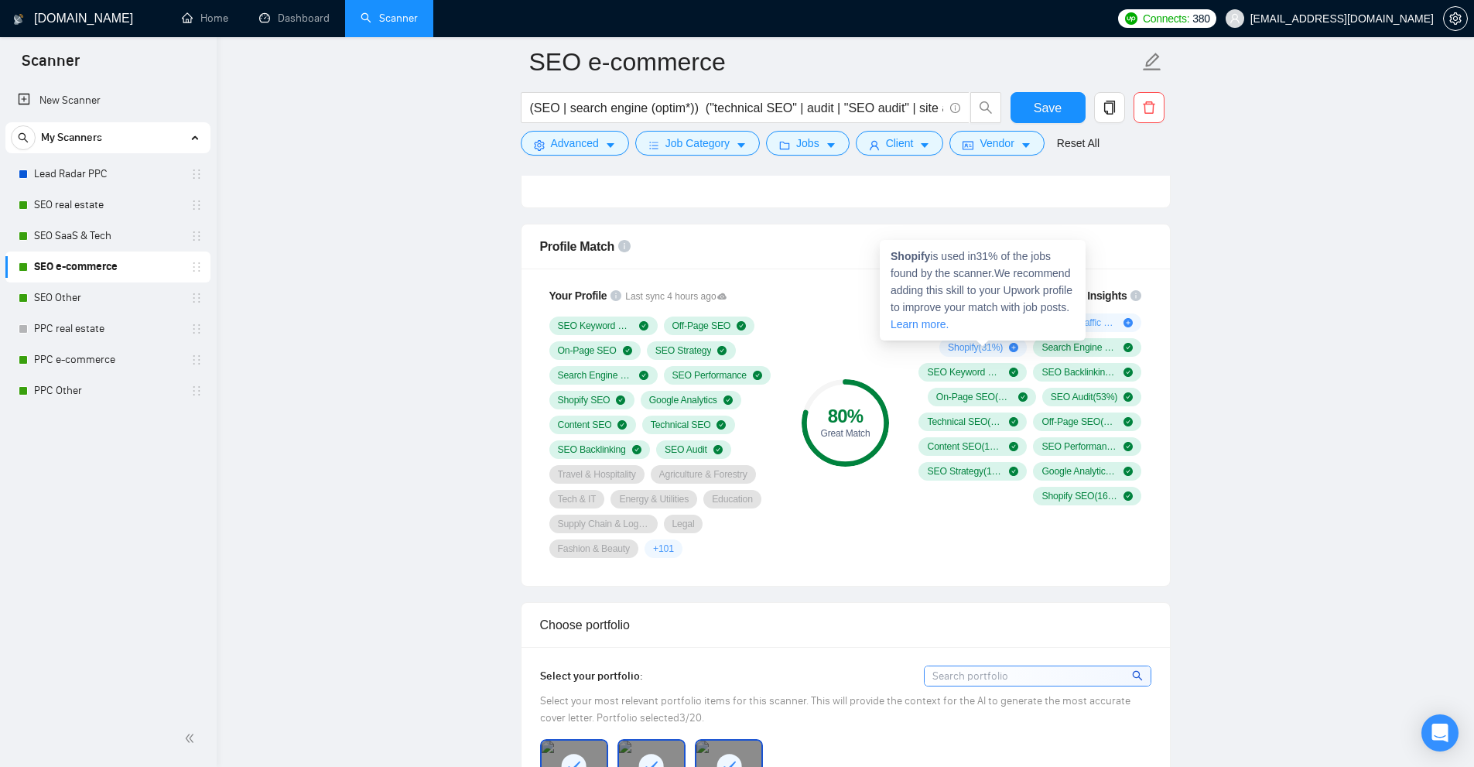
click at [1026, 281] on div "Shopify is used in 31 % of the jobs found by the scanner. We recommend adding t…" at bounding box center [983, 290] width 206 height 101
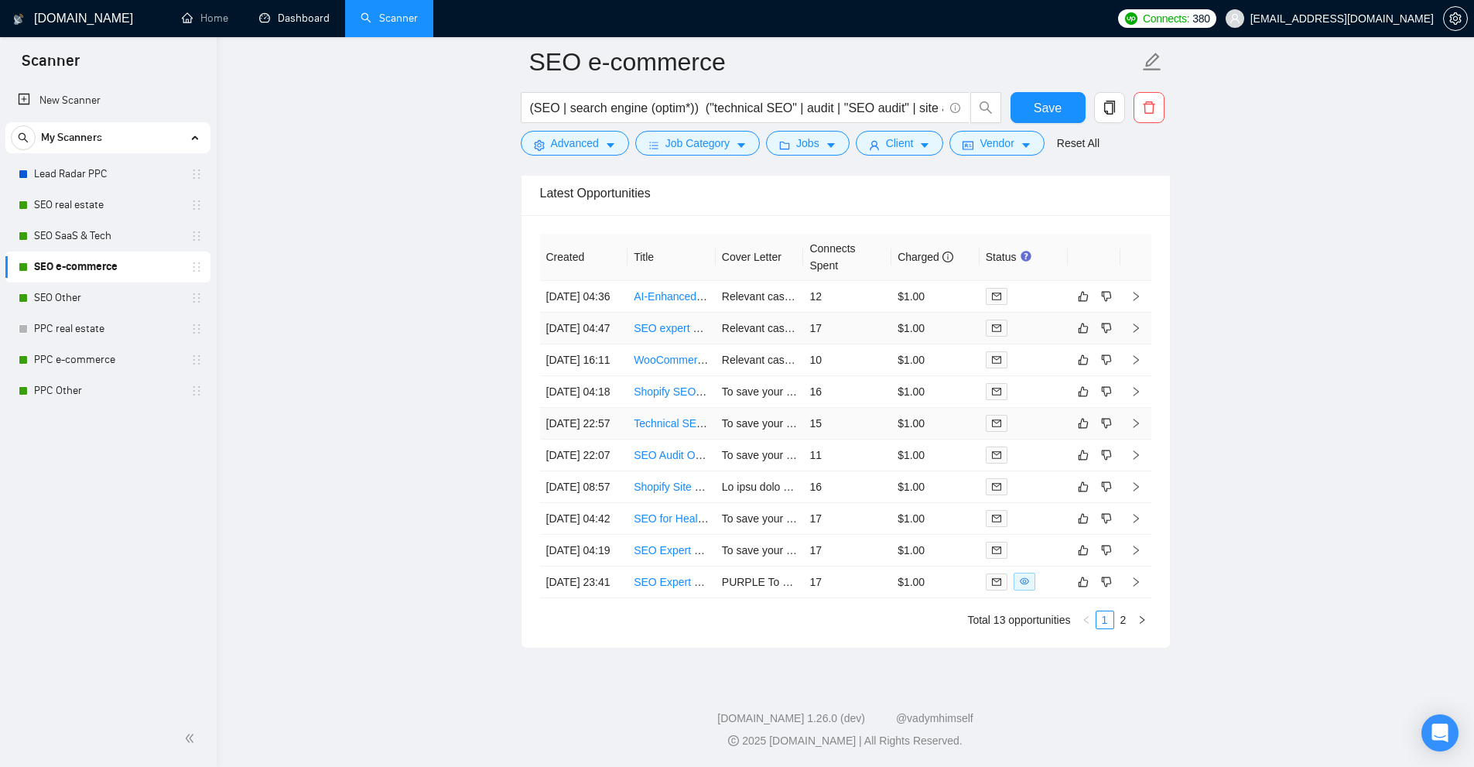
scroll to position [4209, 0]
click at [935, 580] on td "$1.00" at bounding box center [935, 582] width 88 height 32
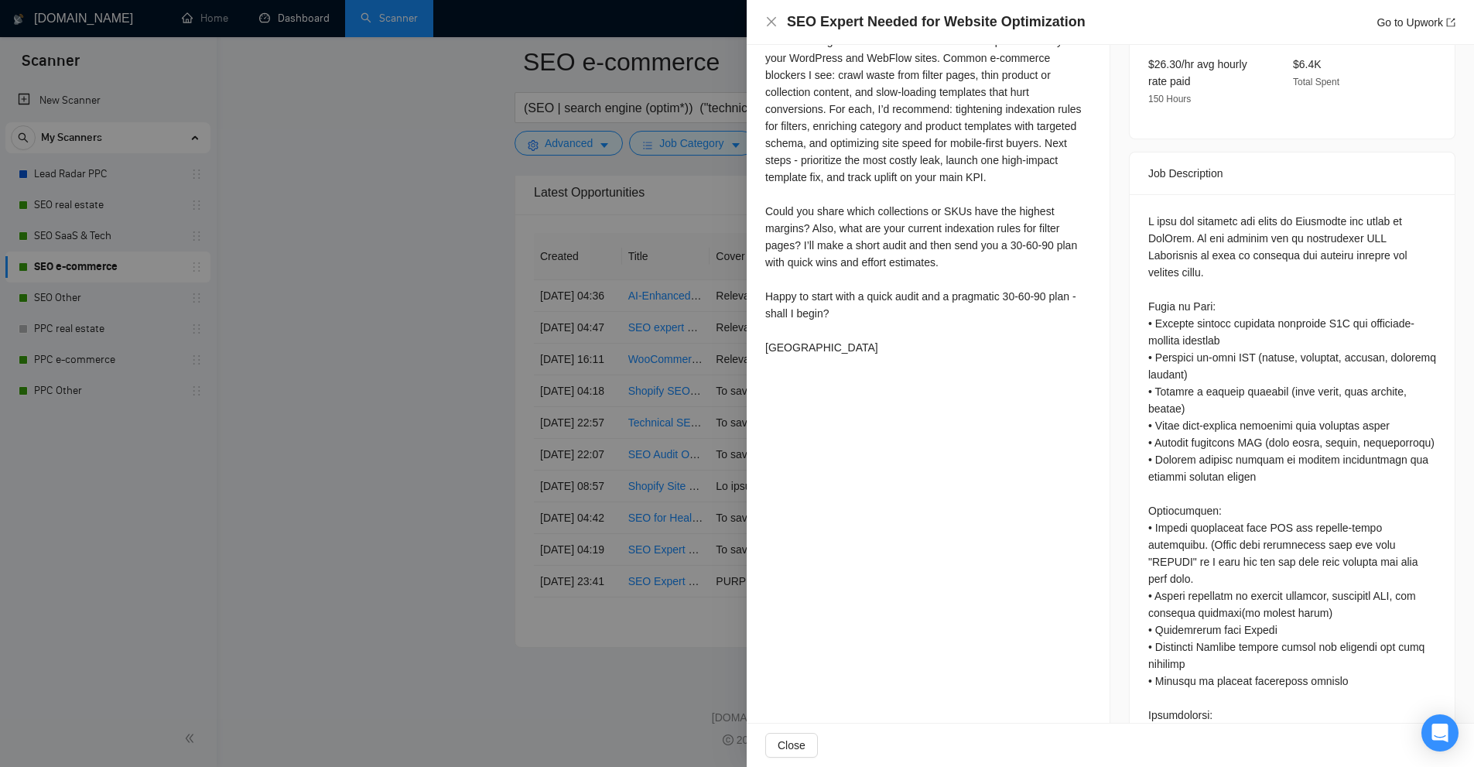
scroll to position [684, 0]
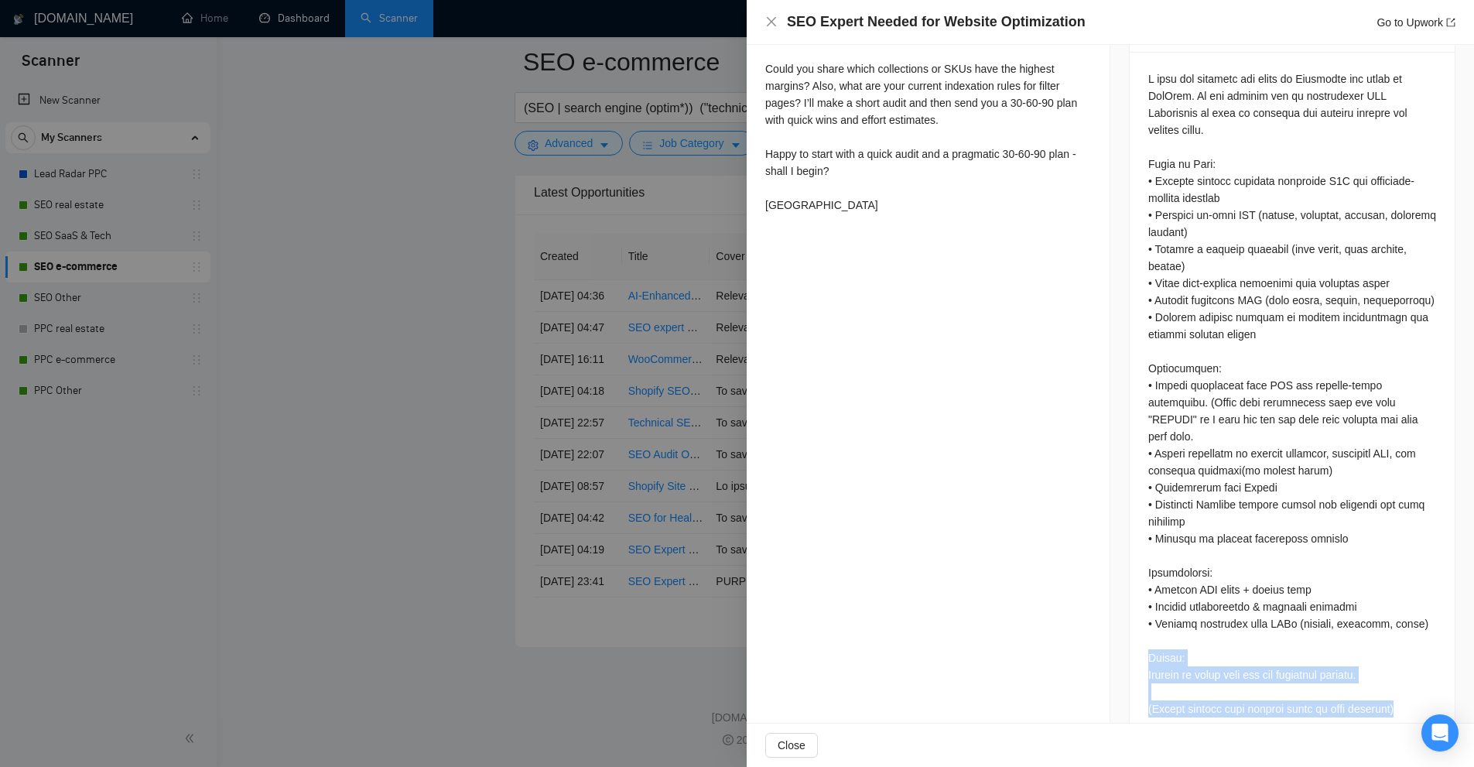
drag, startPoint x: 1145, startPoint y: 629, endPoint x: 1407, endPoint y: 675, distance: 265.5
click at [1407, 675] on div at bounding box center [1292, 397] width 325 height 690
click at [1407, 675] on div at bounding box center [1292, 393] width 288 height 647
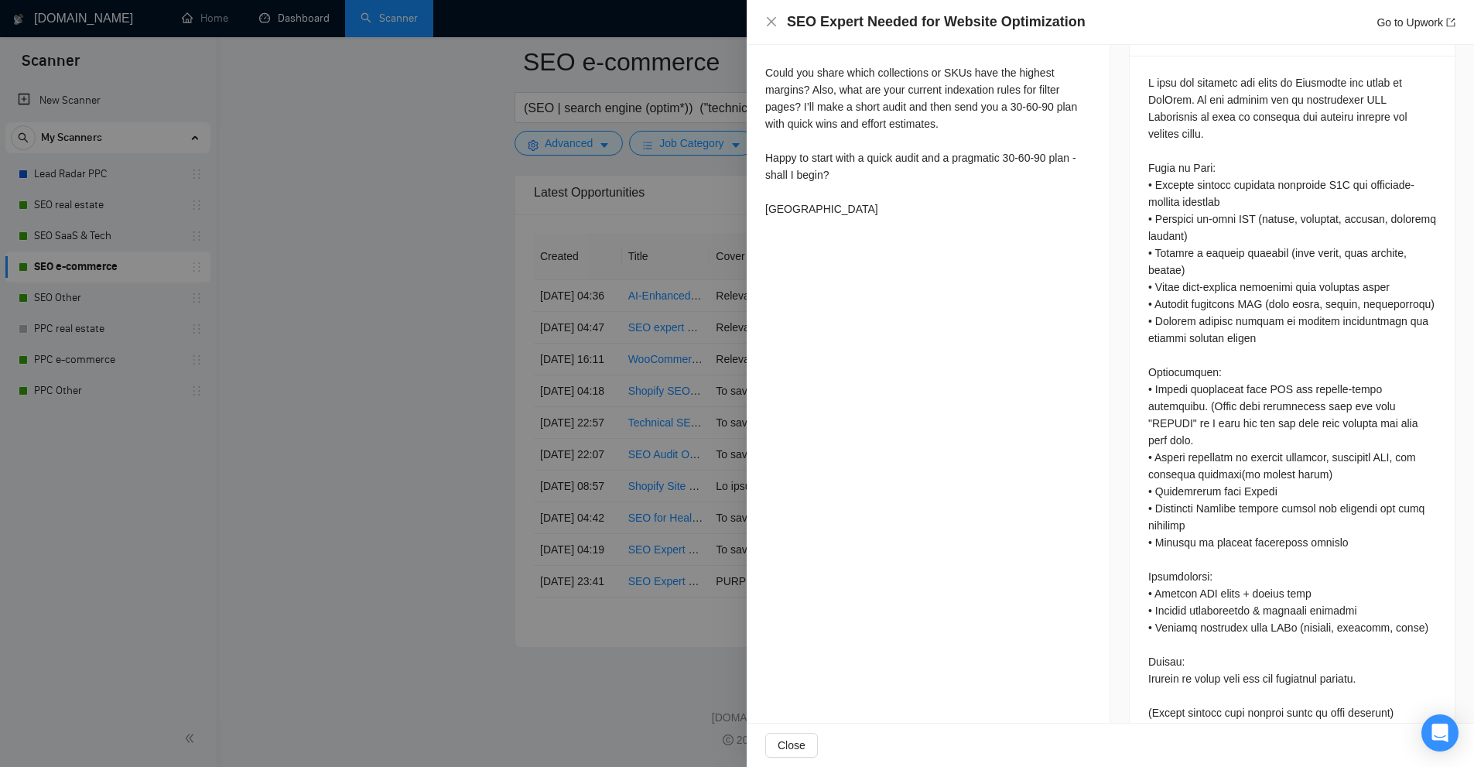
scroll to position [673, 0]
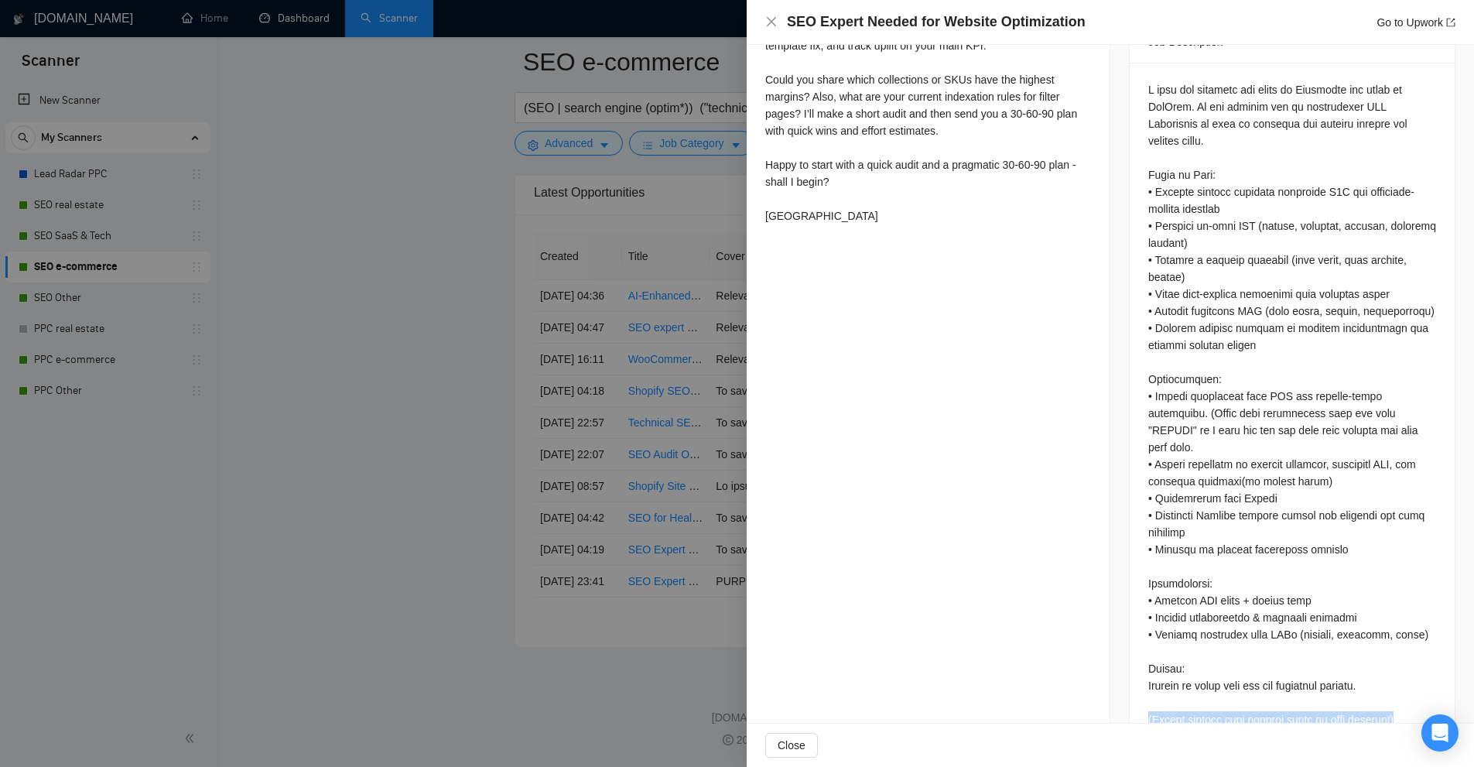
drag, startPoint x: 1376, startPoint y: 685, endPoint x: 1134, endPoint y: 687, distance: 241.4
click at [1134, 687] on div at bounding box center [1292, 408] width 325 height 690
drag, startPoint x: 1134, startPoint y: 687, endPoint x: 962, endPoint y: 532, distance: 231.8
click at [962, 532] on div "Proposal Details Date: 23 Aug, 2025 23:45 Scanner: SEO e-commerce Status: Sent …" at bounding box center [929, 72] width 364 height 1400
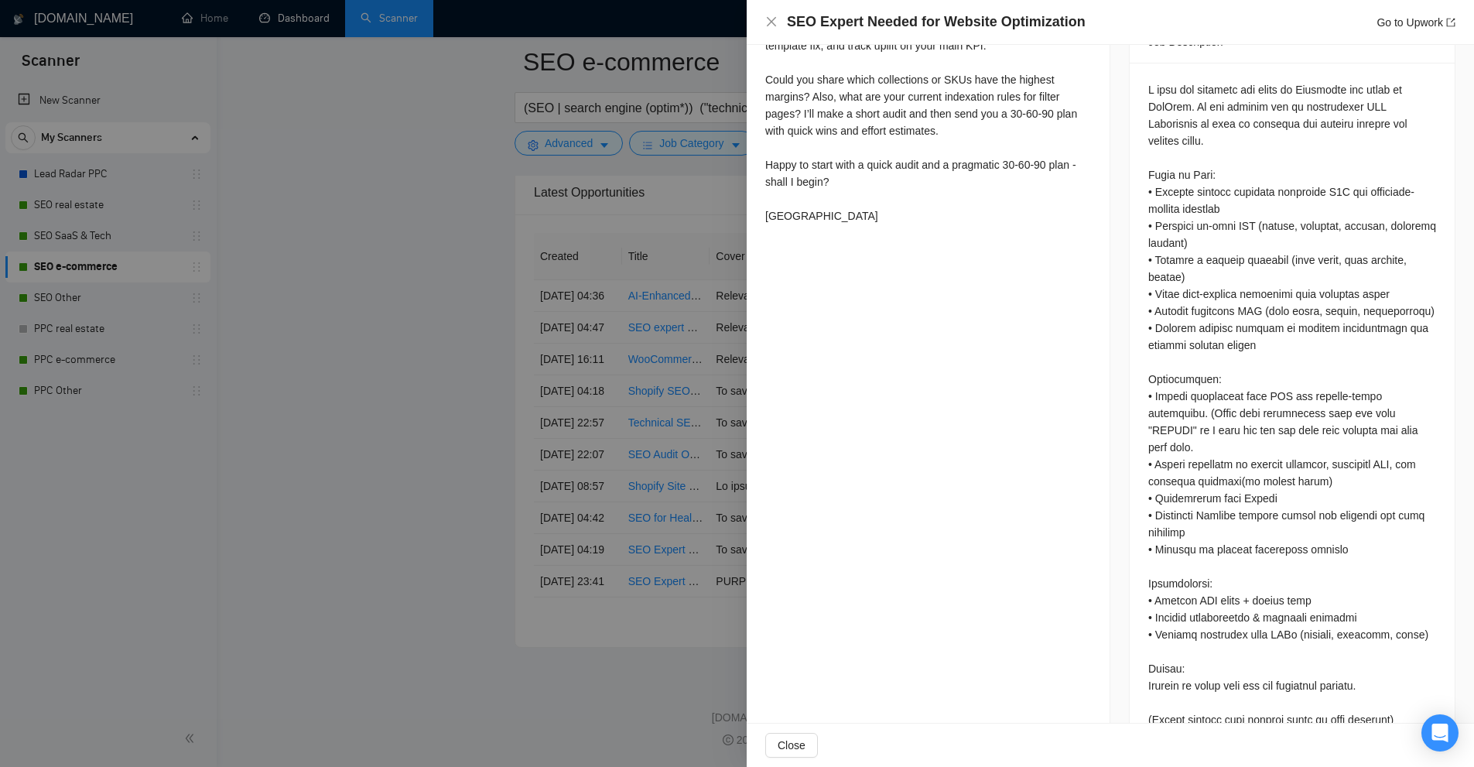
scroll to position [364, 0]
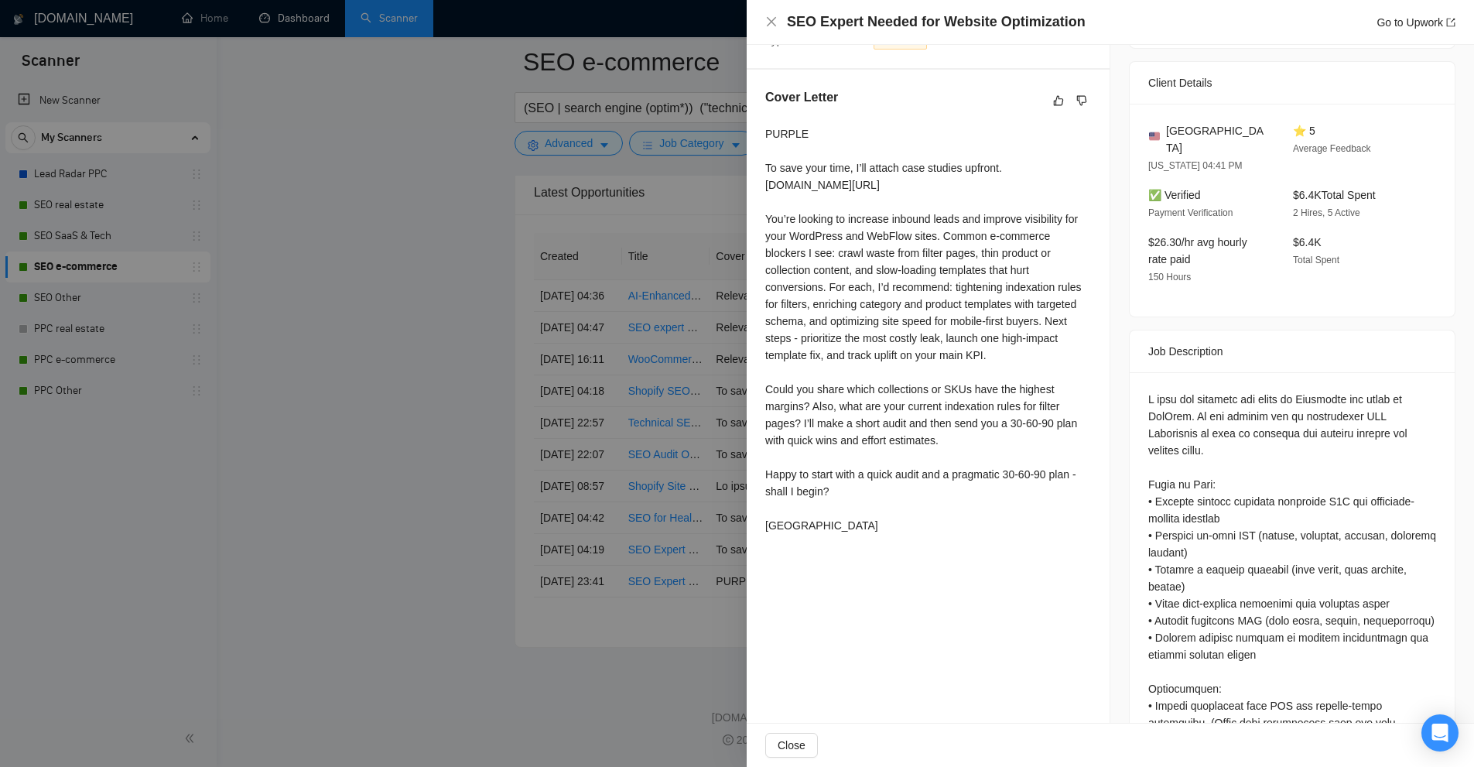
drag, startPoint x: 969, startPoint y: 444, endPoint x: 961, endPoint y: 444, distance: 8.5
click at [961, 444] on div "PURPLE To save your time, I’ll attach case studies upfront. drive.google.com/fi…" at bounding box center [928, 329] width 326 height 408
drag, startPoint x: 825, startPoint y: 488, endPoint x: 781, endPoint y: 472, distance: 47.0
click at [781, 472] on div "PURPLE To save your time, I’ll attach case studies upfront. drive.google.com/fi…" at bounding box center [928, 329] width 326 height 408
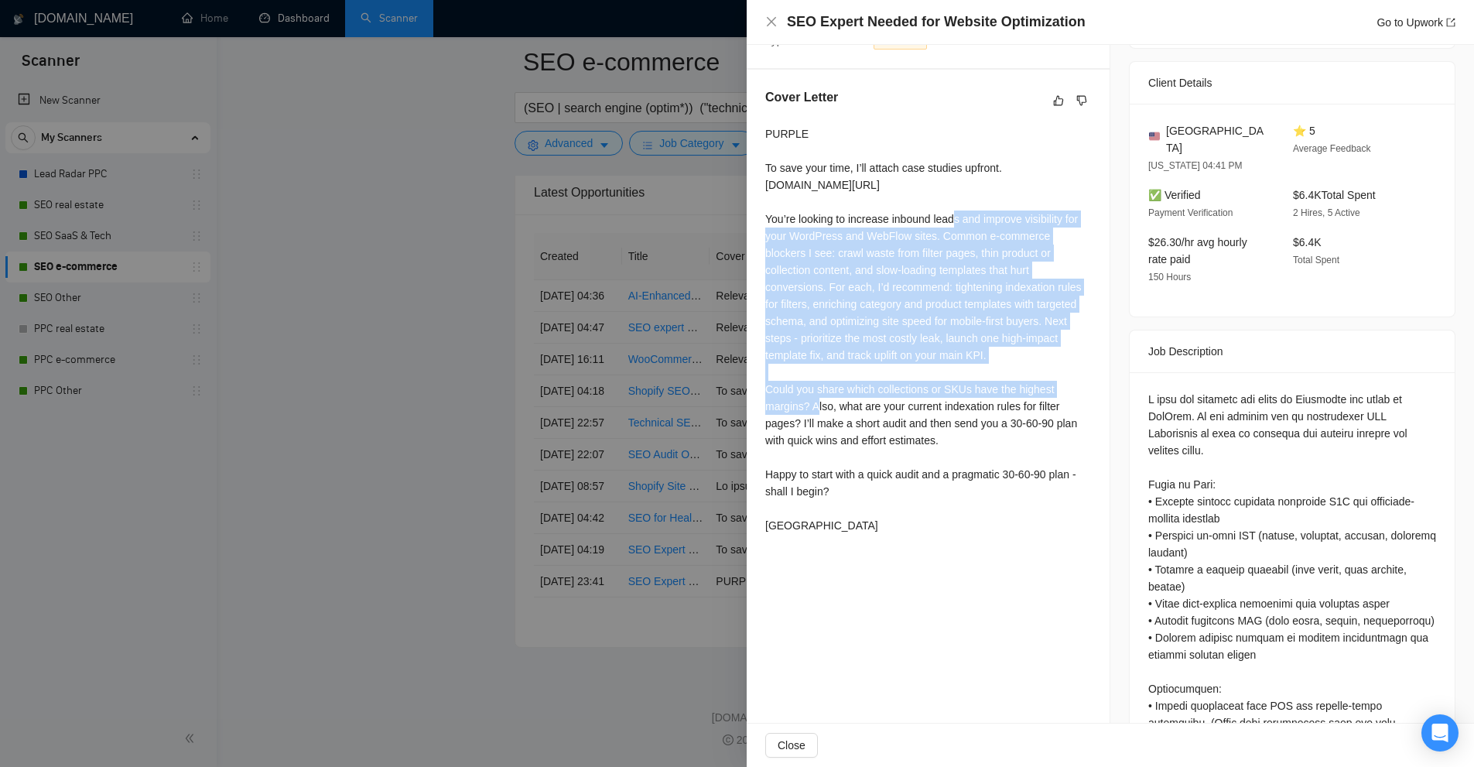
drag, startPoint x: 764, startPoint y: 216, endPoint x: 909, endPoint y: 394, distance: 229.3
click at [909, 394] on div "Cover Letter PURPLE To save your time, I’ll attach case studies upfront. drive.…" at bounding box center [928, 314] width 363 height 489
click at [909, 394] on div "PURPLE To save your time, I’ll attach case studies upfront. drive.google.com/fi…" at bounding box center [928, 329] width 326 height 408
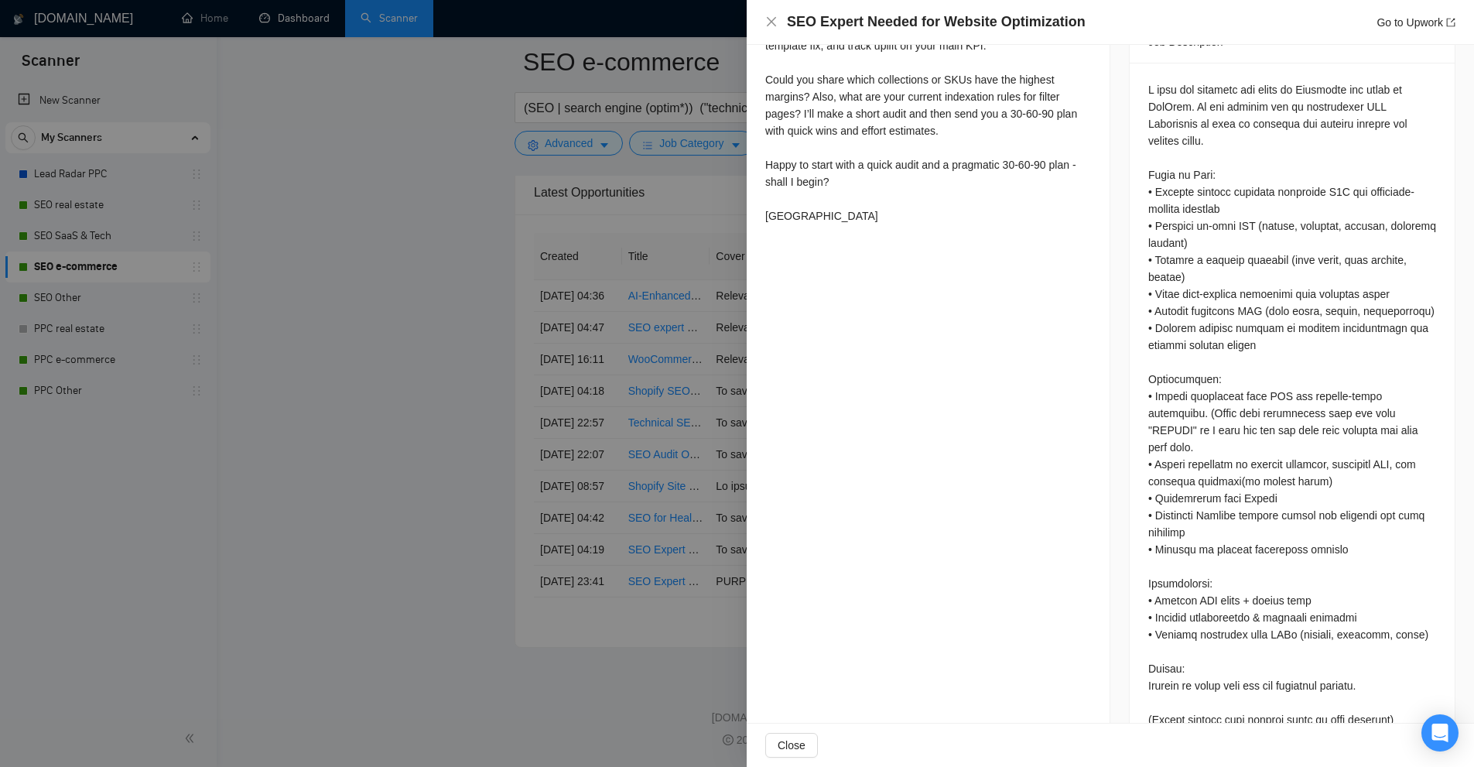
scroll to position [684, 0]
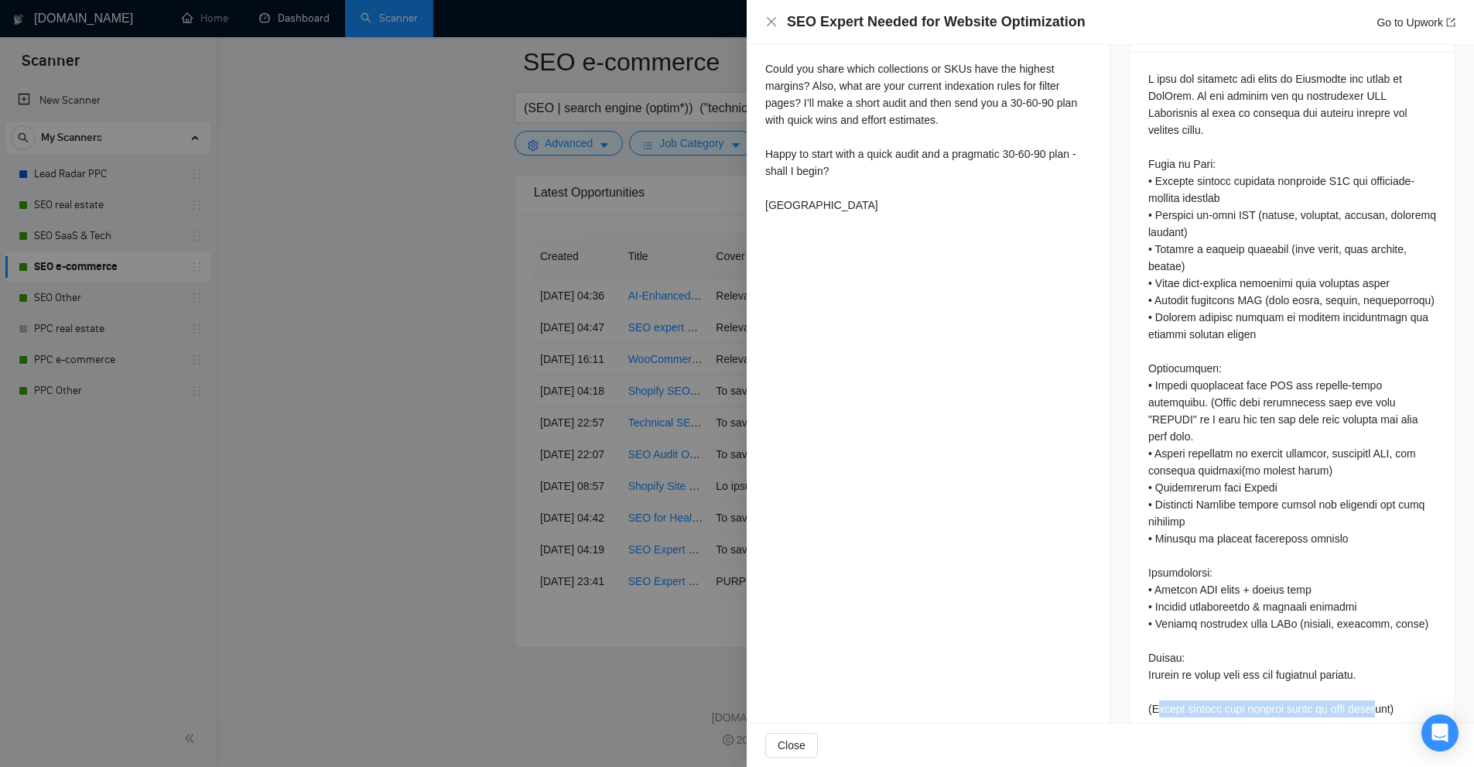
drag, startPoint x: 1324, startPoint y: 689, endPoint x: 1372, endPoint y: 665, distance: 54.3
click at [1372, 665] on div at bounding box center [1292, 397] width 325 height 690
click at [1378, 665] on div at bounding box center [1292, 393] width 288 height 647
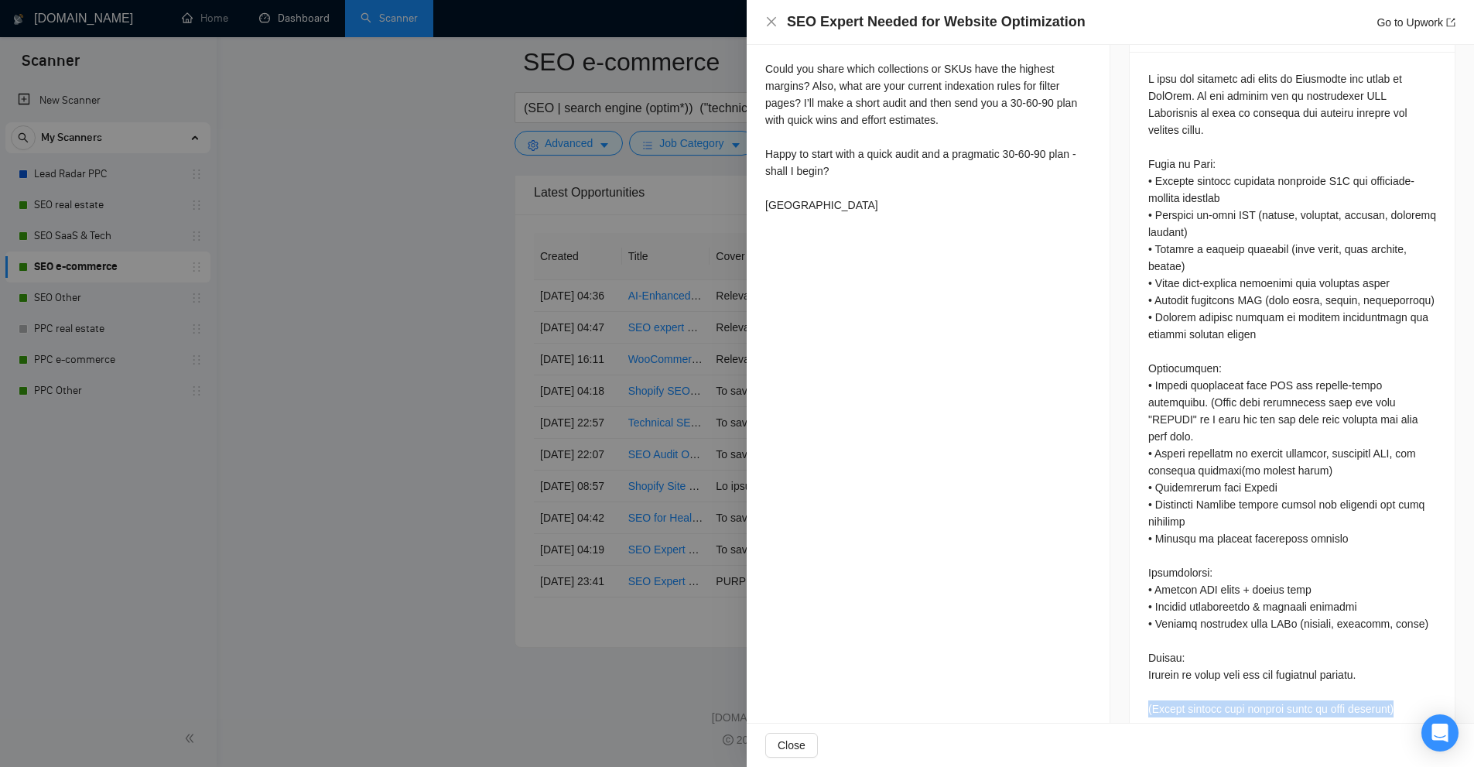
click at [1181, 679] on div at bounding box center [1292, 397] width 325 height 690
drag, startPoint x: 1161, startPoint y: 622, endPoint x: 1275, endPoint y: 689, distance: 132.4
click at [1275, 689] on div at bounding box center [1292, 397] width 325 height 690
click at [1247, 618] on div at bounding box center [1292, 393] width 288 height 647
drag, startPoint x: 1380, startPoint y: 679, endPoint x: 1055, endPoint y: 661, distance: 325.4
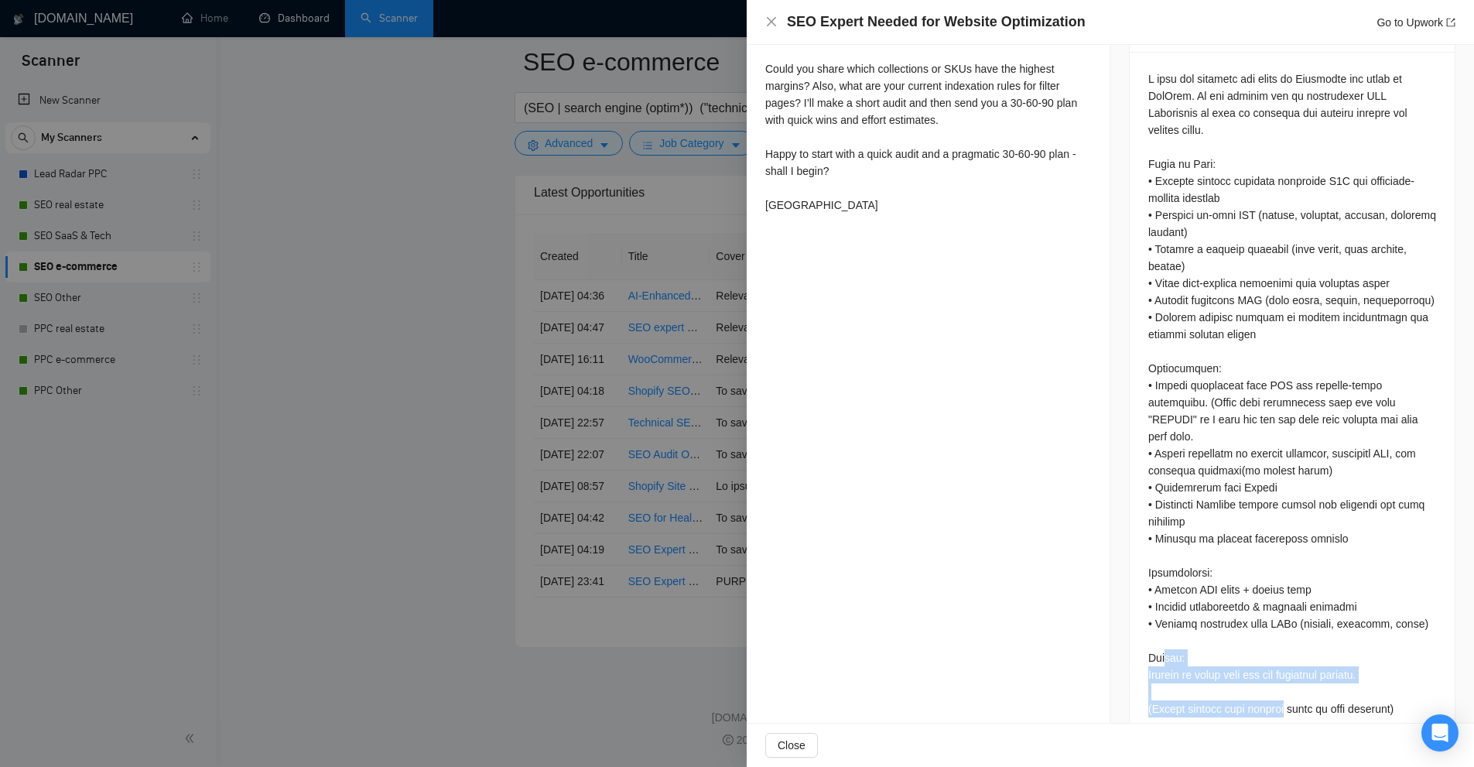
click at [1055, 661] on div "Proposal Details Date: 23 Aug, 2025 23:45 Scanner: SEO e-commerce Status: Sent …" at bounding box center [1110, 61] width 727 height 1400
click at [1338, 562] on div at bounding box center [1292, 393] width 288 height 647
drag, startPoint x: 1389, startPoint y: 679, endPoint x: 1140, endPoint y: 669, distance: 248.5
click at [1137, 672] on div at bounding box center [1292, 397] width 325 height 690
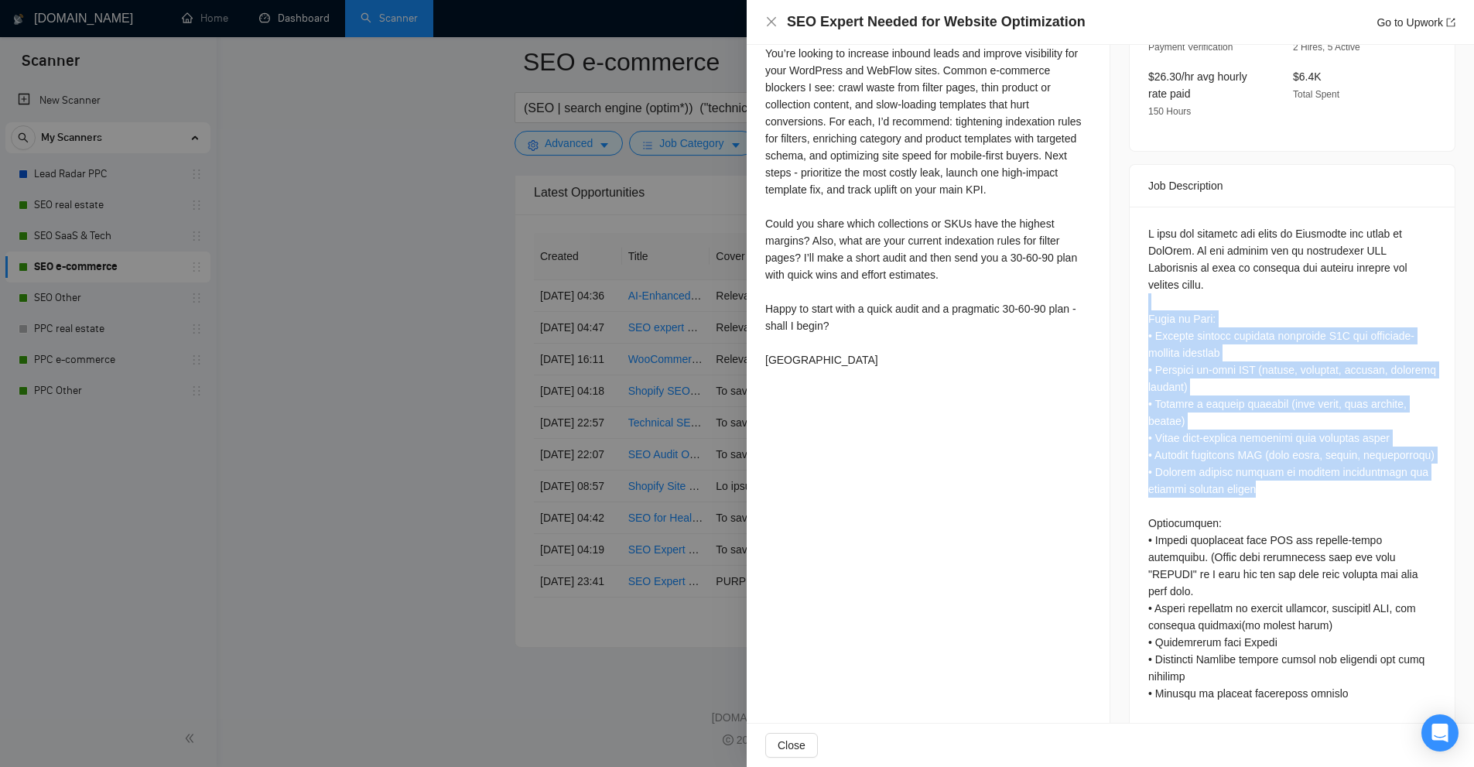
drag, startPoint x: 1133, startPoint y: 287, endPoint x: 1315, endPoint y: 460, distance: 251.2
click at [1315, 460] on div at bounding box center [1292, 552] width 325 height 690
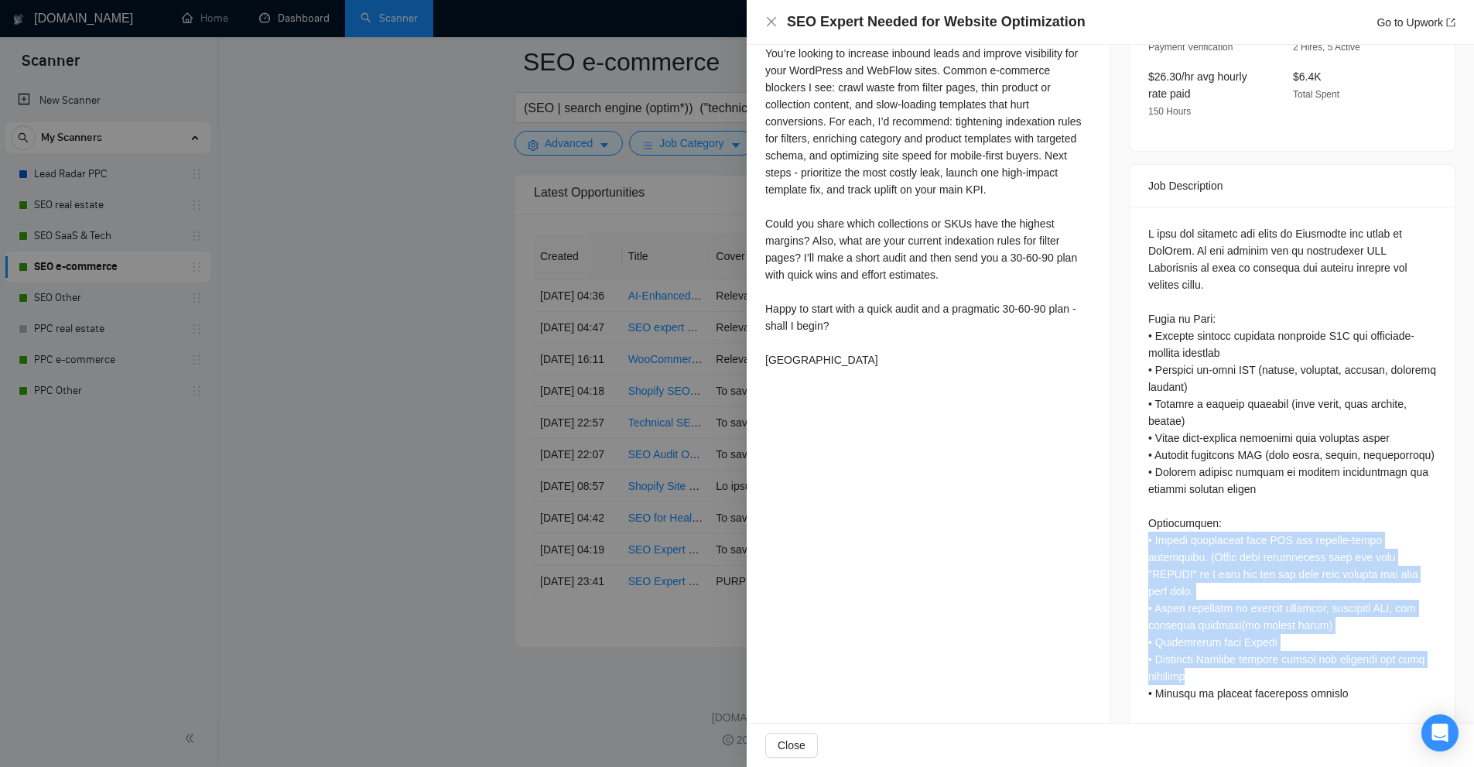
drag, startPoint x: 1134, startPoint y: 524, endPoint x: 1322, endPoint y: 641, distance: 221.3
click at [1322, 641] on div at bounding box center [1292, 552] width 325 height 690
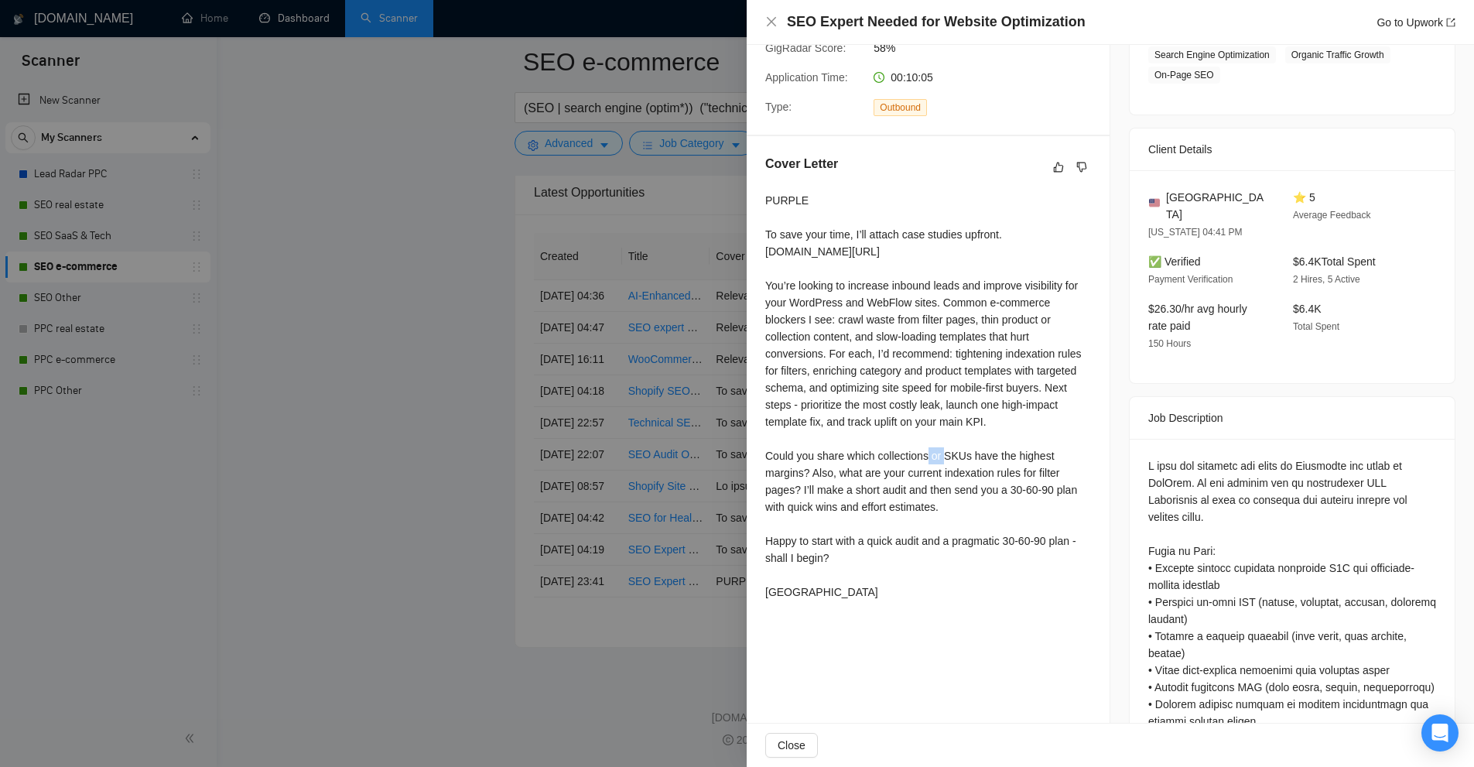
drag, startPoint x: 990, startPoint y: 426, endPoint x: 966, endPoint y: 428, distance: 23.3
click at [966, 428] on div "PURPLE To save your time, I’ll attach case studies upfront. drive.google.com/fi…" at bounding box center [928, 396] width 326 height 408
drag, startPoint x: 867, startPoint y: 299, endPoint x: 920, endPoint y: 299, distance: 53.4
click at [919, 299] on div "PURPLE To save your time, I’ll attach case studies upfront. drive.google.com/fi…" at bounding box center [928, 396] width 326 height 408
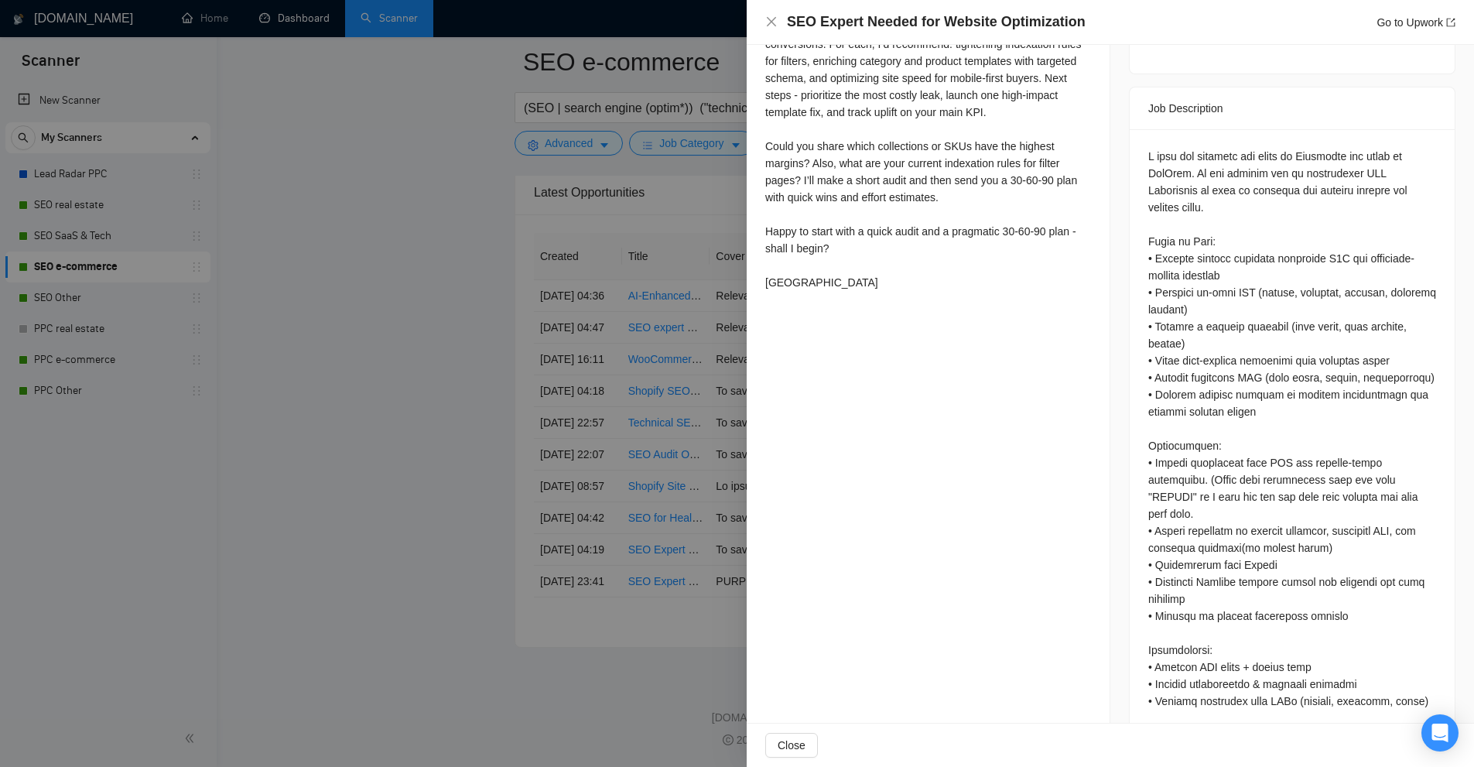
scroll to position [374, 0]
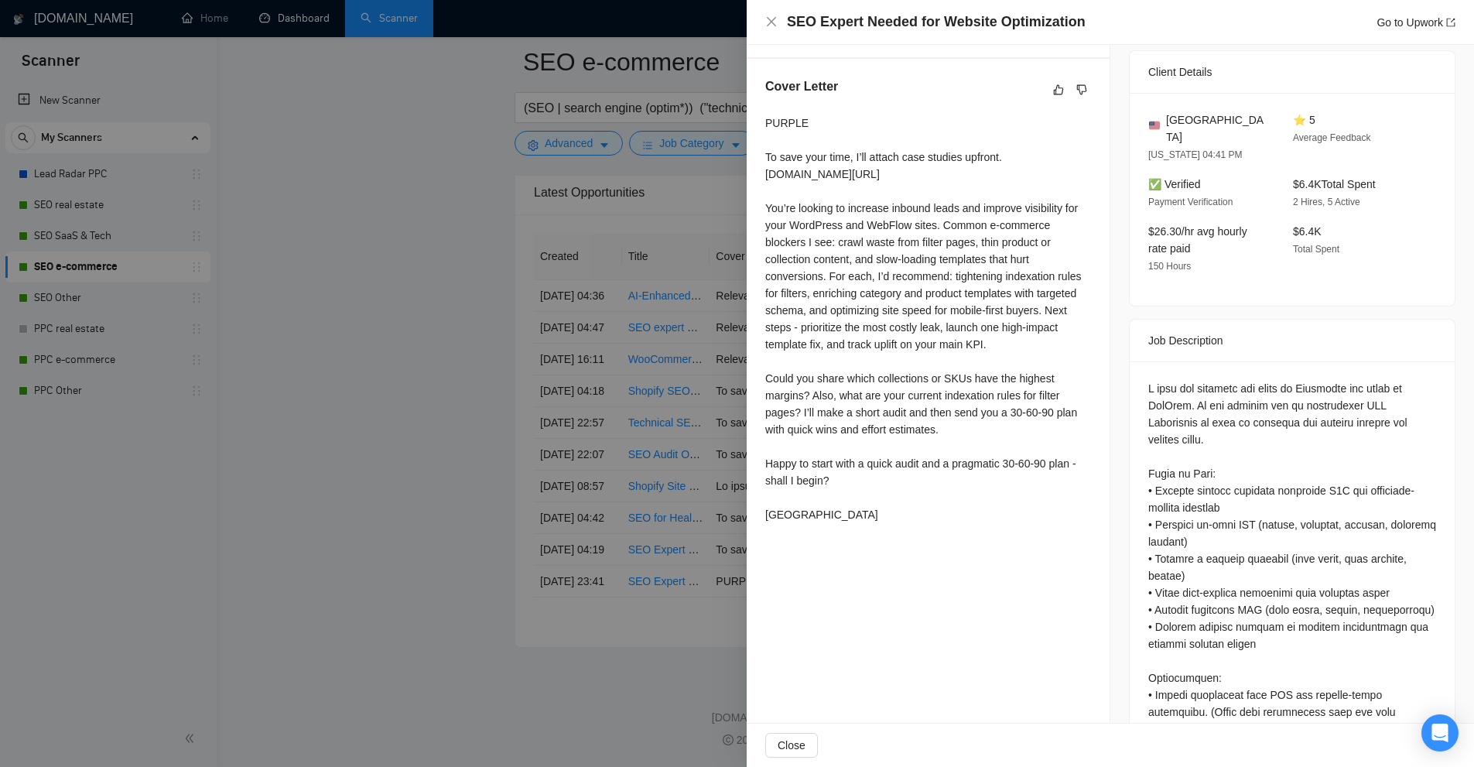
click at [957, 323] on div "PURPLE To save your time, I’ll attach case studies upfront. drive.google.com/fi…" at bounding box center [928, 319] width 326 height 408
drag, startPoint x: 861, startPoint y: 226, endPoint x: 905, endPoint y: 225, distance: 44.1
click at [905, 225] on div "PURPLE To save your time, I’ll attach case studies upfront. drive.google.com/fi…" at bounding box center [928, 319] width 326 height 408
drag, startPoint x: 887, startPoint y: 222, endPoint x: 897, endPoint y: 227, distance: 10.4
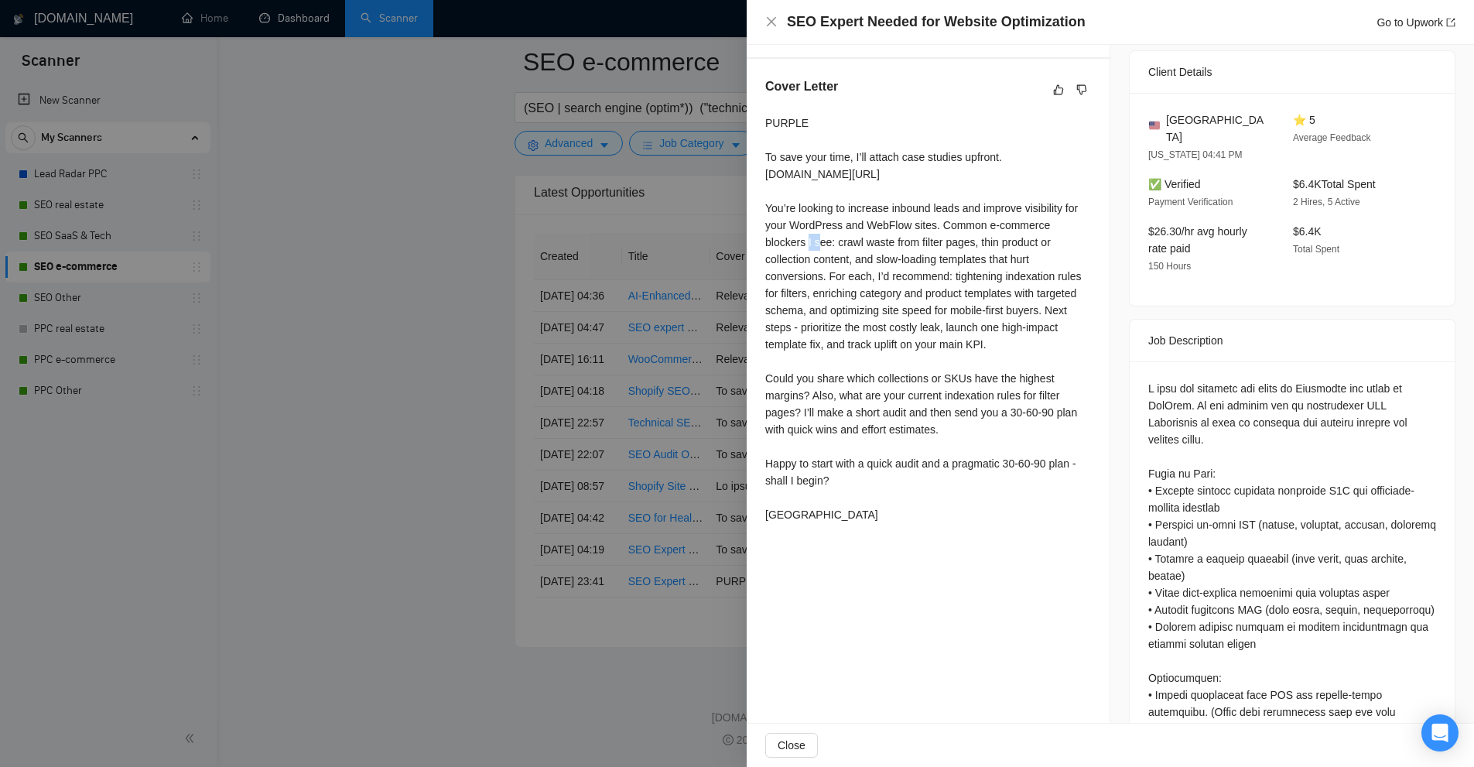
click at [898, 224] on div "PURPLE To save your time, I’ll attach case studies upfront. drive.google.com/fi…" at bounding box center [928, 319] width 326 height 408
click at [1173, 395] on div at bounding box center [1292, 703] width 288 height 647
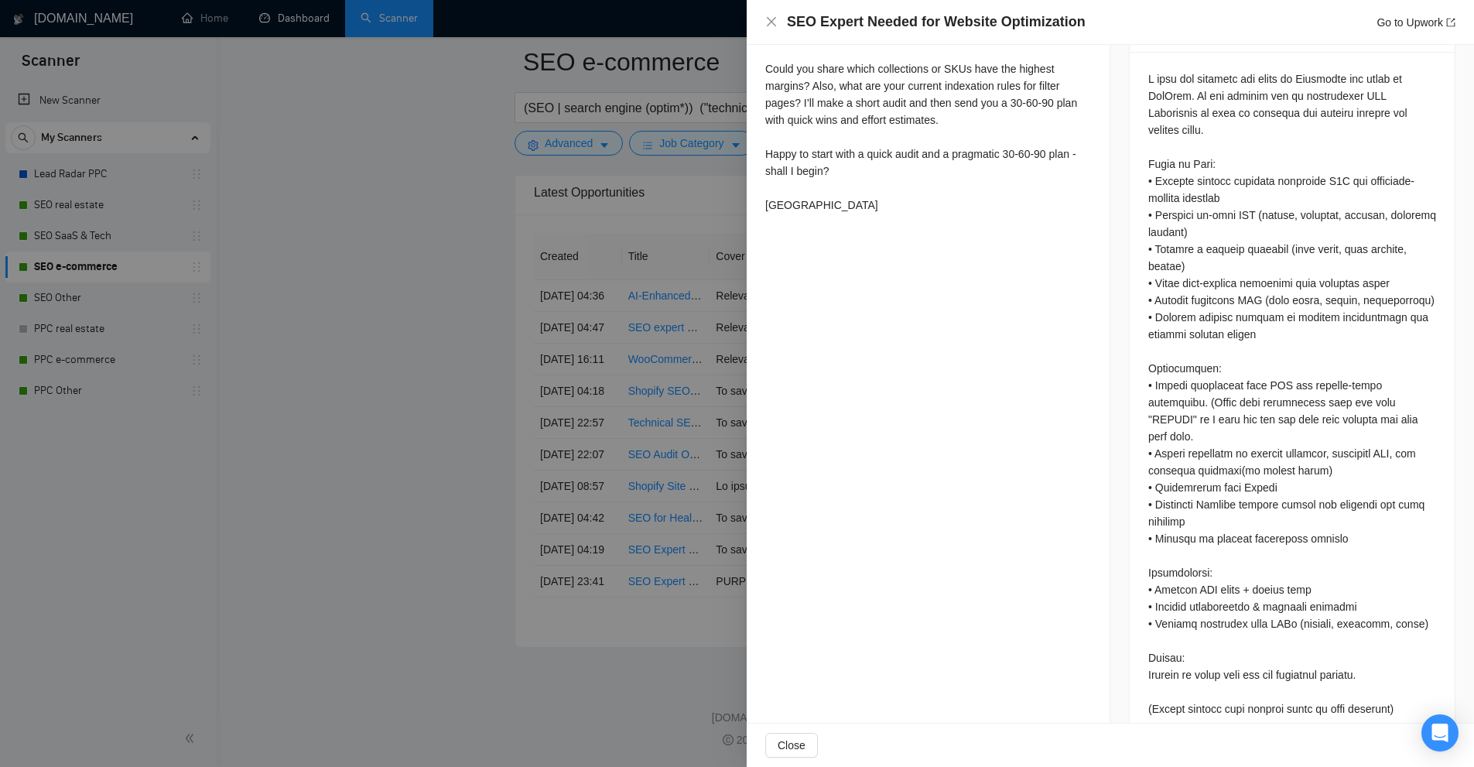
click at [1287, 450] on div at bounding box center [1292, 393] width 288 height 647
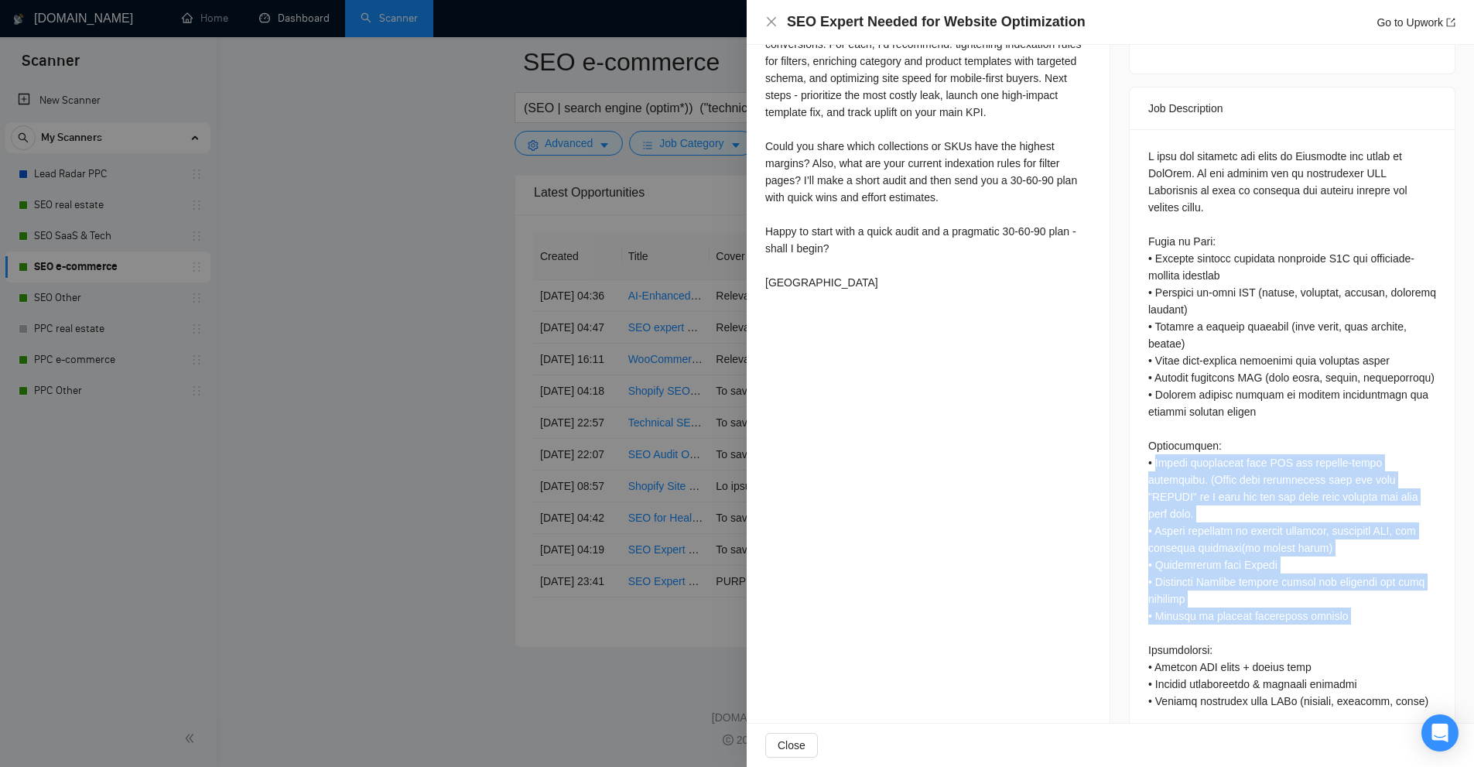
scroll to position [529, 0]
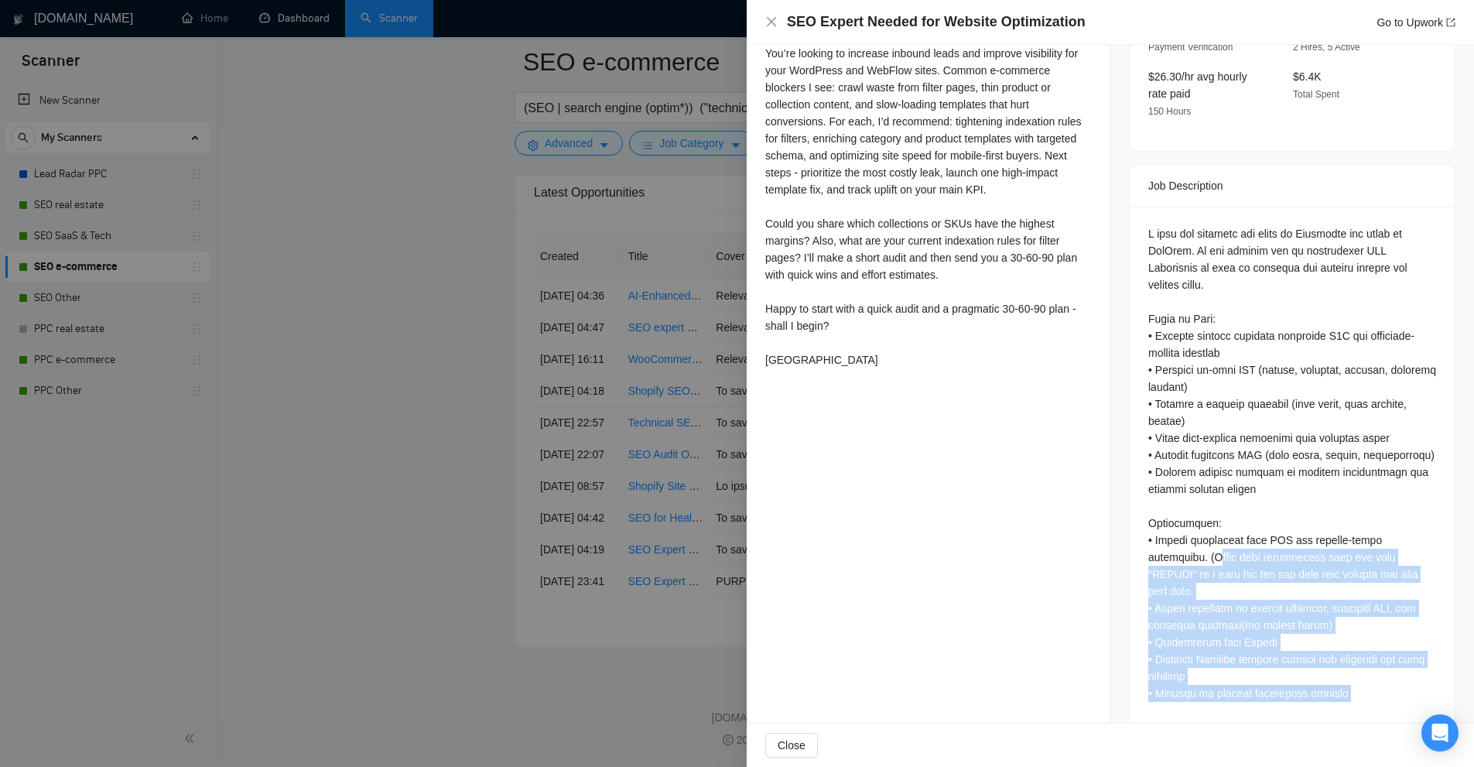
drag, startPoint x: 1289, startPoint y: 511, endPoint x: 1150, endPoint y: 537, distance: 141.7
click at [1150, 537] on div at bounding box center [1292, 548] width 288 height 647
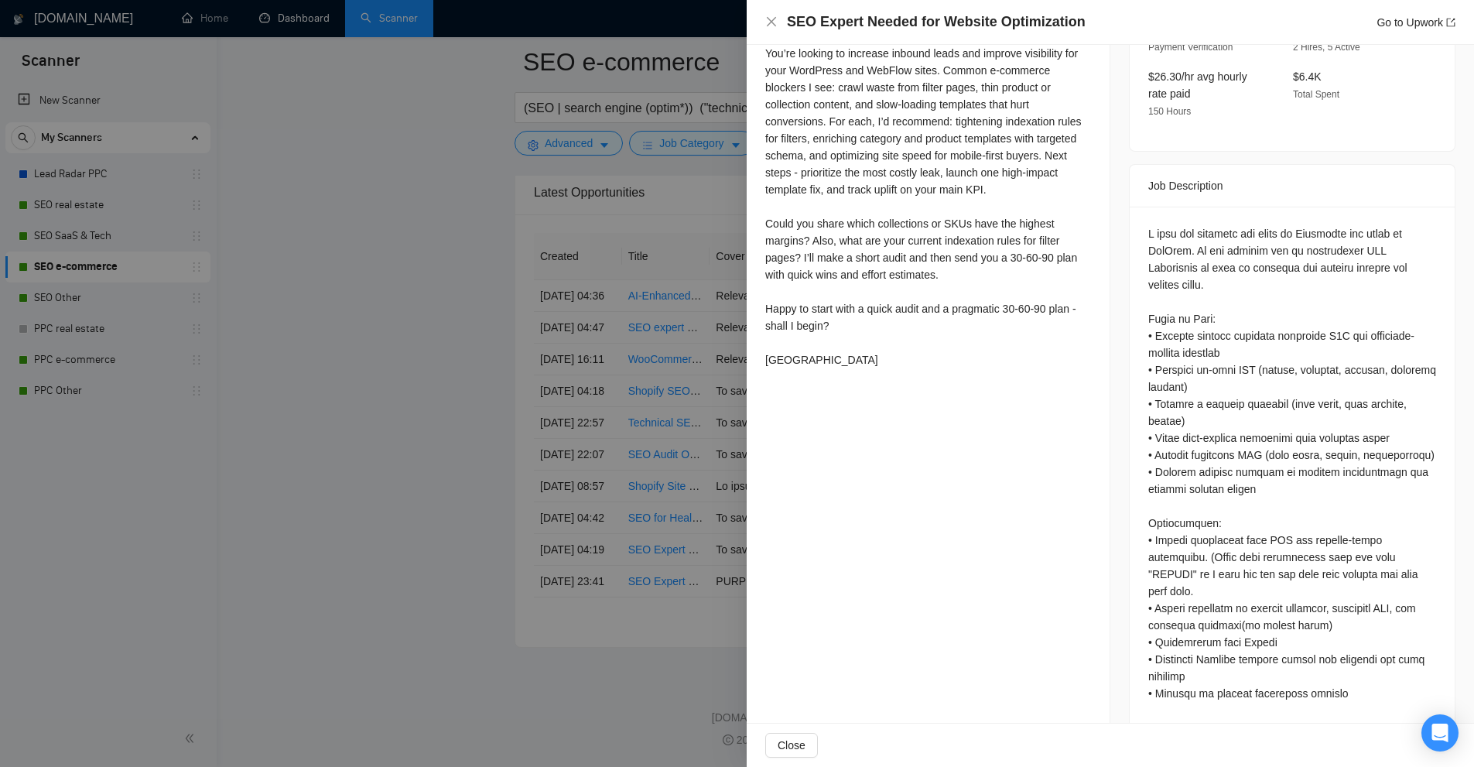
click at [1195, 363] on div at bounding box center [1292, 548] width 288 height 647
drag, startPoint x: 1145, startPoint y: 223, endPoint x: 1178, endPoint y: 231, distance: 33.6
click at [1178, 231] on div at bounding box center [1292, 548] width 288 height 647
click at [1177, 231] on div at bounding box center [1292, 548] width 288 height 647
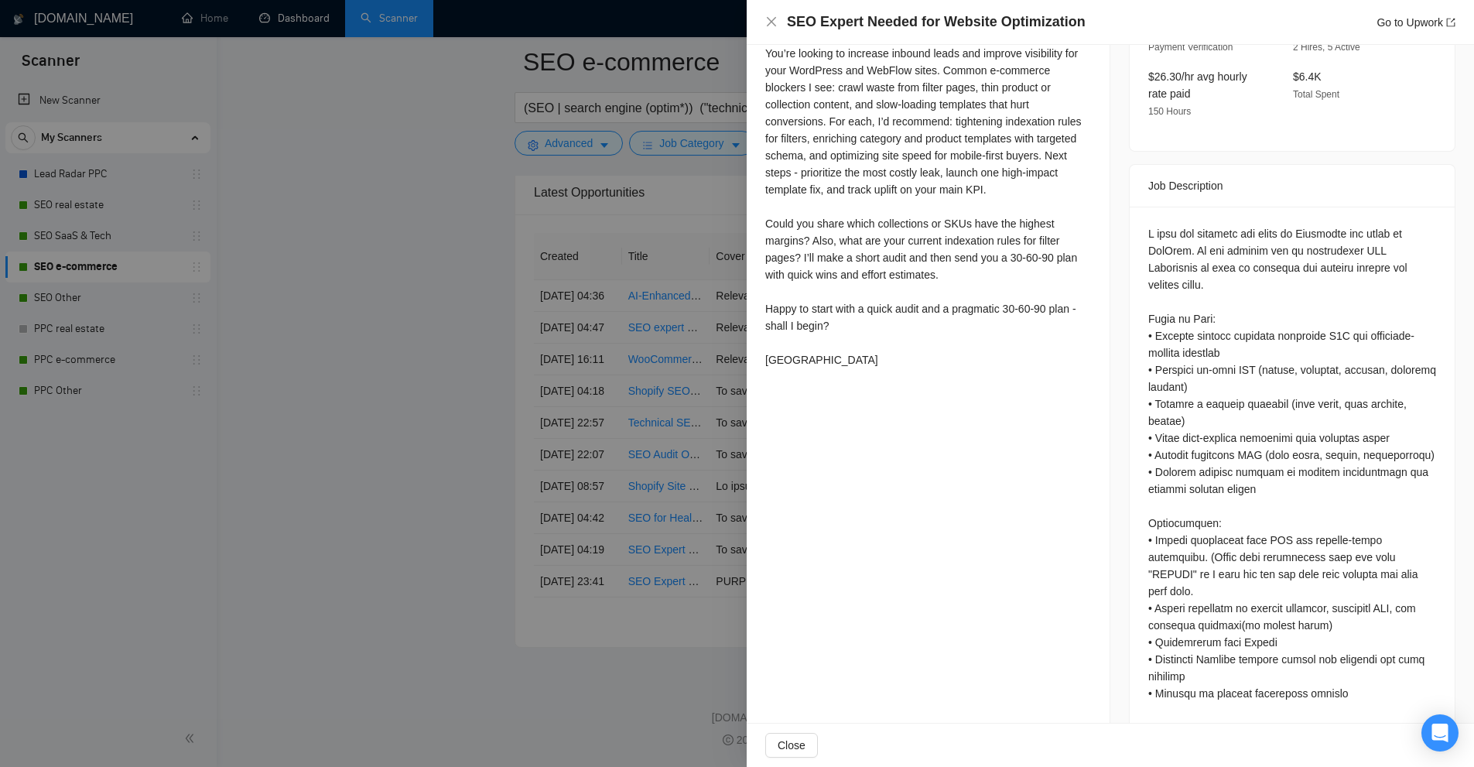
click at [1256, 337] on div at bounding box center [1292, 548] width 288 height 647
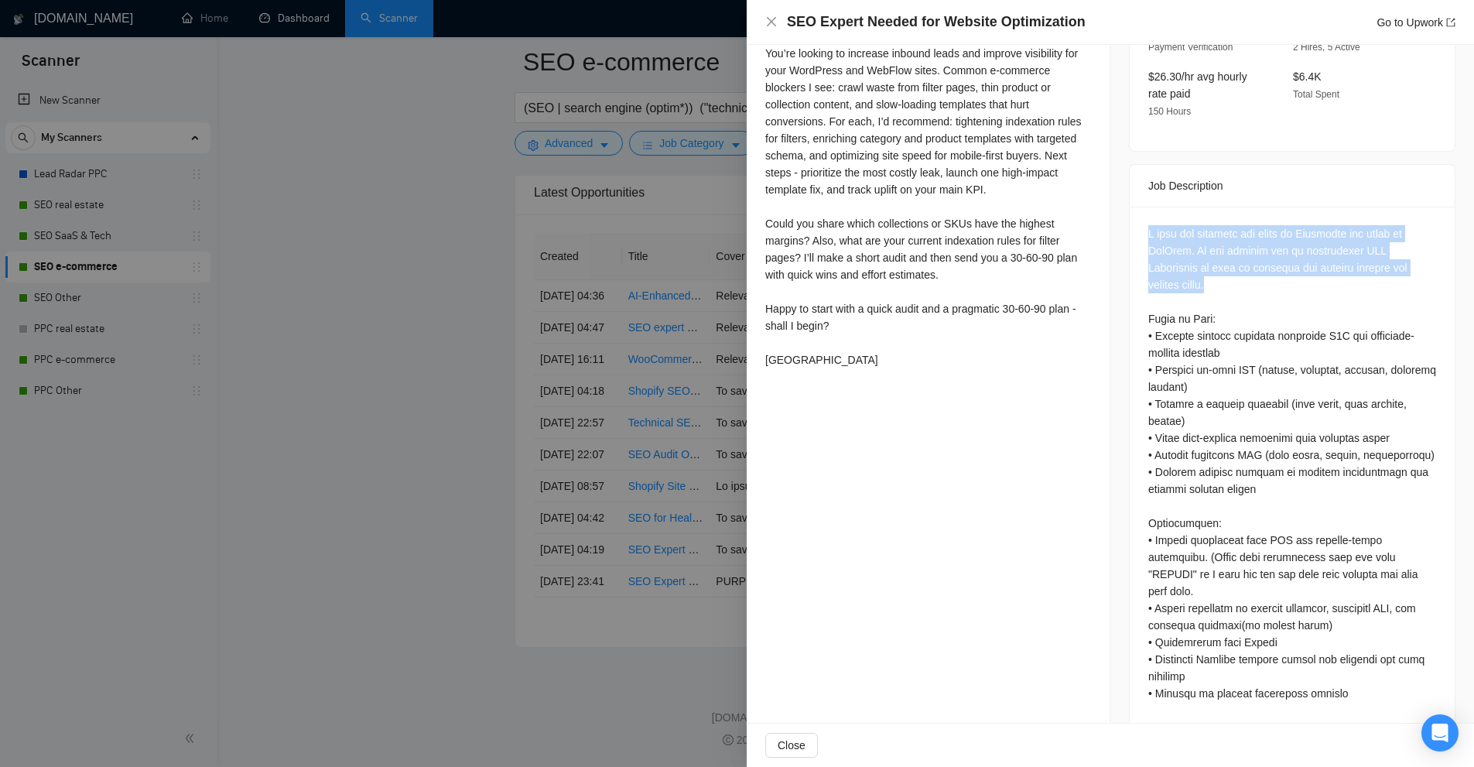
drag, startPoint x: 1182, startPoint y: 207, endPoint x: 1282, endPoint y: 261, distance: 113.2
click at [1282, 261] on div at bounding box center [1292, 552] width 325 height 690
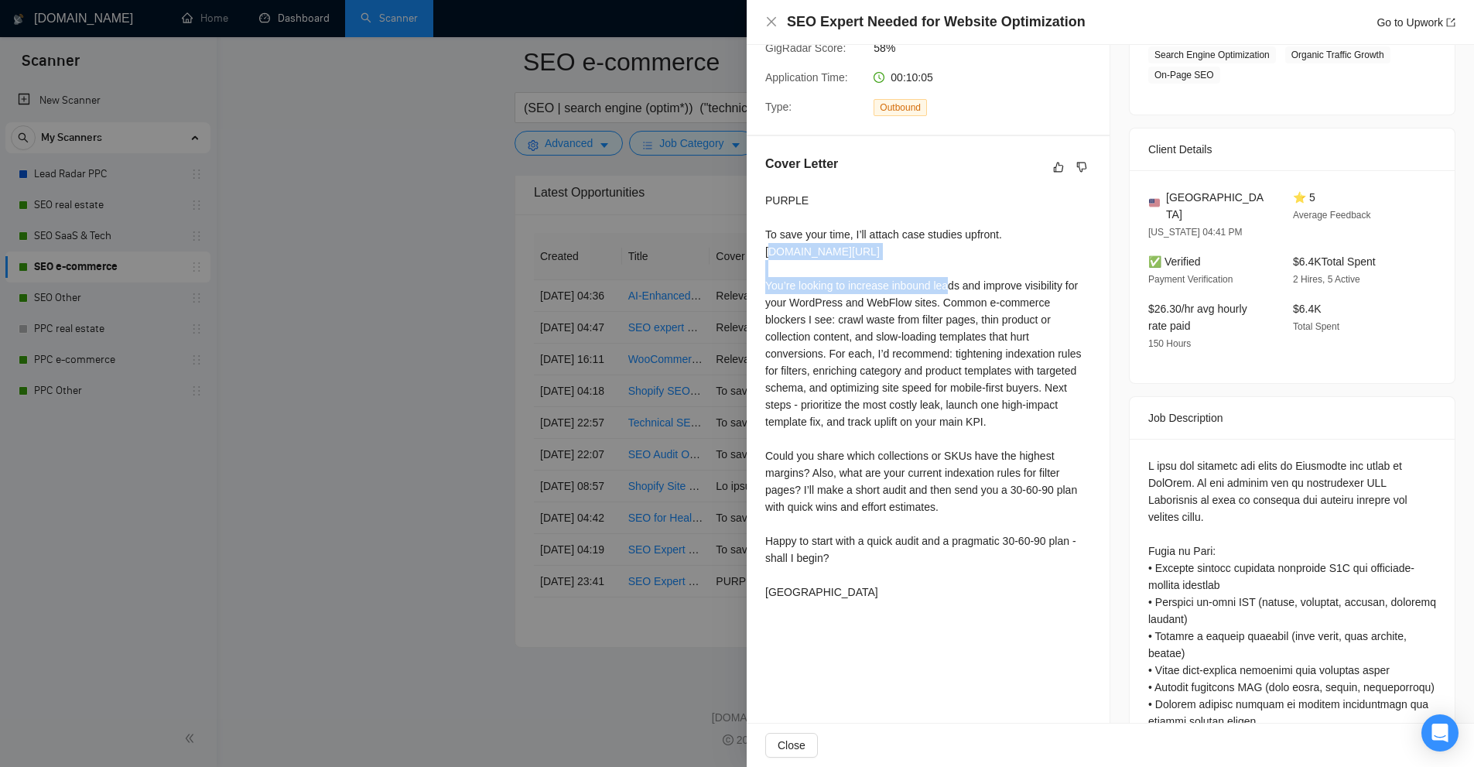
drag, startPoint x: 770, startPoint y: 247, endPoint x: 1074, endPoint y: 266, distance: 304.7
click at [1074, 266] on div "PURPLE To save your time, I’ll attach case studies upfront. drive.google.com/fi…" at bounding box center [928, 396] width 326 height 408
click at [771, 284] on div "PURPLE To save your time, I’ll attach case studies upfront. drive.google.com/fi…" at bounding box center [928, 396] width 326 height 408
drag, startPoint x: 771, startPoint y: 284, endPoint x: 1066, endPoint y: 288, distance: 294.8
click at [1067, 289] on div "PURPLE To save your time, I’ll attach case studies upfront. drive.google.com/fi…" at bounding box center [928, 396] width 326 height 408
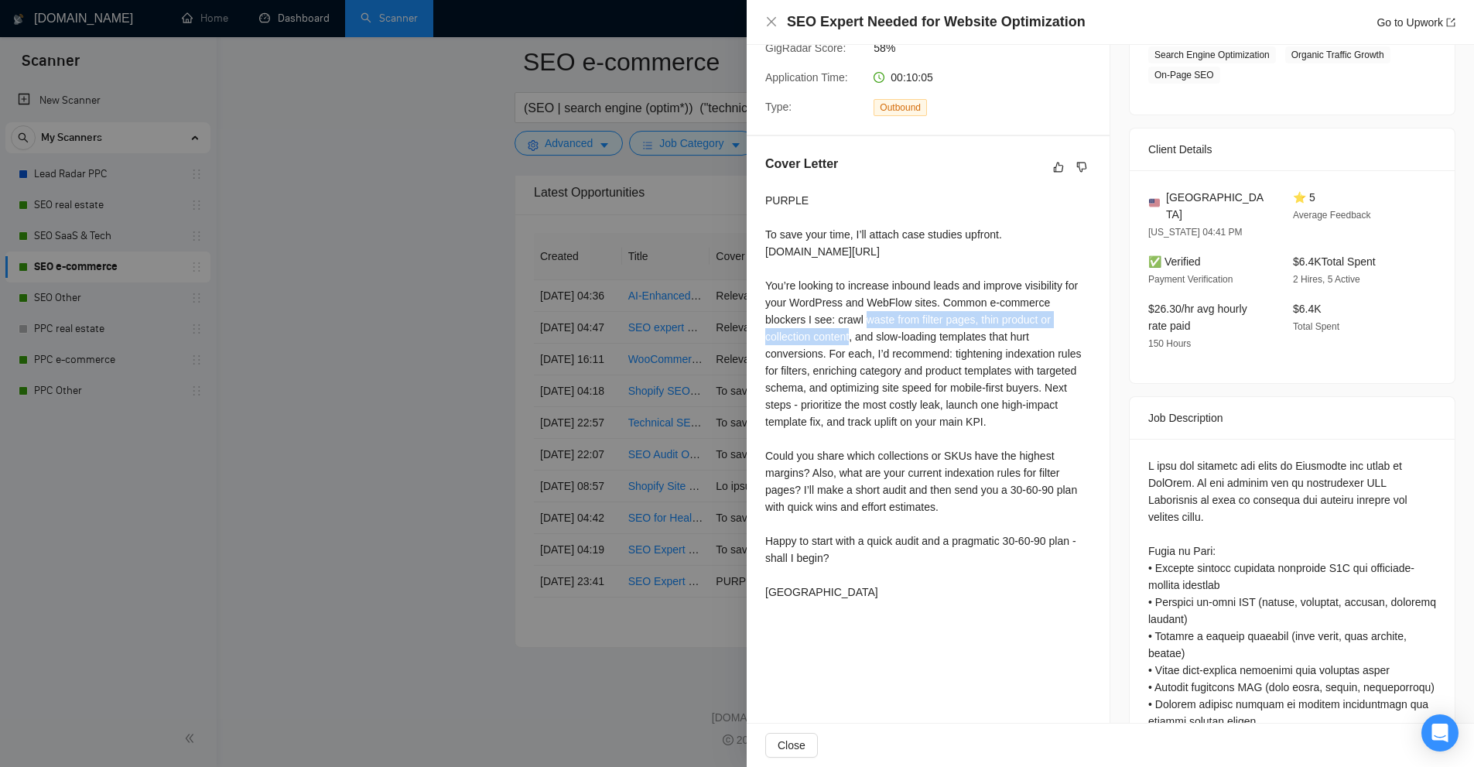
drag, startPoint x: 960, startPoint y: 305, endPoint x: 955, endPoint y: 322, distance: 17.9
click at [955, 322] on div "PURPLE To save your time, I’ll attach case studies upfront. drive.google.com/fi…" at bounding box center [928, 396] width 326 height 408
drag, startPoint x: 863, startPoint y: 316, endPoint x: 986, endPoint y: 344, distance: 125.4
click at [986, 344] on div "PURPLE To save your time, I’ll attach case studies upfront. drive.google.com/fi…" at bounding box center [928, 396] width 326 height 408
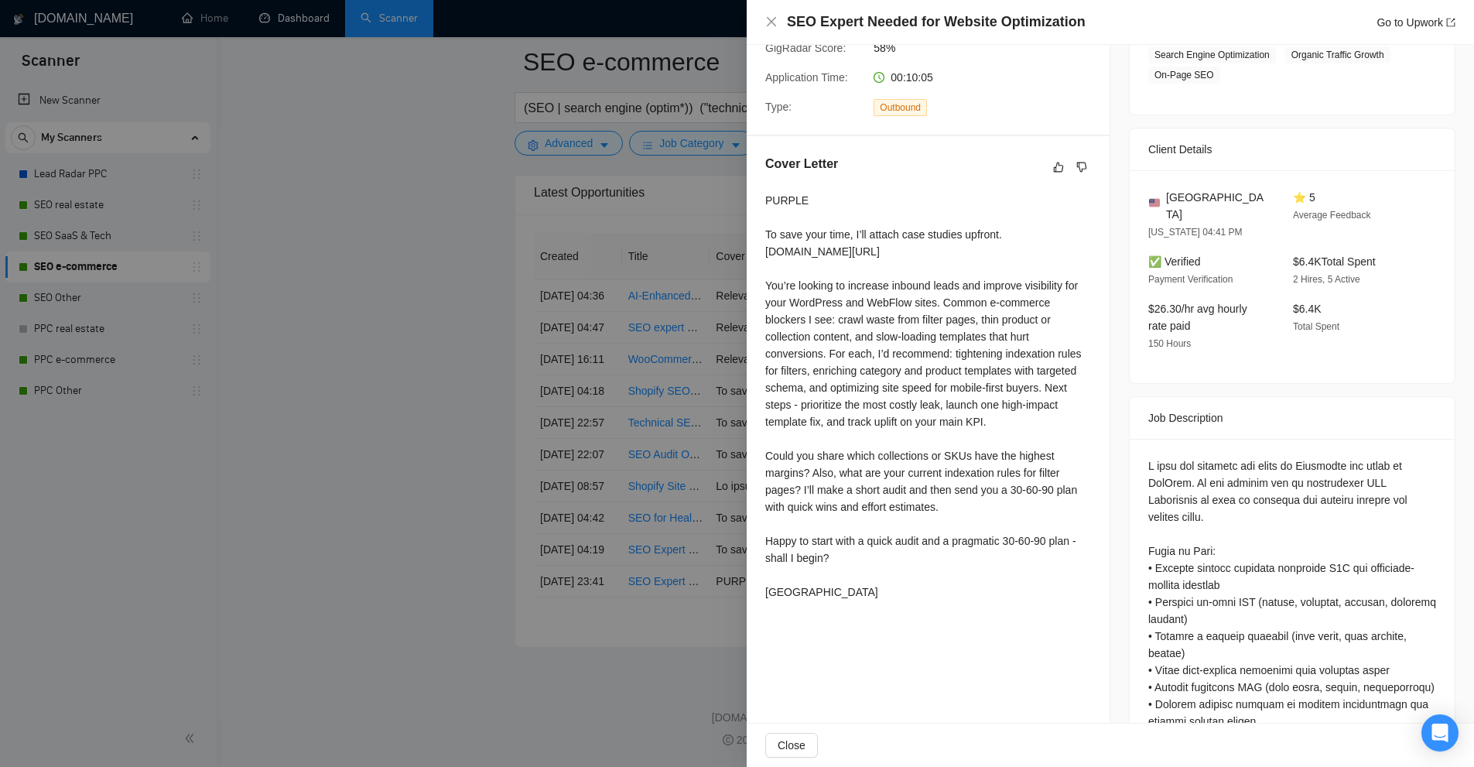
drag, startPoint x: 918, startPoint y: 358, endPoint x: 903, endPoint y: 360, distance: 15.6
click at [918, 358] on div "PURPLE To save your time, I’ll attach case studies upfront. drive.google.com/fi…" at bounding box center [928, 396] width 326 height 408
click at [826, 355] on div "PURPLE To save your time, I’ll attach case studies upfront. drive.google.com/fi…" at bounding box center [928, 396] width 326 height 408
click at [826, 348] on div "PURPLE To save your time, I’ll attach case studies upfront. drive.google.com/fi…" at bounding box center [928, 396] width 326 height 408
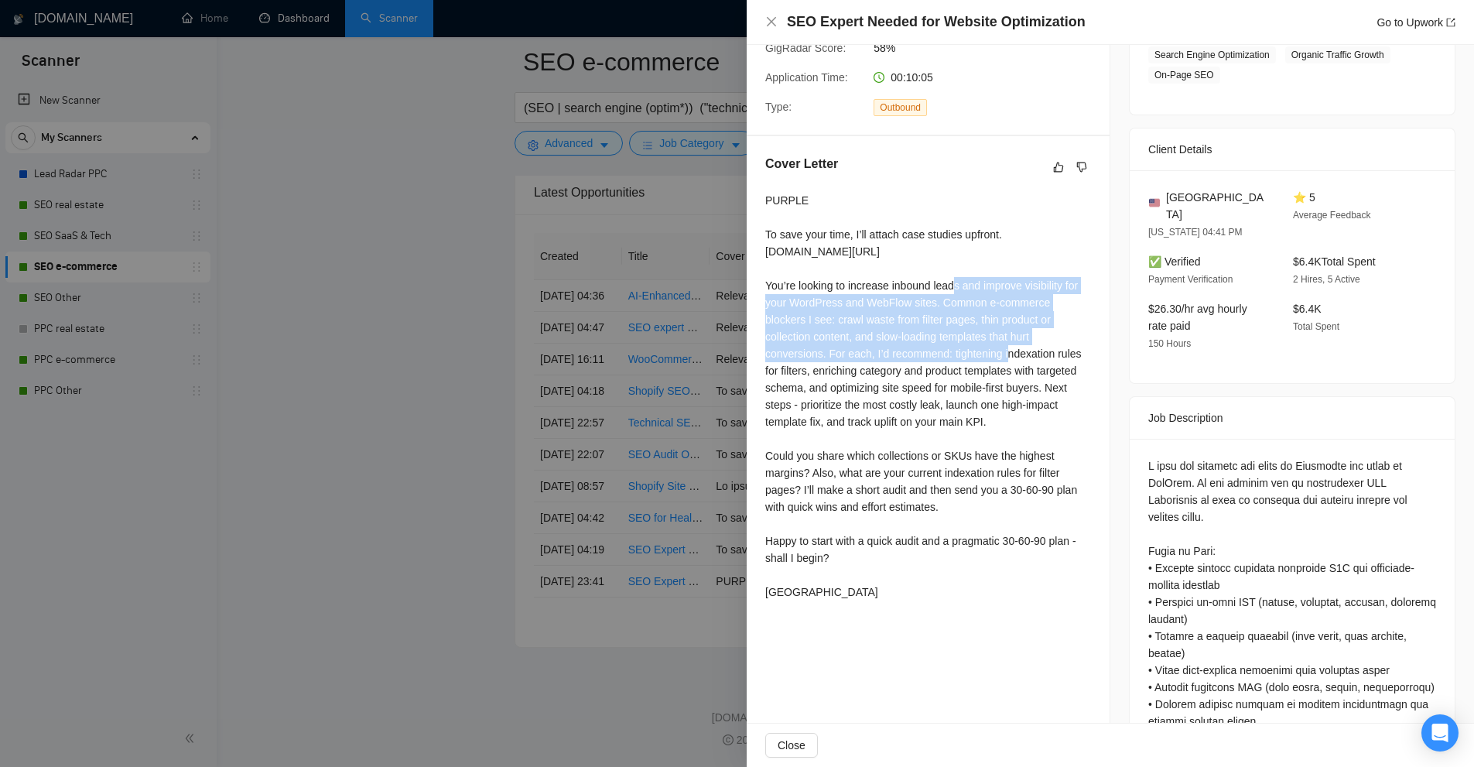
drag, startPoint x: 822, startPoint y: 353, endPoint x: 767, endPoint y: 286, distance: 85.8
click at [767, 286] on div "PURPLE To save your time, I’ll attach case studies upfront. drive.google.com/fi…" at bounding box center [928, 396] width 326 height 408
drag, startPoint x: 767, startPoint y: 286, endPoint x: 820, endPoint y: 355, distance: 86.7
click at [820, 355] on div "PURPLE To save your time, I’ll attach case studies upfront. drive.google.com/fi…" at bounding box center [928, 396] width 326 height 408
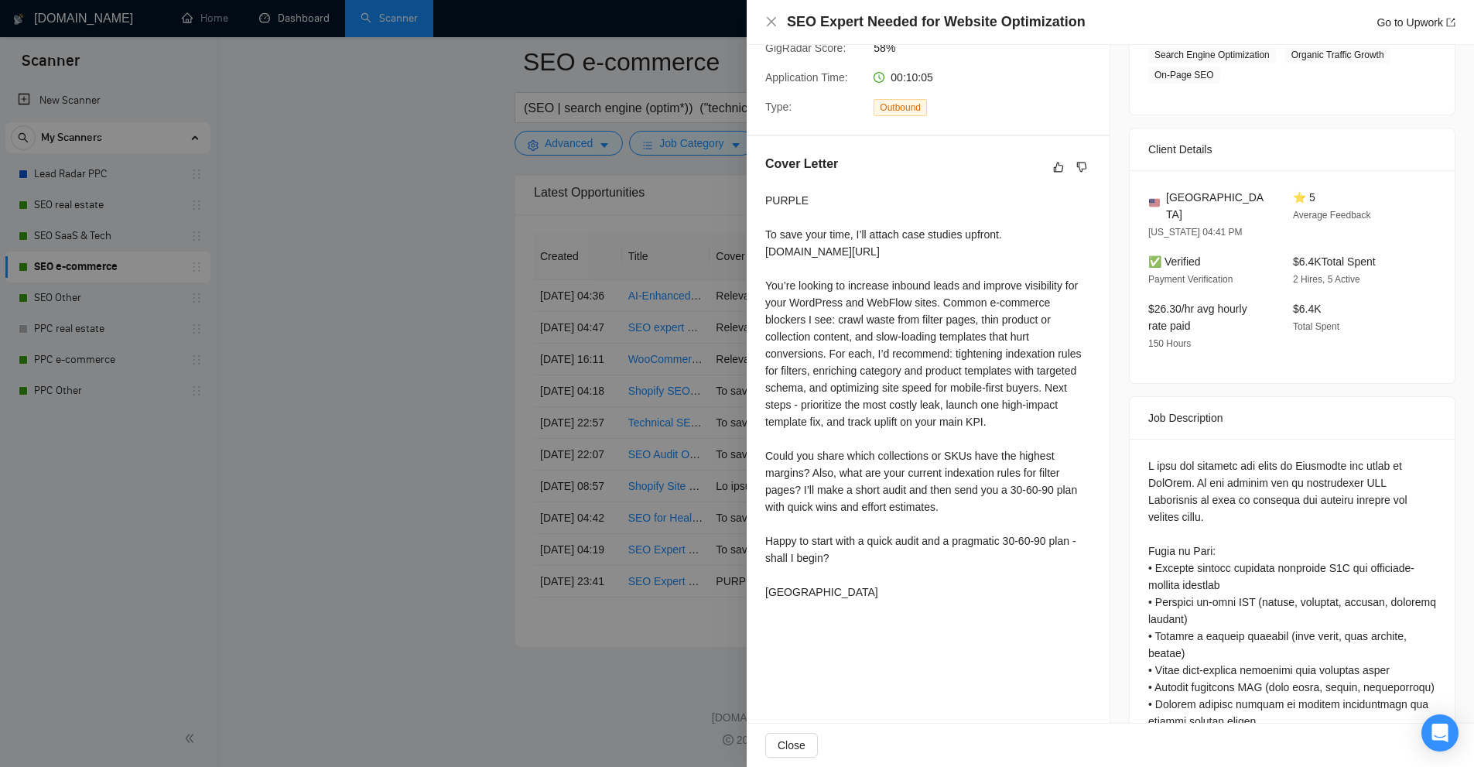
click at [830, 357] on div "PURPLE To save your time, I’ll attach case studies upfront. drive.google.com/fi…" at bounding box center [928, 396] width 326 height 408
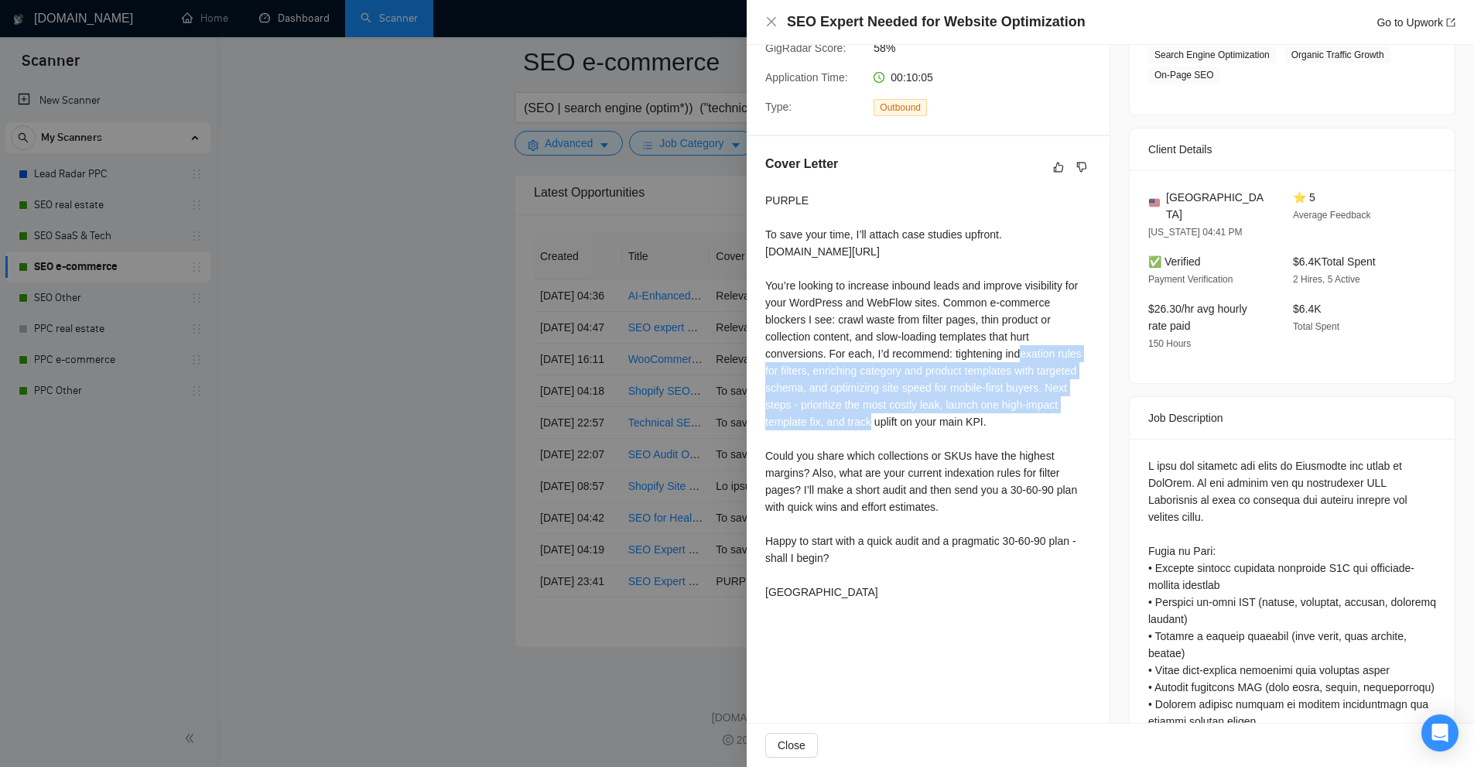
drag, startPoint x: 826, startPoint y: 353, endPoint x: 999, endPoint y: 408, distance: 182.0
click at [996, 408] on div "PURPLE To save your time, I’ll attach case studies upfront. drive.google.com/fi…" at bounding box center [928, 396] width 326 height 408
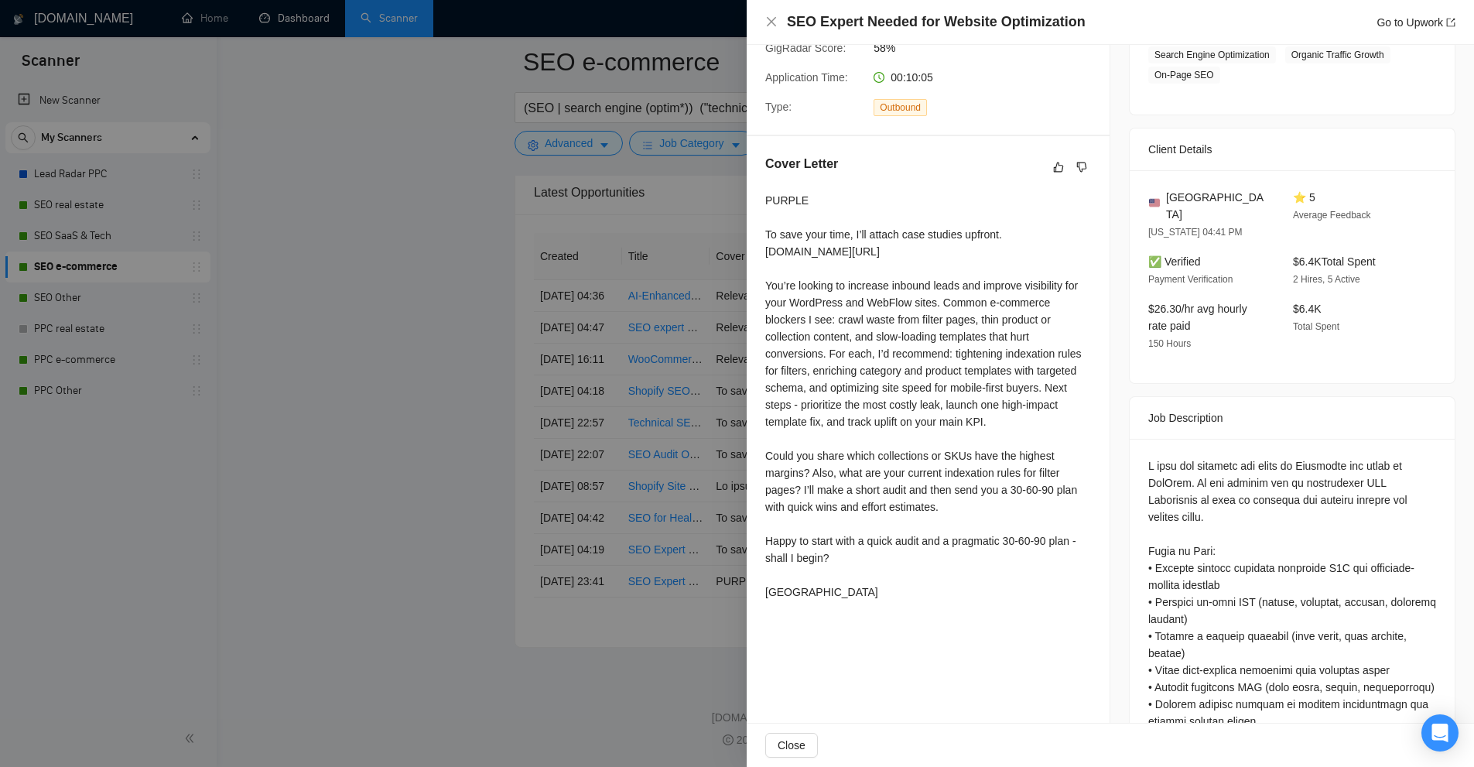
click at [822, 309] on div "PURPLE To save your time, I’ll attach case studies upfront. drive.google.com/fi…" at bounding box center [928, 396] width 326 height 408
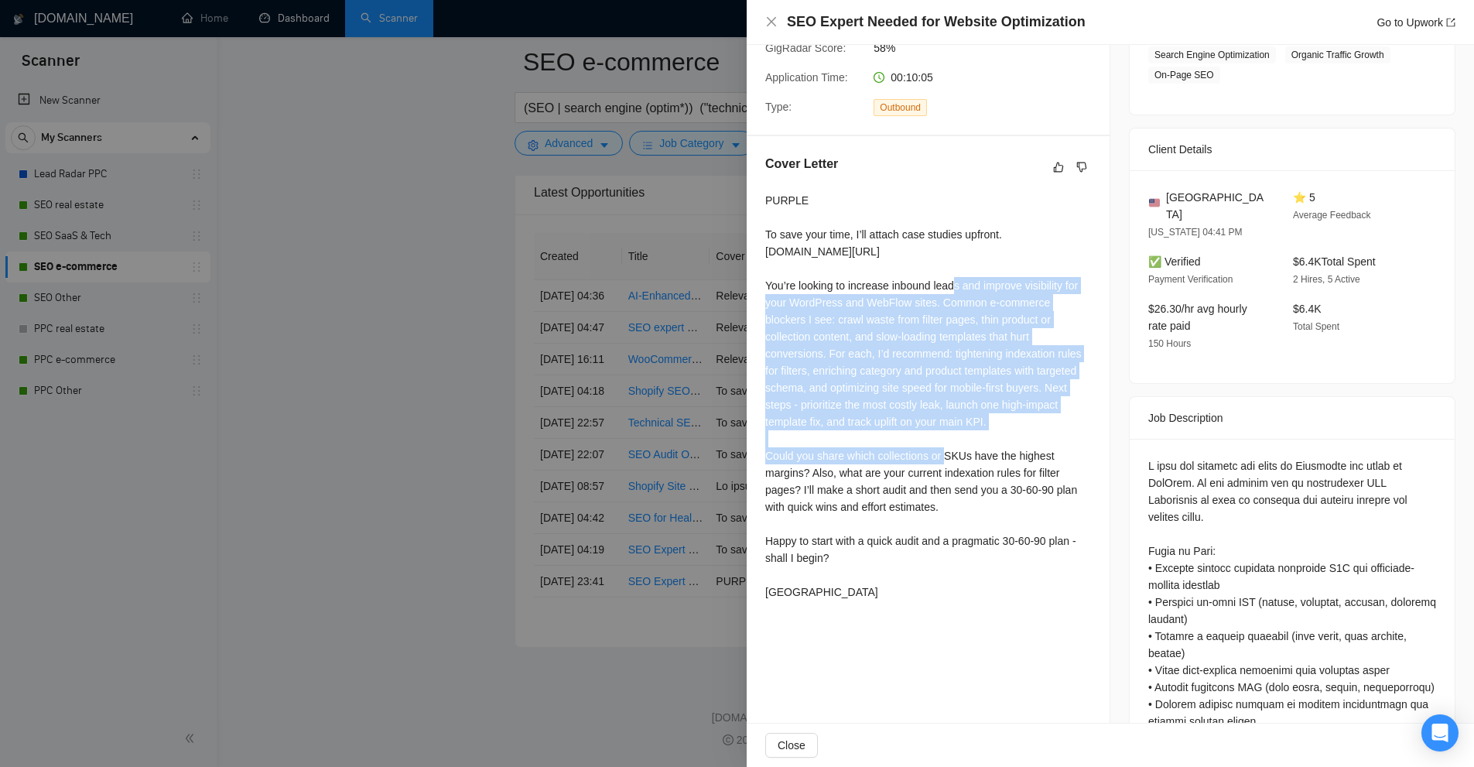
drag, startPoint x: 753, startPoint y: 280, endPoint x: 1035, endPoint y: 419, distance: 314.5
click at [1035, 419] on div "Cover Letter PURPLE To save your time, I’ll attach case studies upfront. drive.…" at bounding box center [928, 380] width 363 height 489
click at [1035, 419] on div "PURPLE To save your time, I’ll attach case studies upfront. drive.google.com/fi…" at bounding box center [928, 396] width 326 height 408
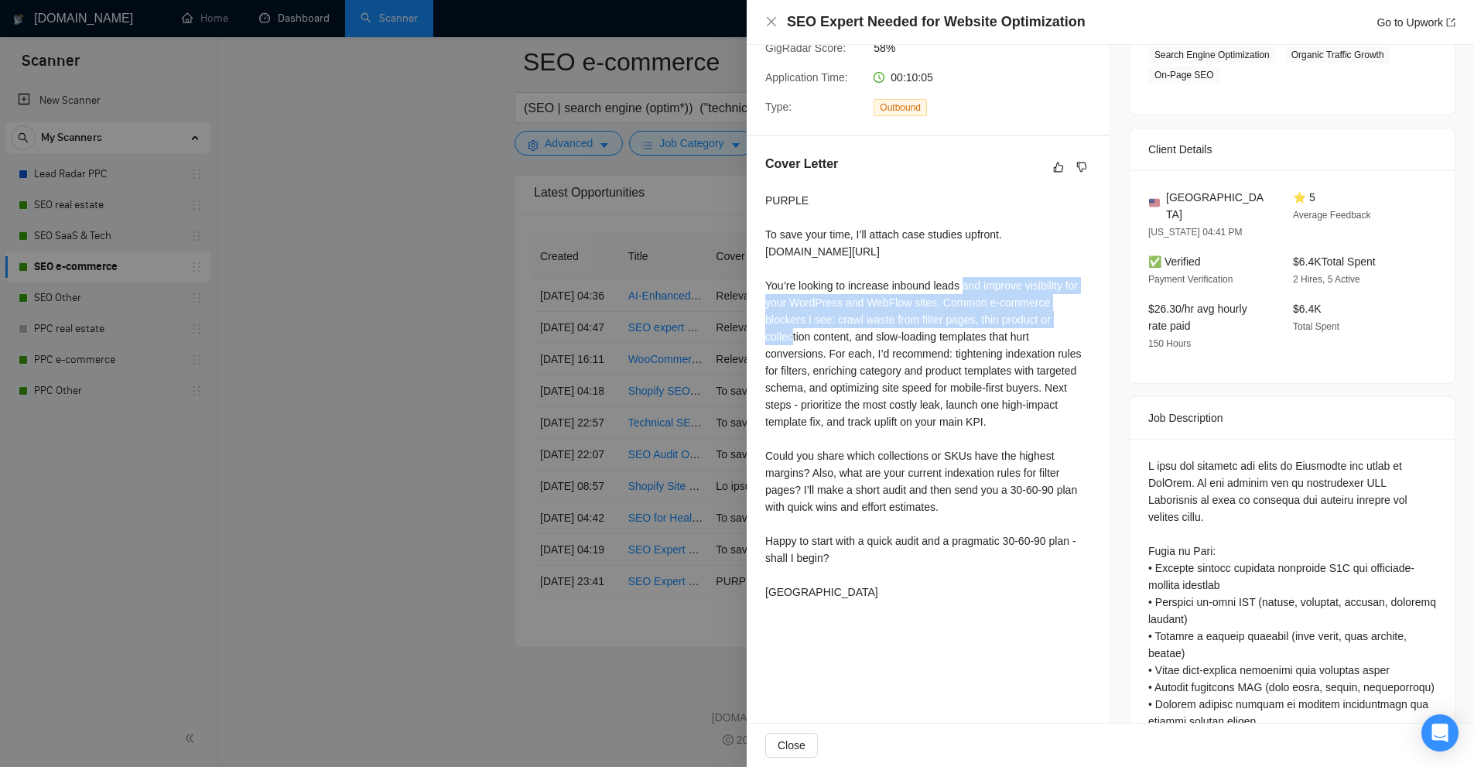
drag, startPoint x: 774, startPoint y: 280, endPoint x: 911, endPoint y: 321, distance: 142.9
click at [911, 321] on div "PURPLE To save your time, I’ll attach case studies upfront. drive.google.com/fi…" at bounding box center [928, 396] width 326 height 408
click at [938, 350] on div "PURPLE To save your time, I’ll attach case studies upfront. drive.google.com/fi…" at bounding box center [928, 396] width 326 height 408
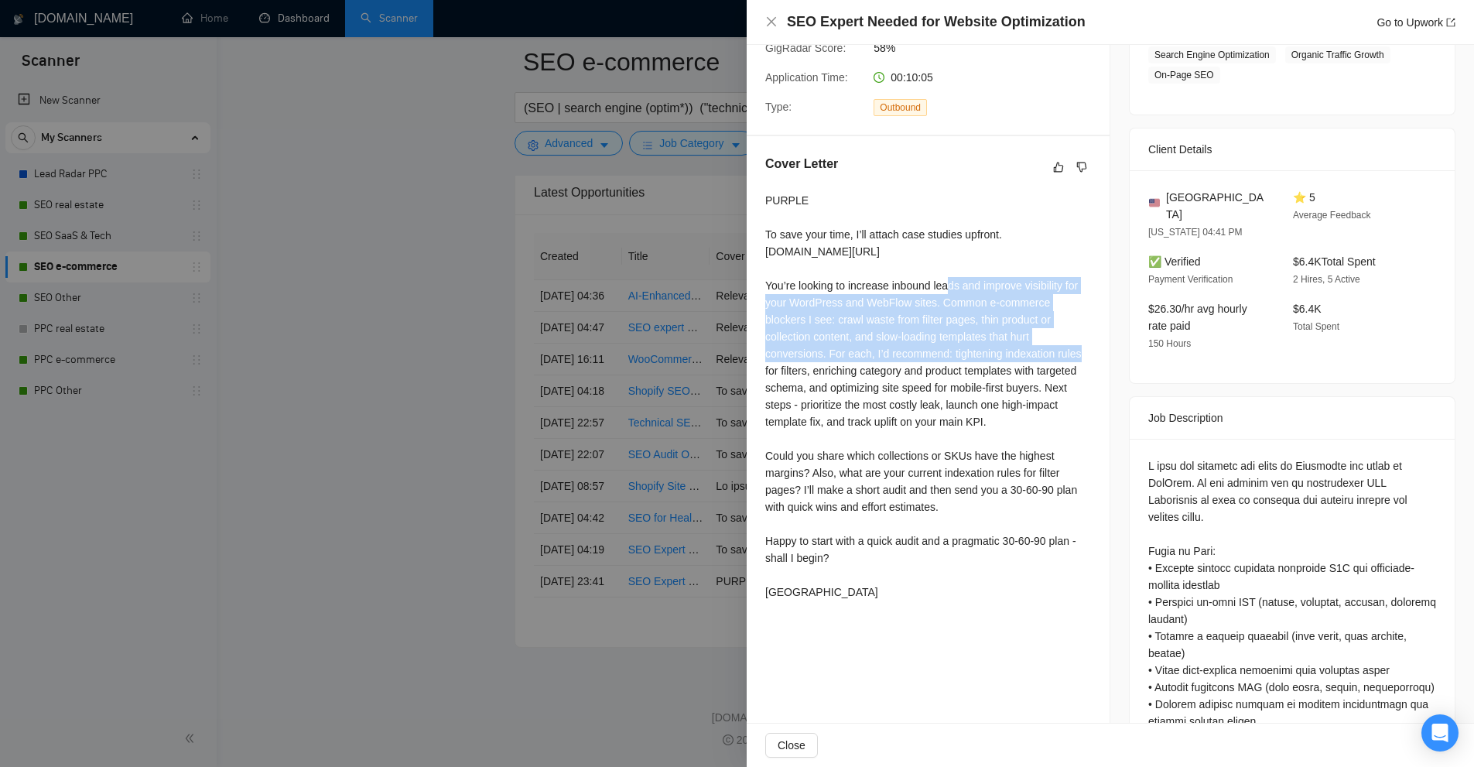
drag, startPoint x: 767, startPoint y: 275, endPoint x: 880, endPoint y: 354, distance: 136.7
click at [881, 353] on div "PURPLE To save your time, I’ll attach case studies upfront. drive.google.com/fi…" at bounding box center [928, 396] width 326 height 408
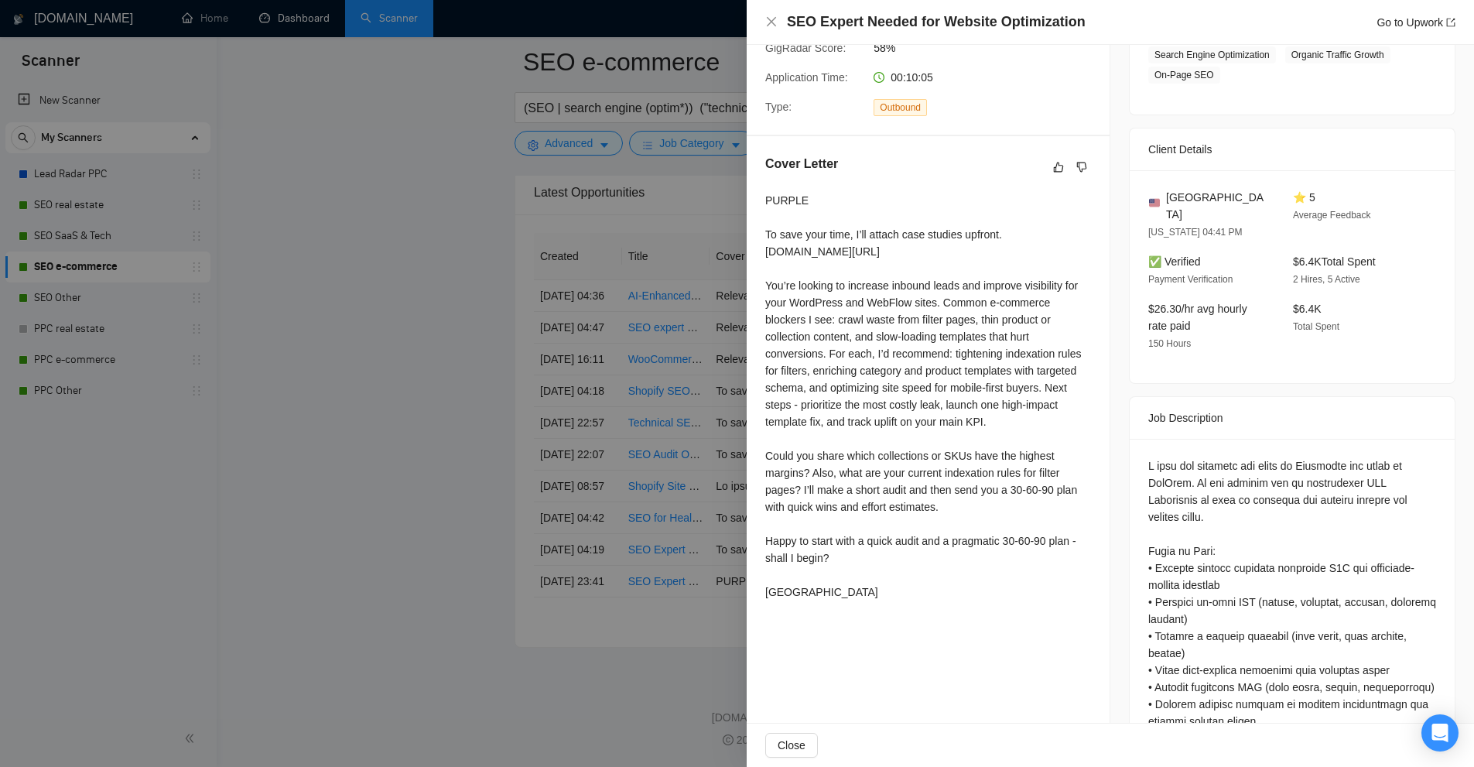
click at [867, 364] on div "PURPLE To save your time, I’ll attach case studies upfront. drive.google.com/fi…" at bounding box center [928, 396] width 326 height 408
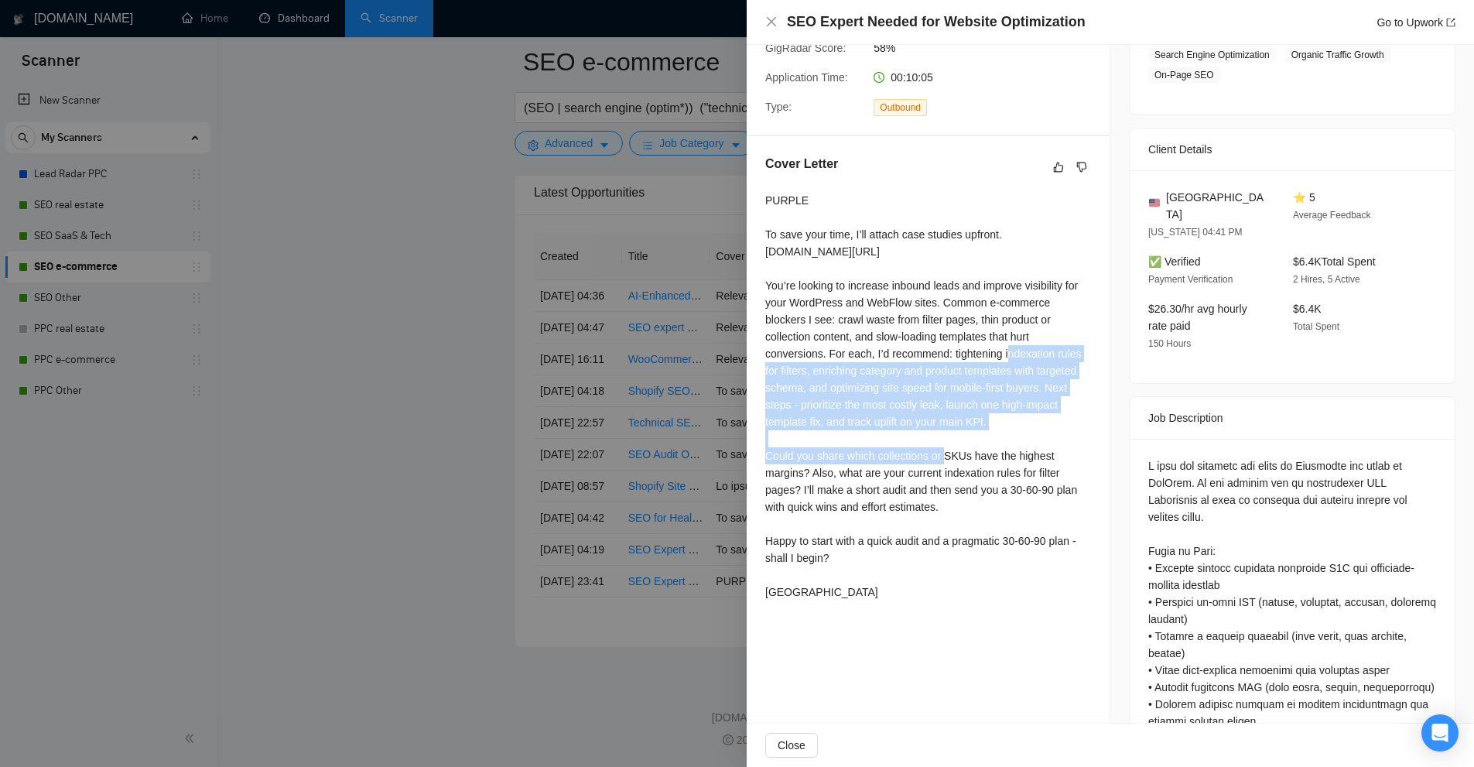
drag, startPoint x: 822, startPoint y: 353, endPoint x: 1022, endPoint y: 426, distance: 212.7
click at [1021, 426] on div "PURPLE To save your time, I’ll attach case studies upfront. drive.google.com/fi…" at bounding box center [928, 396] width 326 height 408
click at [1022, 426] on div "PURPLE To save your time, I’ll attach case studies upfront. drive.google.com/fi…" at bounding box center [928, 396] width 326 height 408
drag, startPoint x: 966, startPoint y: 422, endPoint x: 941, endPoint y: 367, distance: 59.9
click at [843, 354] on div "PURPLE To save your time, I’ll attach case studies upfront. drive.google.com/fi…" at bounding box center [928, 396] width 326 height 408
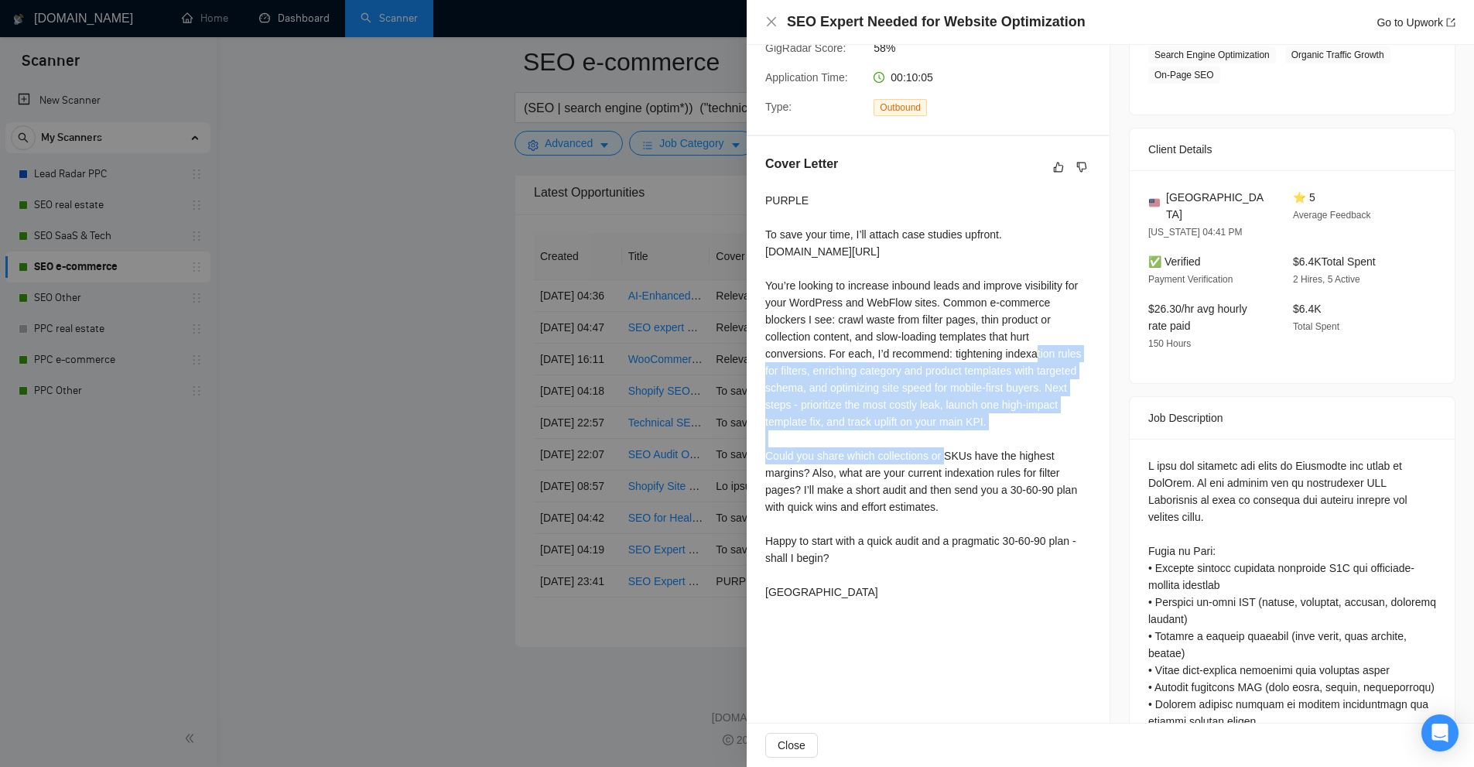
click at [952, 350] on div "PURPLE To save your time, I’ll attach case studies upfront. drive.google.com/fi…" at bounding box center [928, 396] width 326 height 408
drag, startPoint x: 952, startPoint y: 350, endPoint x: 1033, endPoint y: 429, distance: 113.3
click at [1033, 429] on div "PURPLE To save your time, I’ll attach case studies upfront. drive.google.com/fi…" at bounding box center [928, 396] width 326 height 408
click at [1033, 425] on div "PURPLE To save your time, I’ll attach case studies upfront. drive.google.com/fi…" at bounding box center [928, 396] width 326 height 408
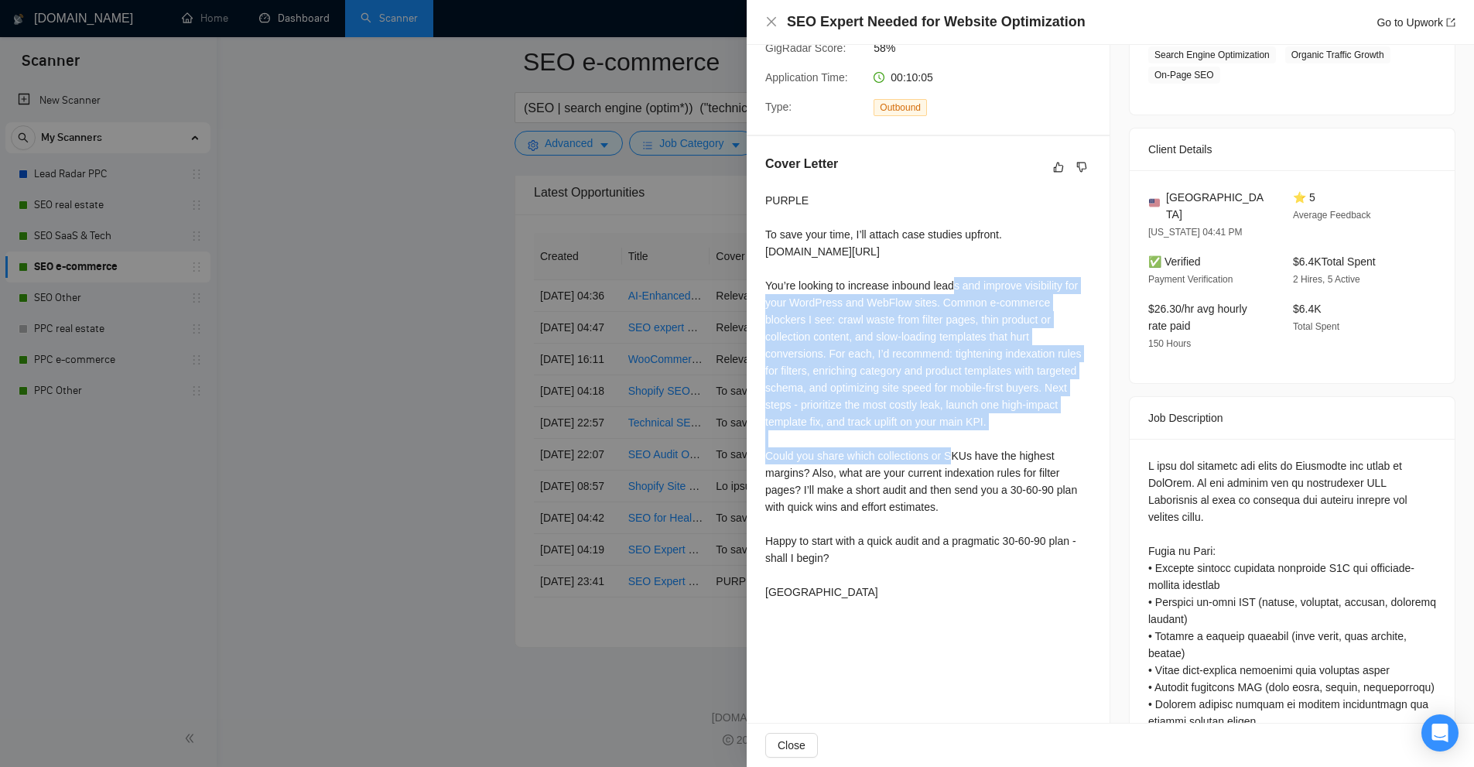
drag, startPoint x: 1033, startPoint y: 425, endPoint x: 771, endPoint y: 284, distance: 297.7
click at [771, 284] on div "PURPLE To save your time, I’ll attach case studies upfront. drive.google.com/fi…" at bounding box center [928, 396] width 326 height 408
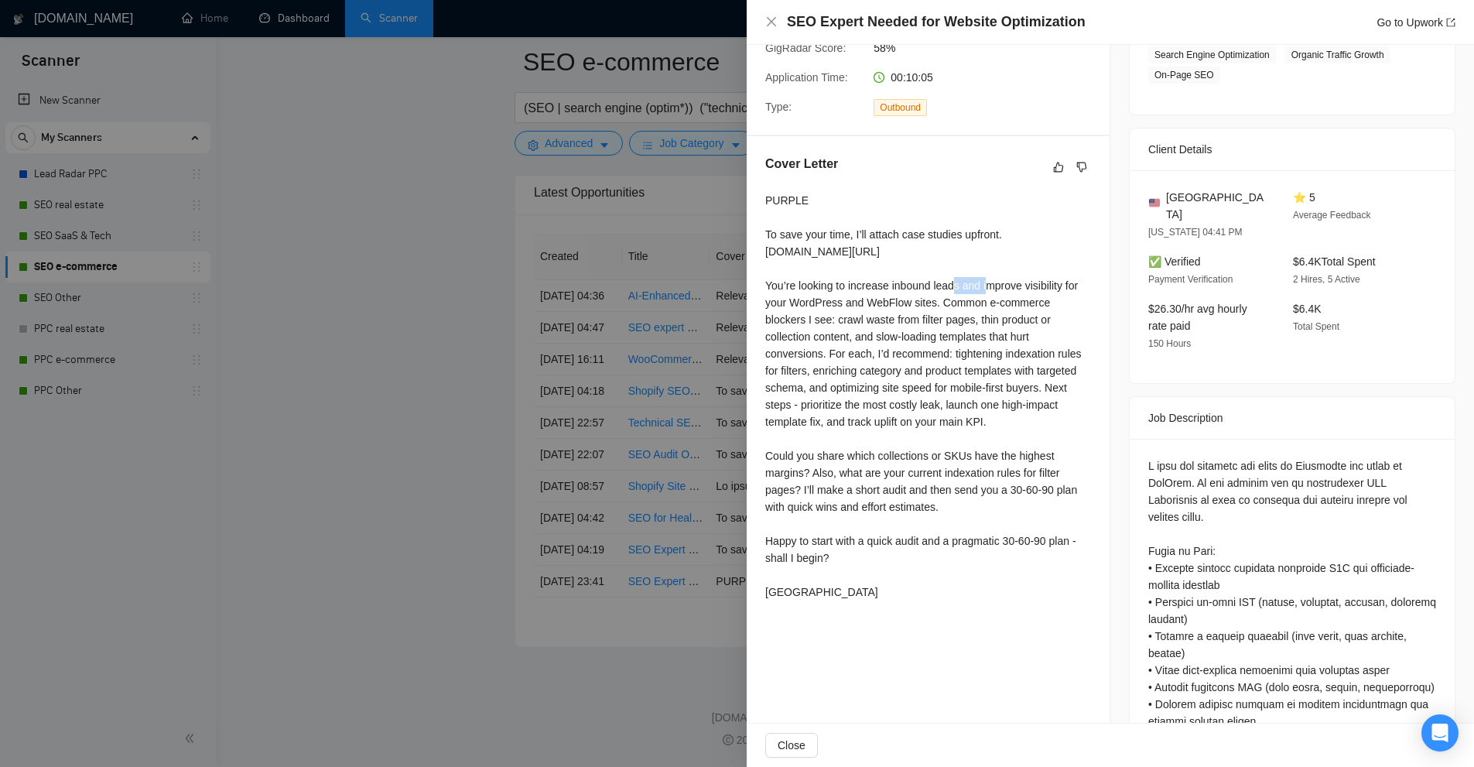
click at [771, 284] on div "PURPLE To save your time, I’ll attach case studies upfront. drive.google.com/fi…" at bounding box center [928, 396] width 326 height 408
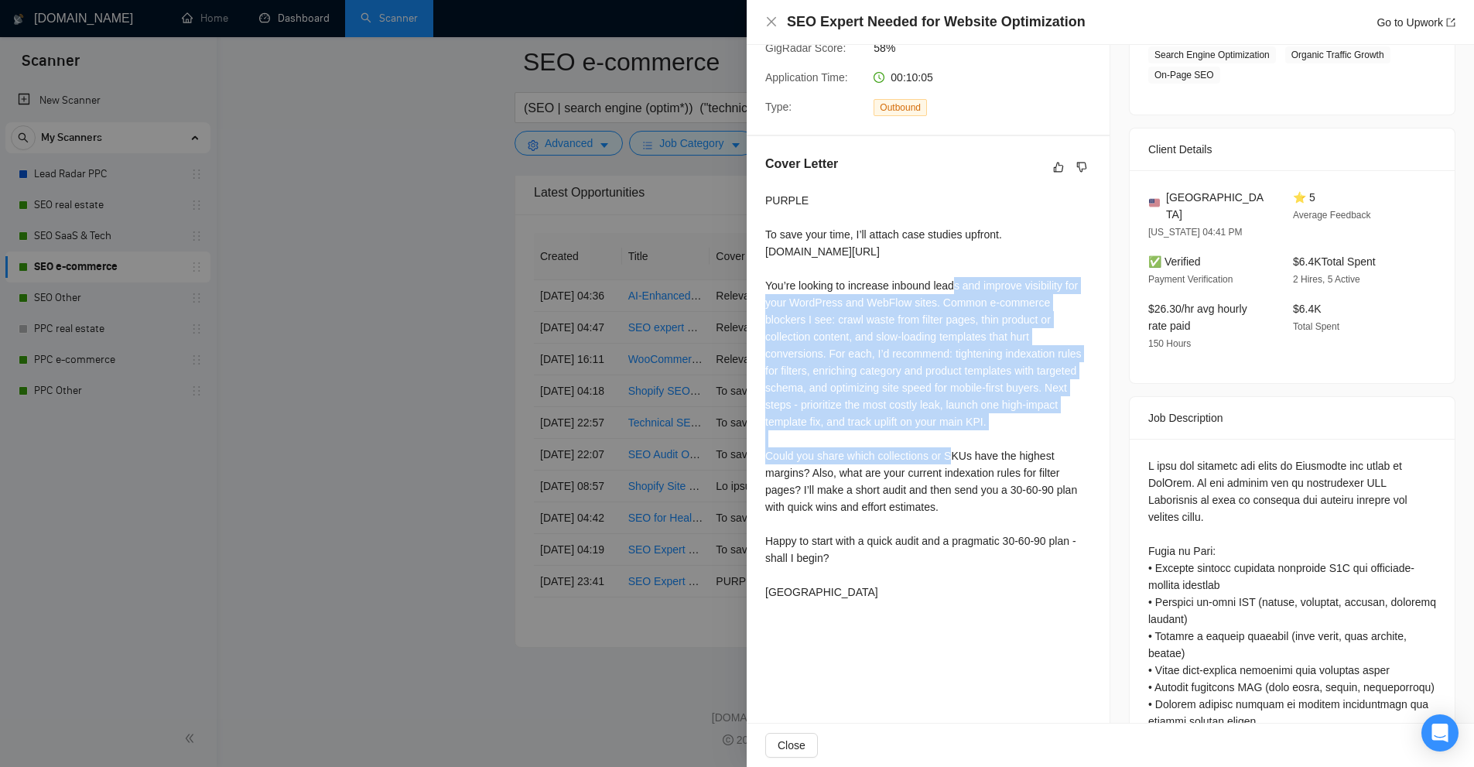
click at [771, 284] on div "PURPLE To save your time, I’ll attach case studies upfront. drive.google.com/fi…" at bounding box center [928, 396] width 326 height 408
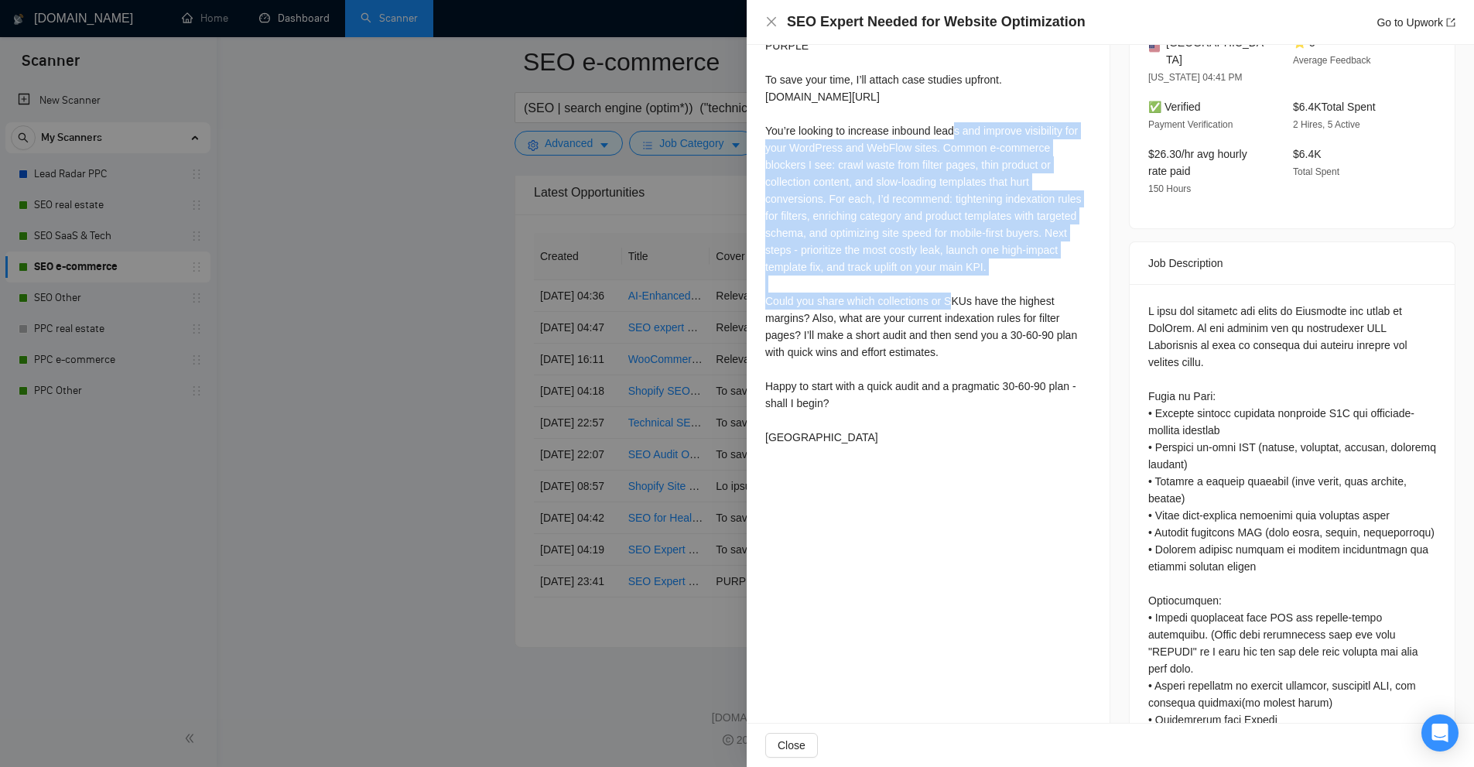
scroll to position [220, 0]
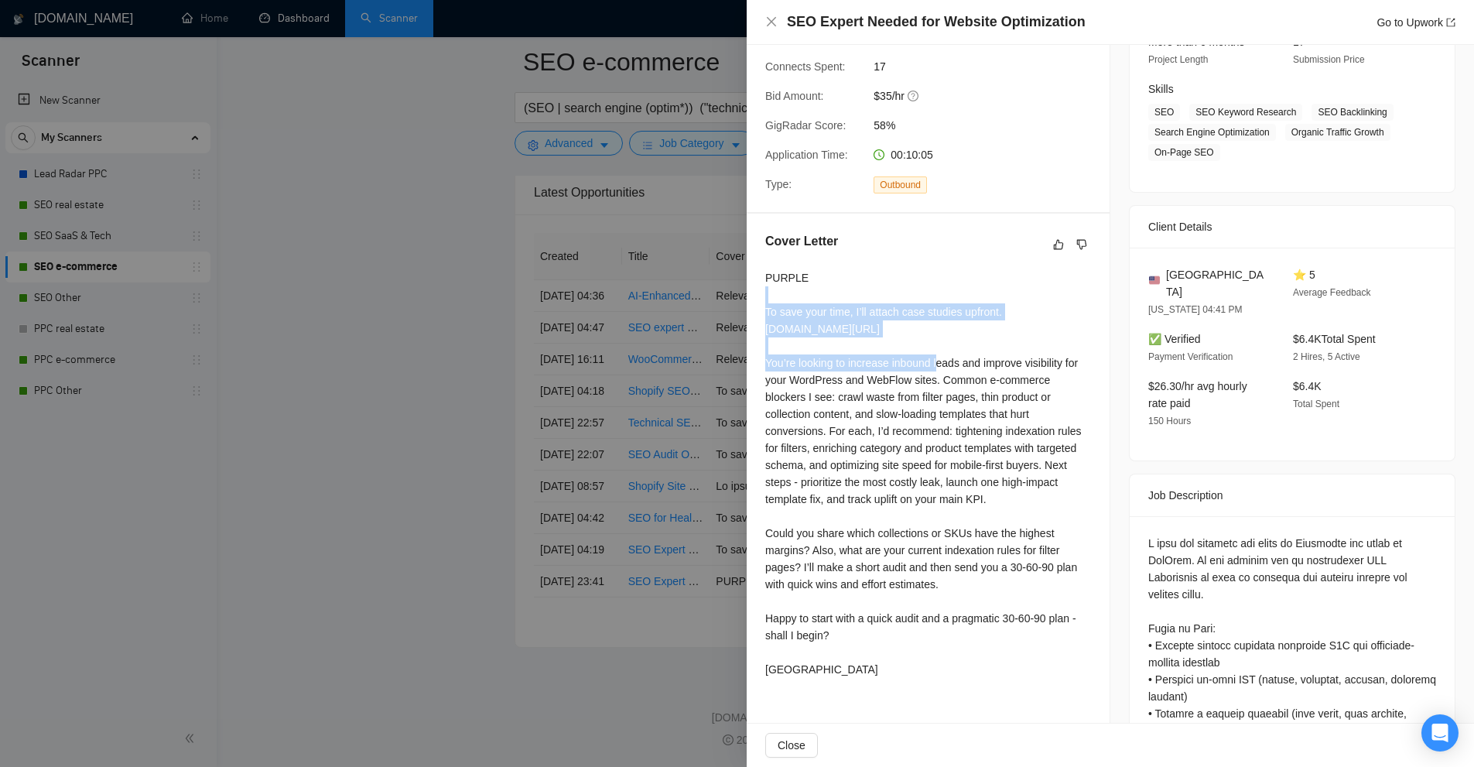
drag, startPoint x: 788, startPoint y: 299, endPoint x: 1071, endPoint y: 324, distance: 283.5
click at [1071, 324] on div "PURPLE To save your time, I’ll attach case studies upfront. drive.google.com/fi…" at bounding box center [928, 473] width 326 height 408
drag, startPoint x: 1071, startPoint y: 324, endPoint x: 777, endPoint y: 325, distance: 294.0
click at [777, 325] on div "PURPLE To save your time, I’ll attach case studies upfront. drive.google.com/fi…" at bounding box center [928, 473] width 326 height 408
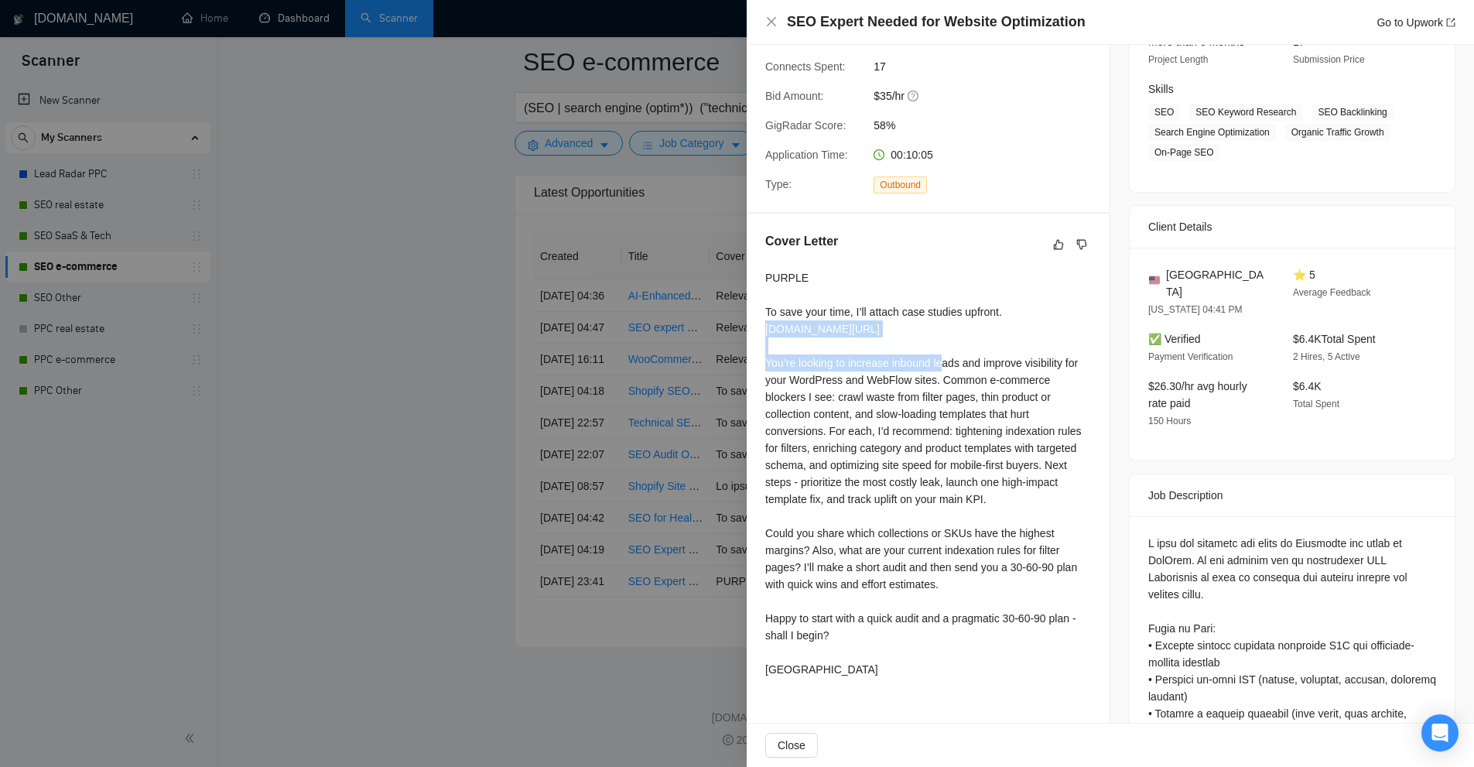
scroll to position [684, 0]
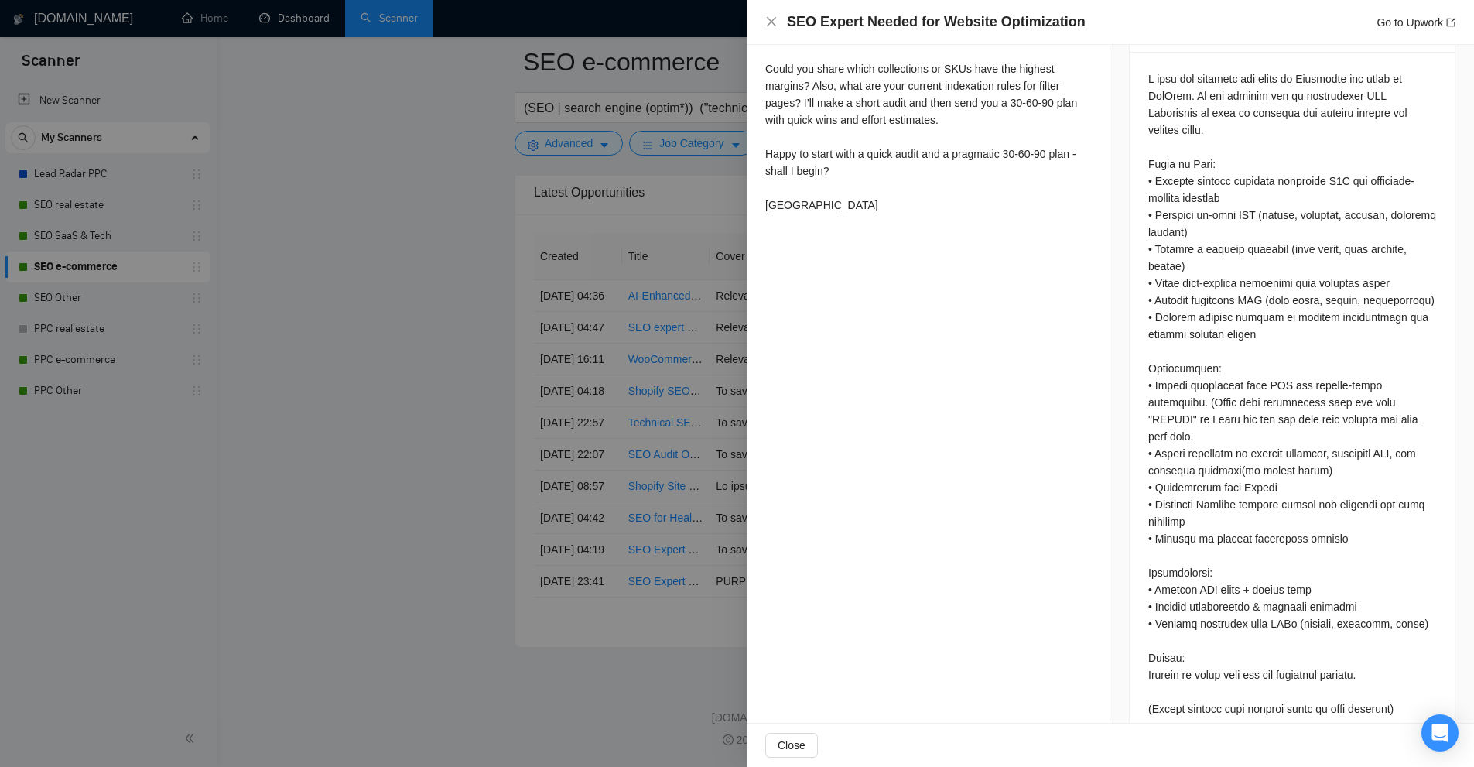
click at [563, 284] on div at bounding box center [737, 383] width 1474 height 767
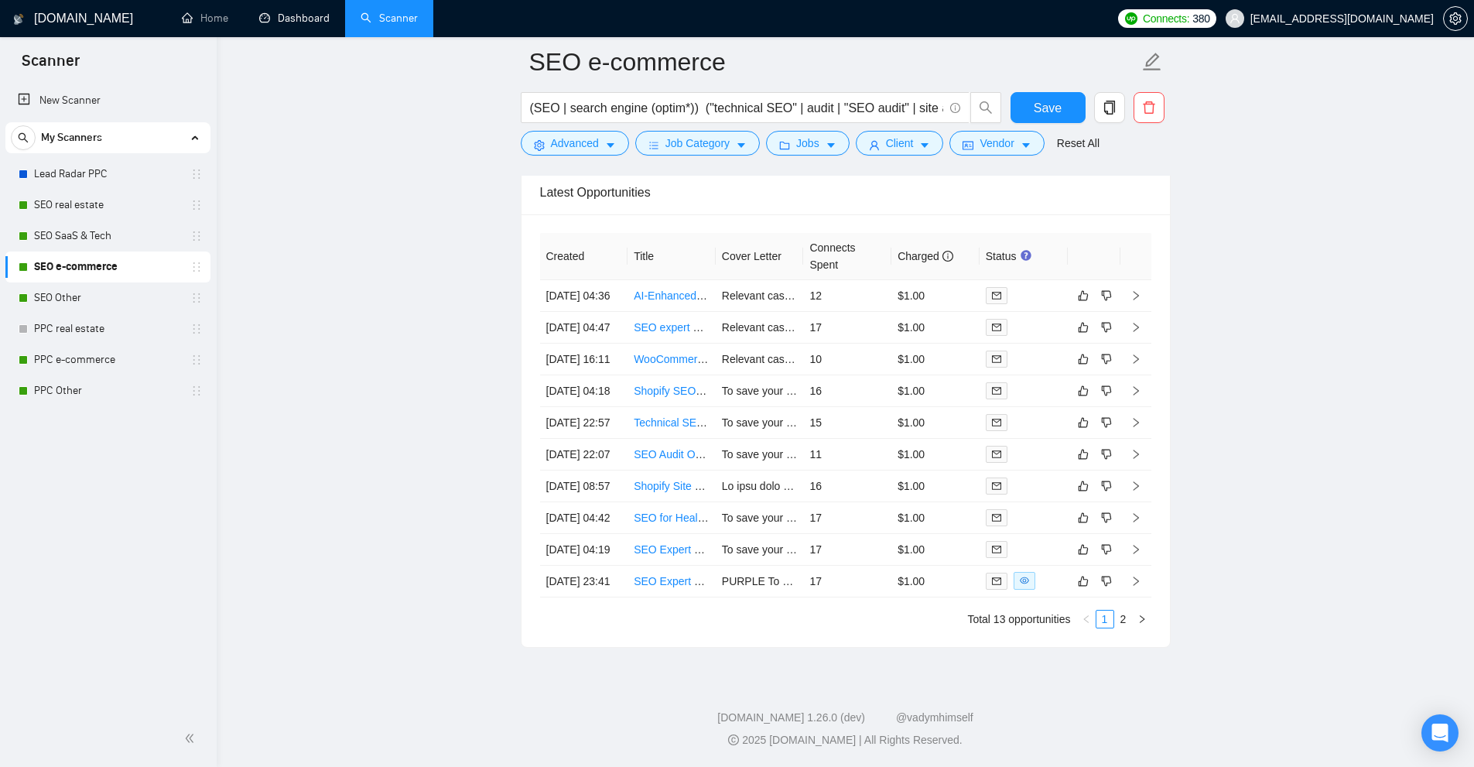
scroll to position [4131, 0]
click at [1123, 627] on link "2" at bounding box center [1123, 618] width 17 height 17
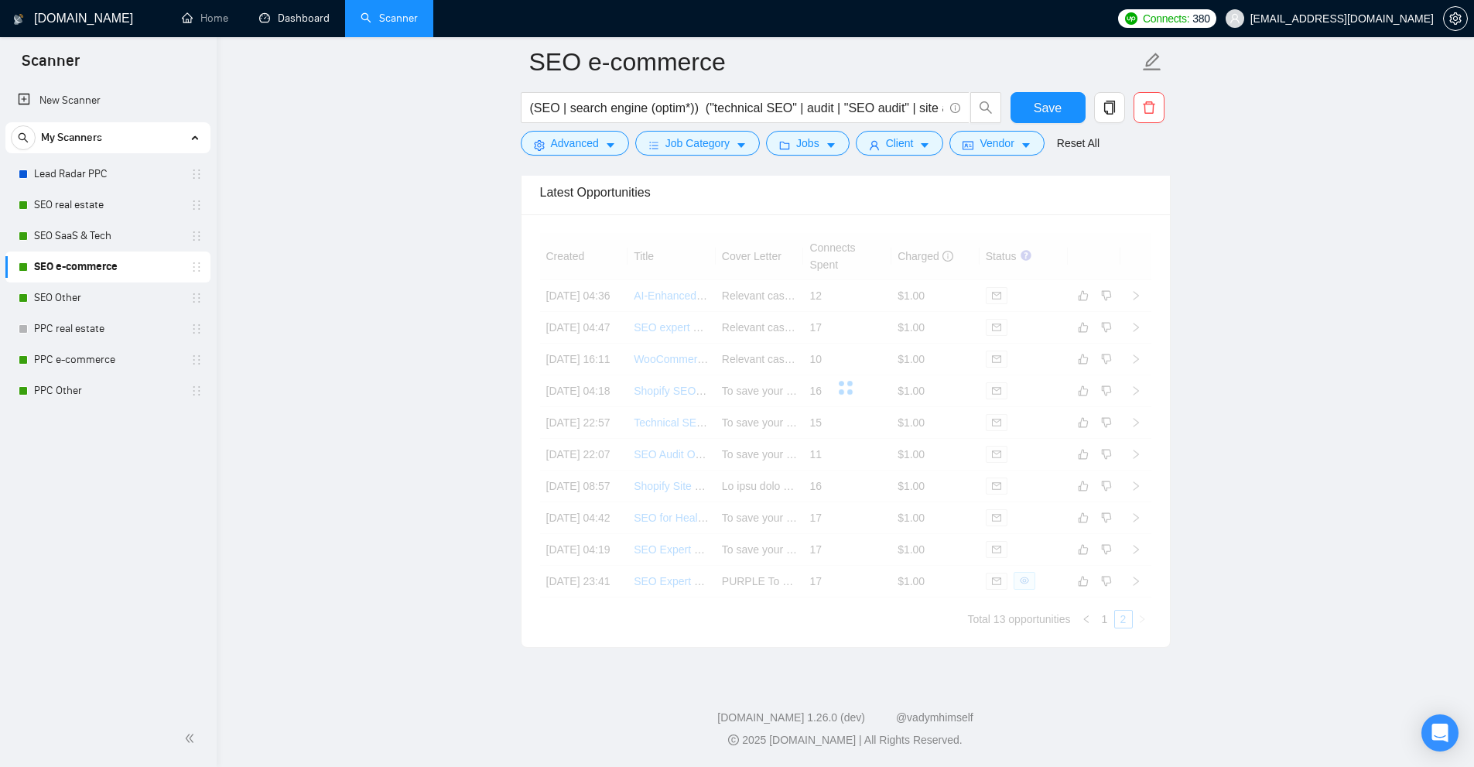
scroll to position [3878, 0]
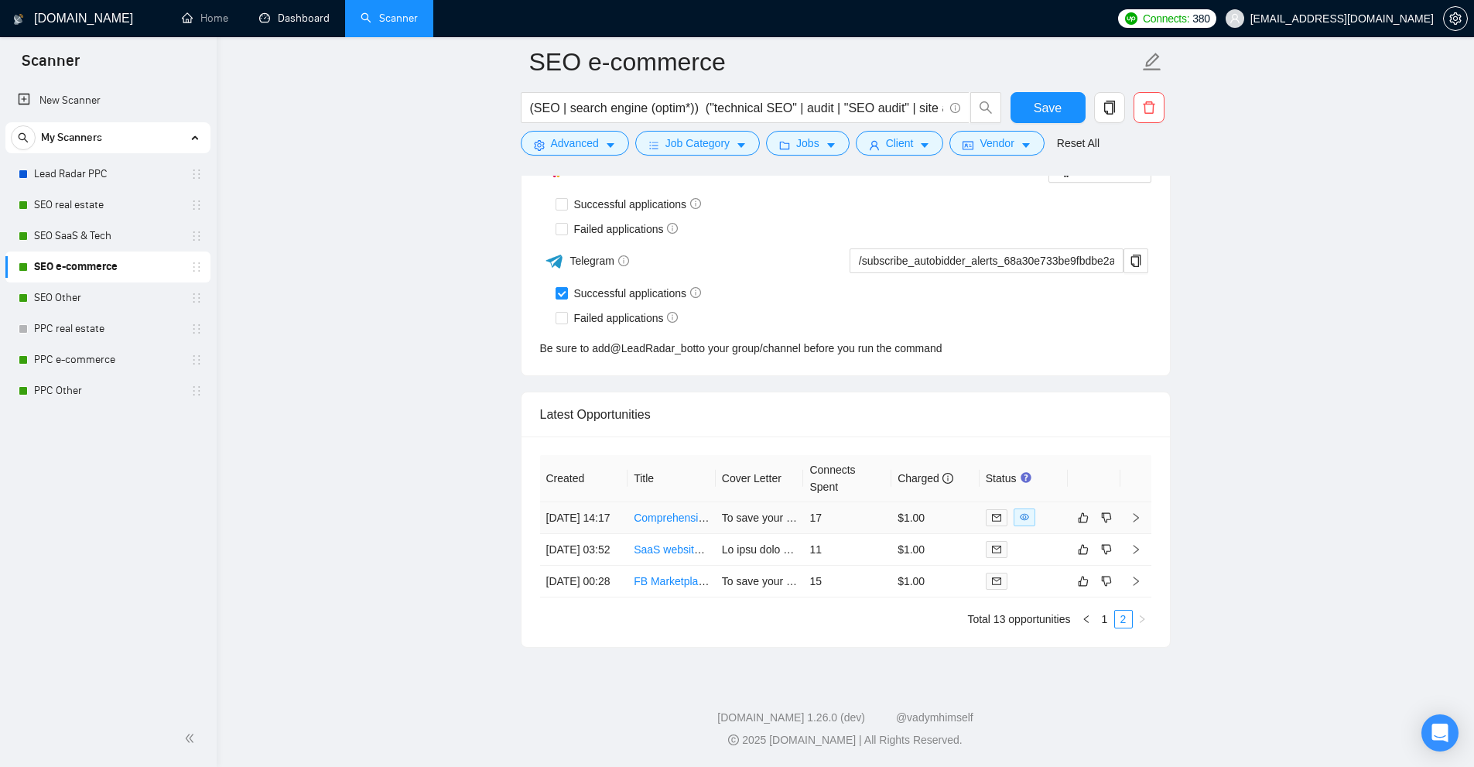
click at [1042, 502] on td at bounding box center [1023, 518] width 88 height 32
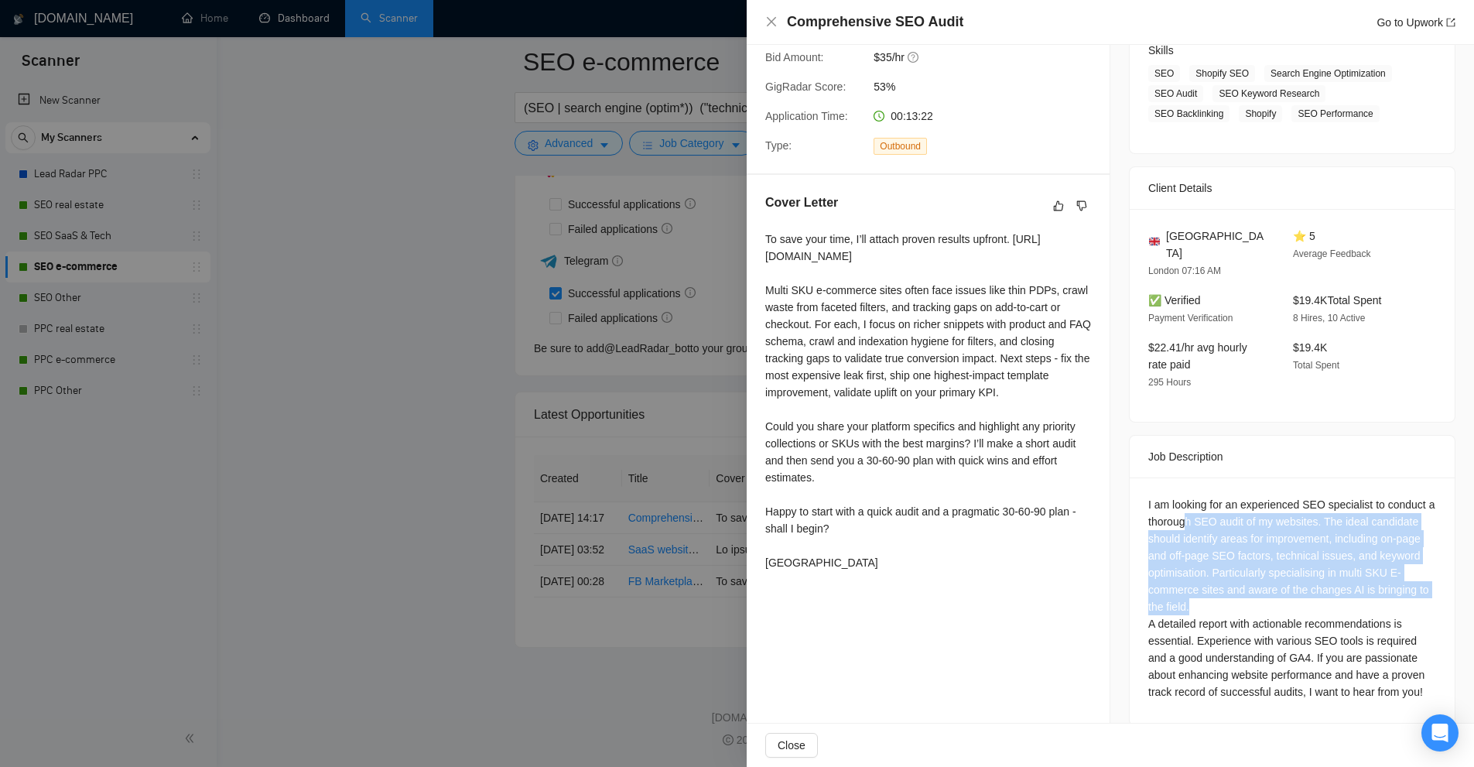
drag, startPoint x: 1189, startPoint y: 497, endPoint x: 1297, endPoint y: 589, distance: 141.7
click at [1297, 589] on div "I am looking for an experienced SEO specialist to conduct a thorough SEO audit …" at bounding box center [1292, 598] width 288 height 204
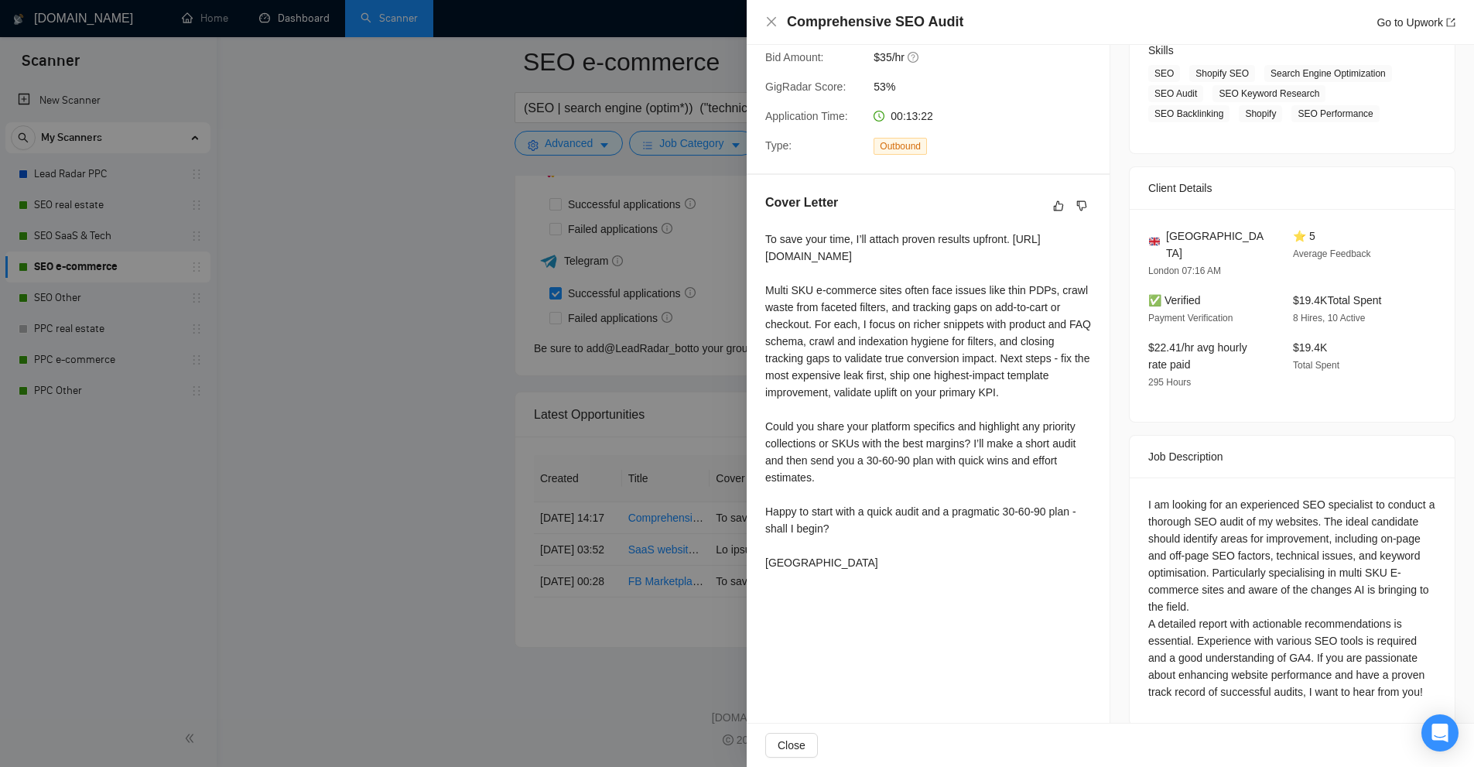
click at [1294, 614] on div "I am looking for an experienced SEO specialist to conduct a thorough SEO audit …" at bounding box center [1292, 598] width 288 height 204
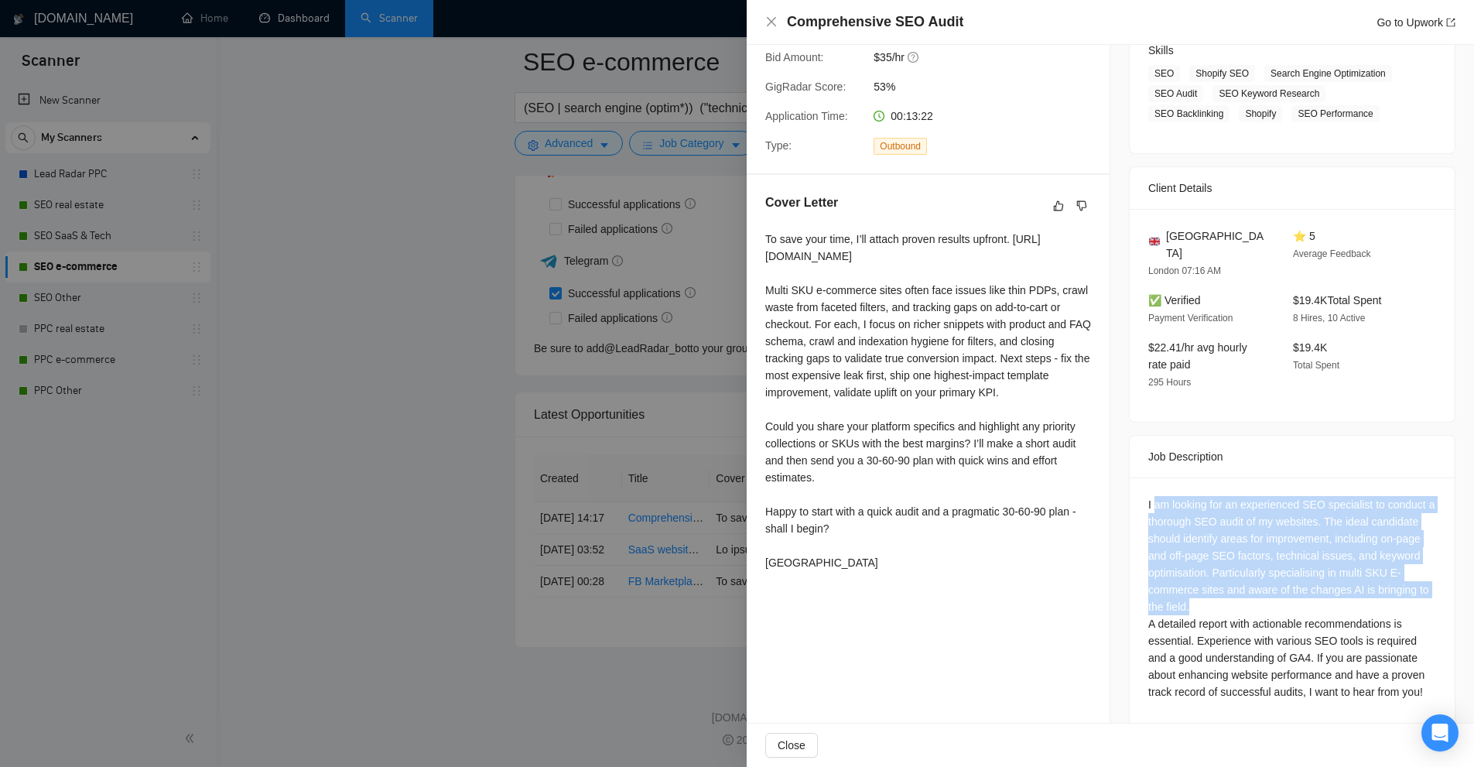
drag, startPoint x: 1148, startPoint y: 469, endPoint x: 1263, endPoint y: 586, distance: 164.1
click at [1260, 579] on div "I am looking for an experienced SEO specialist to conduct a thorough SEO audit …" at bounding box center [1292, 601] width 325 height 248
click at [1265, 587] on div "I am looking for an experienced SEO specialist to conduct a thorough SEO audit …" at bounding box center [1292, 598] width 288 height 204
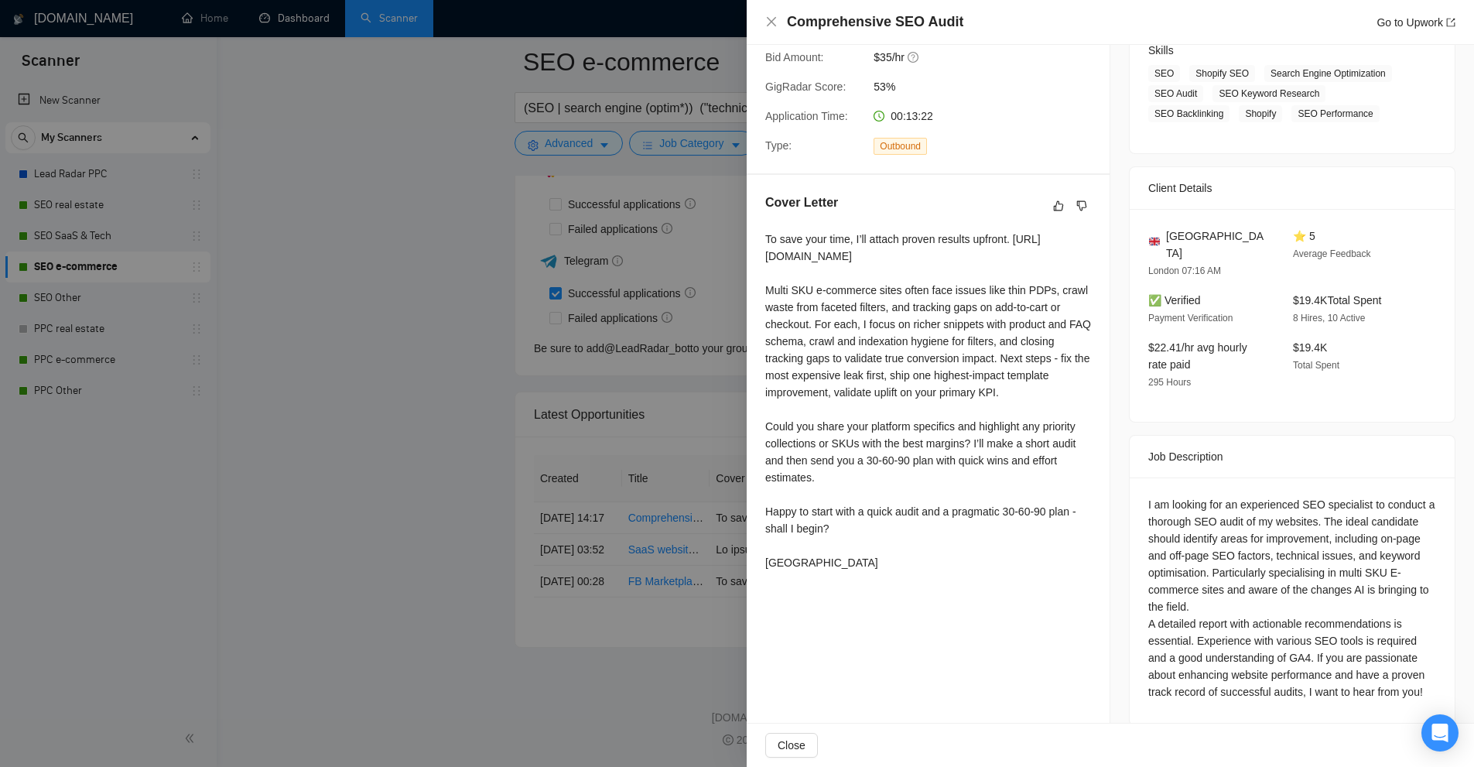
click at [1253, 655] on div "I am looking for an experienced SEO specialist to conduct a thorough SEO audit …" at bounding box center [1292, 598] width 288 height 204
click at [1215, 621] on div "I am looking for an experienced SEO specialist to conduct a thorough SEO audit …" at bounding box center [1292, 598] width 288 height 204
drag, startPoint x: 846, startPoint y: 264, endPoint x: 762, endPoint y: 252, distance: 84.4
click at [762, 252] on div "Cover Letter To save your time, I’ll attach proven results upfront. https://dri…" at bounding box center [928, 385] width 363 height 421
click at [1201, 506] on div "I am looking for an experienced SEO specialist to conduct a thorough SEO audit …" at bounding box center [1292, 598] width 288 height 204
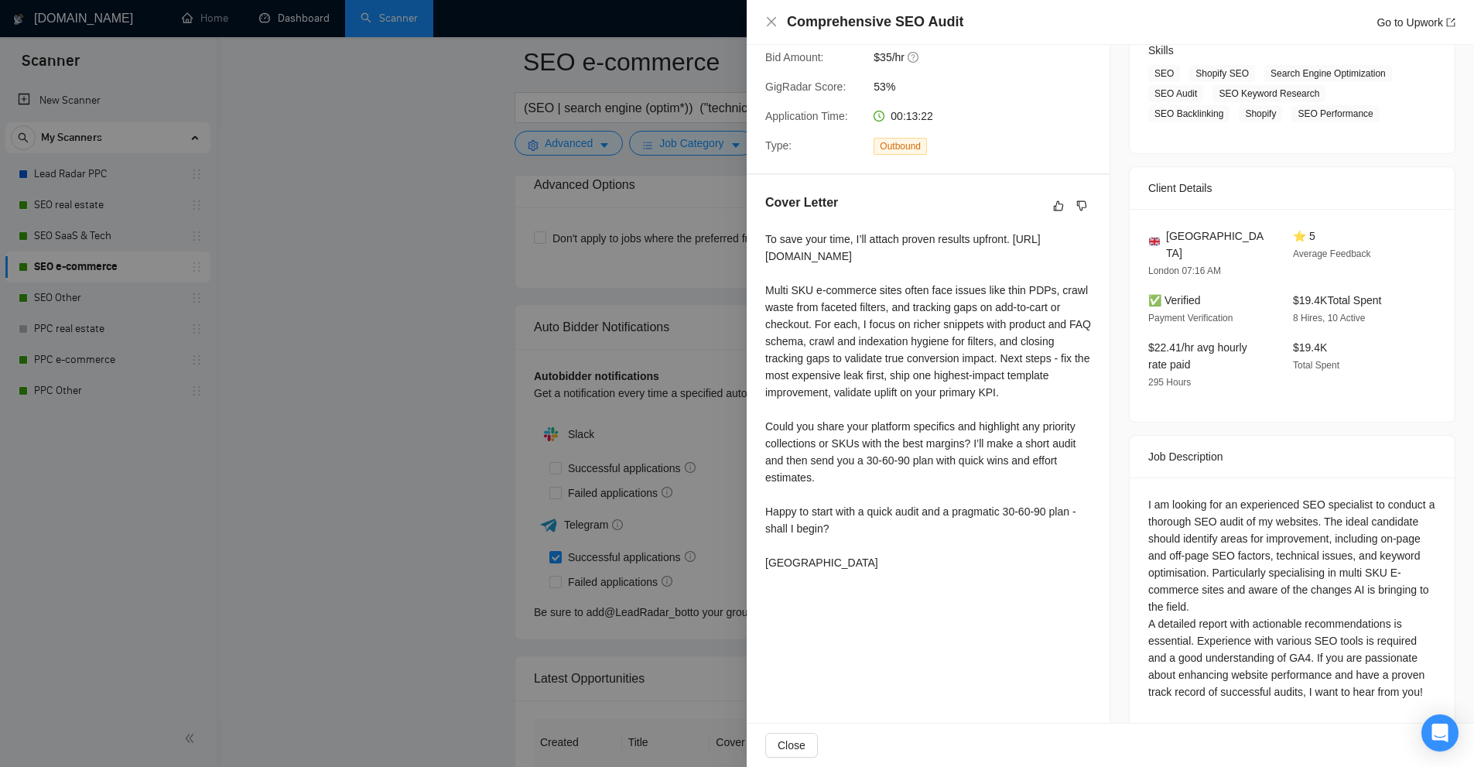
scroll to position [3878, 0]
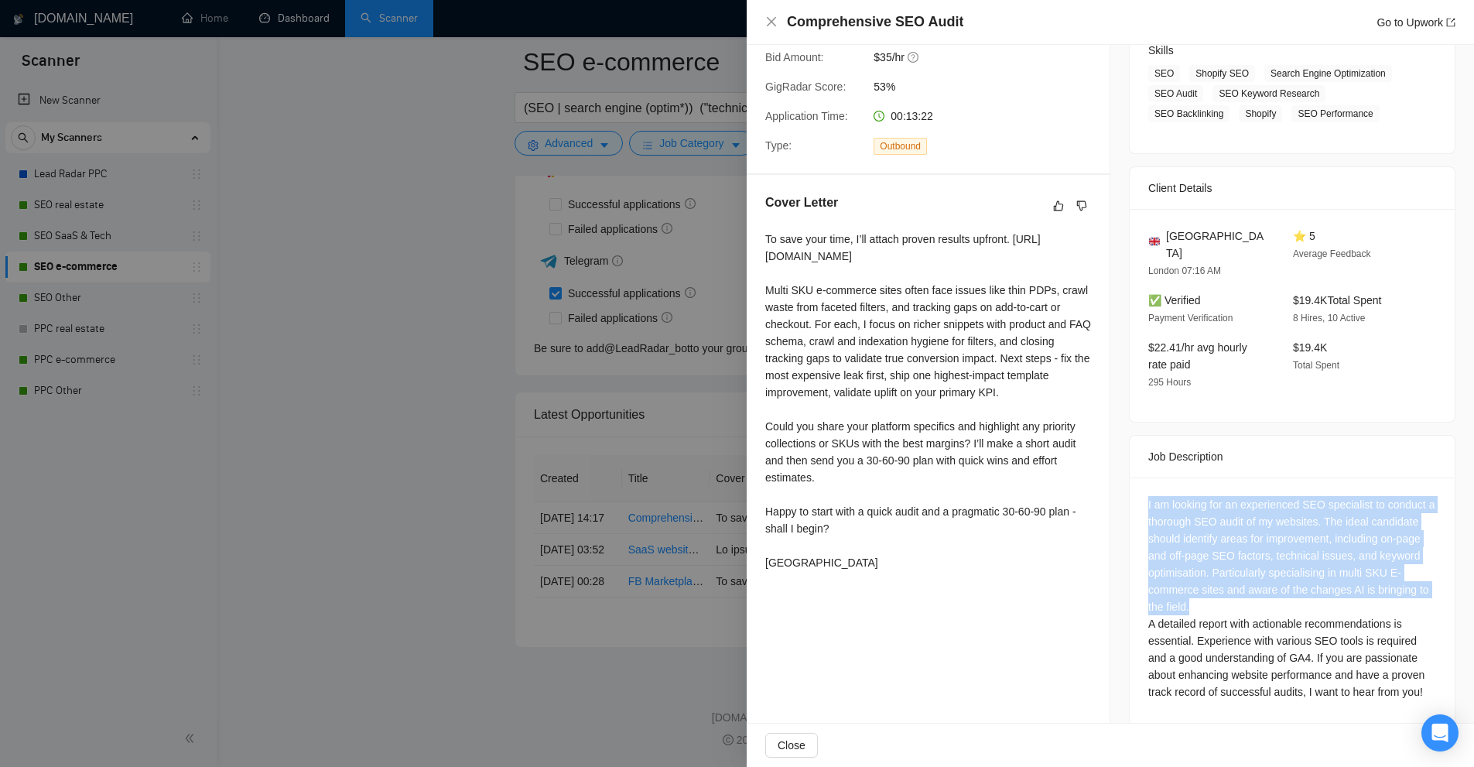
drag, startPoint x: 1140, startPoint y: 474, endPoint x: 1282, endPoint y: 583, distance: 179.3
click at [1282, 583] on div "I am looking for an experienced SEO specialist to conduct a thorough SEO audit …" at bounding box center [1292, 601] width 325 height 248
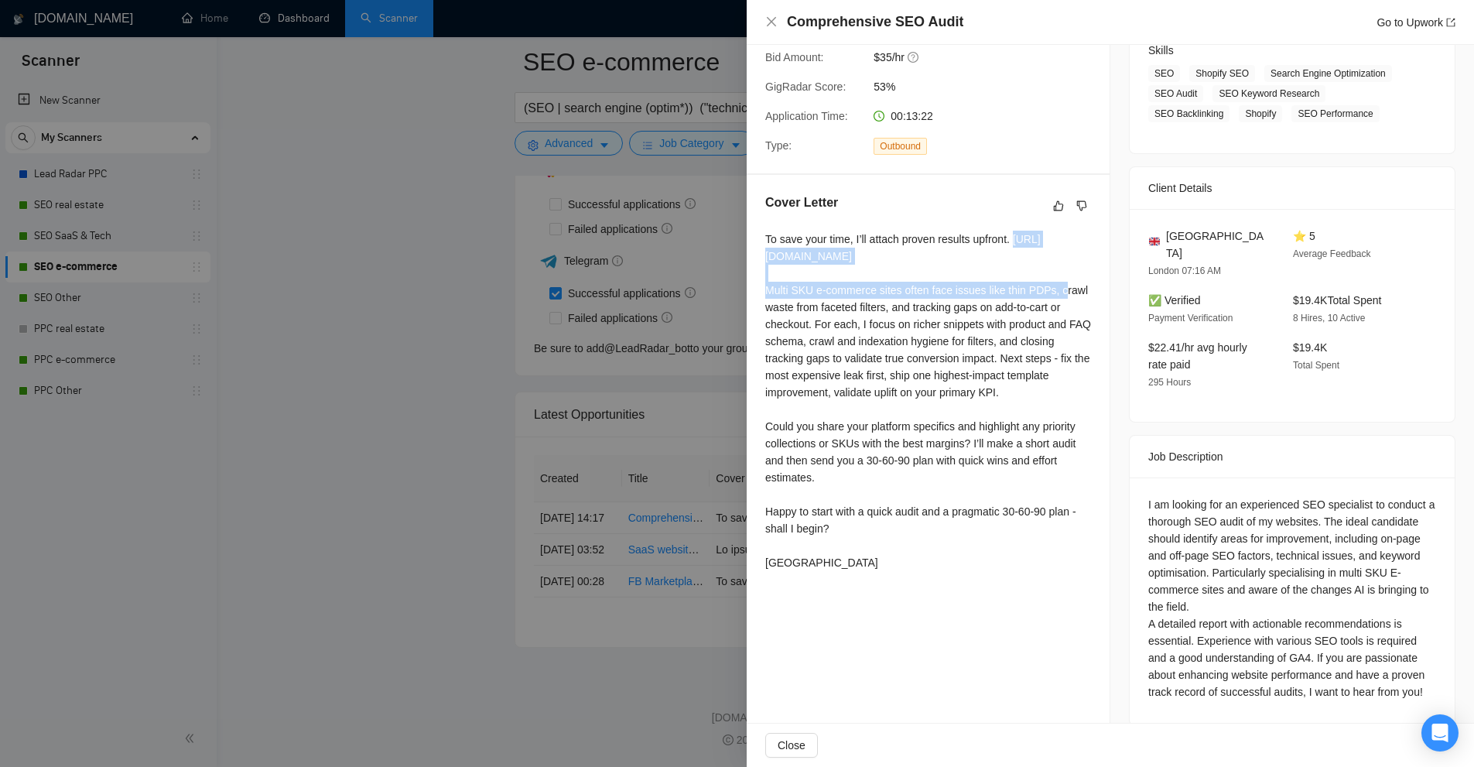
drag, startPoint x: 879, startPoint y: 268, endPoint x: 756, endPoint y: 251, distance: 124.3
click at [756, 251] on div "Cover Letter To save your time, I’ll attach proven results upfront. https://dri…" at bounding box center [928, 385] width 363 height 421
click at [929, 287] on div "To save your time, I’ll attach proven results upfront. https://drive.google.com…" at bounding box center [928, 401] width 326 height 340
drag, startPoint x: 769, startPoint y: 242, endPoint x: 928, endPoint y: 264, distance: 160.8
click at [928, 264] on div "To save your time, I’ll attach proven results upfront. https://drive.google.com…" at bounding box center [928, 401] width 326 height 340
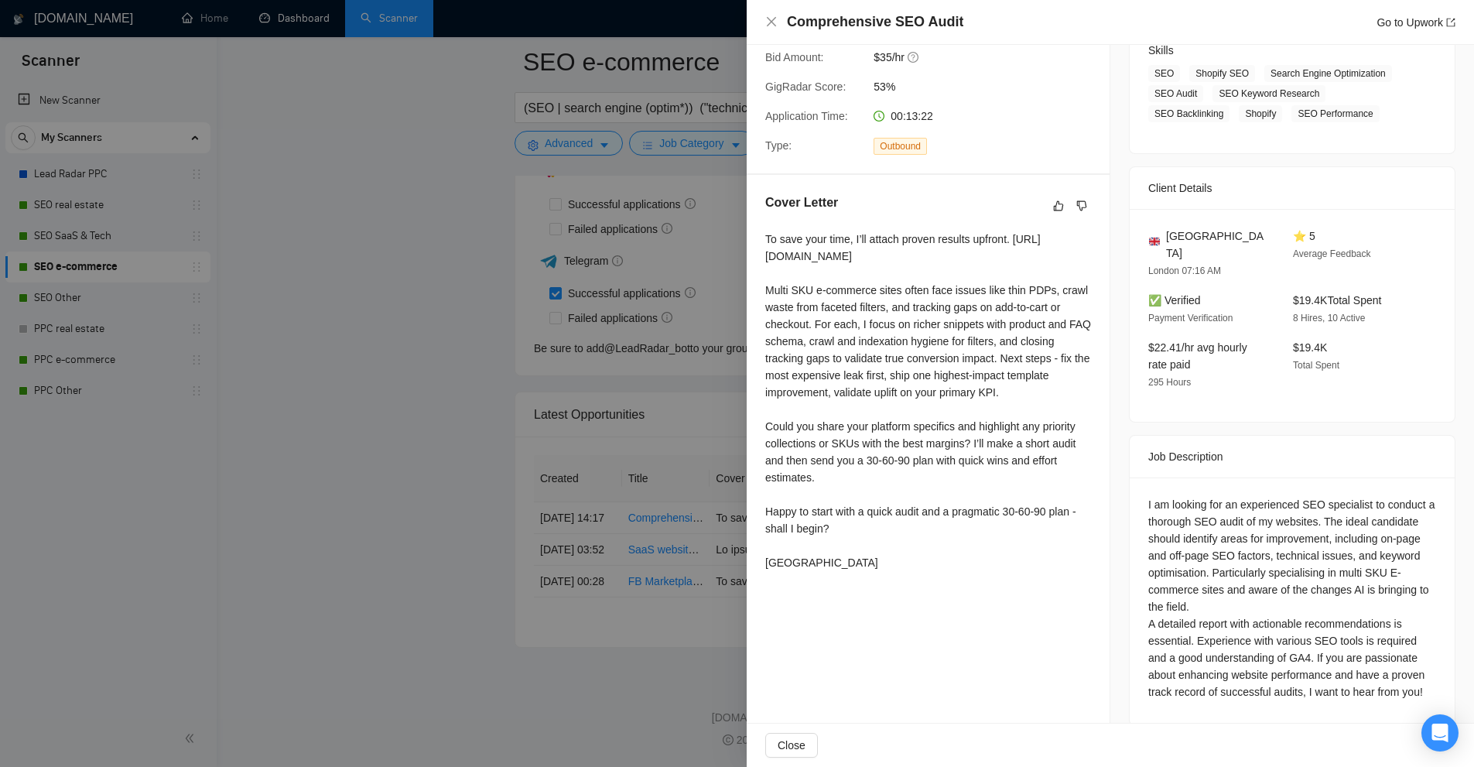
click at [921, 268] on div "To save your time, I’ll attach proven results upfront. https://drive.google.com…" at bounding box center [928, 401] width 326 height 340
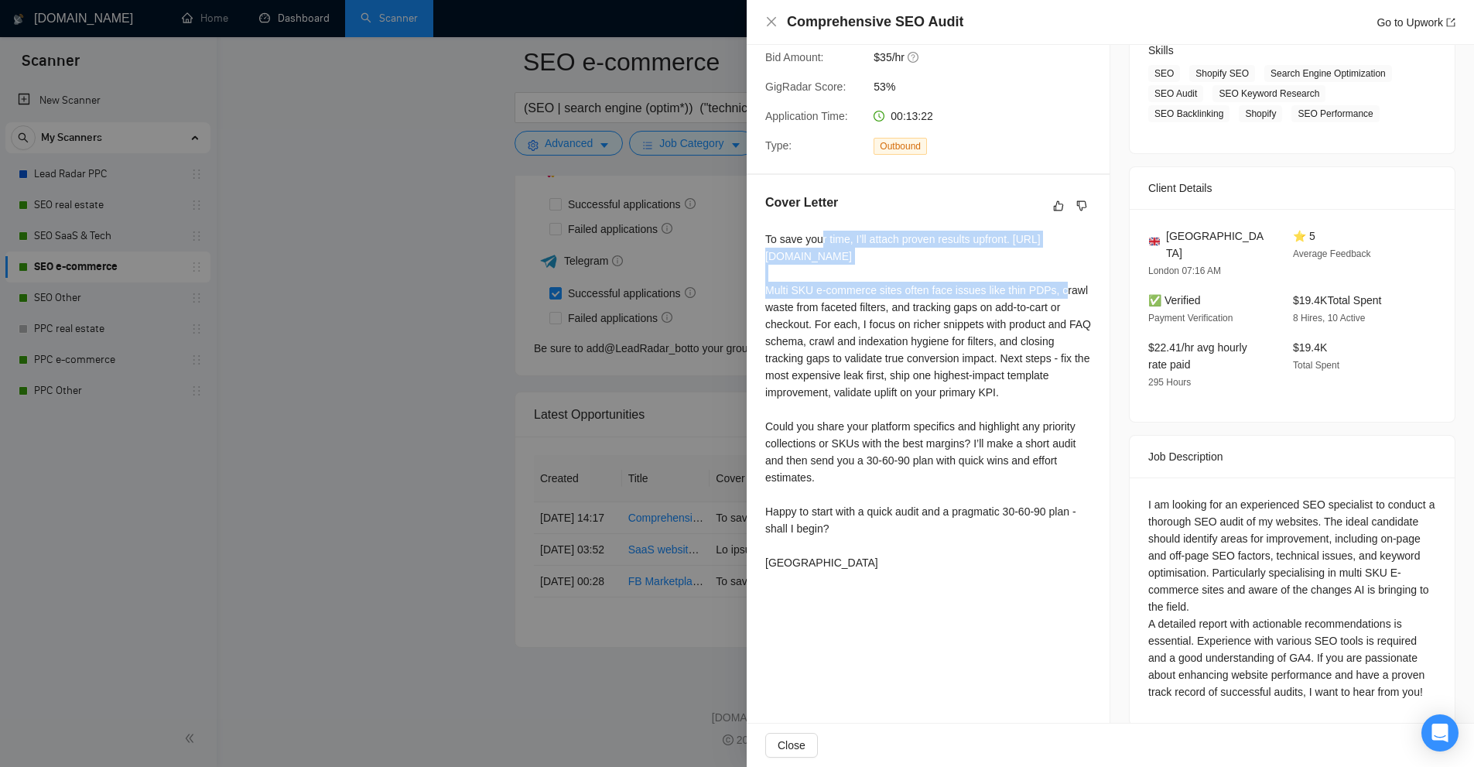
drag, startPoint x: 920, startPoint y: 268, endPoint x: 820, endPoint y: 232, distance: 106.2
click at [820, 232] on div "To save your time, I’ll attach proven results upfront. https://drive.google.com…" at bounding box center [928, 401] width 326 height 340
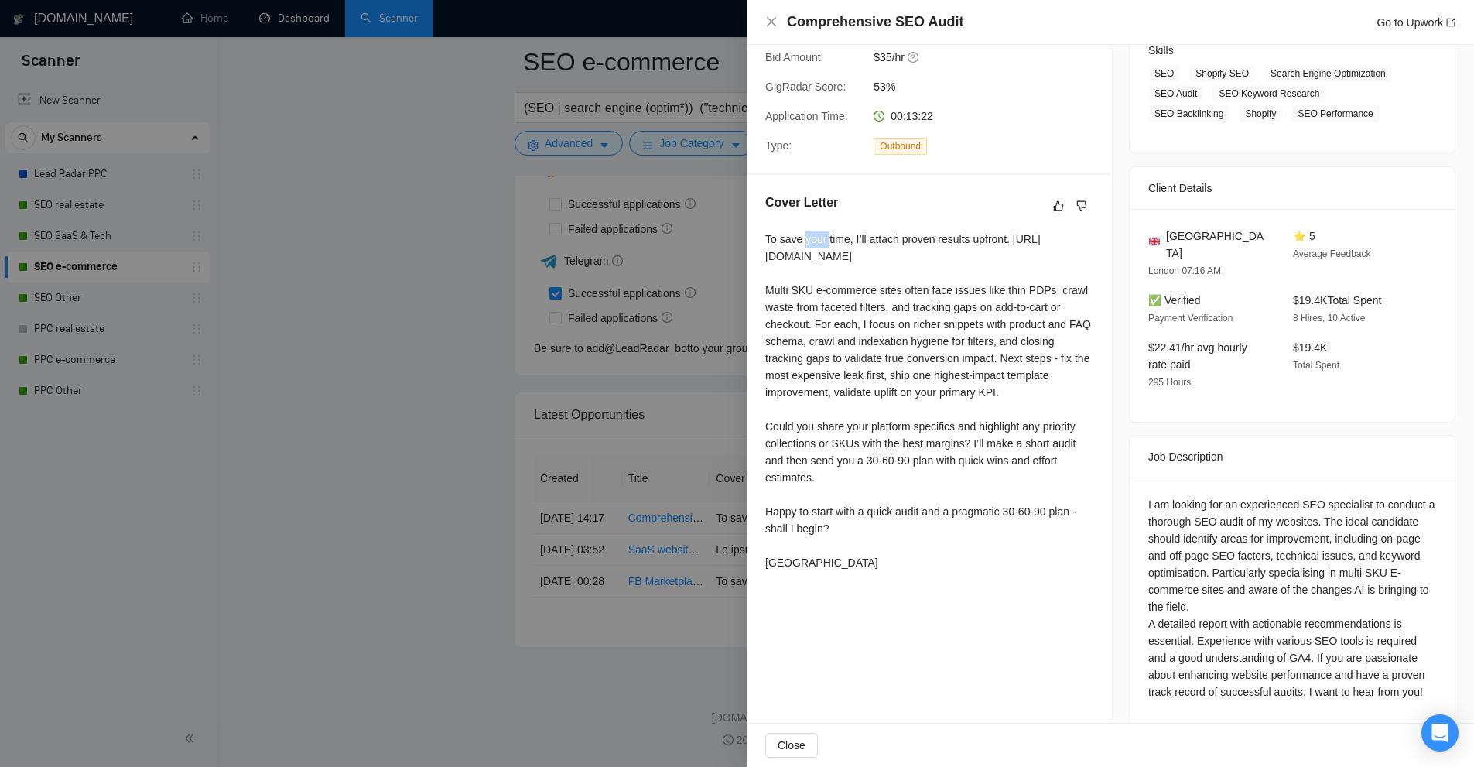
click at [820, 232] on div "To save your time, I’ll attach proven results upfront. https://drive.google.com…" at bounding box center [928, 401] width 326 height 340
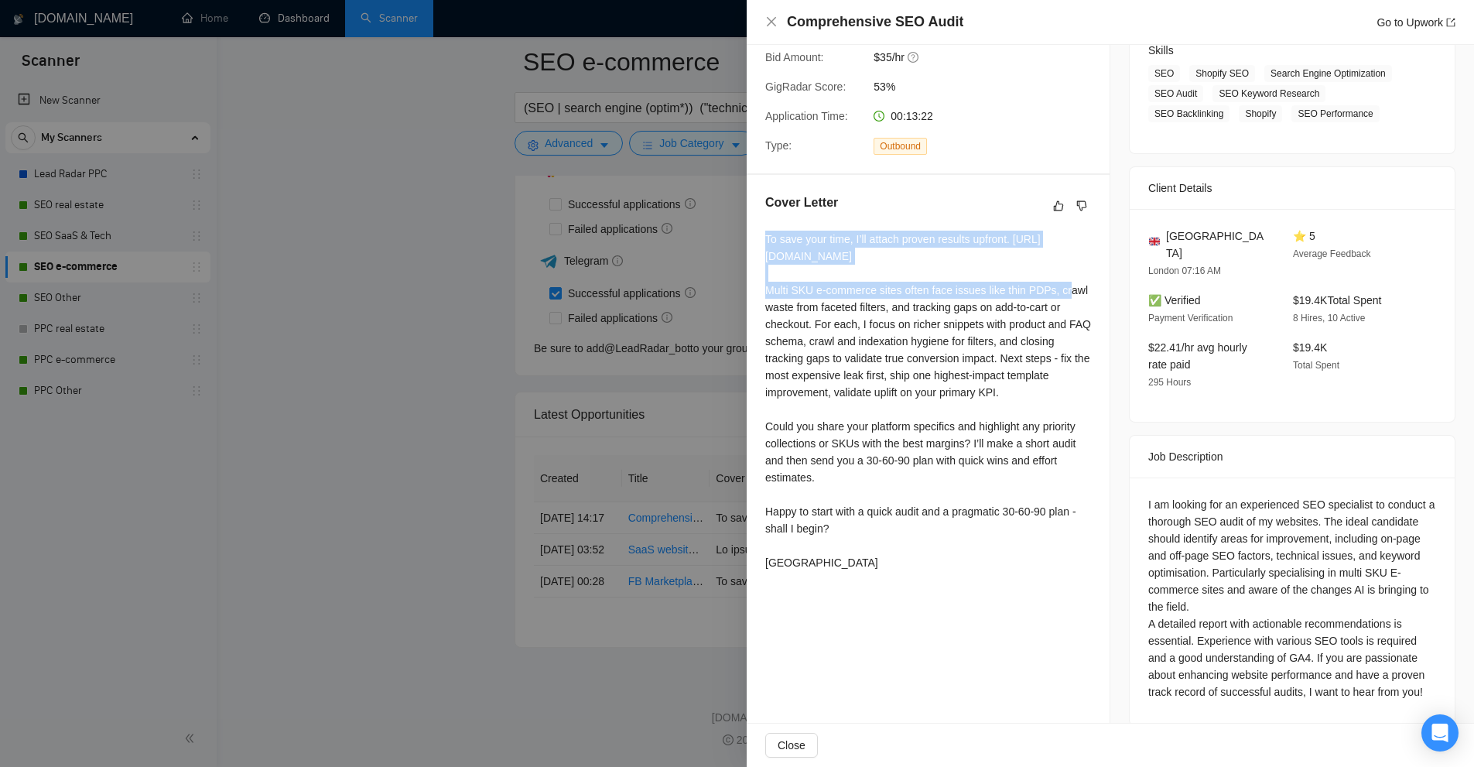
click at [820, 232] on div "To save your time, I’ll attach proven results upfront. https://drive.google.com…" at bounding box center [928, 401] width 326 height 340
click at [945, 270] on div "To save your time, I’ll attach proven results upfront. https://drive.google.com…" at bounding box center [928, 401] width 326 height 340
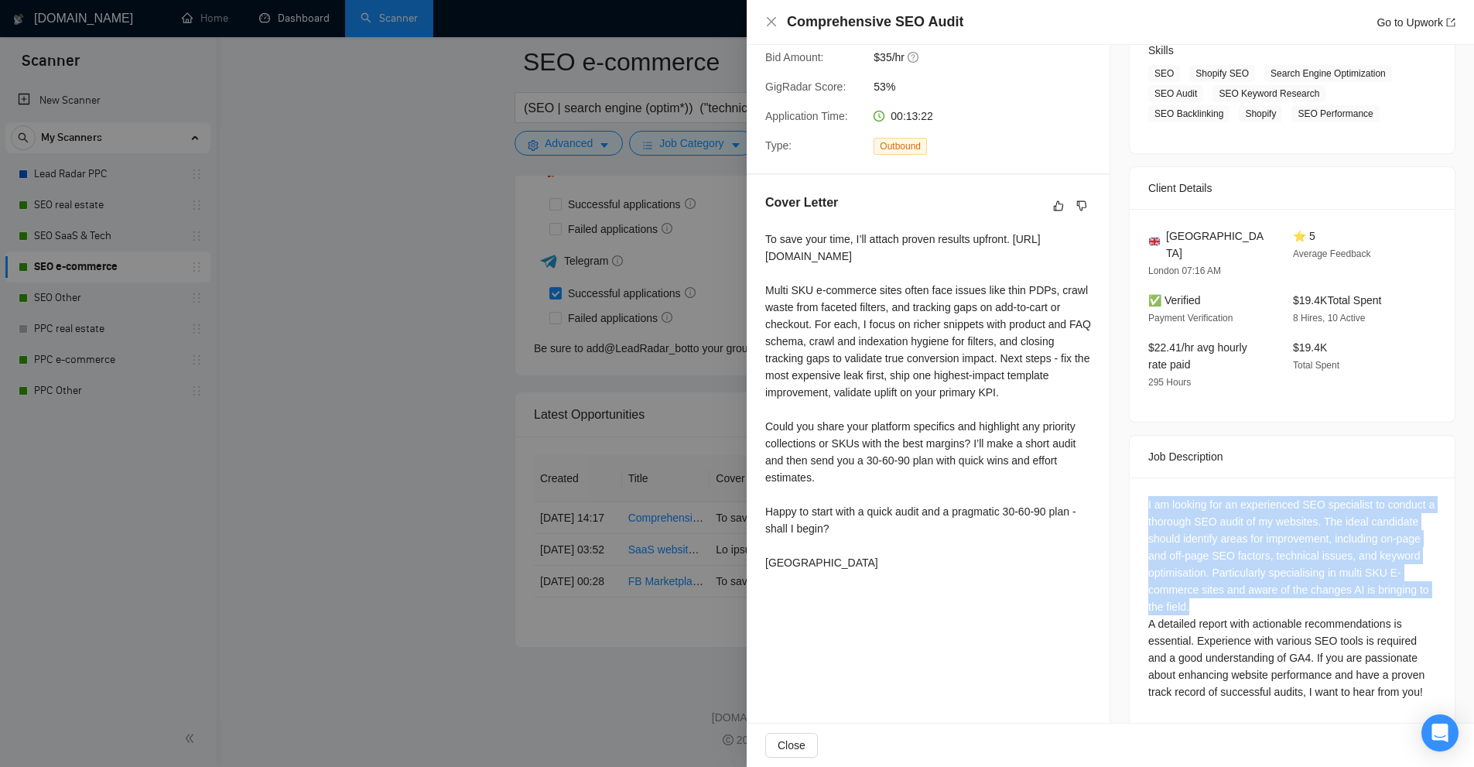
drag, startPoint x: 1249, startPoint y: 560, endPoint x: 1297, endPoint y: 581, distance: 52.3
click at [1297, 581] on div "I am looking for an experienced SEO specialist to conduct a thorough SEO audit …" at bounding box center [1292, 598] width 288 height 204
click at [1290, 581] on div "I am looking for an experienced SEO specialist to conduct a thorough SEO audit …" at bounding box center [1292, 598] width 288 height 204
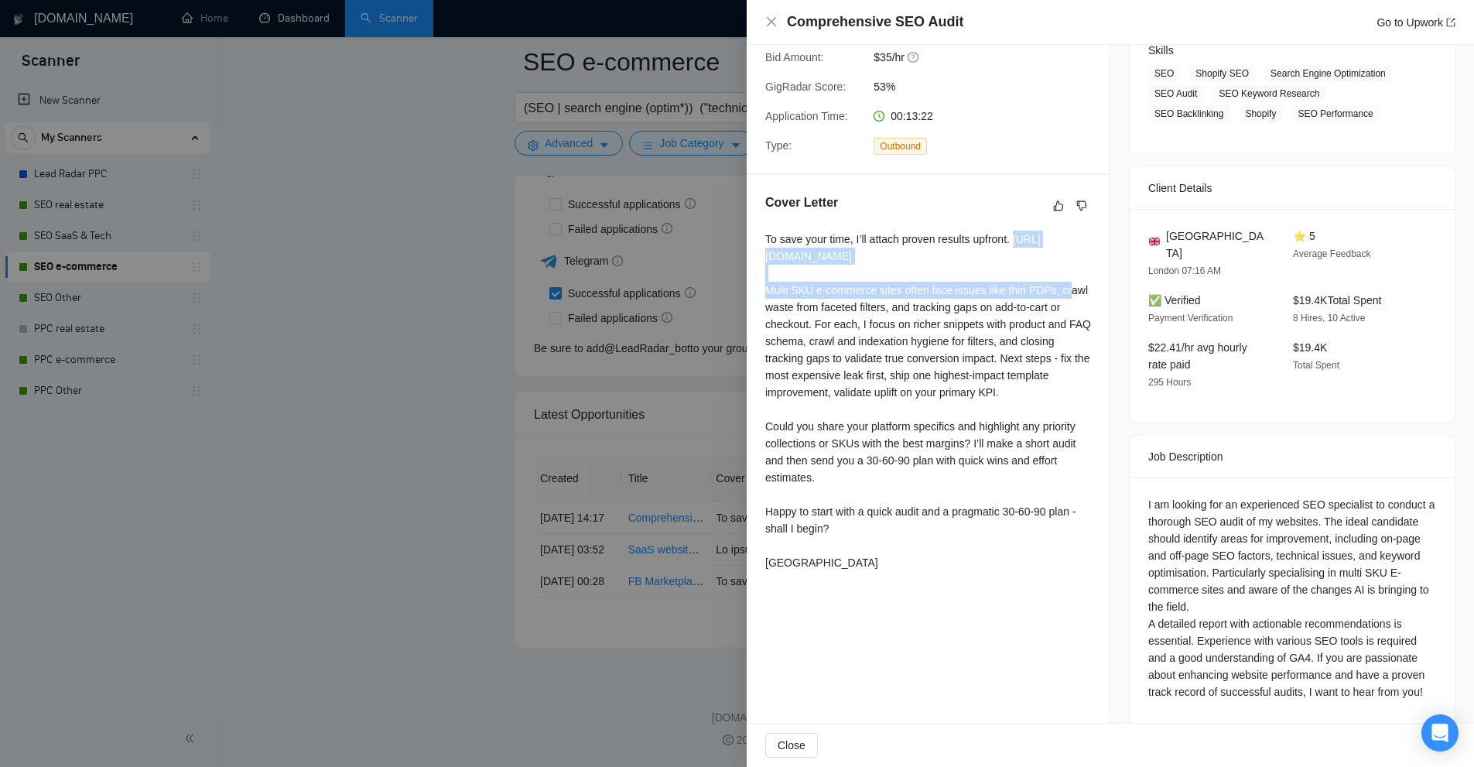
drag, startPoint x: 755, startPoint y: 253, endPoint x: 895, endPoint y: 282, distance: 143.1
click at [895, 282] on div "Cover Letter To save your time, I’ll attach proven results upfront. https://dri…" at bounding box center [928, 385] width 363 height 421
click at [574, 104] on div at bounding box center [737, 383] width 1474 height 767
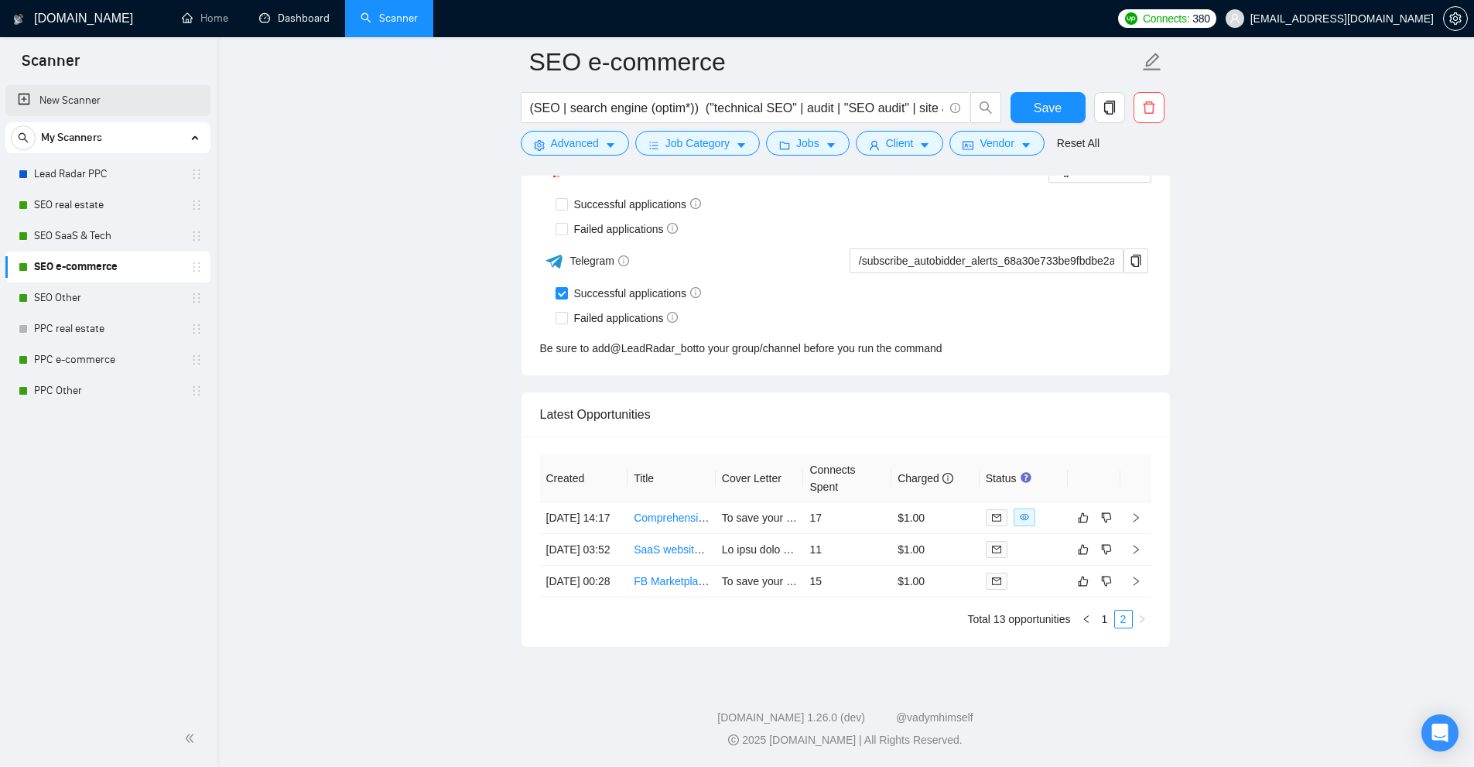
click at [86, 104] on link "New Scanner" at bounding box center [108, 100] width 180 height 31
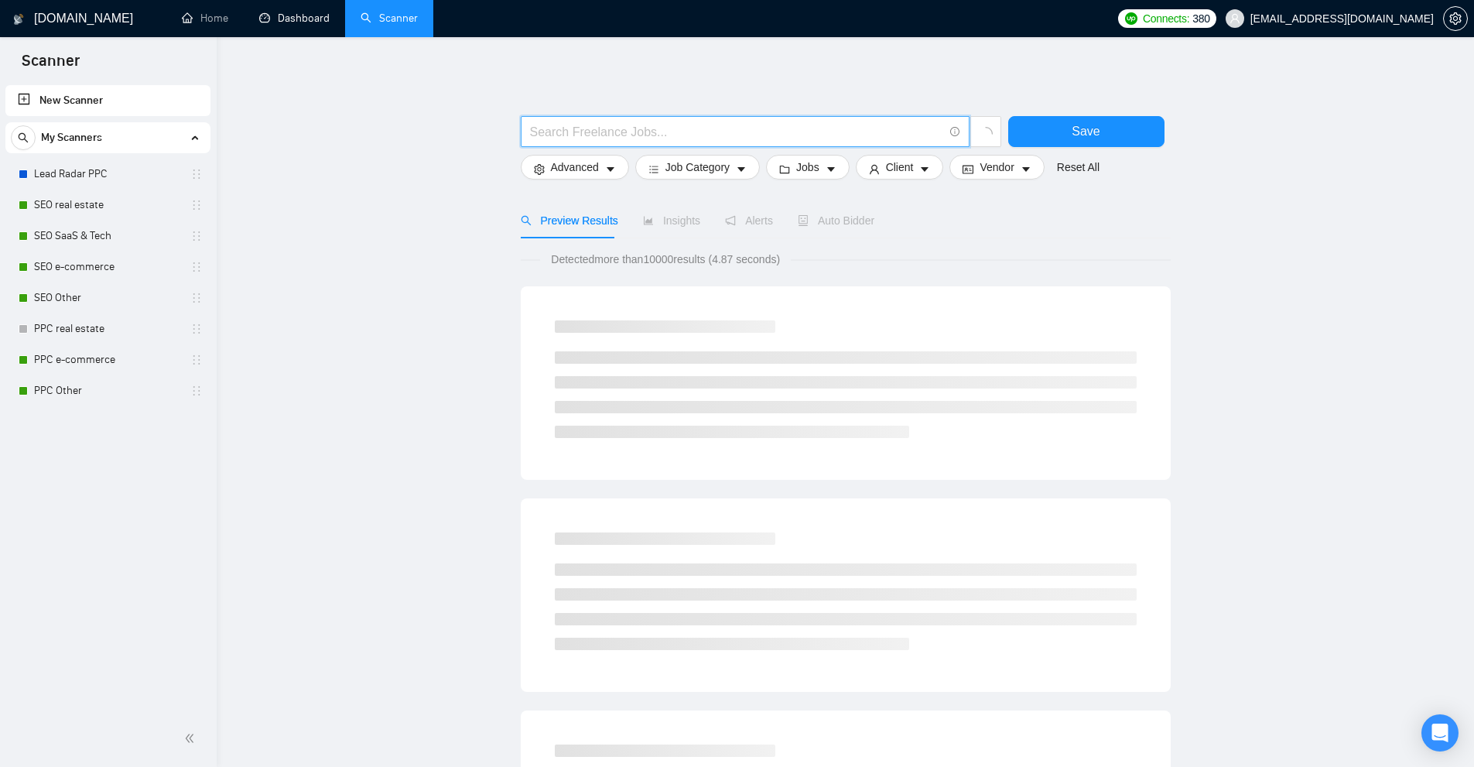
click at [741, 128] on input "text" at bounding box center [736, 131] width 413 height 19
click at [86, 193] on link "SEO real estate" at bounding box center [107, 205] width 147 height 31
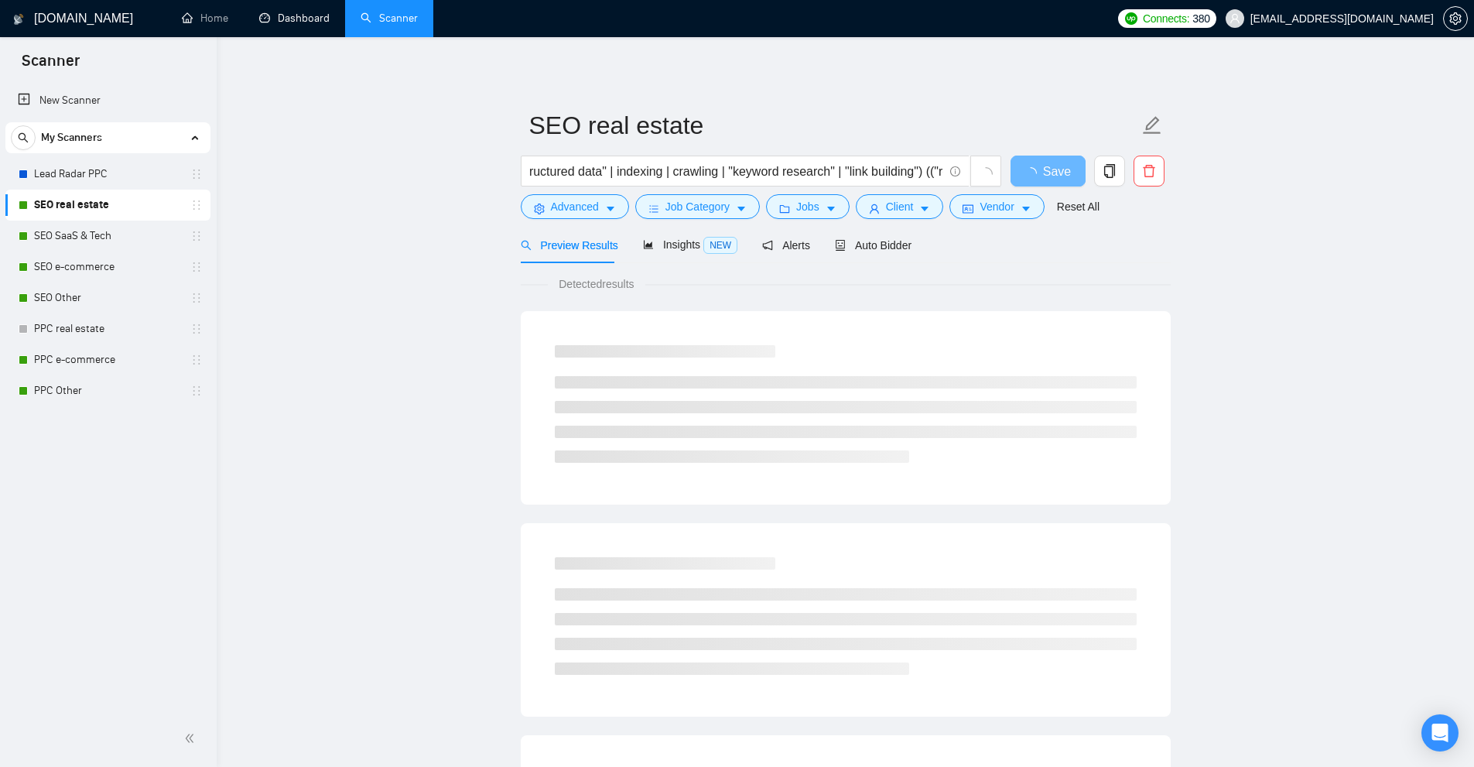
scroll to position [0, 1702]
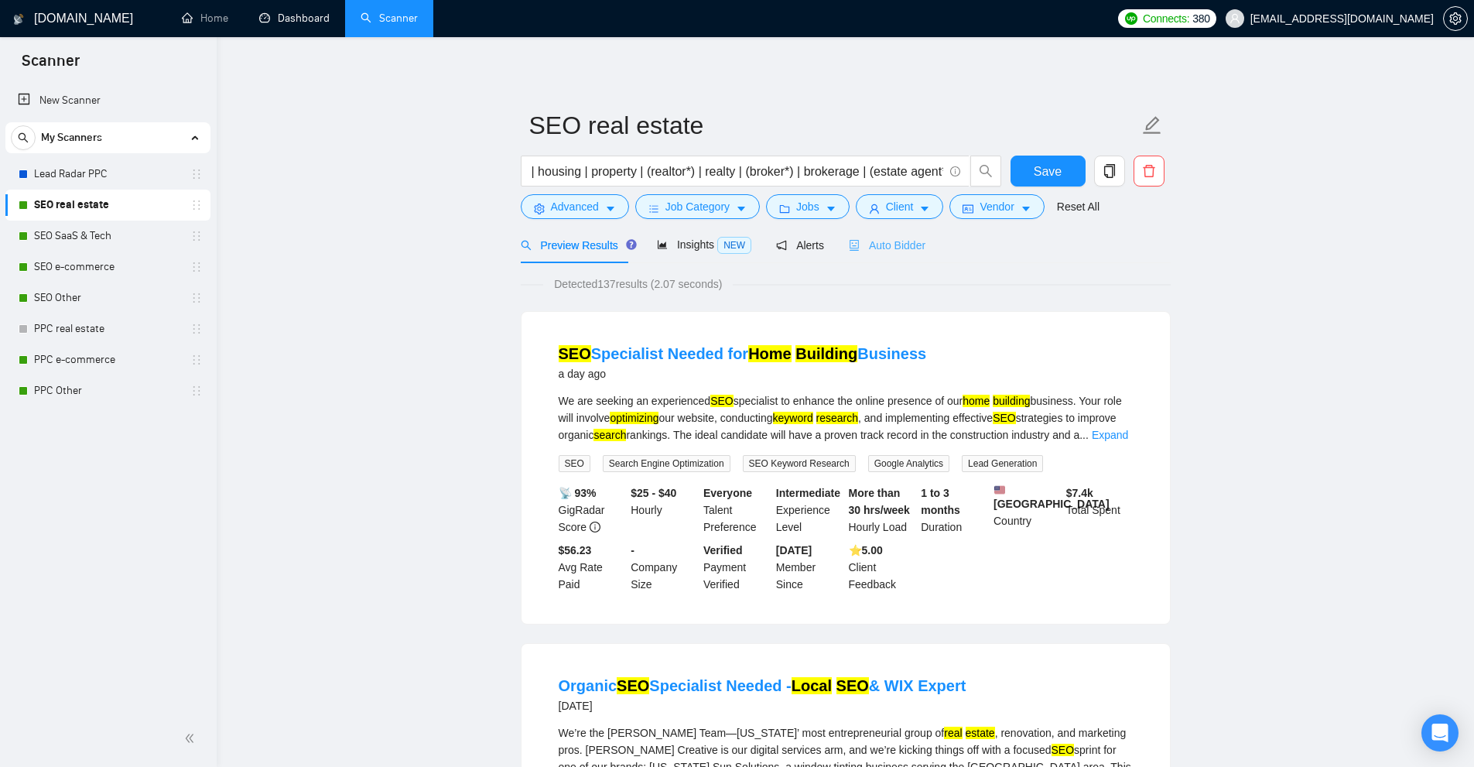
click at [870, 257] on div "Auto Bidder" at bounding box center [887, 245] width 77 height 36
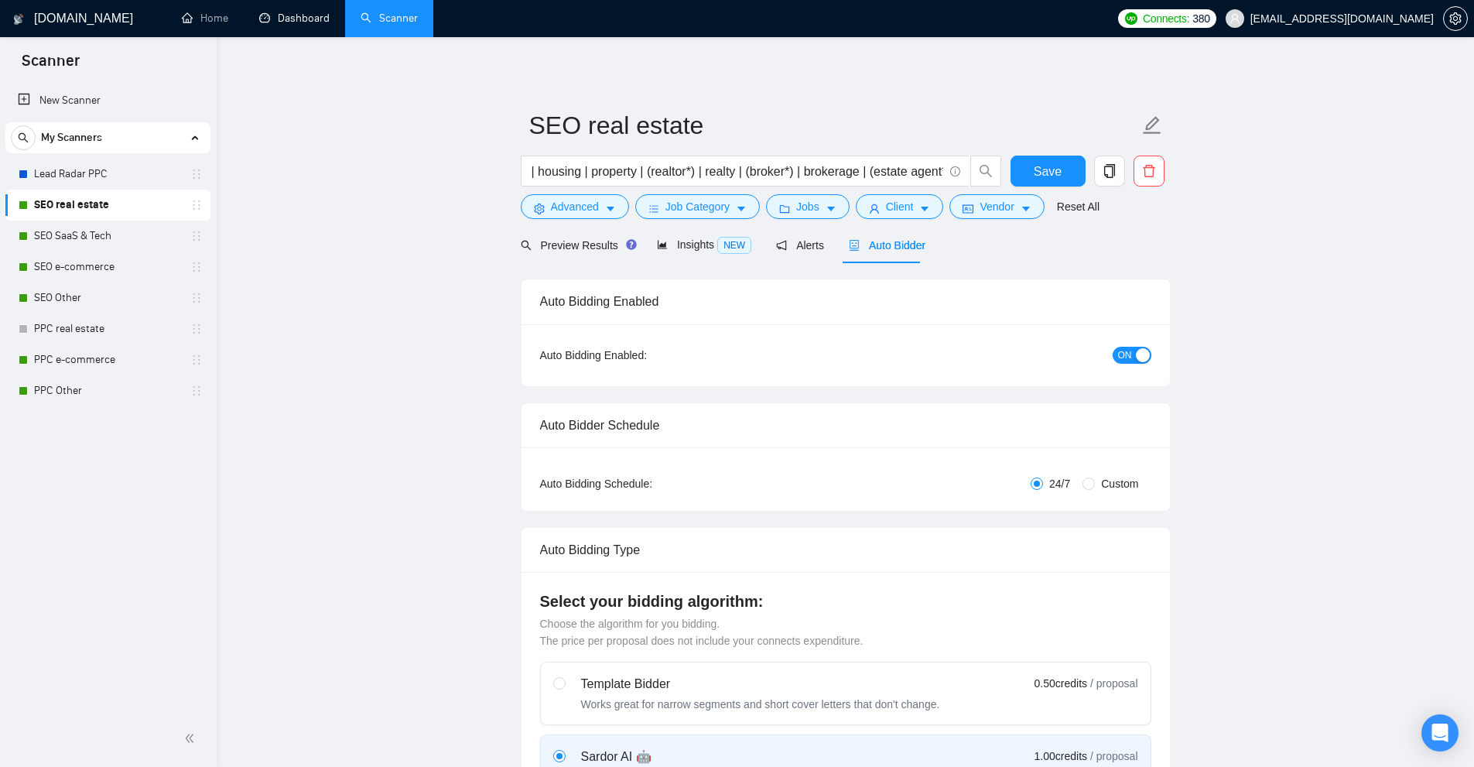
checkbox input "true"
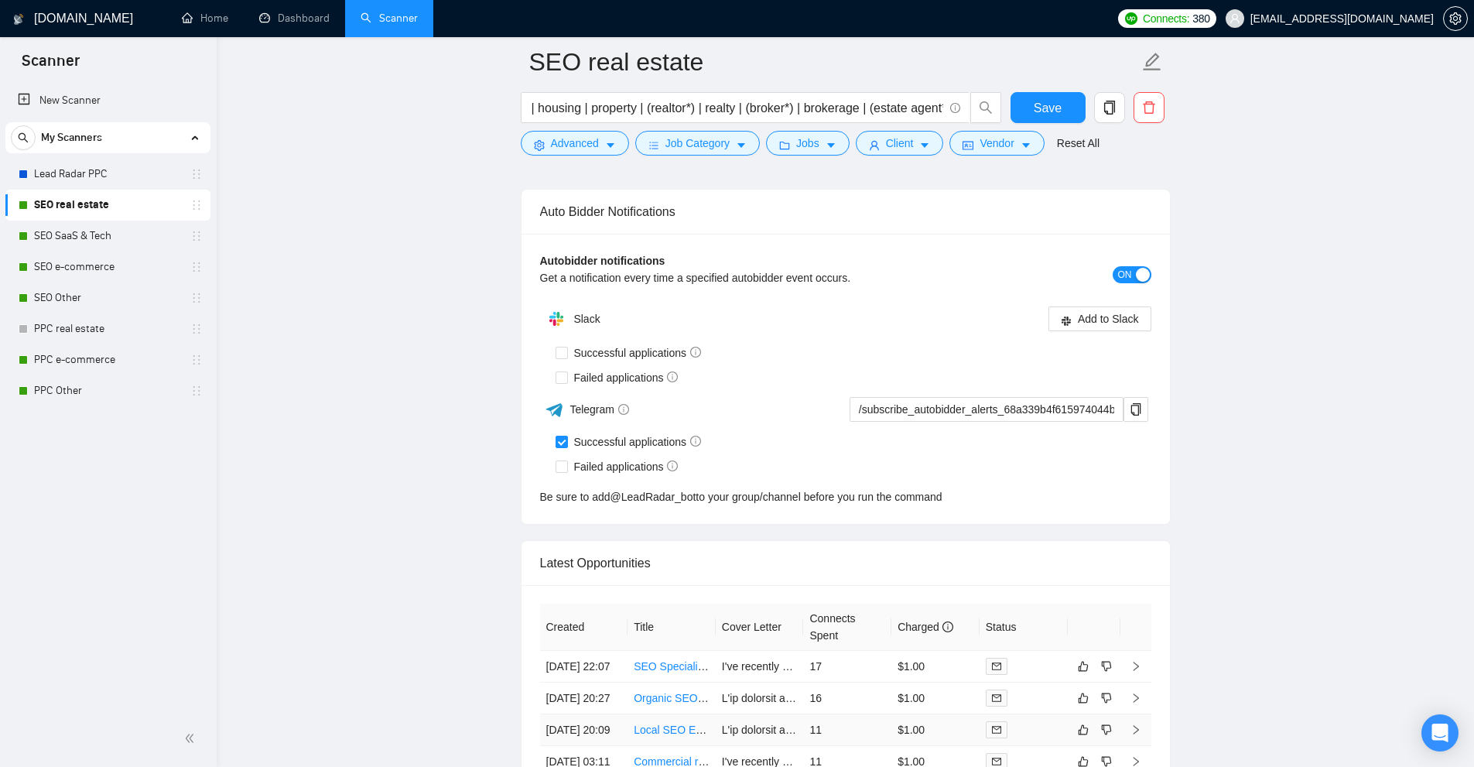
scroll to position [4045, 0]
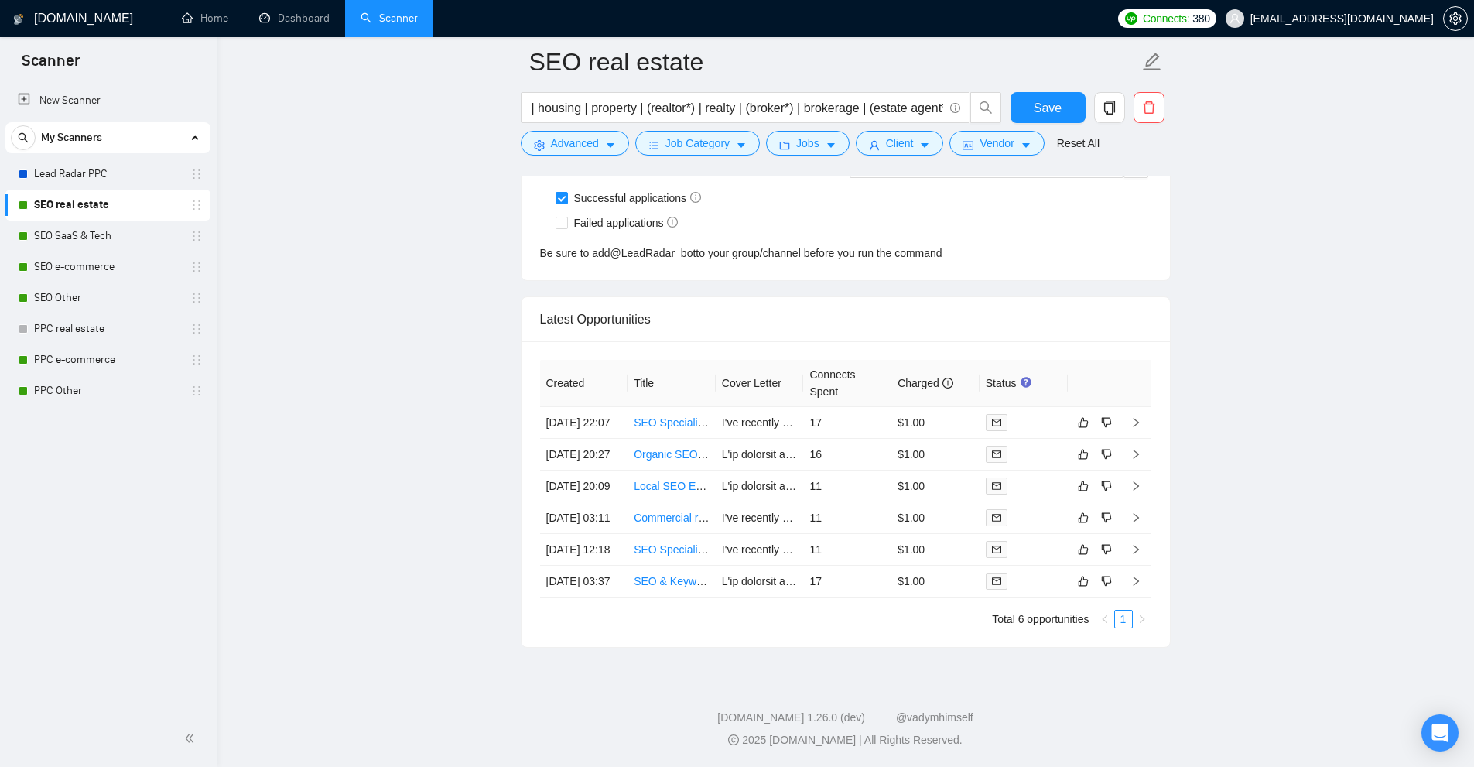
click at [92, 265] on link "SEO e-commerce" at bounding box center [107, 266] width 147 height 31
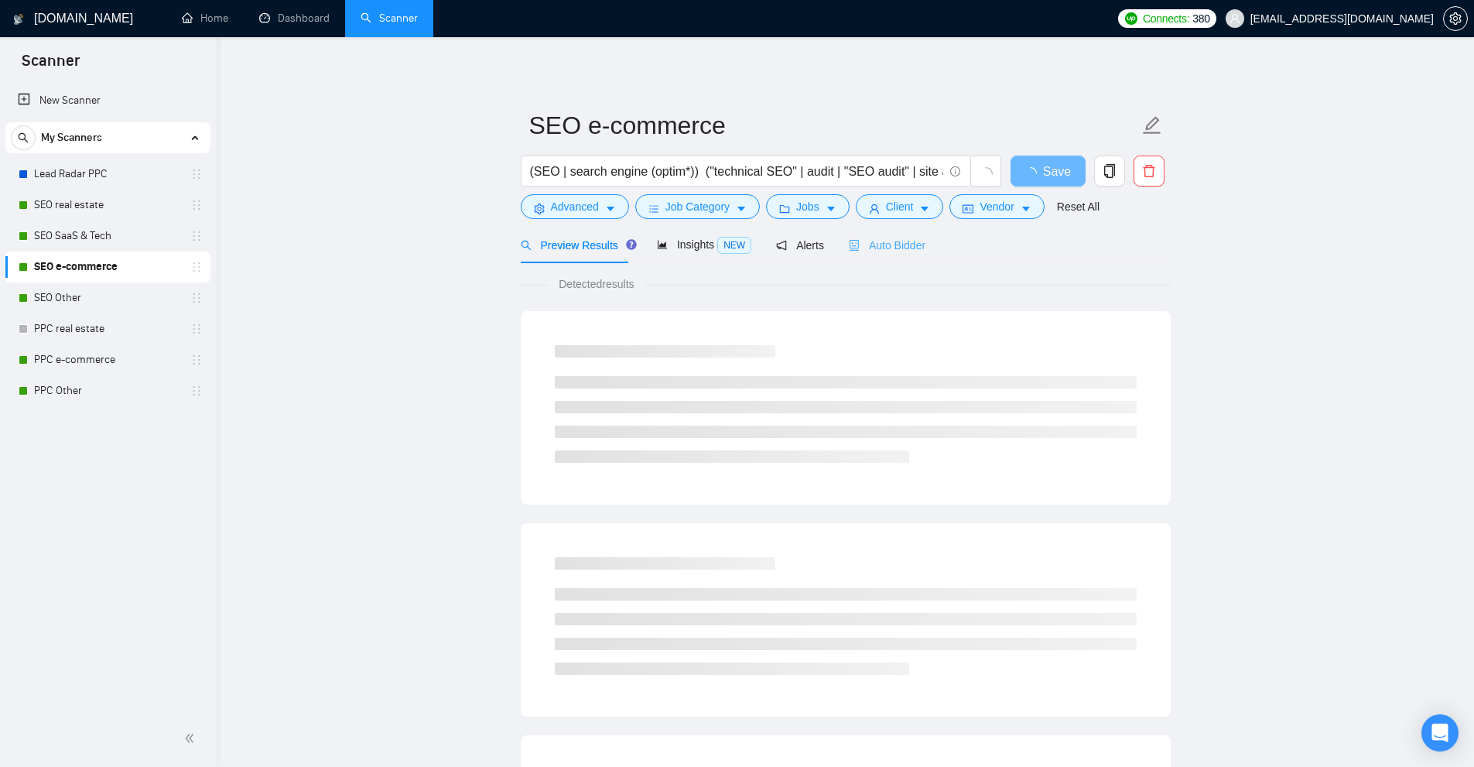
click at [899, 258] on div "Auto Bidder" at bounding box center [887, 245] width 77 height 36
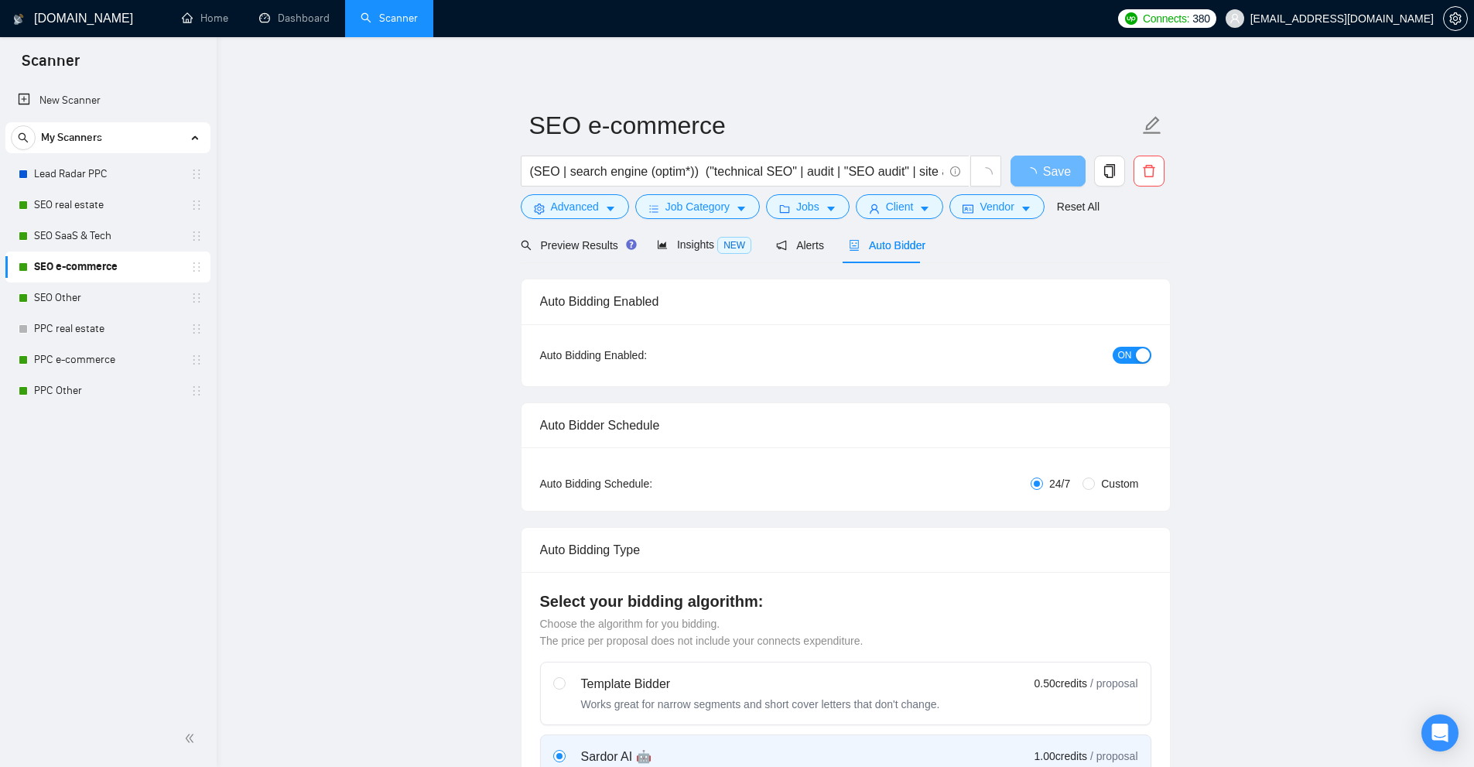
checkbox input "true"
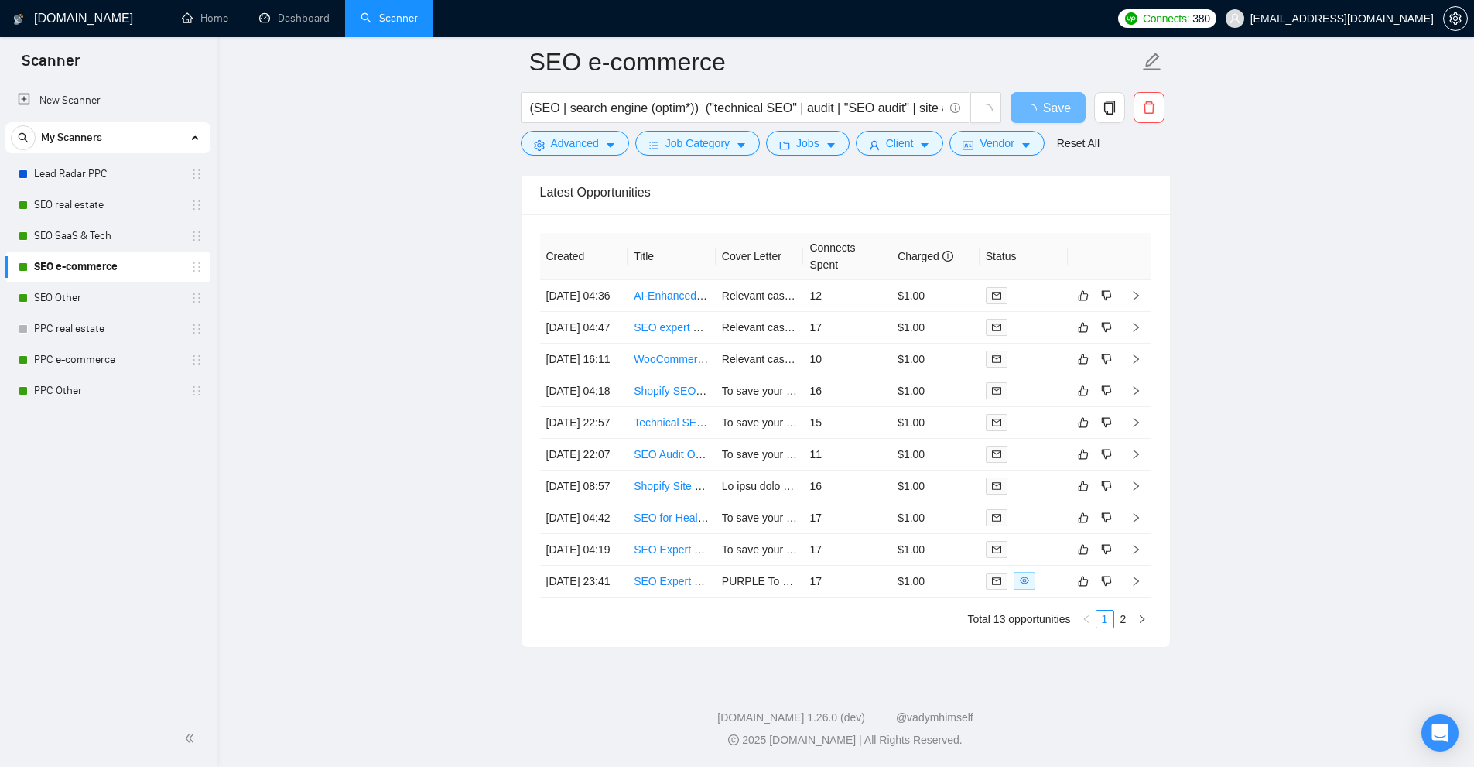
scroll to position [4015, 0]
click at [1120, 622] on link "2" at bounding box center [1123, 618] width 17 height 17
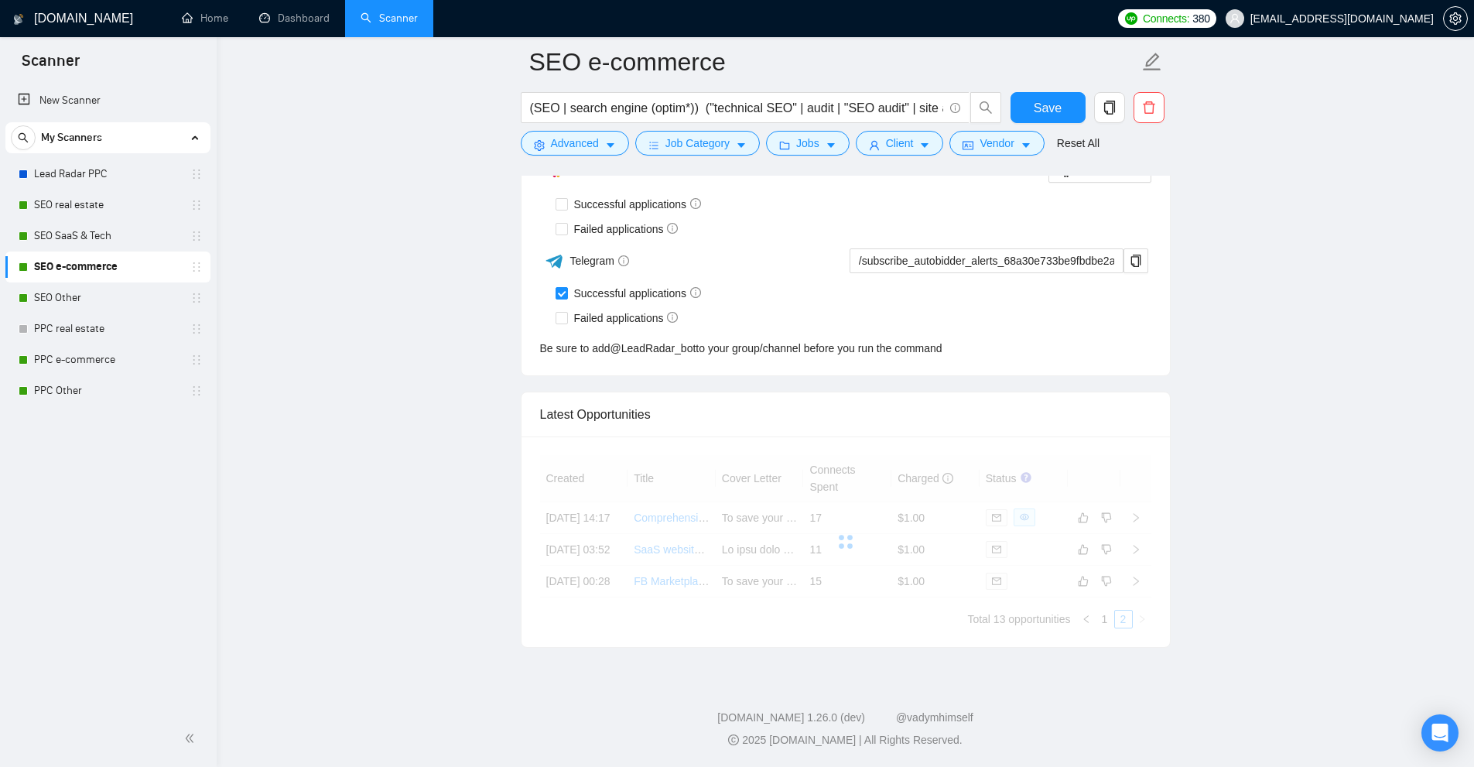
scroll to position [3878, 0]
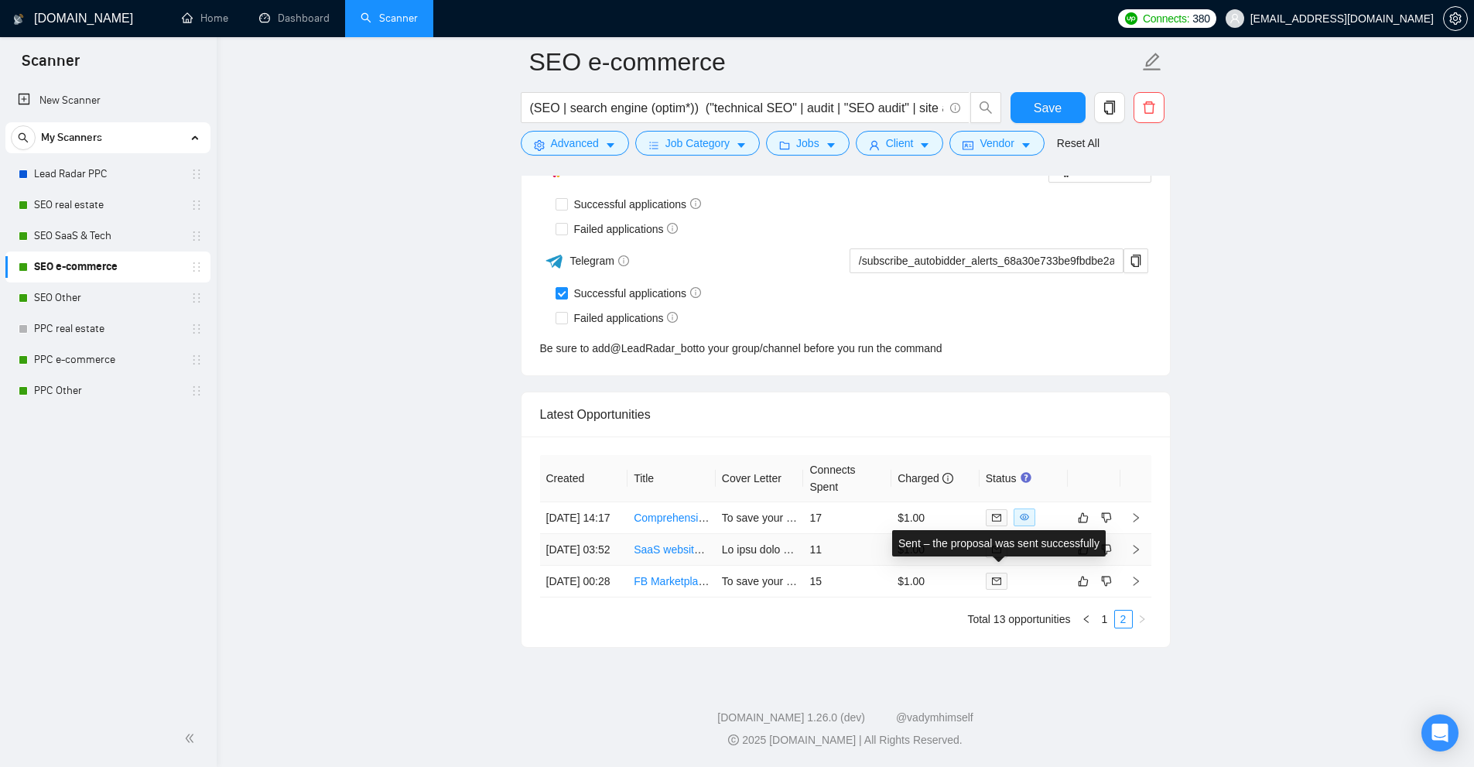
click at [992, 545] on icon "mail" at bounding box center [996, 548] width 9 height 7
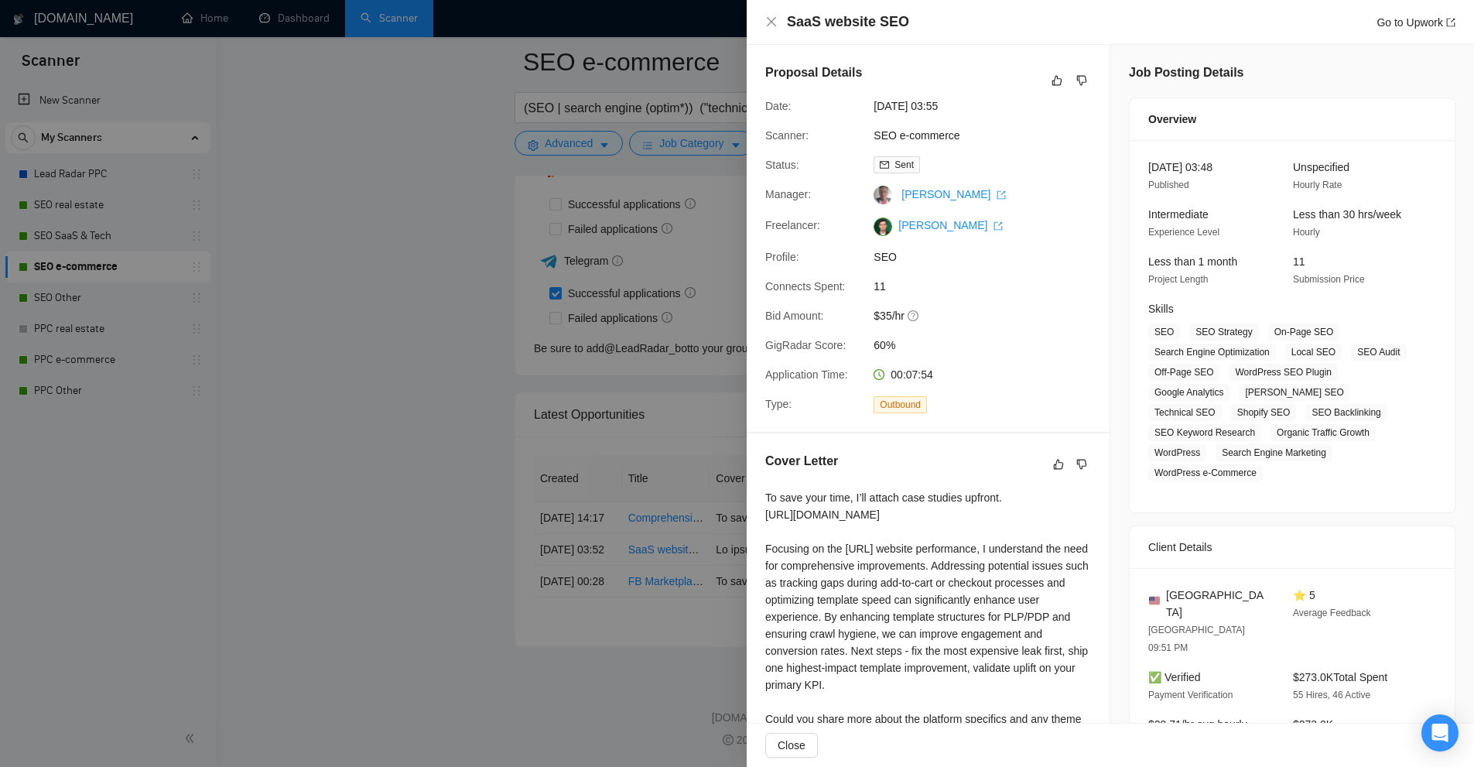
click at [641, 163] on div at bounding box center [737, 383] width 1474 height 767
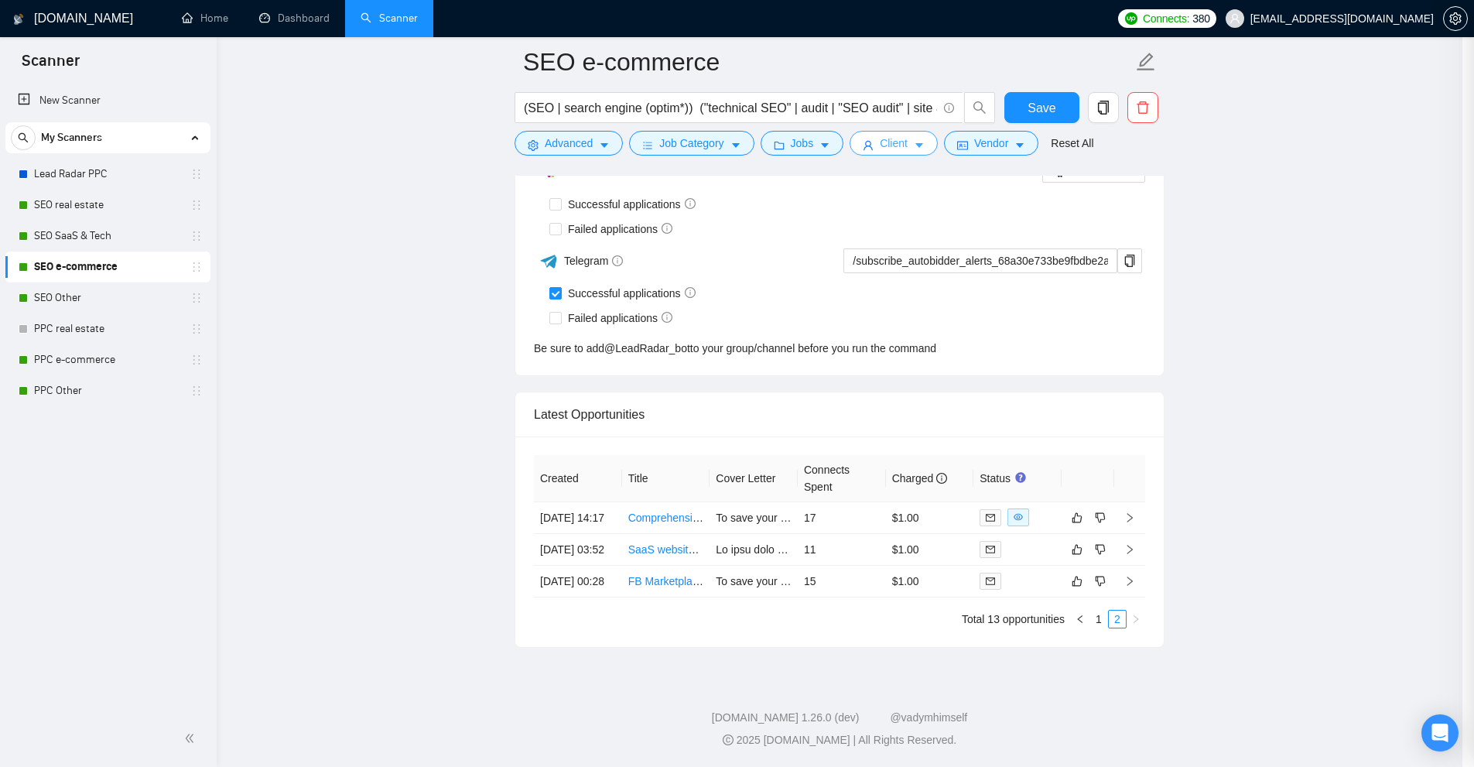
click at [863, 142] on button "Client" at bounding box center [893, 143] width 88 height 25
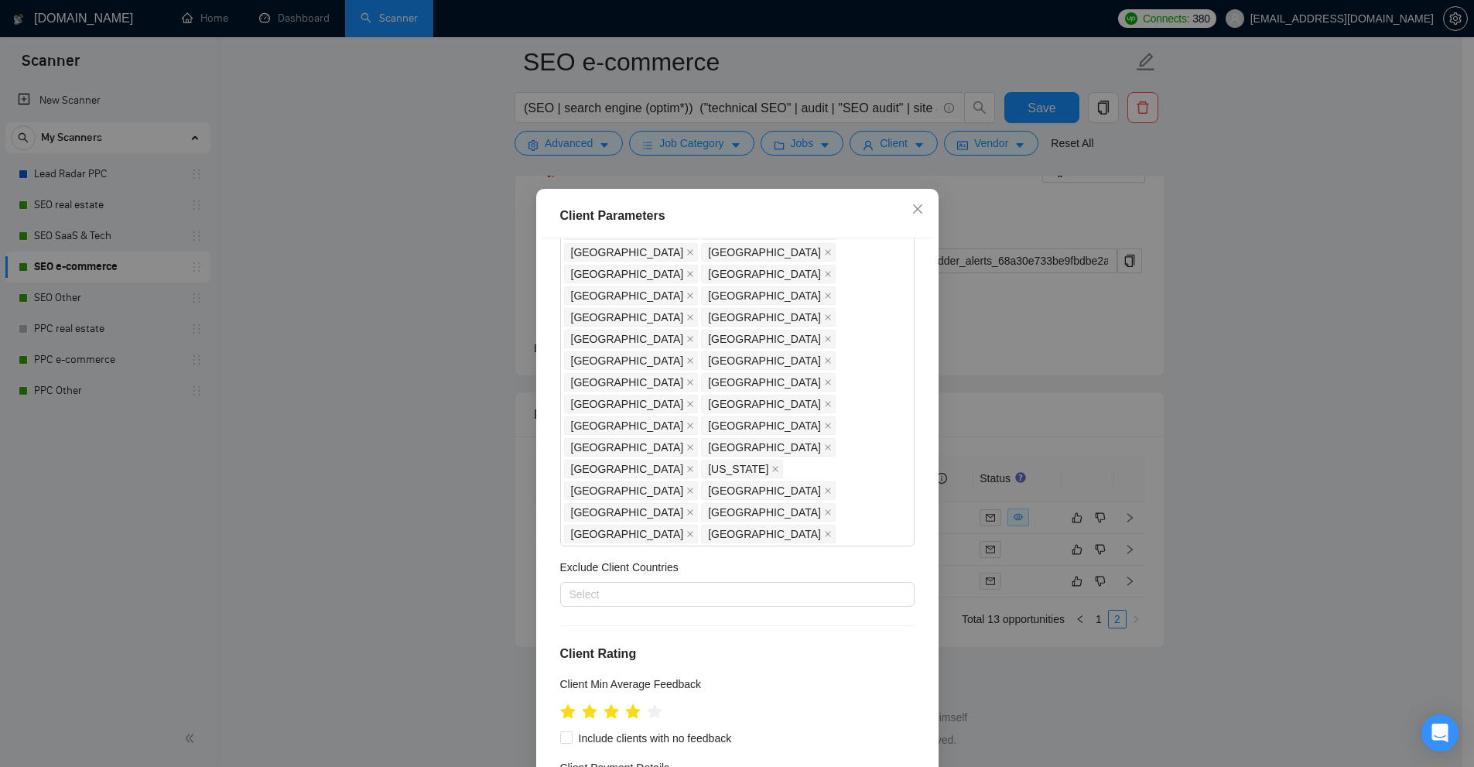
scroll to position [619, 0]
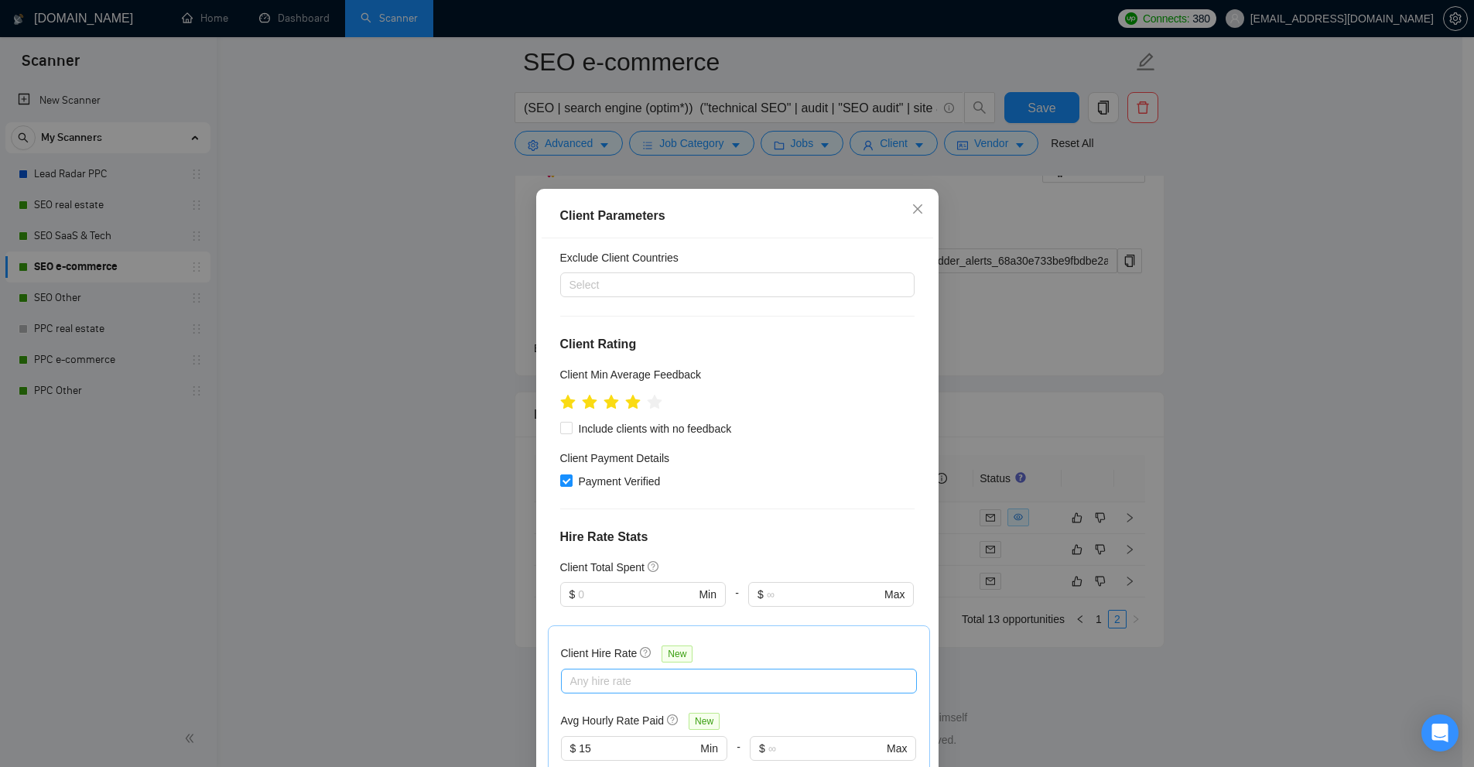
click at [624, 672] on div at bounding box center [731, 681] width 333 height 19
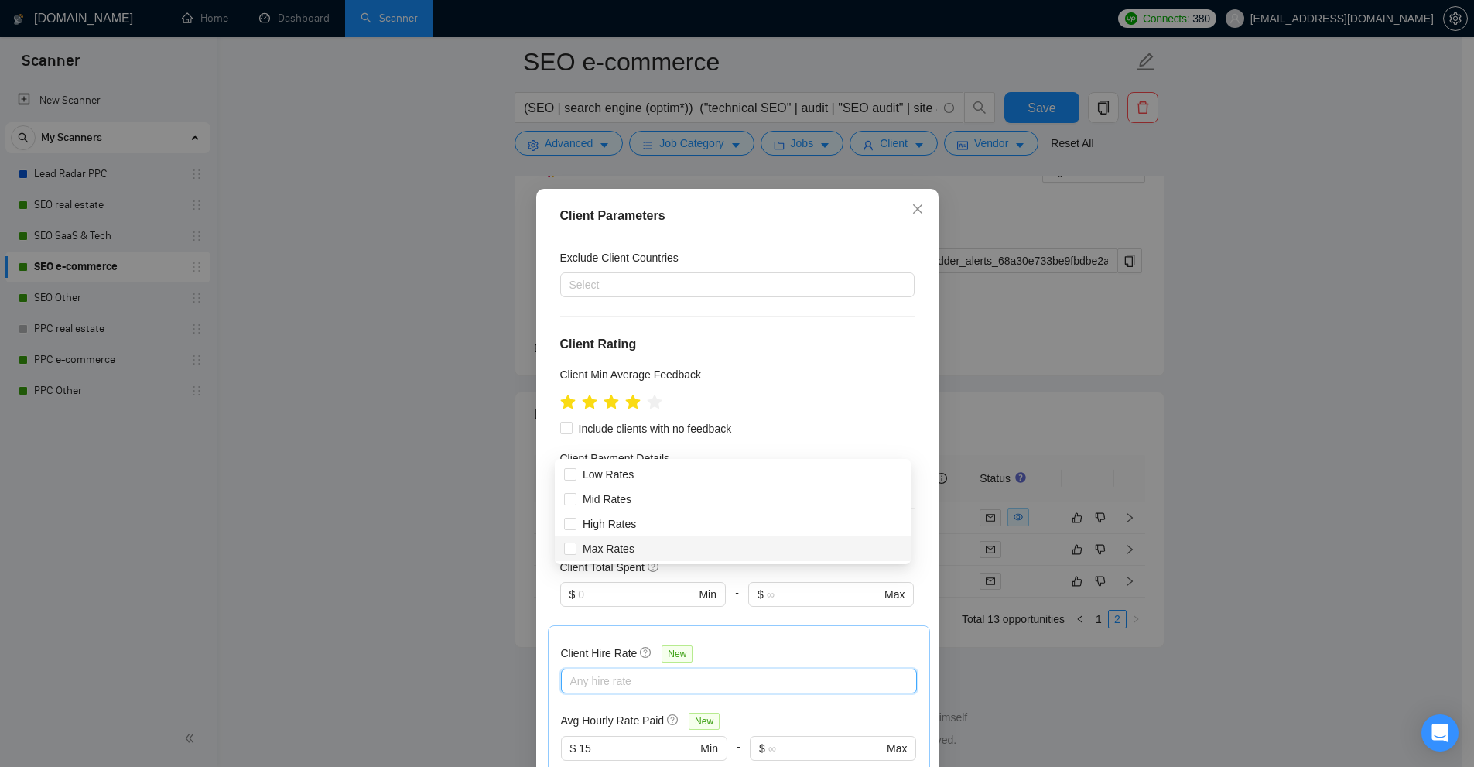
click at [626, 536] on div "Max Rates" at bounding box center [733, 548] width 356 height 25
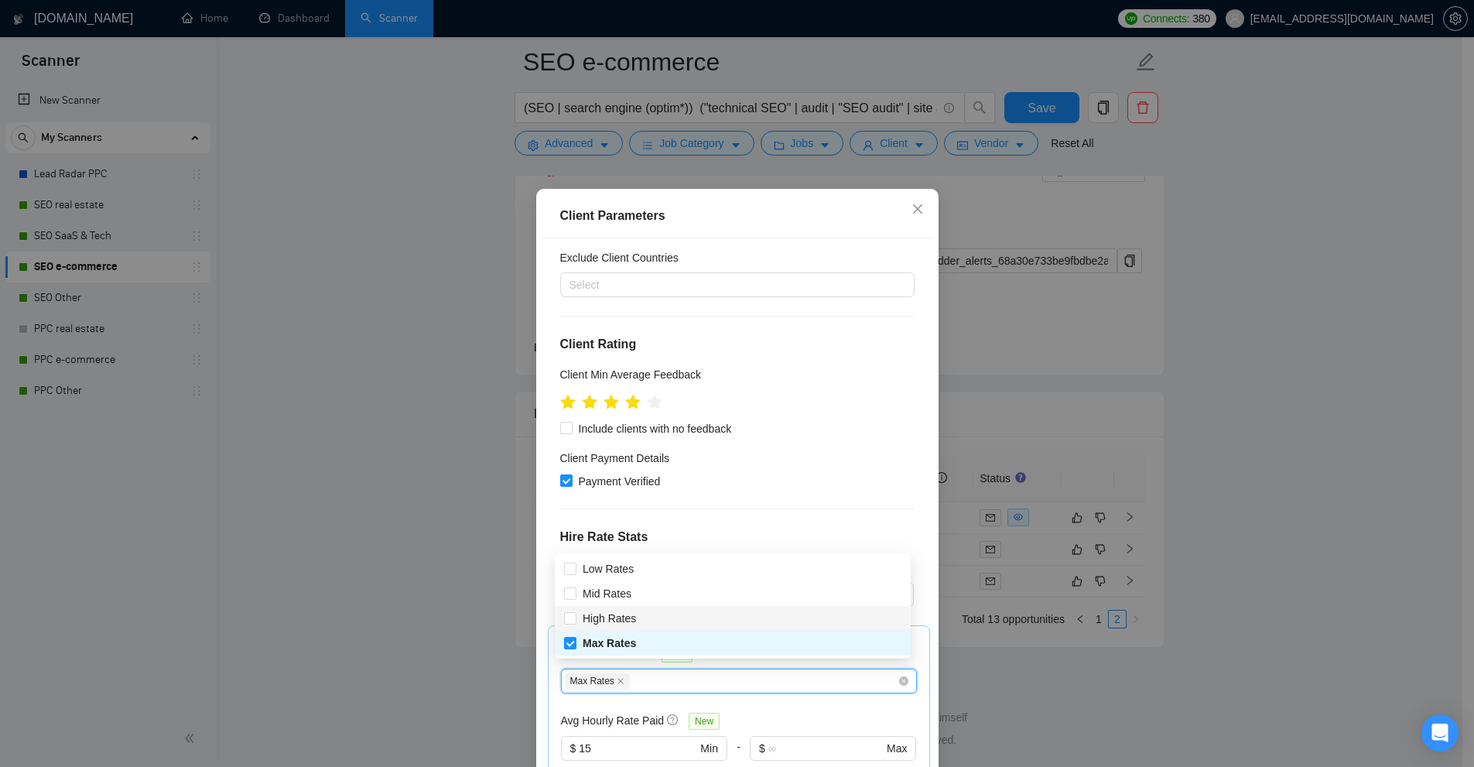
checkbox input "true"
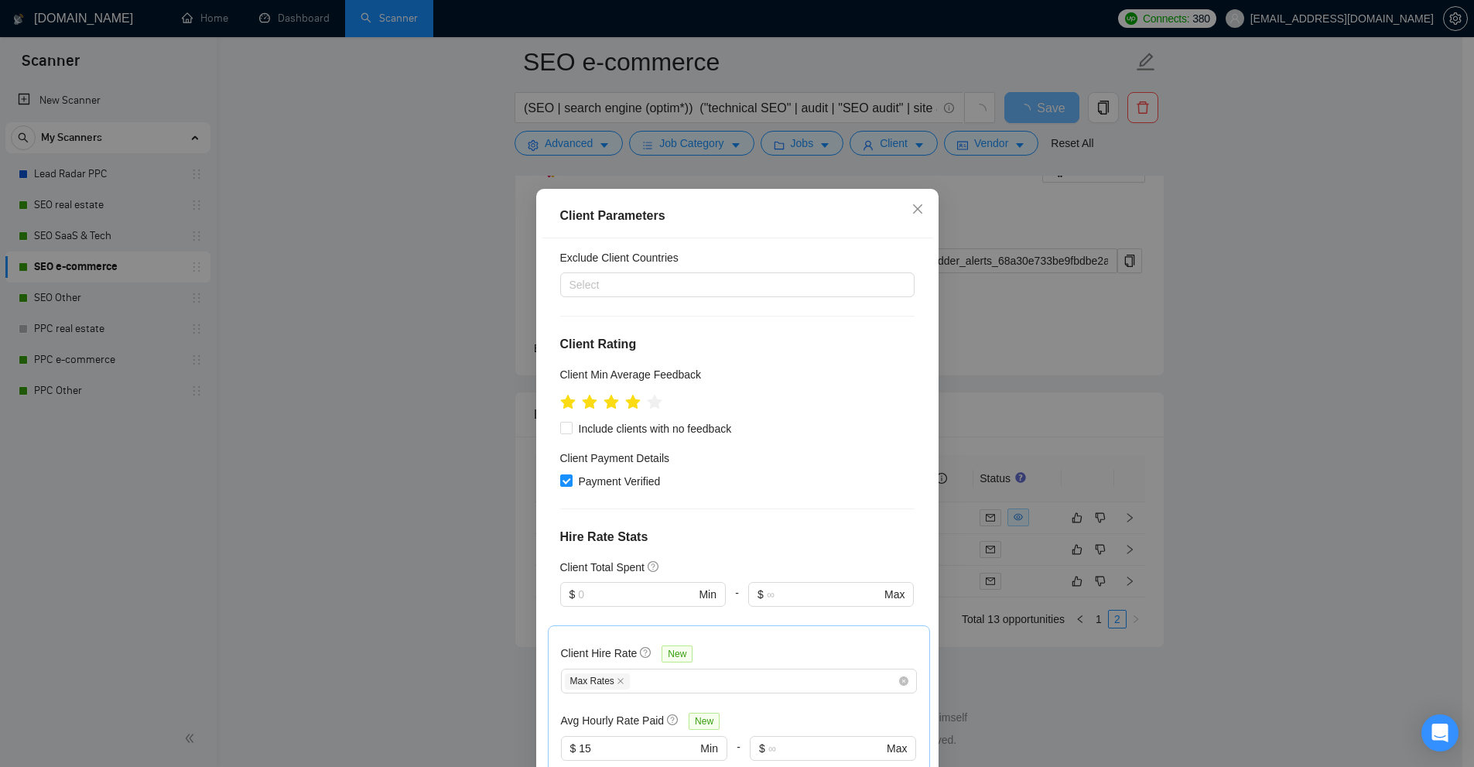
scroll to position [3685, 0]
click at [636, 672] on div "Max Rates" at bounding box center [731, 681] width 333 height 19
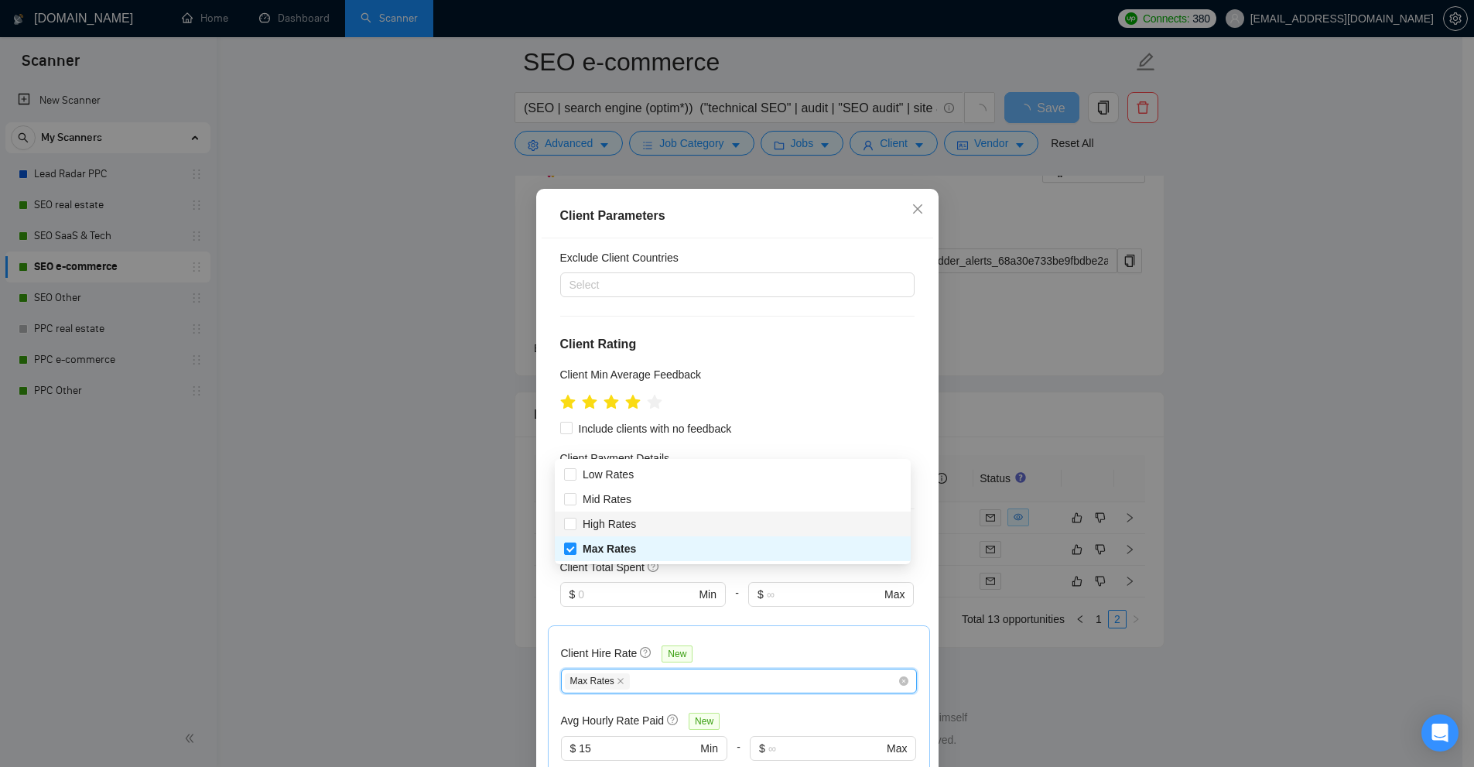
click at [614, 518] on span "High Rates" at bounding box center [609, 524] width 53 height 12
click at [575, 518] on input "High Rates" at bounding box center [569, 523] width 11 height 11
checkbox input "true"
click at [740, 528] on h4 "Hire Rate Stats" at bounding box center [737, 537] width 354 height 19
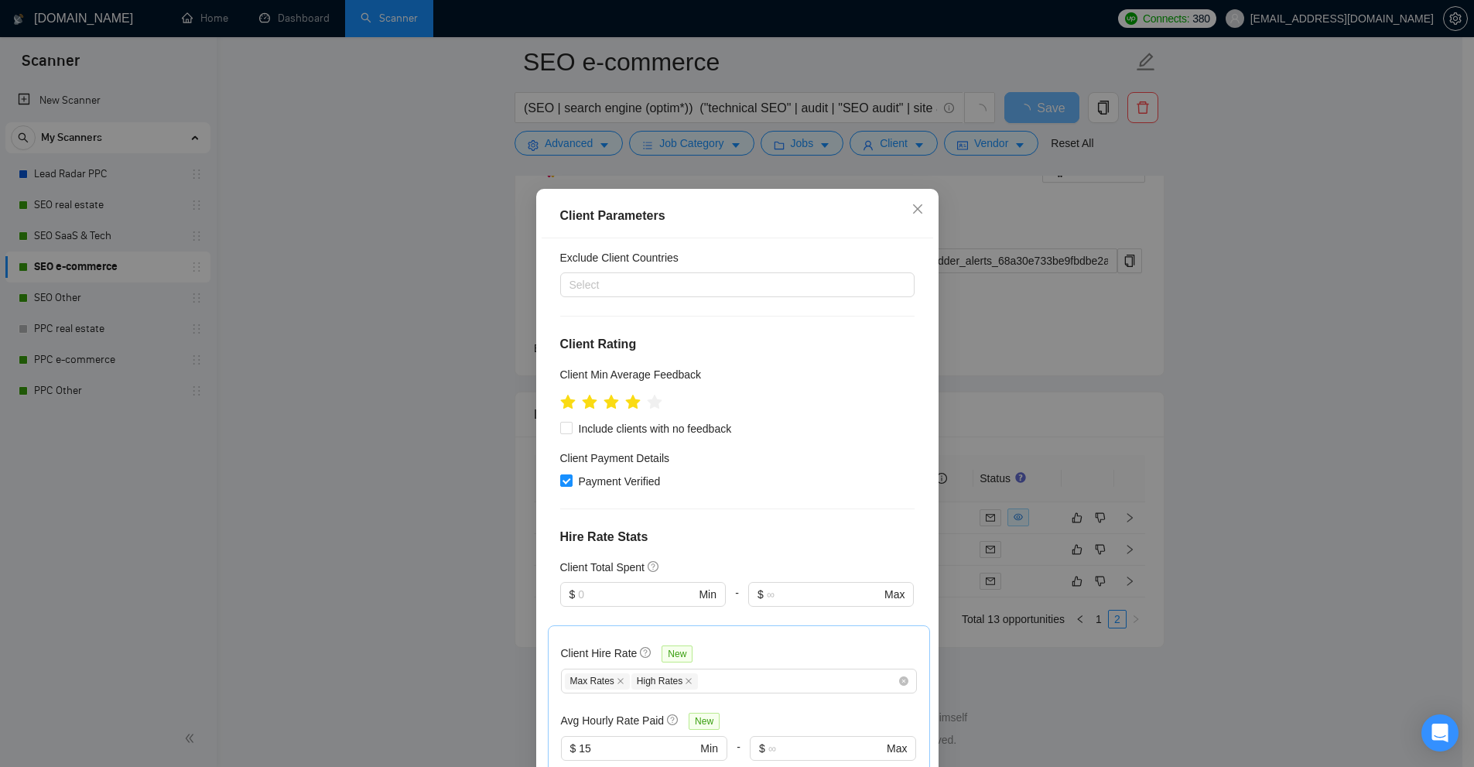
click at [1230, 344] on div "Client Parameters Client Location Include Client Countries United States United…" at bounding box center [737, 383] width 1474 height 767
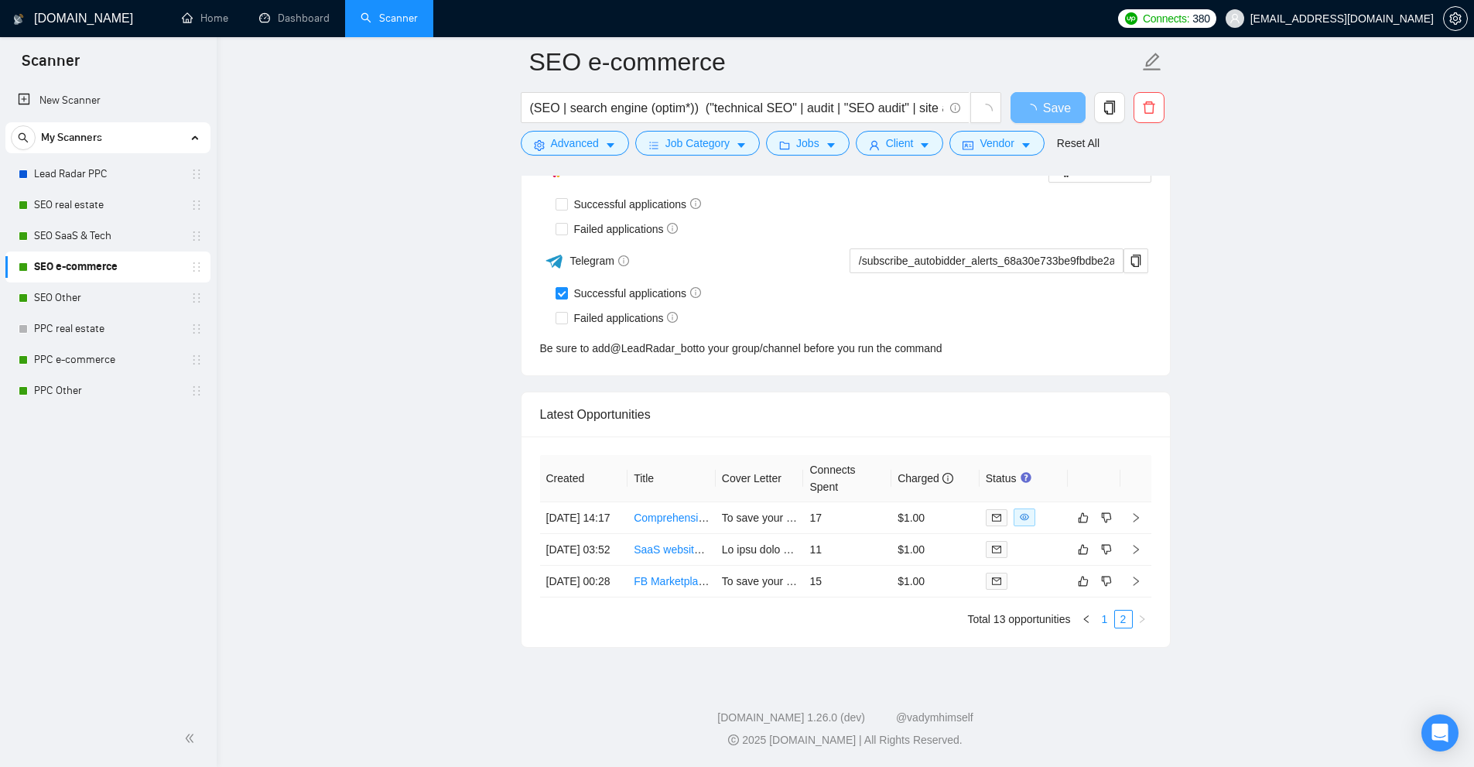
click at [1104, 615] on link "1" at bounding box center [1104, 618] width 17 height 17
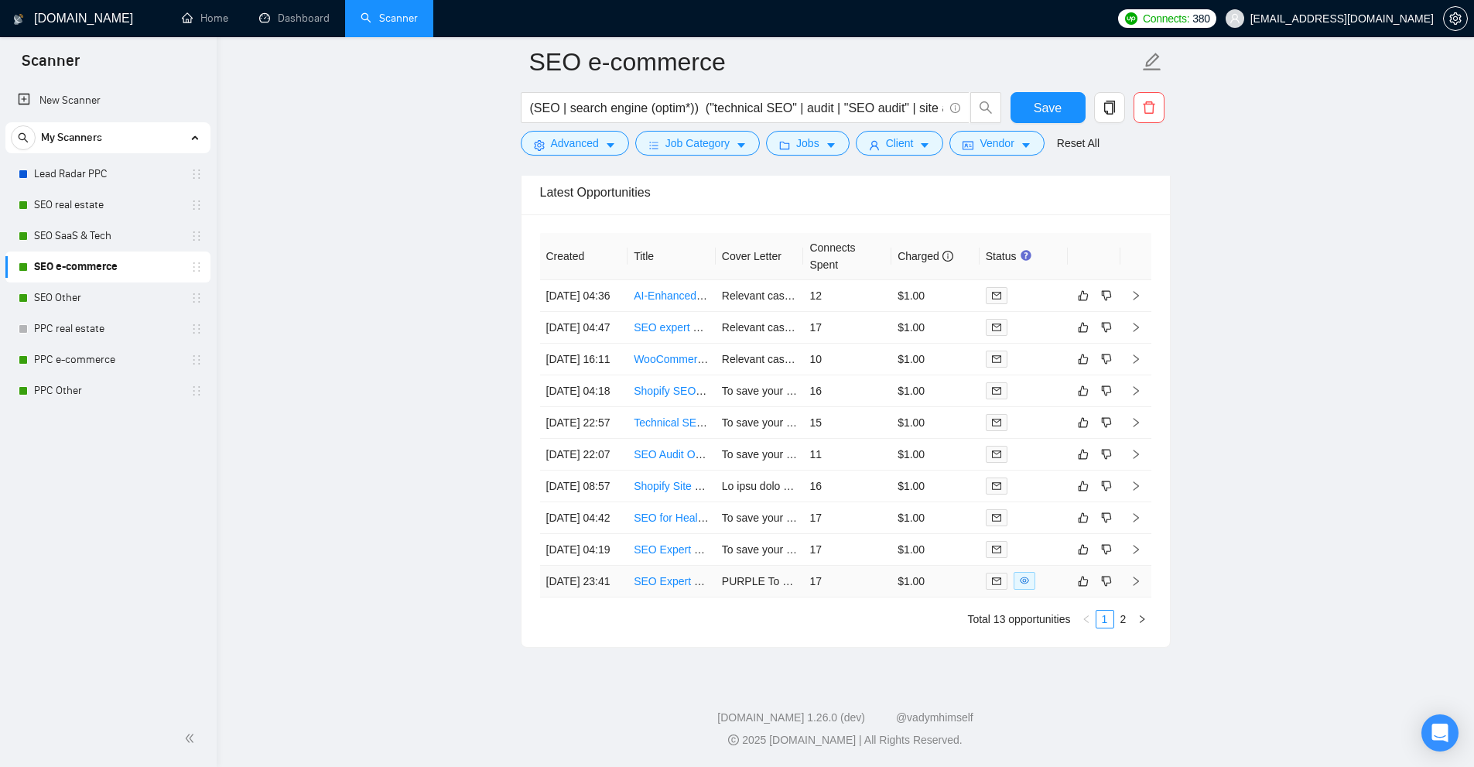
scroll to position [4209, 0]
click at [1118, 625] on link "2" at bounding box center [1123, 618] width 17 height 17
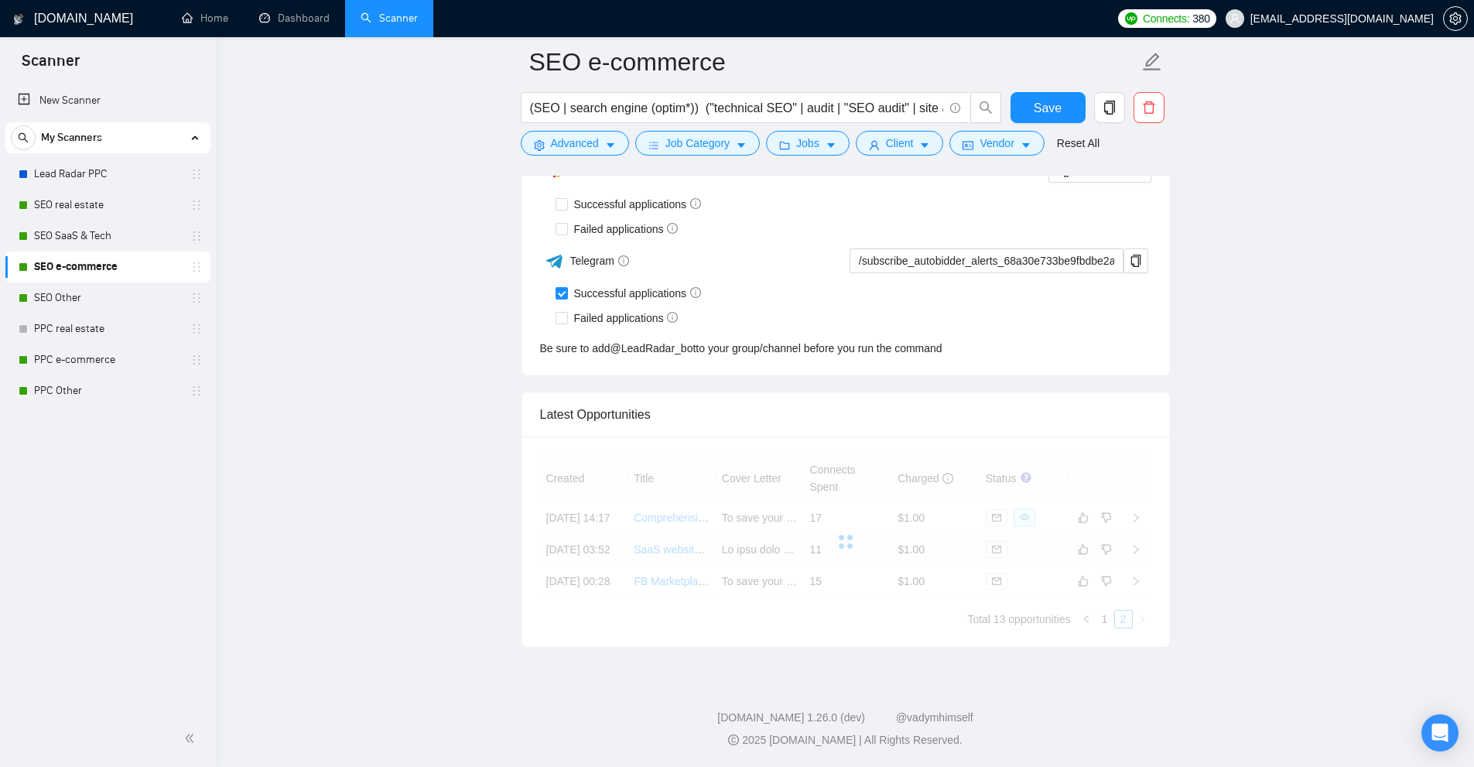
scroll to position [3878, 0]
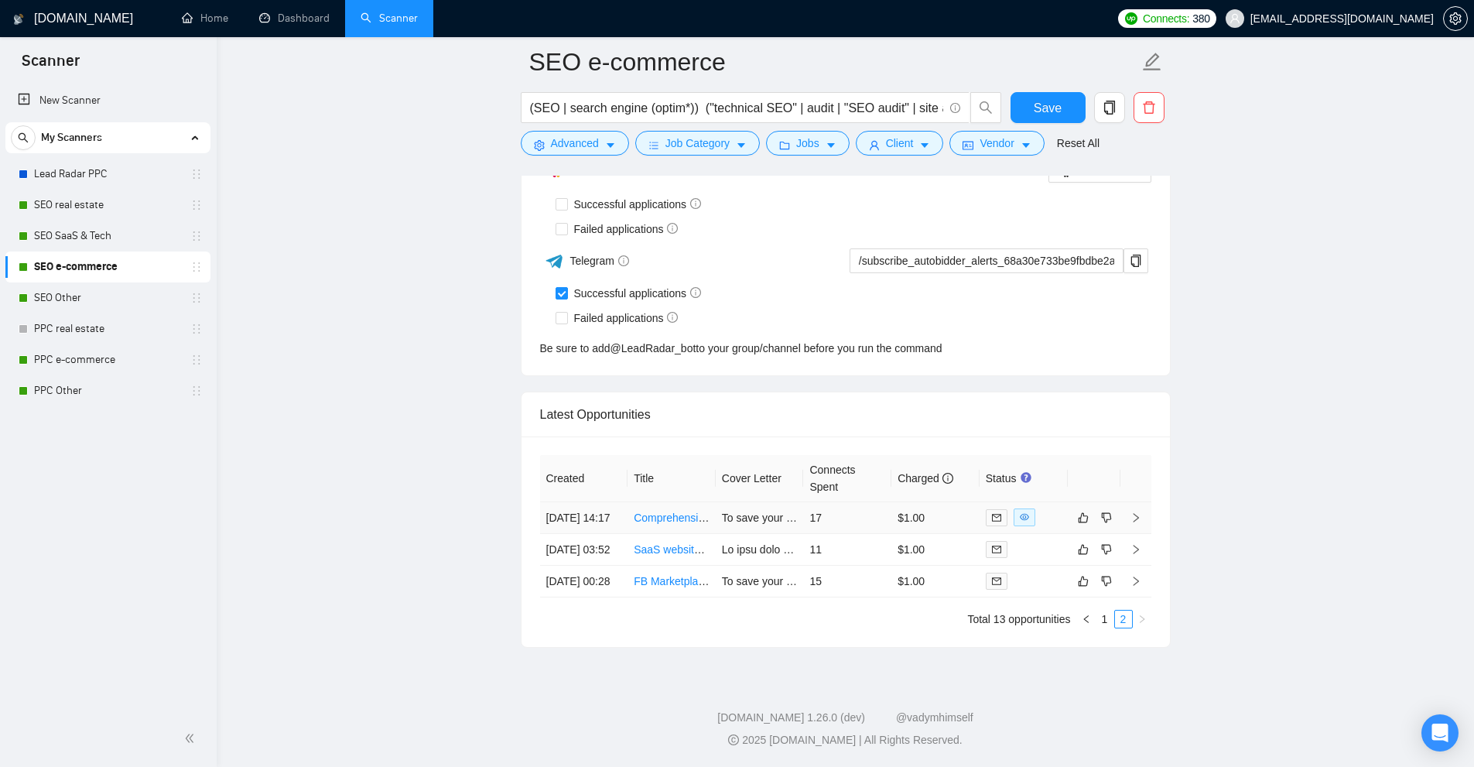
click at [1059, 502] on td at bounding box center [1023, 518] width 88 height 32
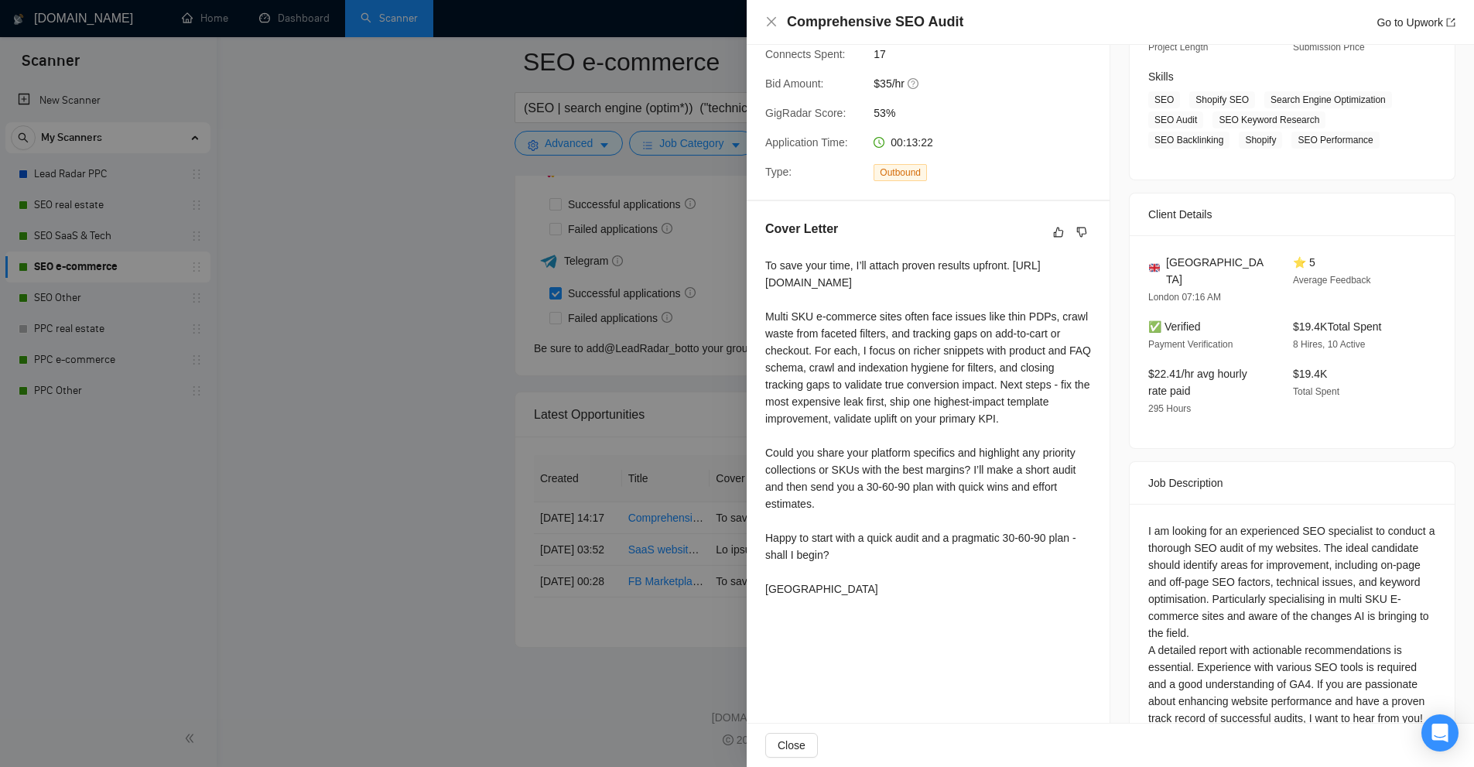
scroll to position [258, 0]
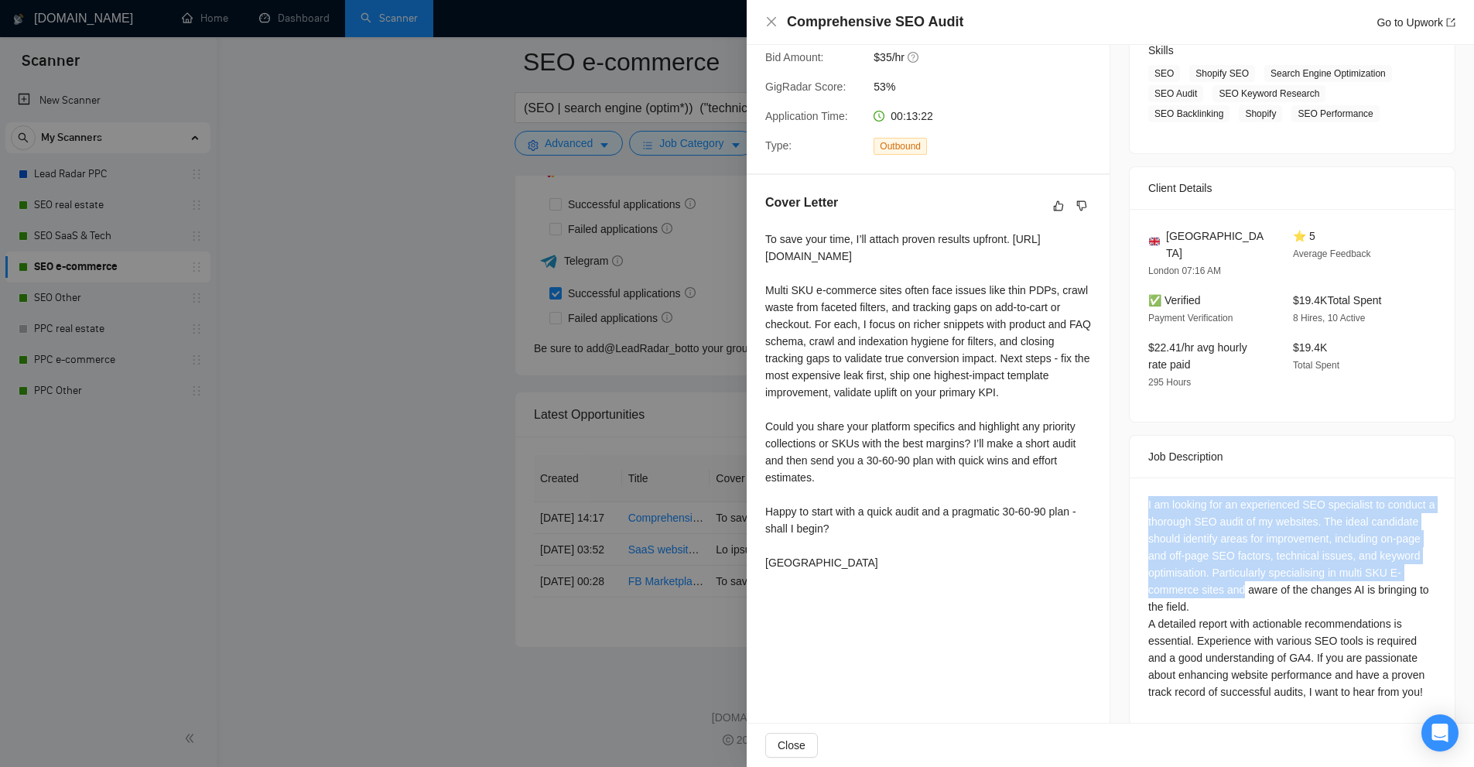
drag, startPoint x: 1125, startPoint y: 481, endPoint x: 1249, endPoint y: 589, distance: 164.0
click at [1243, 583] on div "I am looking for an experienced SEO specialist to conduct a thorough SEO audit …" at bounding box center [1292, 601] width 325 height 248
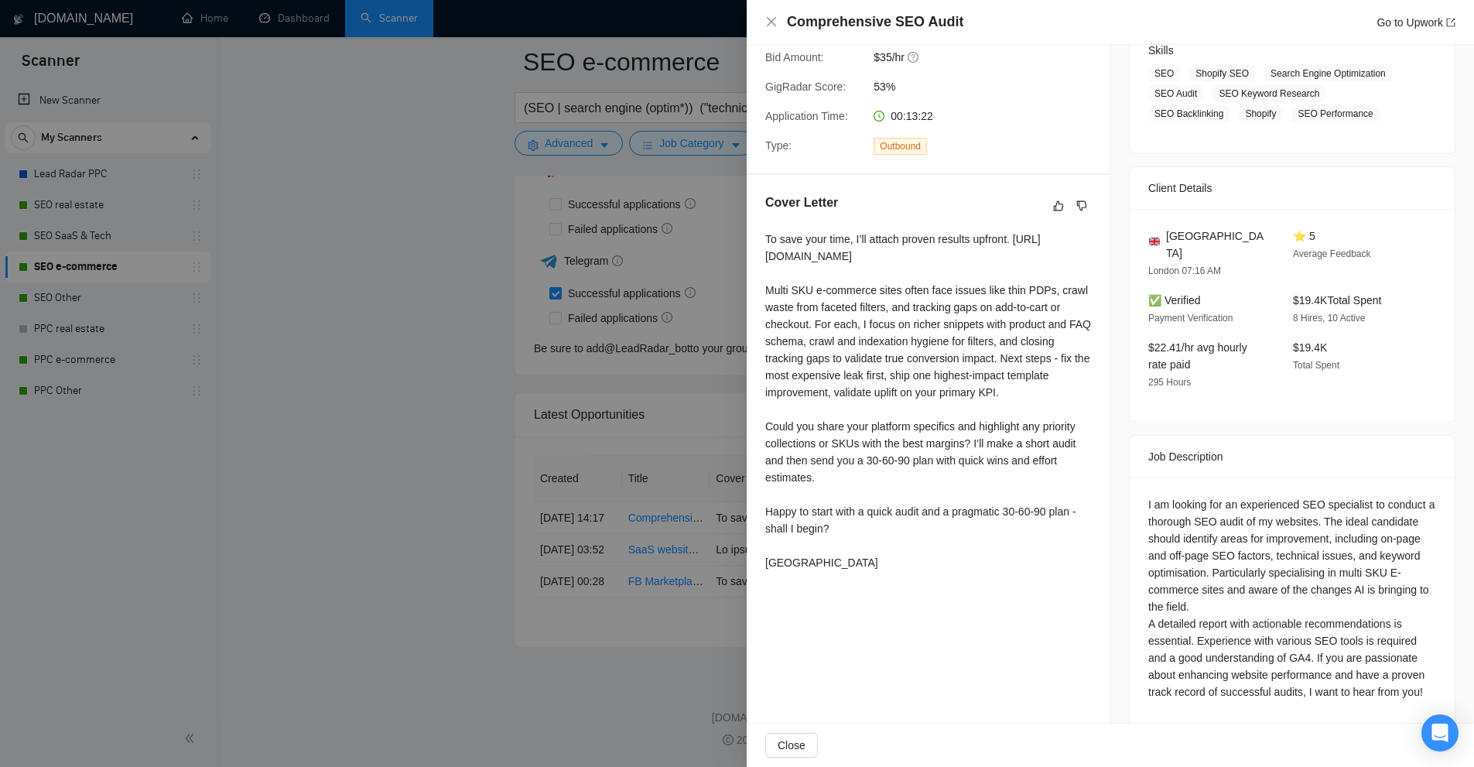
click at [1263, 603] on div "I am looking for an experienced SEO specialist to conduct a thorough SEO audit …" at bounding box center [1292, 598] width 288 height 204
drag, startPoint x: 1308, startPoint y: 495, endPoint x: 1228, endPoint y: 497, distance: 79.7
click at [1228, 497] on div "I am looking for an experienced SEO specialist to conduct a thorough SEO audit …" at bounding box center [1292, 598] width 288 height 204
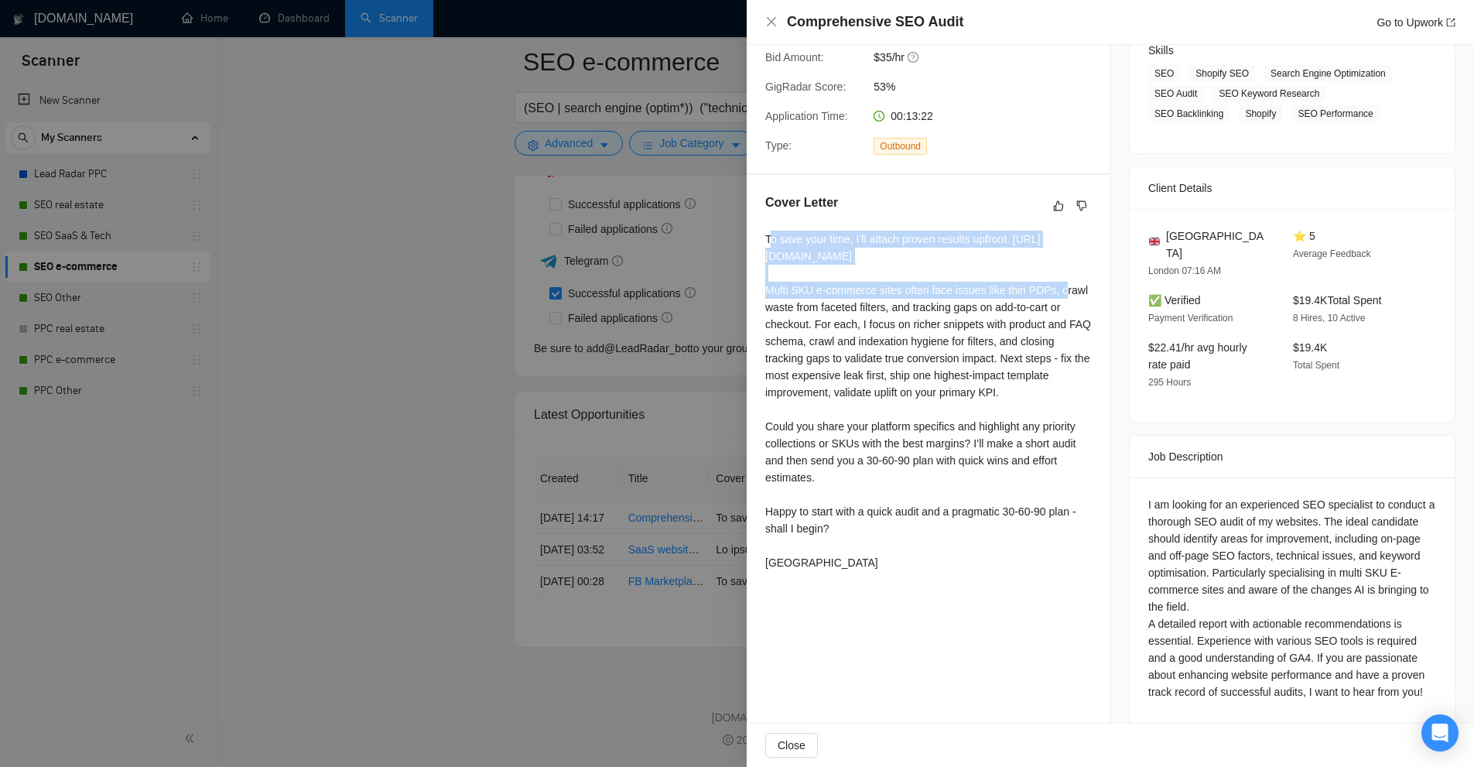
drag, startPoint x: 908, startPoint y: 270, endPoint x: 771, endPoint y: 234, distance: 141.5
click at [771, 234] on div "To save your time, I’ll attach proven results upfront. https://drive.google.com…" at bounding box center [928, 401] width 326 height 340
drag, startPoint x: 771, startPoint y: 234, endPoint x: 913, endPoint y: 273, distance: 147.5
click at [913, 273] on div "To save your time, I’ll attach proven results upfront. https://drive.google.com…" at bounding box center [928, 401] width 326 height 340
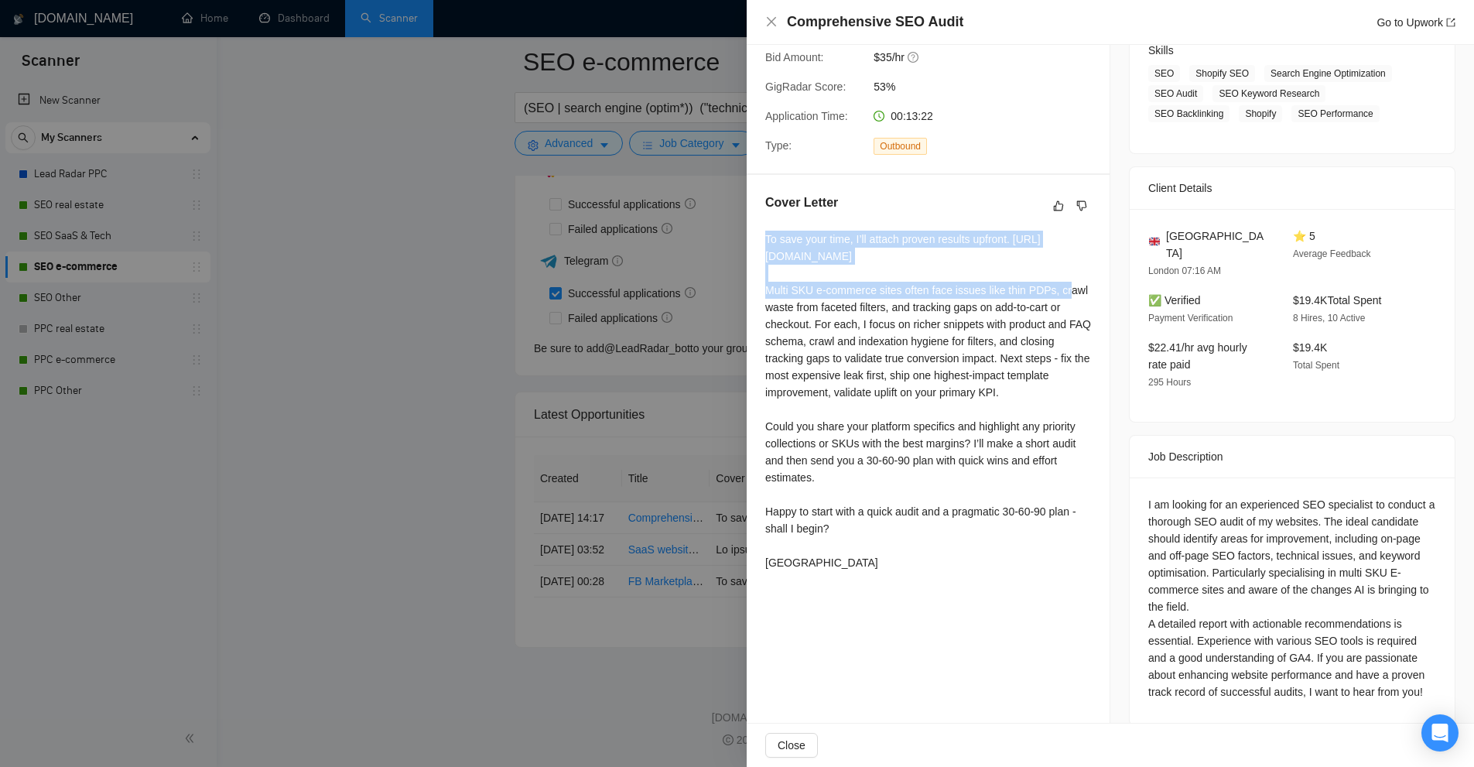
click at [910, 274] on div "To save your time, I’ll attach proven results upfront. https://drive.google.com…" at bounding box center [928, 401] width 326 height 340
click at [887, 274] on div "To save your time, I’ll attach proven results upfront. https://drive.google.com…" at bounding box center [928, 401] width 326 height 340
drag, startPoint x: 885, startPoint y: 274, endPoint x: 764, endPoint y: 258, distance: 121.8
click at [764, 258] on div "Cover Letter To save your time, I’ll attach proven results upfront. https://dri…" at bounding box center [928, 385] width 363 height 421
click at [868, 272] on div "To save your time, I’ll attach proven results upfront. https://drive.google.com…" at bounding box center [928, 401] width 326 height 340
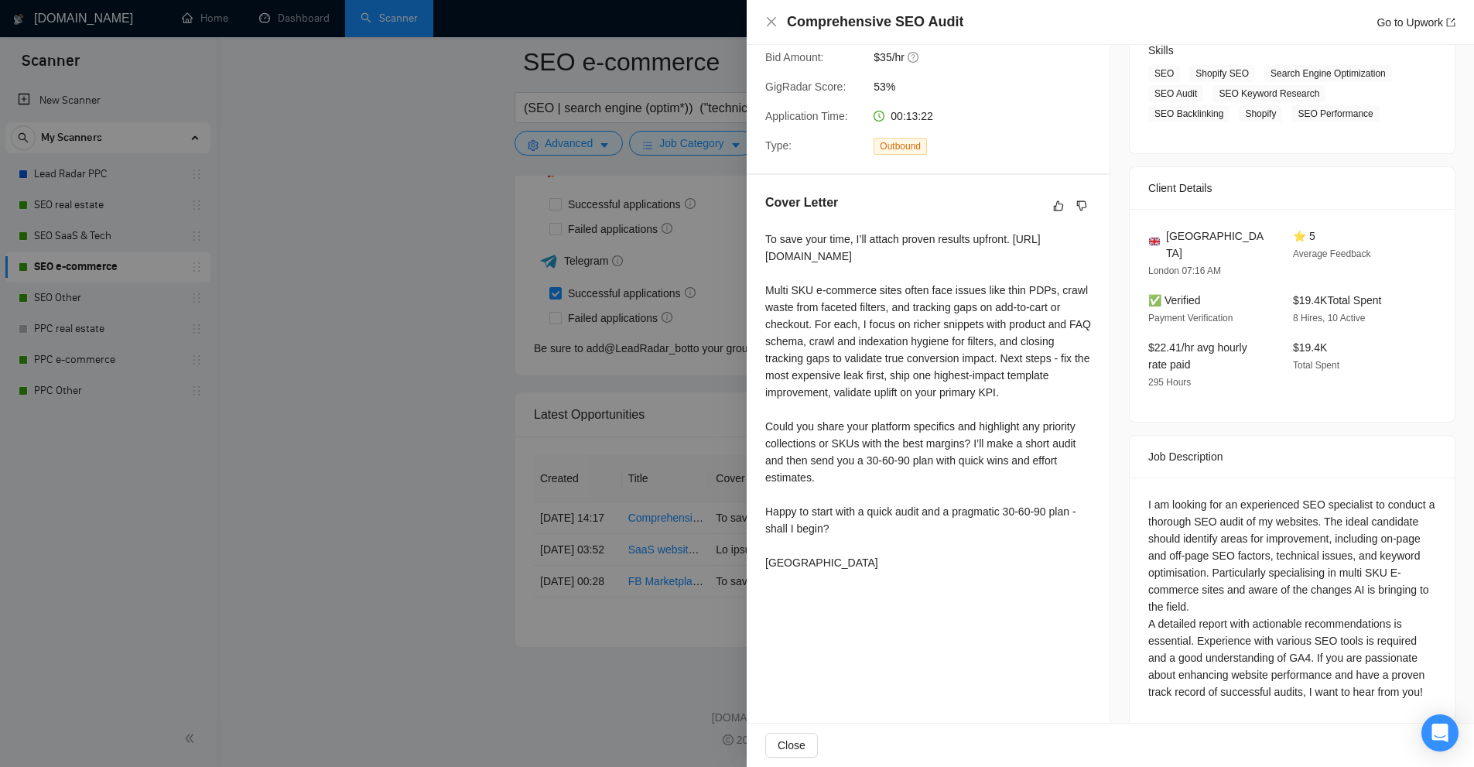
click at [686, 235] on div at bounding box center [737, 383] width 1474 height 767
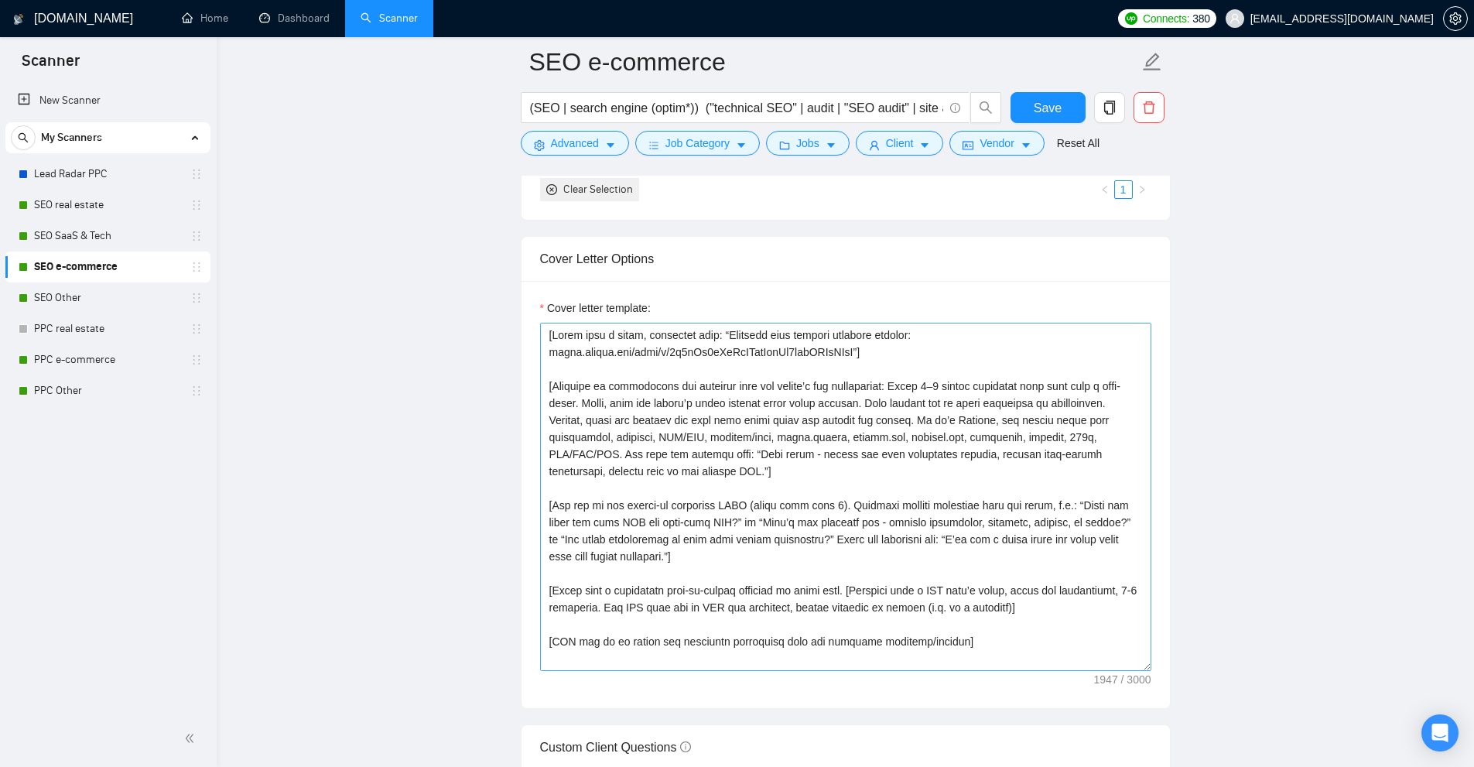
scroll to position [153, 0]
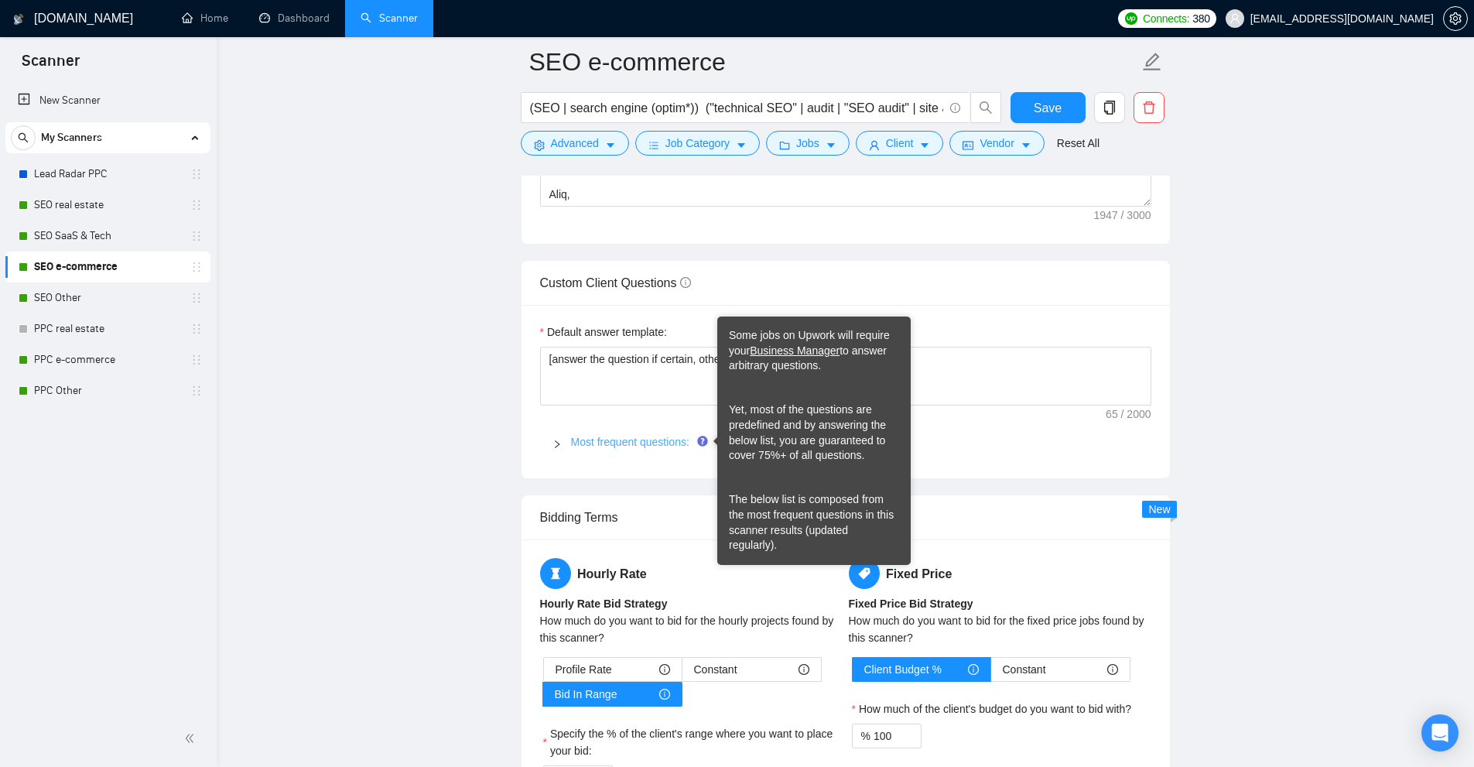
click at [615, 446] on link "Most frequent questions:" at bounding box center [630, 442] width 118 height 12
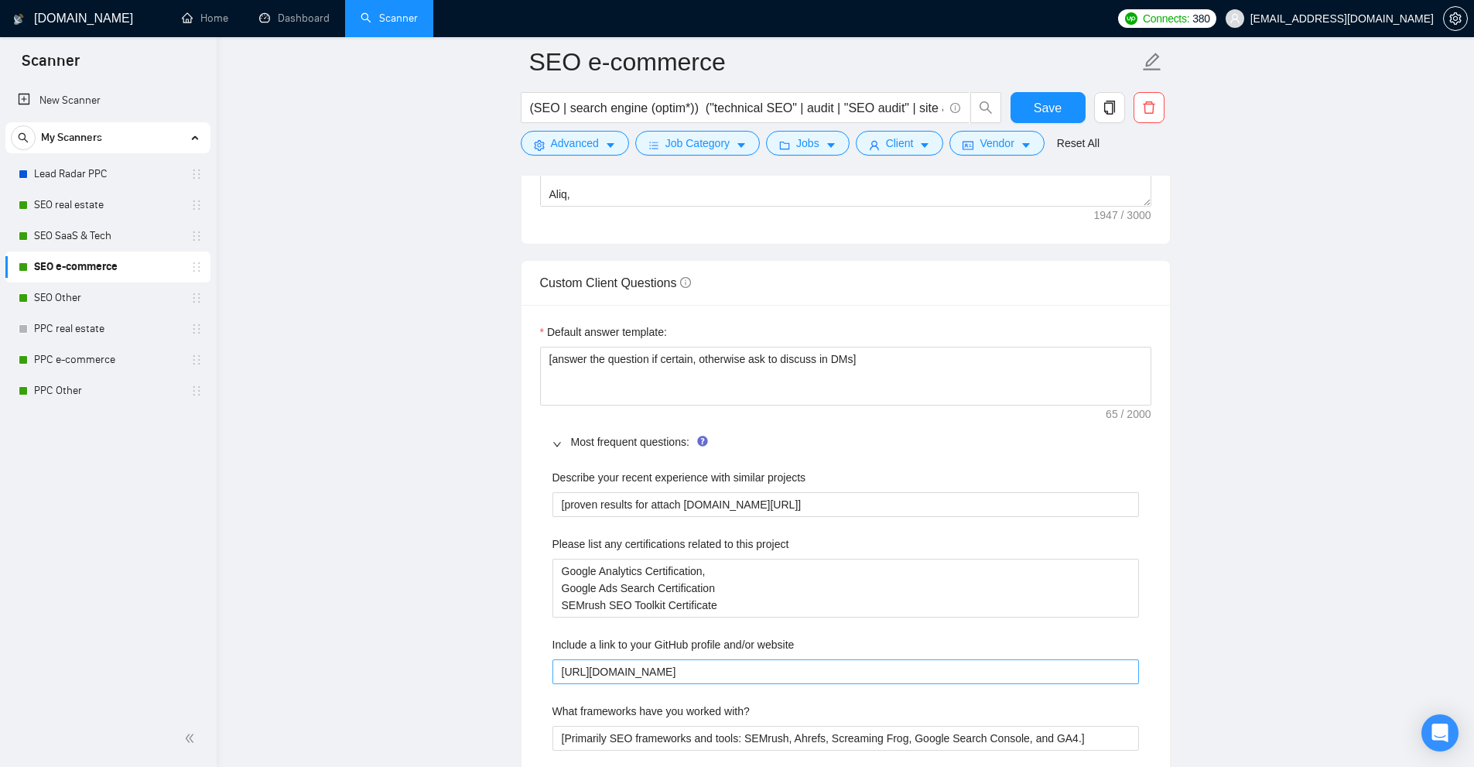
scroll to position [2244, 0]
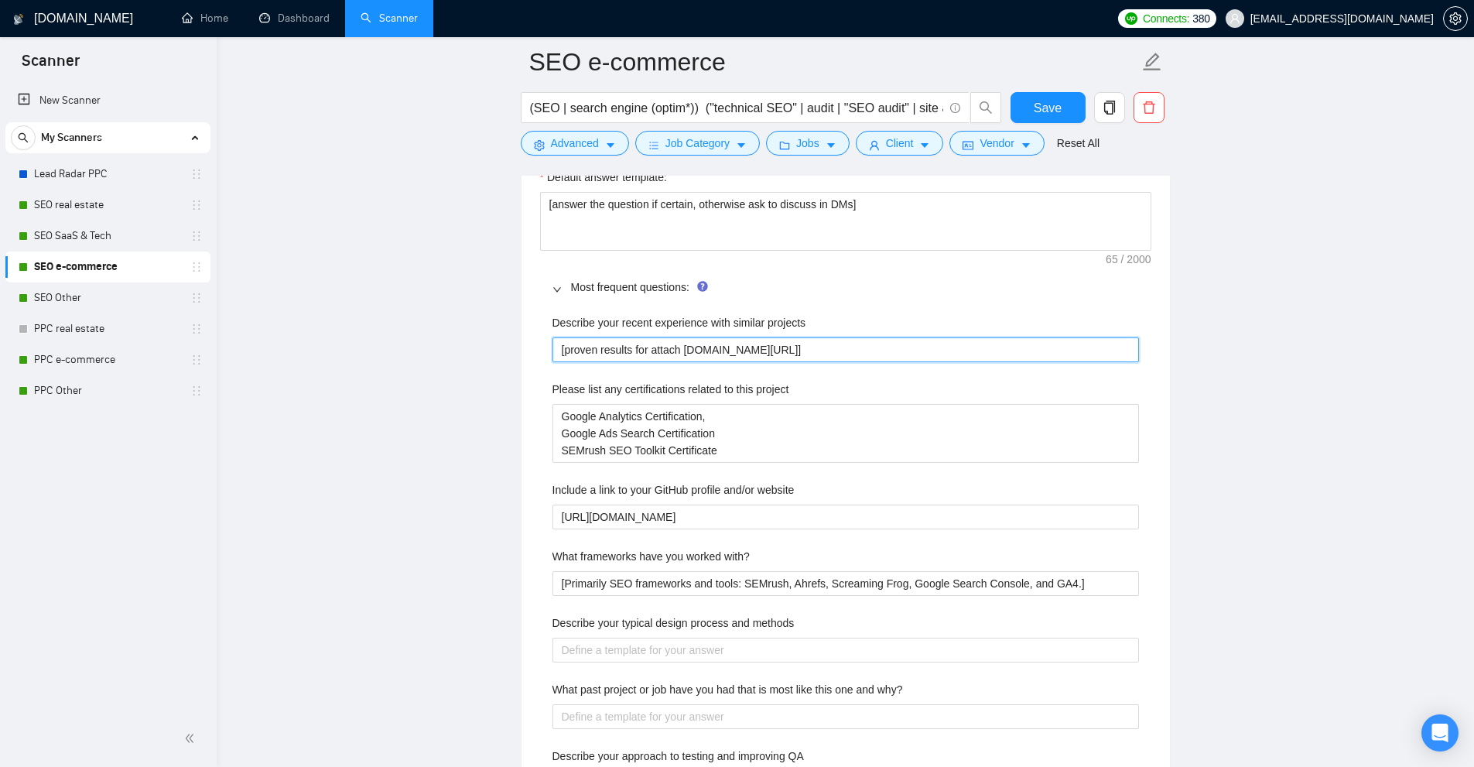
drag, startPoint x: 559, startPoint y: 346, endPoint x: 1056, endPoint y: 349, distance: 497.5
click at [1056, 349] on projects "[proven results for attach [DOMAIN_NAME][URL]]" at bounding box center [845, 349] width 586 height 25
drag, startPoint x: 996, startPoint y: 350, endPoint x: 685, endPoint y: 353, distance: 311.8
click at [685, 353] on projects "[proven results for attach [DOMAIN_NAME][URL]]" at bounding box center [845, 349] width 586 height 25
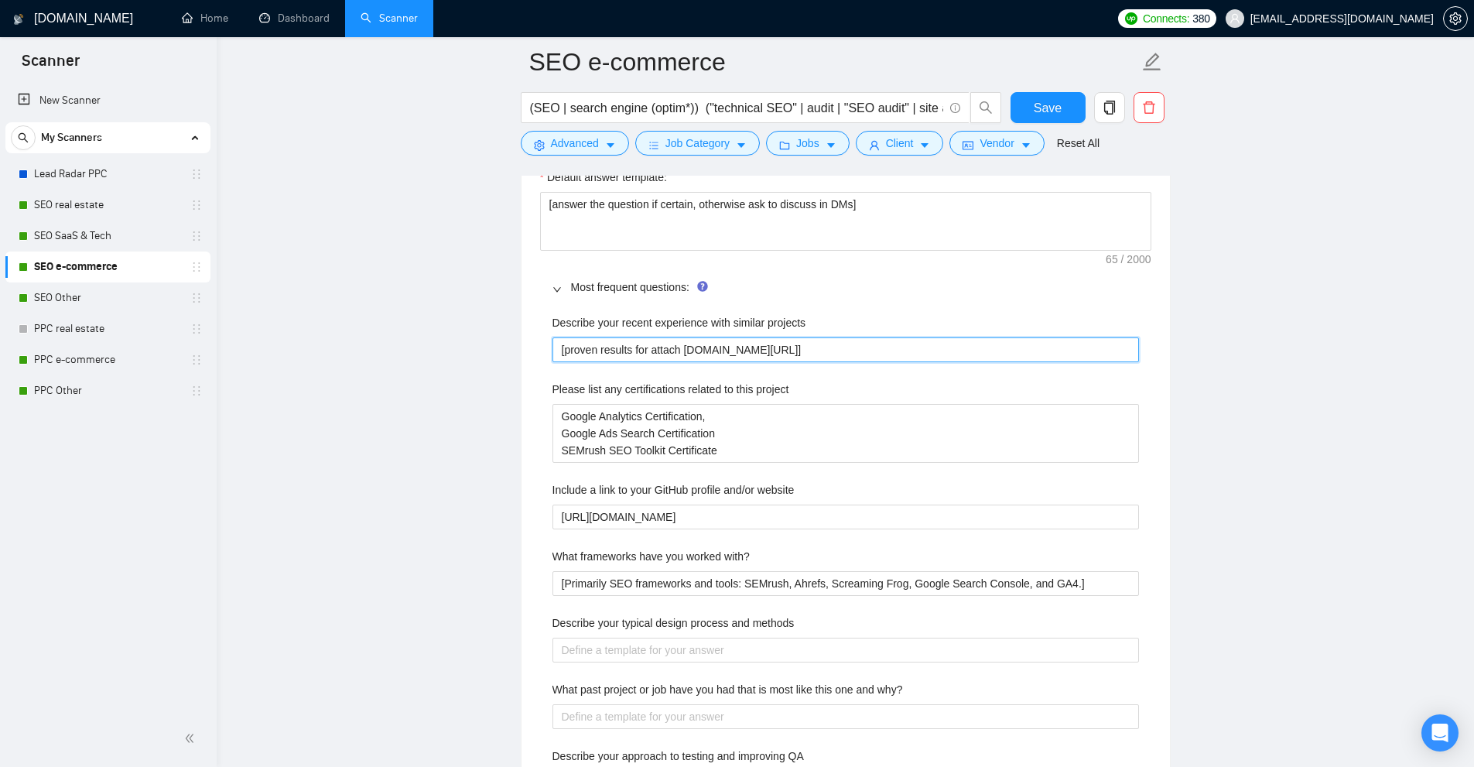
click at [685, 353] on projects "[proven results for attach [DOMAIN_NAME][URL]]" at bounding box center [845, 349] width 586 height 25
drag, startPoint x: 685, startPoint y: 353, endPoint x: 986, endPoint y: 349, distance: 301.8
click at [986, 349] on projects "[proven results for attach [DOMAIN_NAME][URL]]" at bounding box center [845, 349] width 586 height 25
click at [993, 346] on projects "[proven results for attach [DOMAIN_NAME][URL]]" at bounding box center [845, 349] width 586 height 25
drag, startPoint x: 998, startPoint y: 344, endPoint x: 716, endPoint y: 333, distance: 281.8
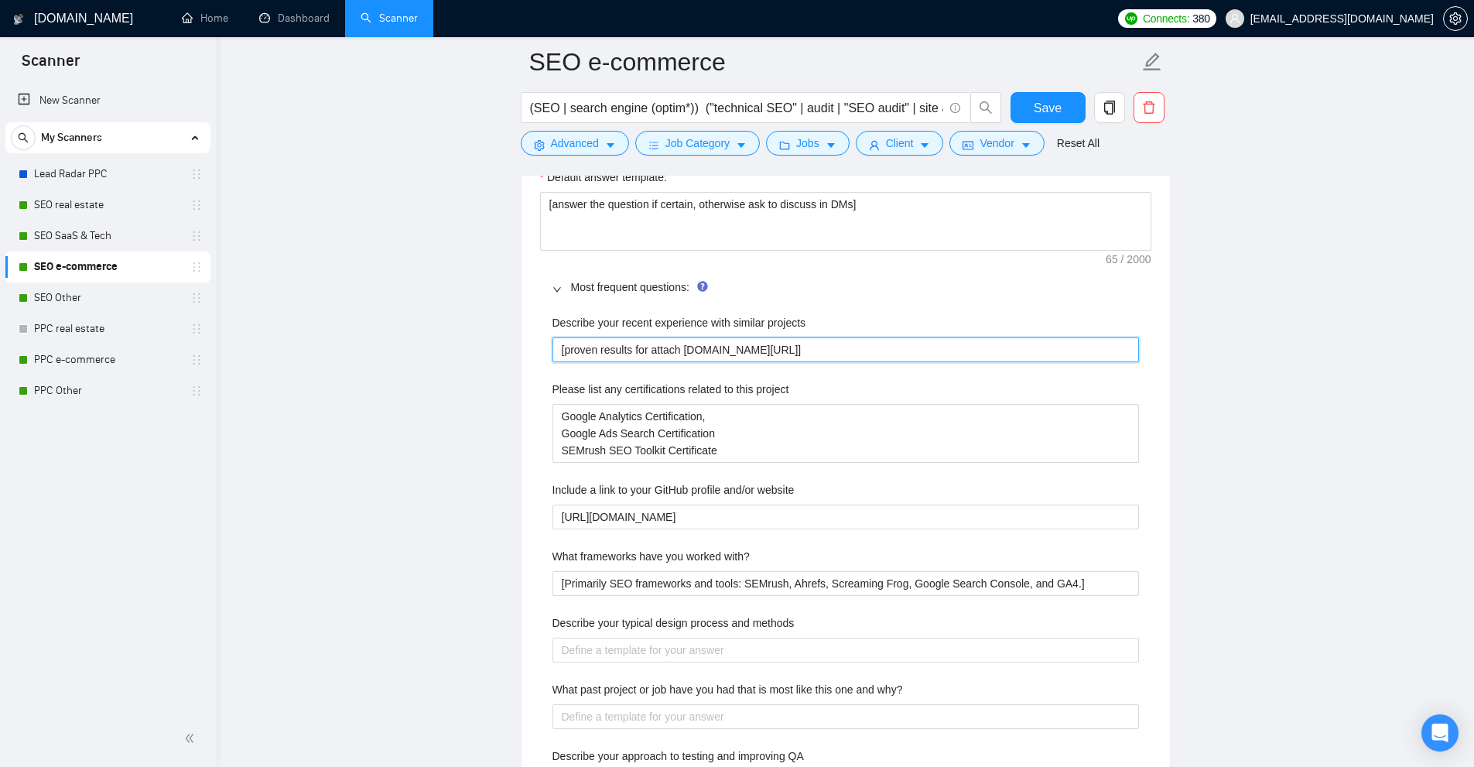
click at [716, 333] on div "Describe your recent experience with similar projects [proven results for attac…" at bounding box center [845, 338] width 586 height 48
click at [1003, 351] on projects "[proven results for attach [DOMAIN_NAME][URL]]" at bounding box center [845, 349] width 586 height 25
click at [1096, 347] on projects "[proven results for attach [DOMAIN_NAME][URL]]" at bounding box center [845, 349] width 586 height 25
click at [1102, 341] on projects "[proven results for attach [DOMAIN_NAME][URL]]" at bounding box center [845, 349] width 586 height 25
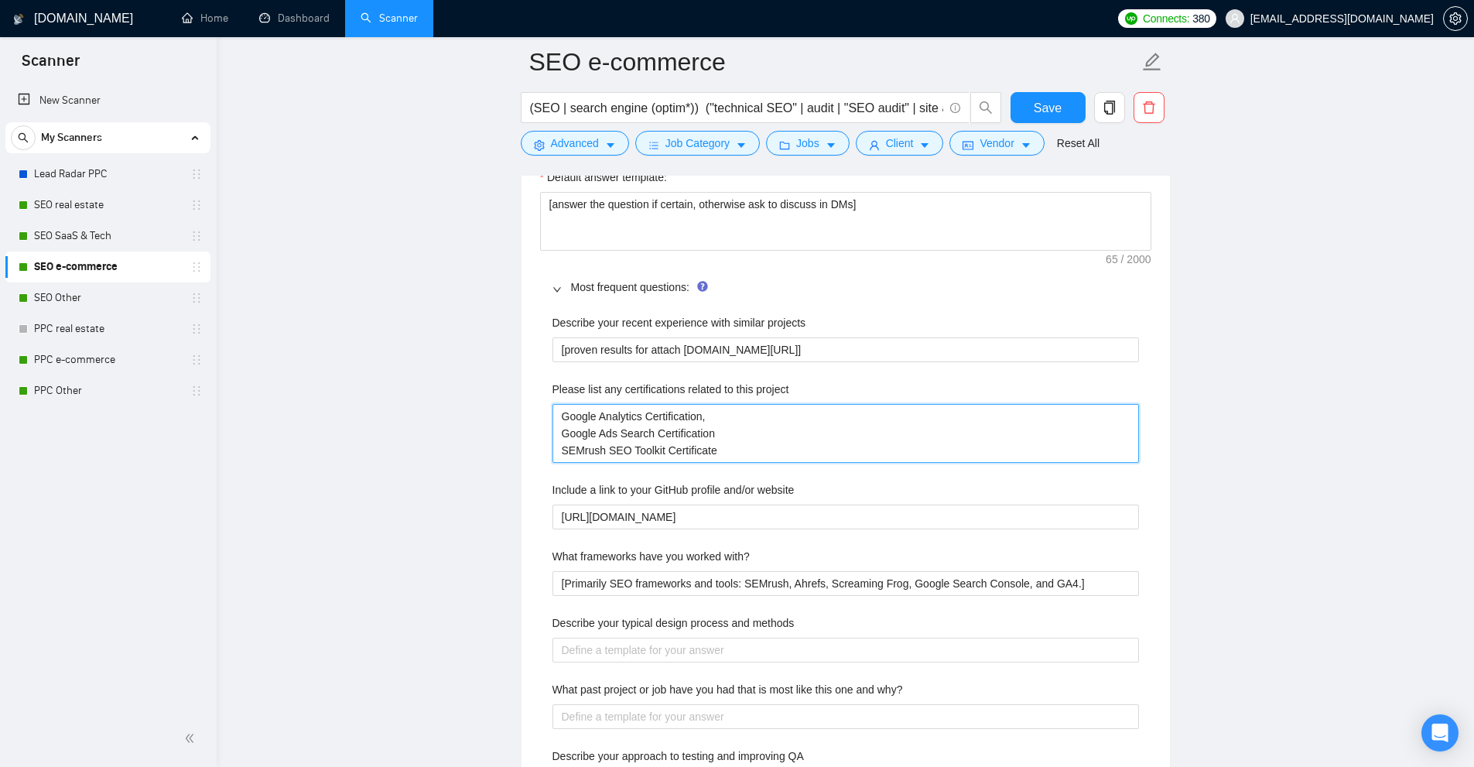
click at [1090, 443] on project "Google Analytics Certification, Google Ads Search Certification SEMrush SEO Too…" at bounding box center [845, 433] width 586 height 59
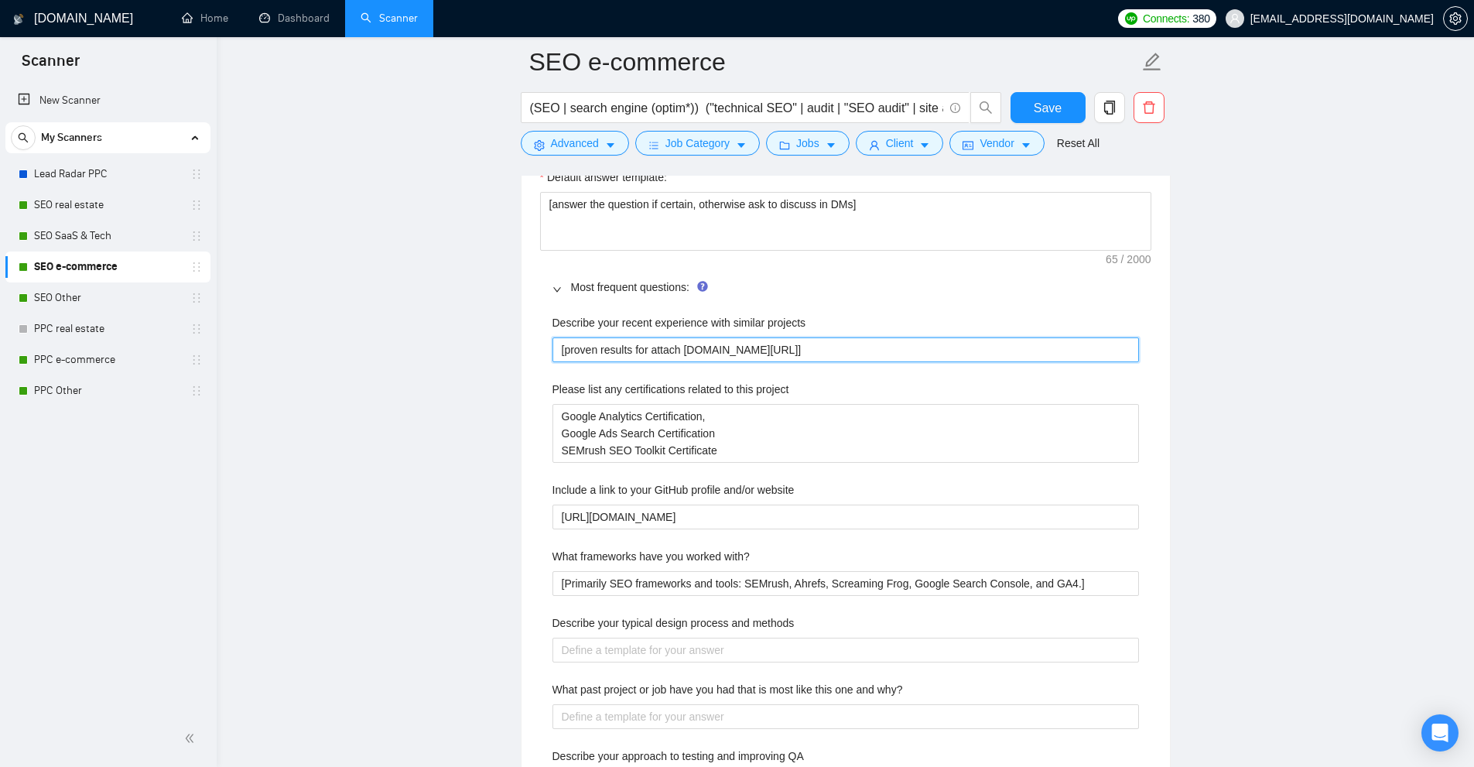
click at [1082, 343] on projects "[proven results for attach [DOMAIN_NAME][URL]]" at bounding box center [845, 349] width 586 height 25
click at [1109, 347] on projects "[proven results for attach [DOMAIN_NAME][URL]]" at bounding box center [845, 349] width 586 height 25
drag, startPoint x: 1129, startPoint y: 257, endPoint x: 1160, endPoint y: 258, distance: 31.0
click at [1160, 258] on div "Default answer template: [answer the question if certain, otherwise ask to disc…" at bounding box center [845, 621] width 648 height 942
click at [1008, 349] on projects "[proven results for attach [DOMAIN_NAME][URL]]" at bounding box center [845, 349] width 586 height 25
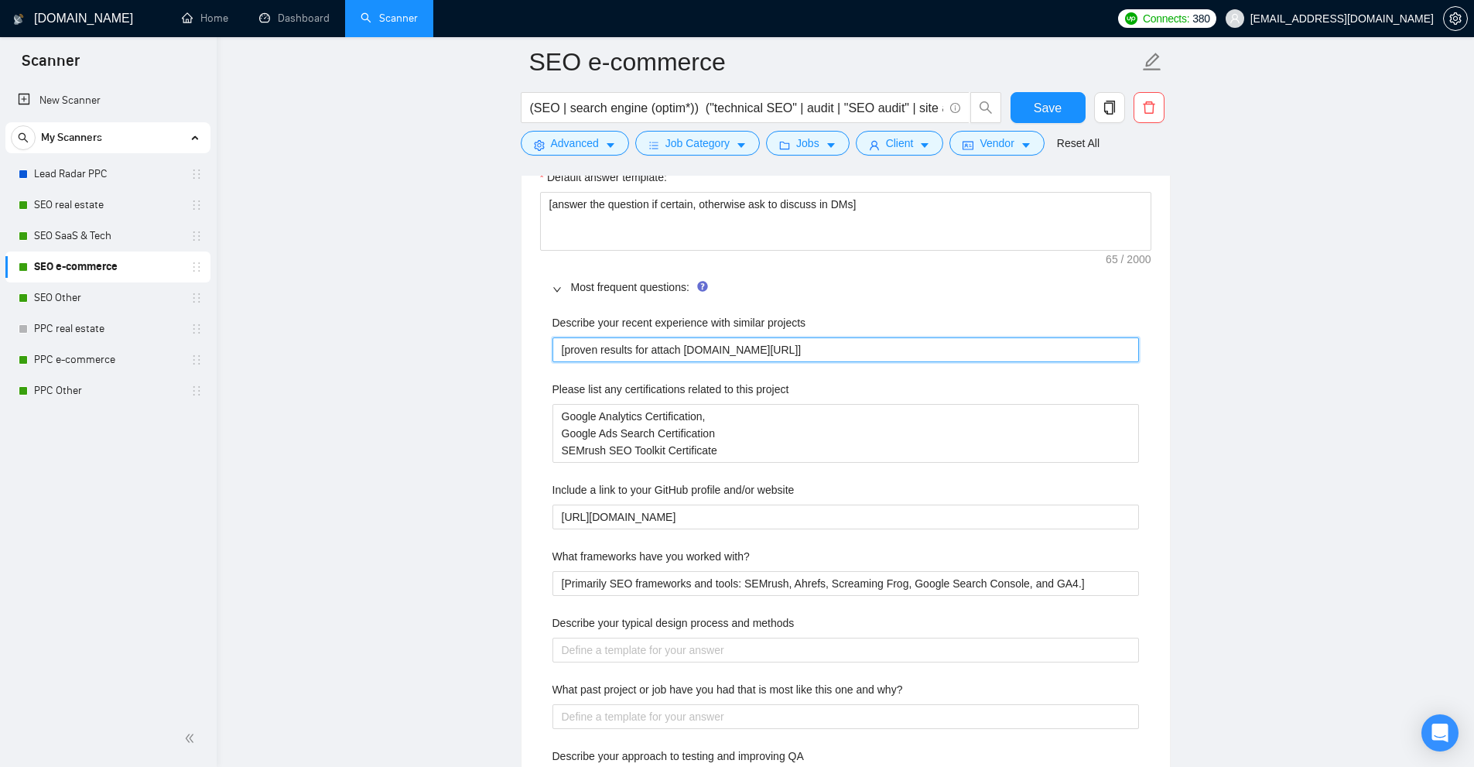
click at [994, 350] on projects "[proven results for attach [DOMAIN_NAME][URL]]" at bounding box center [845, 349] width 586 height 25
type projects "[proven results for attach drive.google.com/file/d/1w9qZj6uSoPkVZpcHwhYd3lmkRBY…"
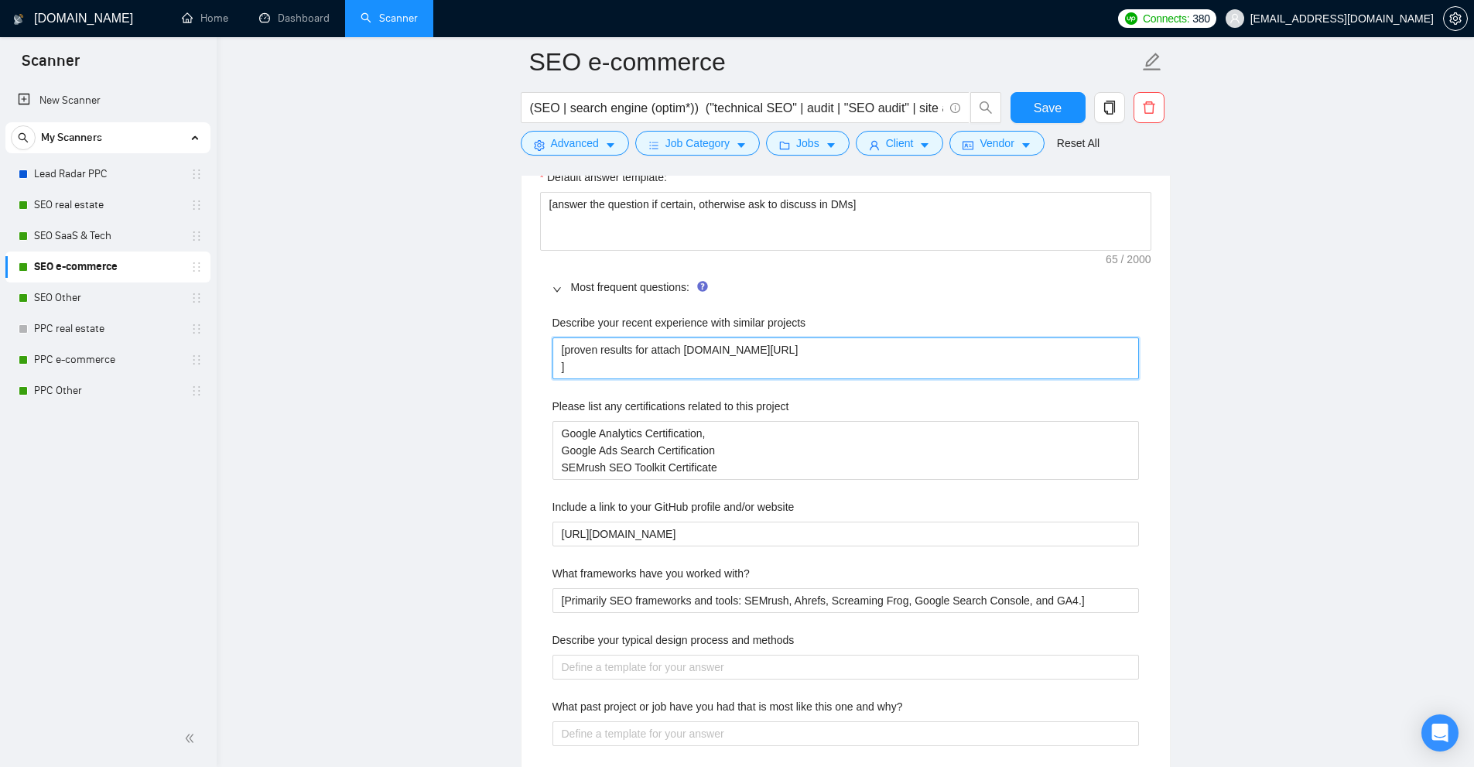
type projects "[proven results for attach drive.google.com/file/d/1w9qZj6uSoPkVZpcHwhYd3lmkRBY…"
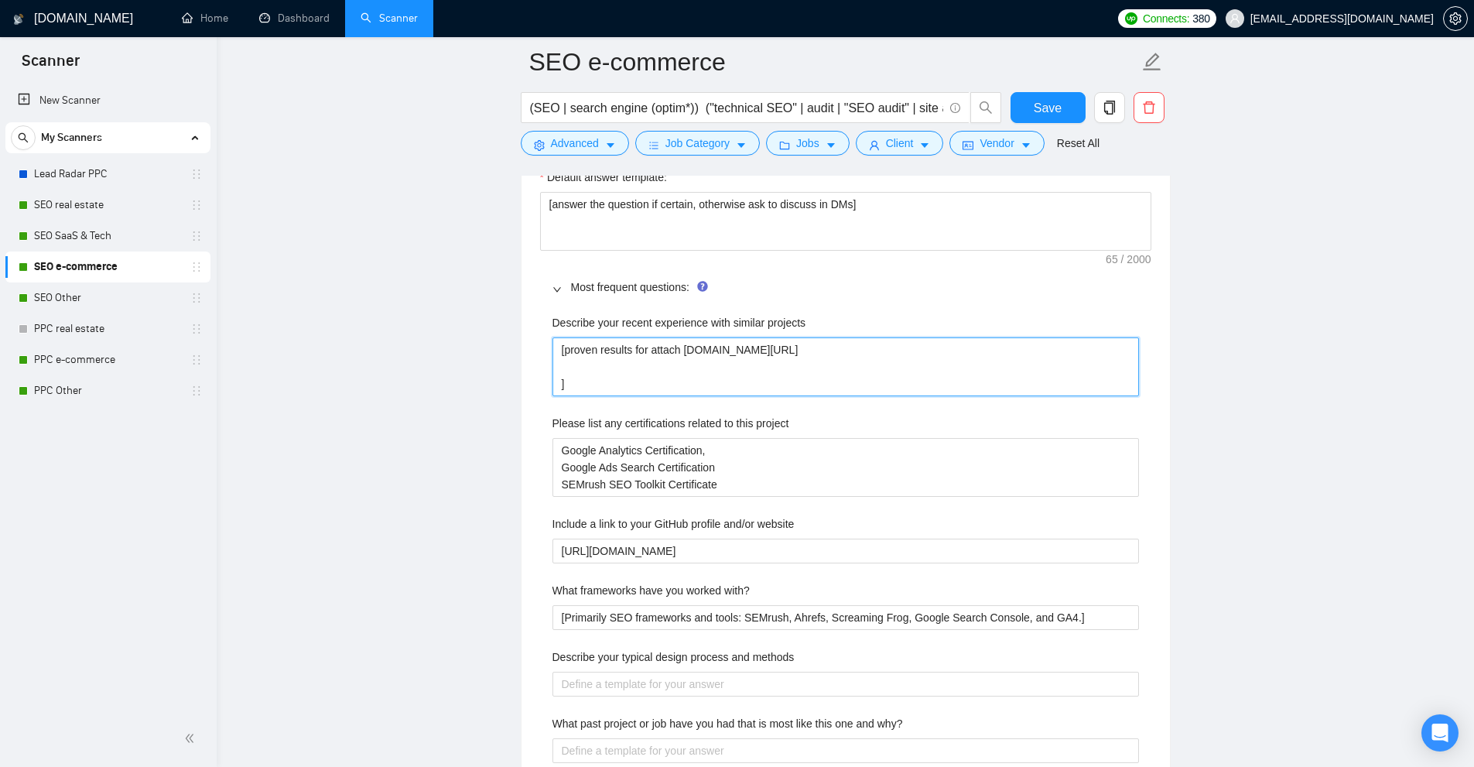
type projects "[proven results for attach drive.google.com/file/d/1w9qZj6uSoPkVZpcHwhYd3lmkRBY…"
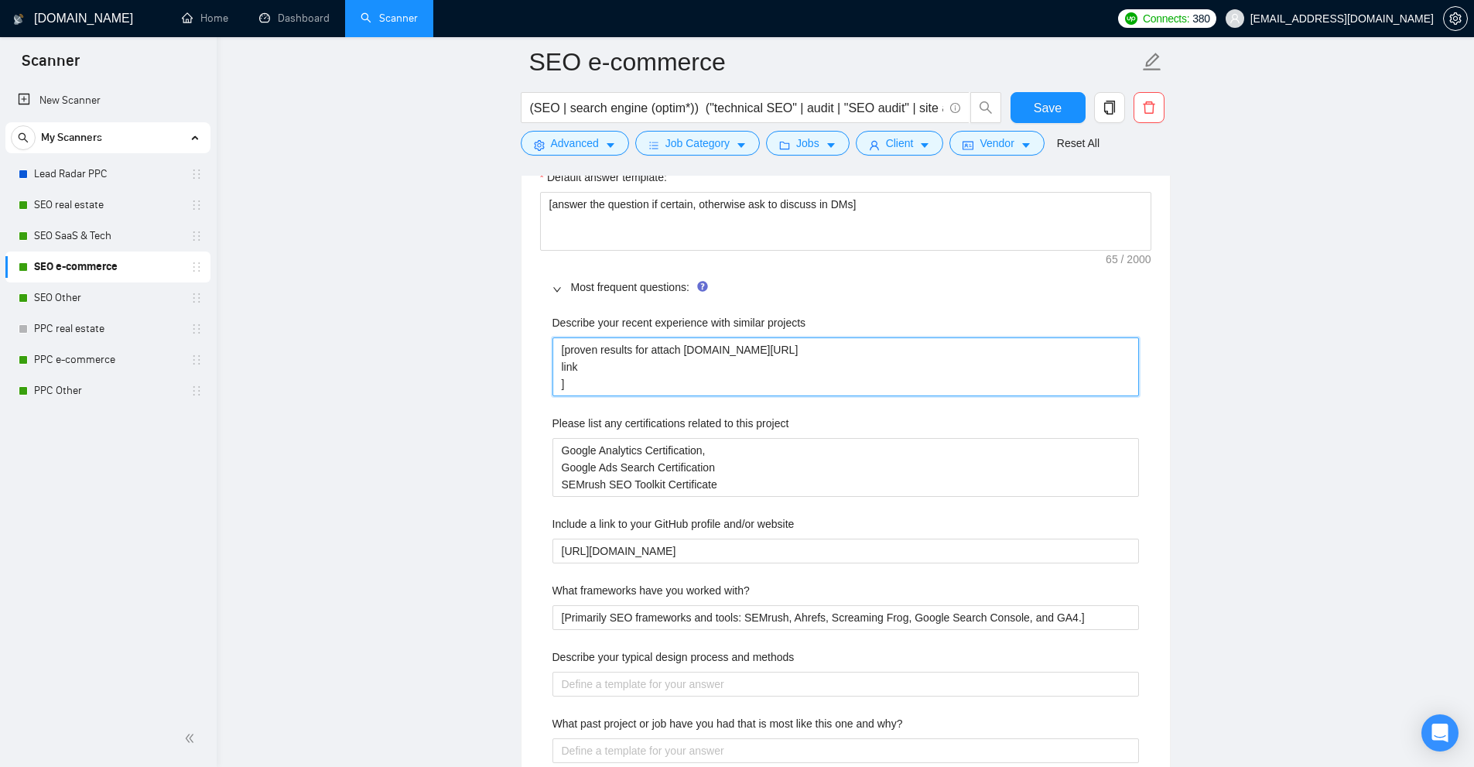
type projects "[proven results for attach drive.google.com/file/d/1w9qZj6uSoPkVZpcHwhYd3lmkRBY…"
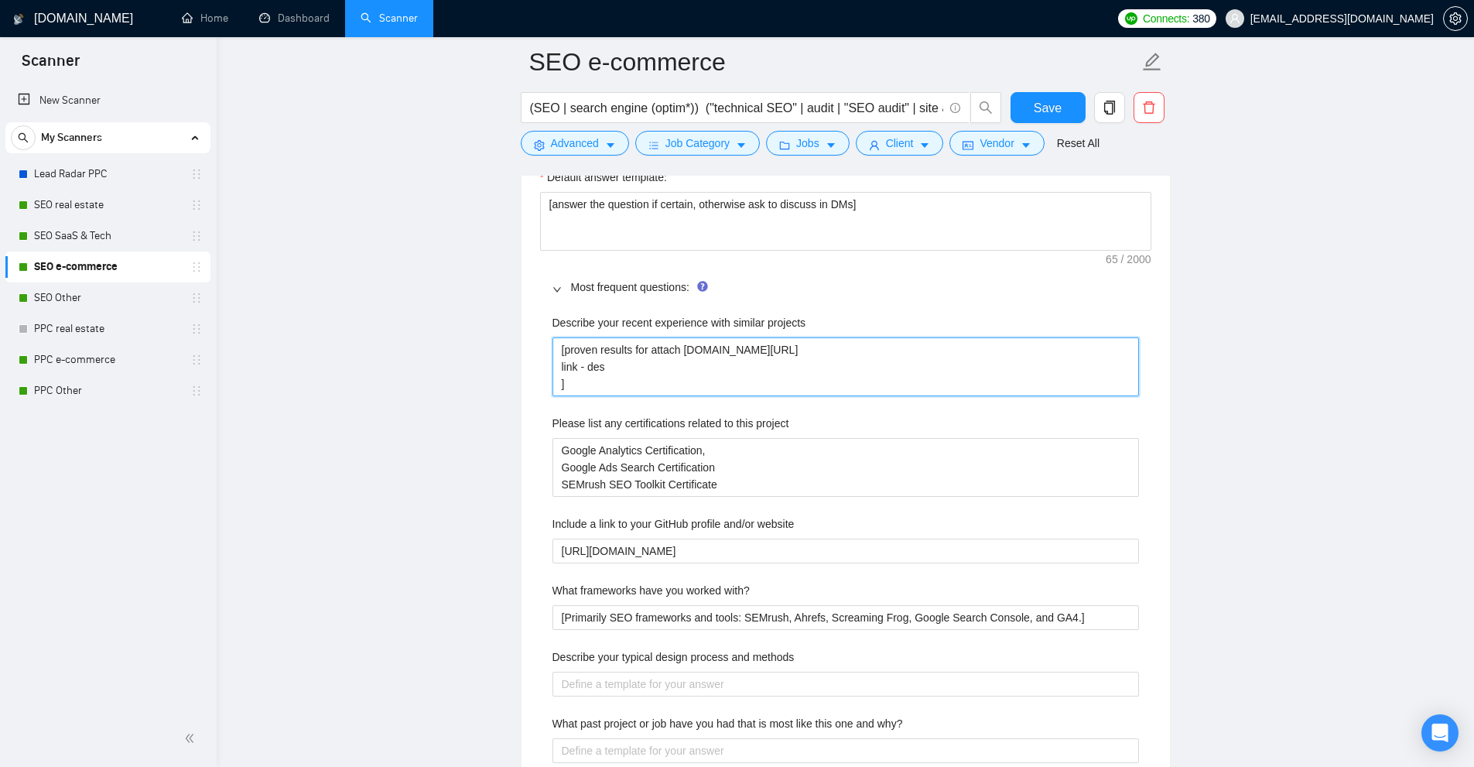
type projects "[proven results for attach drive.google.com/file/d/1w9qZj6uSoPkVZpcHwhYd3lmkRBY…"
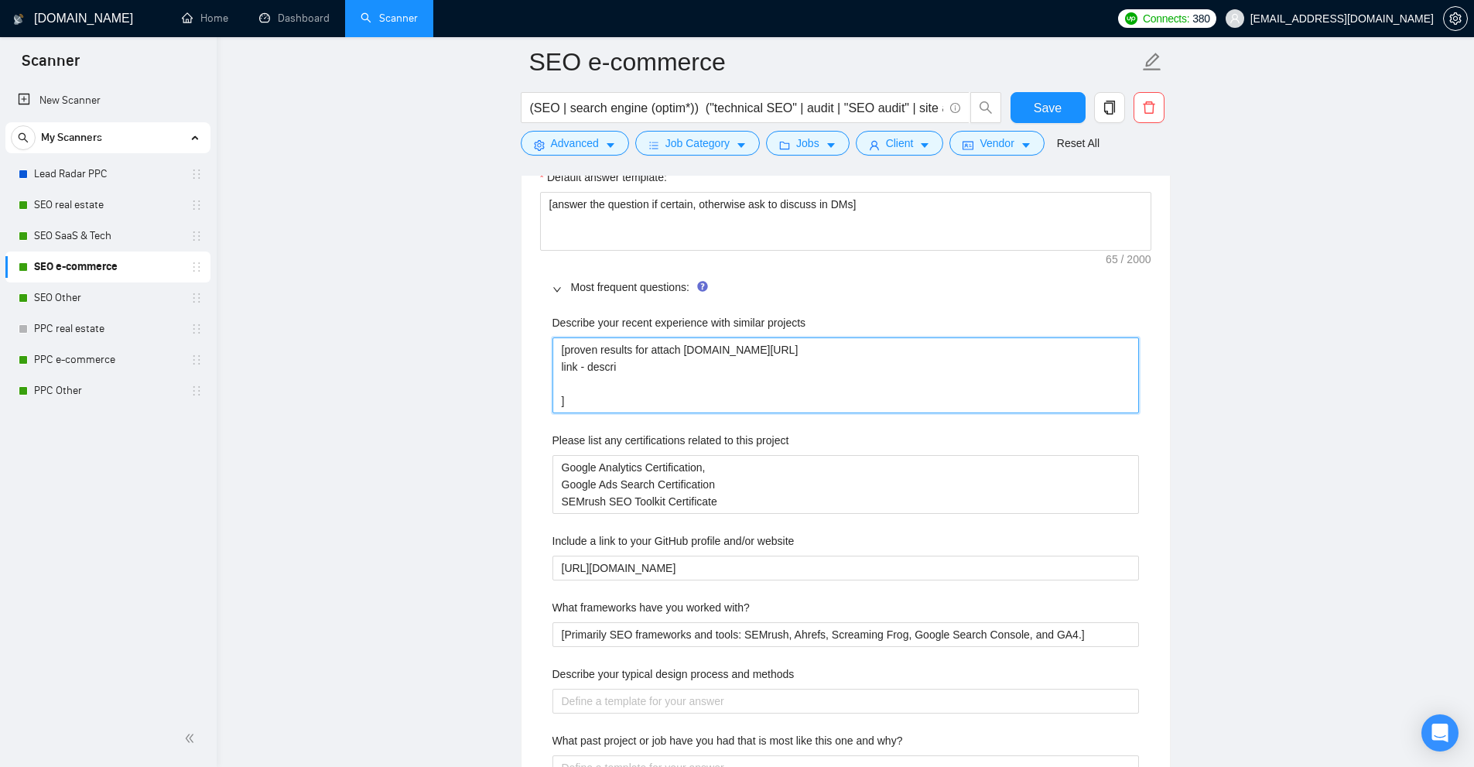
type projects "[proven results for attach drive.google.com/file/d/1w9qZj6uSoPkVZpcHwhYd3lmkRBY…"
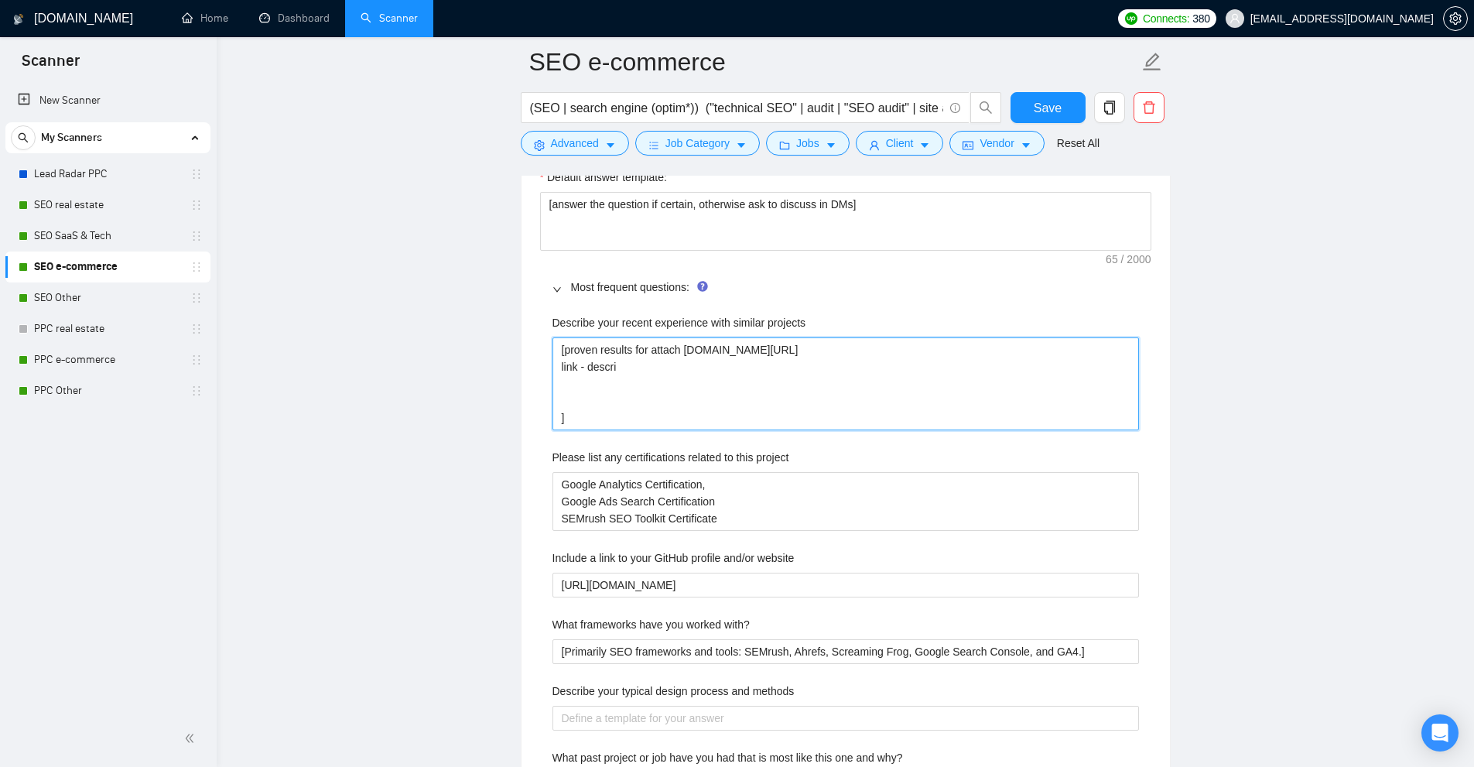
type projects "[proven results for attach drive.google.com/file/d/1w9qZj6uSoPkVZpcHwhYd3lmkRBY…"
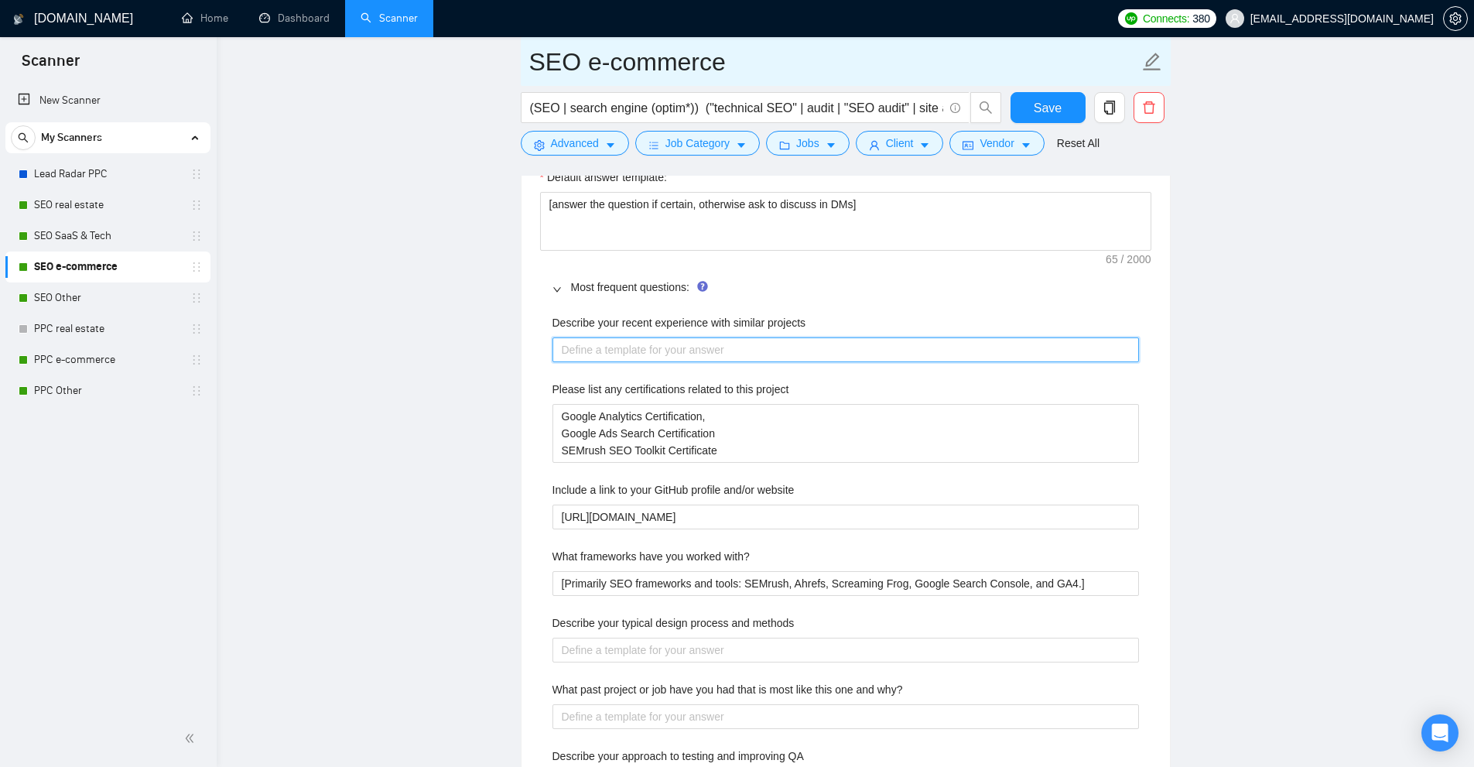
type projects "[proven results for attach drive.google.com/file/d/1w9qZj6uSoPkVZpcHwhYd3lmkRBY…"
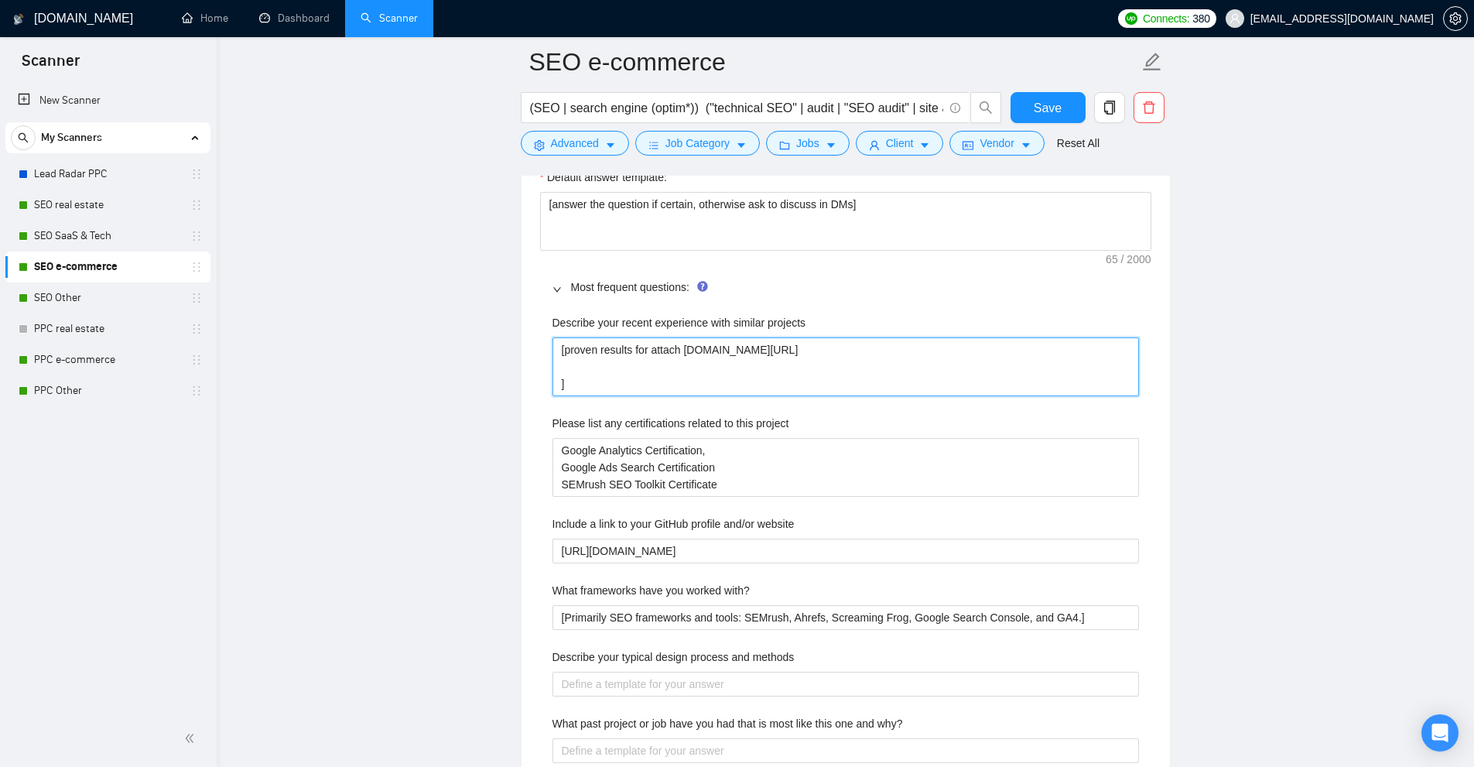
type projects "[proven results for attach drive.google.com/file/d/1w9qZj6uSoPkVZpcHwhYd3lmkRBY…"
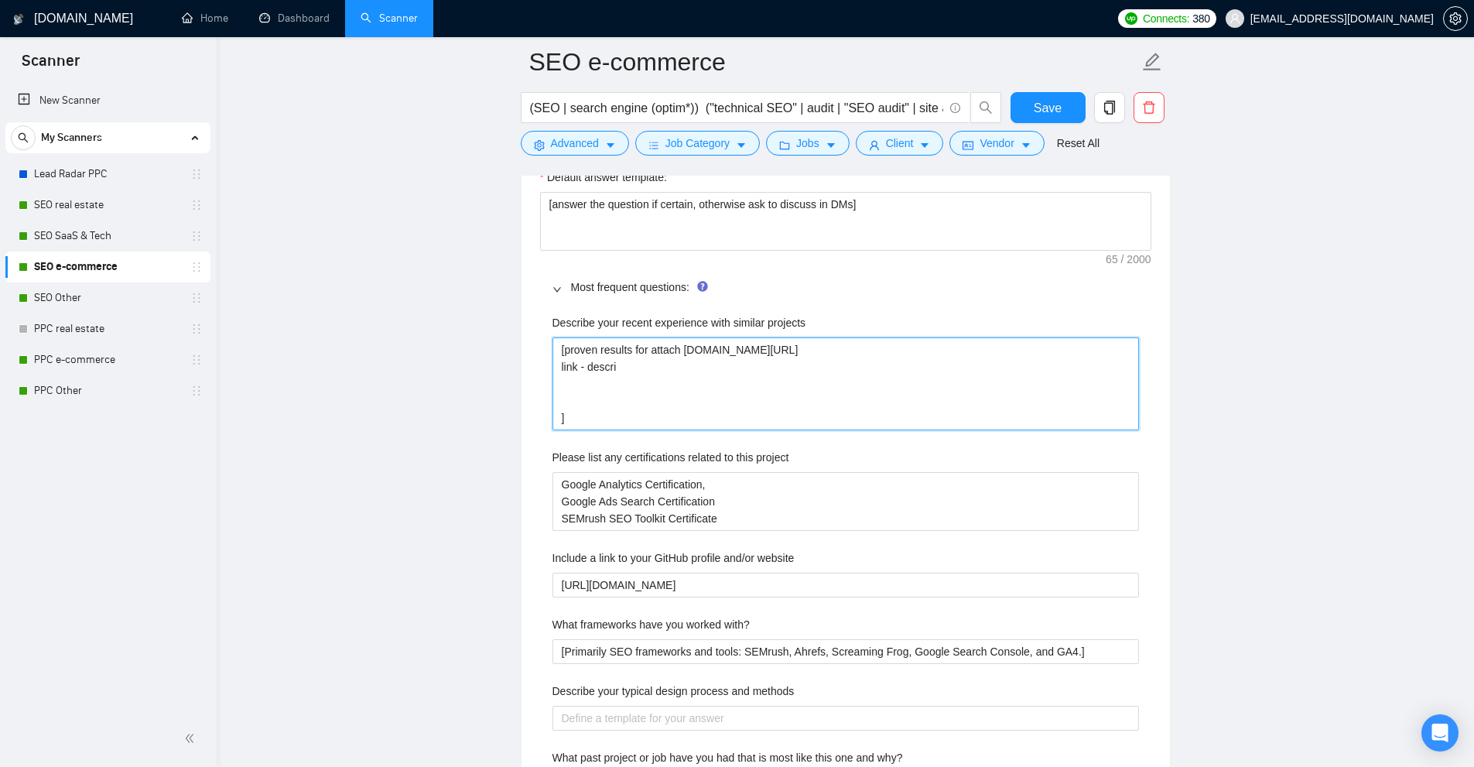
type projects "[proven results for attach drive.google.com/file/d/1w9qZj6uSoPkVZpcHwhYd3lmkRBY…"
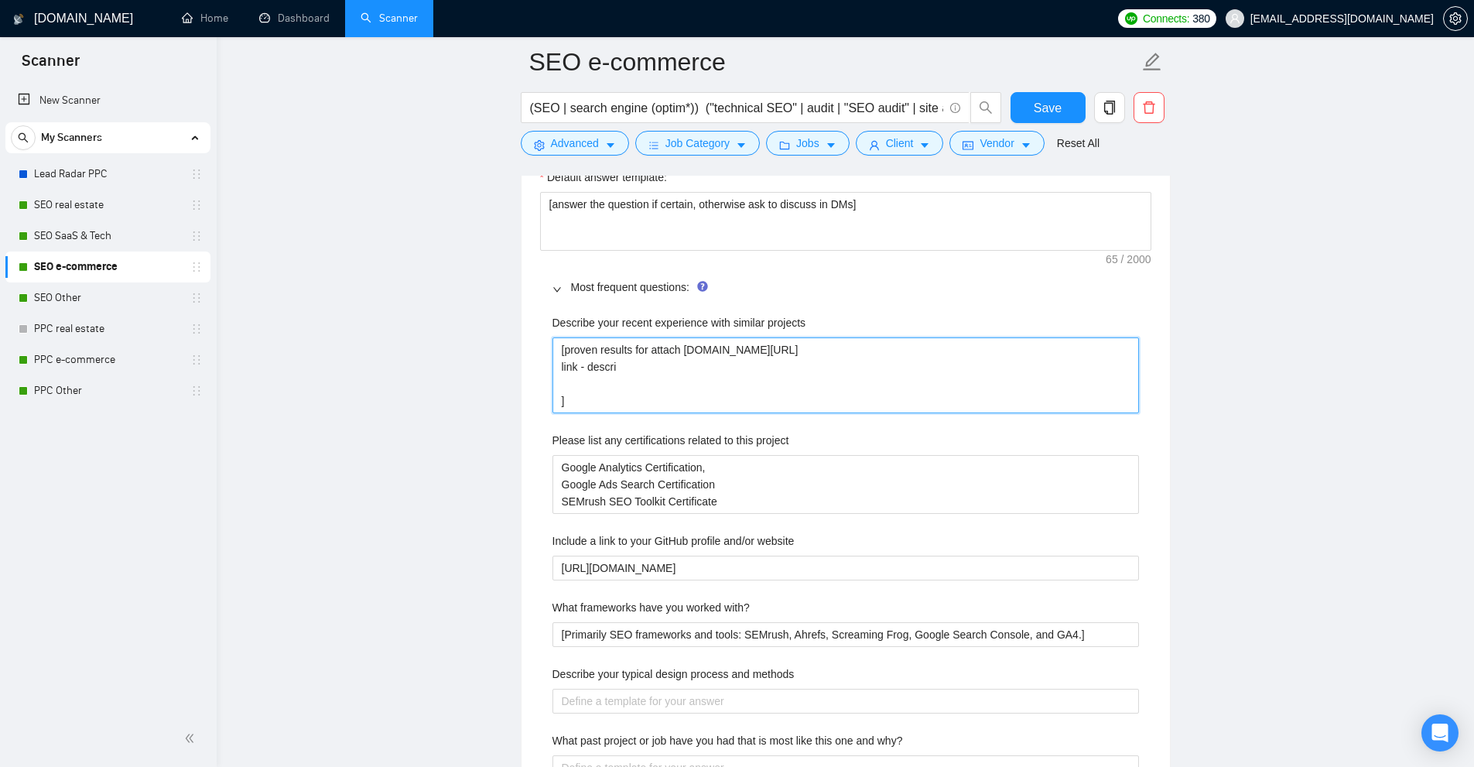
type projects "[proven results for attach drive.google.com/file/d/1w9qZj6uSoPkVZpcHwhYd3lmkRBY…"
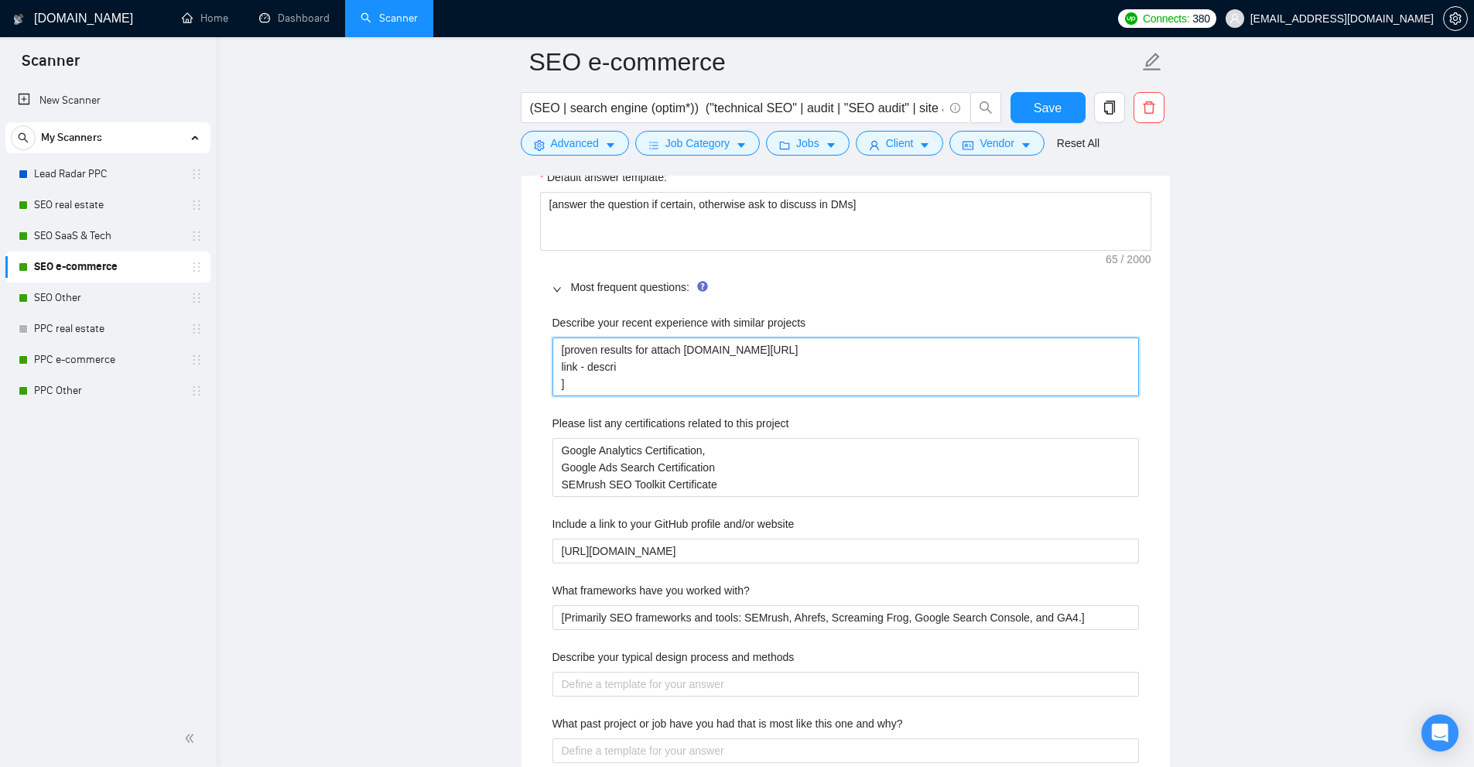
type projects "[proven results for attach drive.google.com/file/d/1w9qZj6uSoPkVZpcHwhYd3lmkRBY…"
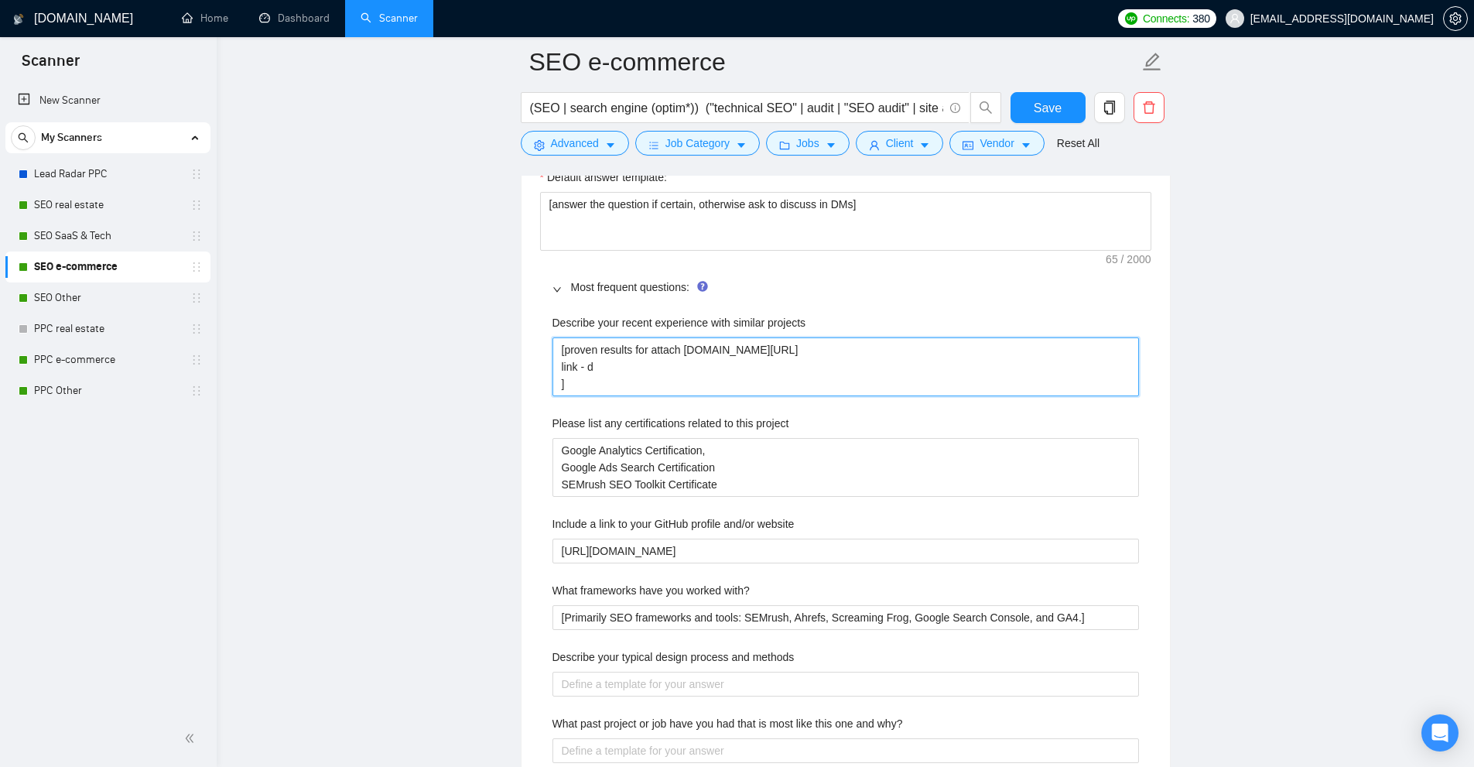
type projects "[proven results for attach drive.google.com/file/d/1w9qZj6uSoPkVZpcHwhYd3lmkRBY…"
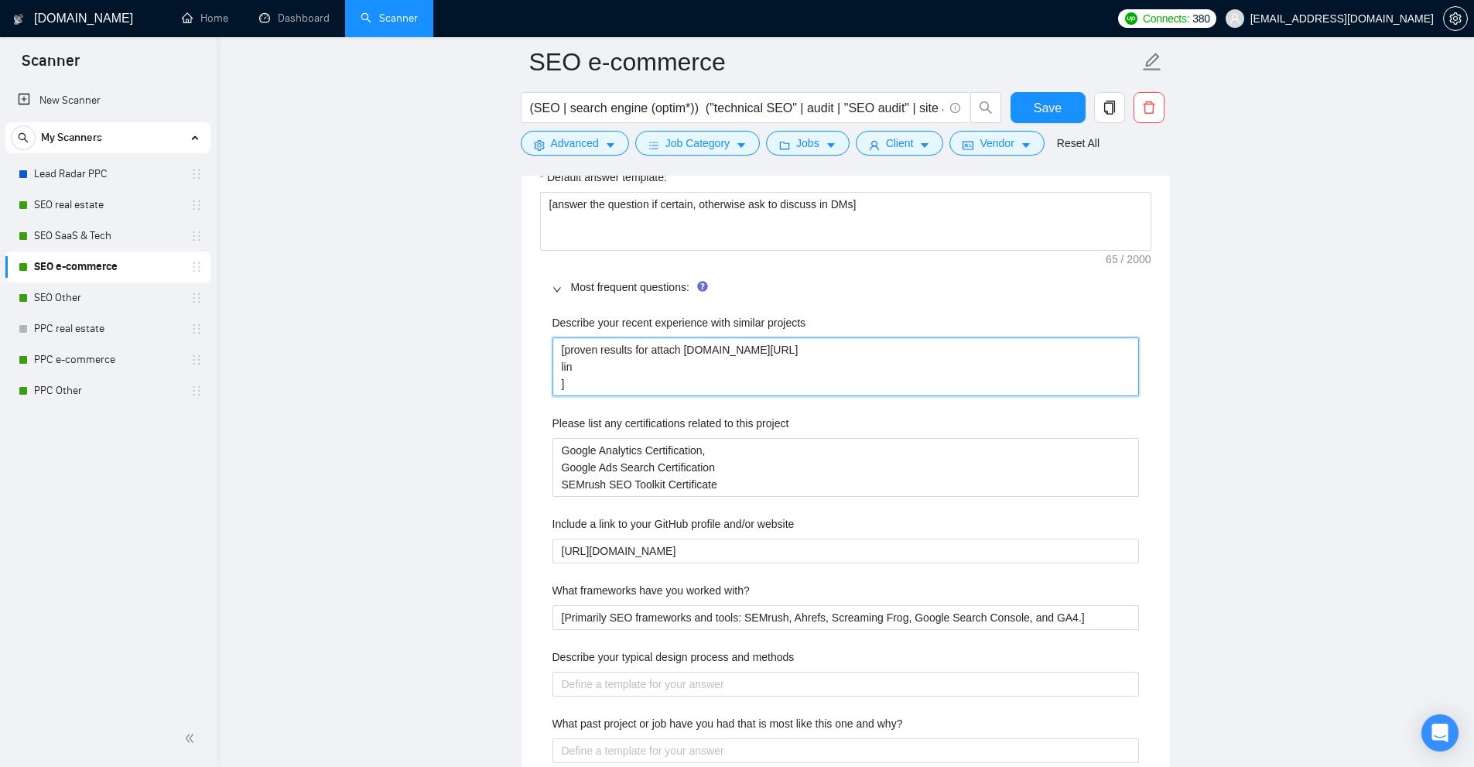
type projects "[proven results for attach drive.google.com/file/d/1w9qZj6uSoPkVZpcHwhYd3lmkRBY…"
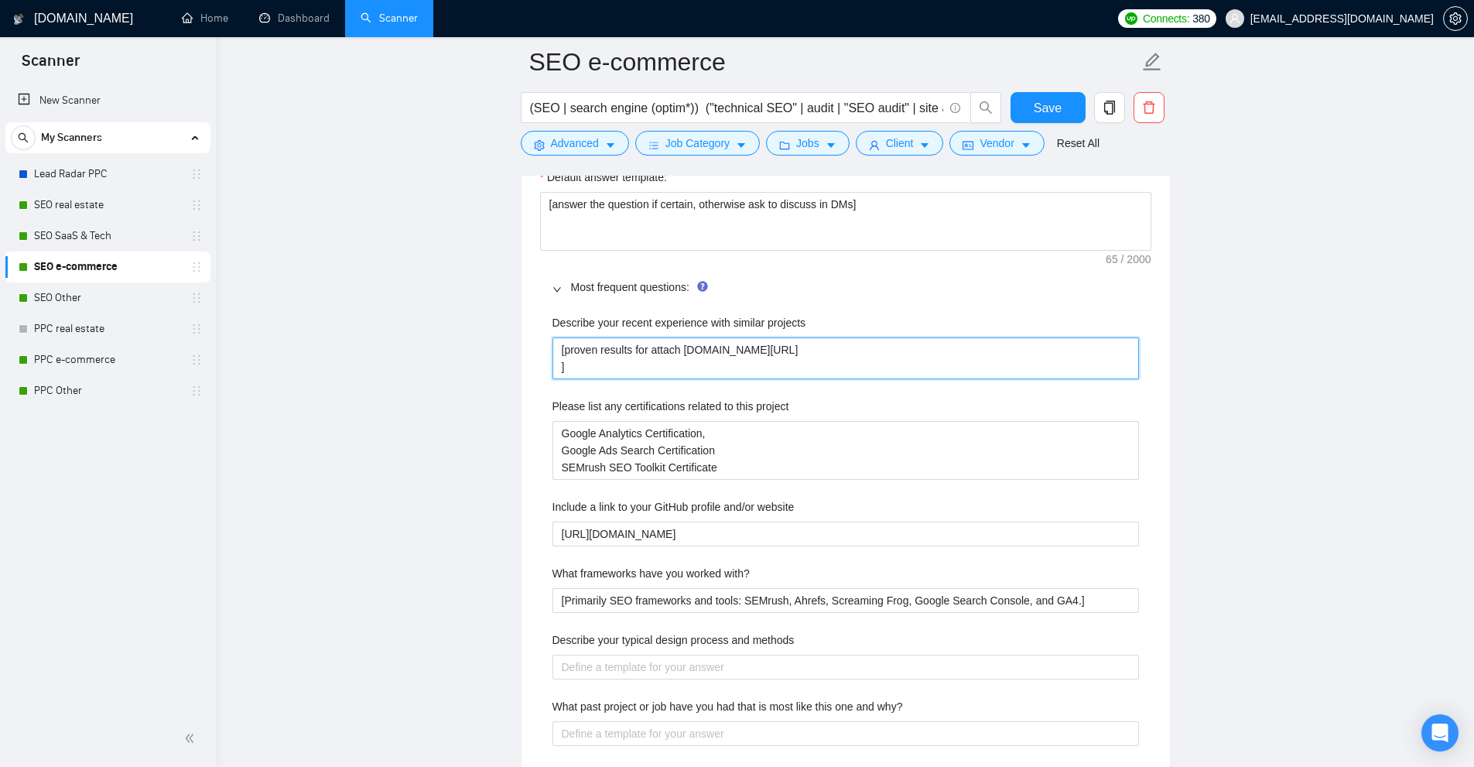
type projects "[proven results for attach [DOMAIN_NAME][URL]]"
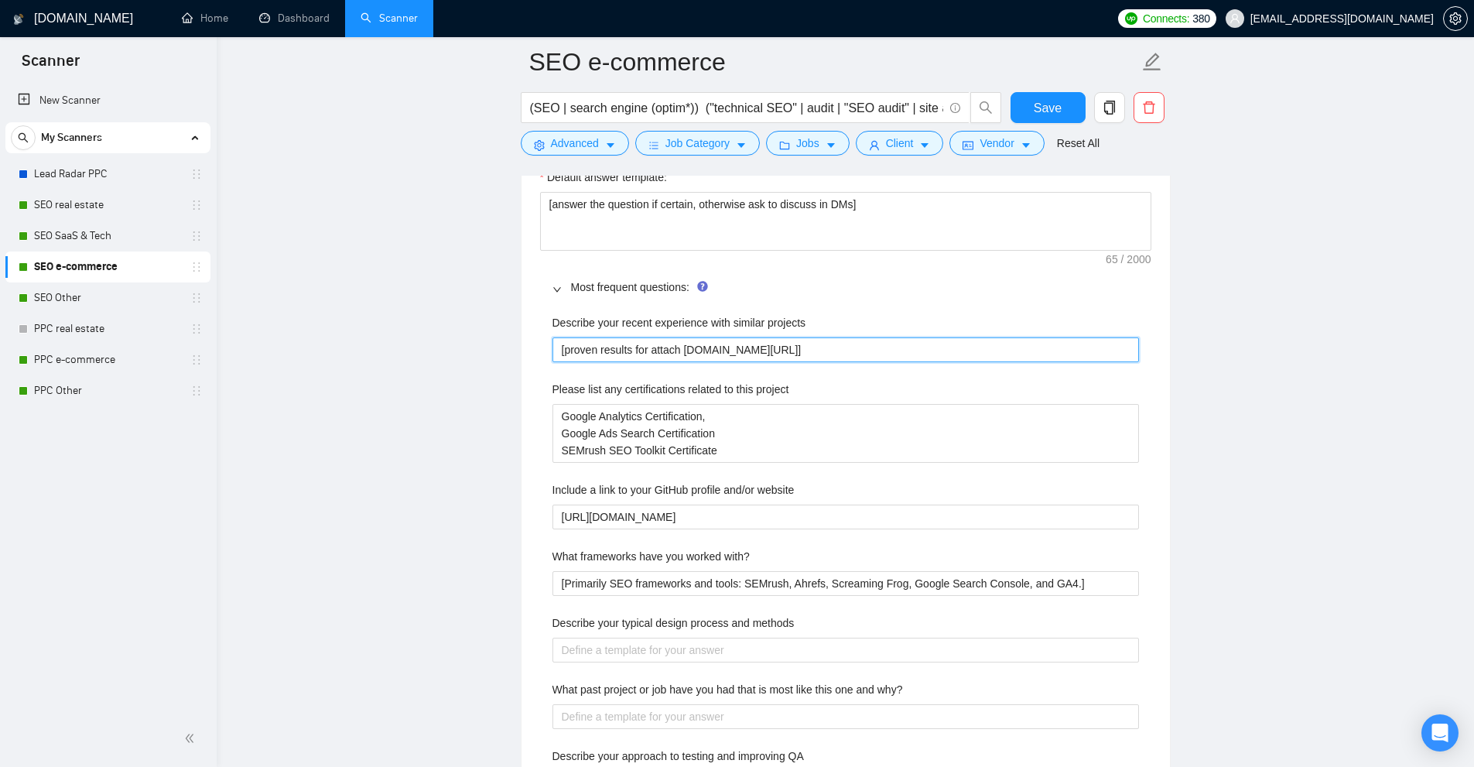
drag, startPoint x: 1029, startPoint y: 338, endPoint x: 319, endPoint y: 320, distance: 710.5
click at [319, 320] on main "SEO e-commerce (SEO | search engine (optim*)) ("technical SEO" | audit | "SEO a…" at bounding box center [845, 411] width 1208 height 5187
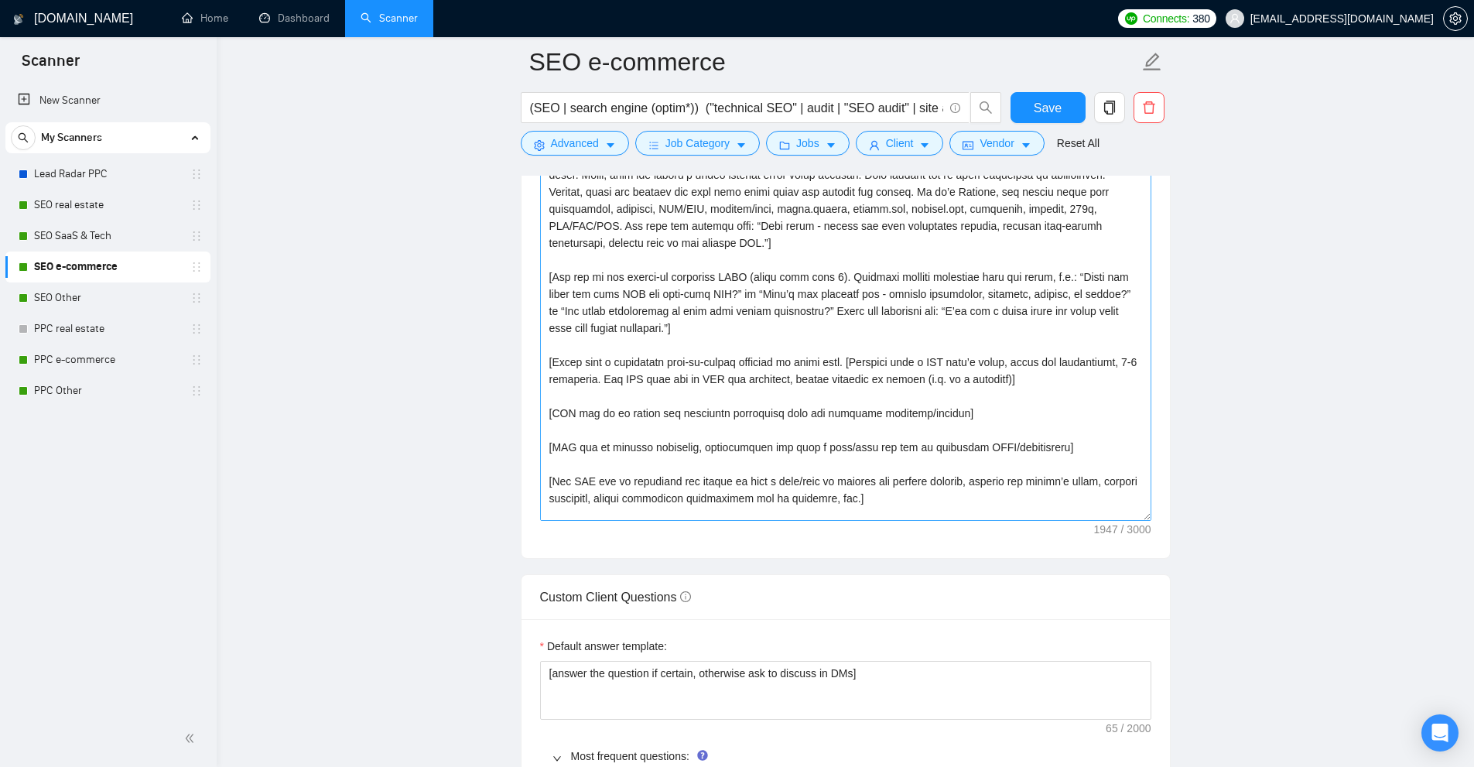
scroll to position [57, 0]
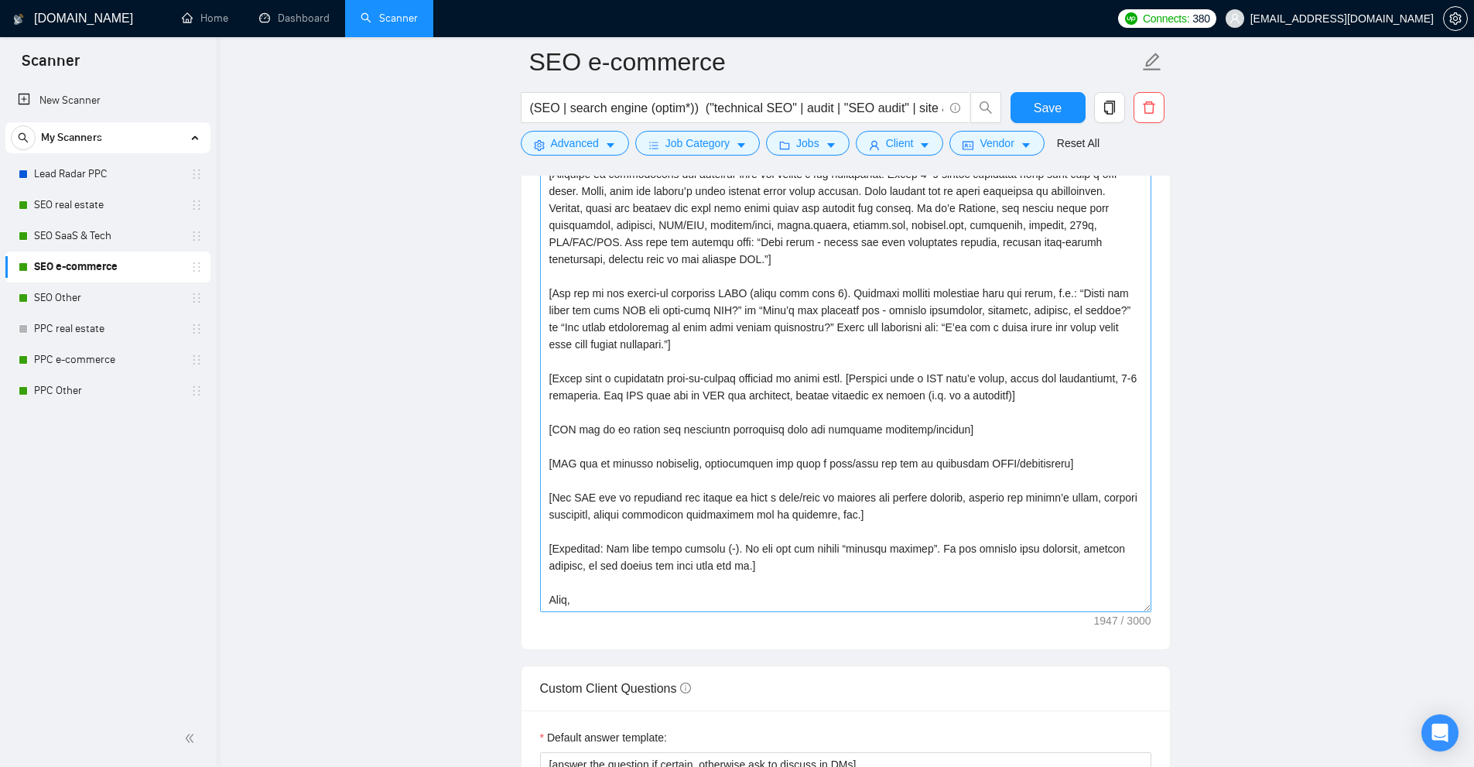
drag, startPoint x: 1145, startPoint y: 504, endPoint x: 1148, endPoint y: 600, distance: 96.0
click at [1148, 600] on textarea "Cover letter template:" at bounding box center [845, 390] width 611 height 444
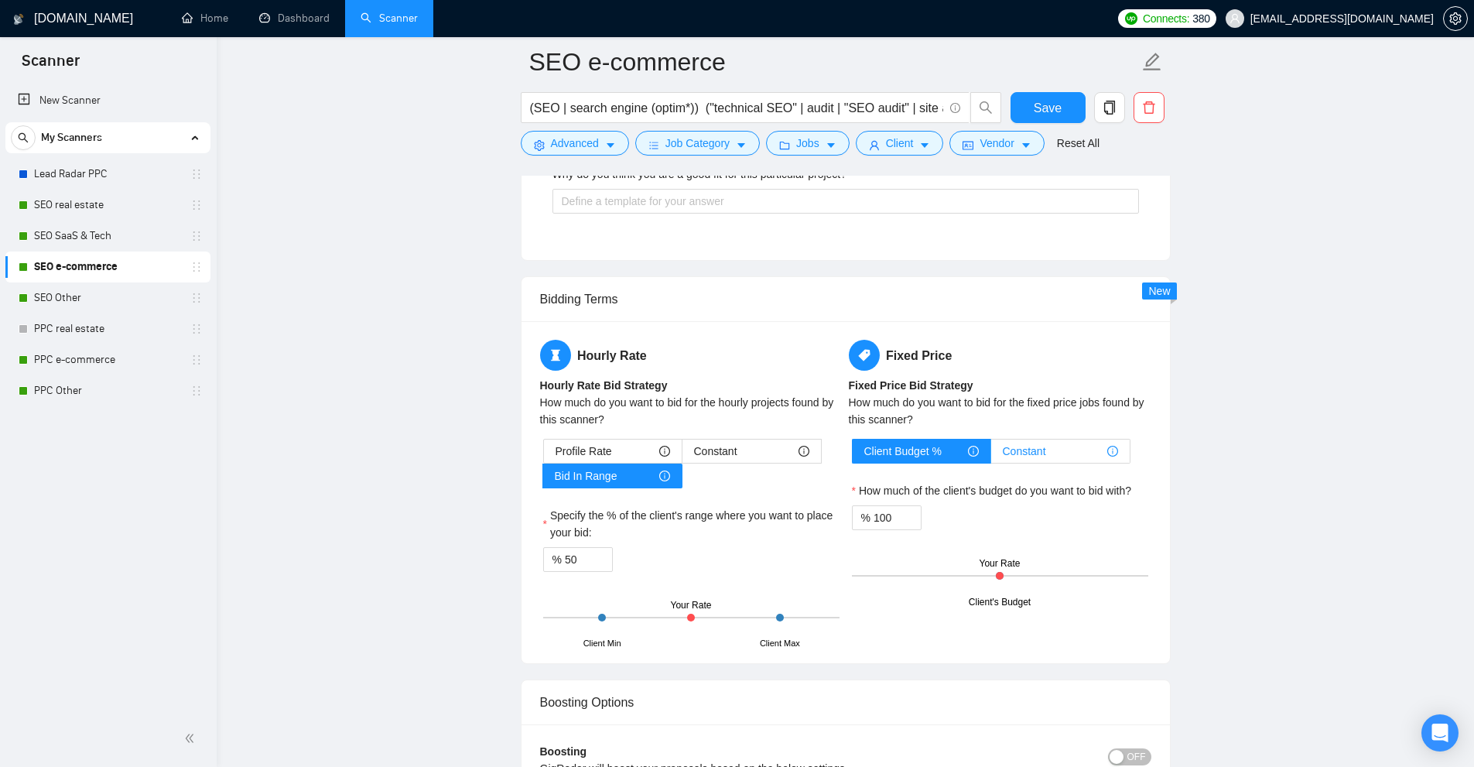
scroll to position [4743, 0]
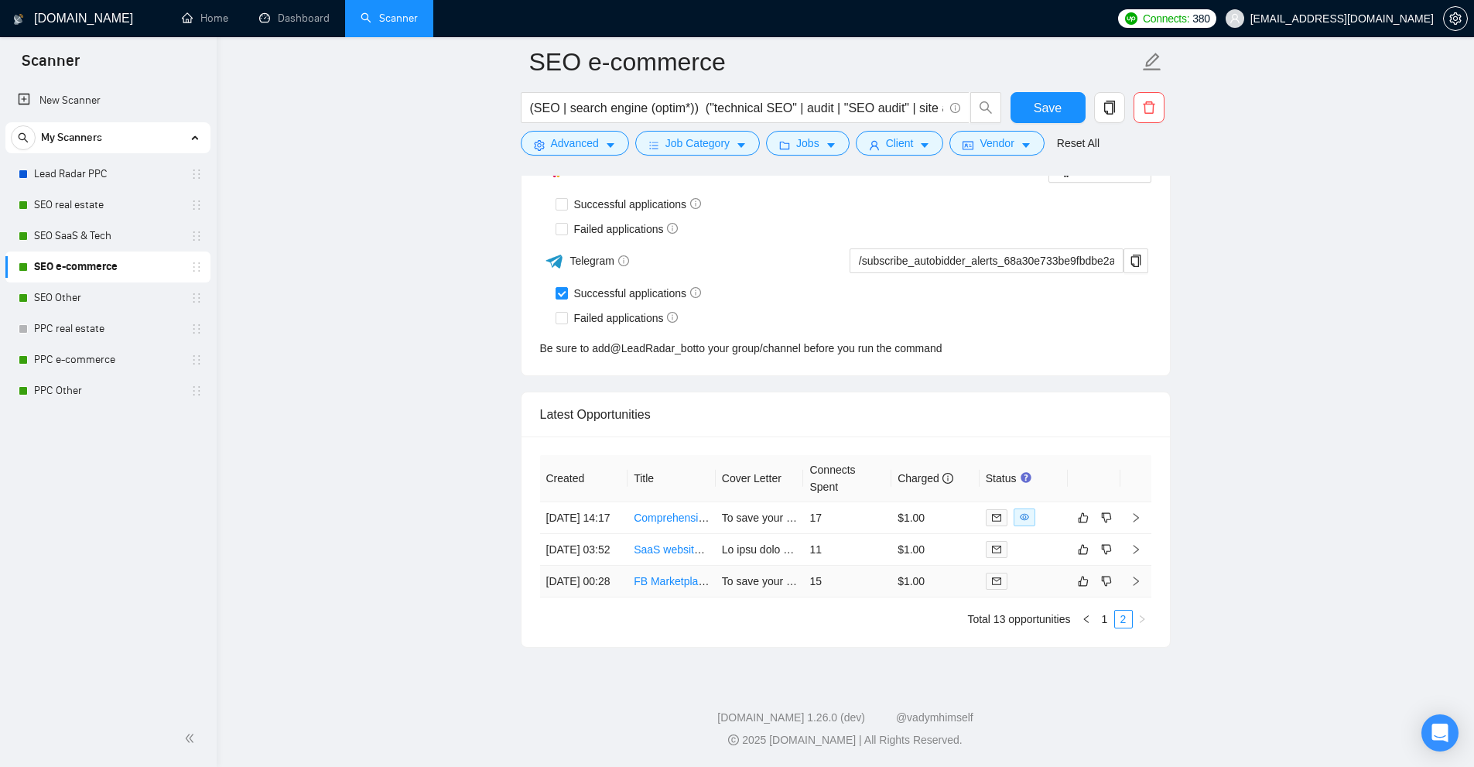
click at [1030, 582] on td at bounding box center [1023, 582] width 88 height 32
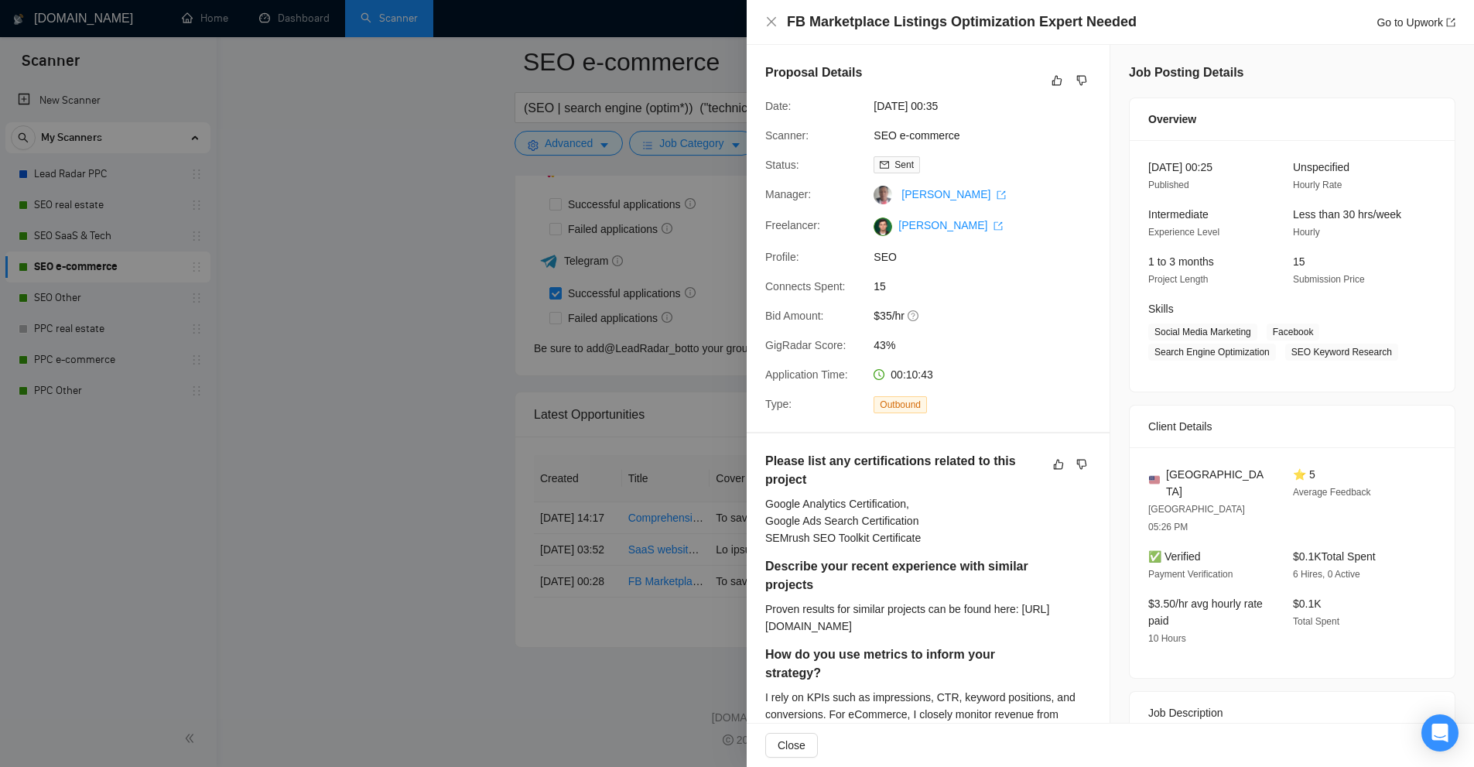
click at [679, 293] on div at bounding box center [737, 383] width 1474 height 767
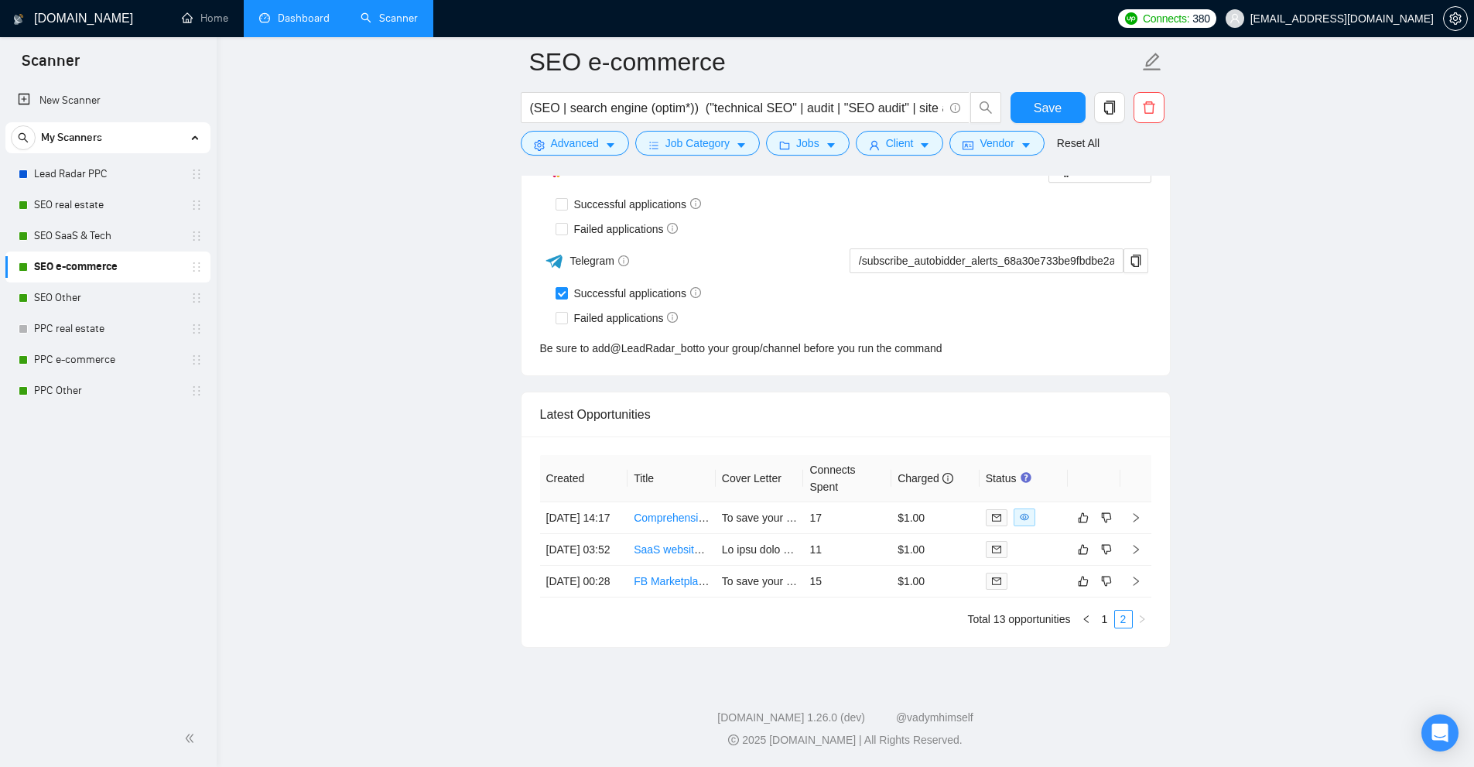
click at [296, 12] on link "Dashboard" at bounding box center [294, 18] width 70 height 13
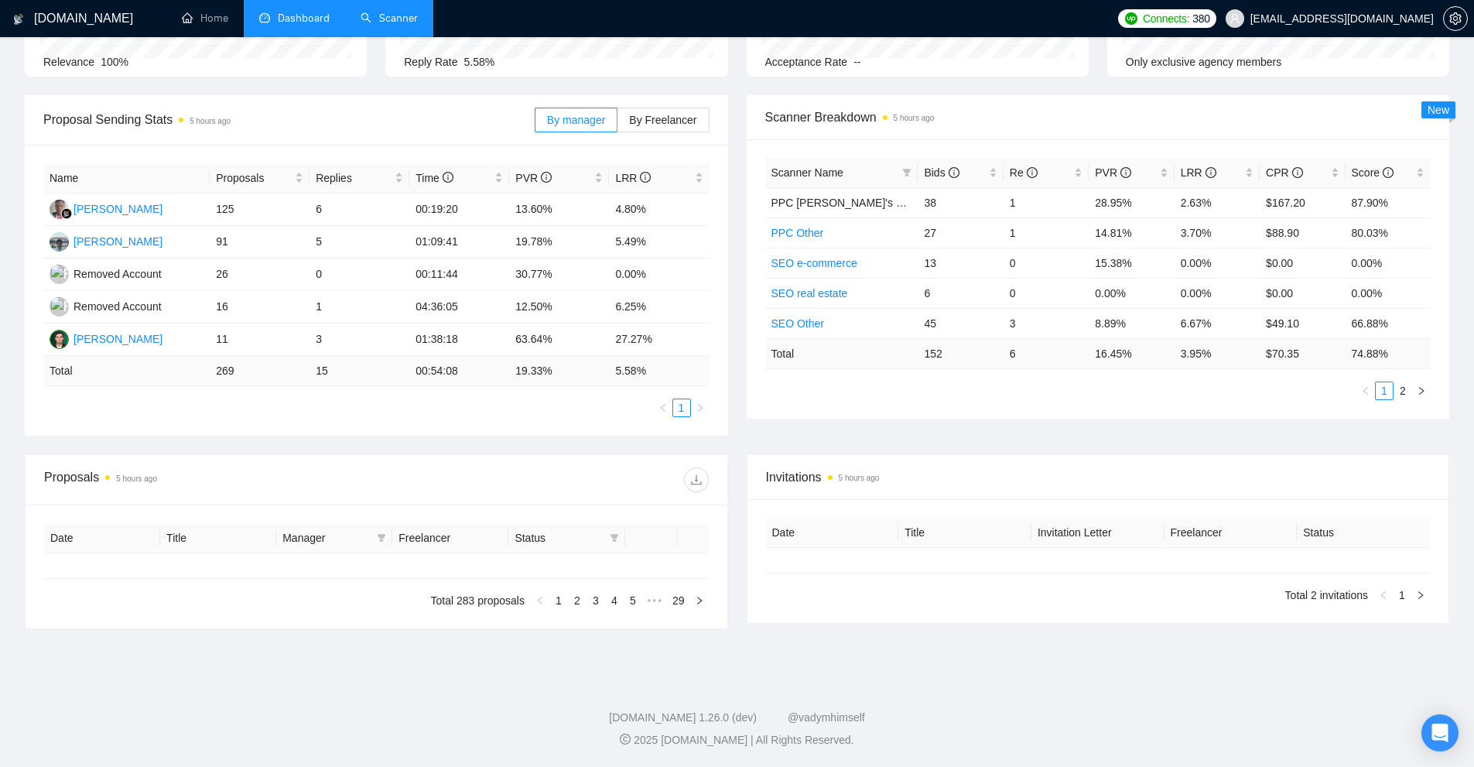
type input "[DATE]"
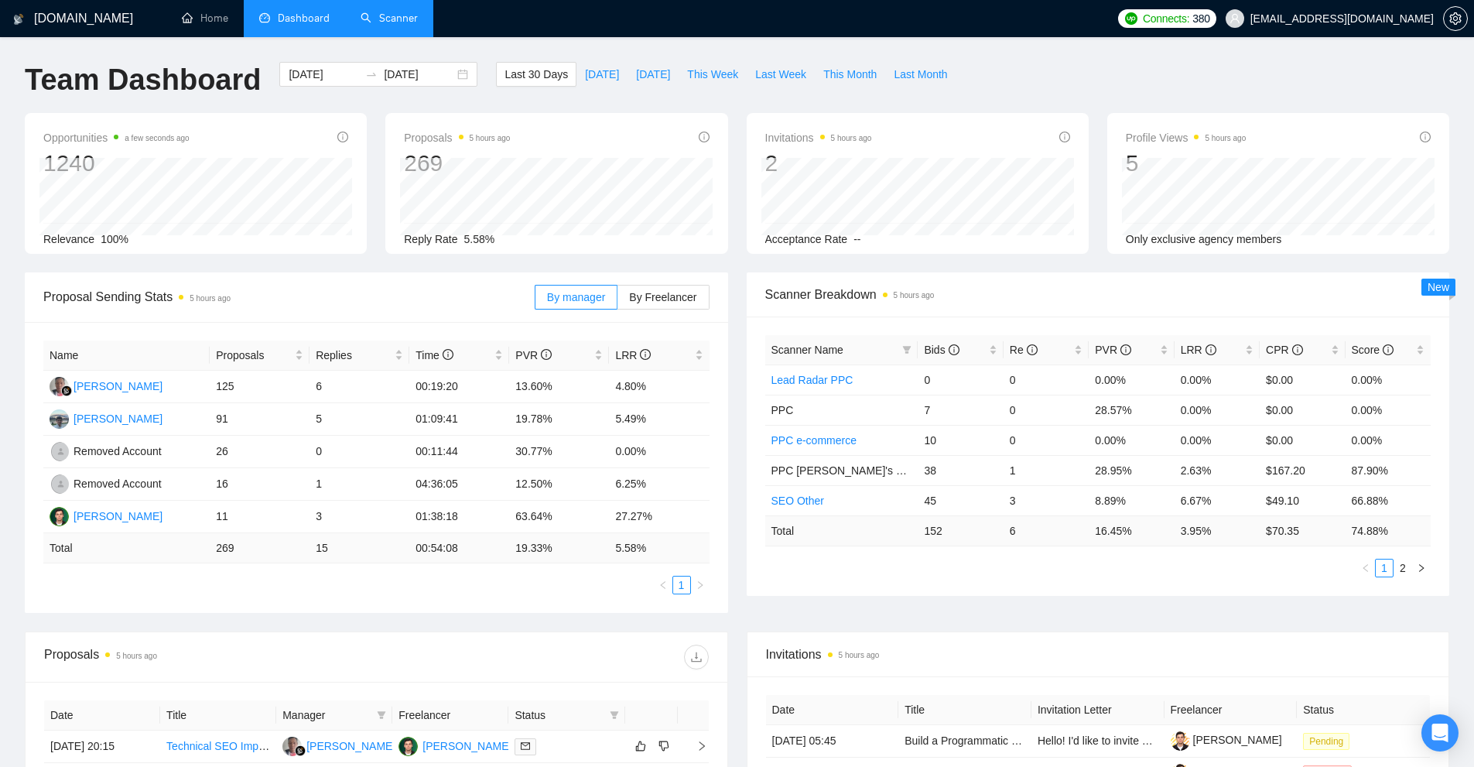
click at [377, 23] on link "Scanner" at bounding box center [389, 18] width 57 height 13
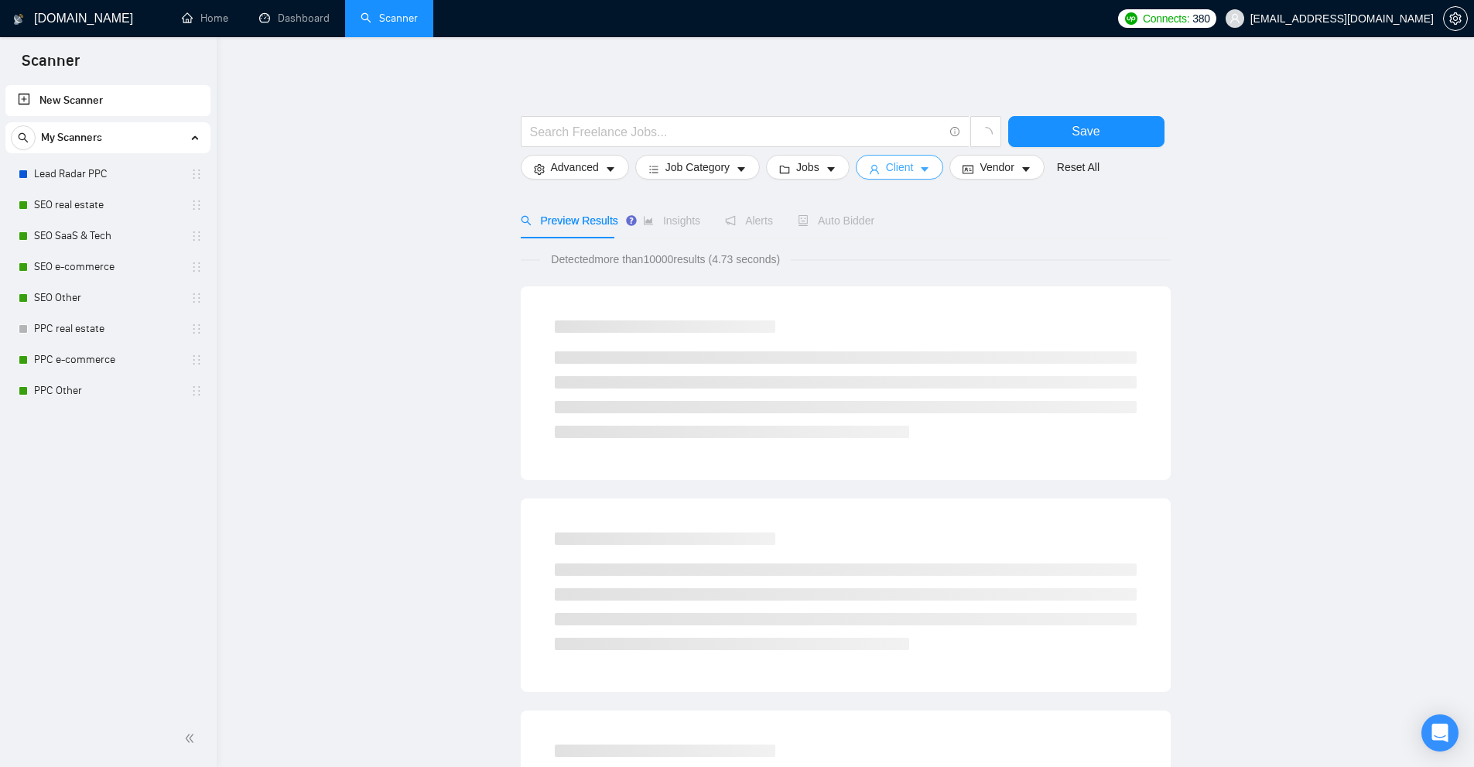
click at [903, 166] on span "Client" at bounding box center [900, 167] width 28 height 17
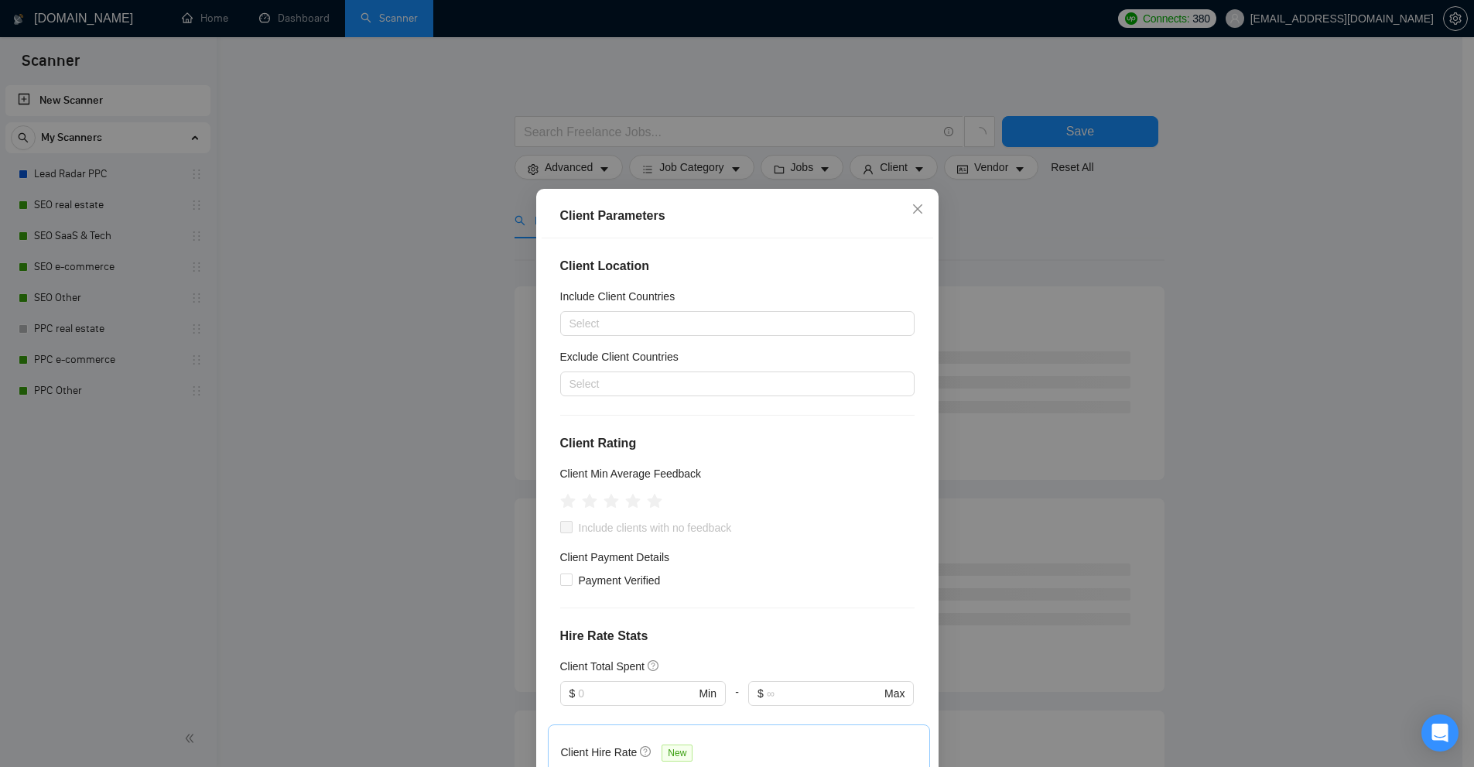
scroll to position [232, 0]
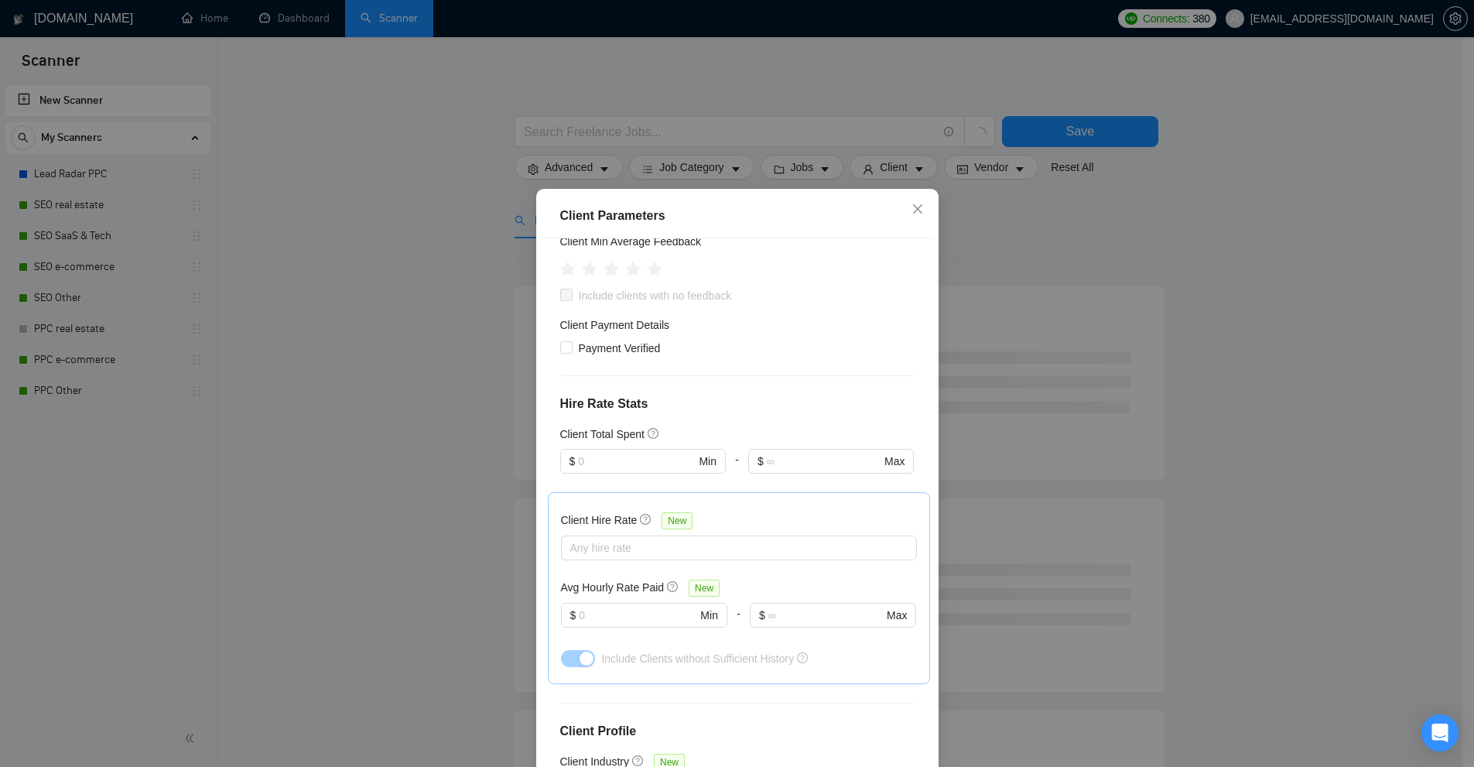
click at [714, 560] on div "Client Hire Rate New Any hire rate Avg Hourly Rate Paid New $ Min - $ Max Inclu…" at bounding box center [739, 588] width 356 height 166
click at [721, 540] on div at bounding box center [731, 547] width 333 height 19
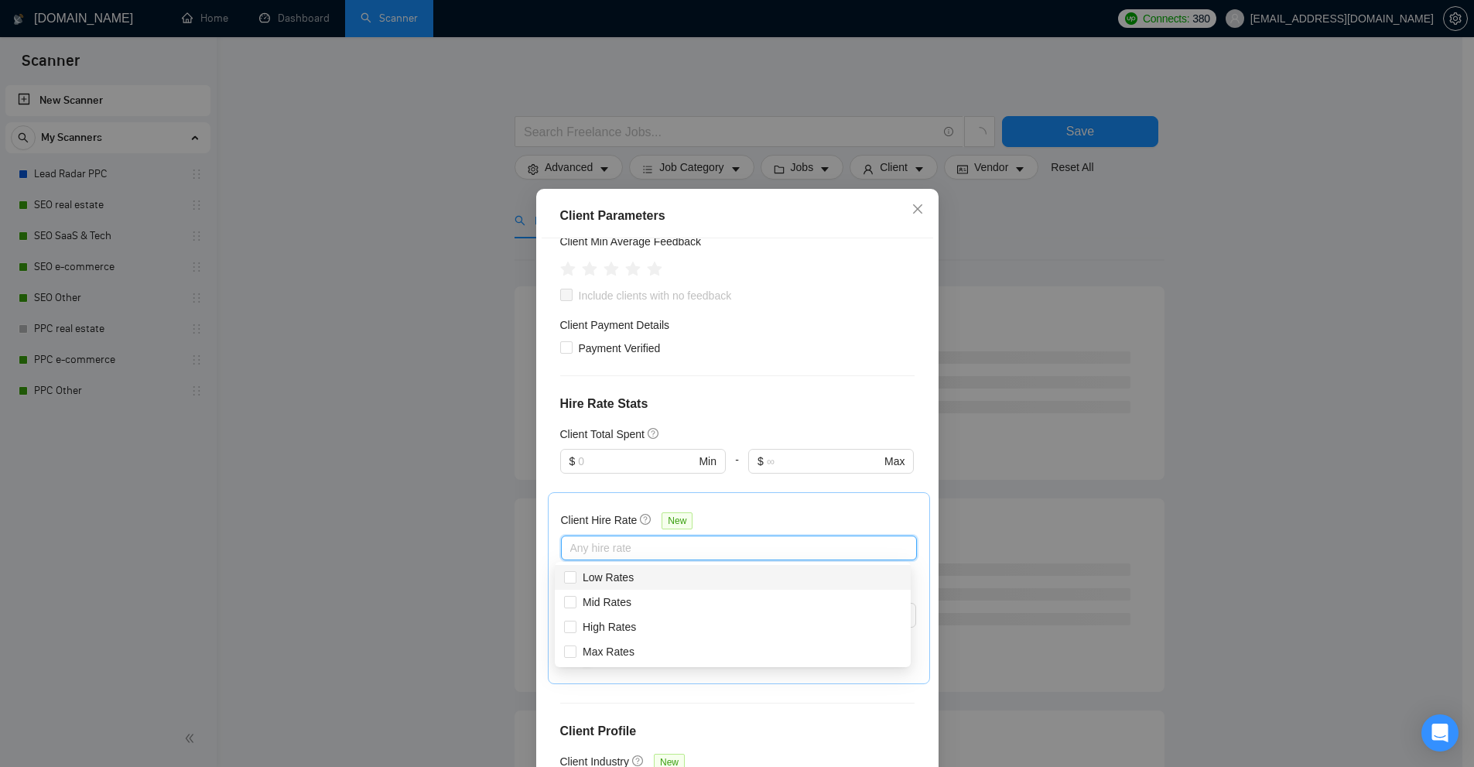
click at [721, 553] on div at bounding box center [731, 547] width 333 height 19
click at [1260, 423] on div "Client Parameters Client Location Include Client Countries Select Exclude Clien…" at bounding box center [737, 383] width 1474 height 767
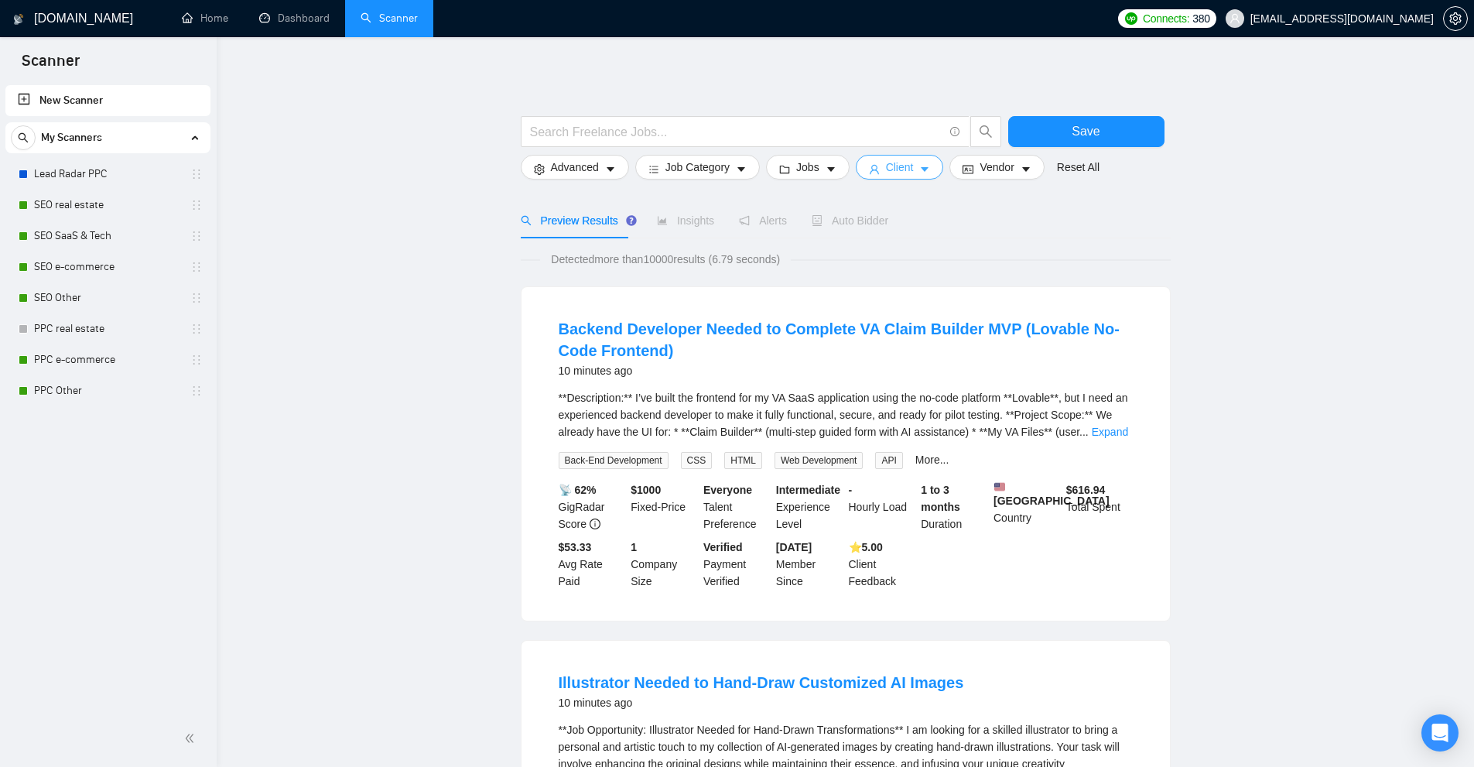
click at [928, 166] on button "Client" at bounding box center [900, 167] width 88 height 25
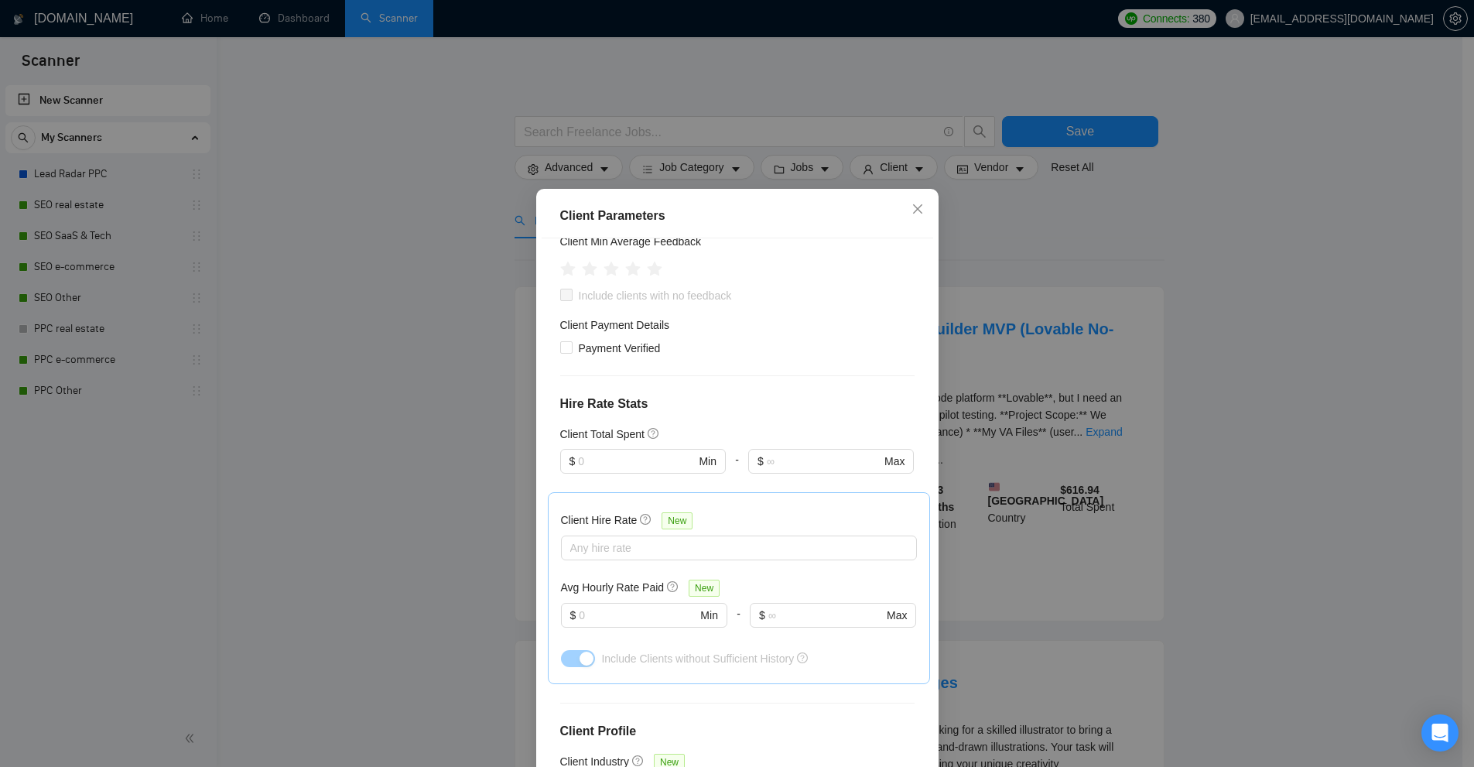
scroll to position [426, 0]
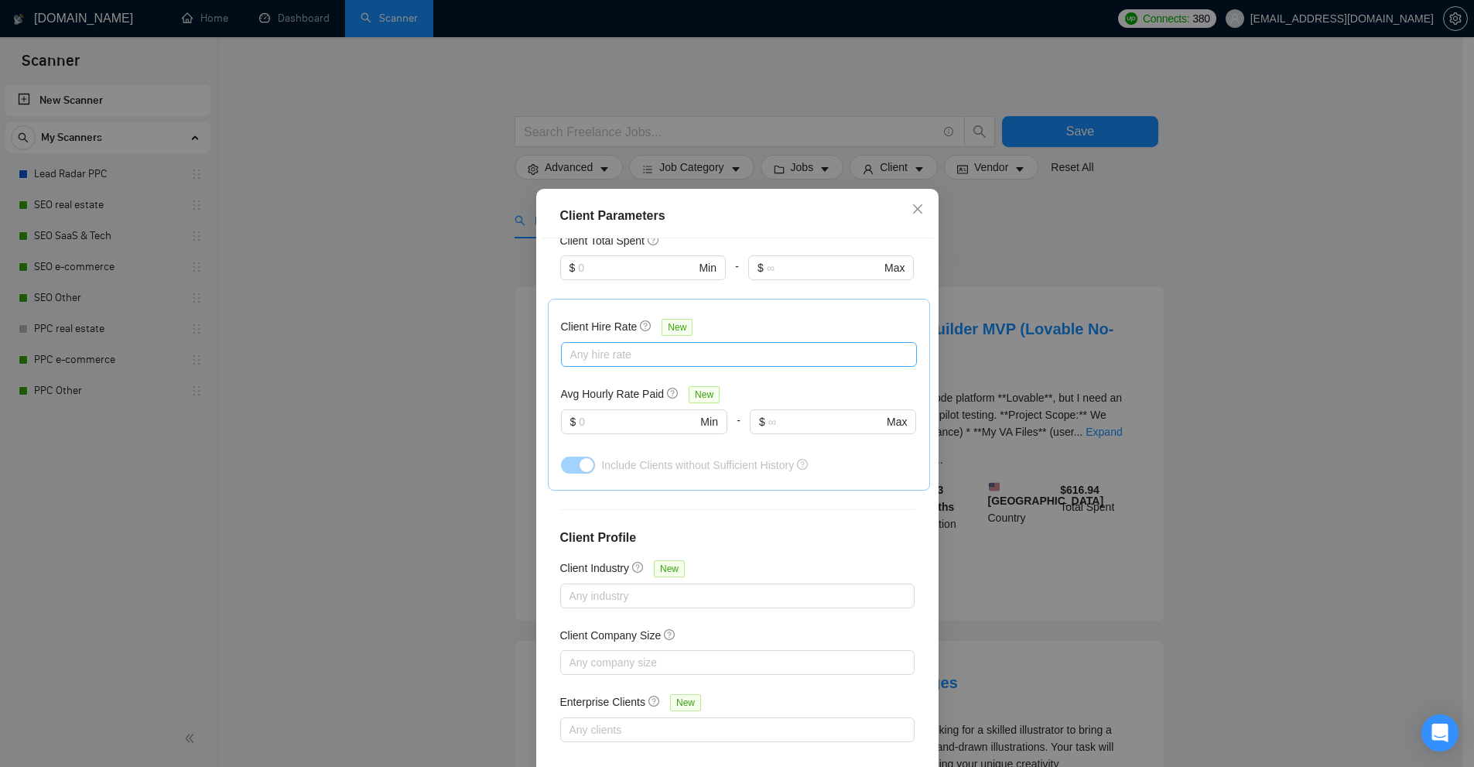
click at [590, 343] on div "Any hire rate" at bounding box center [739, 354] width 356 height 25
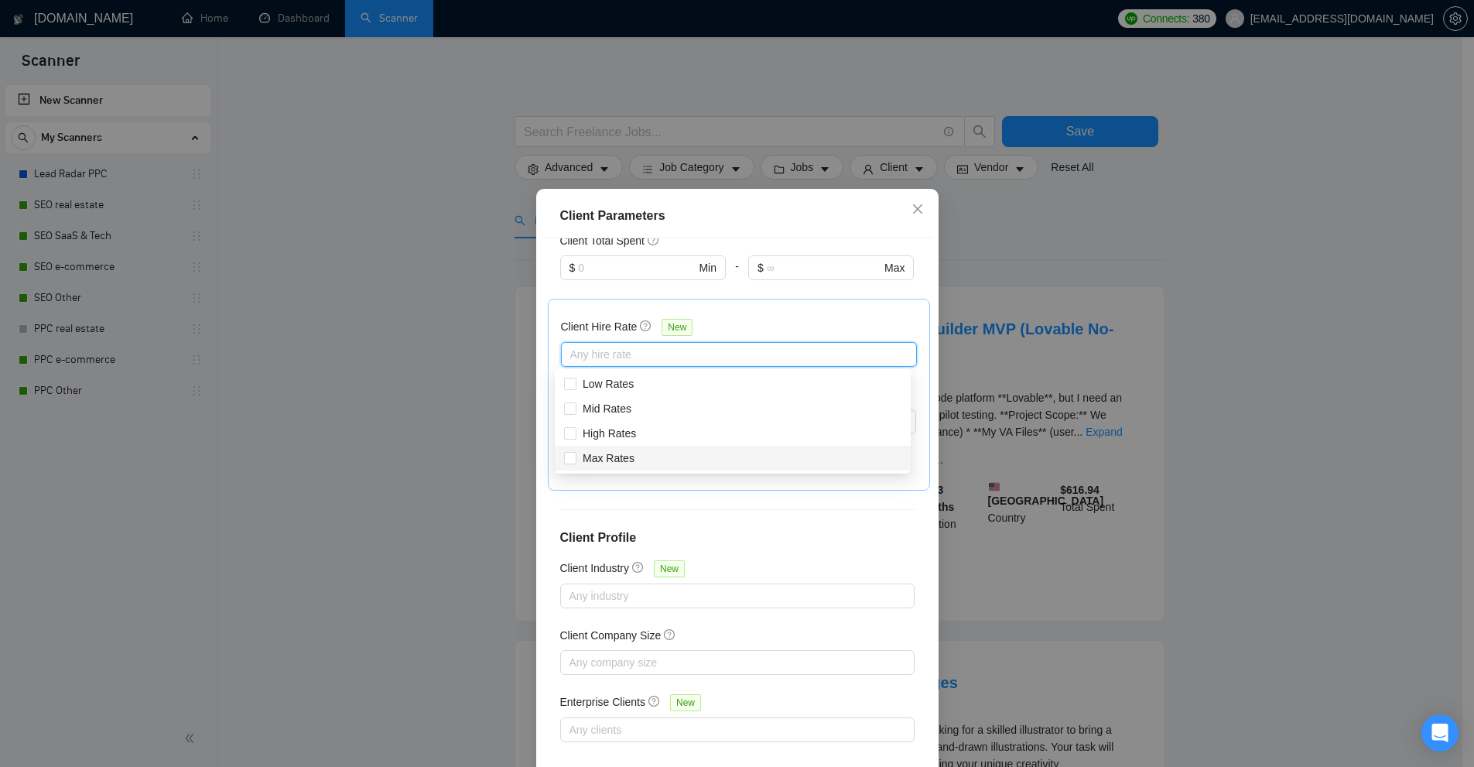
click at [1150, 374] on div "Client Parameters Client Location Include Client Countries Select Exclude Clien…" at bounding box center [737, 383] width 1474 height 767
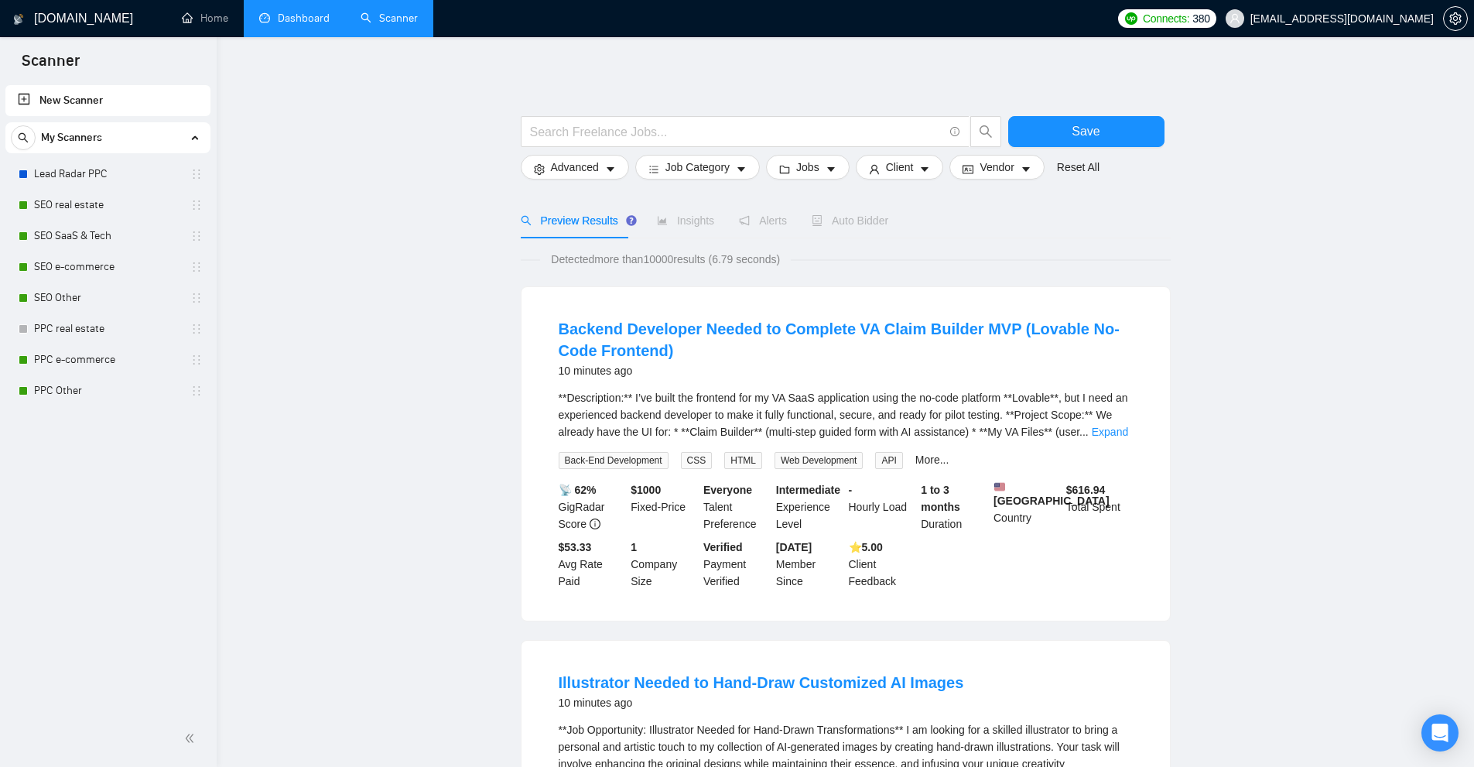
click at [314, 25] on link "Dashboard" at bounding box center [294, 18] width 70 height 13
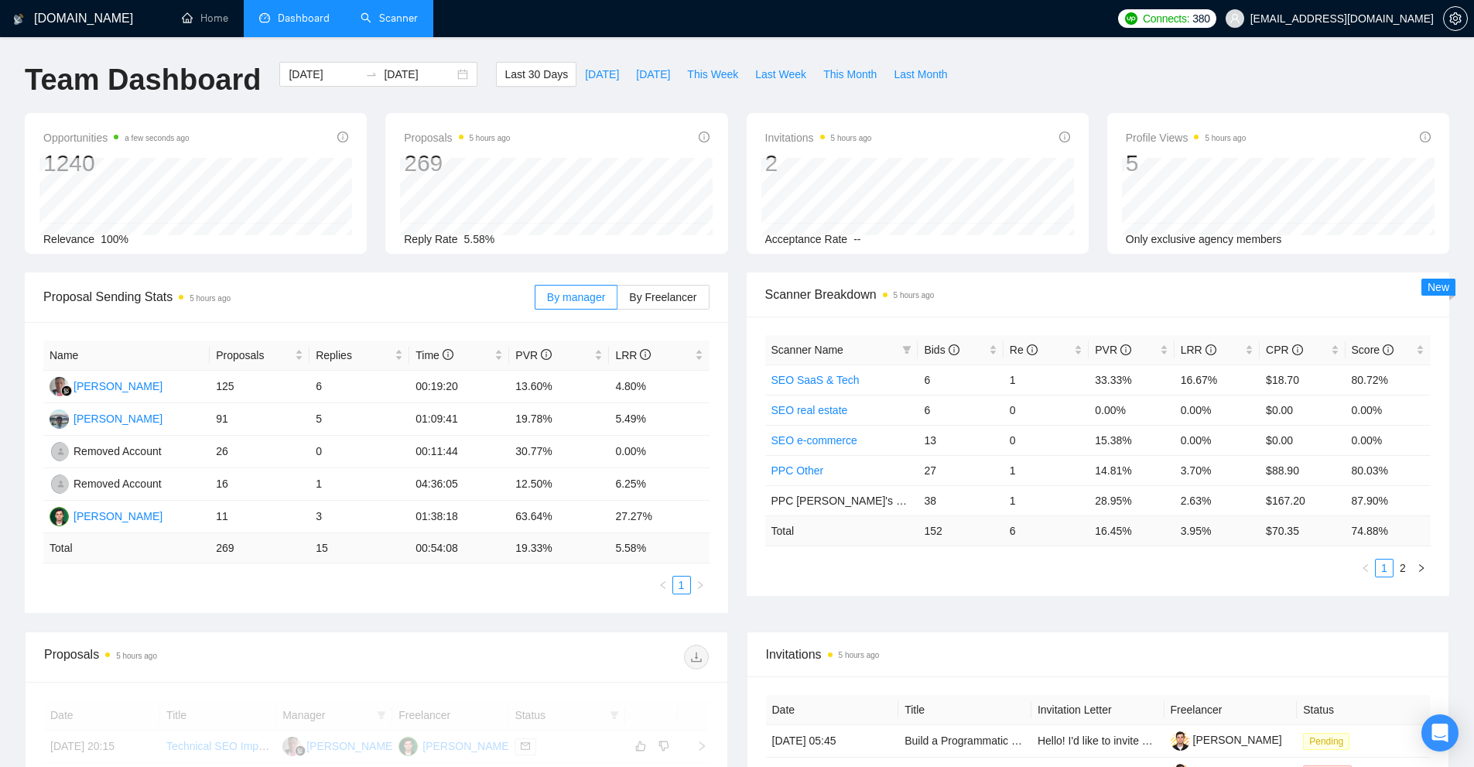
click at [404, 13] on link "Scanner" at bounding box center [389, 18] width 57 height 13
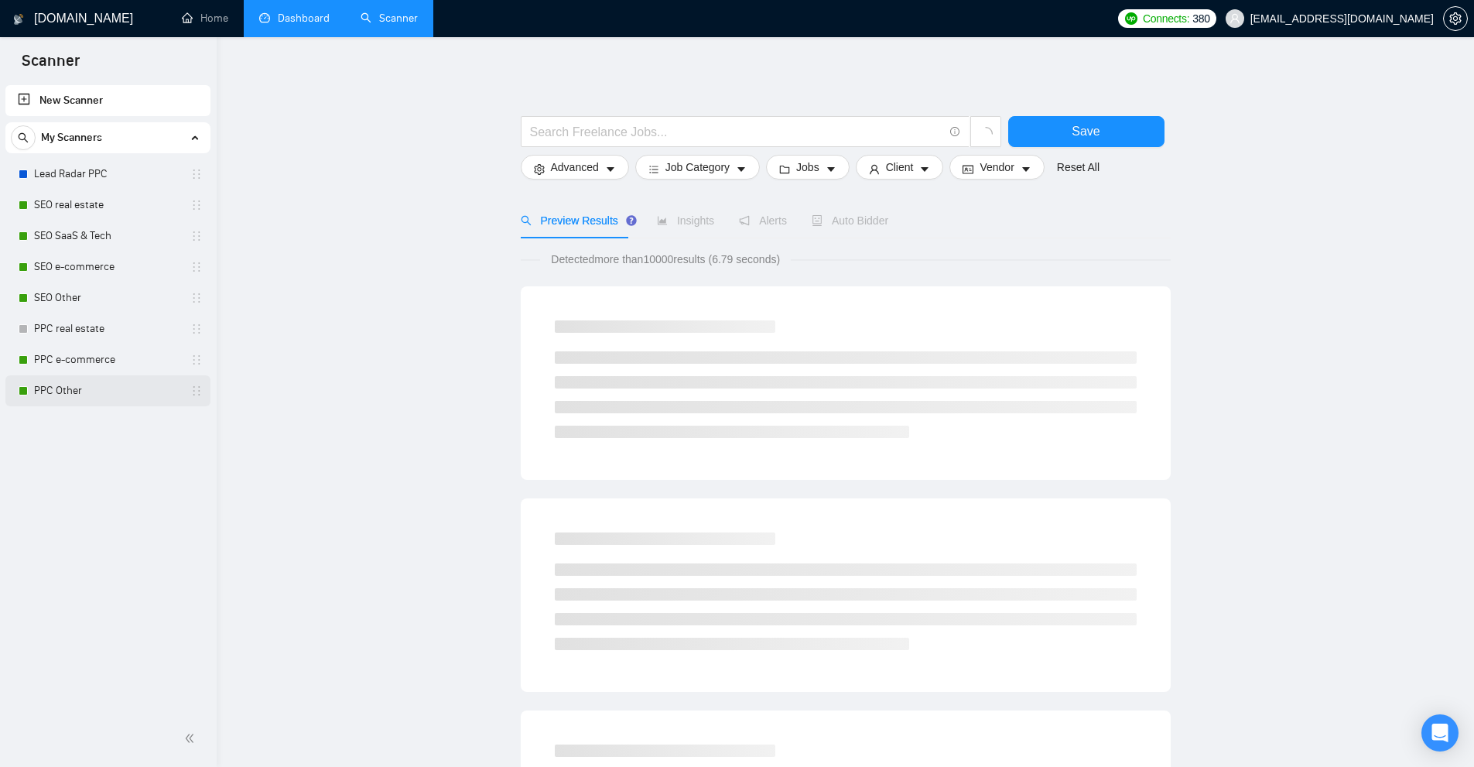
click at [101, 398] on link "PPC Other" at bounding box center [107, 390] width 147 height 31
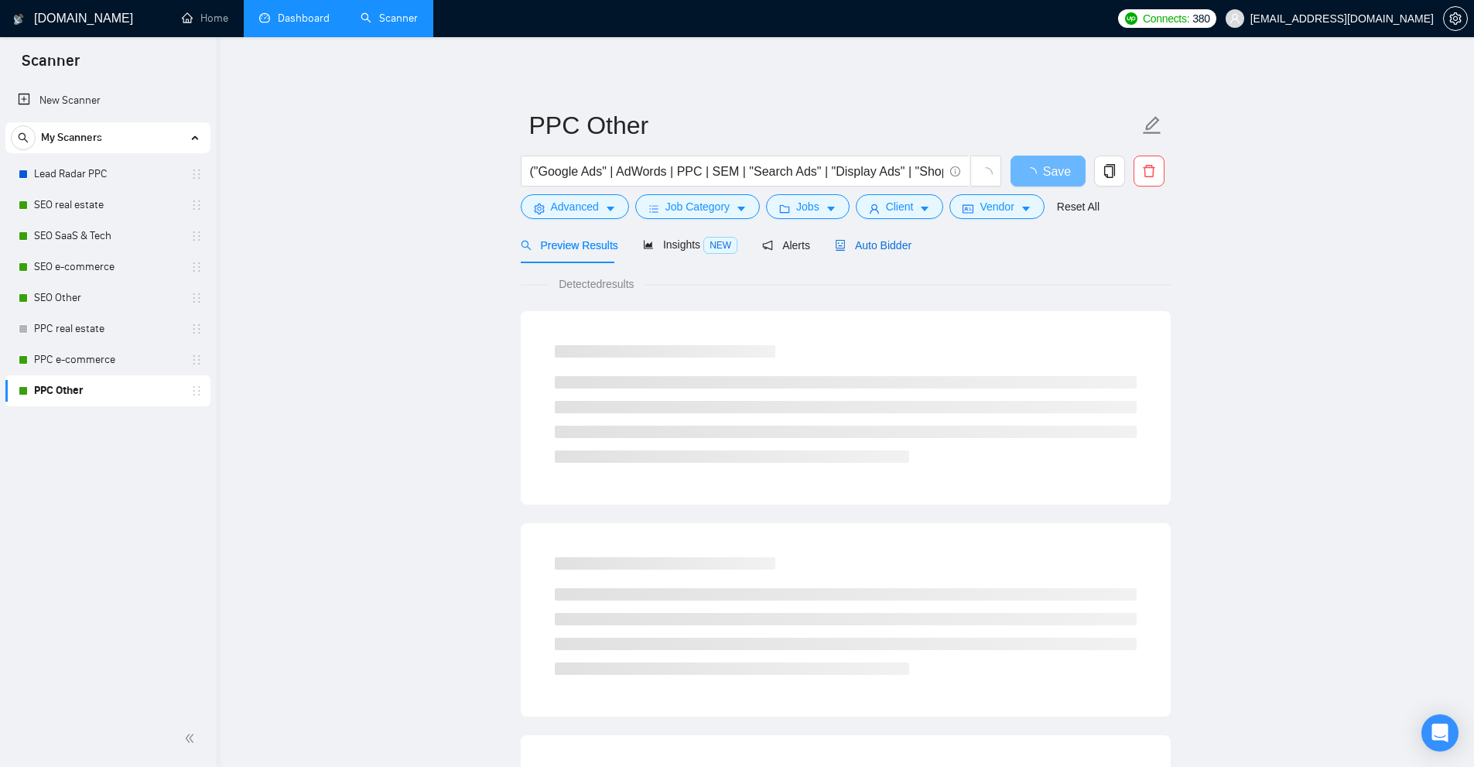
click at [886, 253] on div "Auto Bidder" at bounding box center [873, 245] width 77 height 17
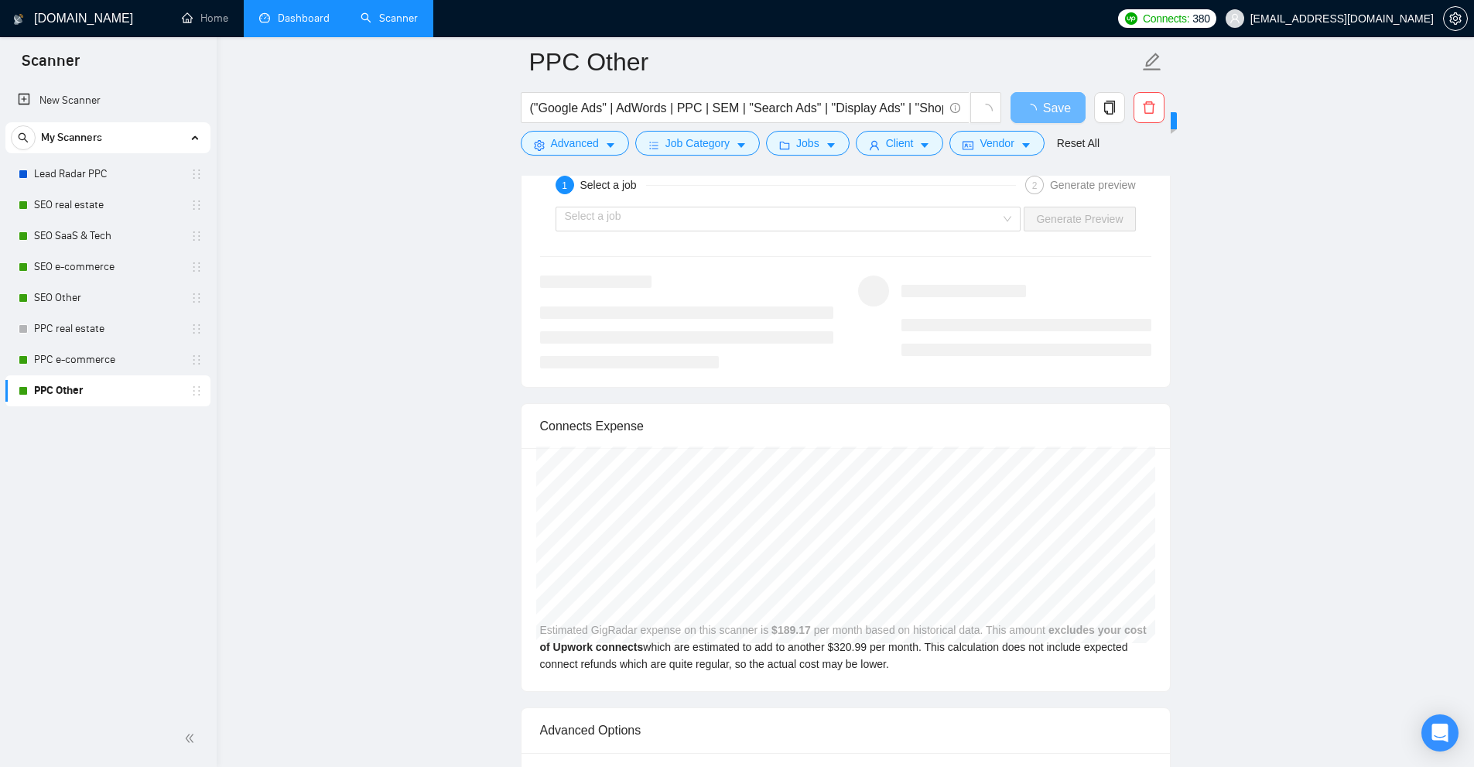
scroll to position [3946, 0]
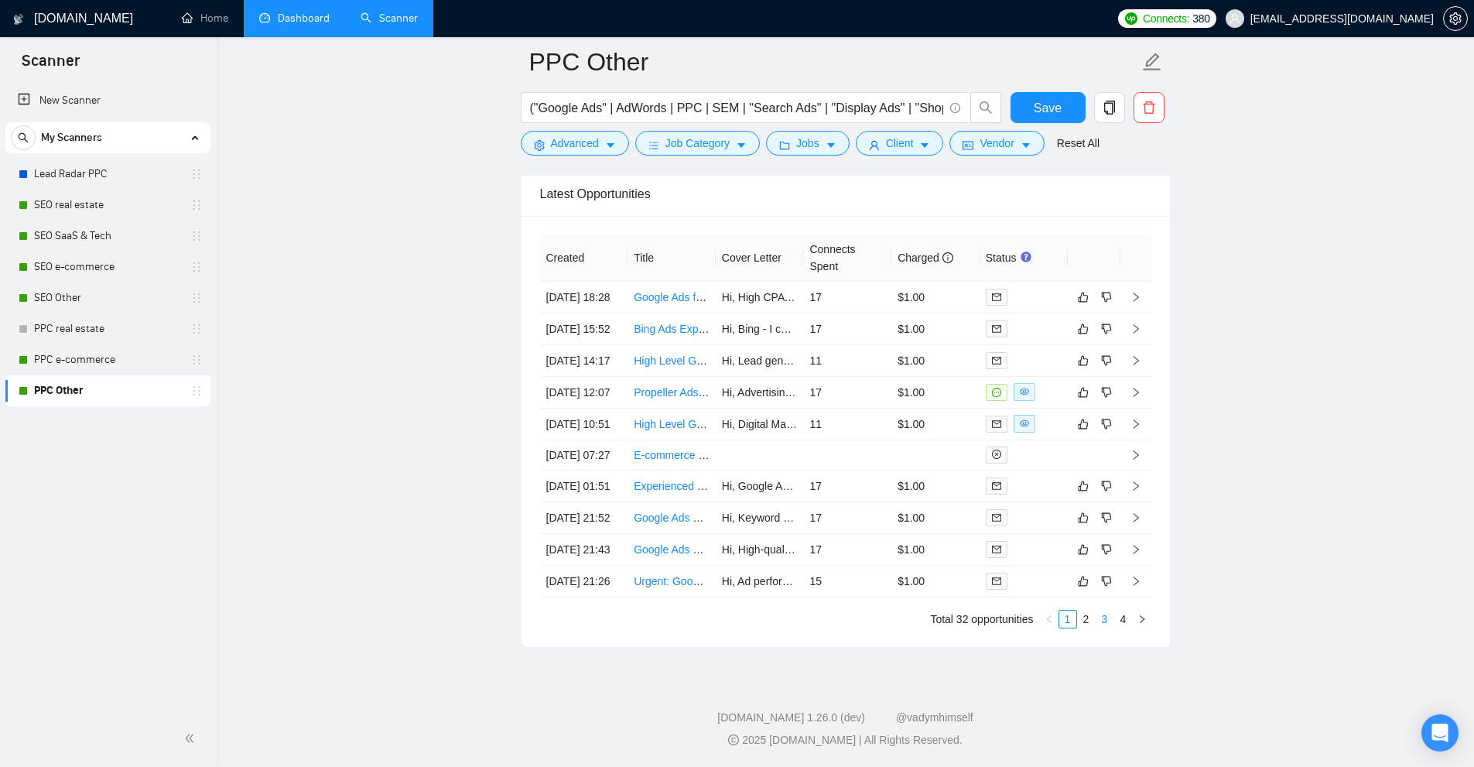
click at [1099, 627] on link "3" at bounding box center [1104, 618] width 17 height 17
click at [1024, 369] on div at bounding box center [1024, 360] width 76 height 18
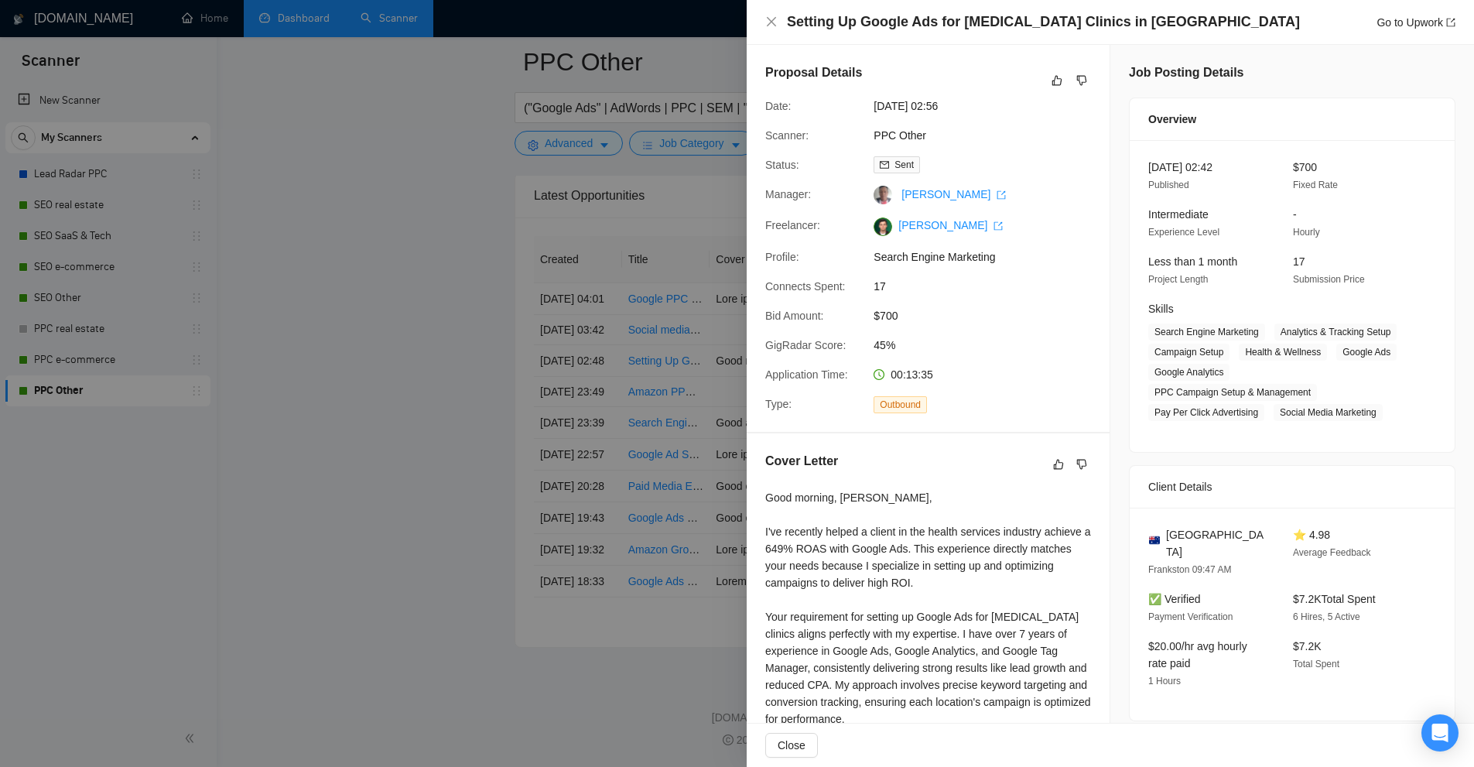
scroll to position [313, 0]
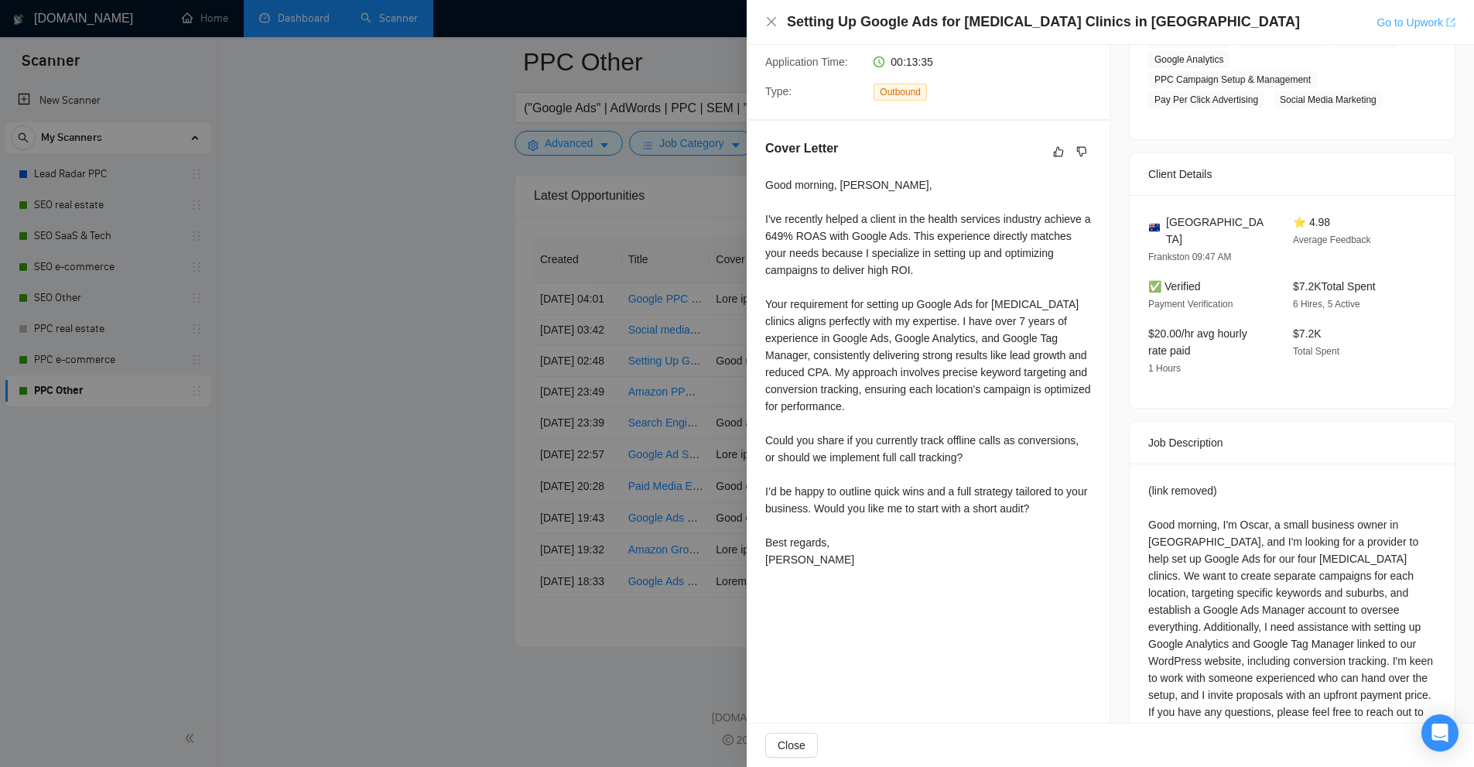
click at [1399, 27] on link "Go to Upwork" at bounding box center [1415, 22] width 79 height 12
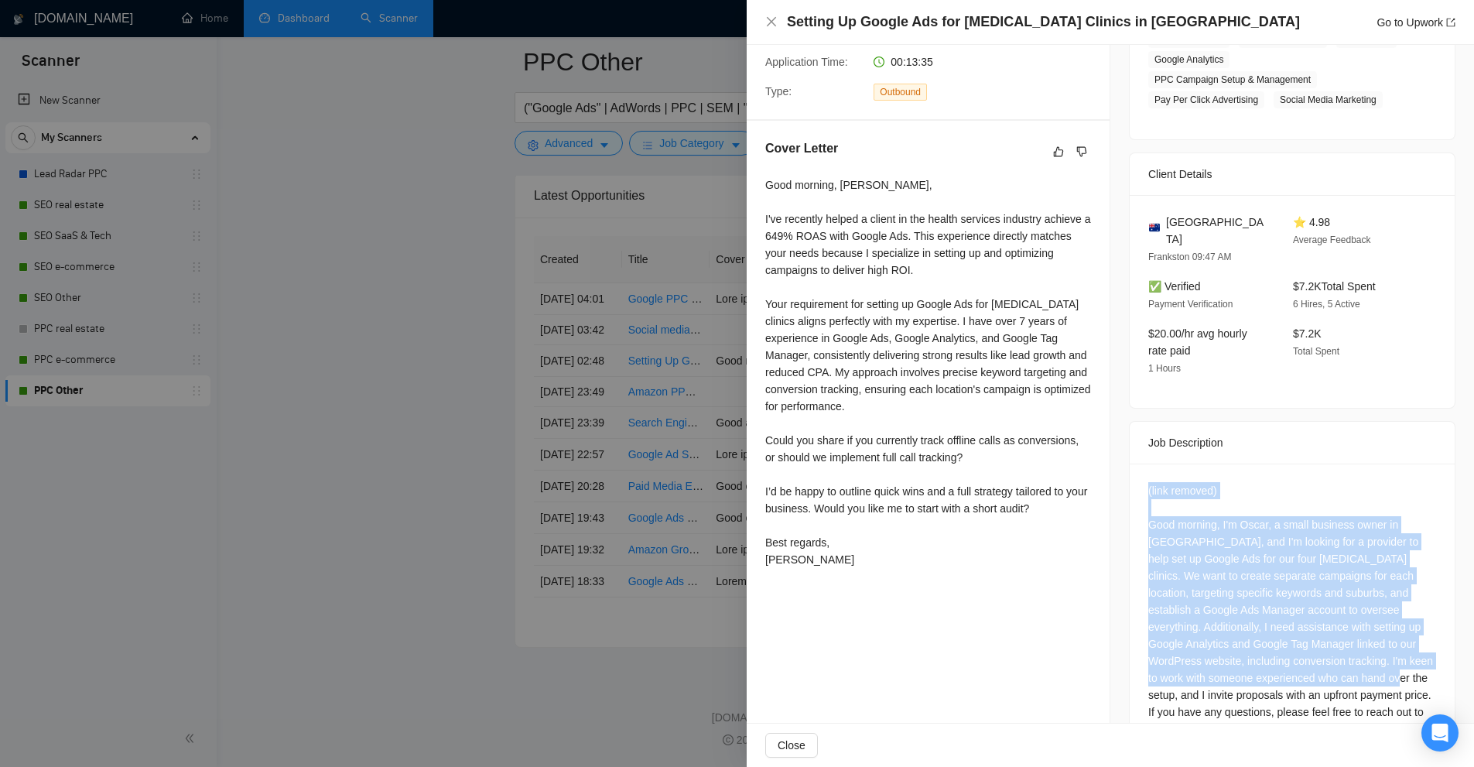
drag, startPoint x: 1120, startPoint y: 449, endPoint x: 1375, endPoint y: 643, distance: 320.8
click at [1375, 643] on div "Job Posting Details Overview 26 Aug, 2025 02:42 Published $700 Fixed Rate Inter…" at bounding box center [1292, 256] width 364 height 1049
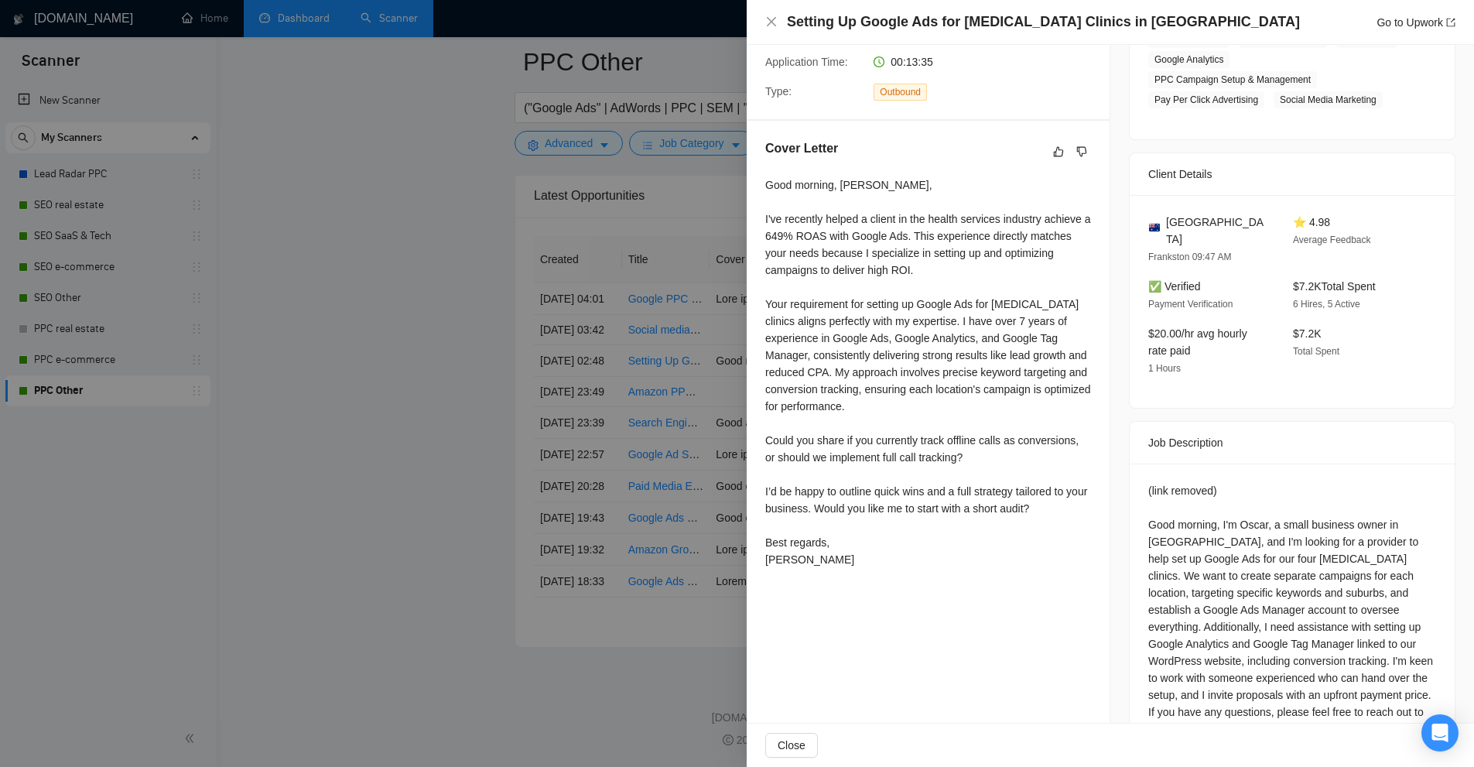
click at [1393, 651] on div "(link removed) Good morning, I'm Oscar, a small business owner in Melbourne, an…" at bounding box center [1292, 609] width 288 height 255
drag, startPoint x: 1149, startPoint y: 453, endPoint x: 1261, endPoint y: 458, distance: 112.3
click at [1261, 463] on div "(link removed) Good morning, I'm Oscar, a small business owner in Melbourne, an…" at bounding box center [1292, 612] width 325 height 299
drag, startPoint x: 611, startPoint y: 474, endPoint x: 884, endPoint y: 409, distance: 280.0
click at [577, 470] on div at bounding box center [737, 383] width 1474 height 767
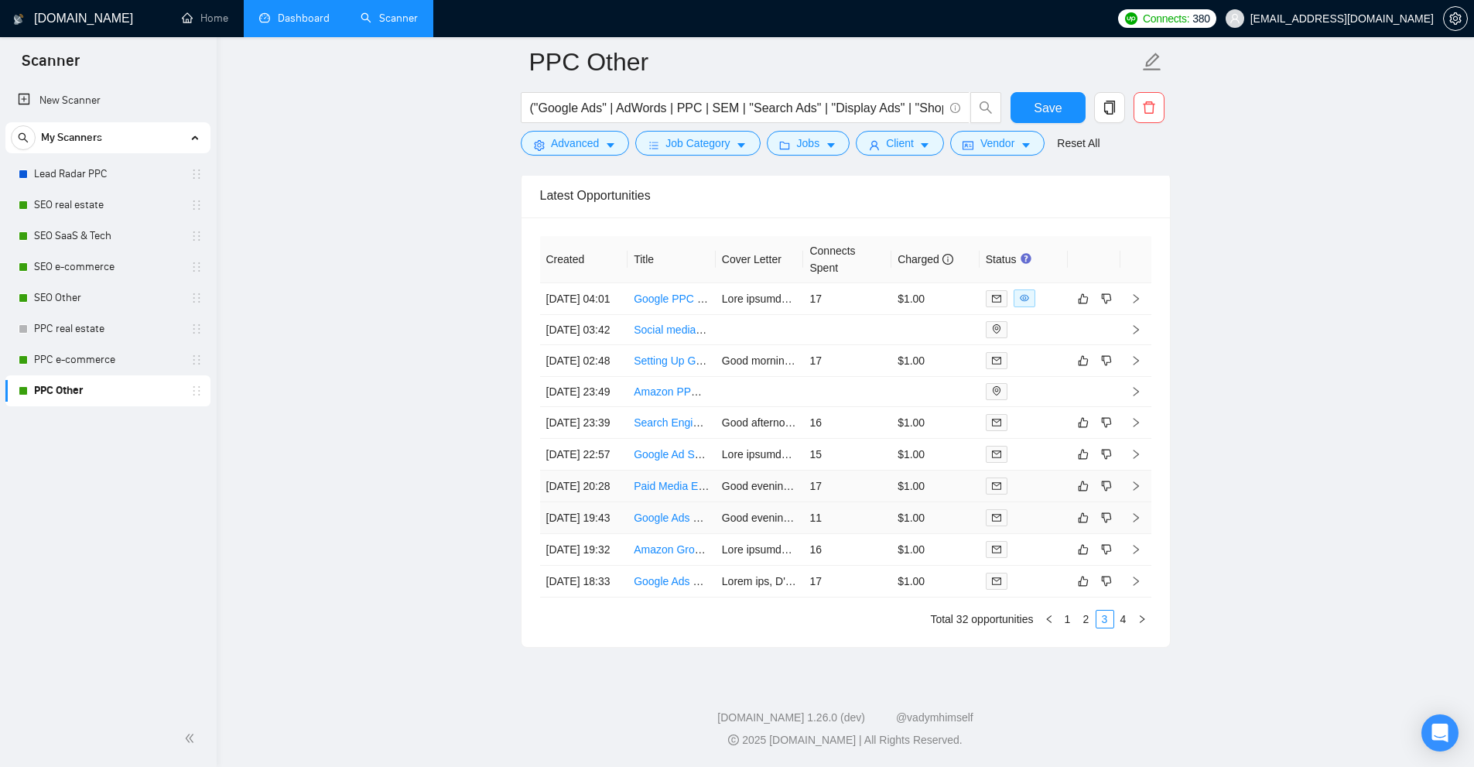
scroll to position [4075, 0]
click at [911, 407] on td "$1.00" at bounding box center [935, 423] width 88 height 32
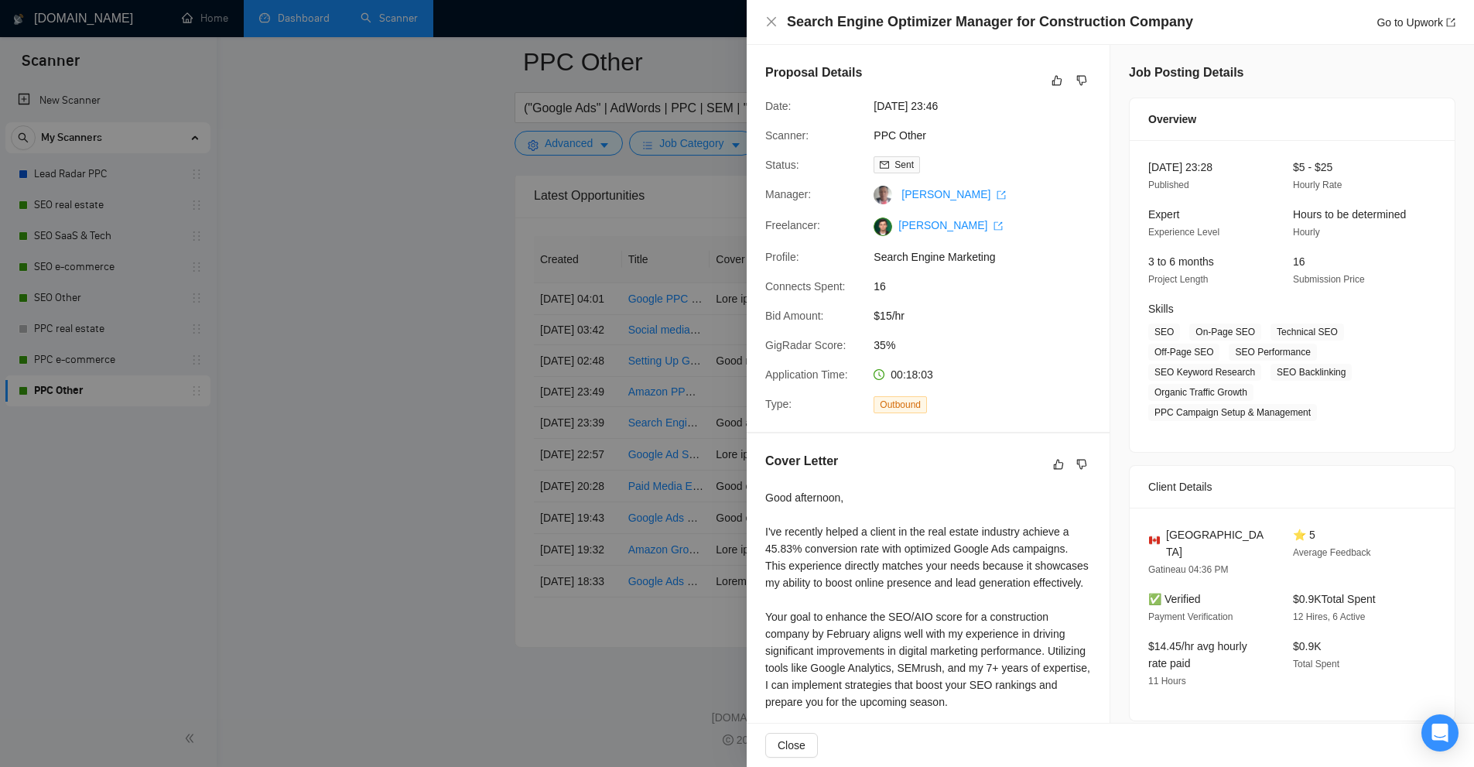
click at [699, 259] on div at bounding box center [737, 383] width 1474 height 767
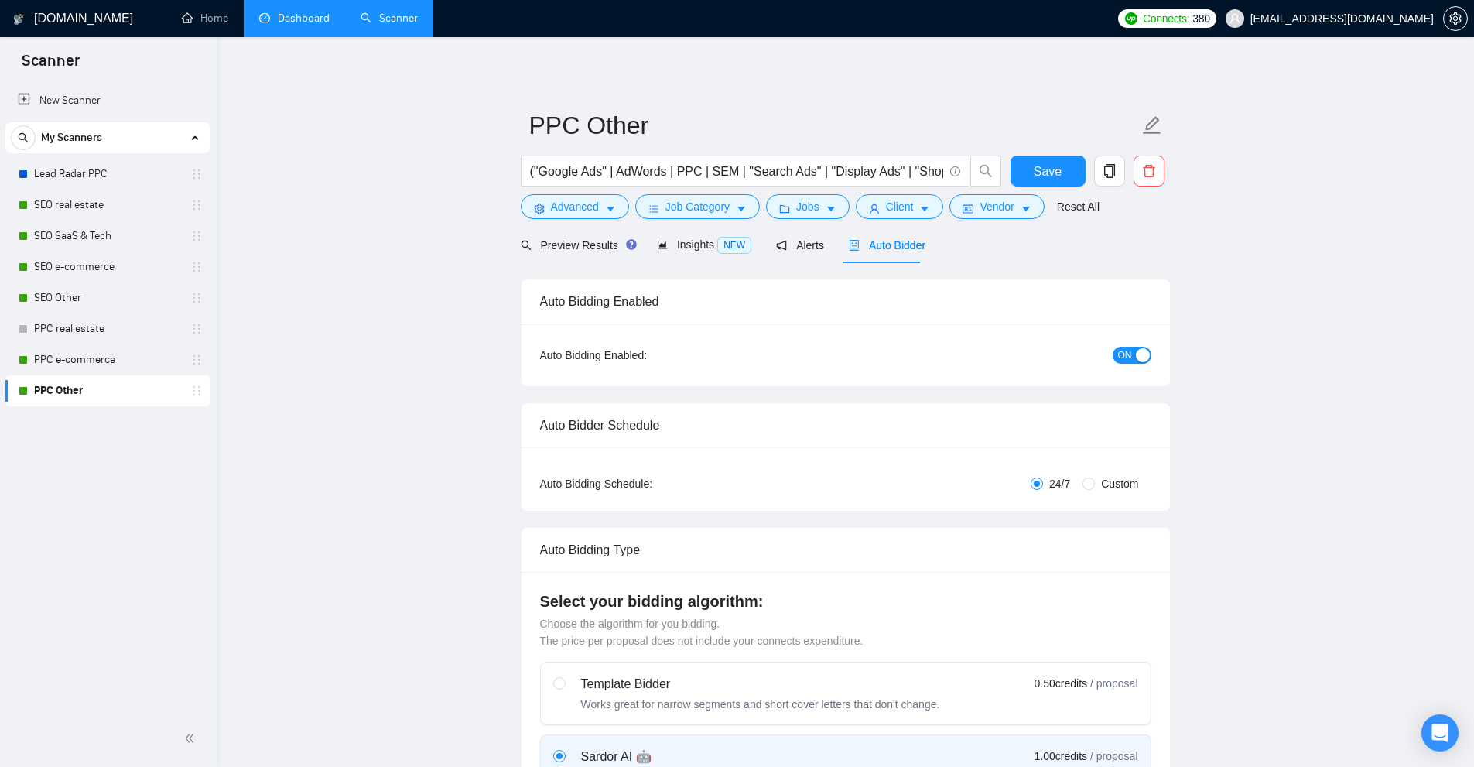
click at [297, 13] on link "Dashboard" at bounding box center [294, 18] width 70 height 13
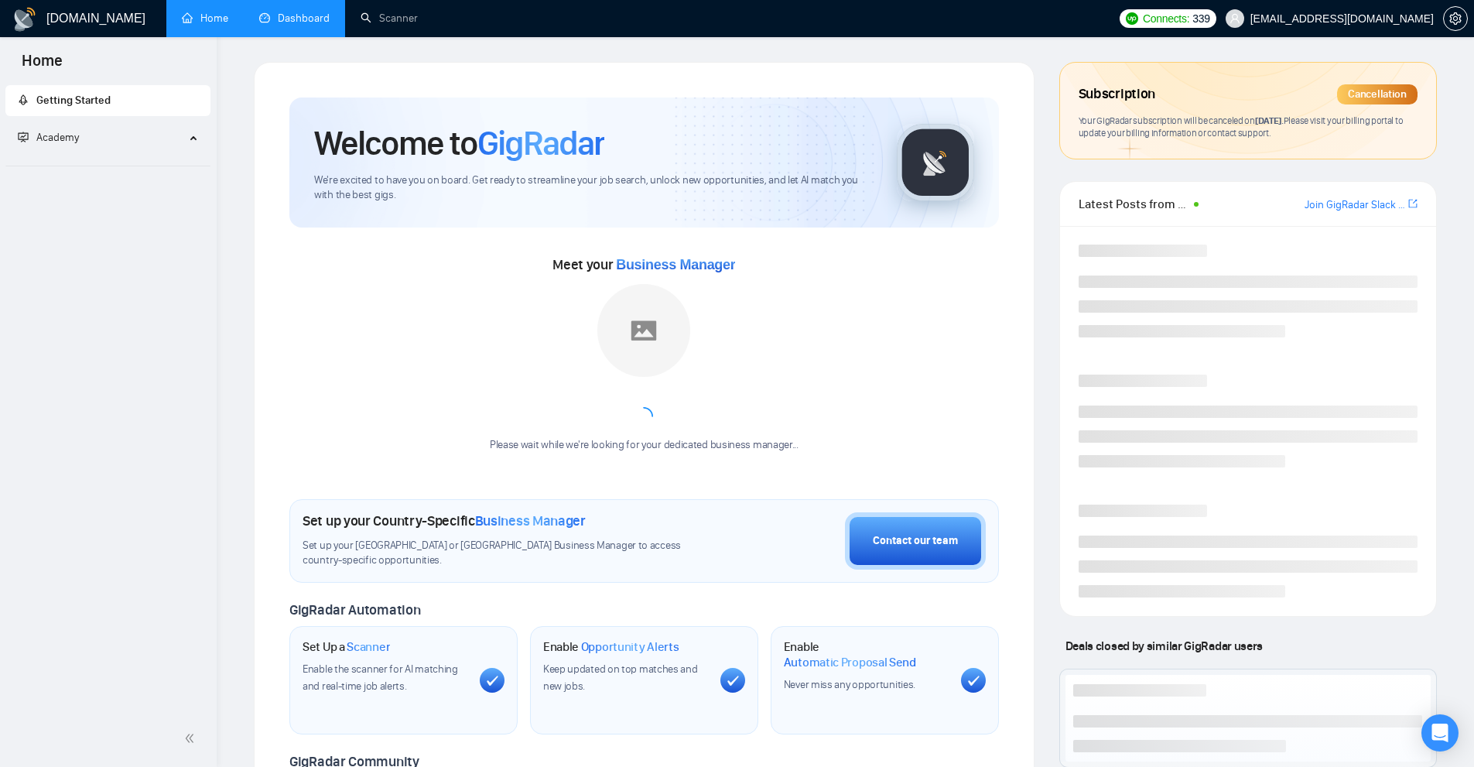
click at [315, 21] on link "Dashboard" at bounding box center [294, 18] width 70 height 13
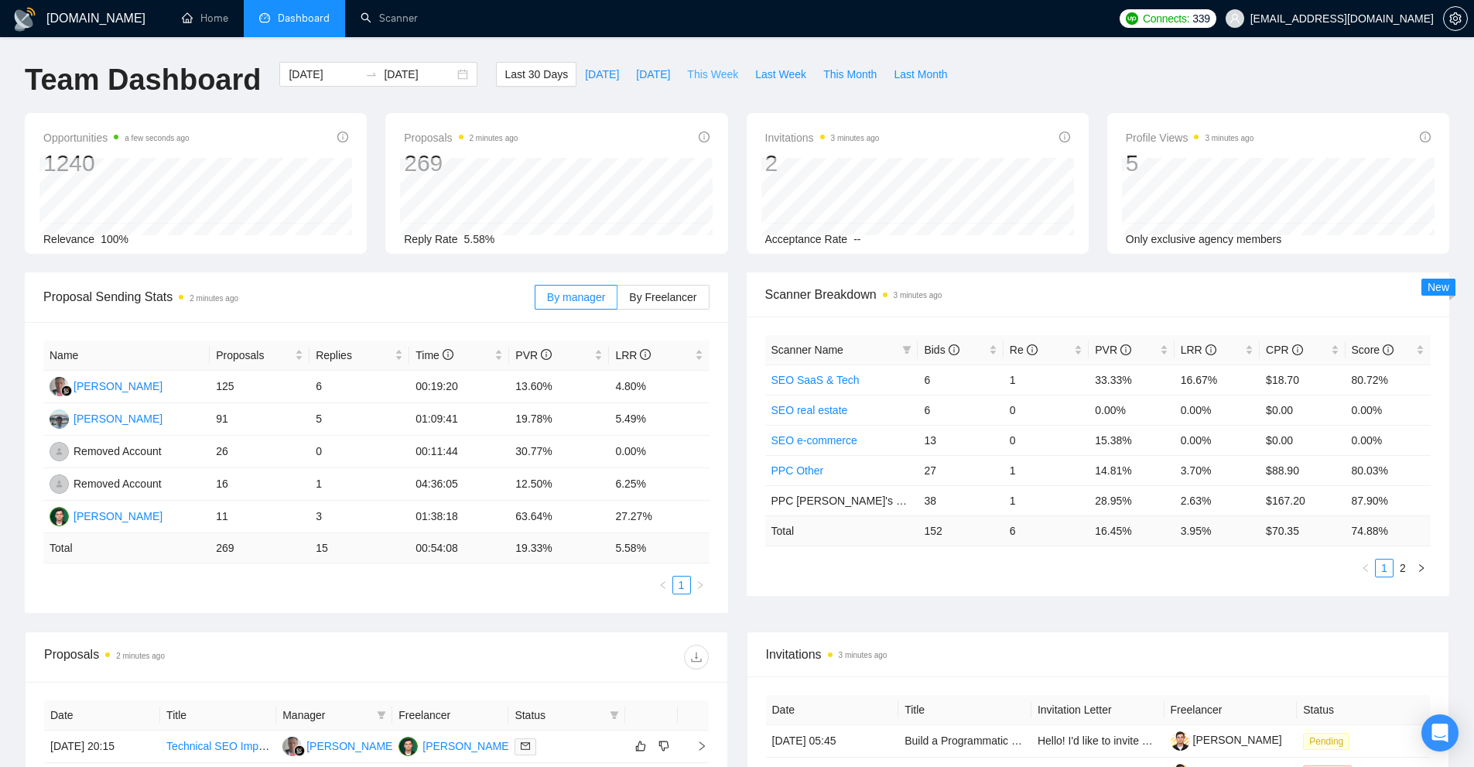
click at [695, 72] on span "This Week" at bounding box center [712, 74] width 51 height 17
type input "[DATE]"
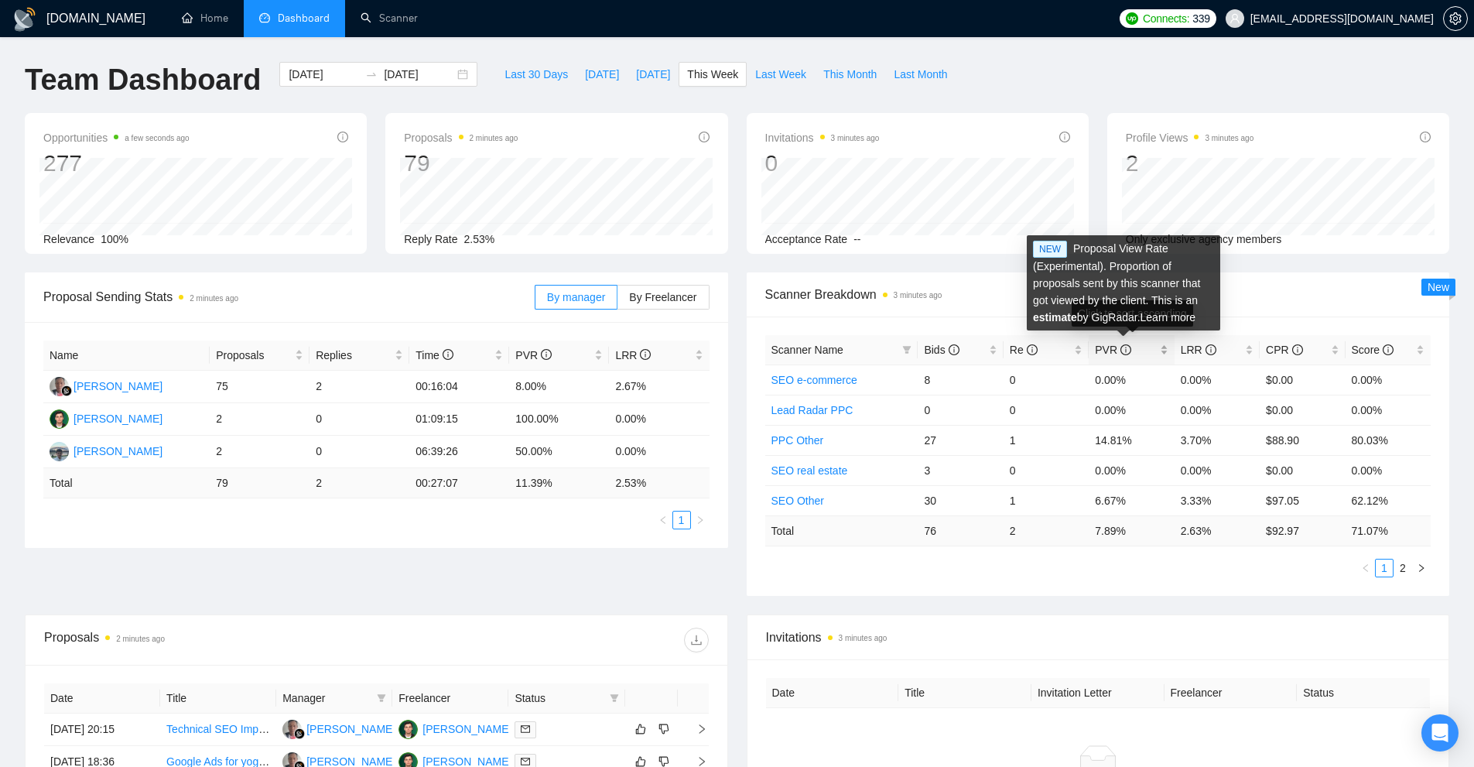
click at [1152, 347] on span "PVR" at bounding box center [1125, 349] width 61 height 17
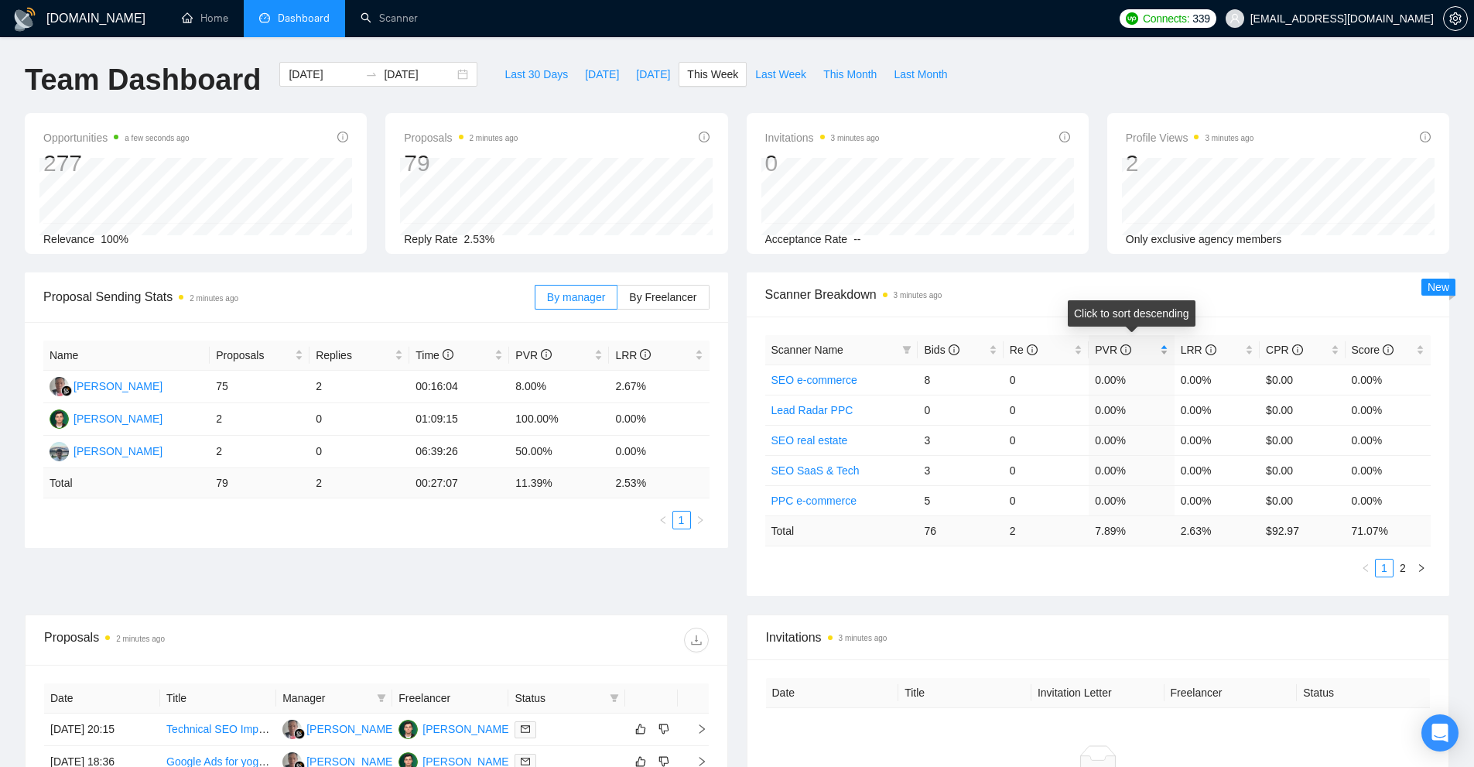
click at [1154, 347] on span "PVR" at bounding box center [1125, 349] width 61 height 17
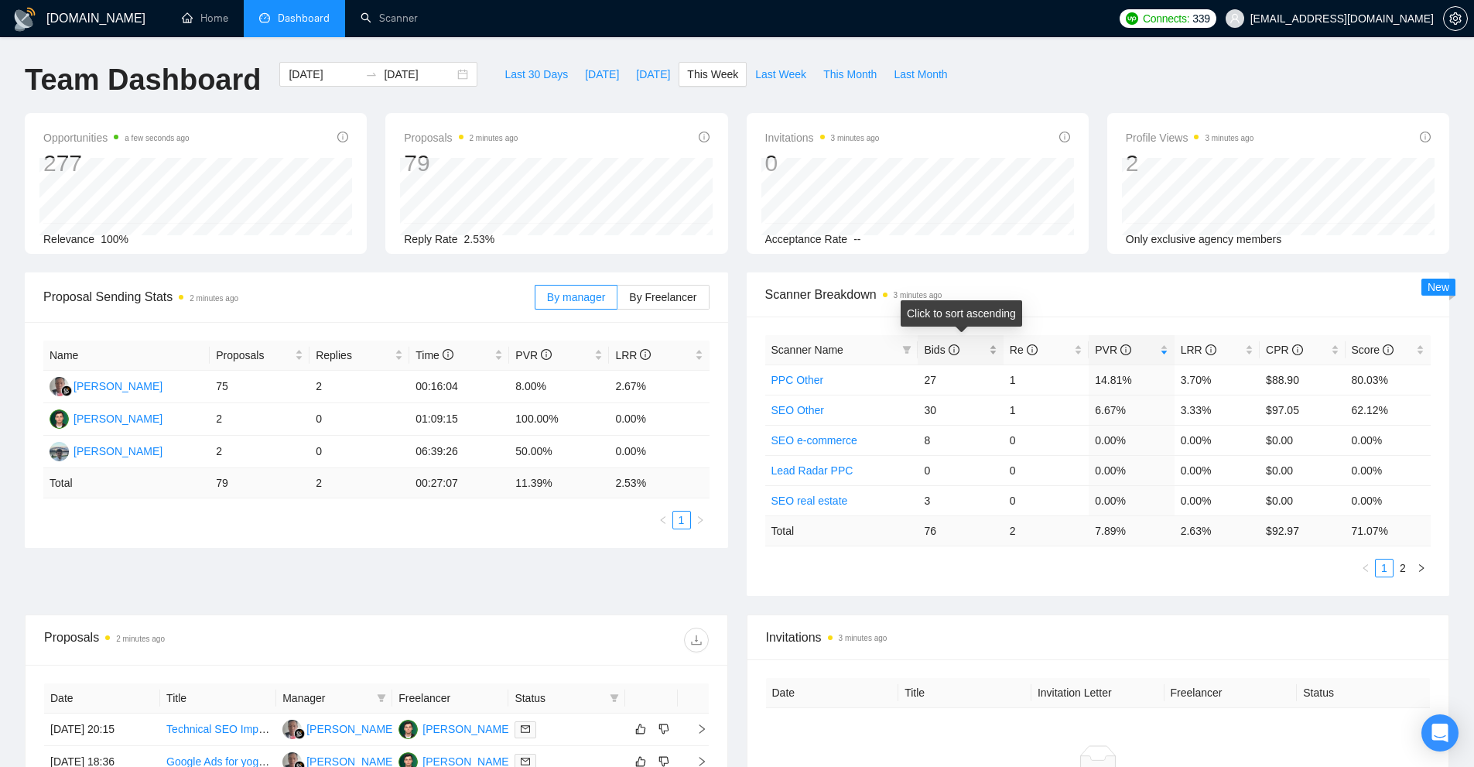
click at [975, 351] on span "Bids" at bounding box center [954, 349] width 61 height 17
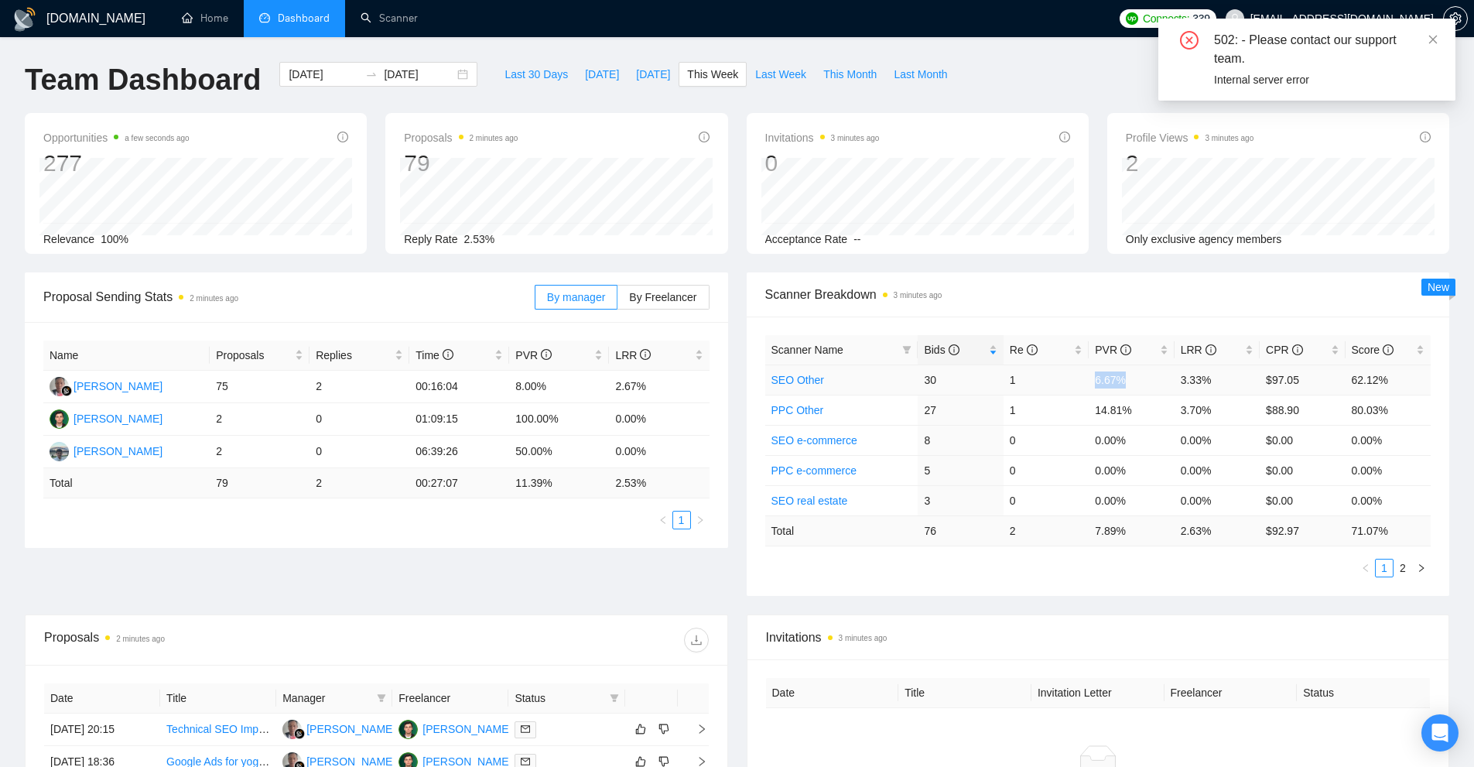
drag, startPoint x: 1096, startPoint y: 383, endPoint x: 1140, endPoint y: 387, distance: 44.3
click at [1149, 385] on td "6.67%" at bounding box center [1131, 379] width 85 height 30
click at [807, 383] on link "SEO Other" at bounding box center [797, 380] width 53 height 12
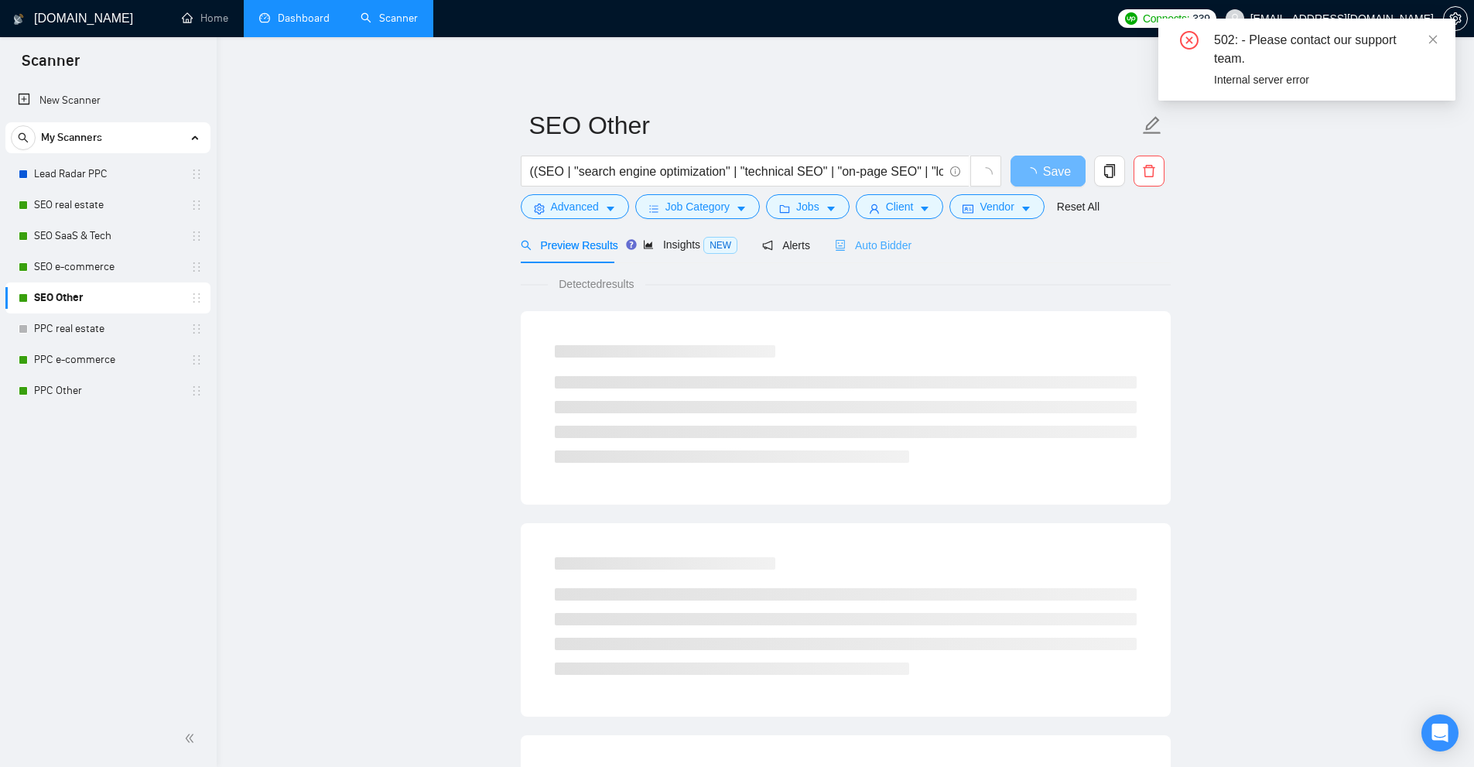
click at [889, 255] on div "Auto Bidder" at bounding box center [873, 245] width 77 height 36
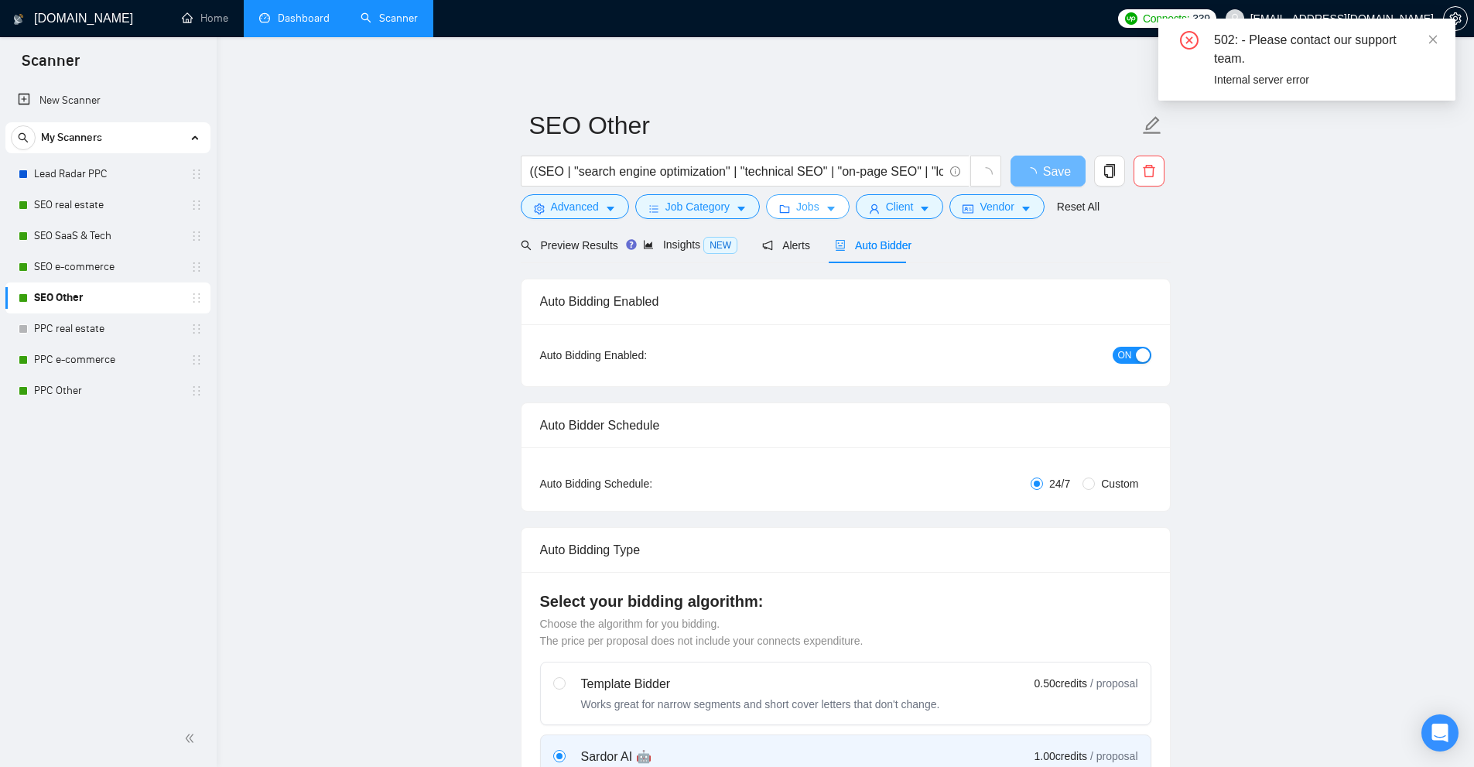
checkbox input "true"
click at [886, 207] on span "Client" at bounding box center [900, 206] width 28 height 17
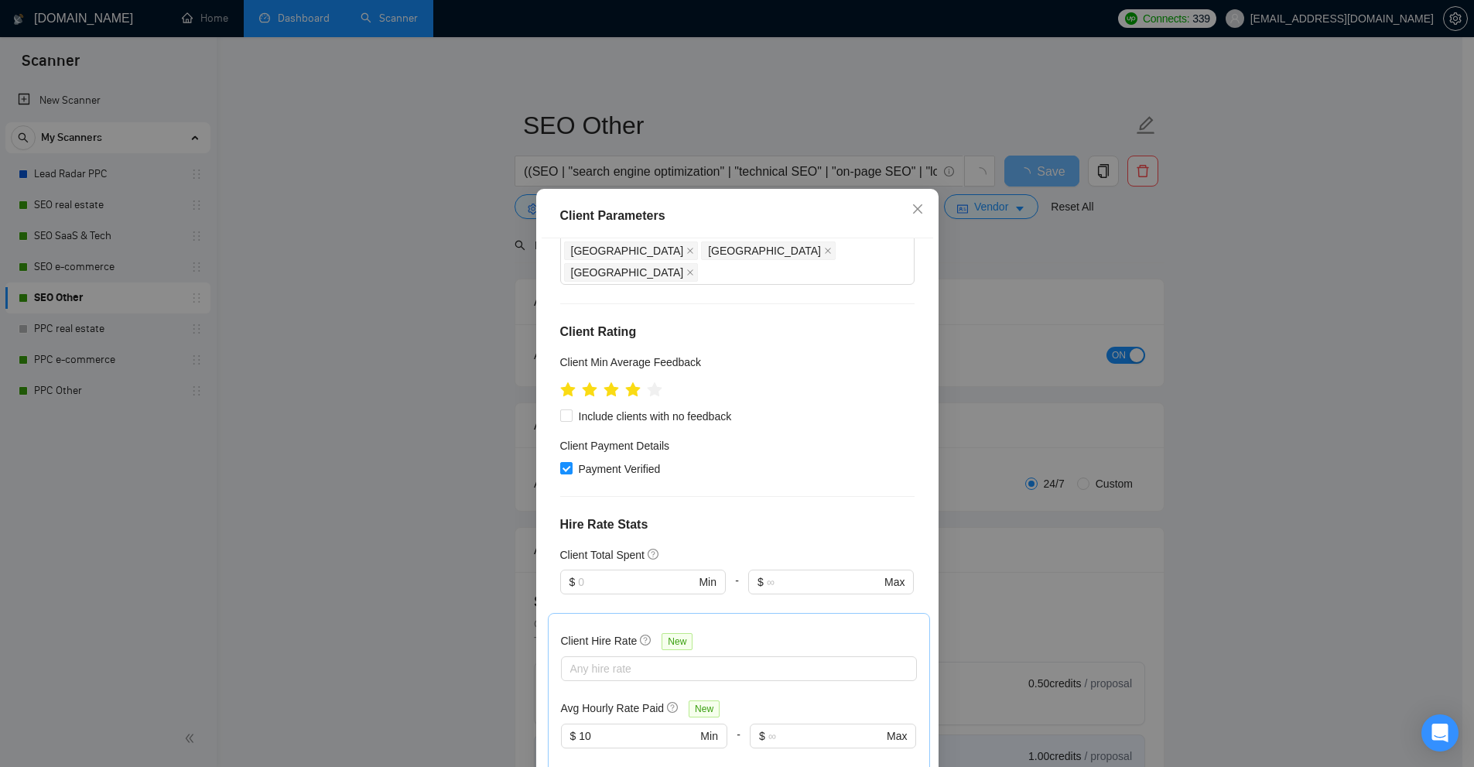
scroll to position [309, 0]
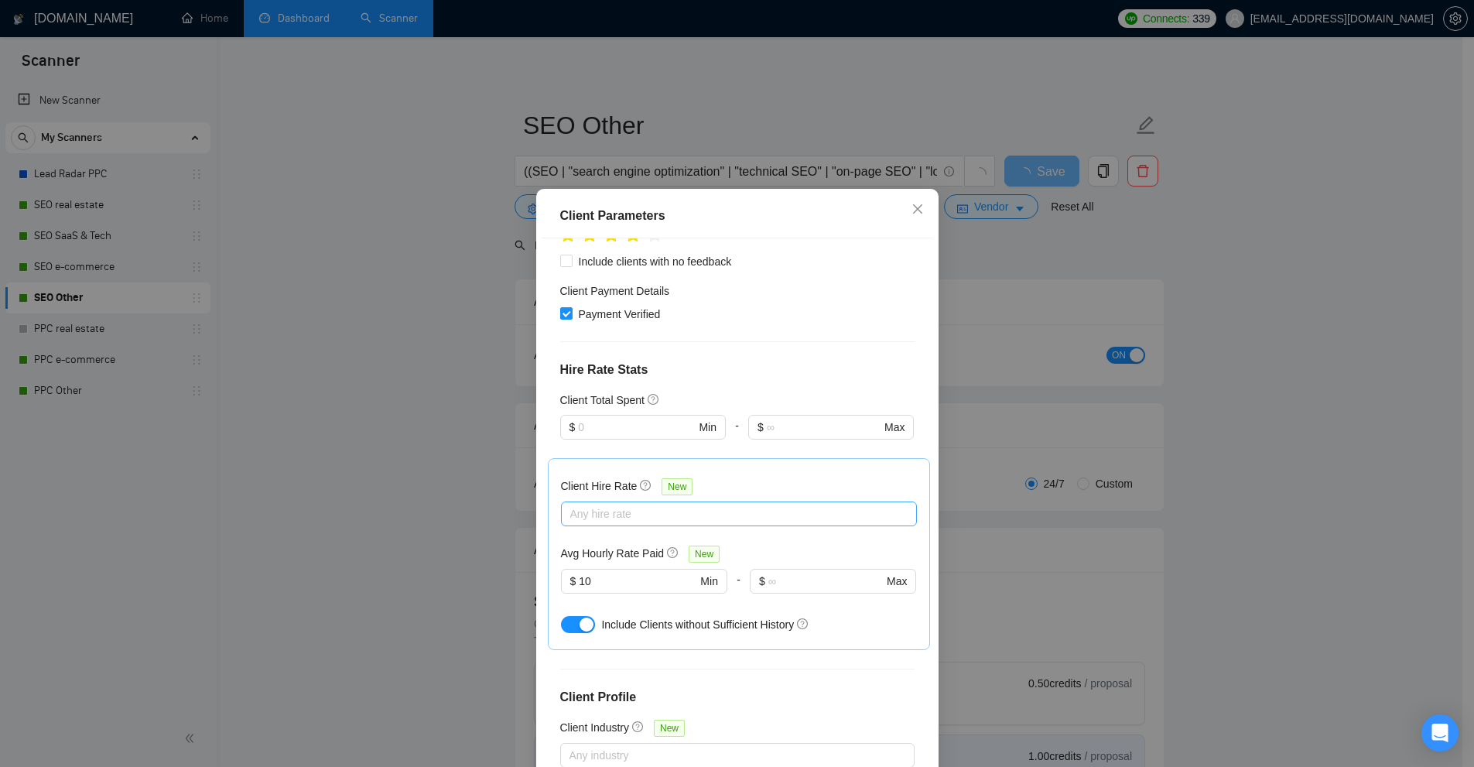
click at [607, 504] on div at bounding box center [731, 513] width 333 height 19
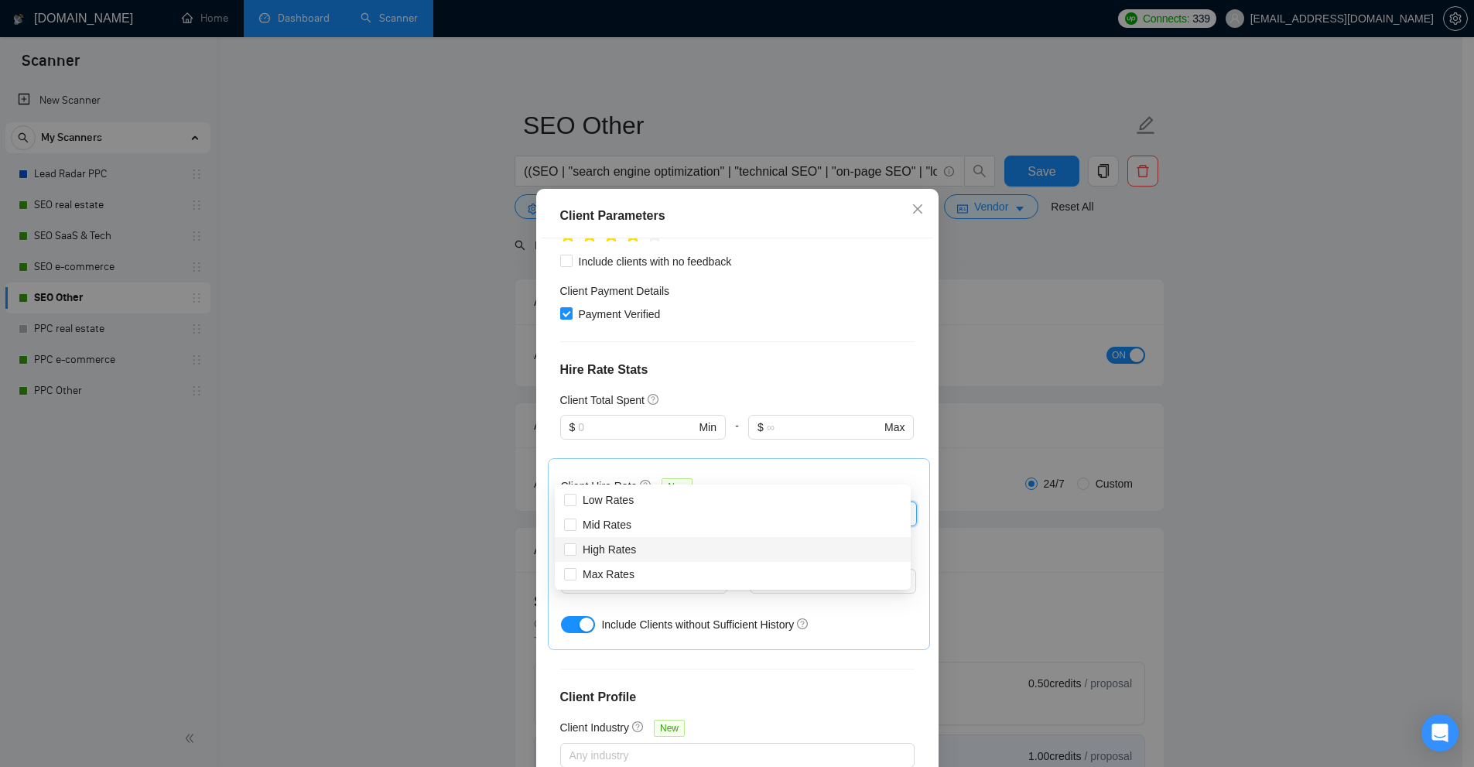
drag, startPoint x: 1162, startPoint y: 423, endPoint x: 1161, endPoint y: 344, distance: 78.9
click at [1188, 429] on div "Client Parameters Client Location Include Client Countries Select Exclude Clien…" at bounding box center [737, 383] width 1474 height 767
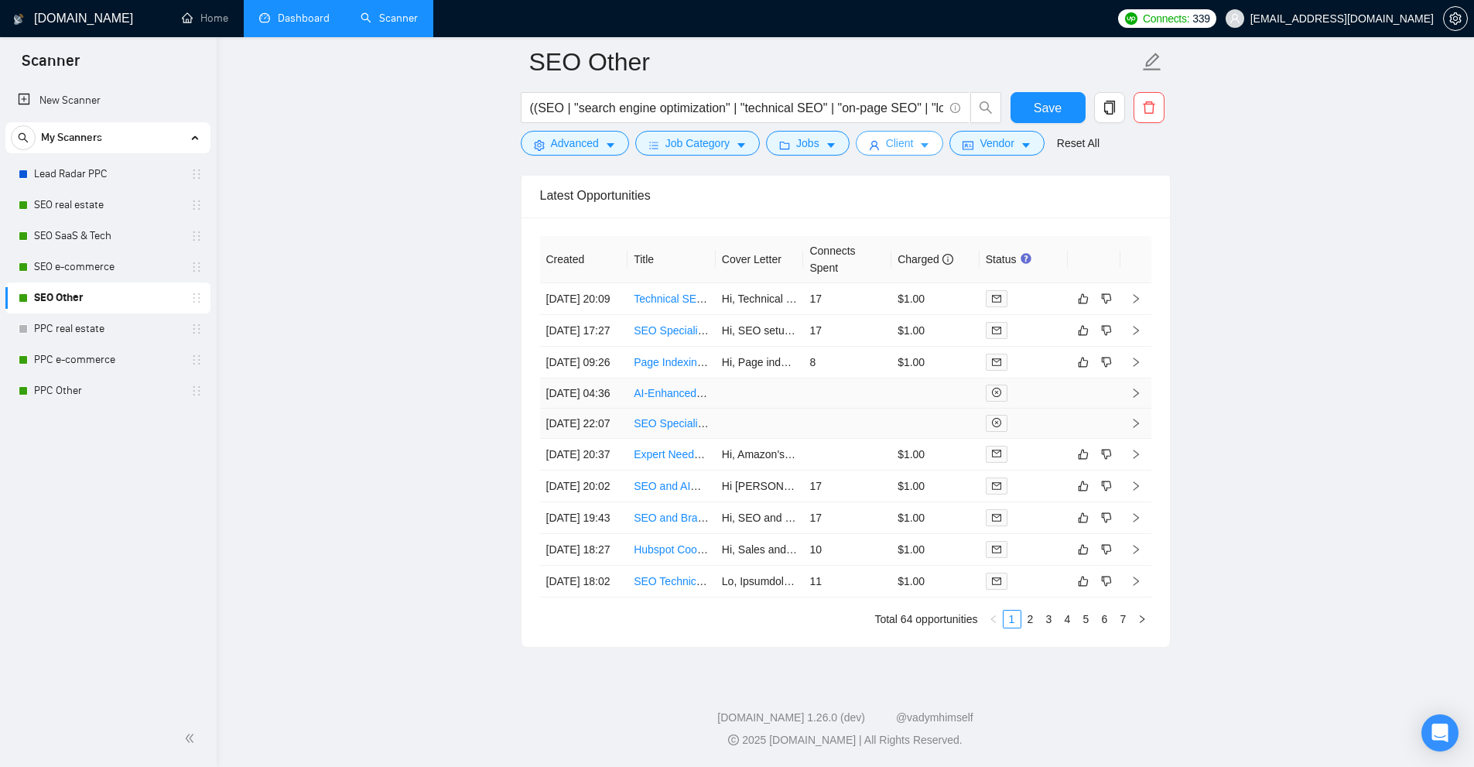
scroll to position [4079, 0]
click at [1021, 315] on td at bounding box center [1023, 299] width 88 height 32
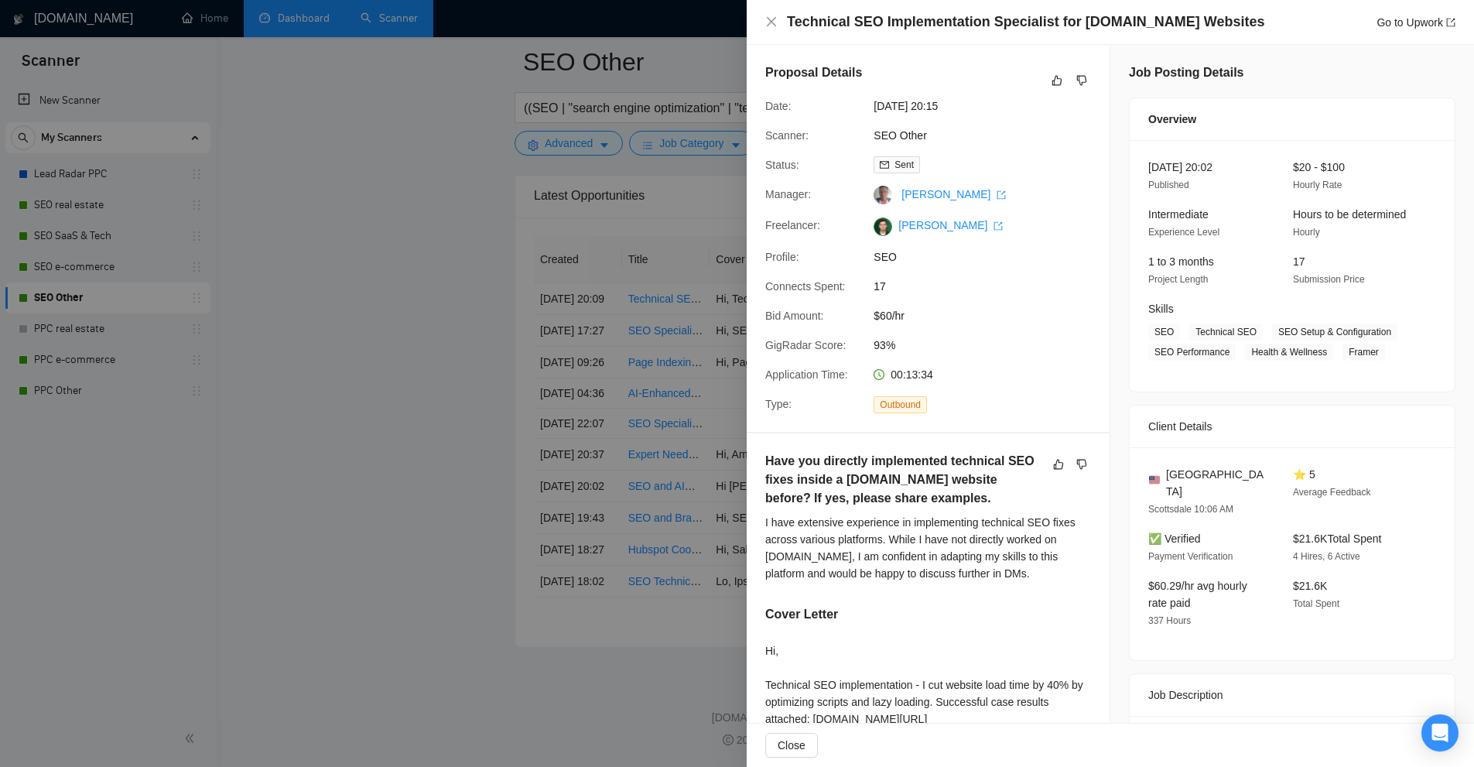
click at [717, 210] on div at bounding box center [737, 383] width 1474 height 767
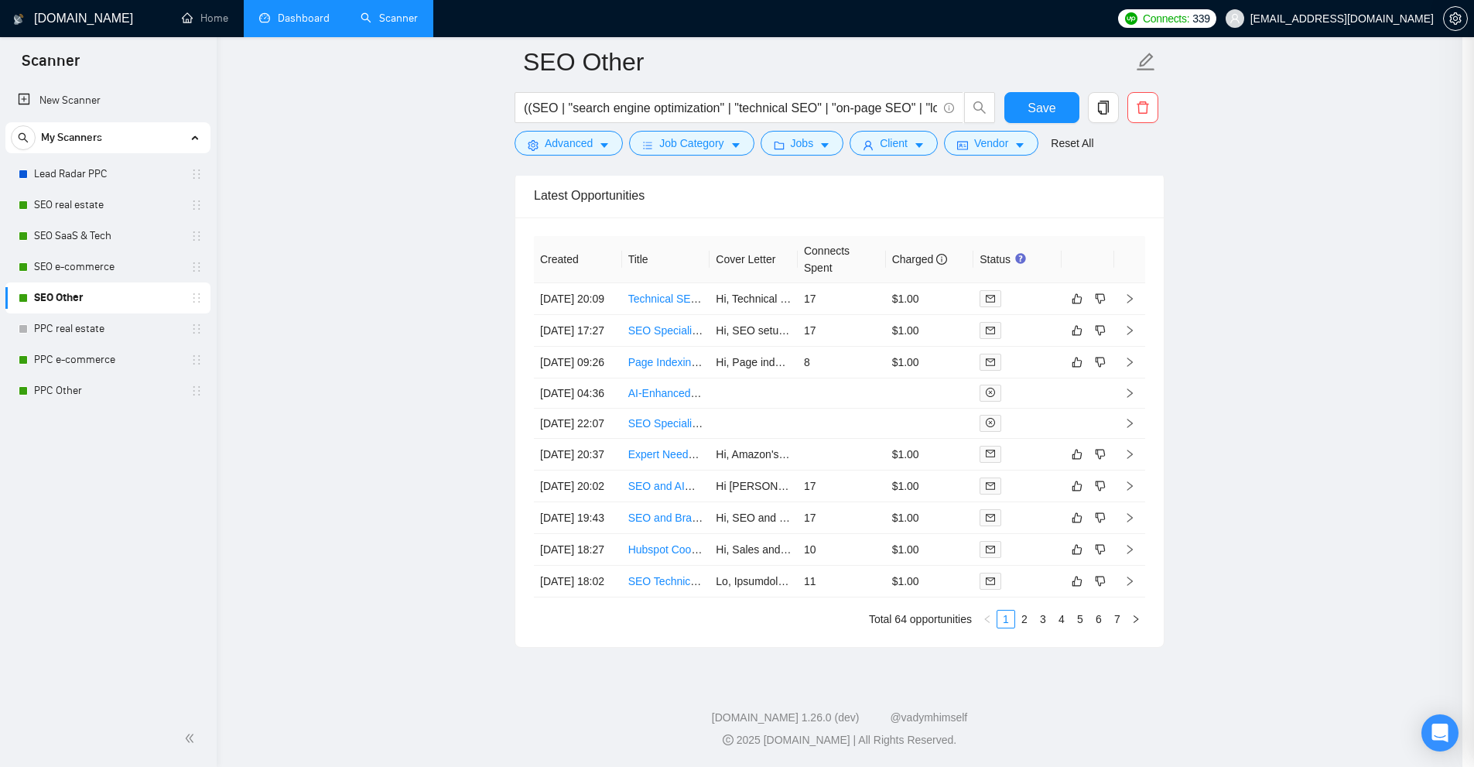
scroll to position [4234, 0]
click at [1044, 618] on link "3" at bounding box center [1049, 618] width 17 height 17
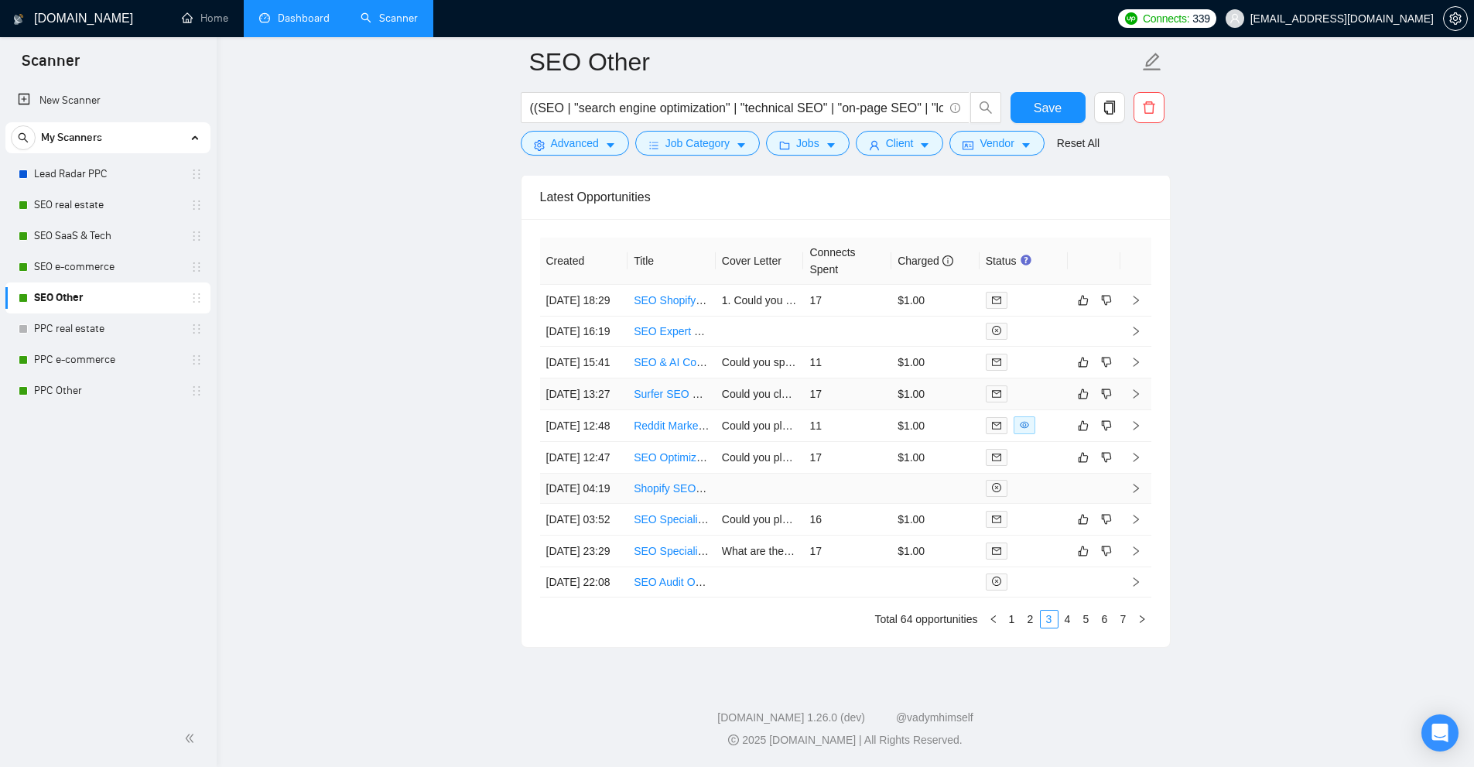
scroll to position [4079, 0]
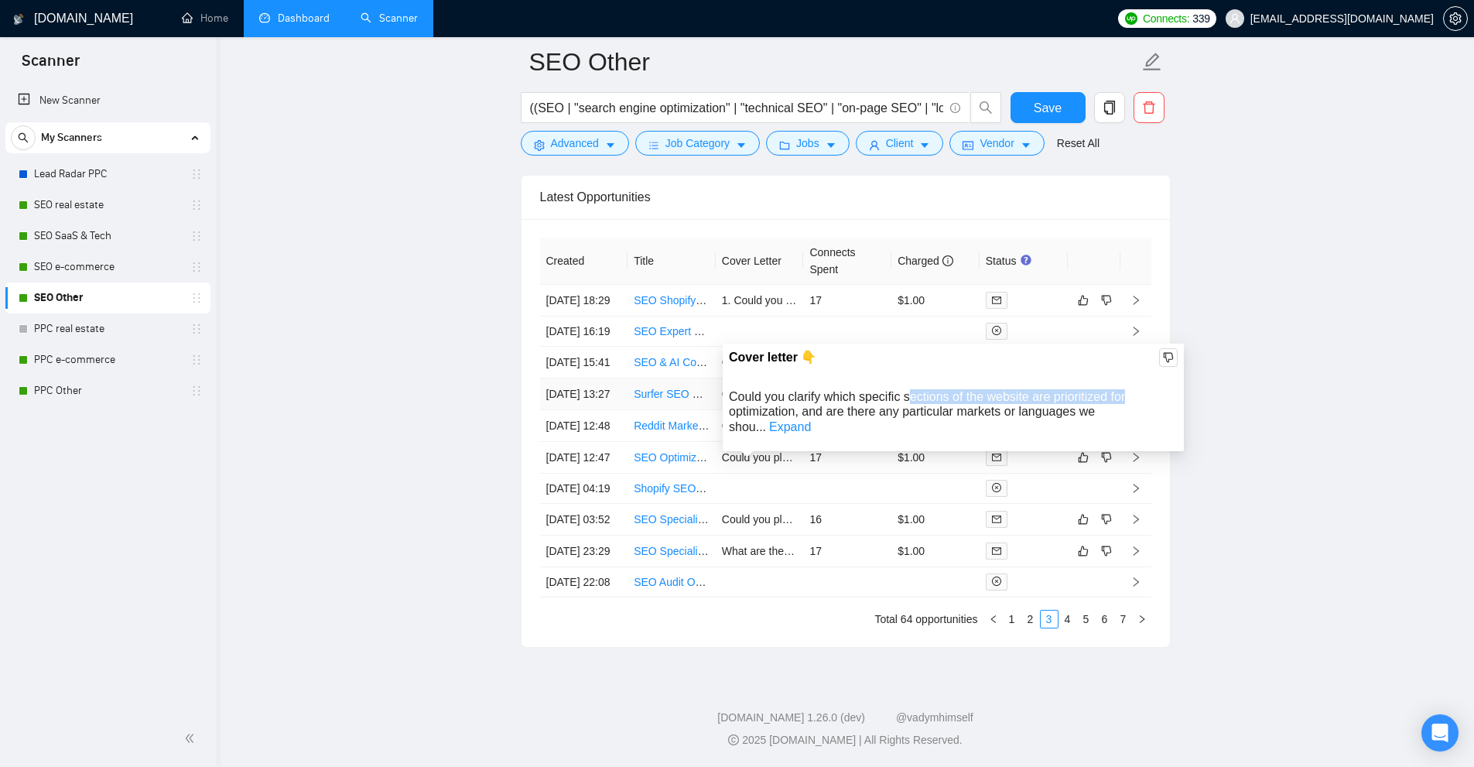
drag, startPoint x: 912, startPoint y: 390, endPoint x: 1137, endPoint y: 391, distance: 225.1
click at [1137, 391] on div "Could you clarify which specific sections of the website are prioritized for op…" at bounding box center [953, 411] width 449 height 45
click at [811, 420] on link "Expand" at bounding box center [790, 426] width 42 height 13
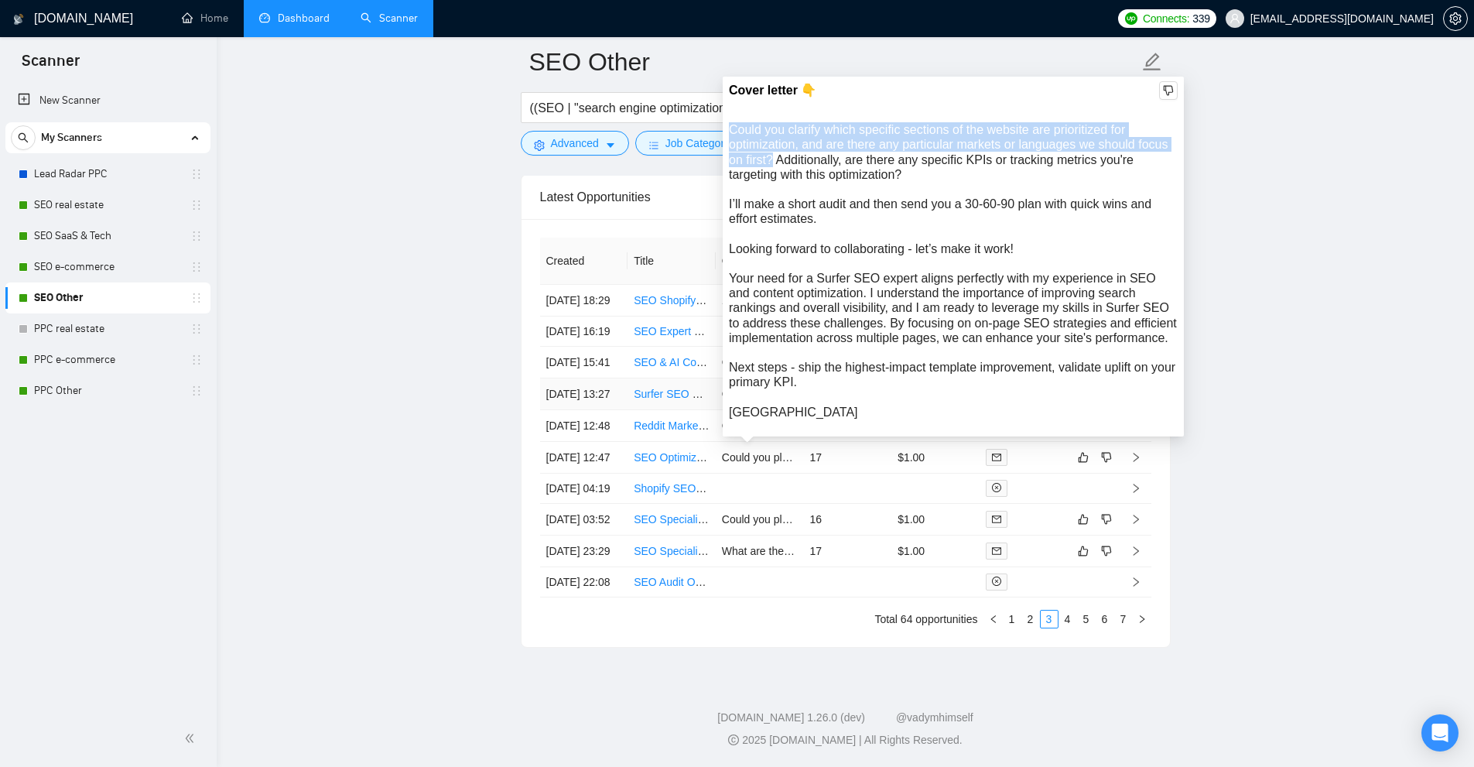
drag, startPoint x: 726, startPoint y: 122, endPoint x: 772, endPoint y: 157, distance: 57.4
click at [772, 157] on div "Cover letter 👇 Could you clarify which specific sections of the website are pri…" at bounding box center [953, 257] width 461 height 360
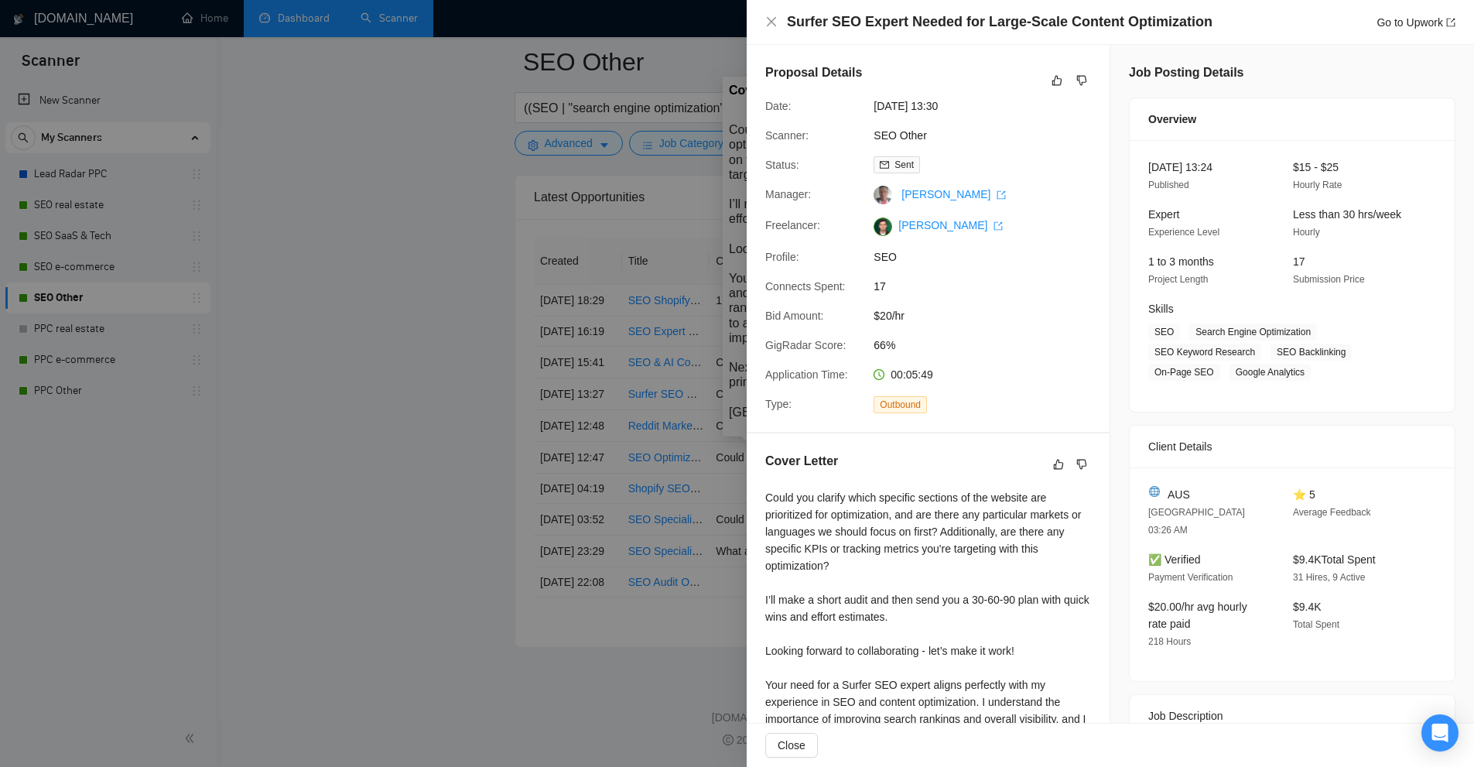
click at [808, 164] on div at bounding box center [737, 383] width 1474 height 767
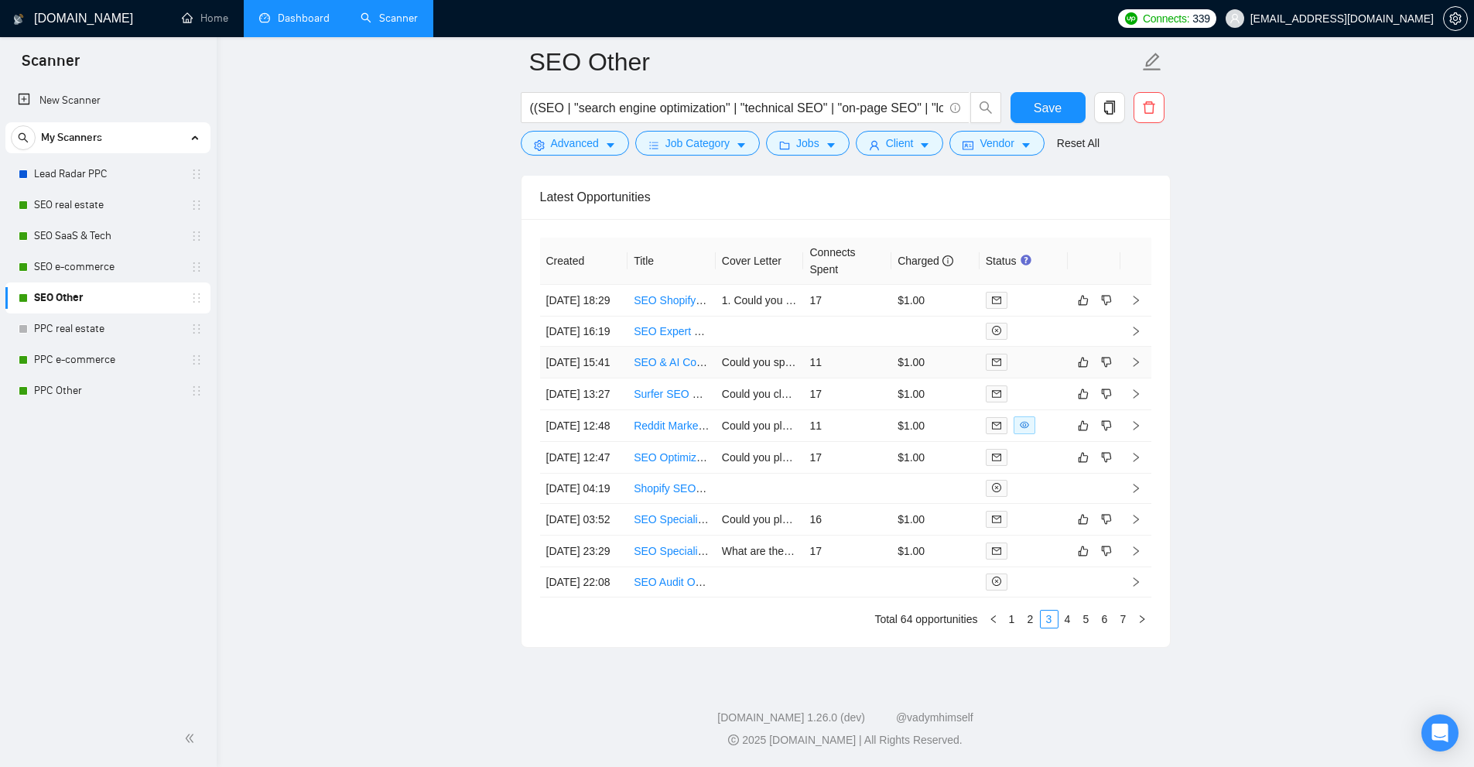
click at [774, 378] on td "Could you specify which pages or sections are the highest priority for AI optim…" at bounding box center [760, 363] width 88 height 32
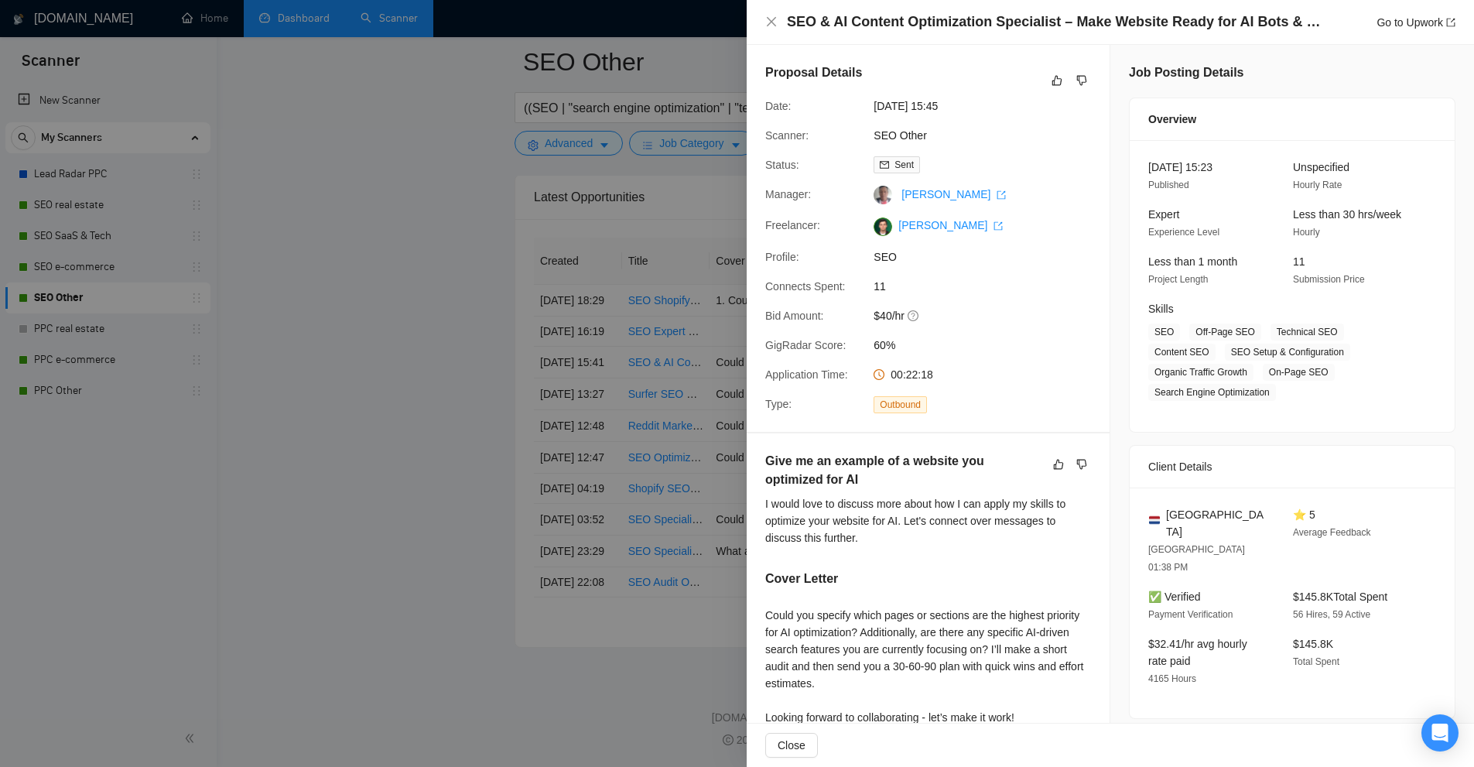
scroll to position [309, 0]
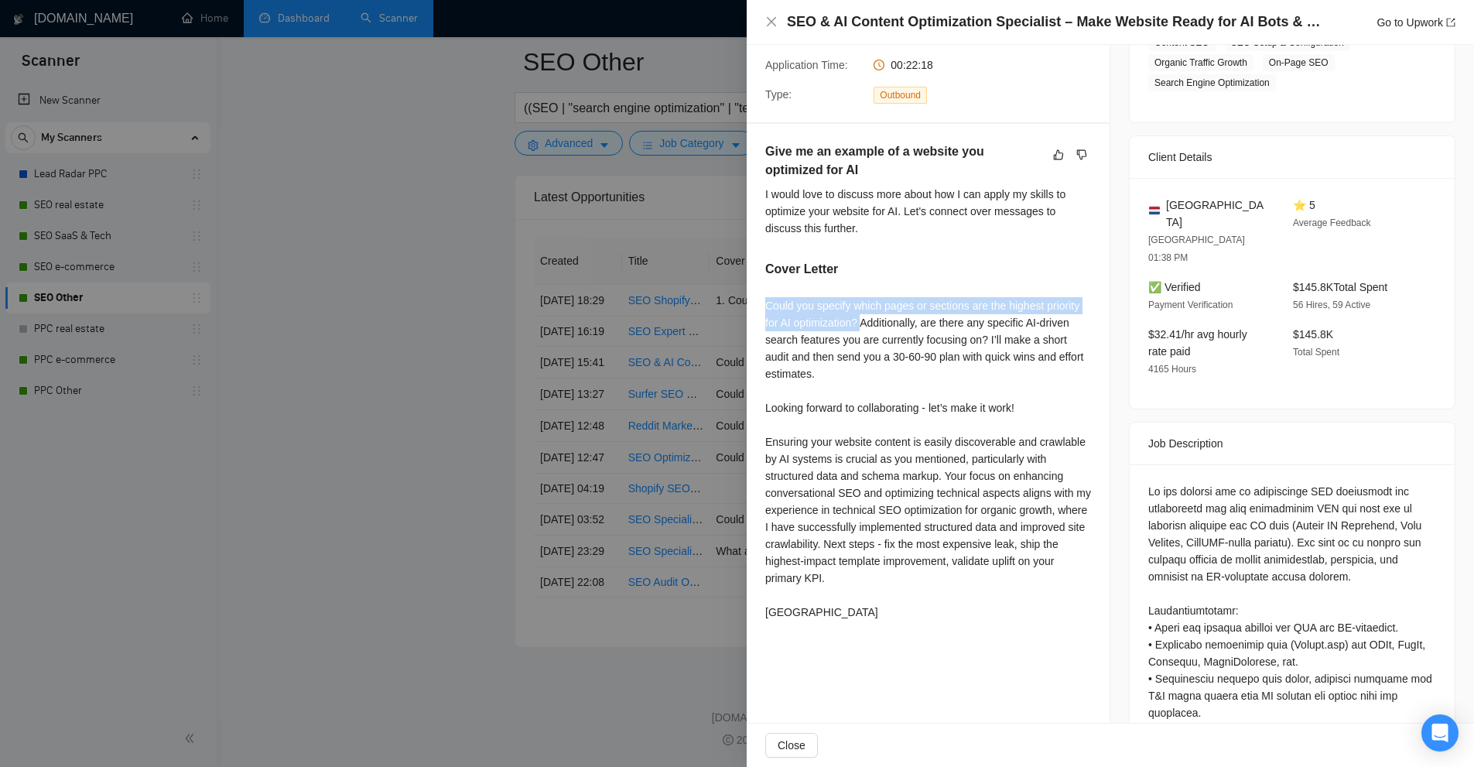
drag, startPoint x: 863, startPoint y: 318, endPoint x: 764, endPoint y: 306, distance: 99.0
click at [764, 306] on div "Give me an example of a website you optimized for AI I would love to discuss mo…" at bounding box center [928, 384] width 363 height 521
click at [846, 330] on div "Could you specify which pages or sections are the highest priority for AI optim…" at bounding box center [928, 458] width 326 height 323
drag, startPoint x: 861, startPoint y: 323, endPoint x: 770, endPoint y: 307, distance: 92.6
click at [770, 307] on div "Could you specify which pages or sections are the highest priority for AI optim…" at bounding box center [928, 458] width 326 height 323
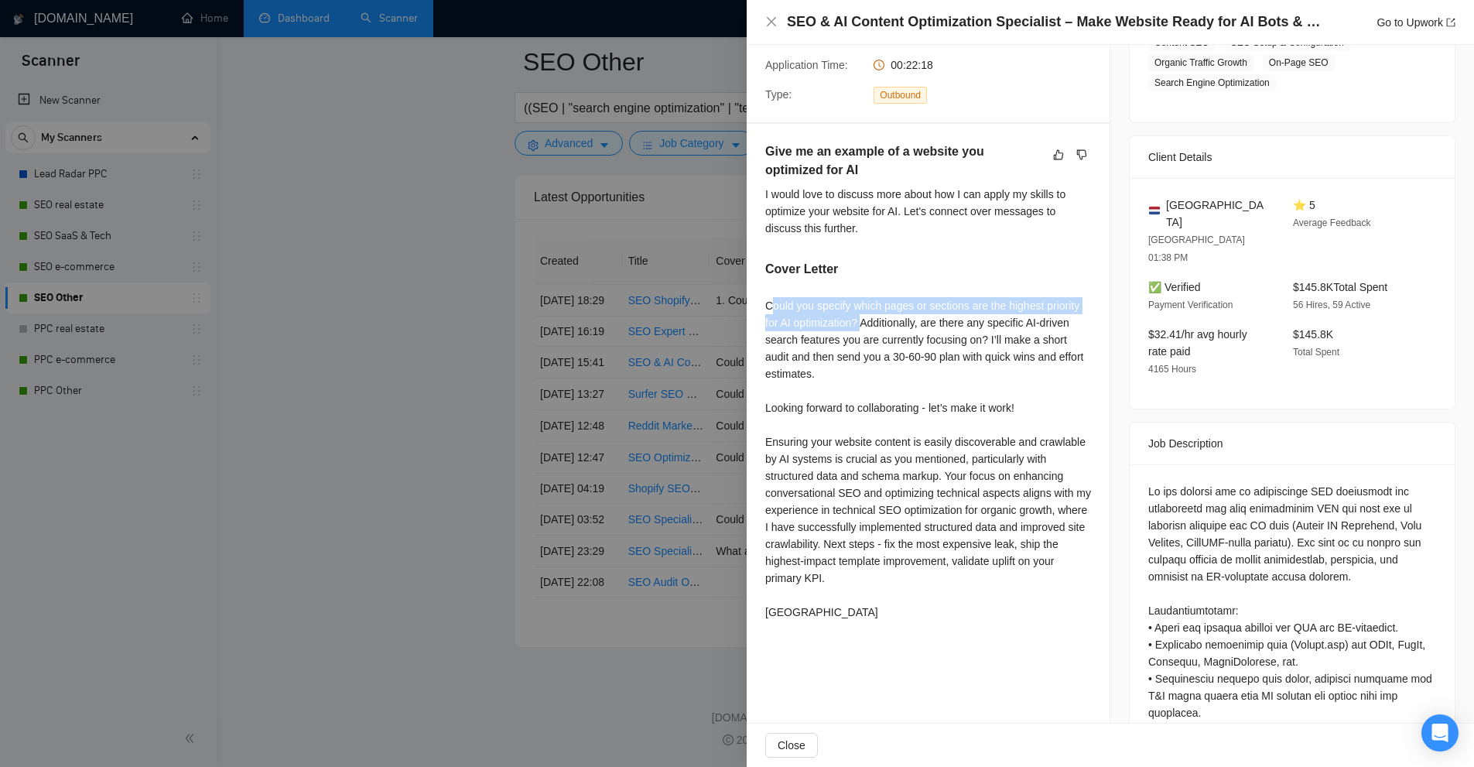
click at [770, 307] on div "Could you specify which pages or sections are the highest priority for AI optim…" at bounding box center [928, 458] width 326 height 323
drag, startPoint x: 770, startPoint y: 307, endPoint x: 817, endPoint y: 316, distance: 48.0
click at [808, 314] on div "Could you specify which pages or sections are the highest priority for AI optim…" at bounding box center [928, 458] width 326 height 323
click at [877, 342] on div "Could you specify which pages or sections are the highest priority for AI optim…" at bounding box center [928, 458] width 326 height 323
click at [549, 340] on div at bounding box center [737, 383] width 1474 height 767
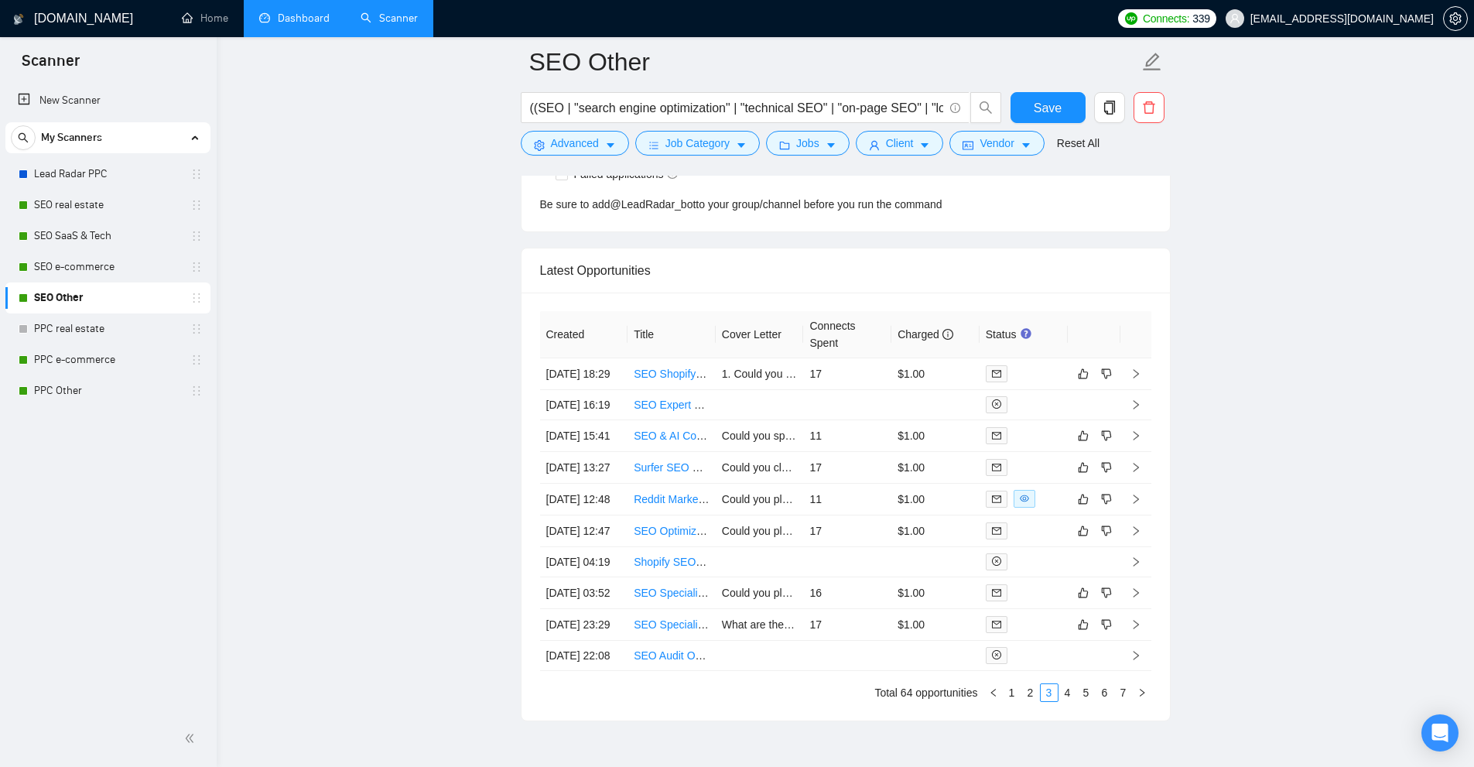
scroll to position [4234, 0]
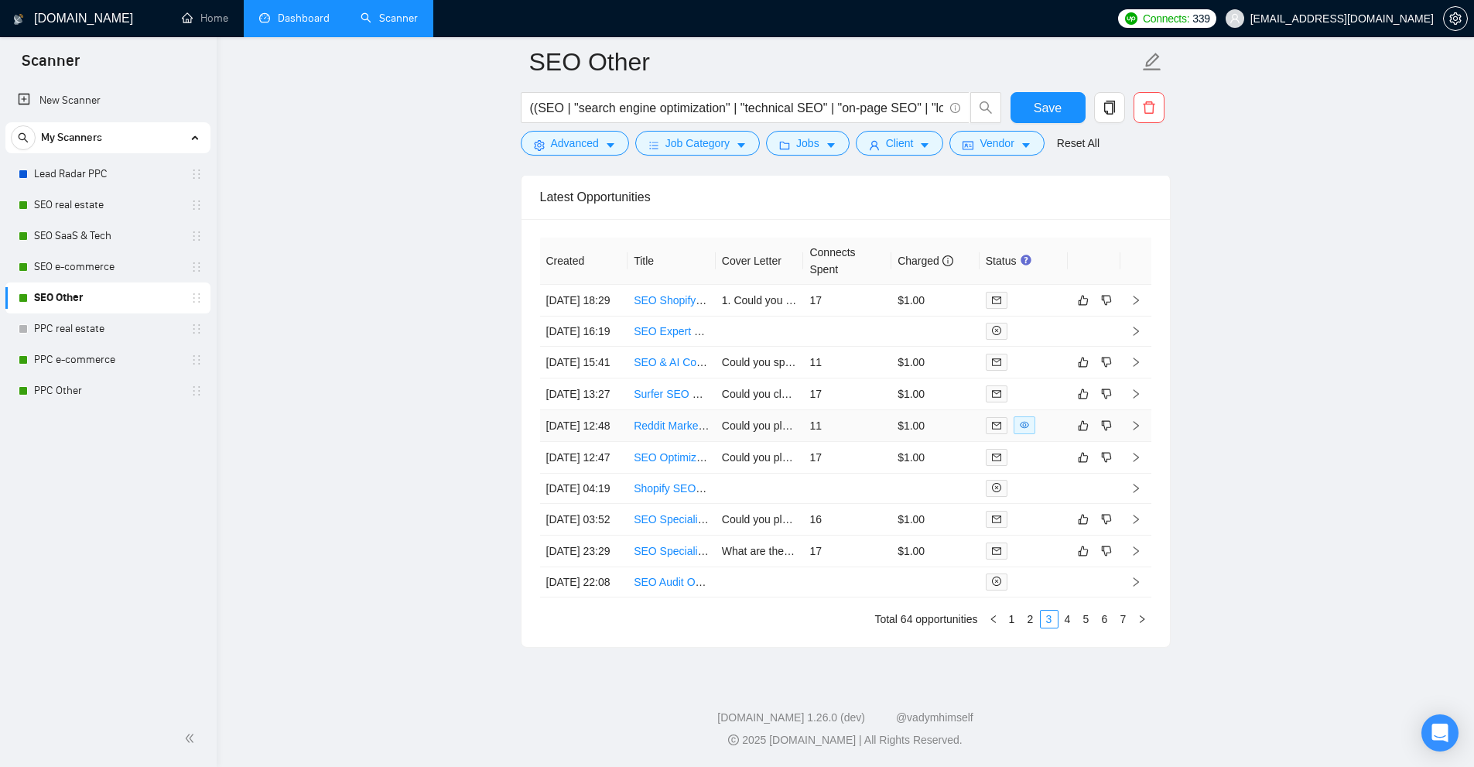
click at [848, 410] on td "11" at bounding box center [847, 426] width 88 height 32
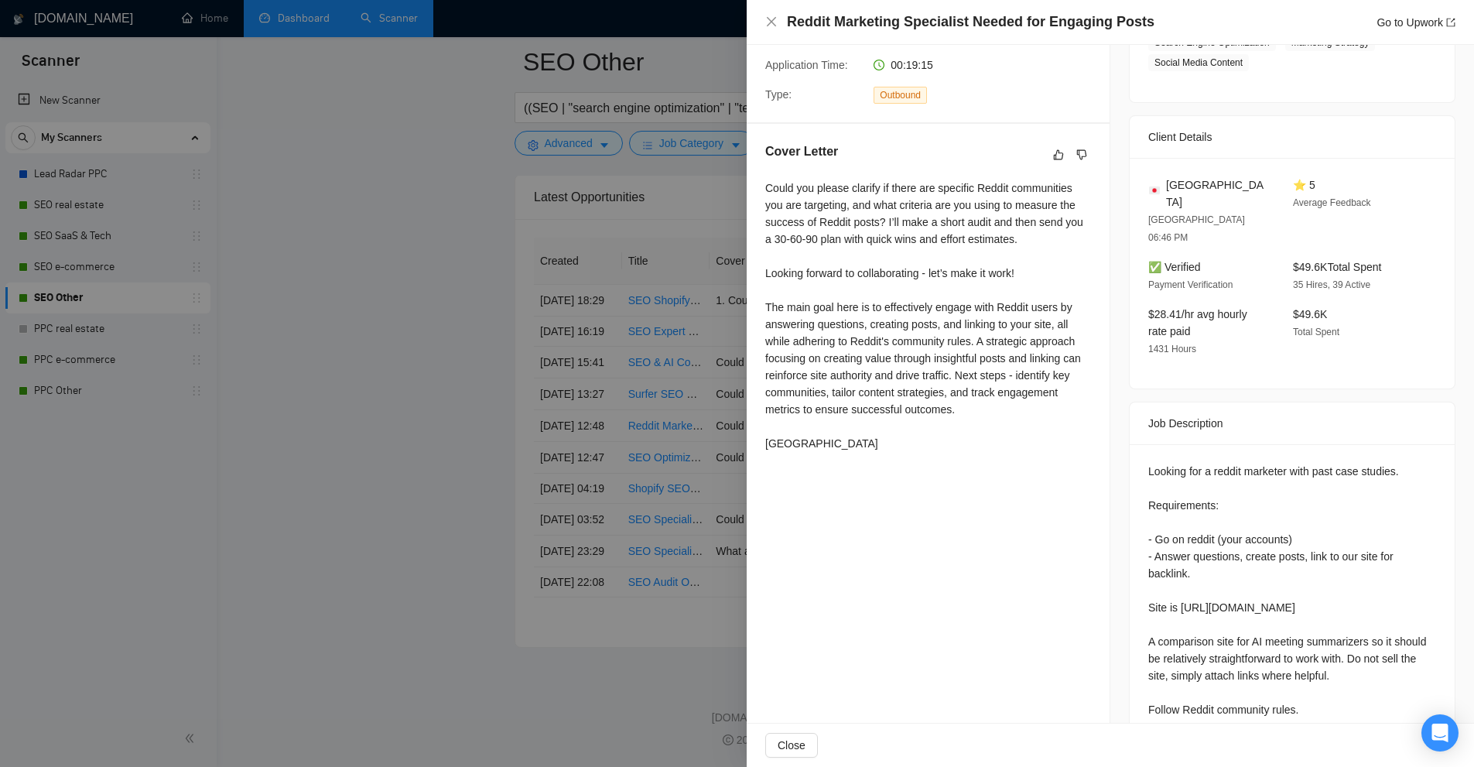
click at [518, 359] on div at bounding box center [737, 383] width 1474 height 767
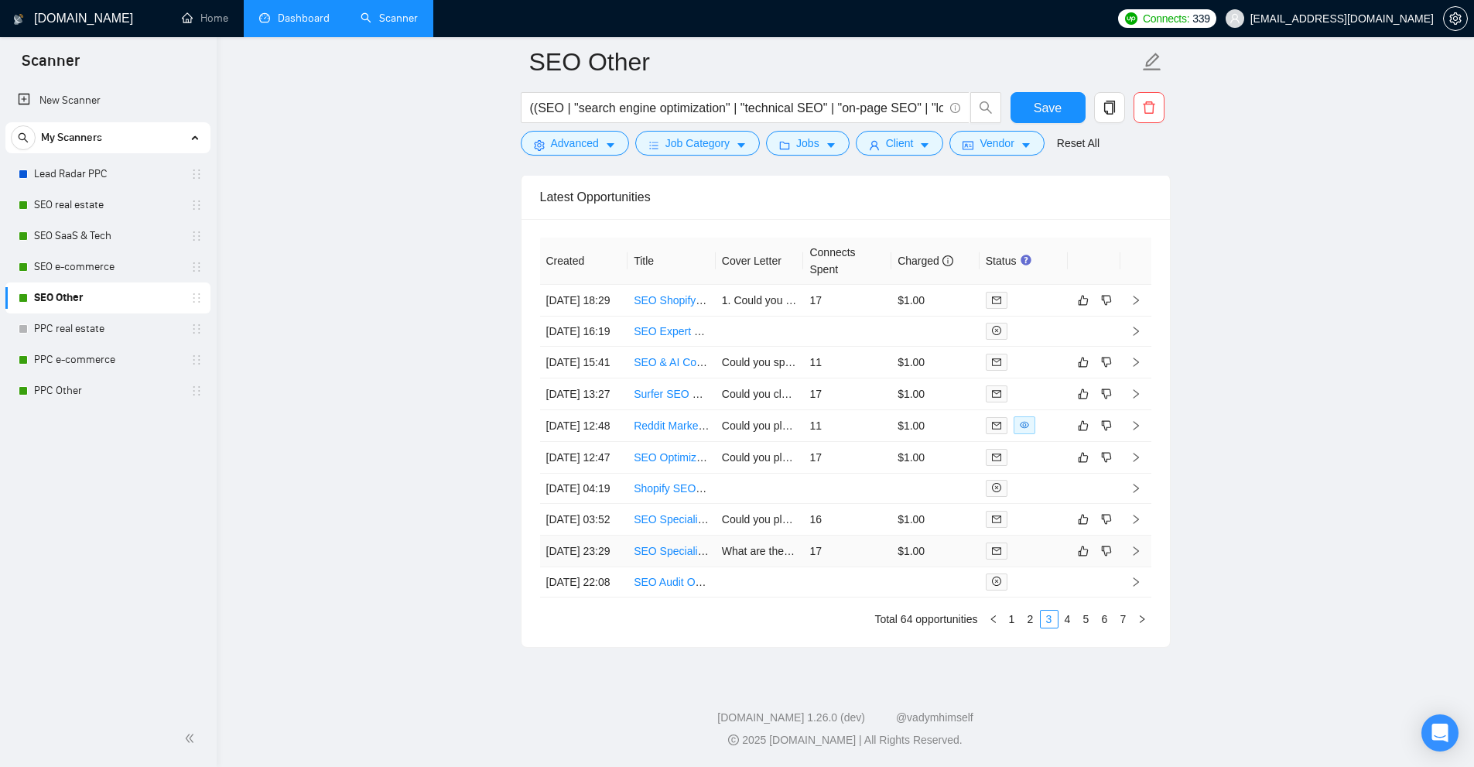
scroll to position [4156, 0]
click at [1065, 627] on link "4" at bounding box center [1067, 618] width 17 height 17
click at [965, 347] on td "$1.00" at bounding box center [935, 363] width 88 height 32
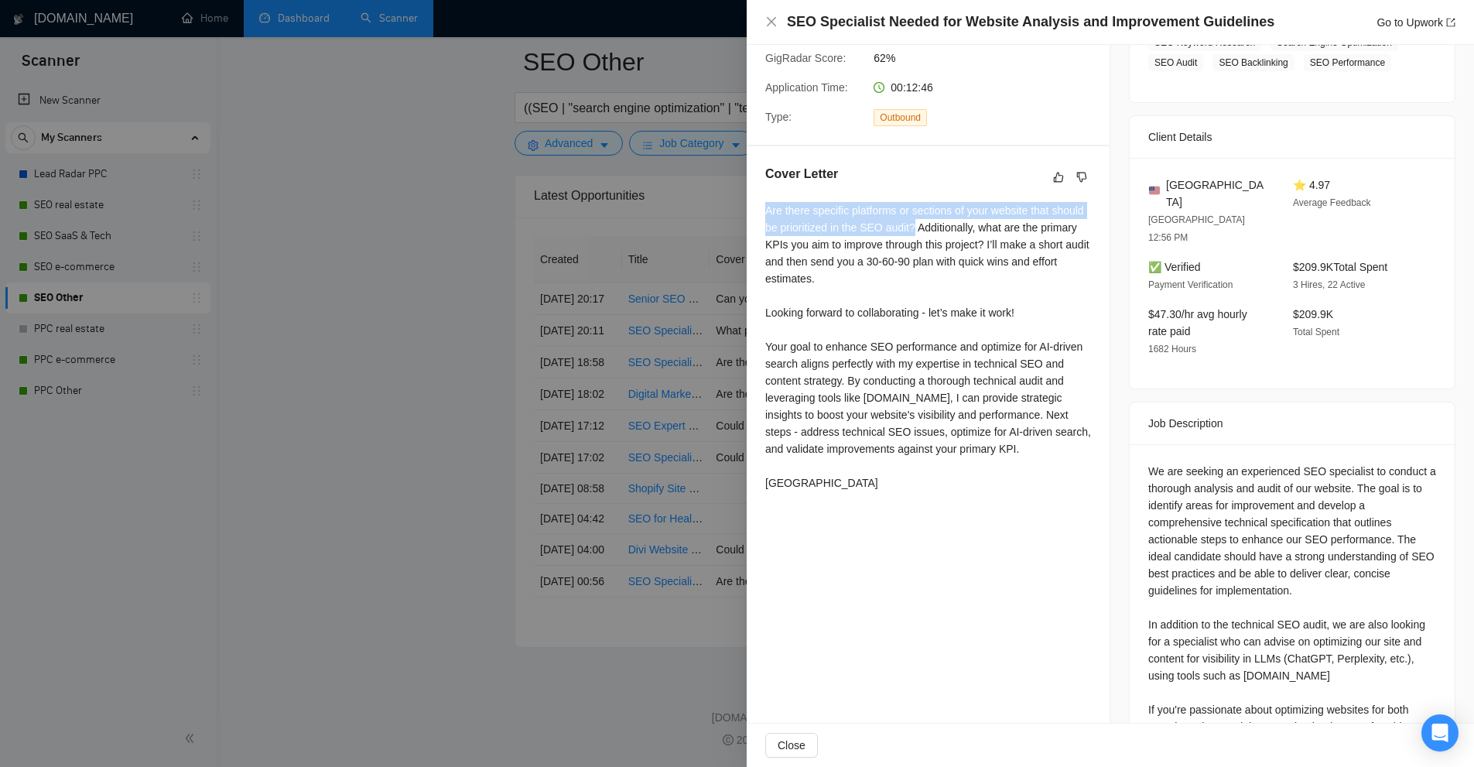
drag, startPoint x: 754, startPoint y: 205, endPoint x: 914, endPoint y: 230, distance: 161.3
click at [914, 230] on div "Cover Letter Are there specific platforms or sections of your website that shou…" at bounding box center [928, 331] width 363 height 370
click at [991, 279] on div "Are there specific platforms or sections of your website that should be priorit…" at bounding box center [928, 346] width 326 height 289
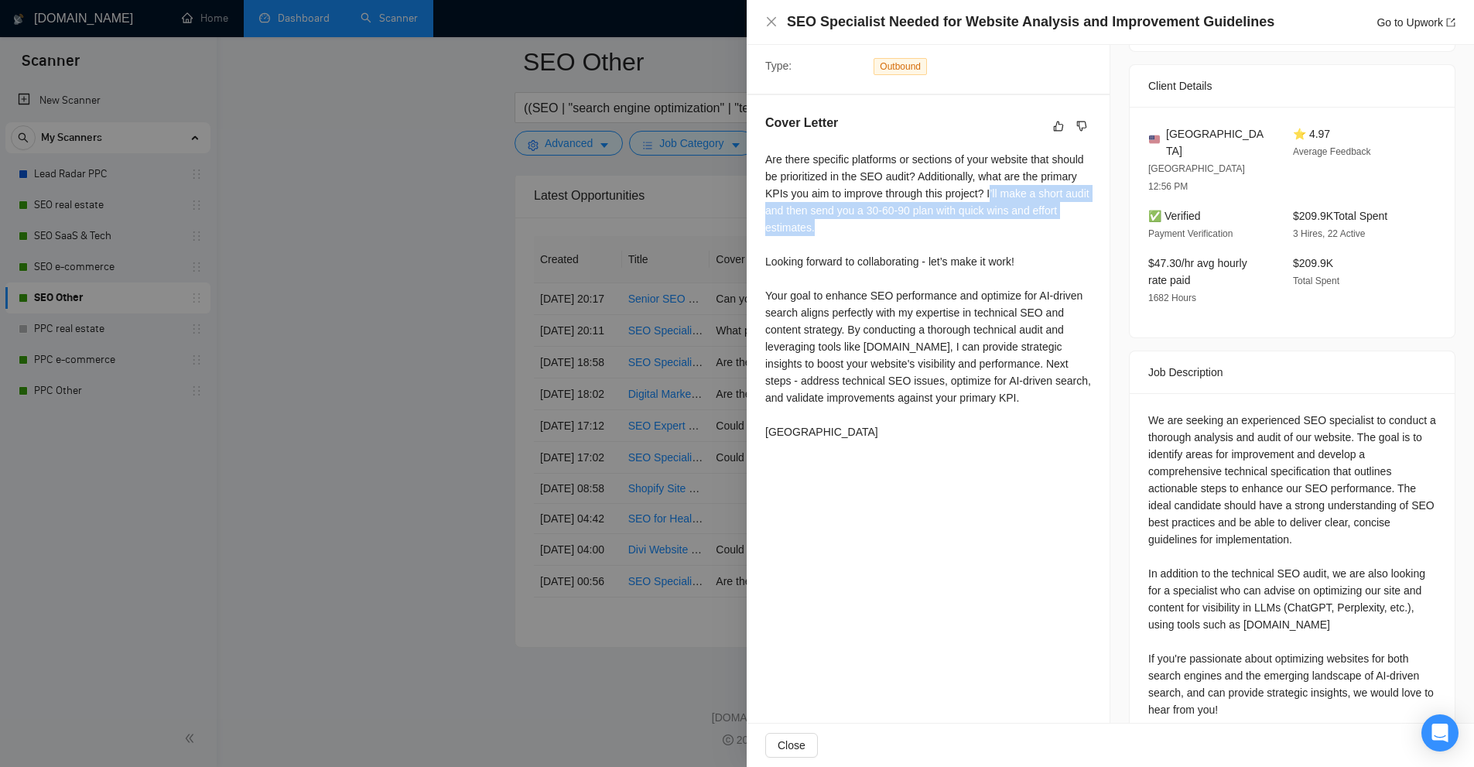
drag, startPoint x: 989, startPoint y: 194, endPoint x: 1014, endPoint y: 230, distance: 43.4
click at [1014, 230] on div "Are there specific platforms or sections of your website that should be priorit…" at bounding box center [928, 295] width 326 height 289
click at [884, 347] on div "Are there specific platforms or sections of your website that should be priorit…" at bounding box center [928, 295] width 326 height 289
drag, startPoint x: 884, startPoint y: 347, endPoint x: 903, endPoint y: 349, distance: 18.6
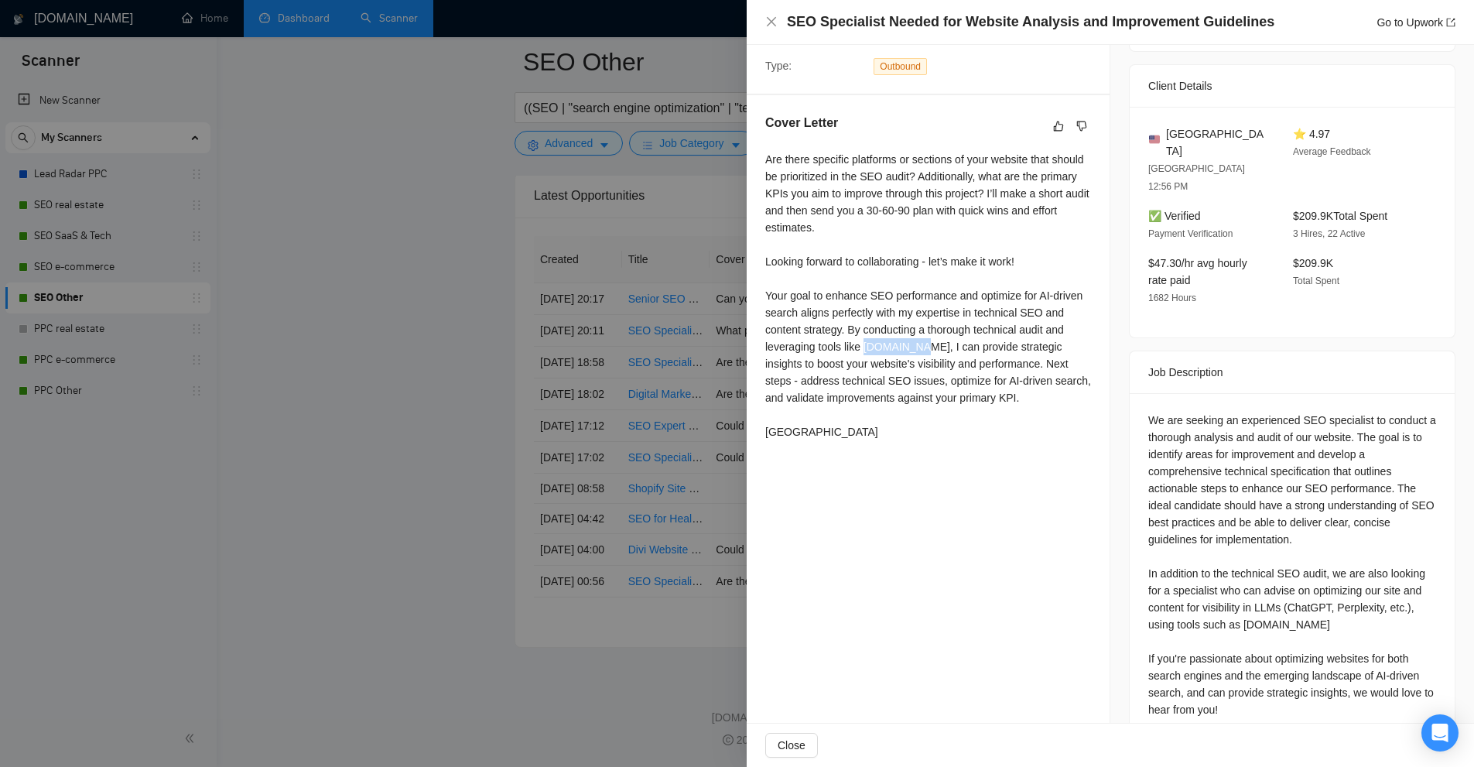
click at [903, 349] on div "Are there specific platforms or sections of your website that should be priorit…" at bounding box center [928, 295] width 326 height 289
click at [903, 385] on div "Are there specific platforms or sections of your website that should be priorit…" at bounding box center [928, 295] width 326 height 289
drag, startPoint x: 844, startPoint y: 329, endPoint x: 918, endPoint y: 344, distance: 75.1
click at [918, 344] on div "Are there specific platforms or sections of your website that should be priorit…" at bounding box center [928, 295] width 326 height 289
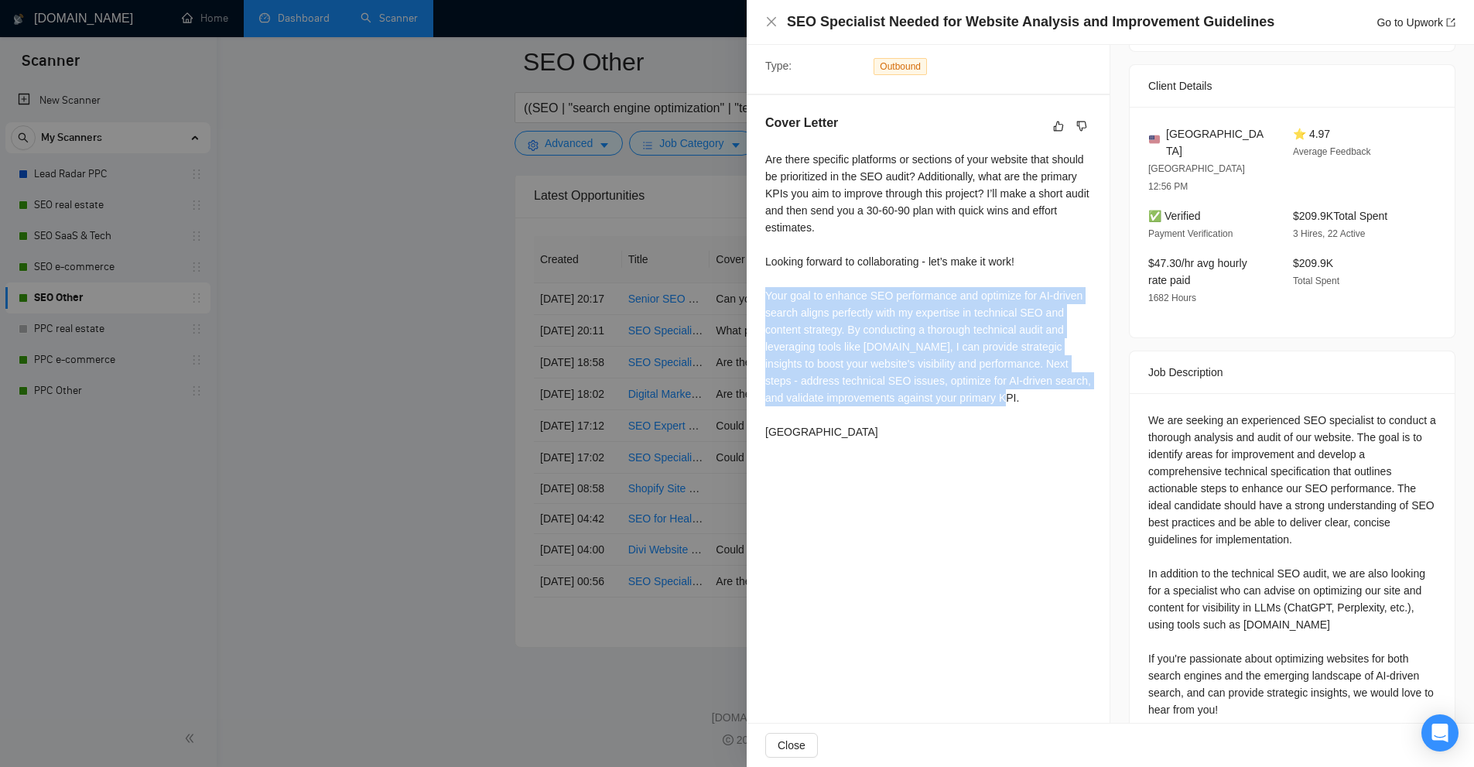
drag, startPoint x: 996, startPoint y: 395, endPoint x: 761, endPoint y: 300, distance: 253.7
click at [761, 300] on div "Cover Letter Are there specific platforms or sections of your website that shou…" at bounding box center [928, 280] width 363 height 370
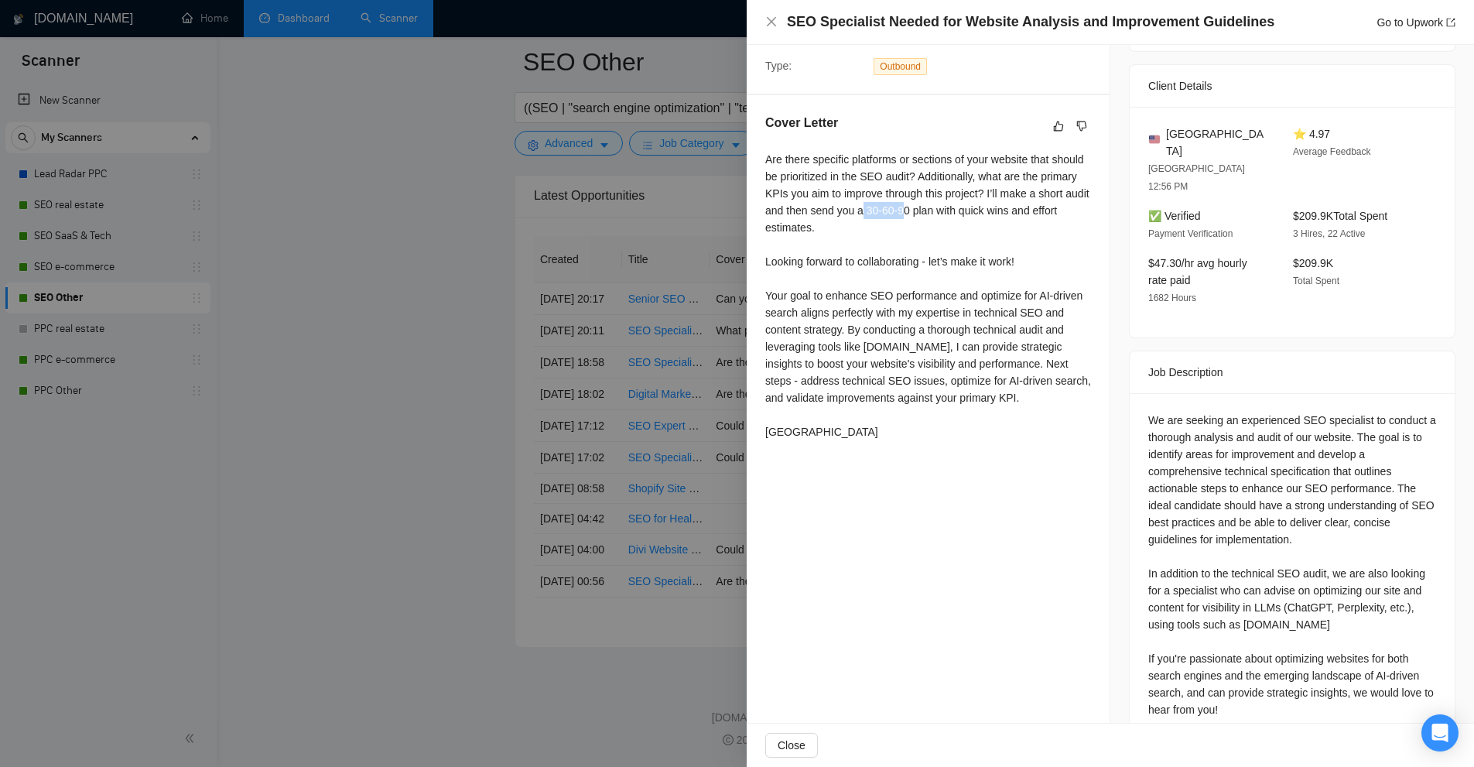
drag, startPoint x: 962, startPoint y: 198, endPoint x: 950, endPoint y: 212, distance: 18.1
click at [936, 207] on div "Are there specific platforms or sections of your website that should be priorit…" at bounding box center [928, 295] width 326 height 289
click at [959, 214] on div "Are there specific platforms or sections of your website that should be priorit…" at bounding box center [928, 295] width 326 height 289
drag, startPoint x: 942, startPoint y: 214, endPoint x: 888, endPoint y: 219, distance: 54.4
click at [884, 217] on div "Are there specific platforms or sections of your website that should be priorit…" at bounding box center [928, 295] width 326 height 289
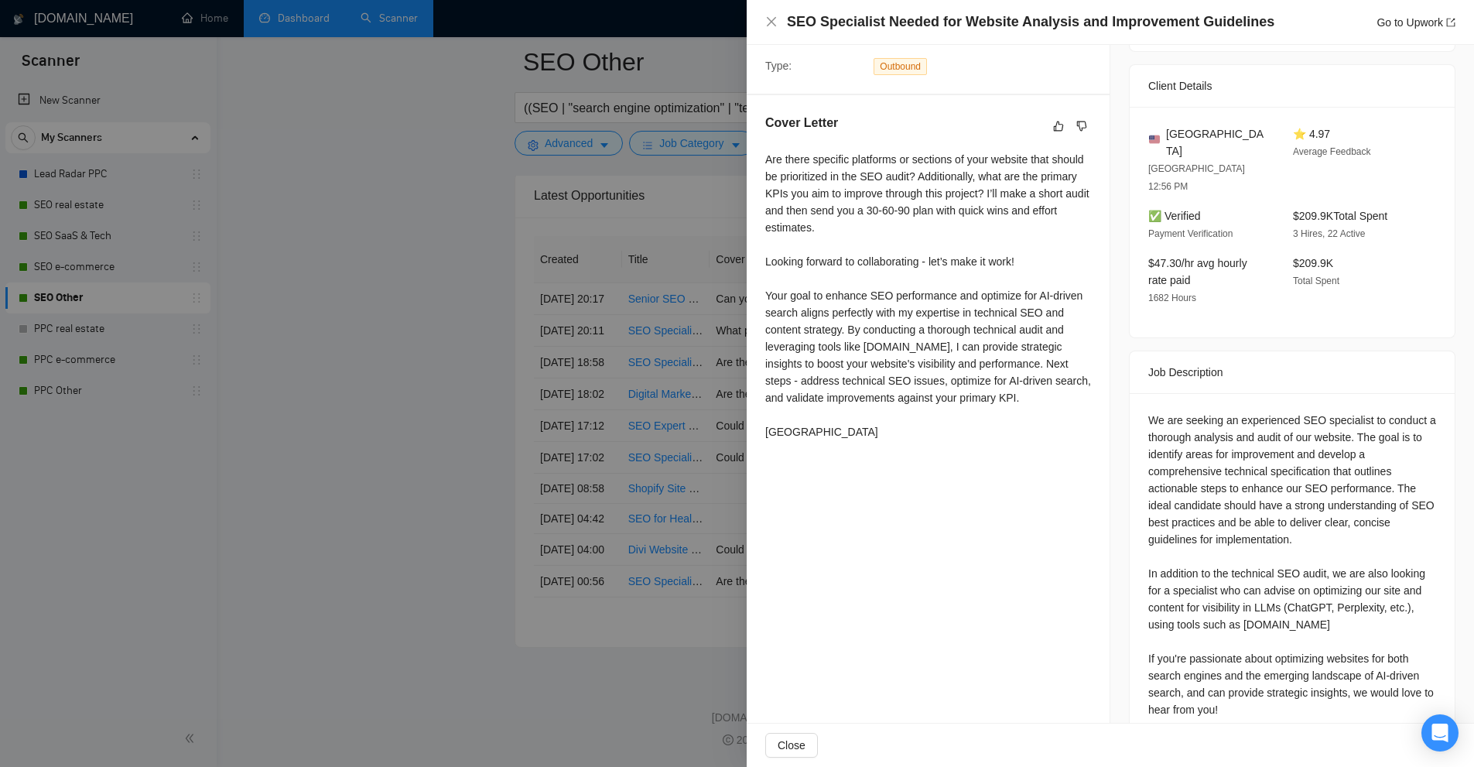
click at [927, 236] on div "Are there specific platforms or sections of your website that should be priorit…" at bounding box center [928, 295] width 326 height 289
drag, startPoint x: 893, startPoint y: 233, endPoint x: 995, endPoint y: 186, distance: 112.2
click at [995, 186] on div "Are there specific platforms or sections of your website that should be priorit…" at bounding box center [928, 295] width 326 height 289
drag, startPoint x: 1096, startPoint y: 306, endPoint x: 1104, endPoint y: 331, distance: 26.7
click at [1098, 307] on div "Cover Letter Are there specific platforms or sections of your website that shou…" at bounding box center [928, 280] width 363 height 370
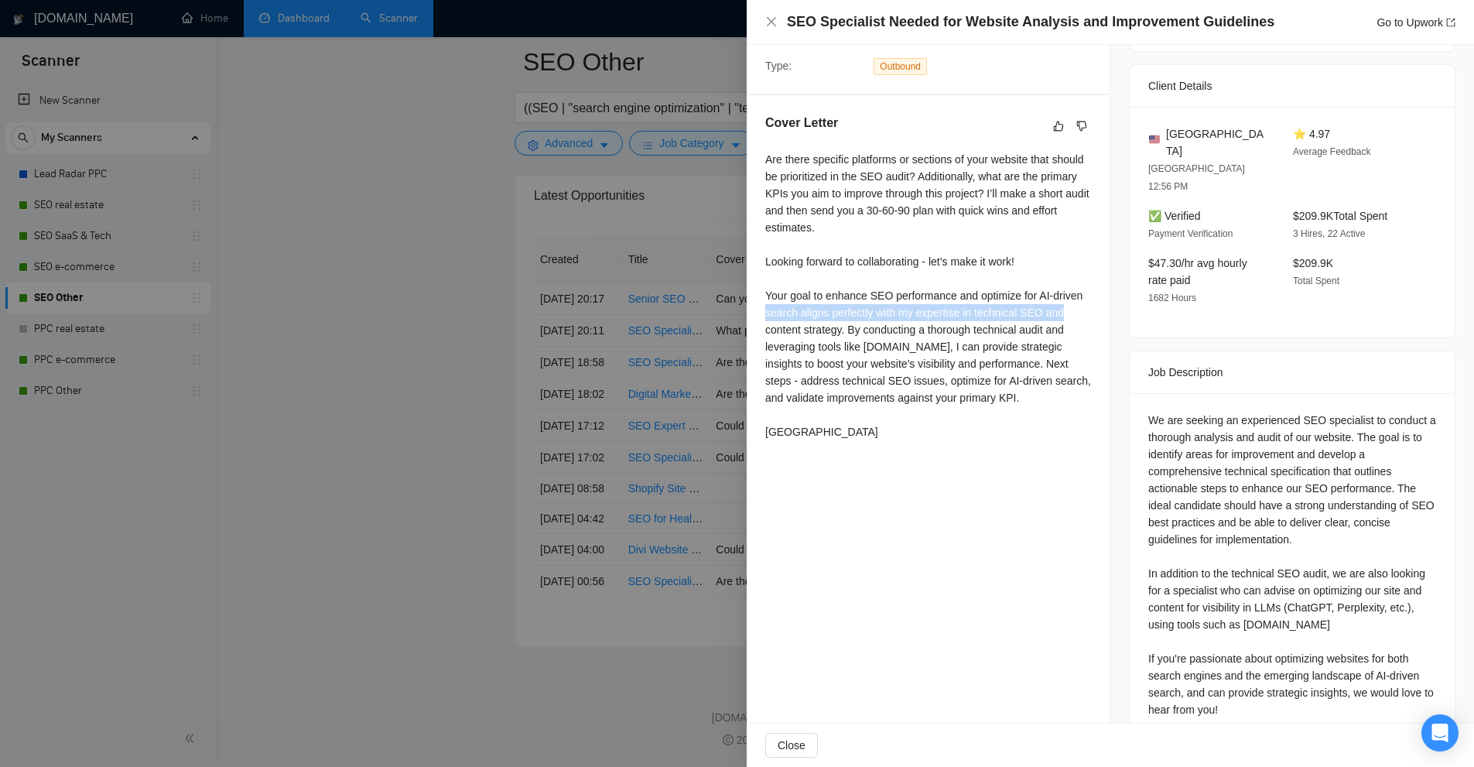
click at [532, 252] on div at bounding box center [737, 383] width 1474 height 767
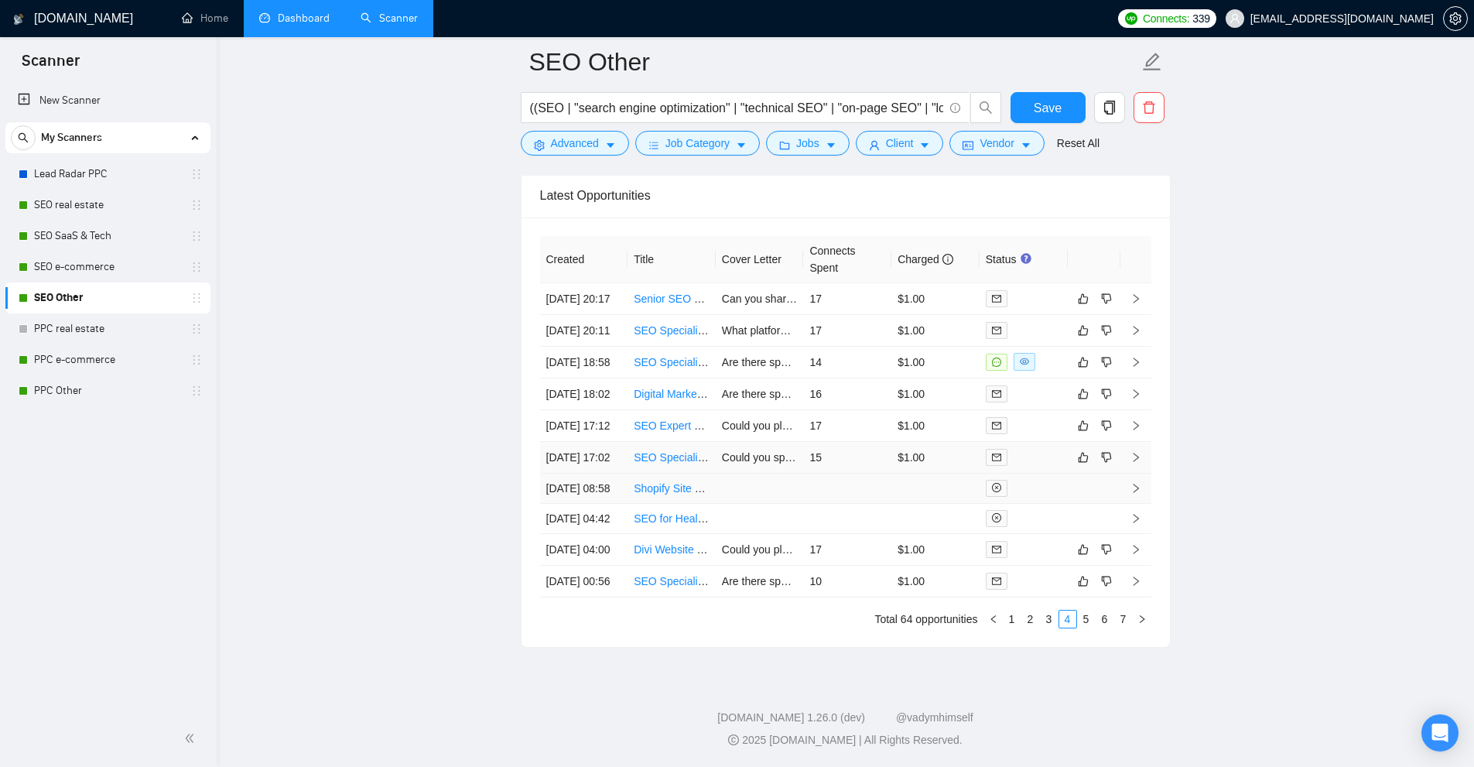
scroll to position [4234, 0]
click at [879, 442] on td "15" at bounding box center [847, 458] width 88 height 32
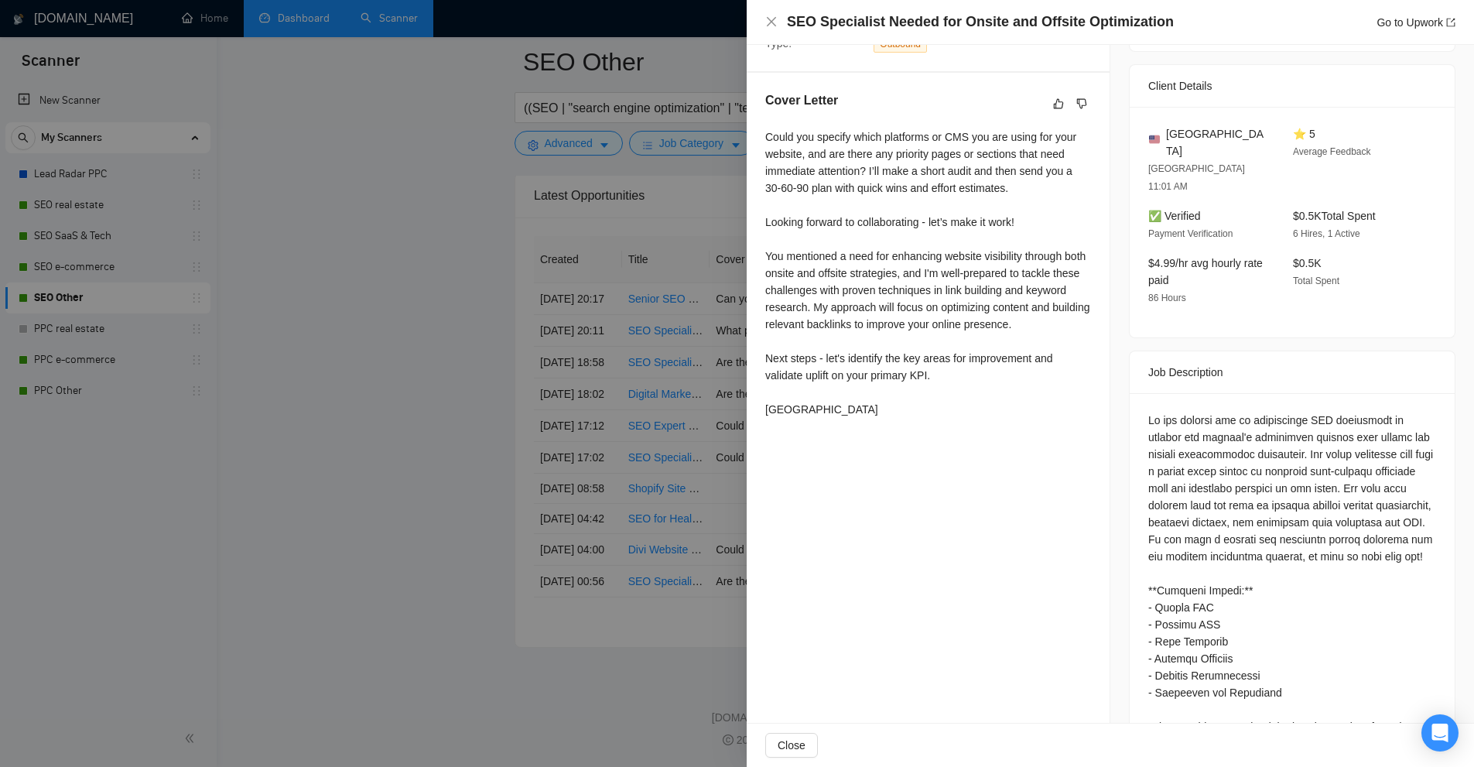
click at [538, 91] on div at bounding box center [737, 383] width 1474 height 767
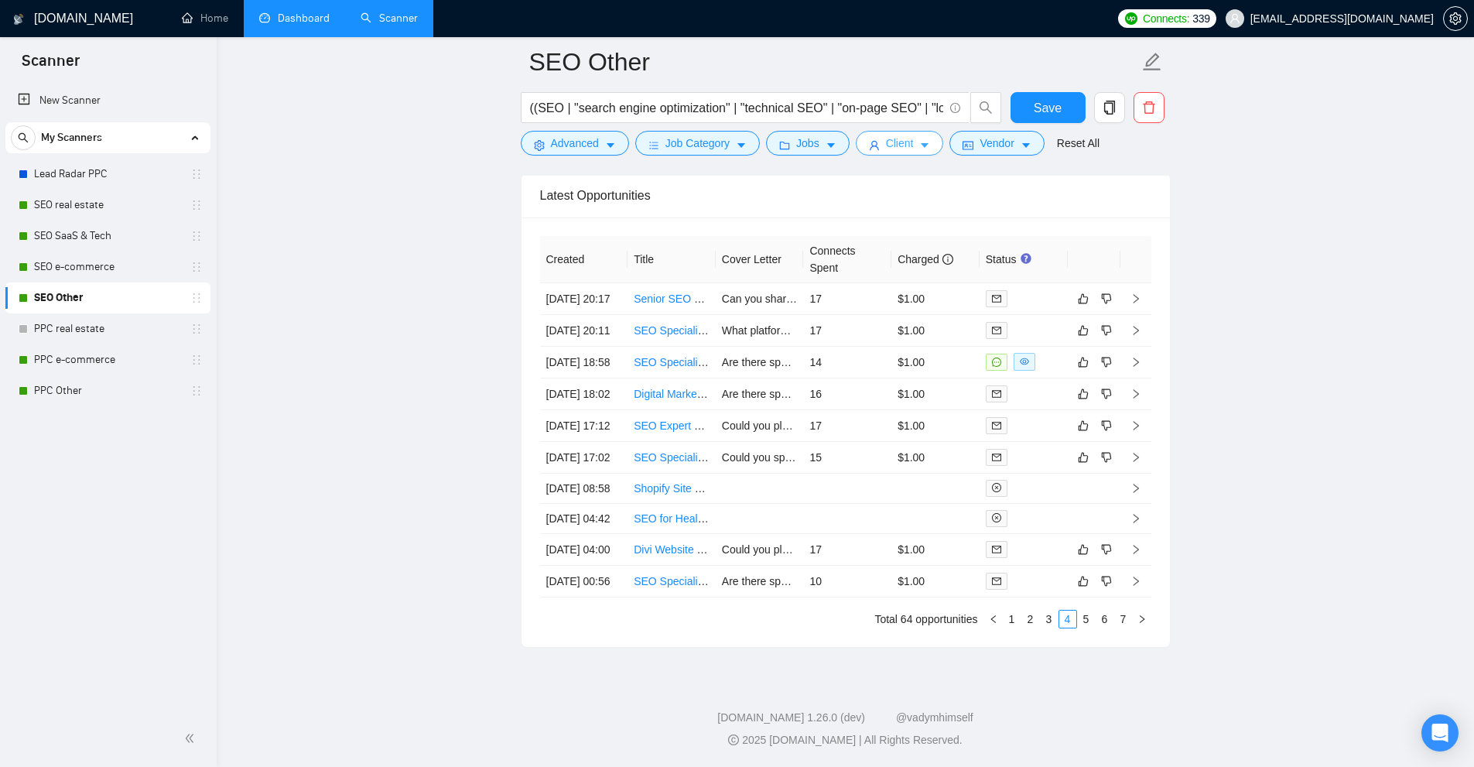
click at [913, 147] on button "Client" at bounding box center [900, 143] width 88 height 25
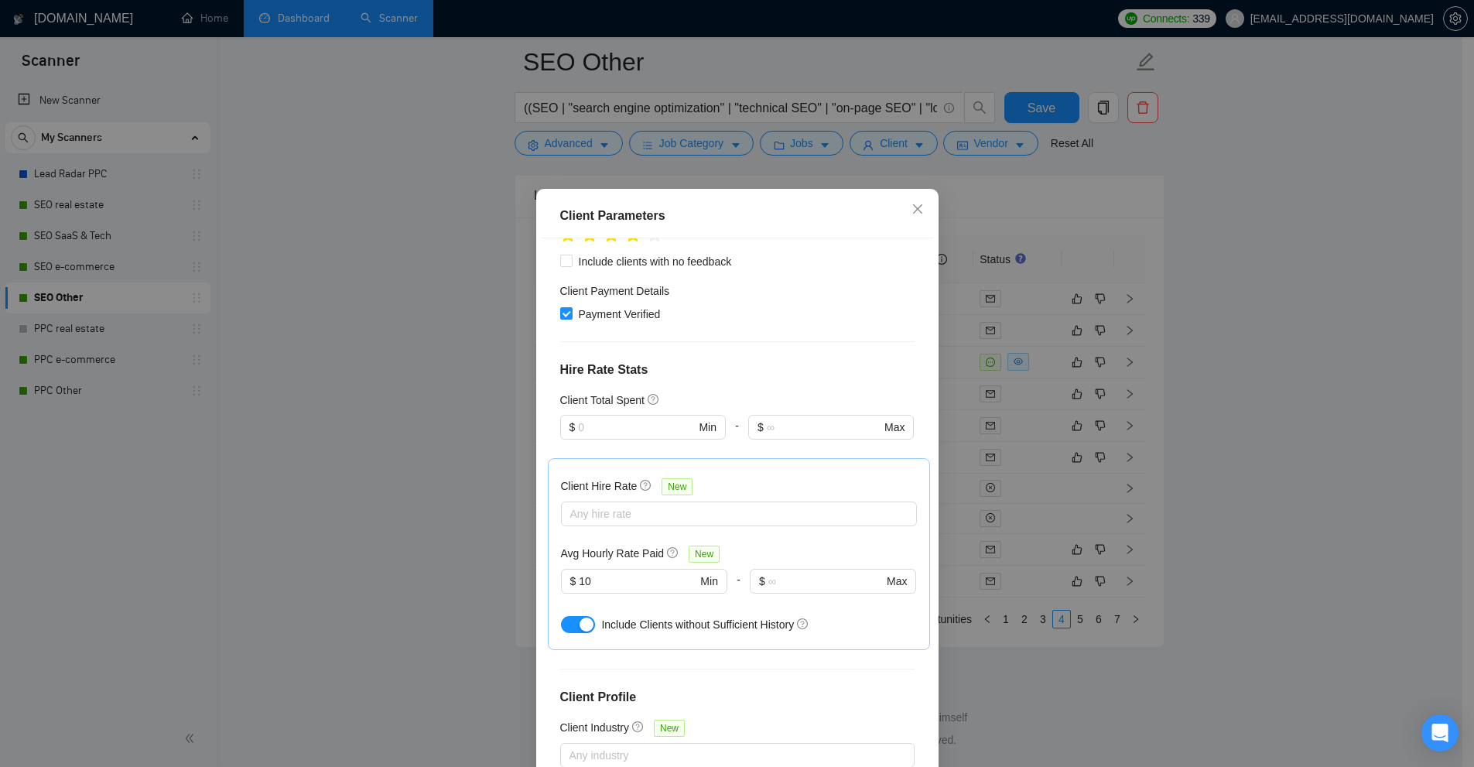
click at [1117, 367] on div "Client Parameters Client Location Include Client Countries Select Exclude Clien…" at bounding box center [737, 383] width 1474 height 767
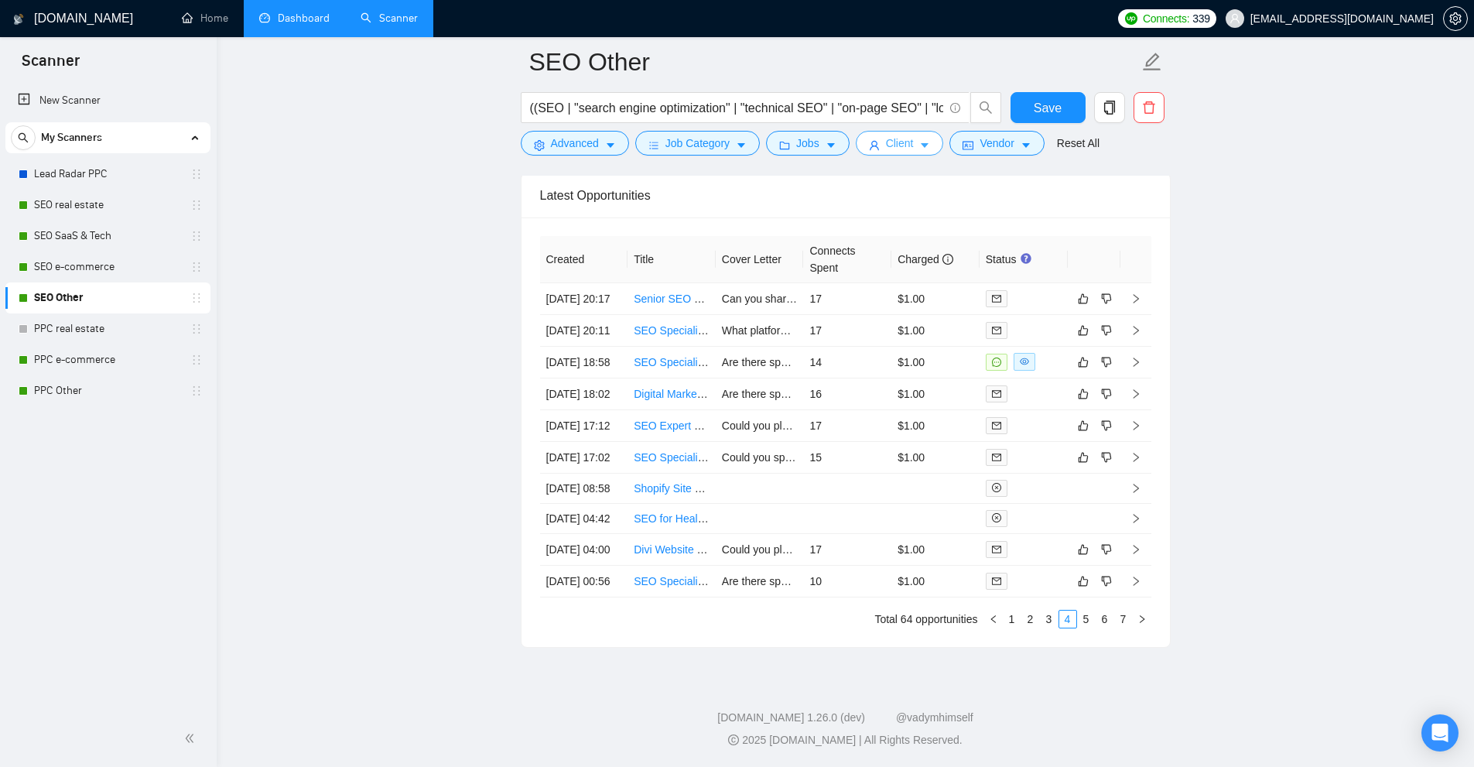
click at [914, 135] on button "Client" at bounding box center [900, 143] width 88 height 25
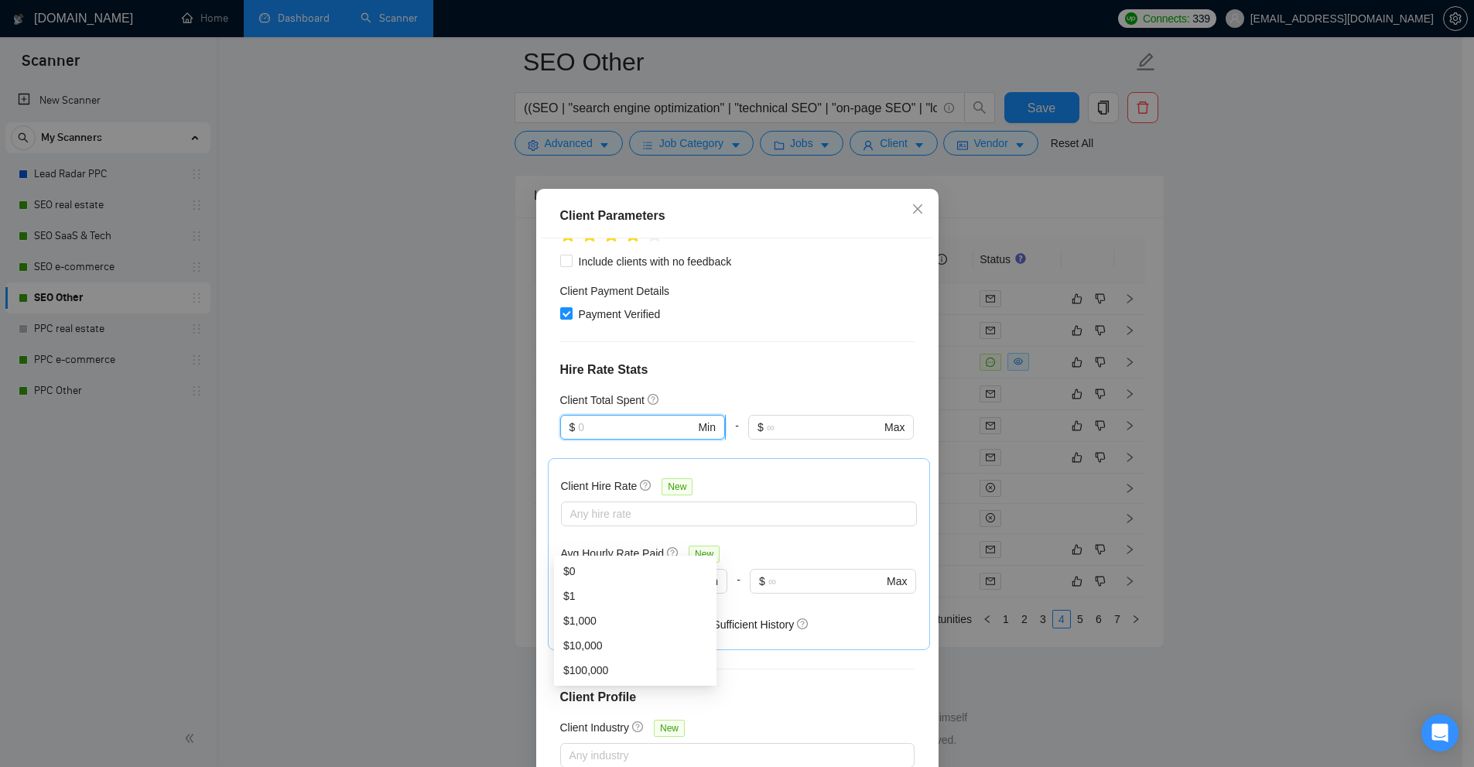
click at [601, 419] on input "text" at bounding box center [636, 427] width 117 height 17
drag, startPoint x: 557, startPoint y: 352, endPoint x: 631, endPoint y: 367, distance: 75.0
click at [620, 361] on div "Client Location Include Client Countries Select Exclude Client Countries [GEOGR…" at bounding box center [737, 506] width 391 height 537
click at [610, 484] on div "Client Hire Rate New Any hire rate Avg Hourly Rate Paid New $ 10 Min - $ Max In…" at bounding box center [739, 554] width 356 height 166
click at [614, 504] on div at bounding box center [731, 513] width 333 height 19
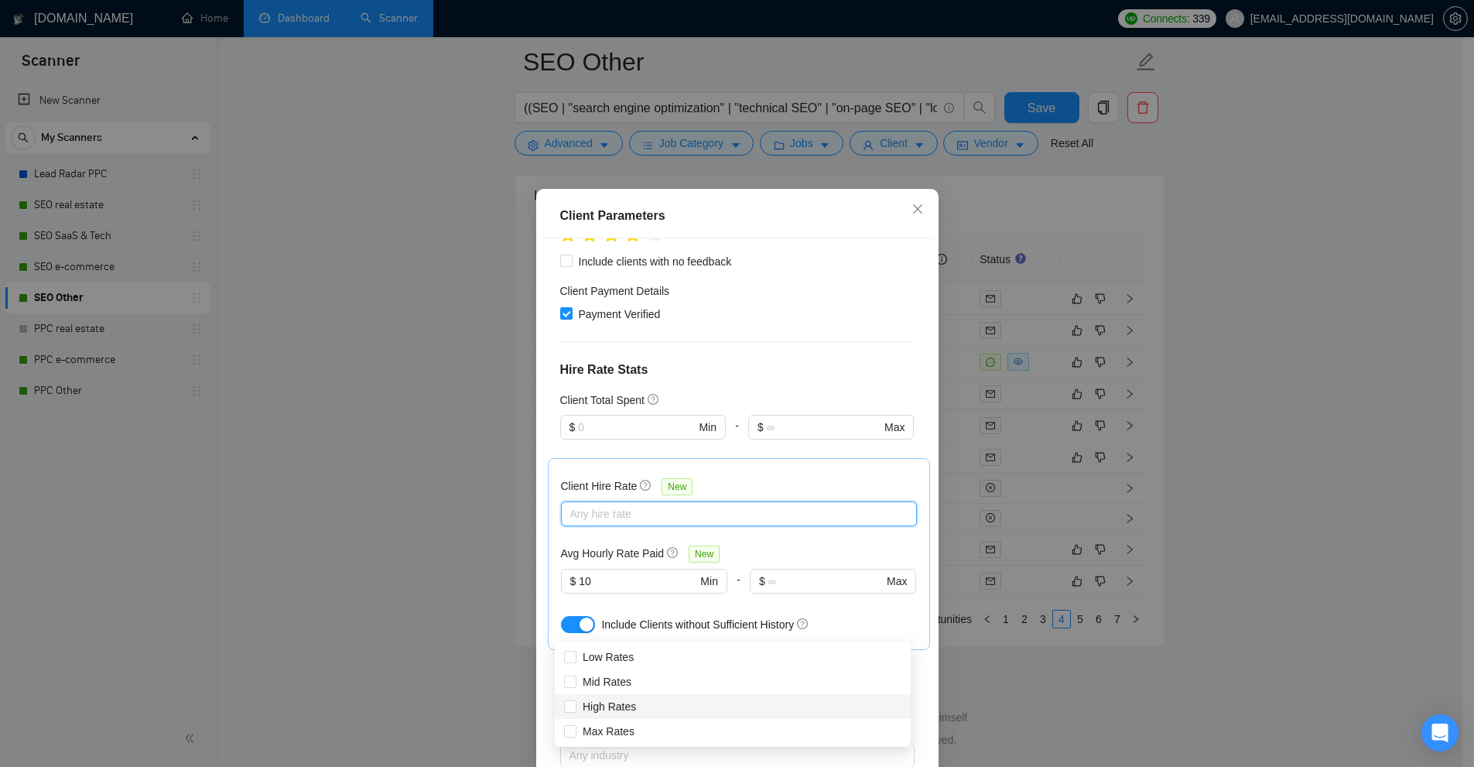
click at [634, 694] on div "High Rates" at bounding box center [733, 706] width 356 height 25
click at [626, 618] on span "Include Clients without Sufficient History" at bounding box center [697, 624] width 193 height 12
checkbox input "true"
click at [644, 501] on div "High Rates" at bounding box center [739, 513] width 356 height 25
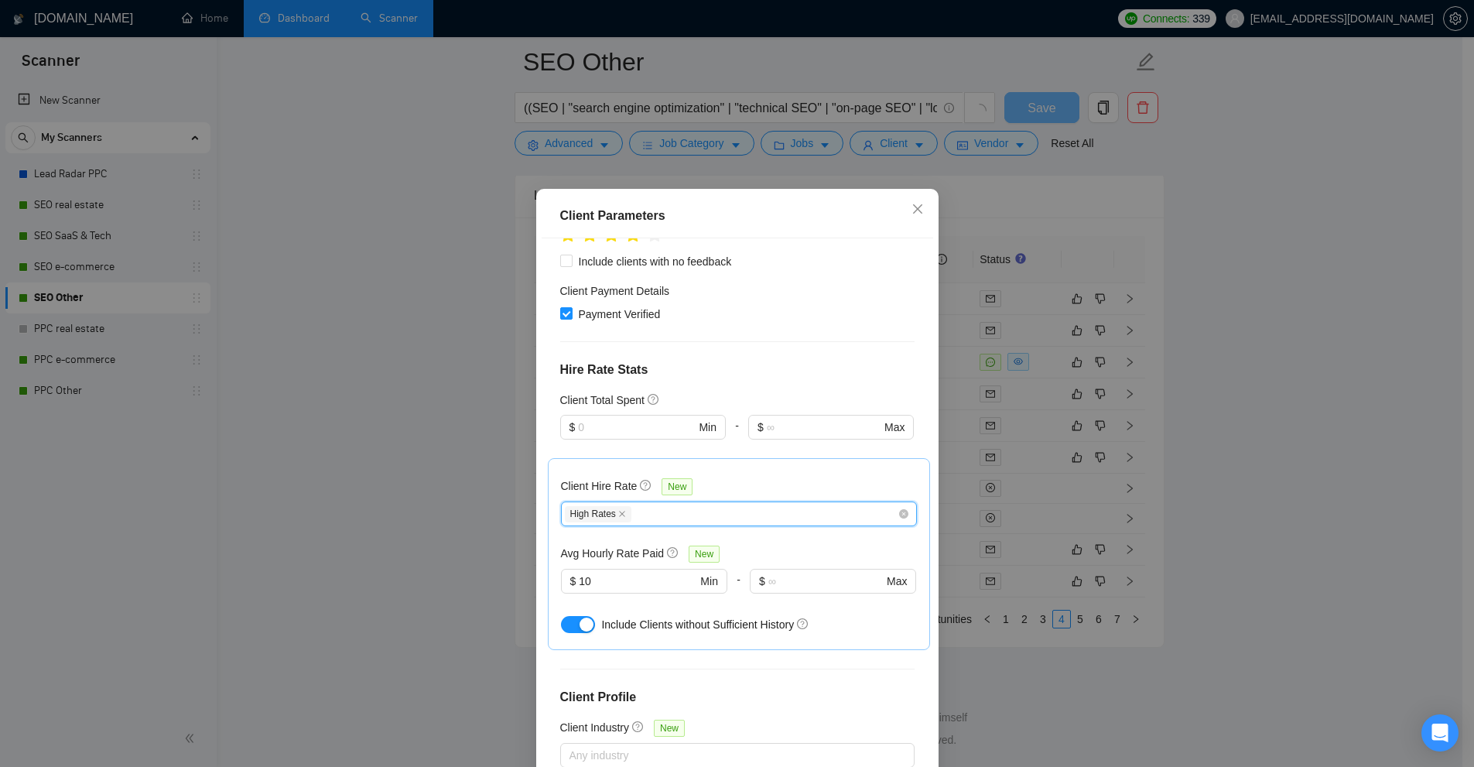
scroll to position [4015, 0]
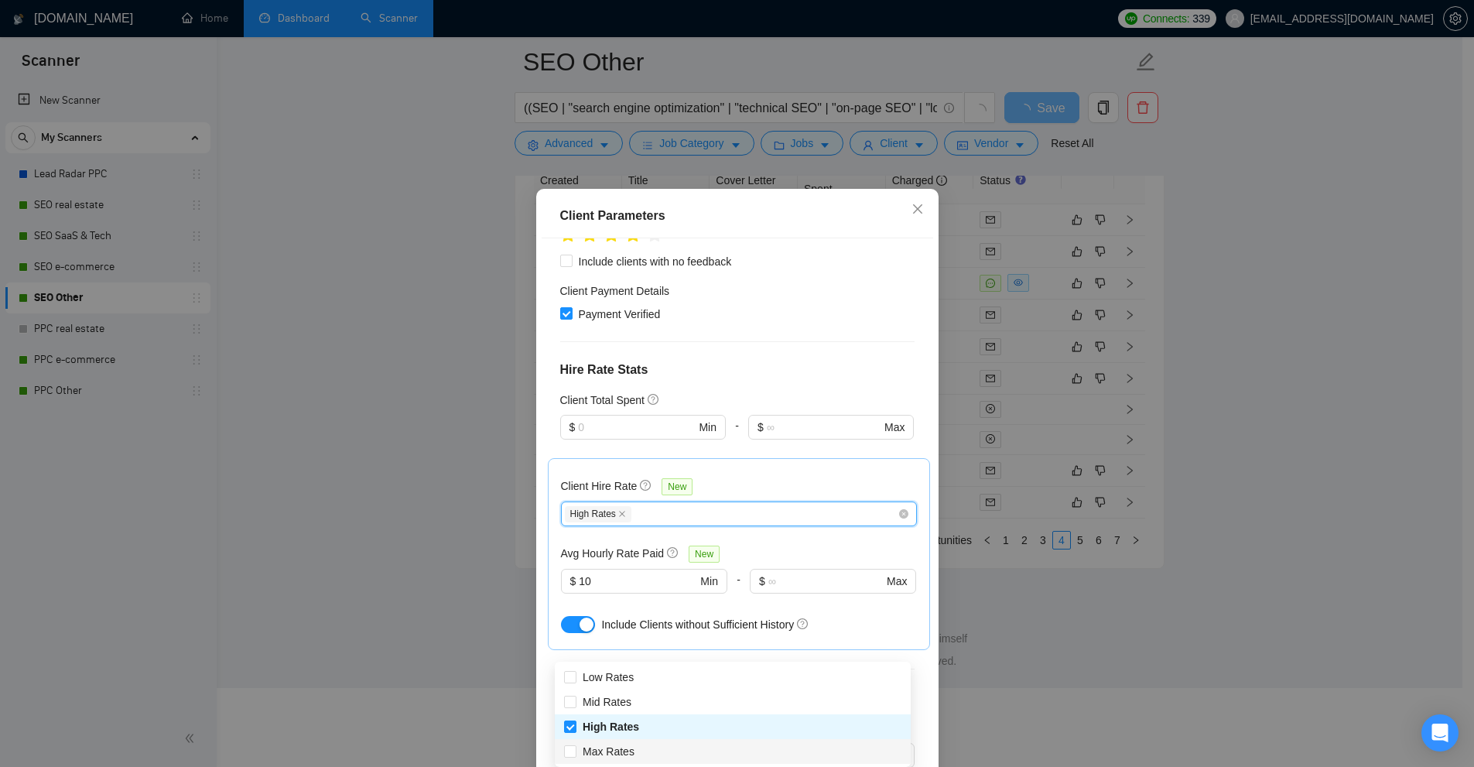
click at [669, 504] on div "High Rates" at bounding box center [731, 513] width 333 height 19
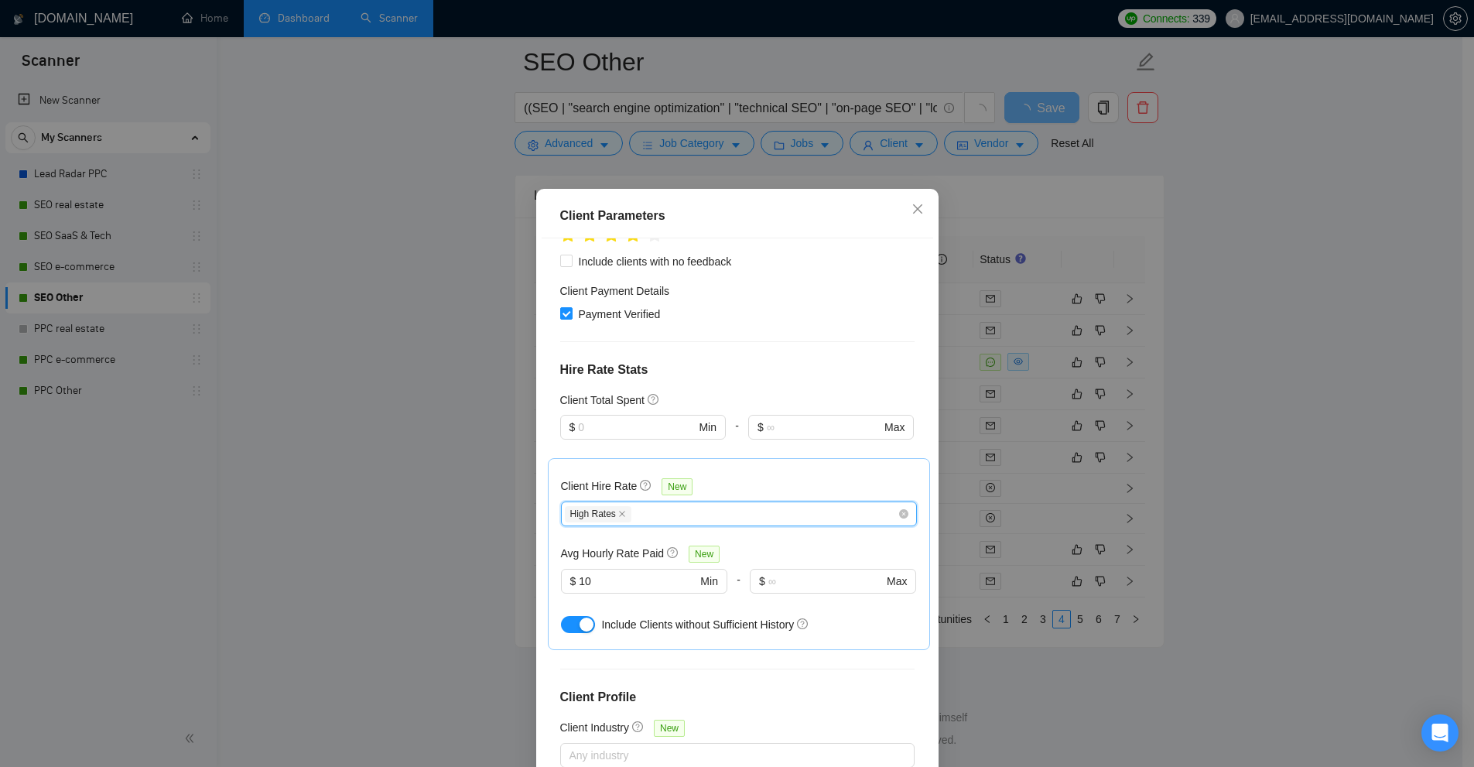
click at [673, 504] on div "High Rates" at bounding box center [731, 513] width 333 height 19
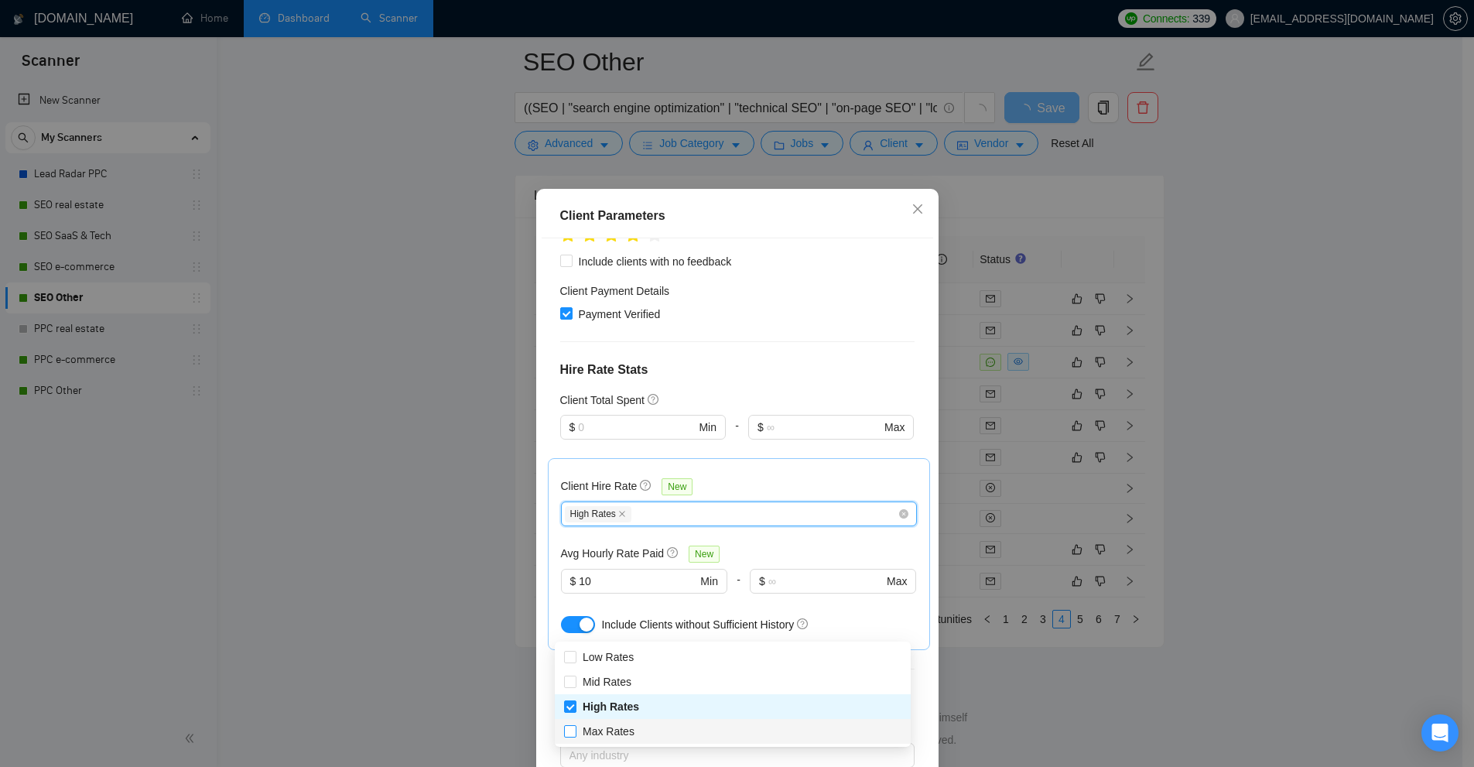
click at [607, 725] on span "Max Rates" at bounding box center [609, 731] width 52 height 12
click at [575, 725] on input "Max Rates" at bounding box center [569, 730] width 11 height 11
checkbox input "true"
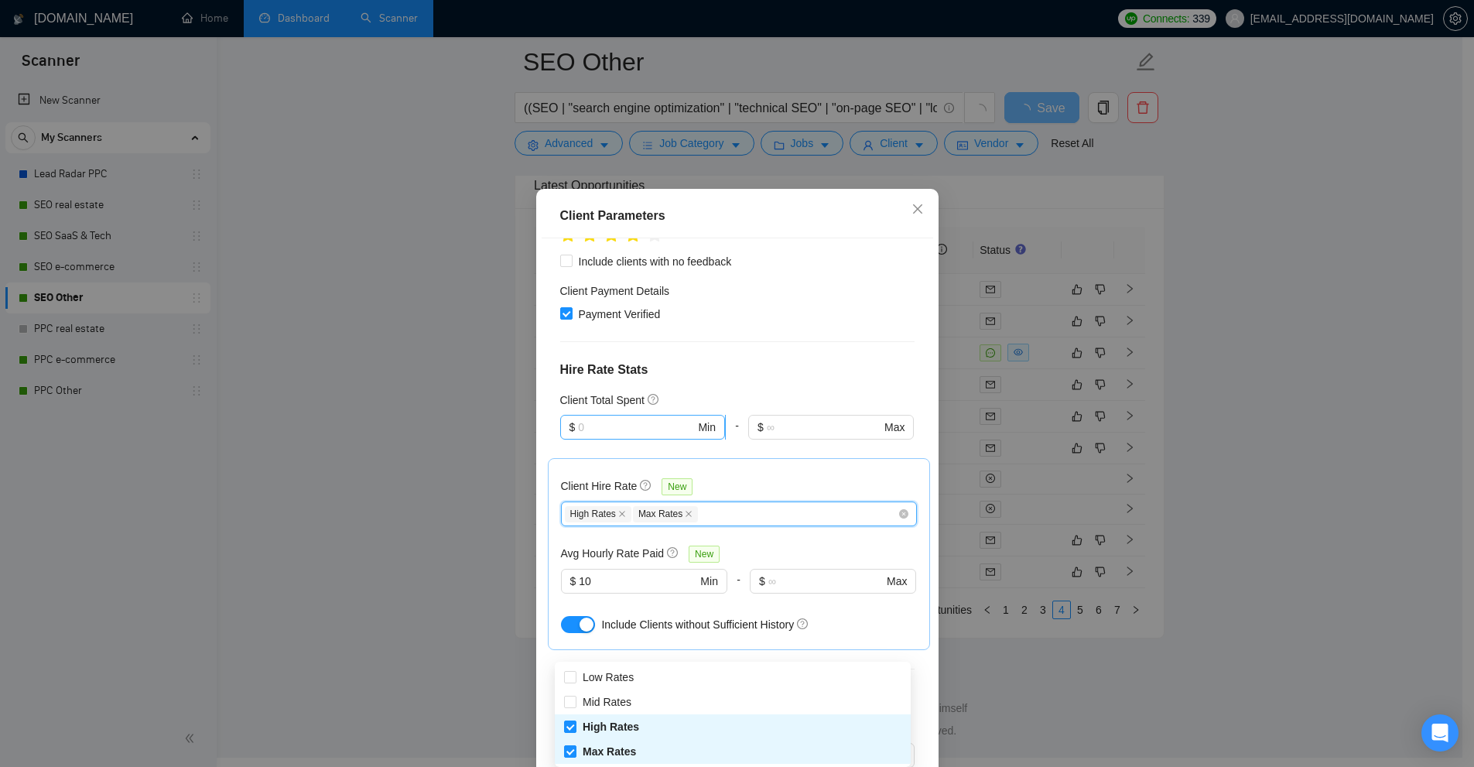
click at [630, 415] on span "$ Min" at bounding box center [642, 427] width 165 height 25
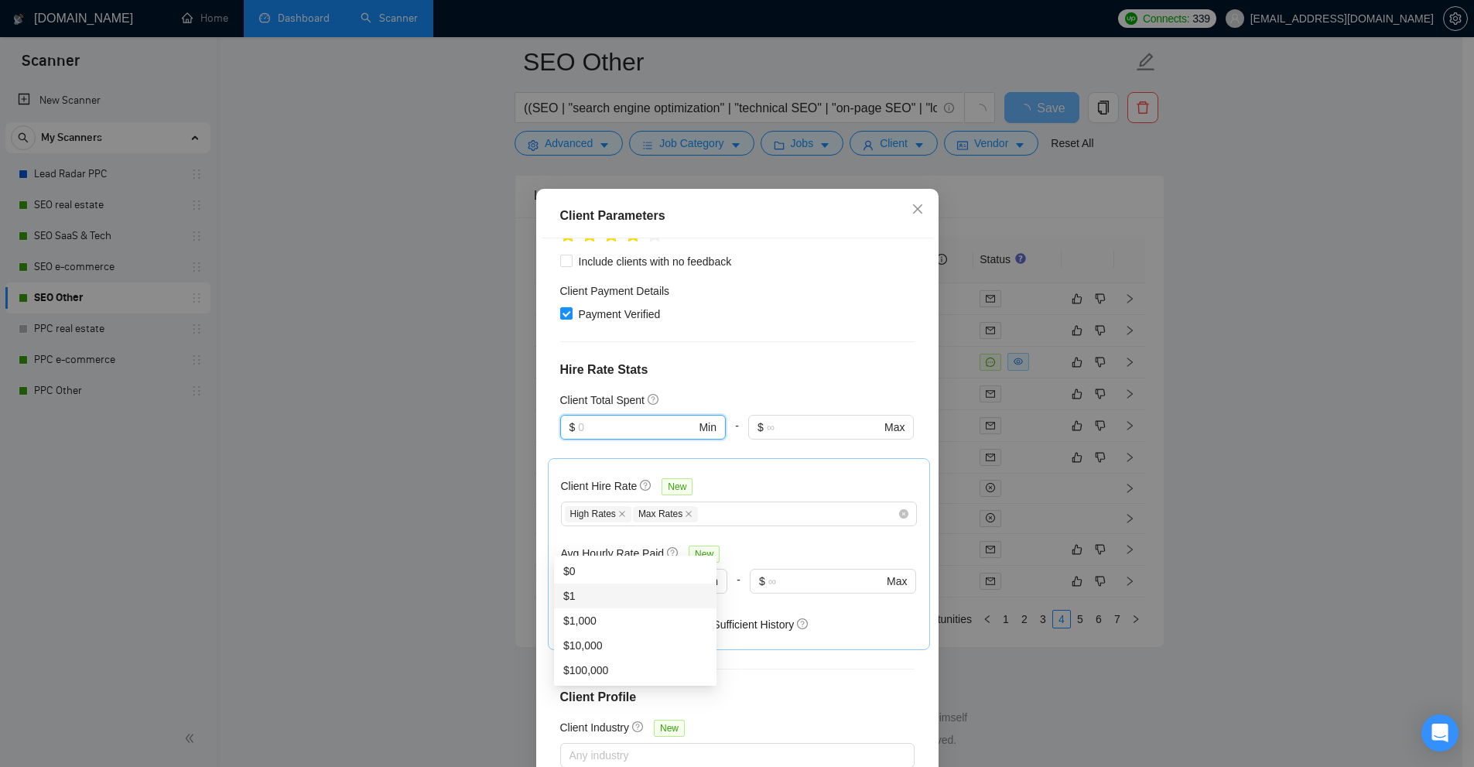
click at [587, 587] on div "$1" at bounding box center [635, 595] width 144 height 17
type input "1"
click at [1280, 310] on div "Client Parameters Client Location Include Client Countries Select Exclude Clien…" at bounding box center [737, 383] width 1474 height 767
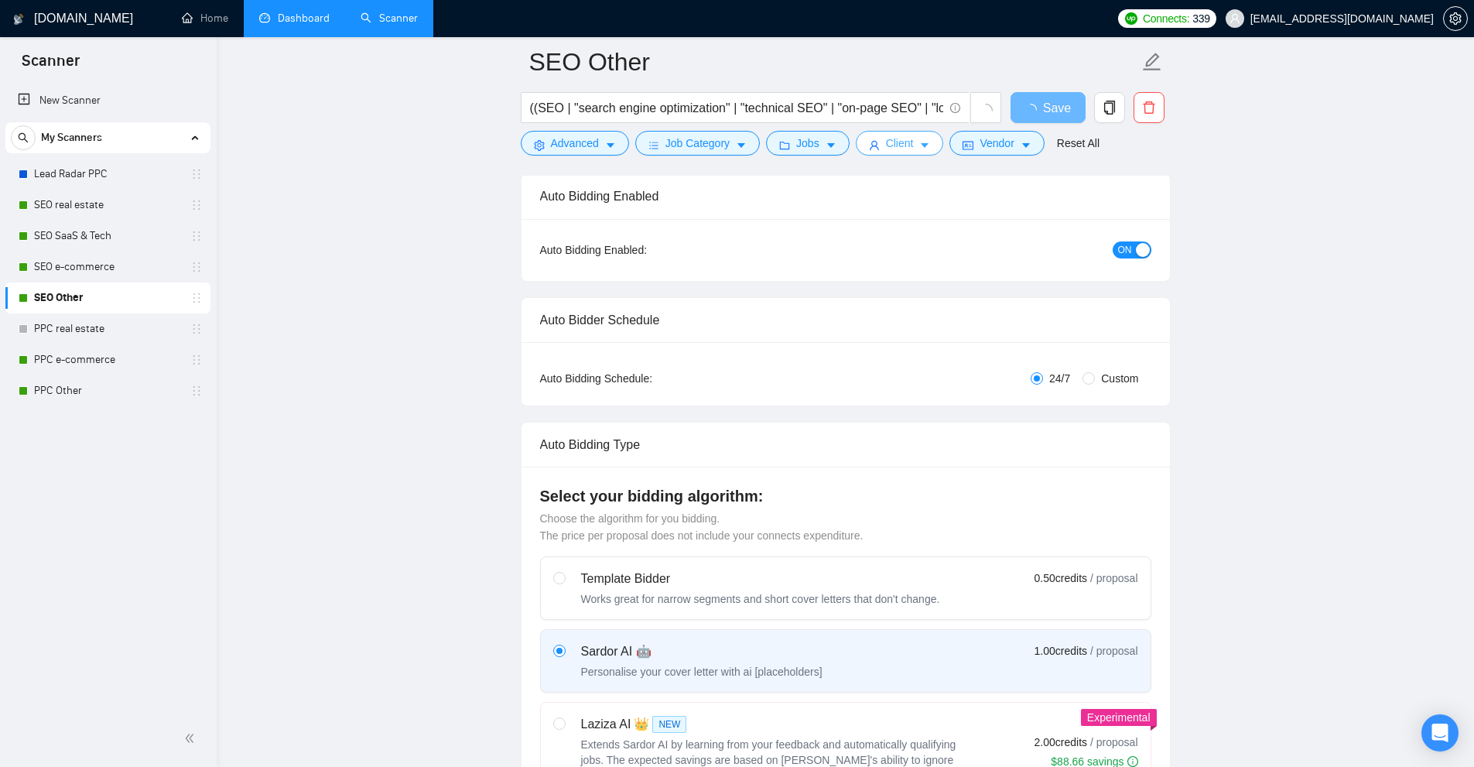
scroll to position [0, 0]
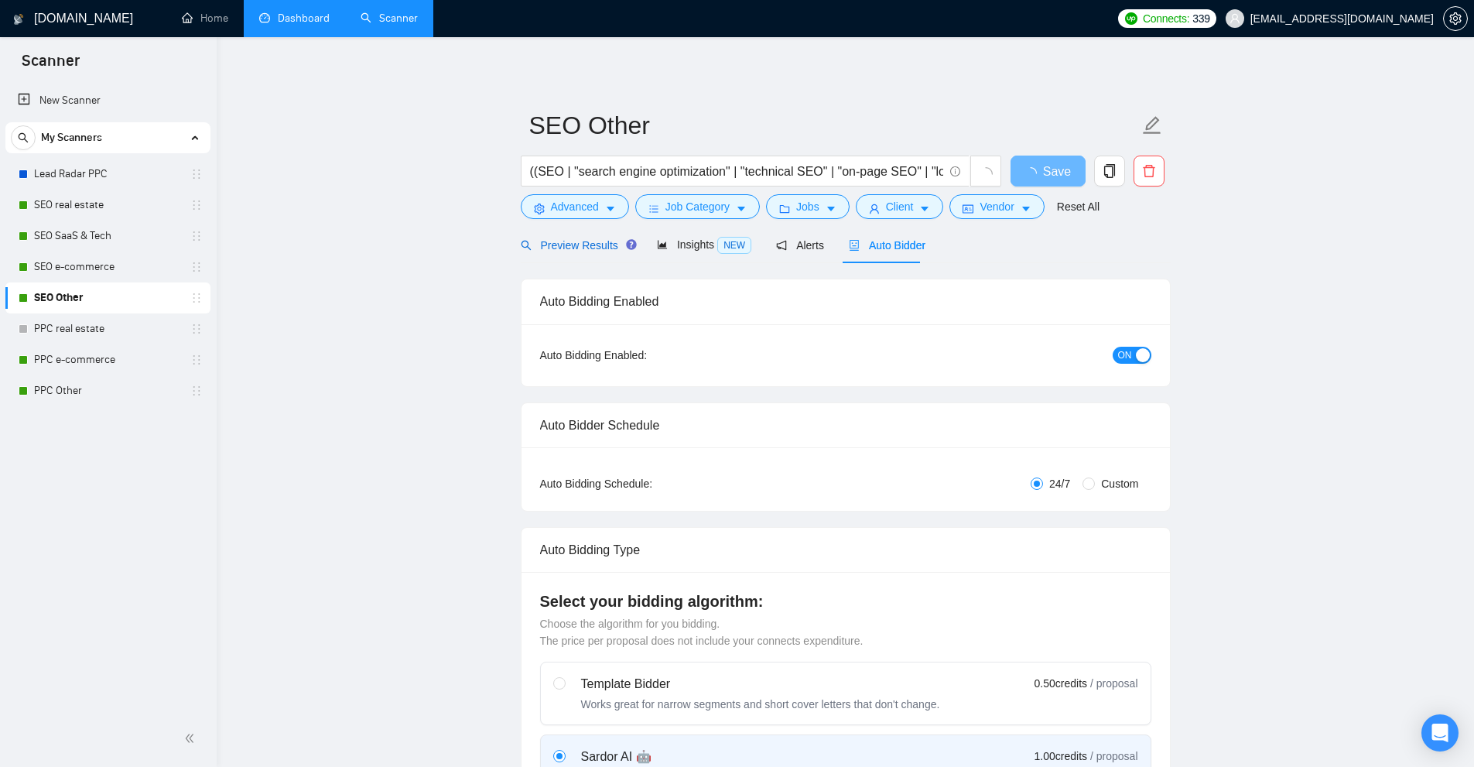
click at [580, 249] on span "Preview Results" at bounding box center [576, 245] width 111 height 12
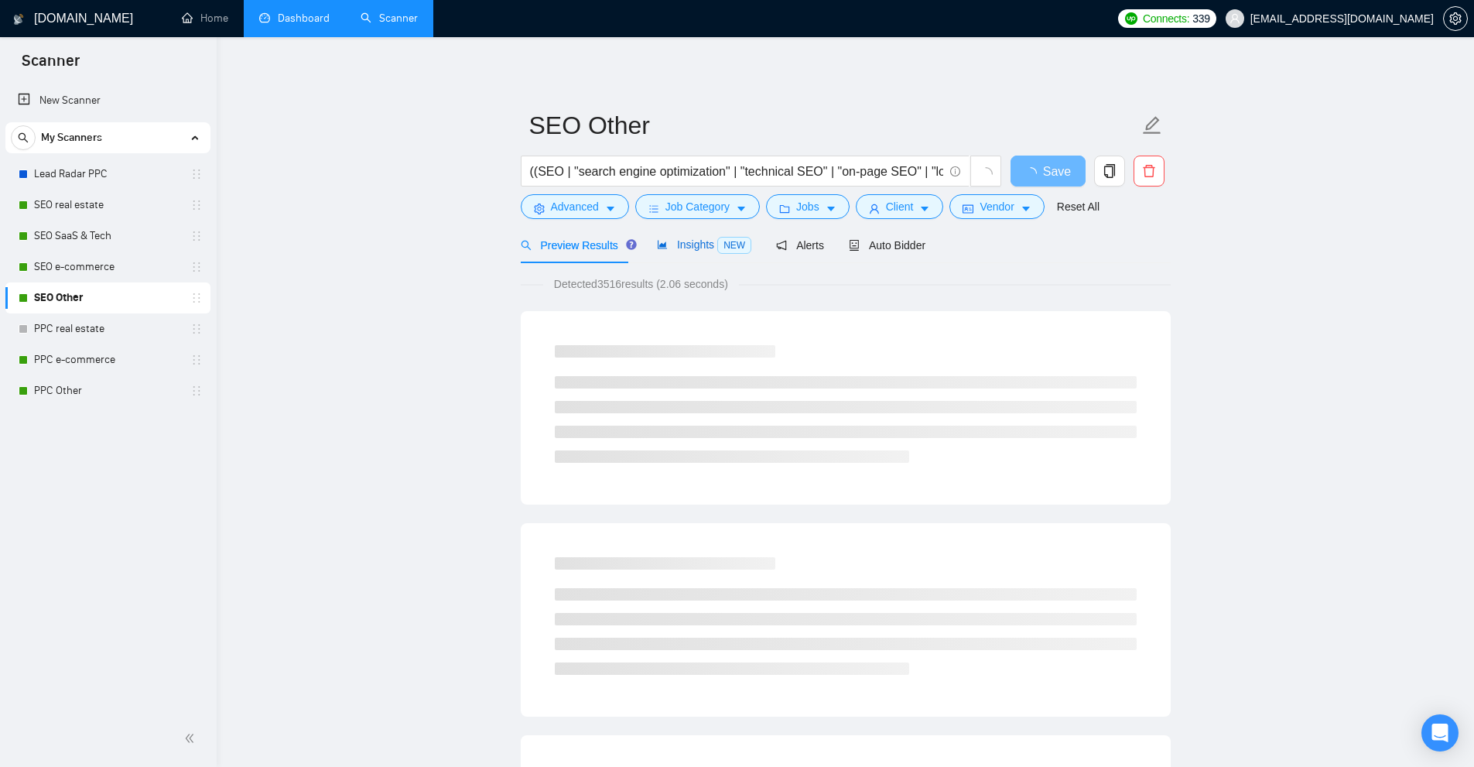
click at [694, 251] on span "Insights NEW" at bounding box center [704, 244] width 94 height 12
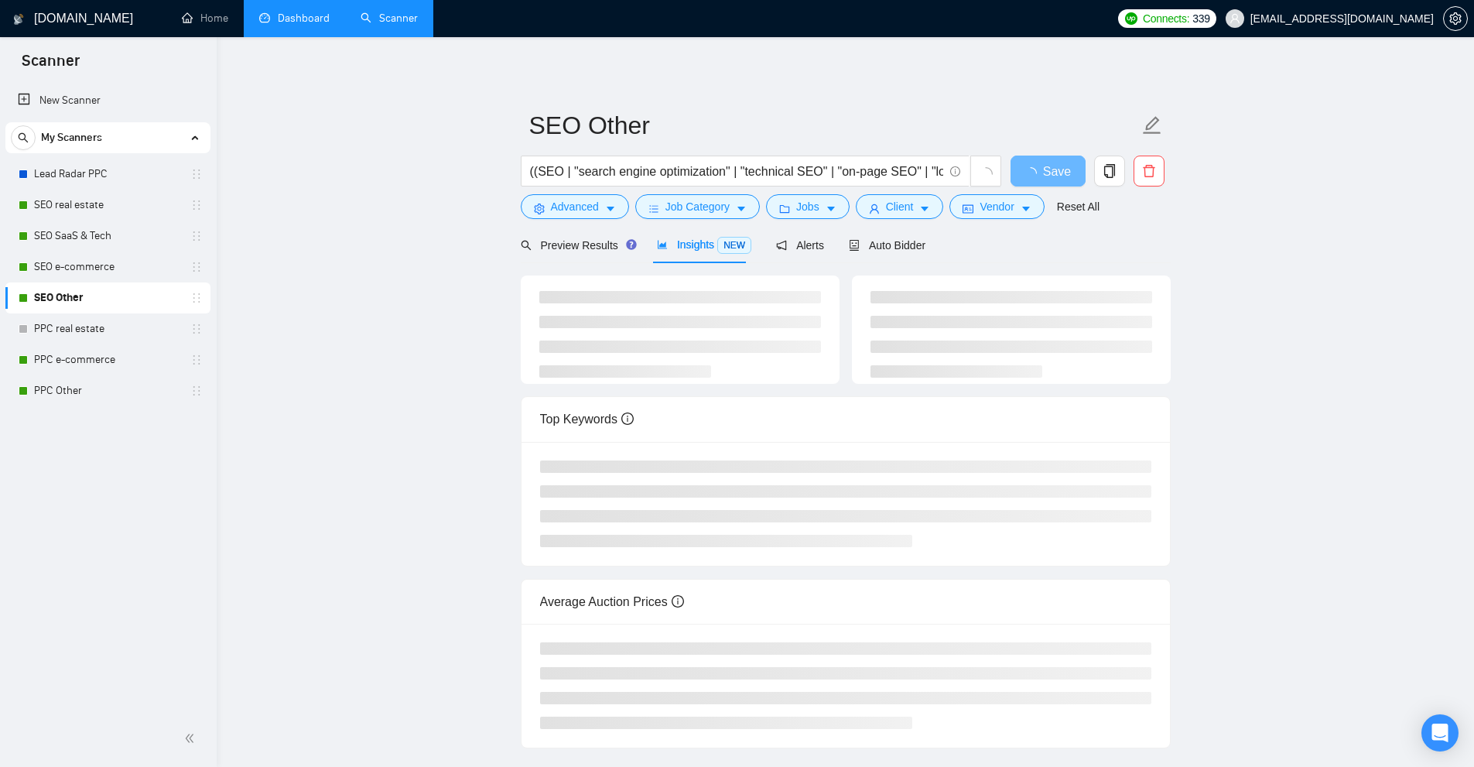
drag, startPoint x: 689, startPoint y: 378, endPoint x: 723, endPoint y: 393, distance: 37.8
click at [688, 395] on div "Top Keywords Average Auction Prices" at bounding box center [846, 511] width 650 height 472
click at [569, 239] on span "Preview Results" at bounding box center [576, 245] width 111 height 12
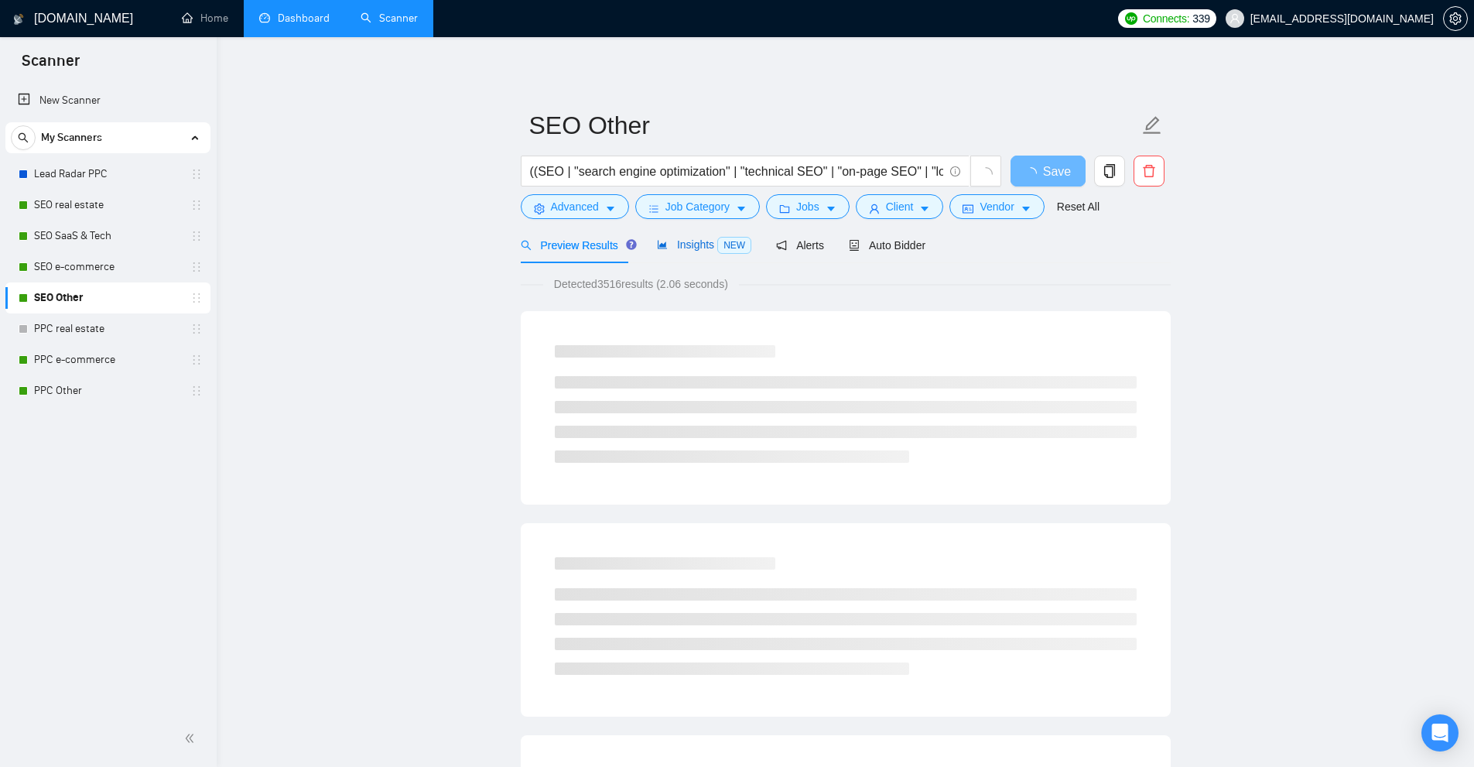
click at [720, 253] on span "NEW" at bounding box center [734, 245] width 34 height 17
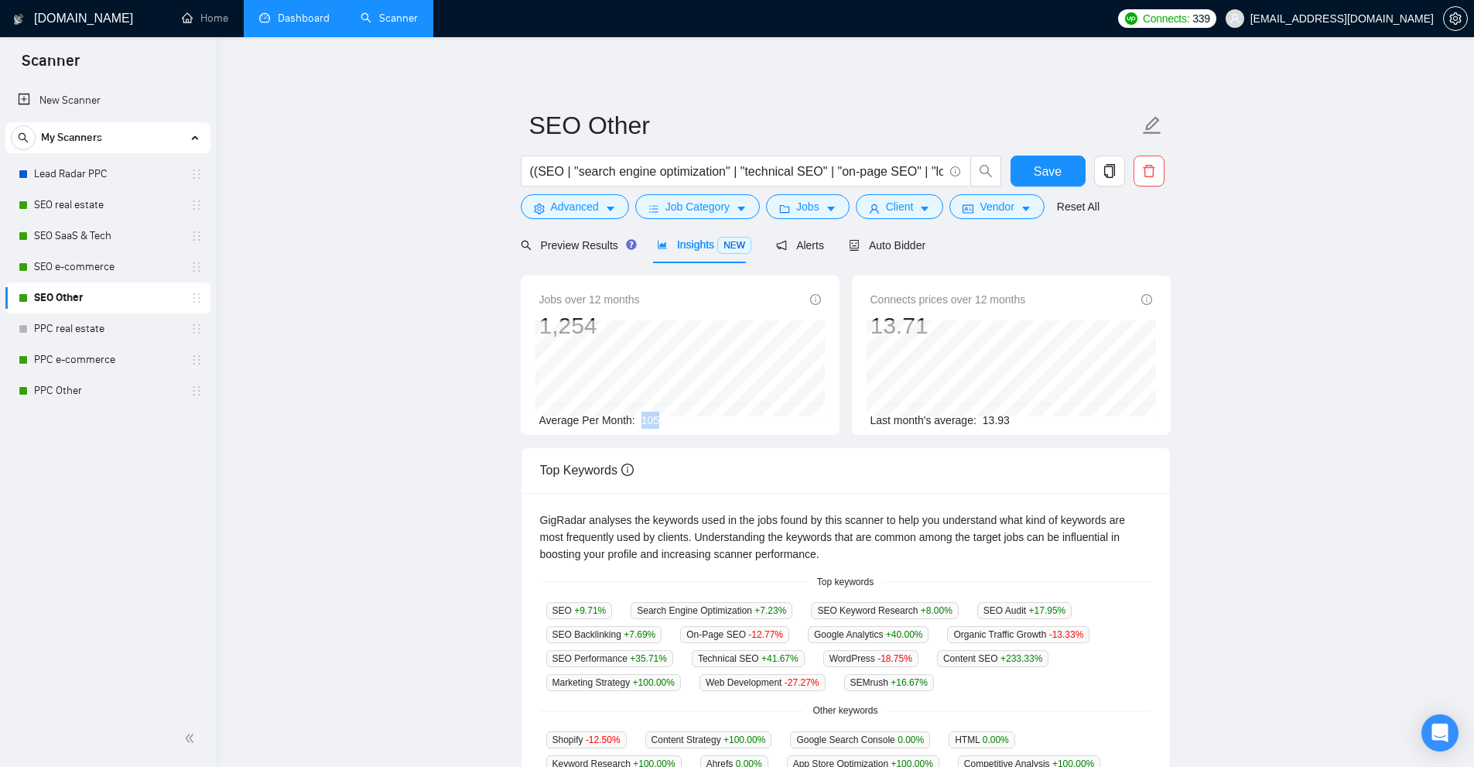
drag, startPoint x: 641, startPoint y: 420, endPoint x: 667, endPoint y: 426, distance: 27.0
click at [667, 426] on div "Average Per Month: 105" at bounding box center [680, 420] width 282 height 17
click at [581, 247] on span "Preview Results" at bounding box center [576, 245] width 111 height 12
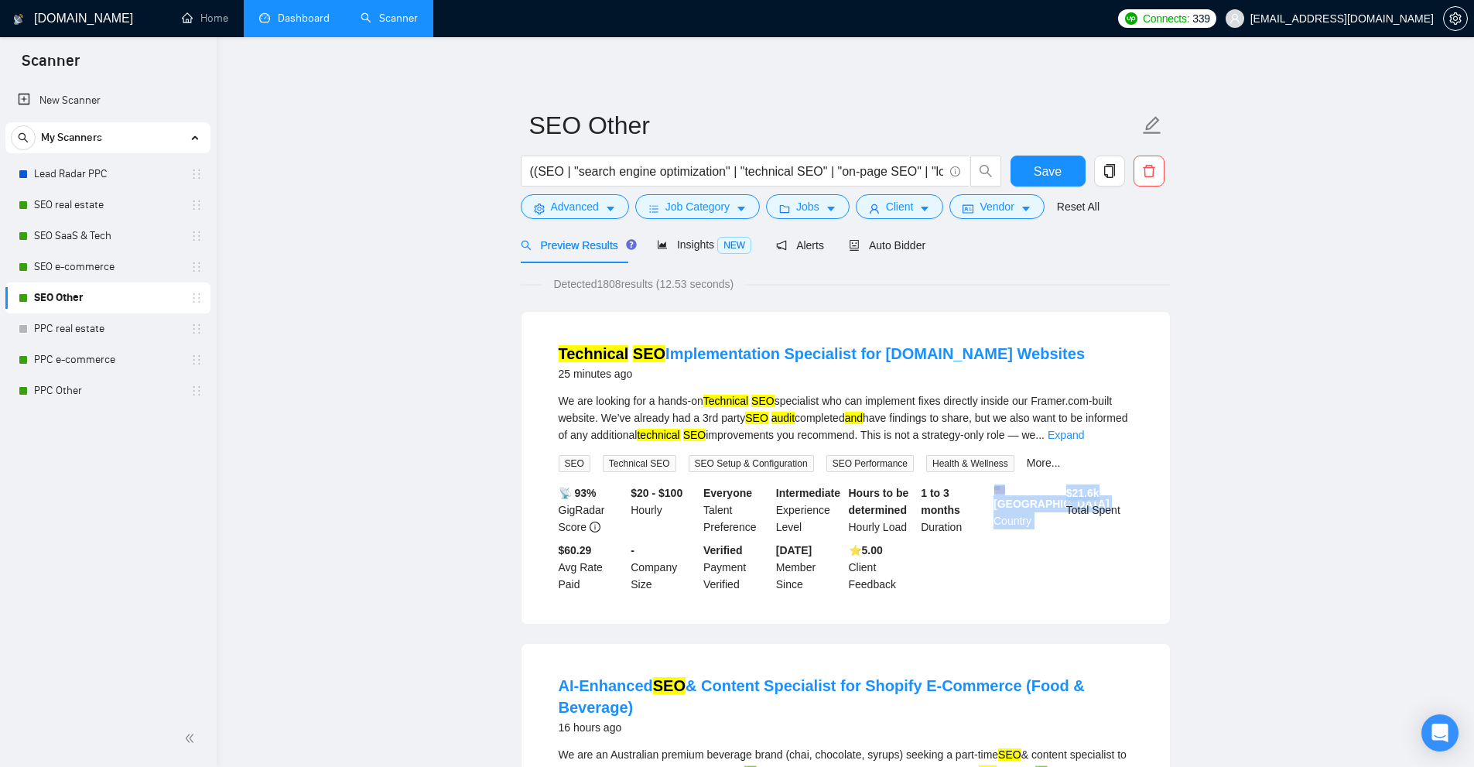
drag, startPoint x: 1043, startPoint y: 478, endPoint x: 1135, endPoint y: 478, distance: 92.1
click at [1143, 498] on li "Technical SEO Implementation Specialist for [DOMAIN_NAME] Websites 25 minutes a…" at bounding box center [845, 467] width 611 height 275
click at [863, 528] on div "Hours to be determined Hourly Load" at bounding box center [882, 509] width 73 height 51
click at [892, 248] on span "Auto Bidder" at bounding box center [887, 245] width 77 height 12
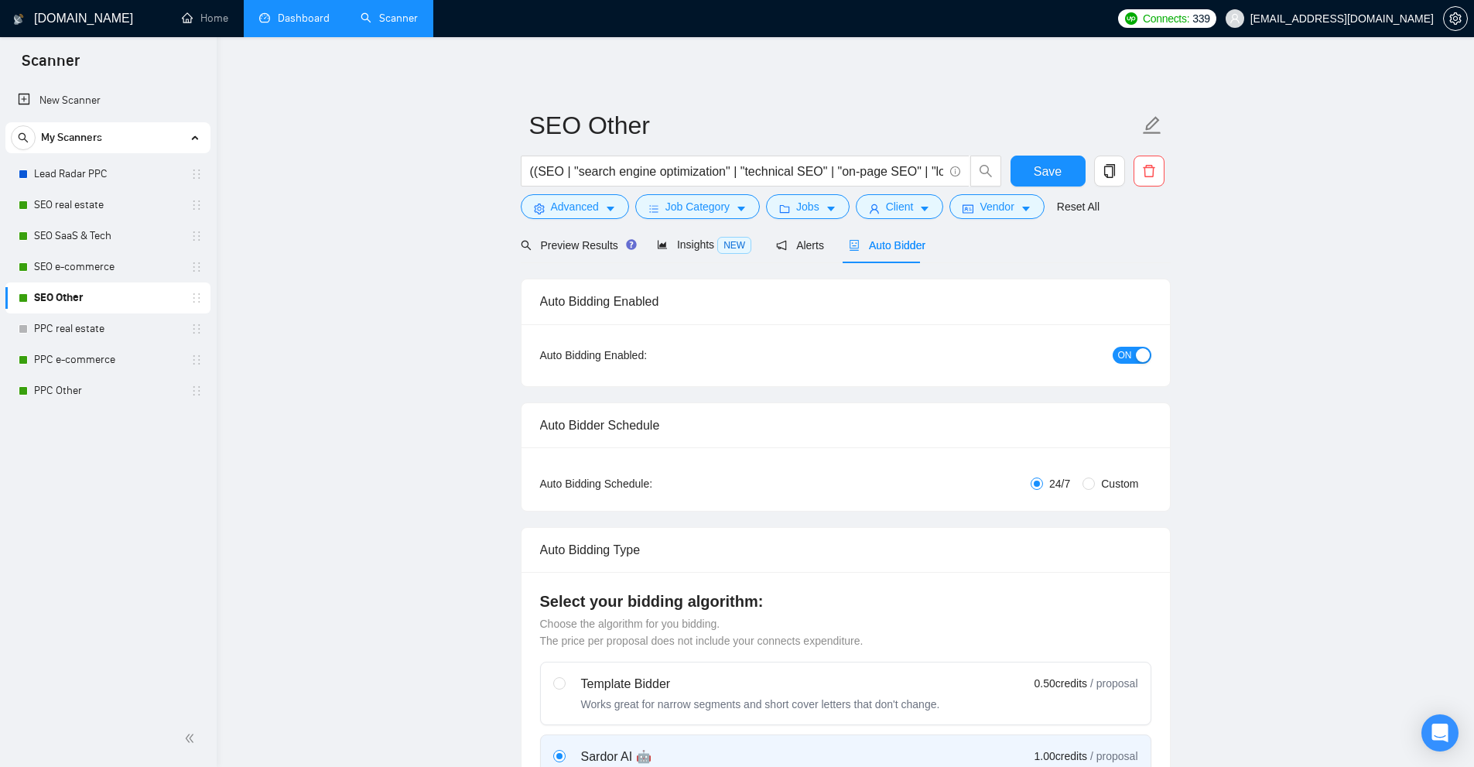
checkbox input "true"
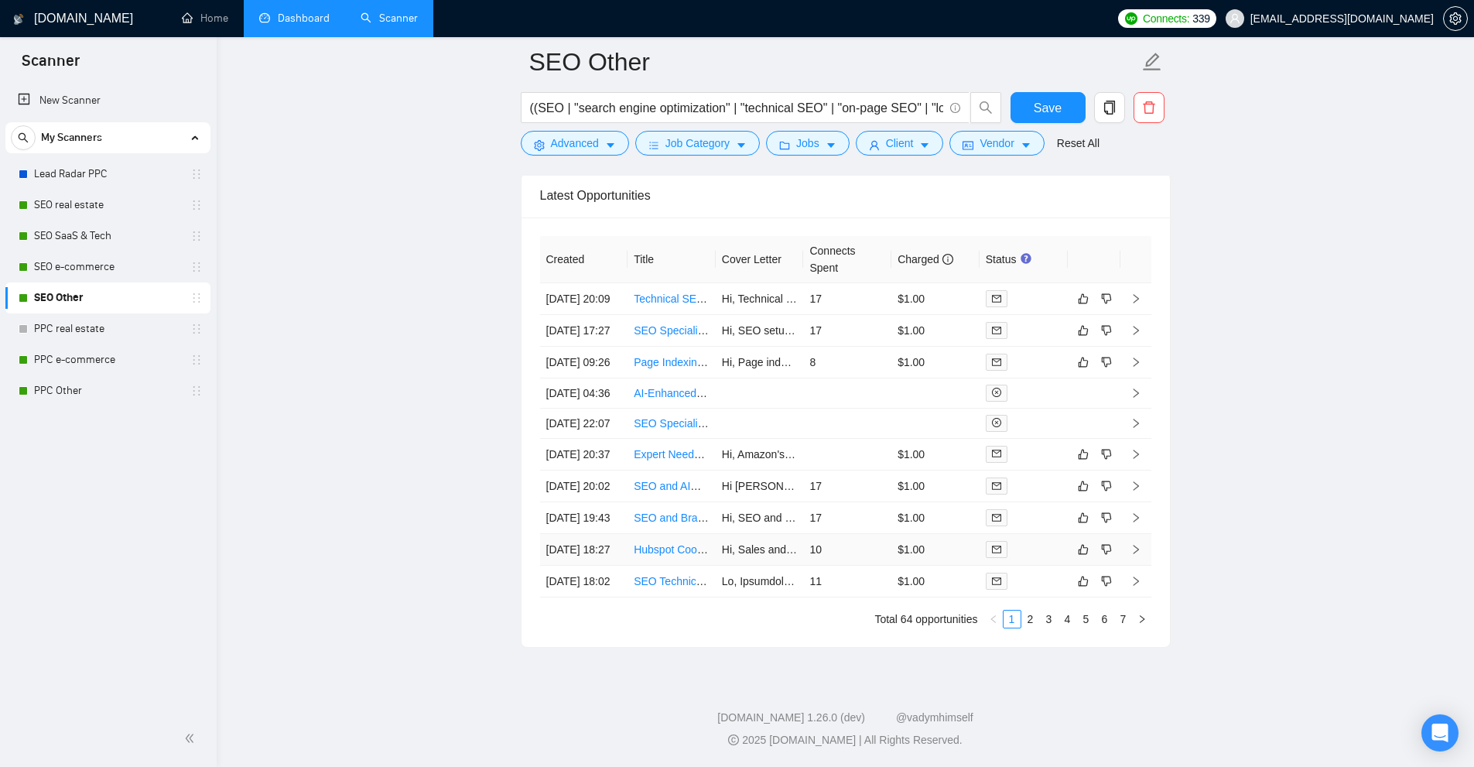
scroll to position [4160, 0]
click at [1050, 590] on div at bounding box center [1024, 581] width 76 height 18
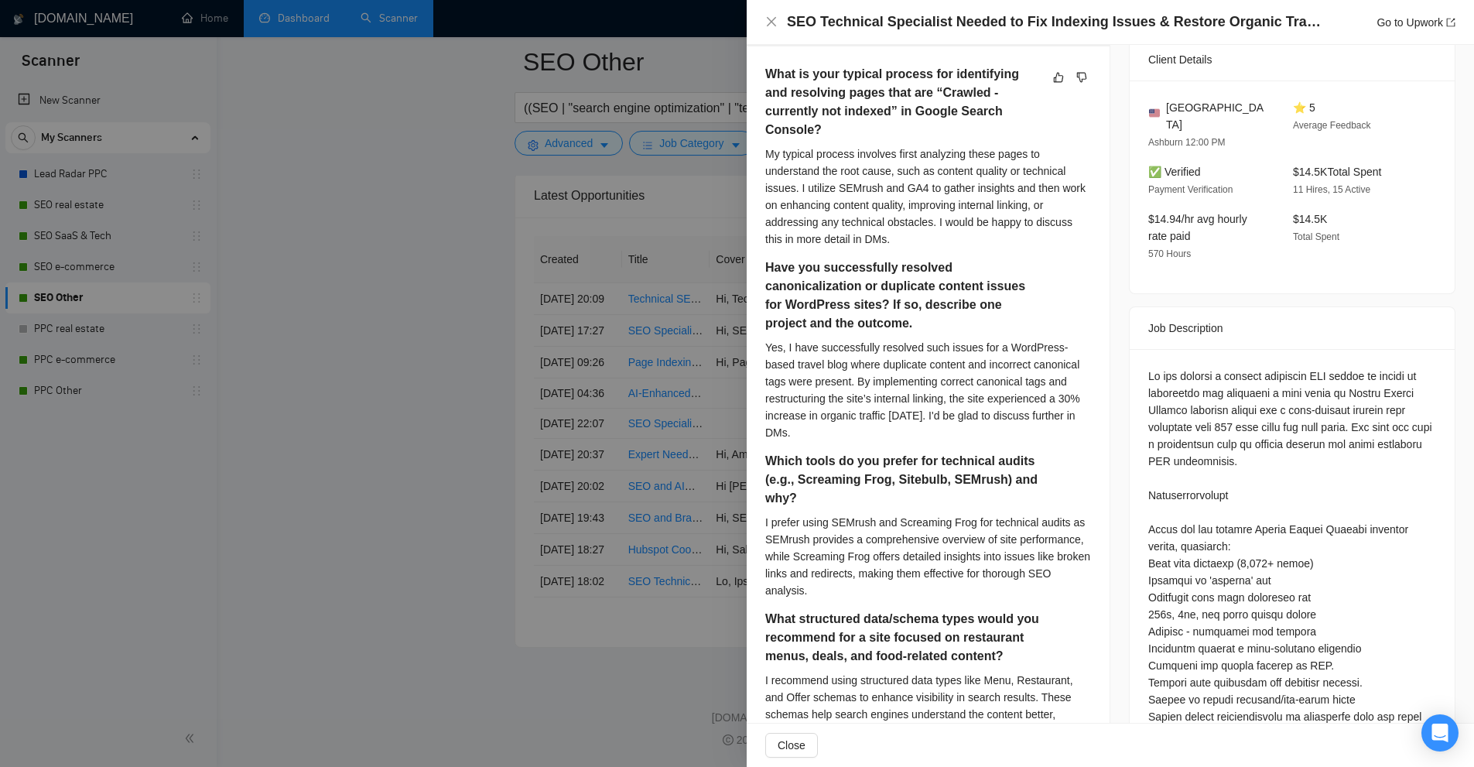
scroll to position [774, 0]
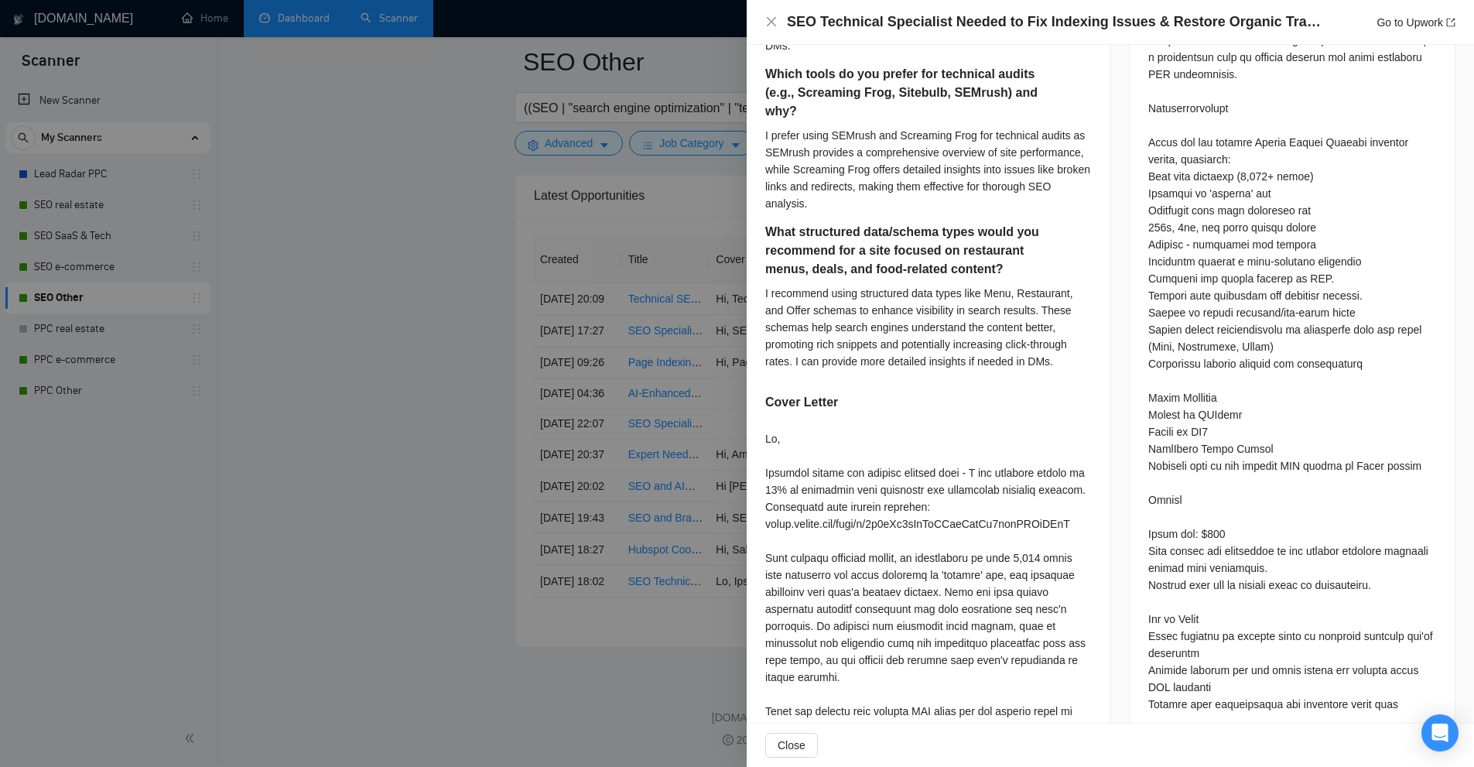
click at [696, 380] on div at bounding box center [737, 383] width 1474 height 767
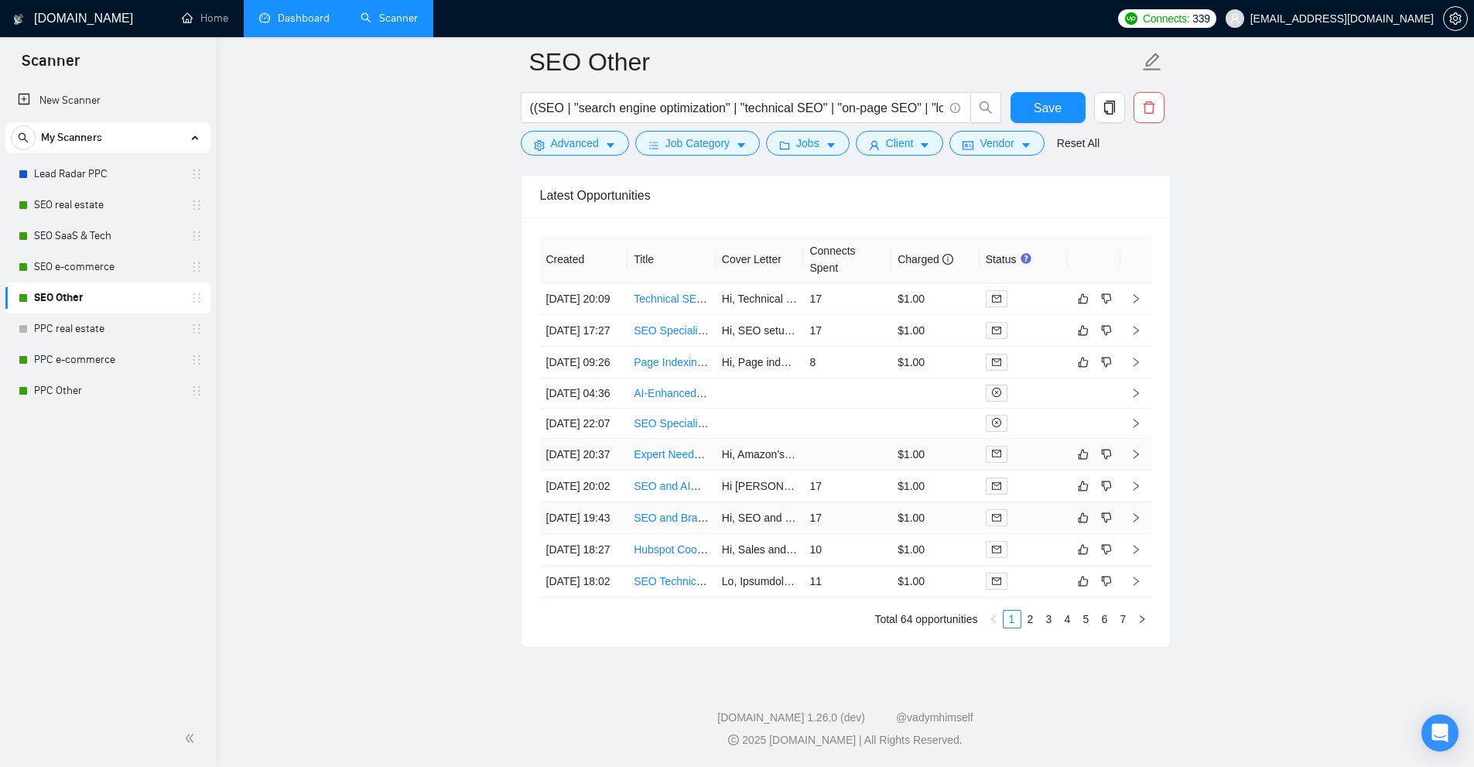
scroll to position [4209, 0]
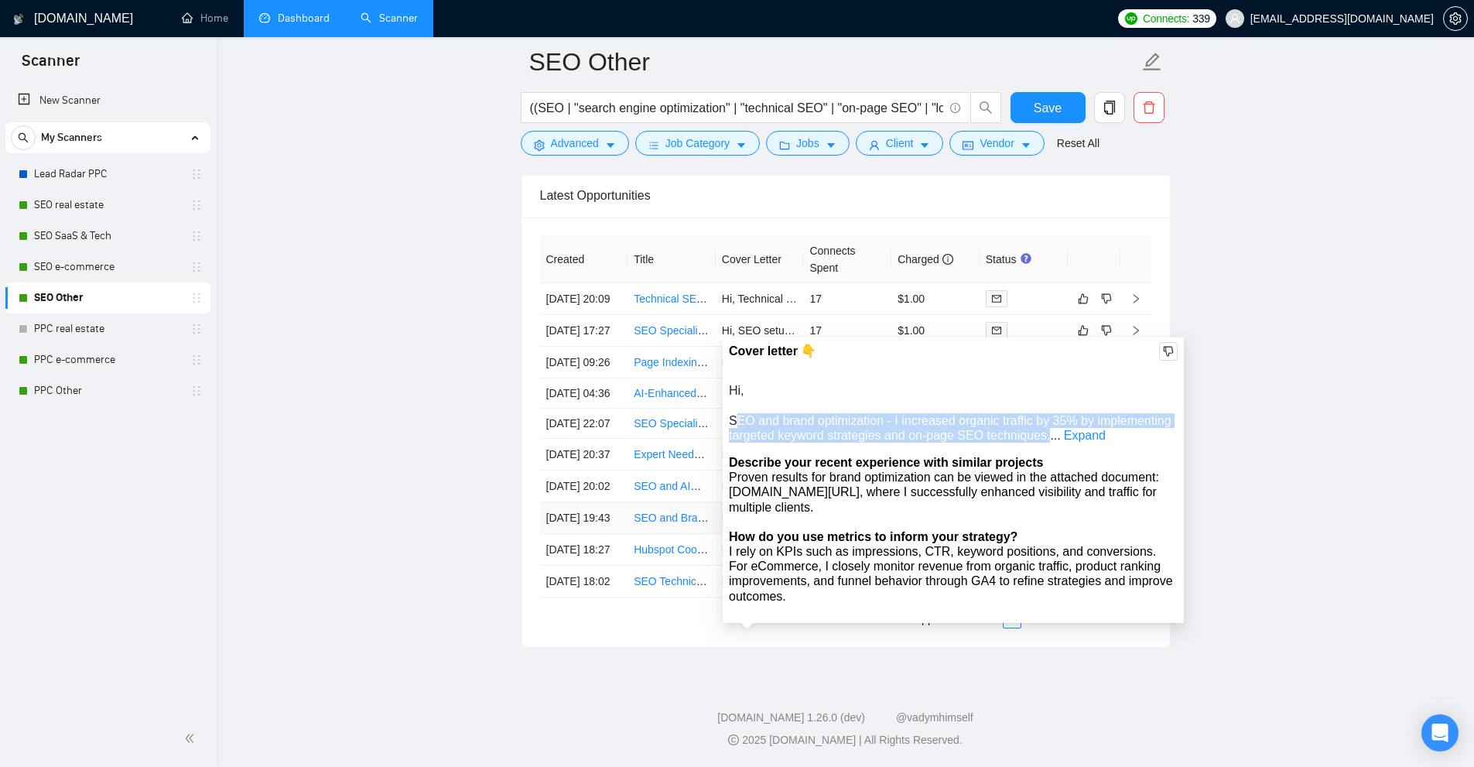
drag, startPoint x: 764, startPoint y: 264, endPoint x: 1046, endPoint y: 275, distance: 282.6
click at [1046, 383] on div "Hi, SEO and brand optimization - I increased organic traffic by 35% by implemen…" at bounding box center [953, 413] width 449 height 60
click at [952, 455] on div "Describe your recent experience with similar projects" at bounding box center [953, 462] width 449 height 15
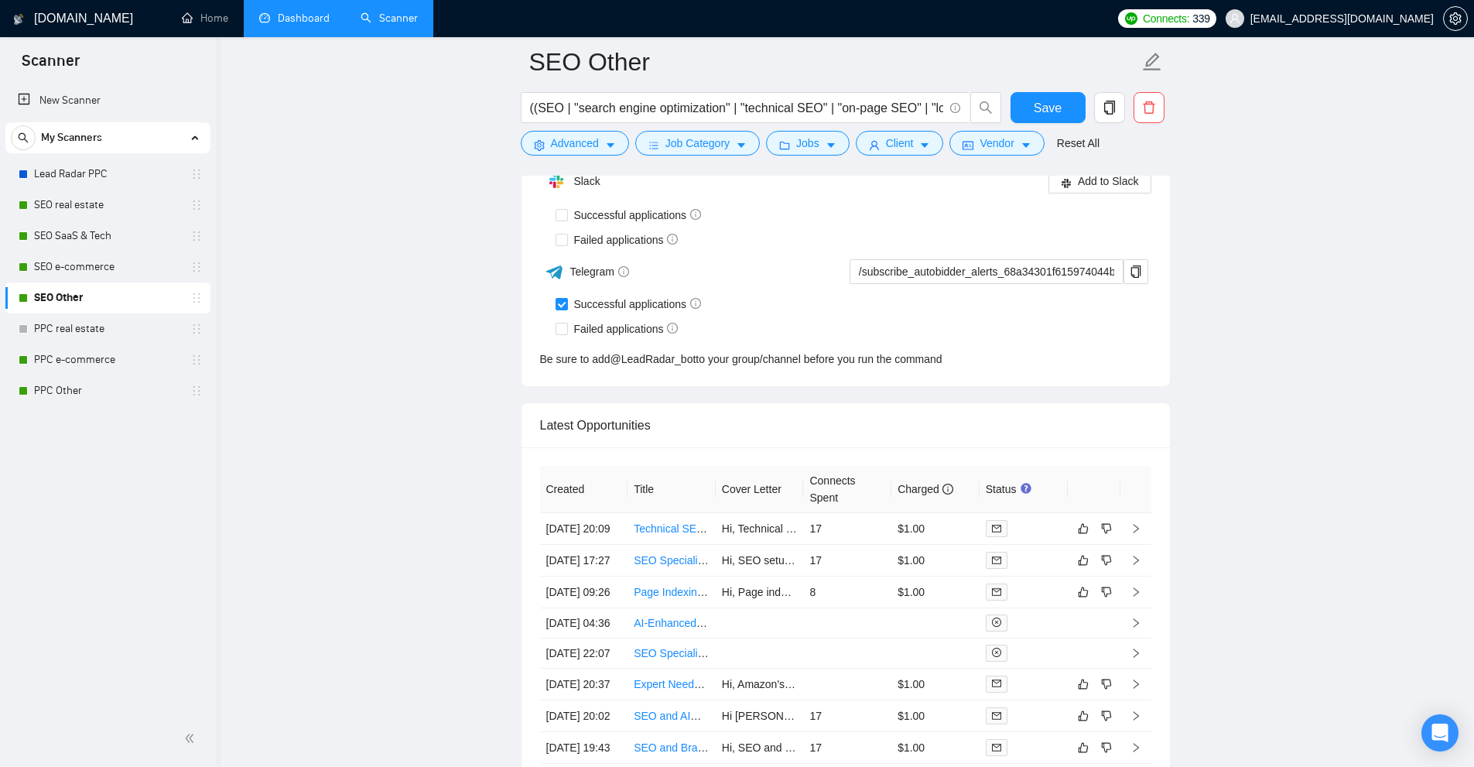
scroll to position [3280, 0]
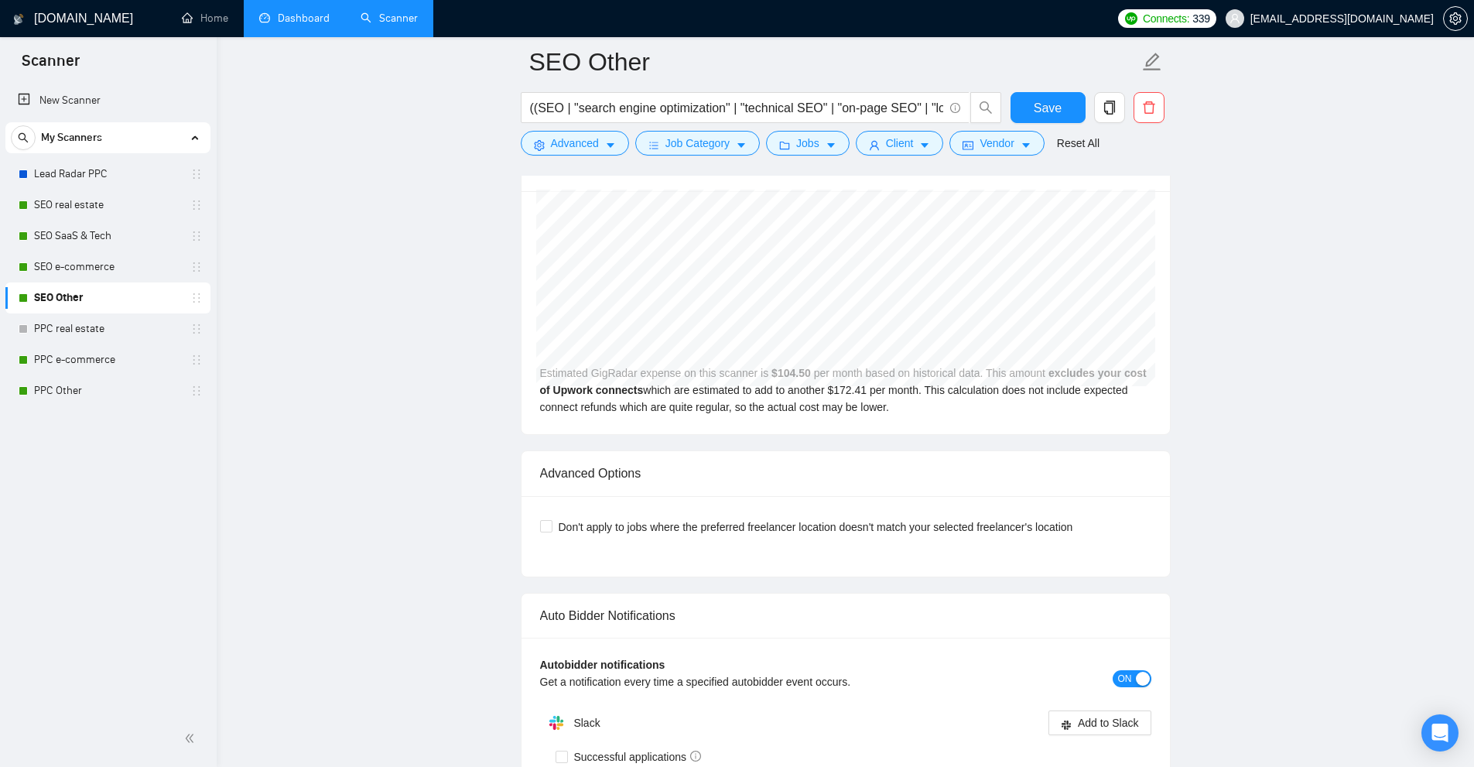
click at [292, 21] on link "Dashboard" at bounding box center [294, 18] width 70 height 13
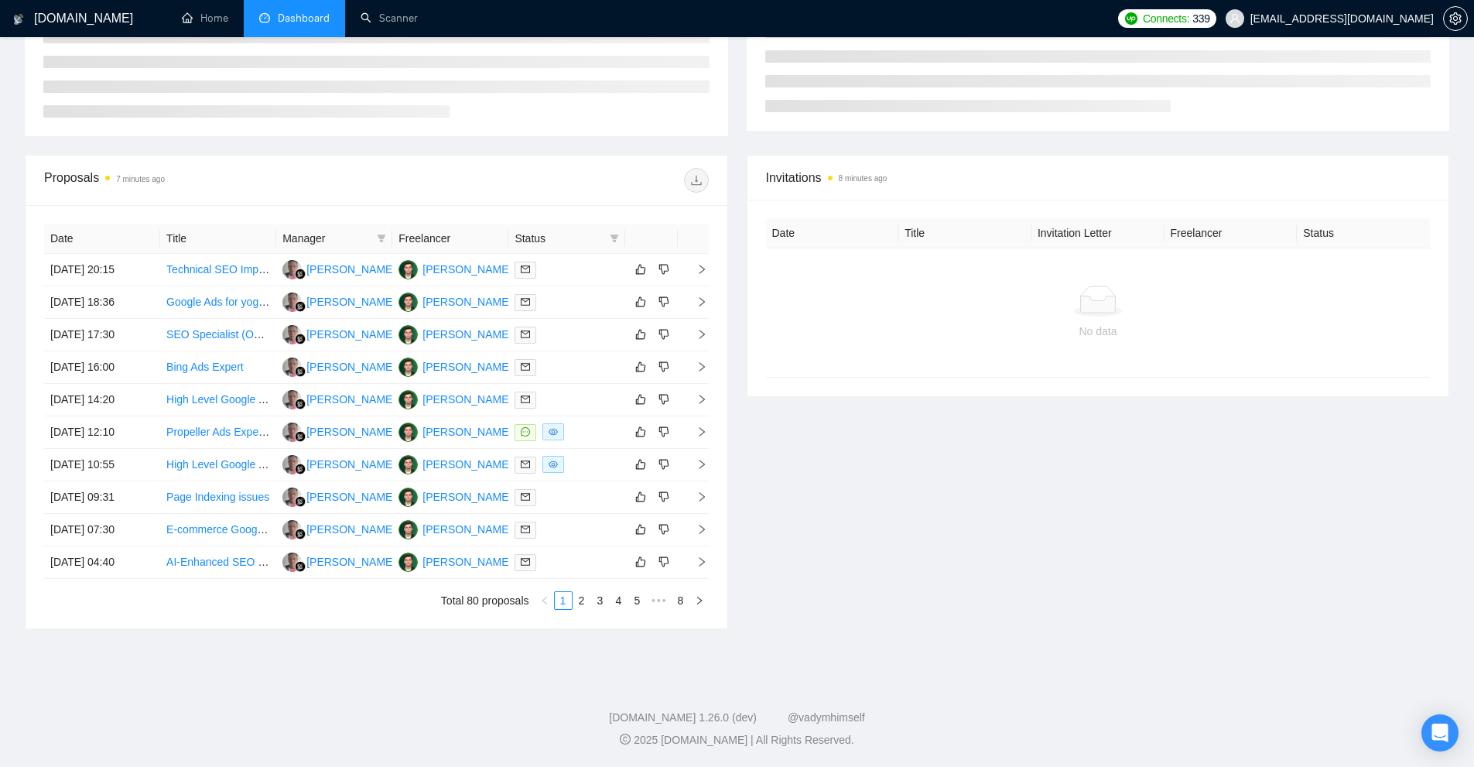
type input "[DATE]"
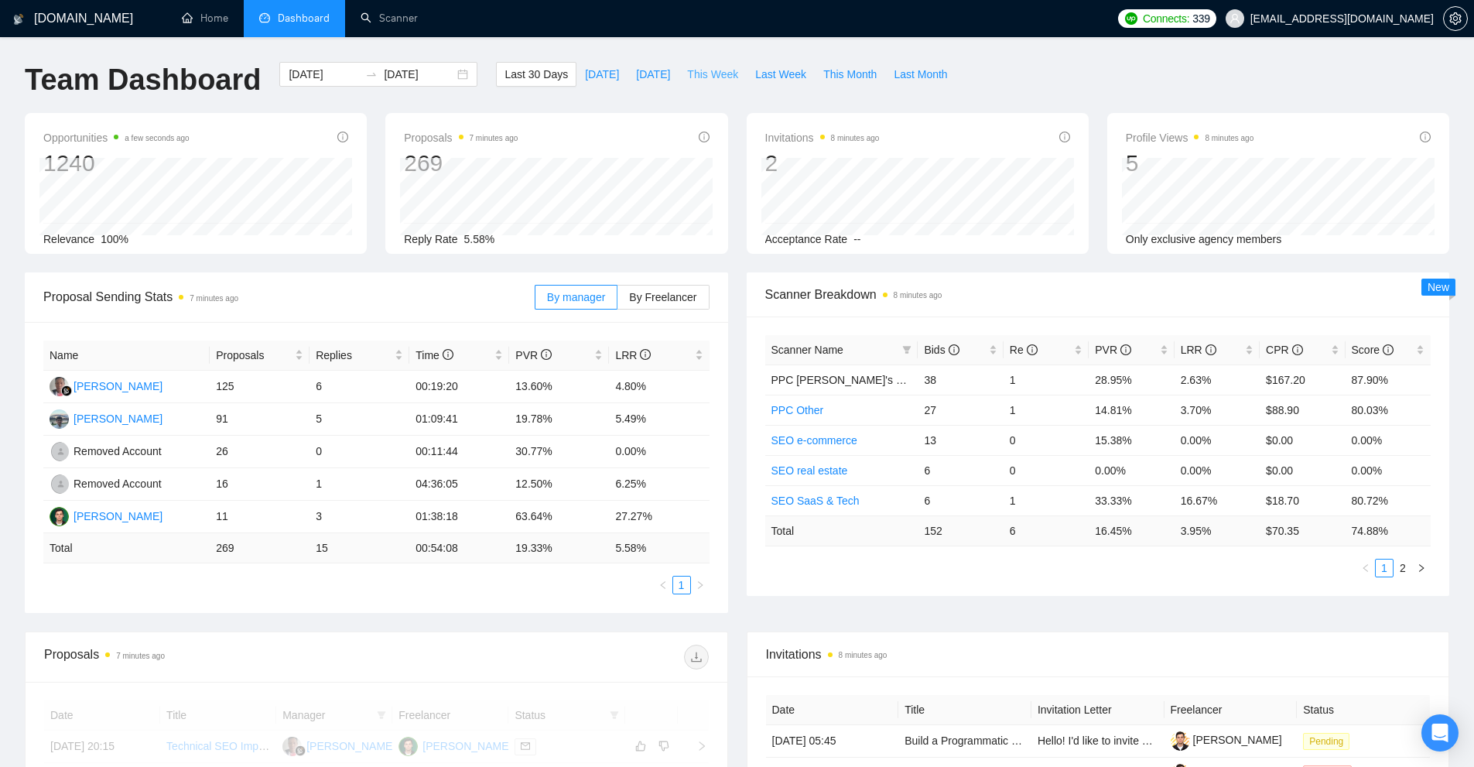
click at [696, 77] on span "This Week" at bounding box center [712, 74] width 51 height 17
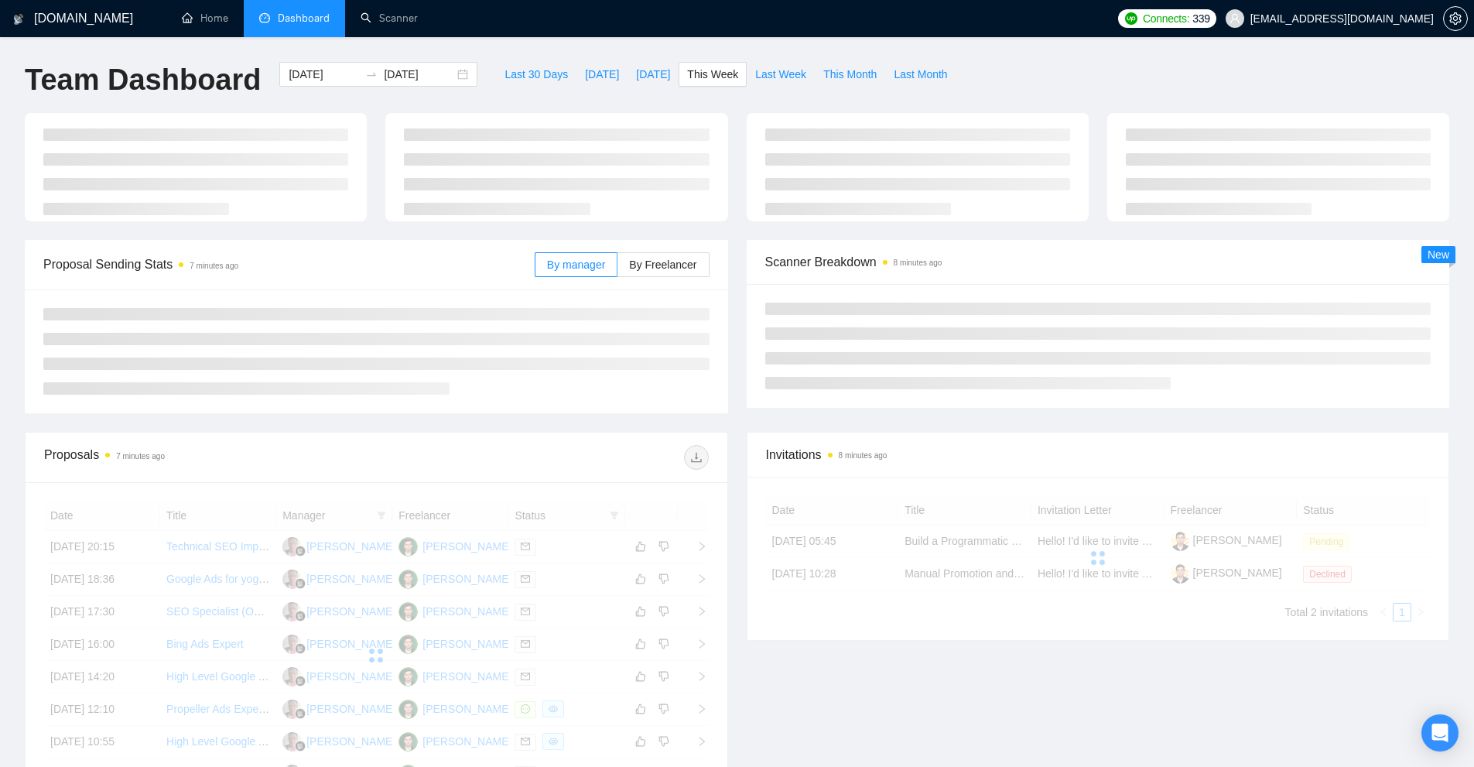
type input "[DATE]"
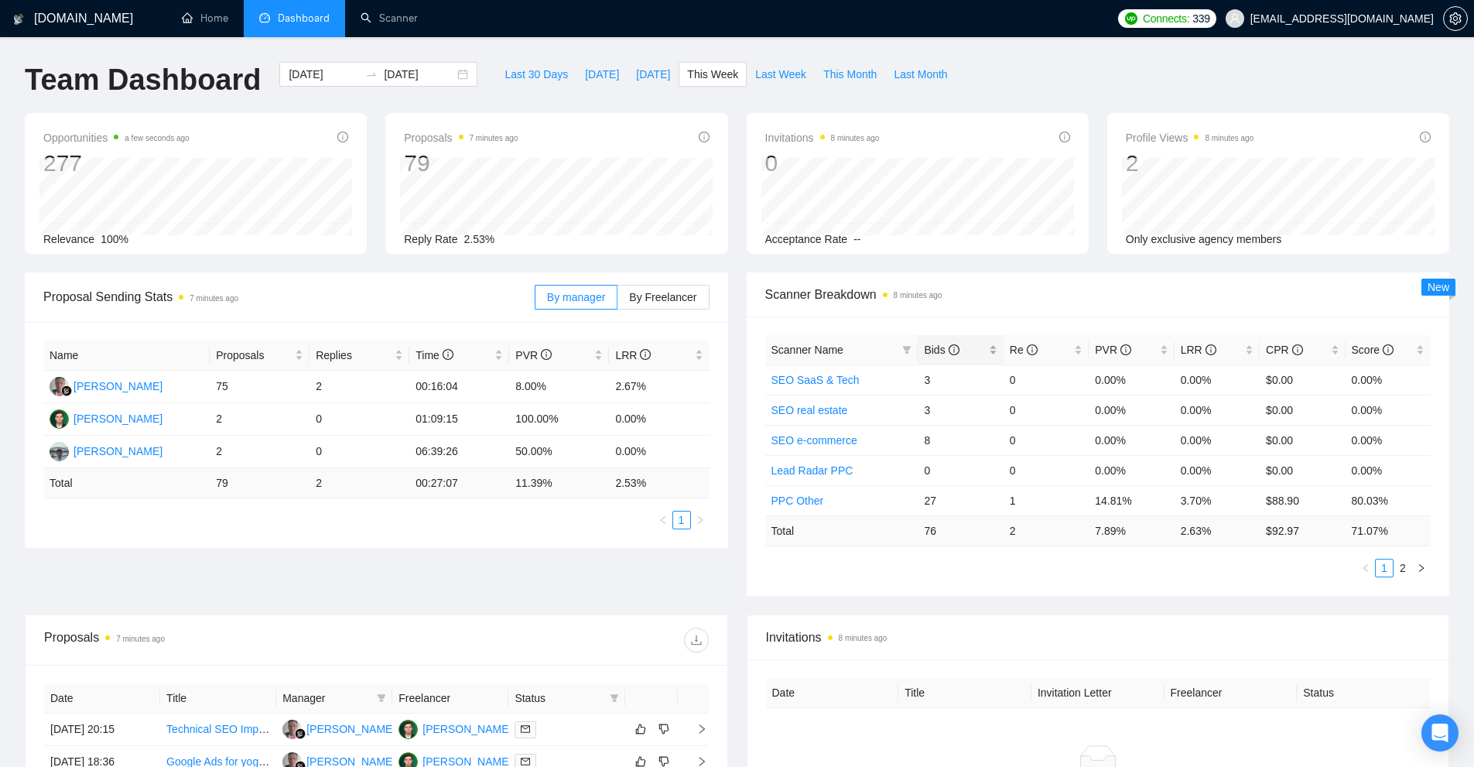
click at [988, 343] on div "Bids" at bounding box center [960, 349] width 73 height 17
click at [1010, 351] on div "Re" at bounding box center [1046, 349] width 73 height 17
click at [987, 353] on div "Bids" at bounding box center [960, 349] width 73 height 17
click at [991, 352] on div "Bids" at bounding box center [960, 349] width 73 height 17
drag, startPoint x: 926, startPoint y: 377, endPoint x: 959, endPoint y: 385, distance: 34.2
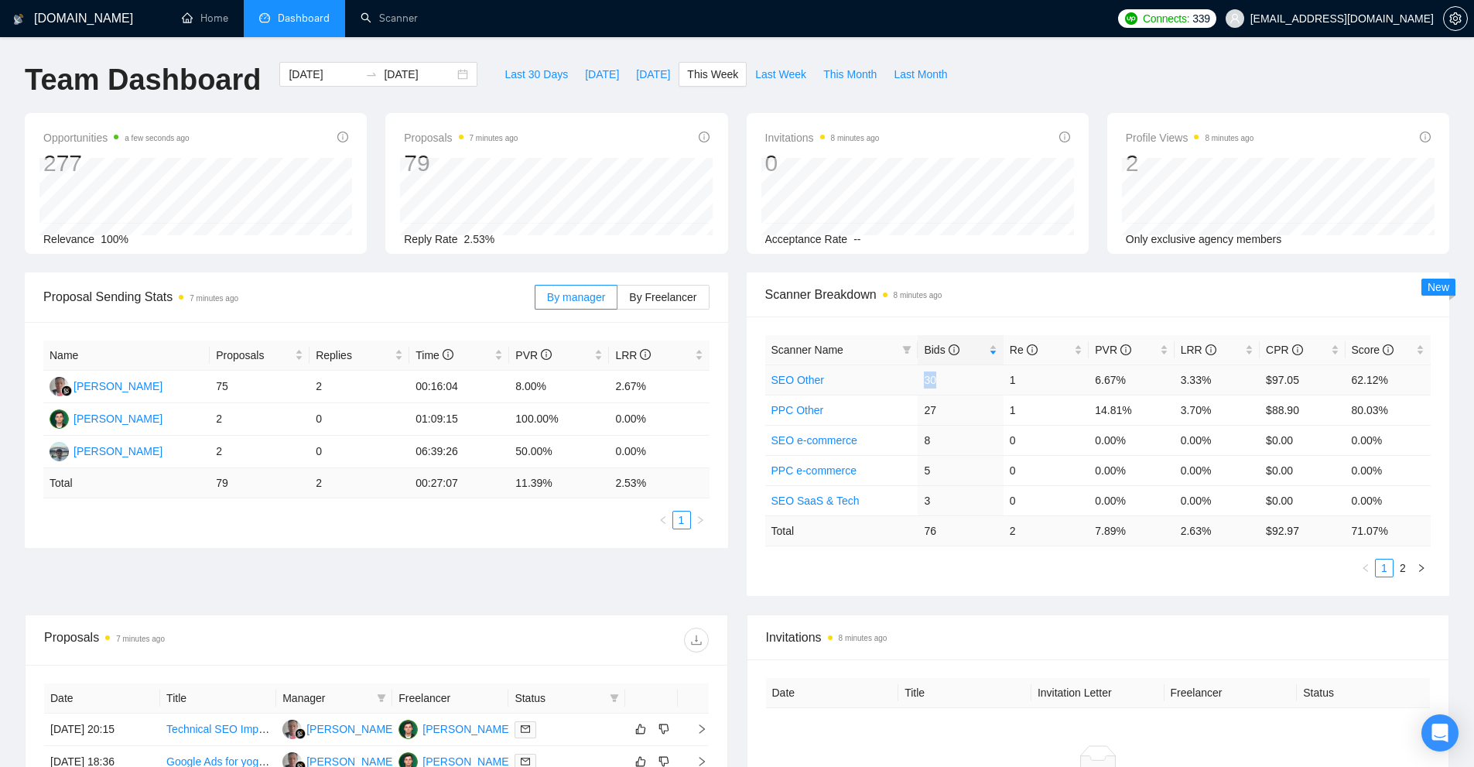
click at [958, 380] on td "30" at bounding box center [960, 379] width 85 height 30
drag, startPoint x: 1229, startPoint y: 385, endPoint x: 1157, endPoint y: 388, distance: 72.0
click at [940, 384] on tr "SEO Other 30 1 6.67% 3.33% $97.05 62.12%" at bounding box center [1098, 379] width 666 height 30
click at [1195, 381] on td "3.33%" at bounding box center [1216, 379] width 85 height 30
drag, startPoint x: 1238, startPoint y: 385, endPoint x: 1099, endPoint y: 378, distance: 138.7
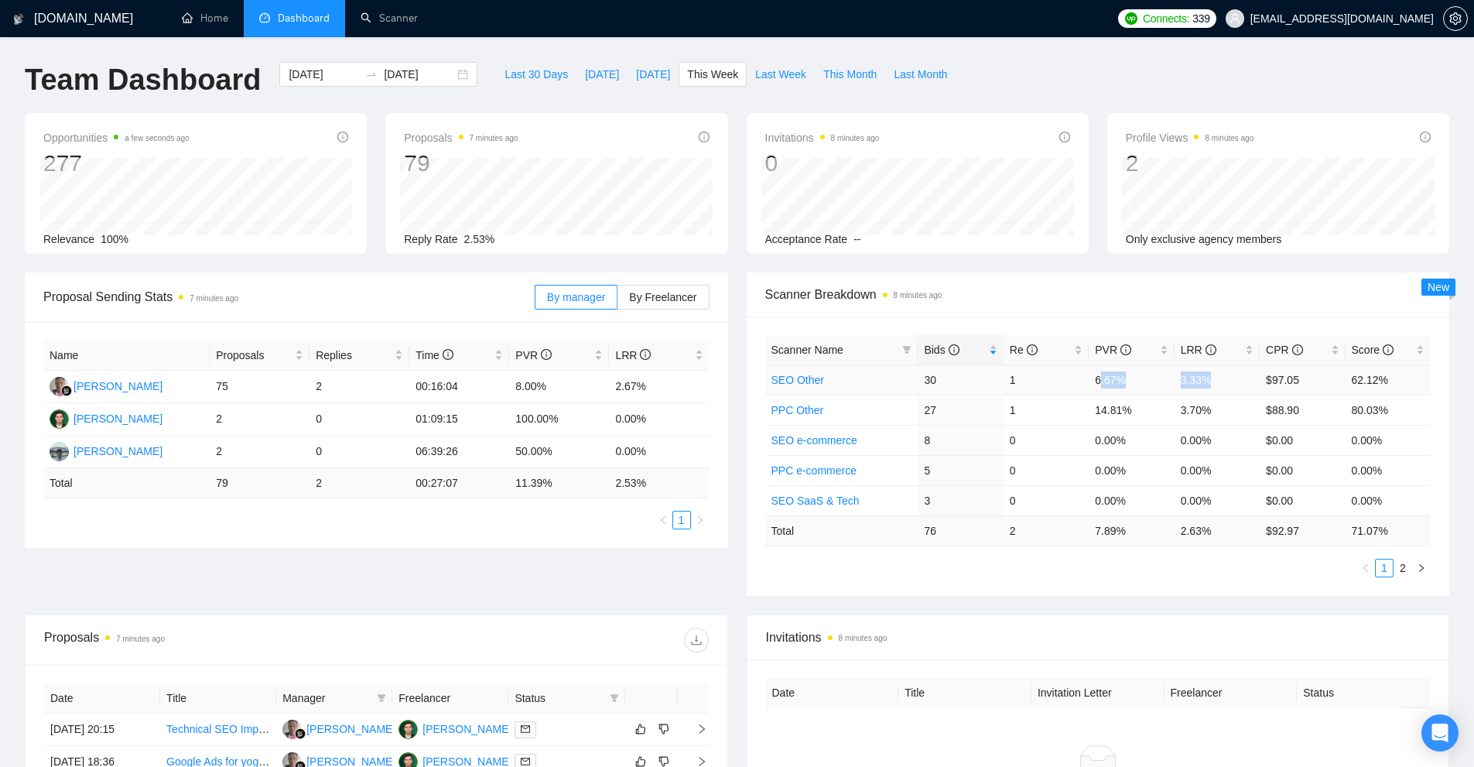
click at [1099, 378] on tr "SEO Other 30 1 6.67% 3.33% $97.05 62.12%" at bounding box center [1098, 379] width 666 height 30
click at [1099, 378] on td "6.67%" at bounding box center [1131, 379] width 85 height 30
drag, startPoint x: 1099, startPoint y: 378, endPoint x: 1131, endPoint y: 380, distance: 31.8
click at [1131, 380] on td "6.67%" at bounding box center [1131, 379] width 85 height 30
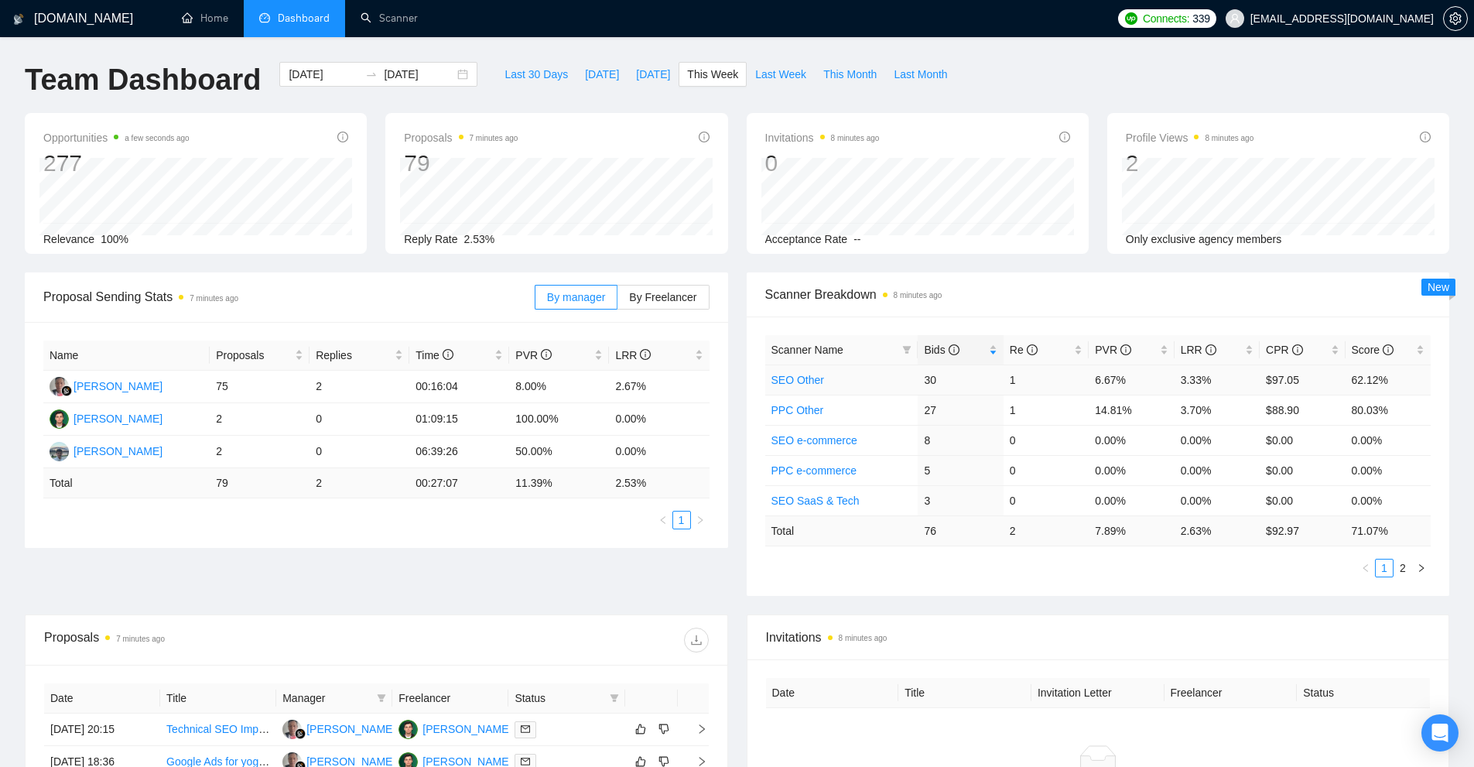
click at [1131, 380] on td "6.67%" at bounding box center [1131, 379] width 85 height 30
click at [1140, 382] on td "6.67%" at bounding box center [1131, 379] width 85 height 30
drag, startPoint x: 1140, startPoint y: 382, endPoint x: 1086, endPoint y: 378, distance: 53.5
click at [1086, 378] on tr "SEO Other 30 1 6.67% 3.33% $97.05 62.12%" at bounding box center [1098, 379] width 666 height 30
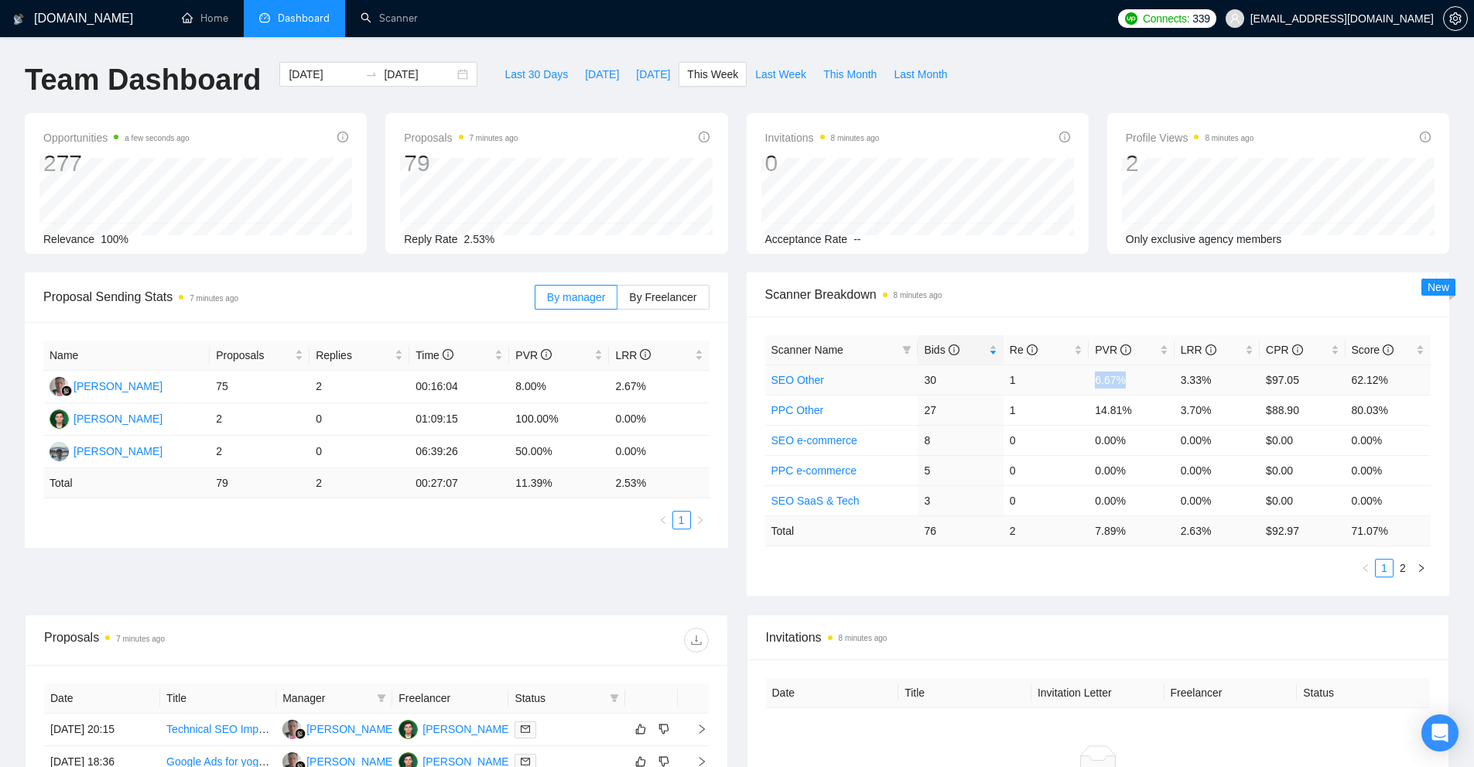
click at [1086, 378] on td "1" at bounding box center [1045, 379] width 85 height 30
drag, startPoint x: 1086, startPoint y: 378, endPoint x: 1130, endPoint y: 371, distance: 44.0
click at [1123, 369] on tr "SEO Other 30 1 6.67% 3.33% $97.05 62.12%" at bounding box center [1098, 379] width 666 height 30
click at [1130, 371] on td "6.67%" at bounding box center [1131, 379] width 85 height 30
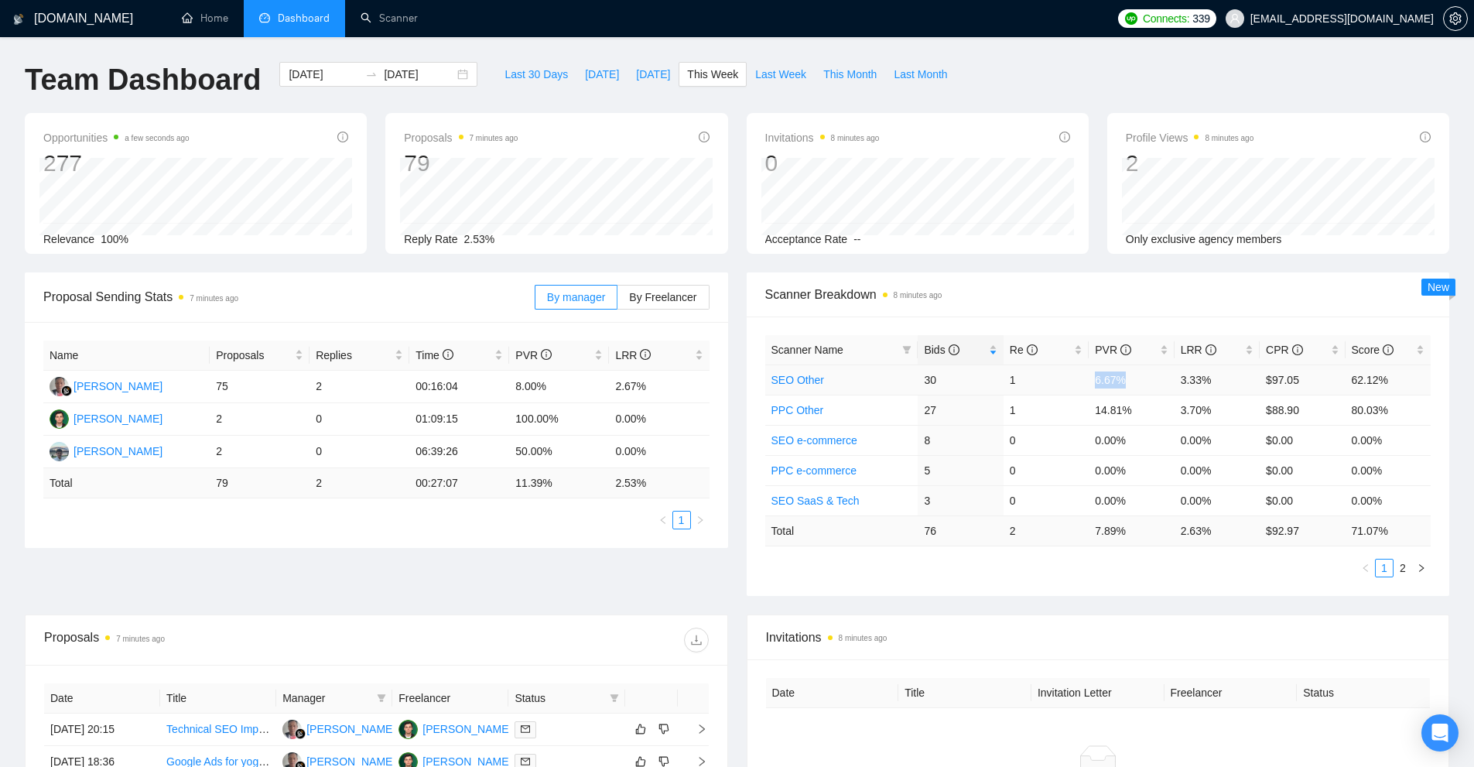
drag, startPoint x: 1130, startPoint y: 371, endPoint x: 1078, endPoint y: 376, distance: 51.3
click at [1078, 376] on tr "SEO Other 30 1 6.67% 3.33% $97.05 62.12%" at bounding box center [1098, 379] width 666 height 30
click at [1134, 378] on td "6.67%" at bounding box center [1131, 379] width 85 height 30
drag, startPoint x: 1134, startPoint y: 378, endPoint x: 1194, endPoint y: 373, distance: 59.8
click at [1152, 376] on td "6.67%" at bounding box center [1131, 379] width 85 height 30
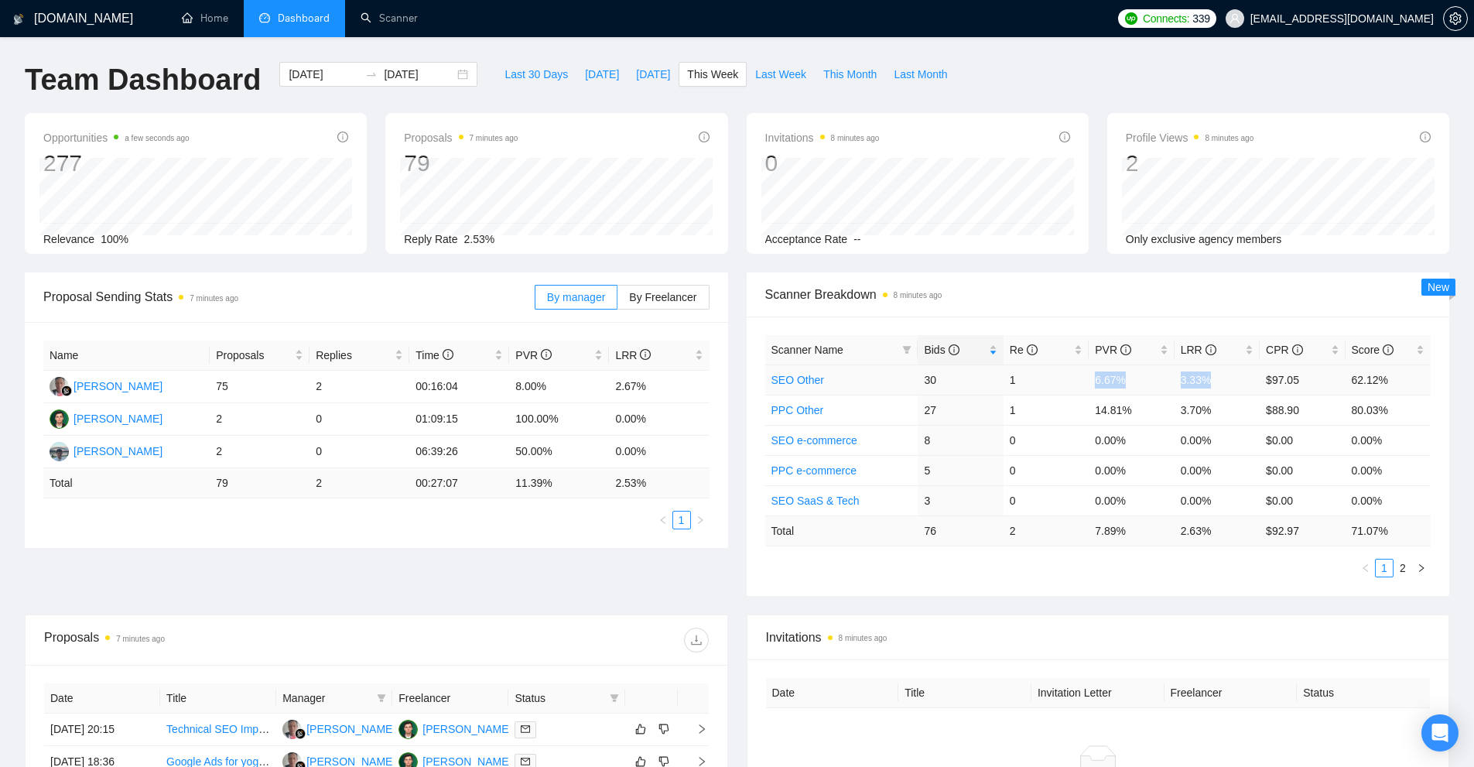
drag, startPoint x: 1211, startPoint y: 373, endPoint x: 1055, endPoint y: 384, distance: 156.7
click at [1055, 384] on tr "SEO Other 30 1 6.67% 3.33% $97.05 62.12%" at bounding box center [1098, 379] width 666 height 30
click at [1055, 384] on td "1" at bounding box center [1045, 379] width 85 height 30
drag, startPoint x: 917, startPoint y: 377, endPoint x: 1209, endPoint y: 378, distance: 292.5
click at [1209, 378] on tr "SEO Other 30 1 6.67% 3.33% $97.05 62.12%" at bounding box center [1098, 379] width 666 height 30
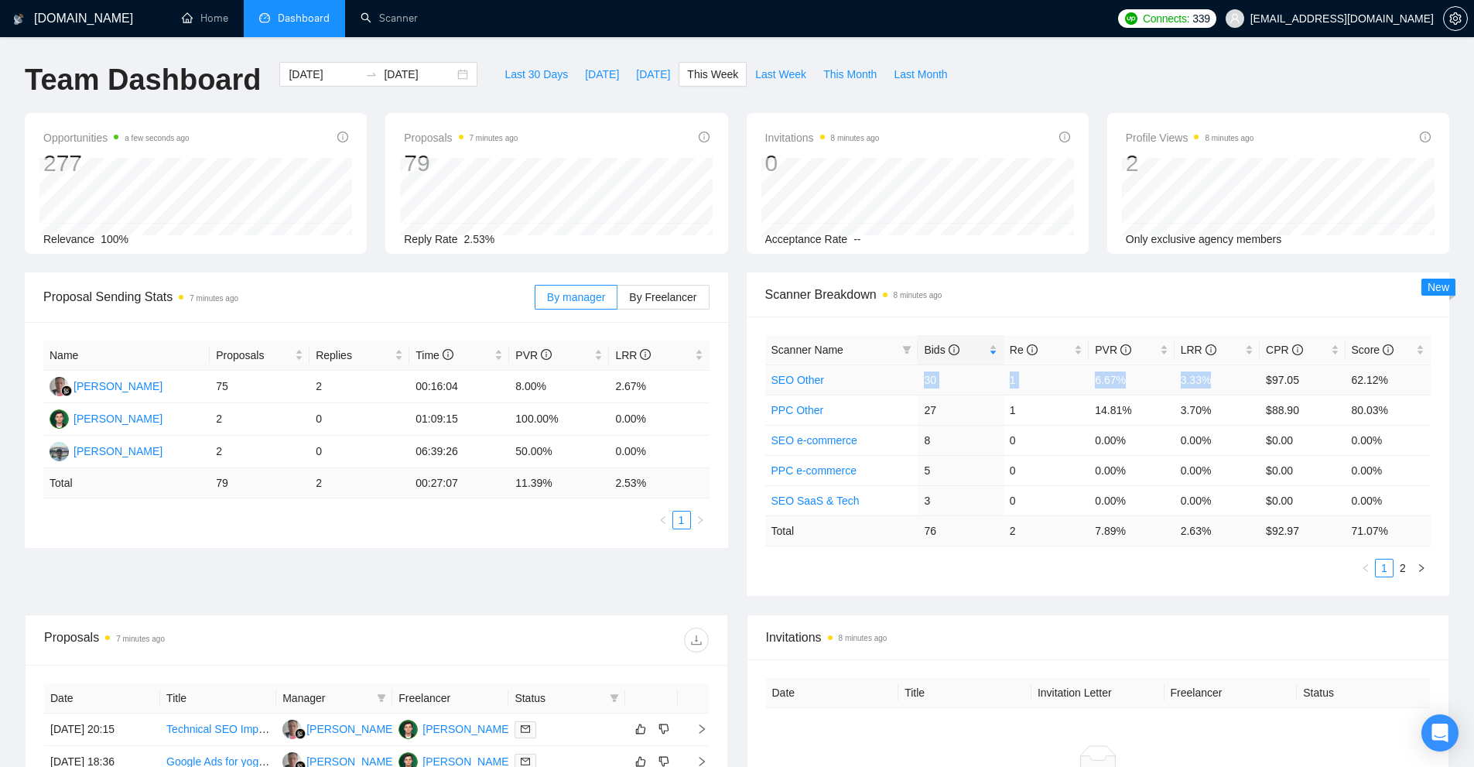
click at [1209, 378] on td "3.33%" at bounding box center [1216, 379] width 85 height 30
drag, startPoint x: 907, startPoint y: 410, endPoint x: 1084, endPoint y: 408, distance: 177.2
click at [1237, 413] on tr "PPC Other 27 1 14.81% 3.70% $88.90 80.03%" at bounding box center [1098, 410] width 666 height 30
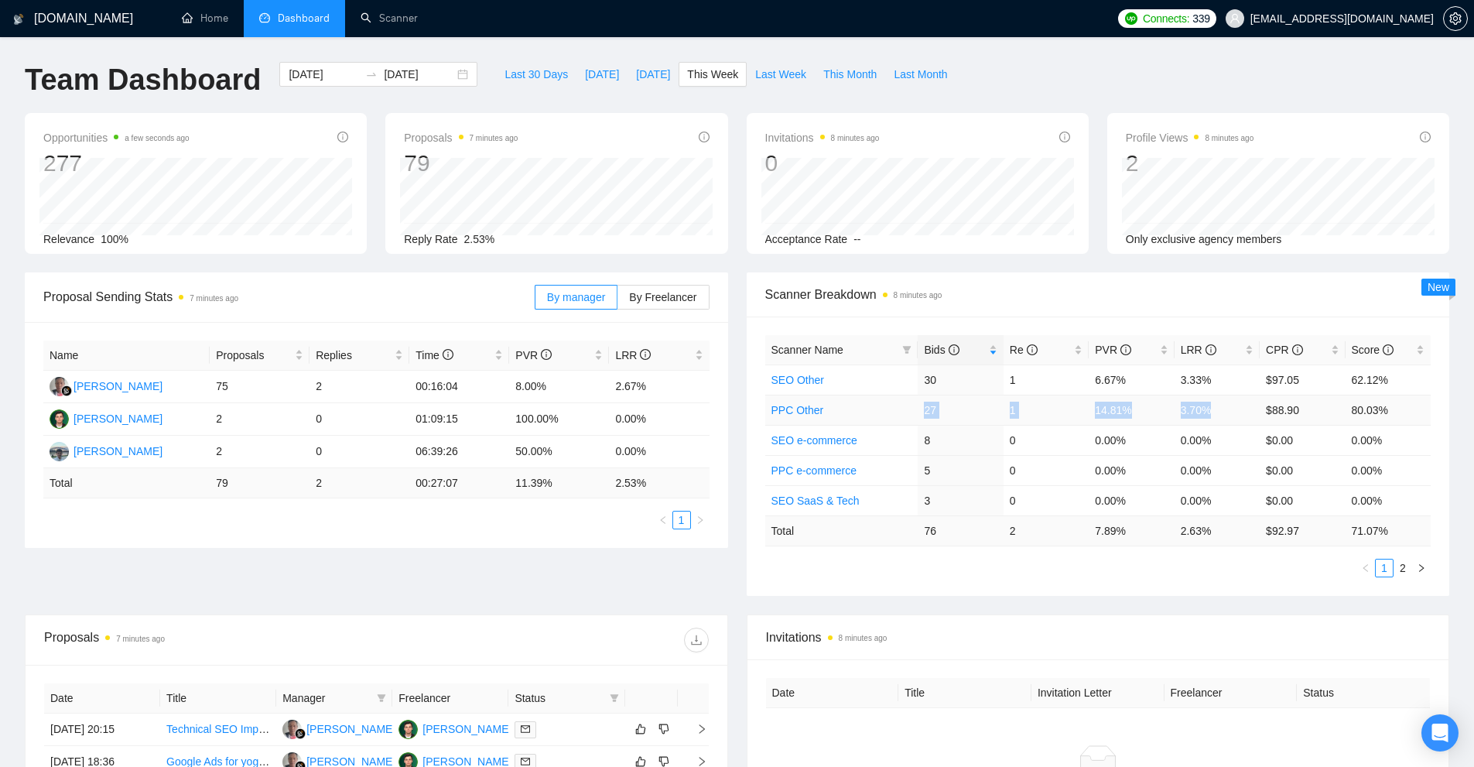
click at [1075, 408] on td "1" at bounding box center [1045, 410] width 85 height 30
click at [1089, 413] on td "14.81%" at bounding box center [1131, 410] width 85 height 30
drag, startPoint x: 1089, startPoint y: 413, endPoint x: 1161, endPoint y: 412, distance: 72.0
click at [1161, 412] on td "14.81%" at bounding box center [1131, 410] width 85 height 30
drag, startPoint x: 1183, startPoint y: 410, endPoint x: 1218, endPoint y: 408, distance: 34.8
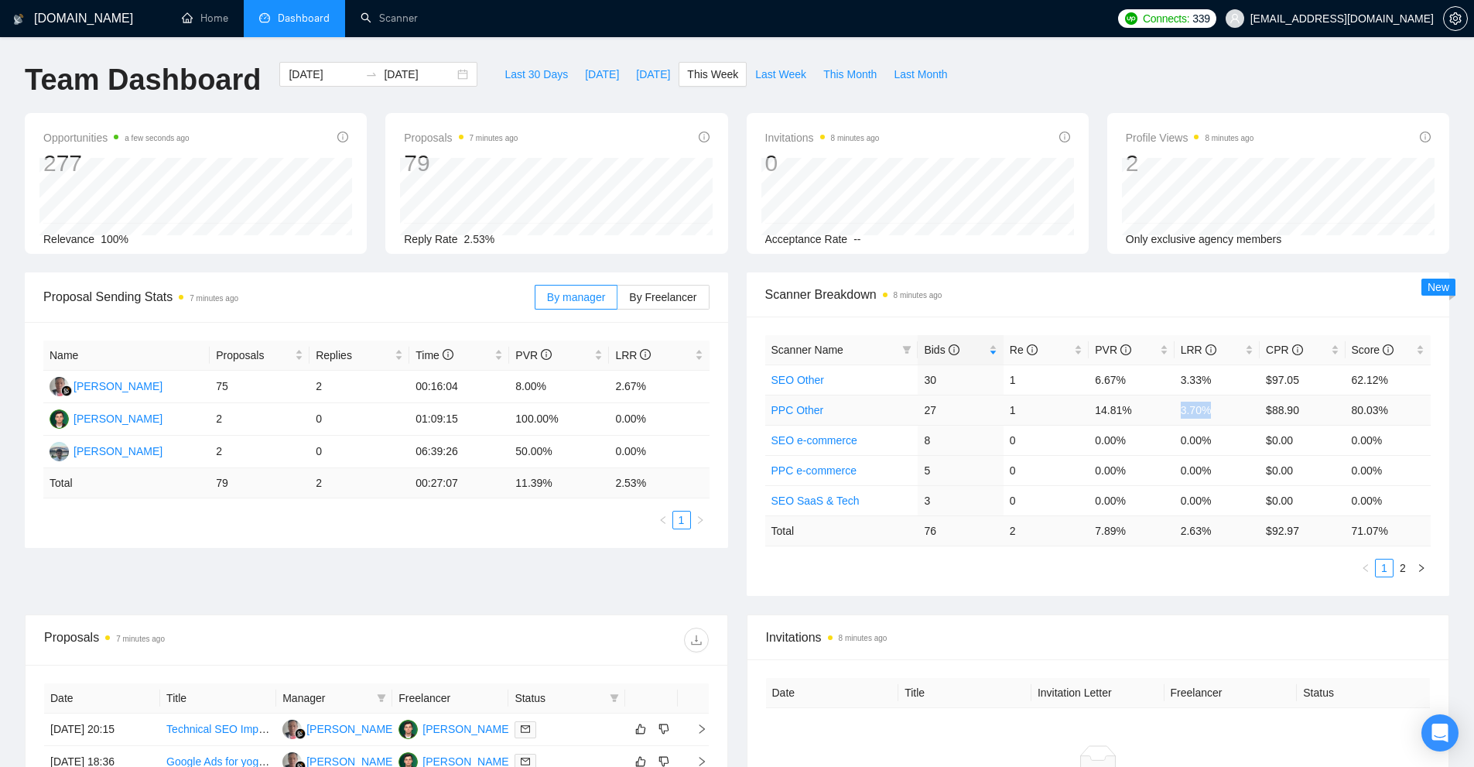
click at [1218, 408] on td "3.70%" at bounding box center [1216, 410] width 85 height 30
drag, startPoint x: 1218, startPoint y: 408, endPoint x: 1167, endPoint y: 417, distance: 51.0
click at [1169, 417] on tr "PPC Other 27 1 14.81% 3.70% $88.90 80.03%" at bounding box center [1098, 410] width 666 height 30
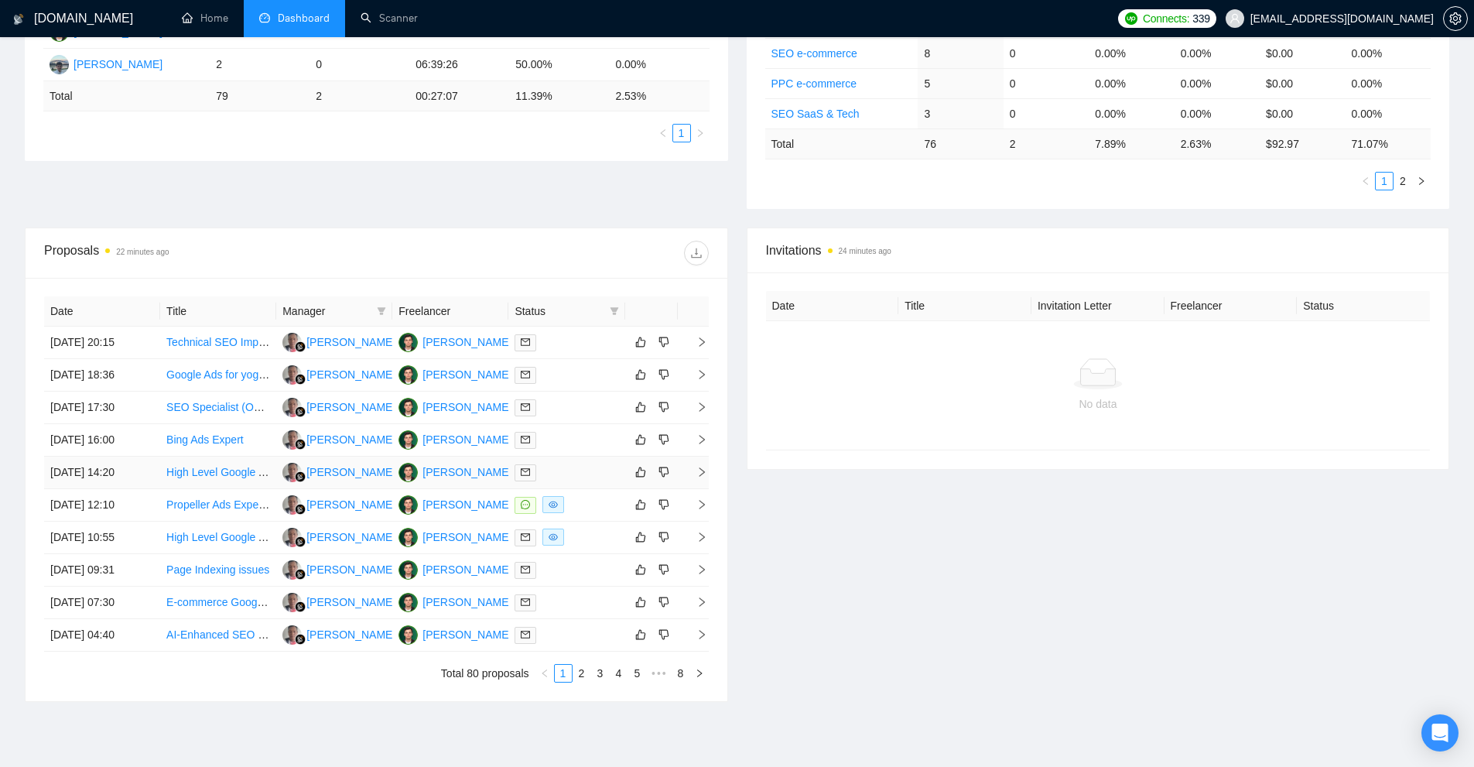
click at [465, 481] on div "[PERSON_NAME]" at bounding box center [454, 472] width 113 height 19
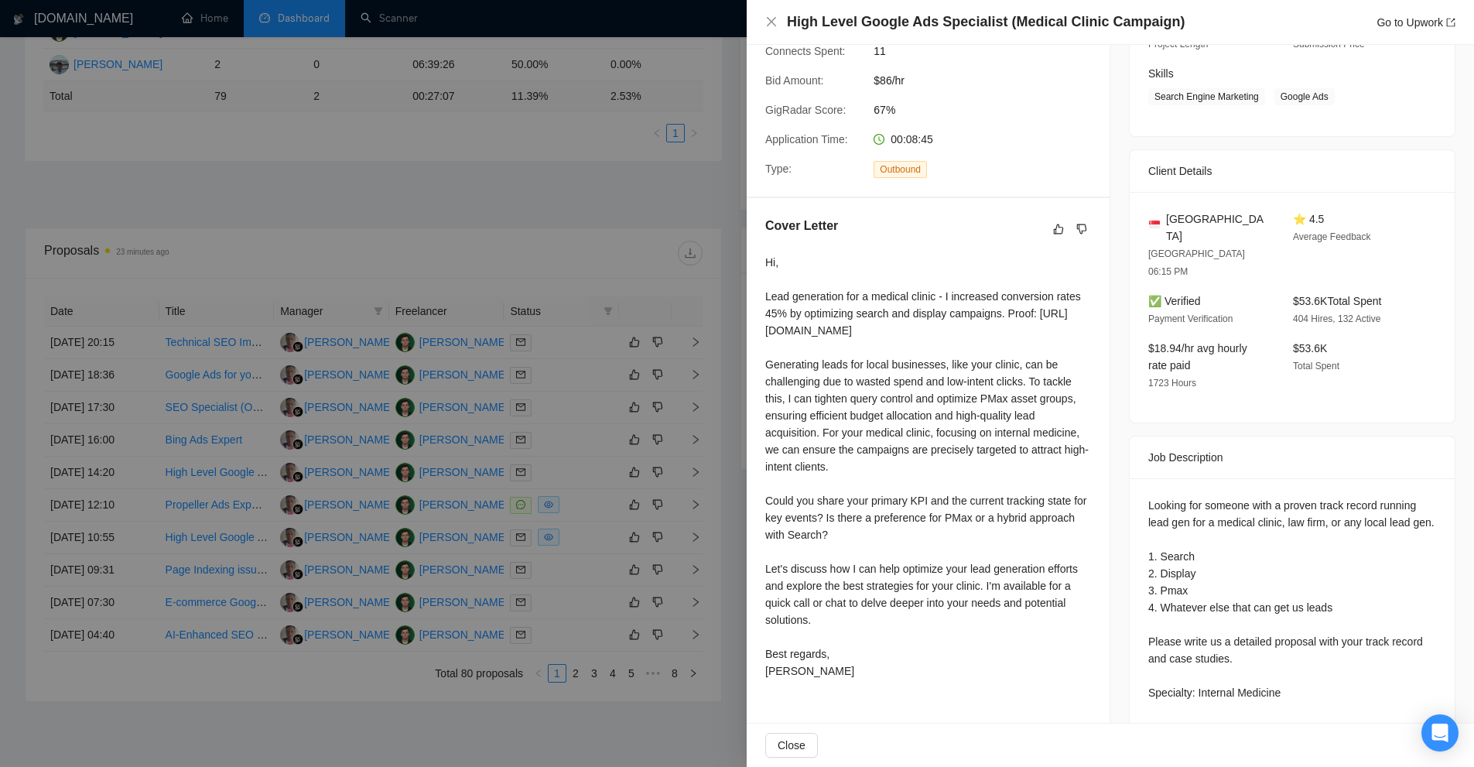
scroll to position [460, 0]
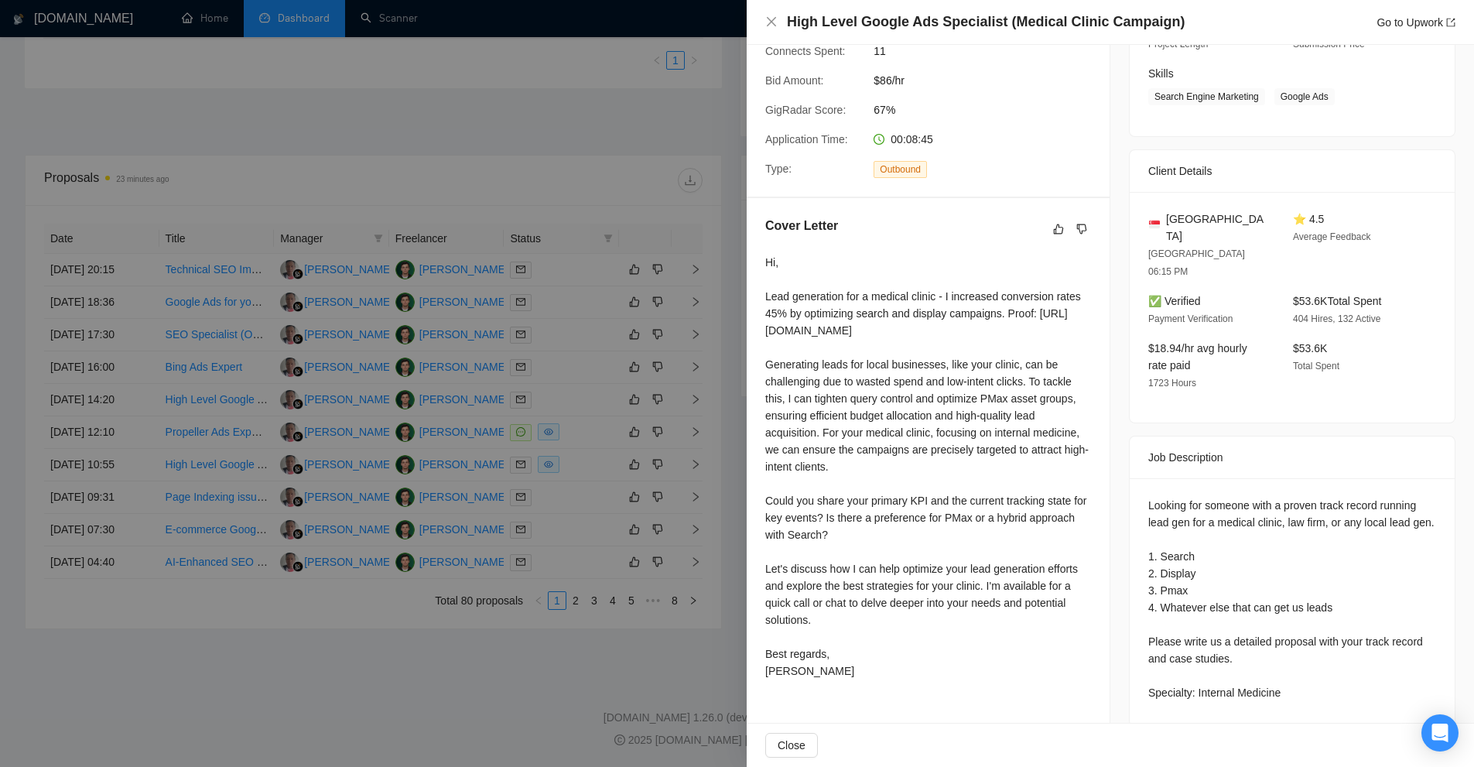
drag, startPoint x: 620, startPoint y: 268, endPoint x: 628, endPoint y: 272, distance: 8.3
click at [618, 268] on div at bounding box center [737, 383] width 1474 height 767
